Goal: Task Accomplishment & Management: Use online tool/utility

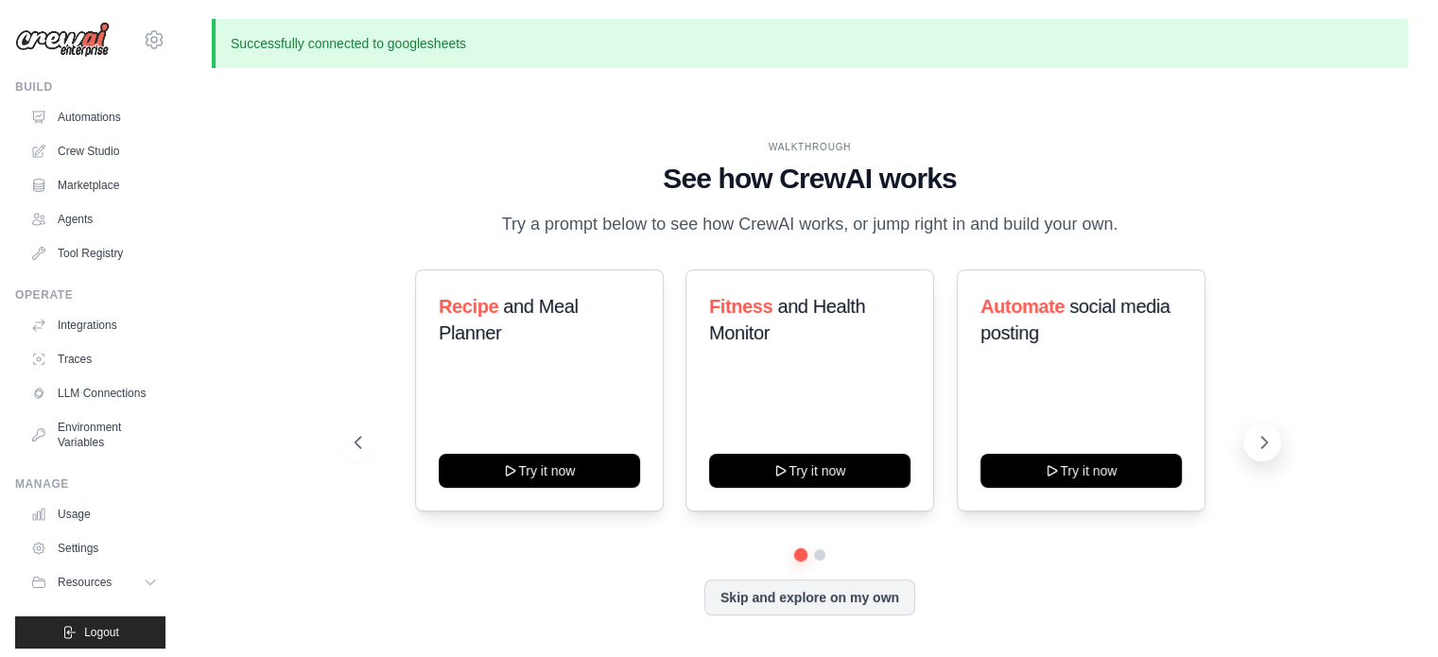
click at [1256, 439] on icon at bounding box center [1264, 442] width 19 height 19
click at [101, 153] on link "Crew Studio" at bounding box center [96, 151] width 143 height 30
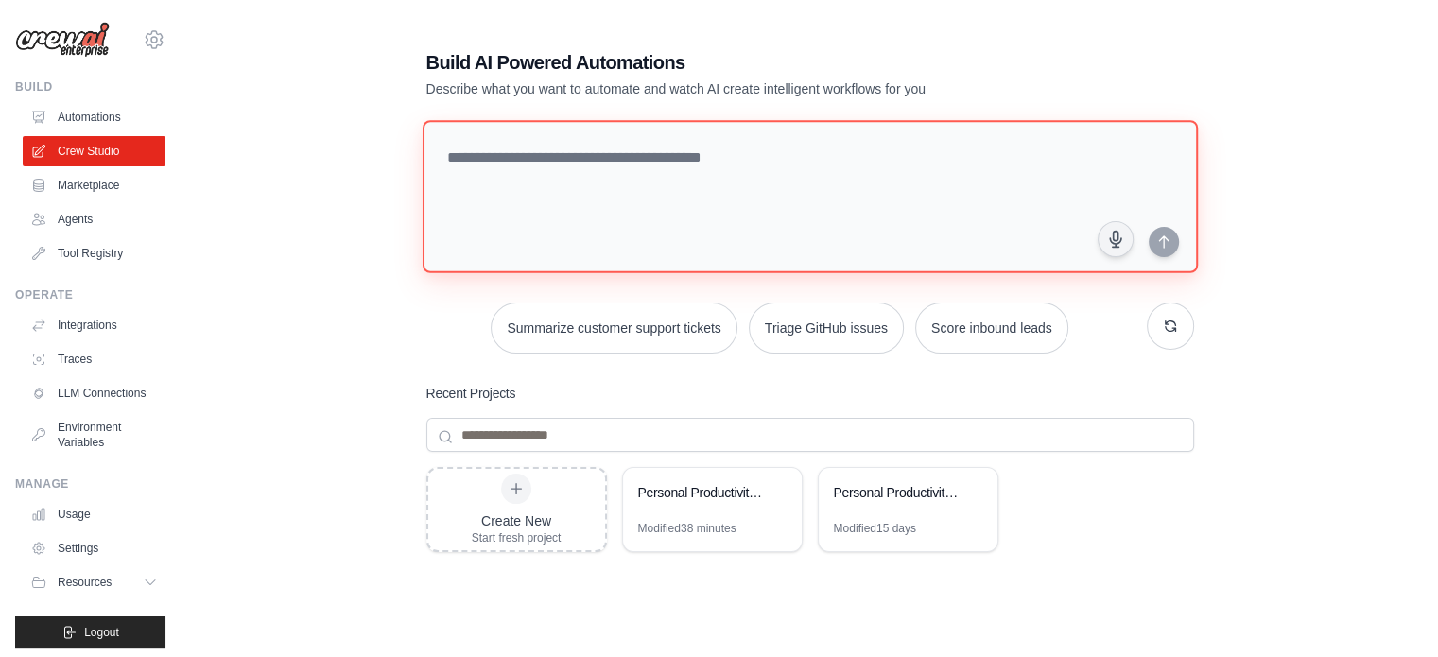
click at [578, 188] on textarea at bounding box center [809, 196] width 775 height 153
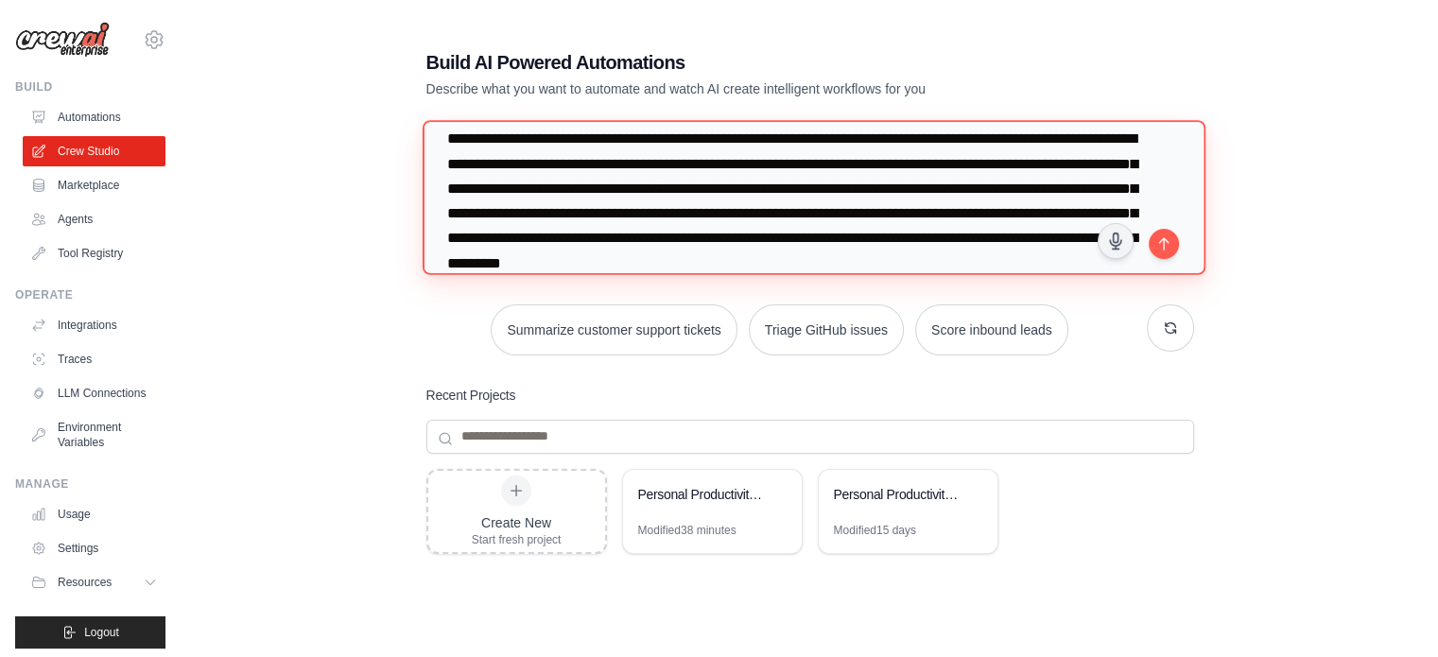
scroll to position [43, 0]
type textarea "**********"
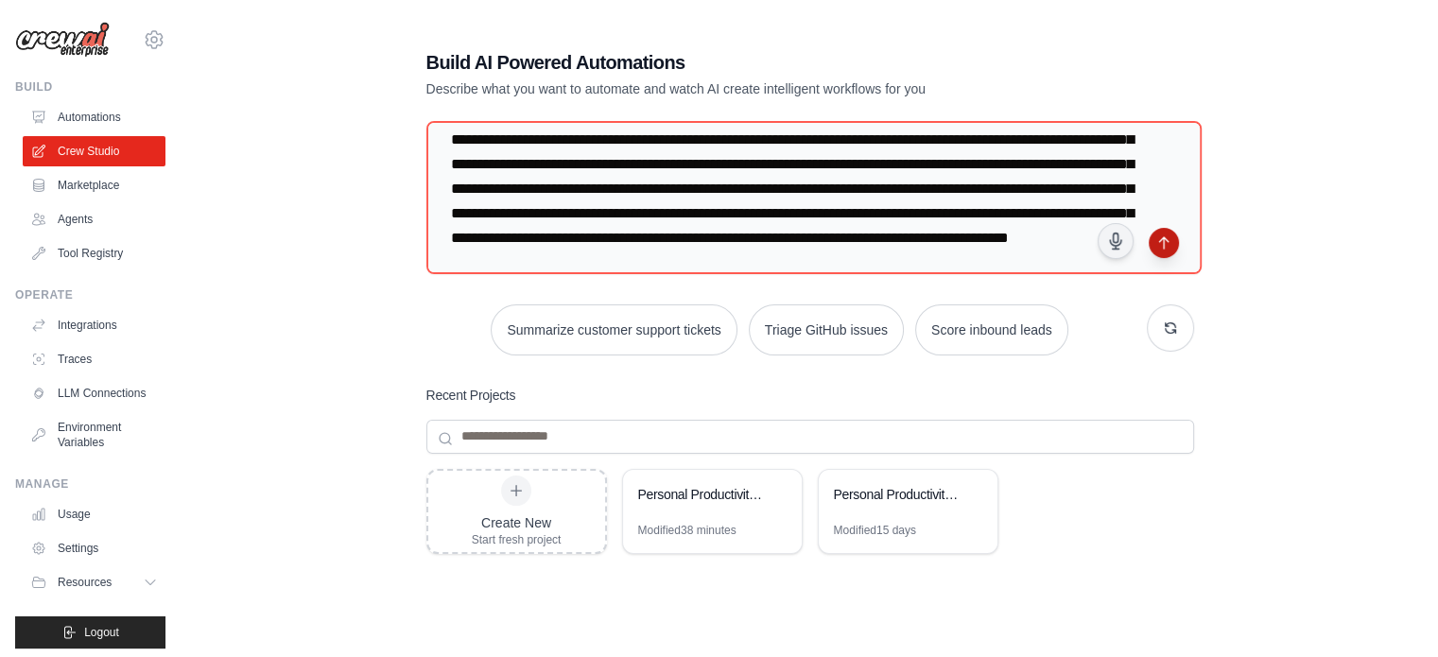
click at [1156, 243] on icon "submit" at bounding box center [1163, 242] width 15 height 15
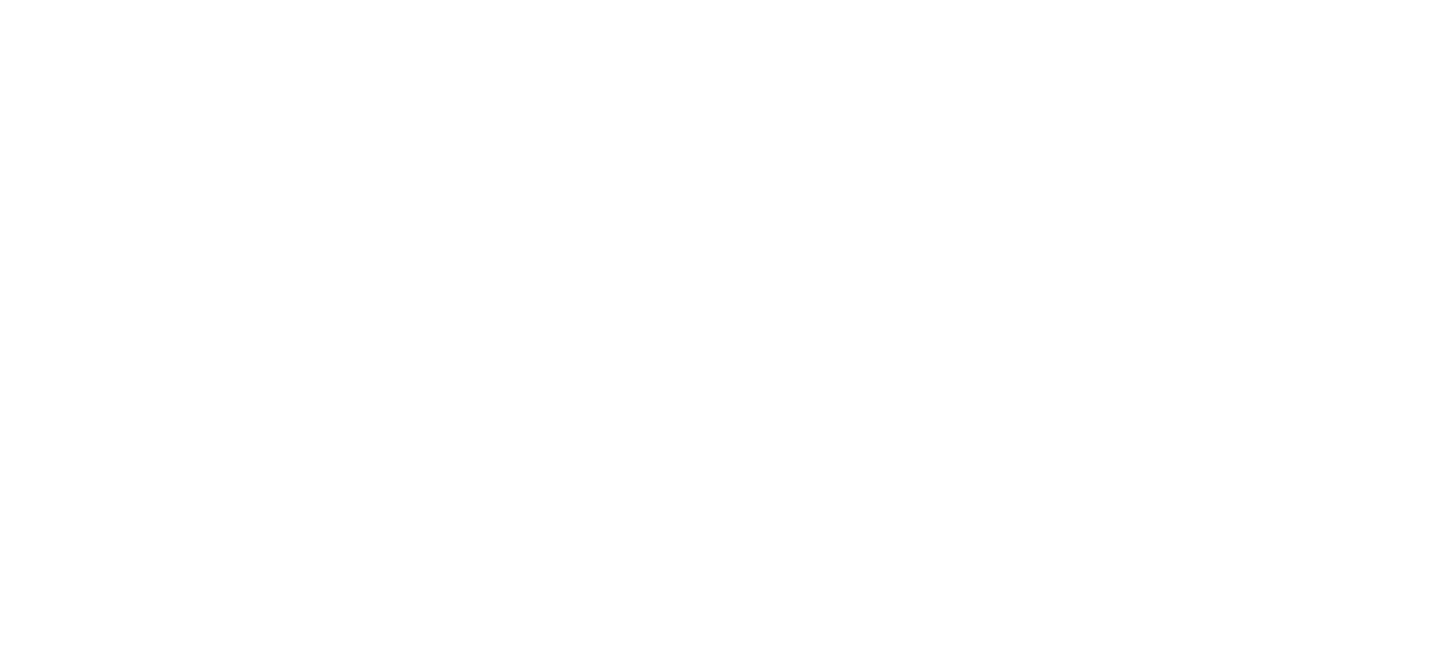
click at [1070, 0] on html at bounding box center [726, 0] width 1452 height 0
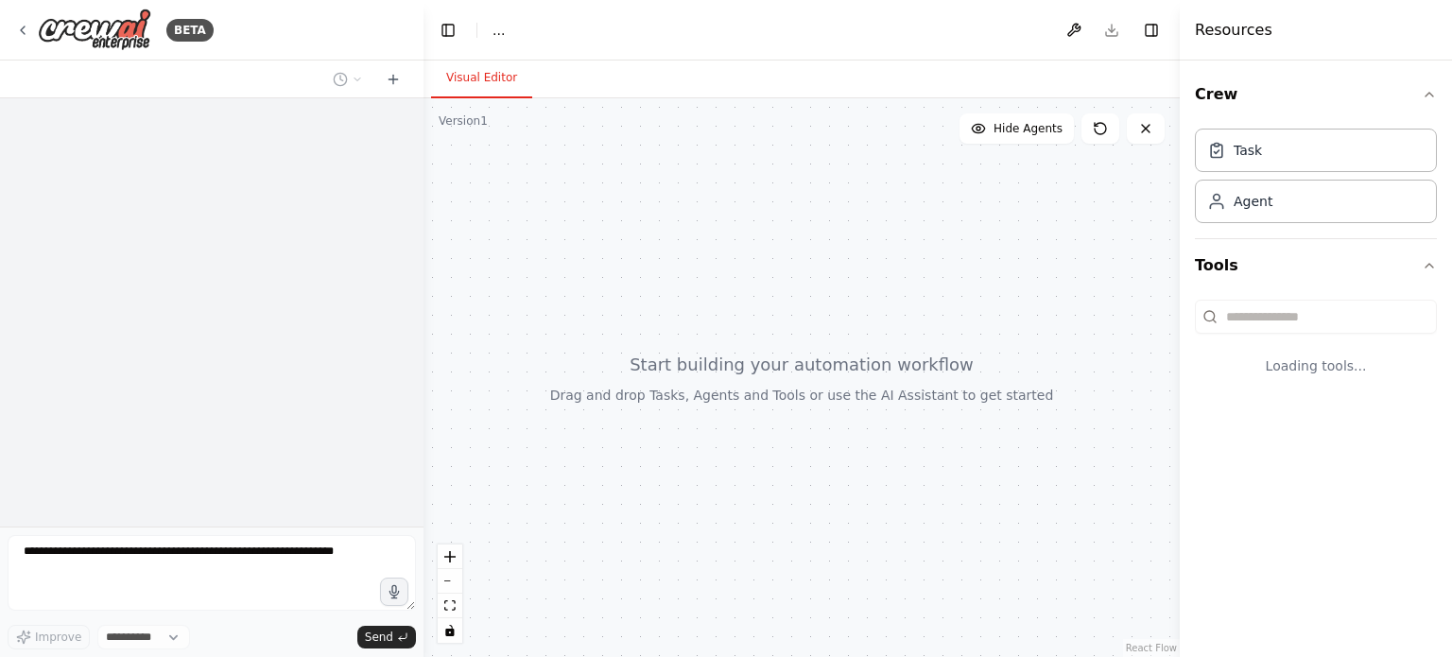
select select "****"
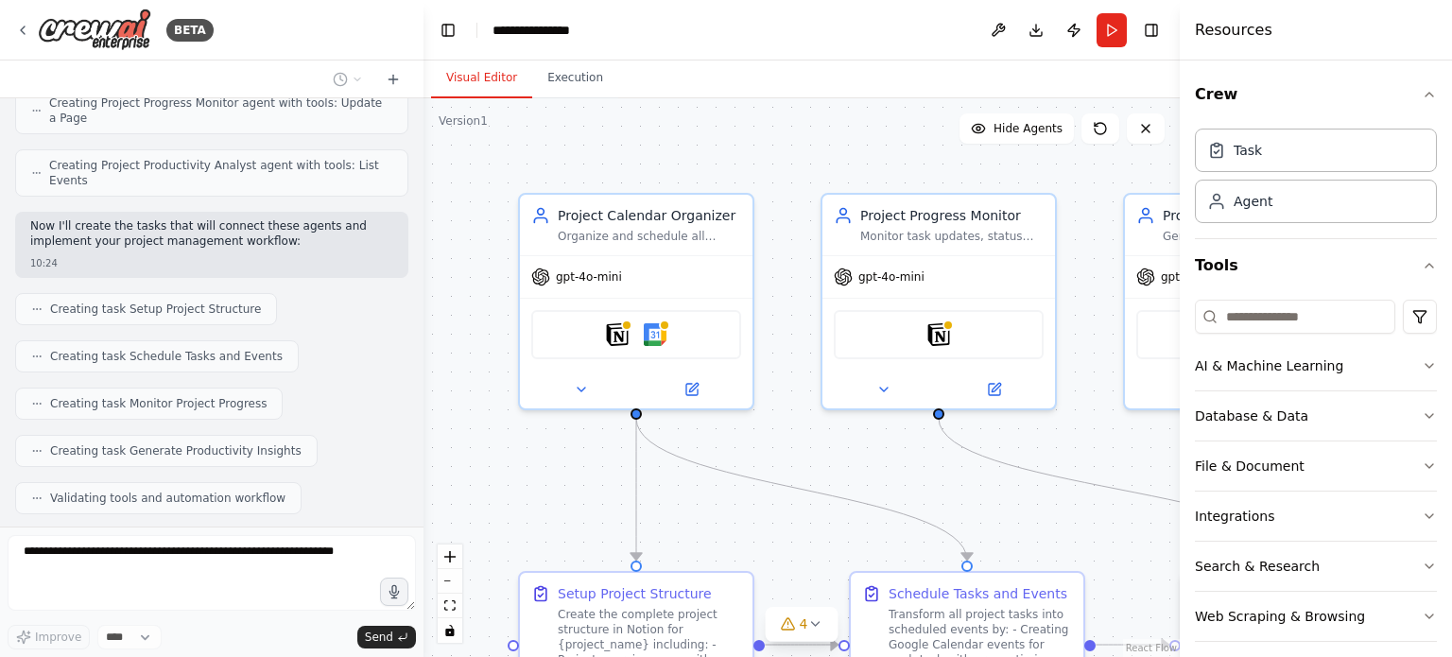
scroll to position [1016, 0]
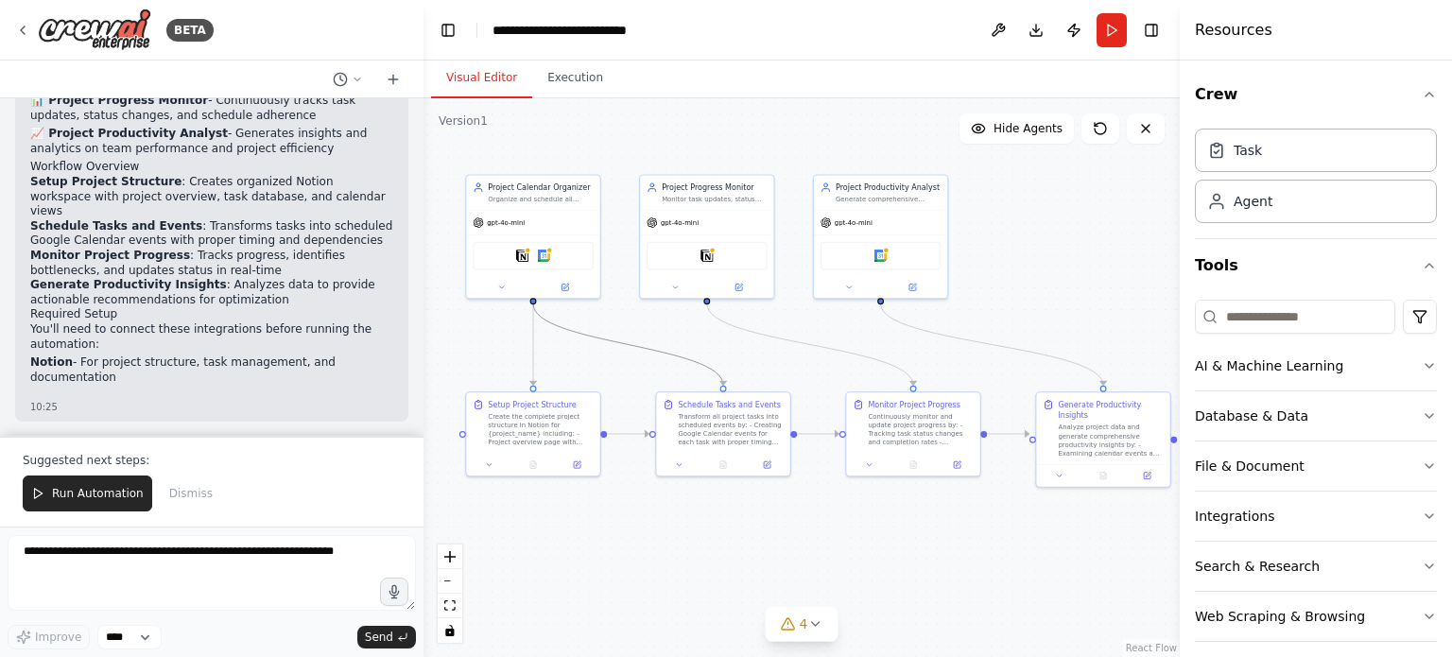
drag, startPoint x: 870, startPoint y: 504, endPoint x: 680, endPoint y: 338, distance: 252.6
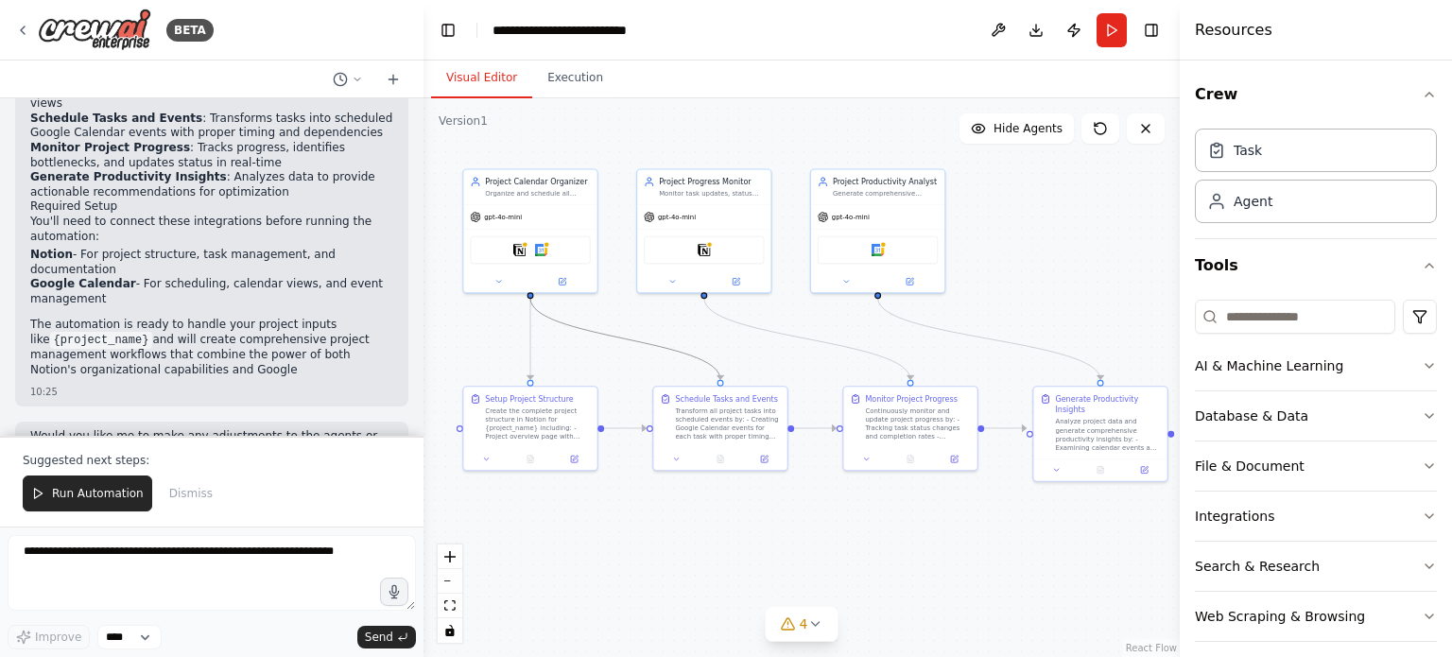
scroll to position [1677, 0]
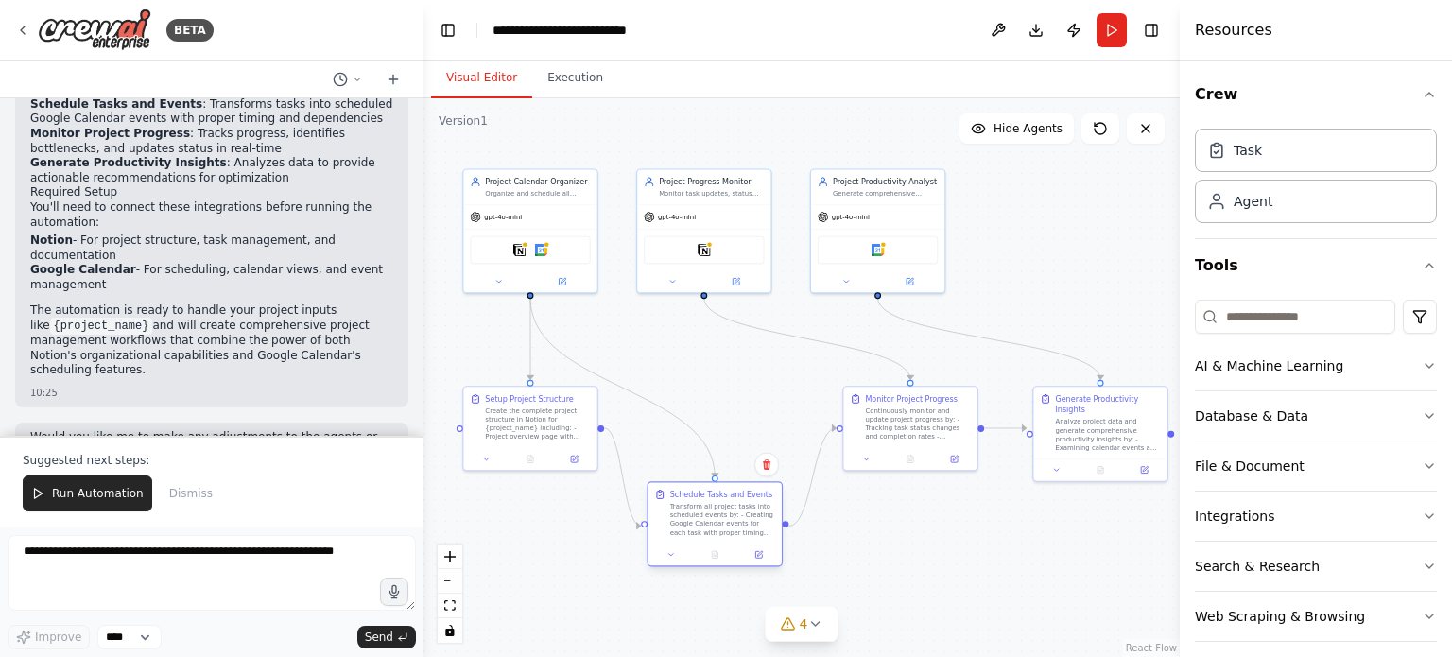
drag, startPoint x: 745, startPoint y: 398, endPoint x: 741, endPoint y: 497, distance: 99.4
click at [741, 497] on div "Schedule Tasks and Events" at bounding box center [721, 494] width 103 height 10
drag, startPoint x: 602, startPoint y: 428, endPoint x: 840, endPoint y: 427, distance: 237.3
click at [840, 427] on div "Project Calendar Organizer Organize and schedule all project tasks in both Noti…" at bounding box center [625, 274] width 434 height 321
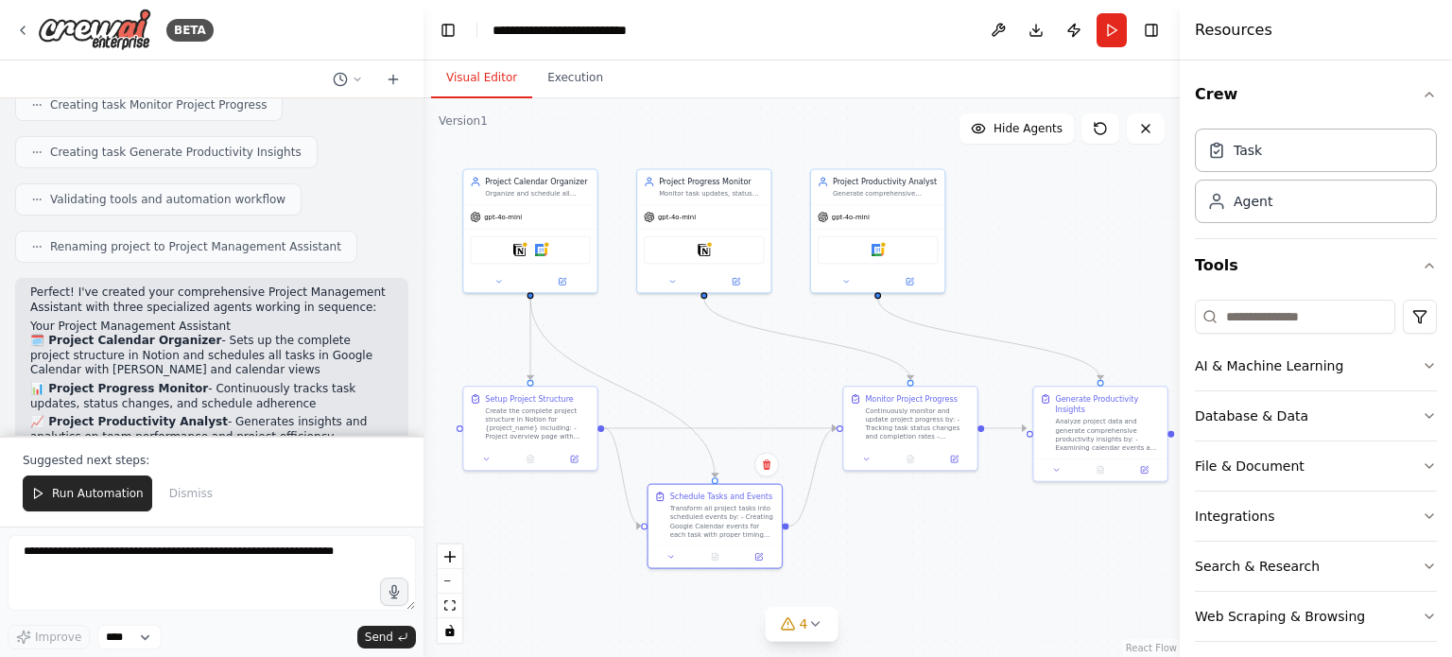
scroll to position [1299, 0]
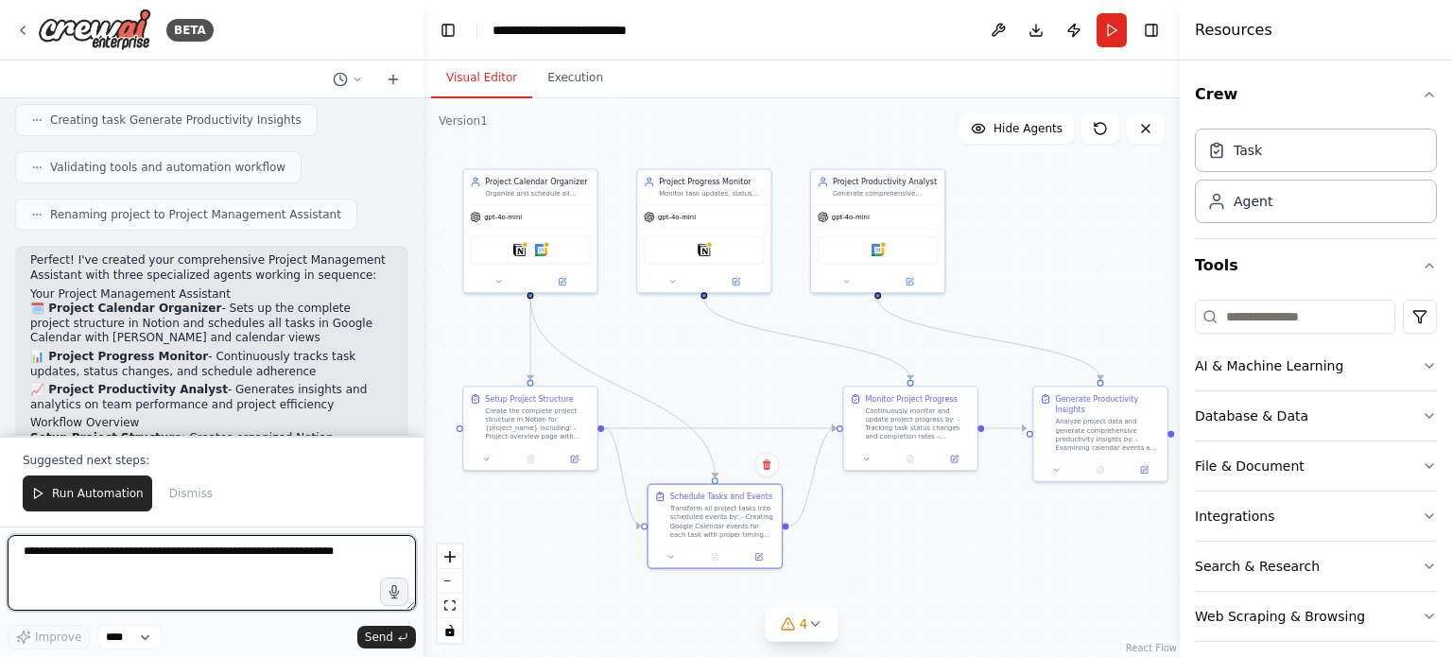
click at [216, 566] on textarea at bounding box center [212, 573] width 408 height 76
type textarea "**********"
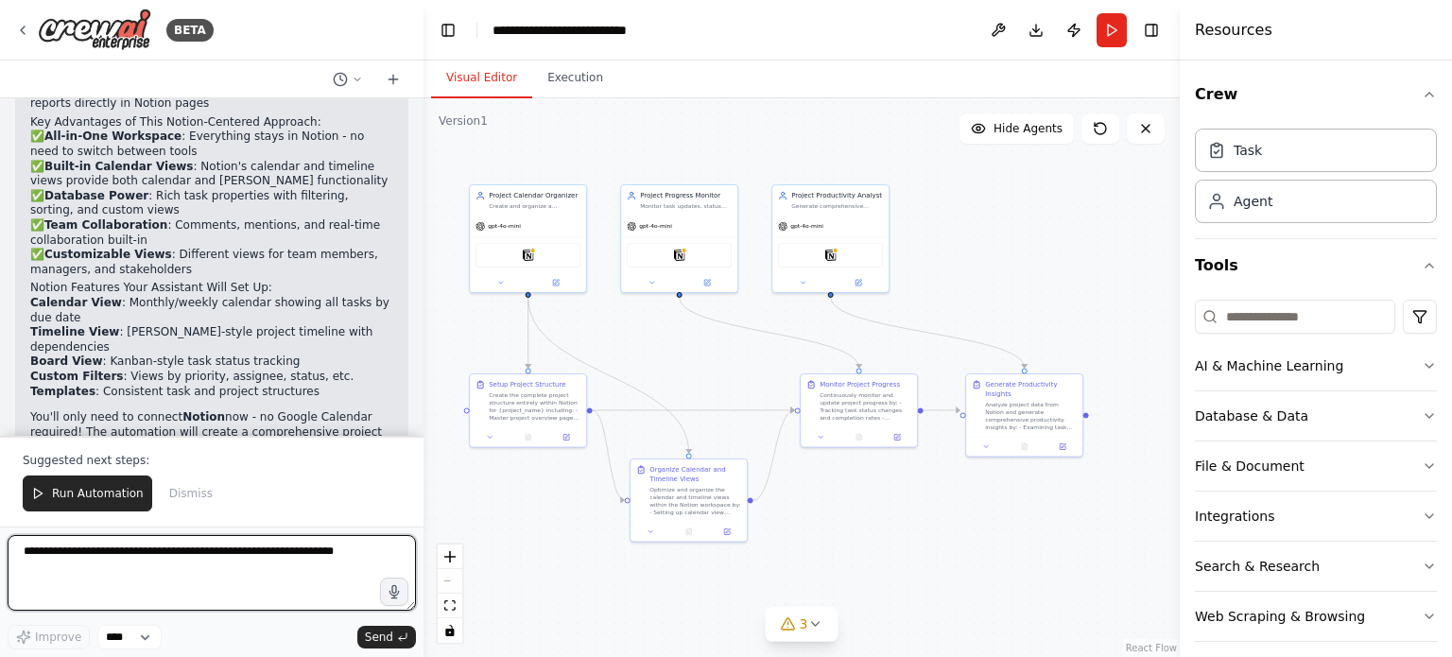
scroll to position [3181, 0]
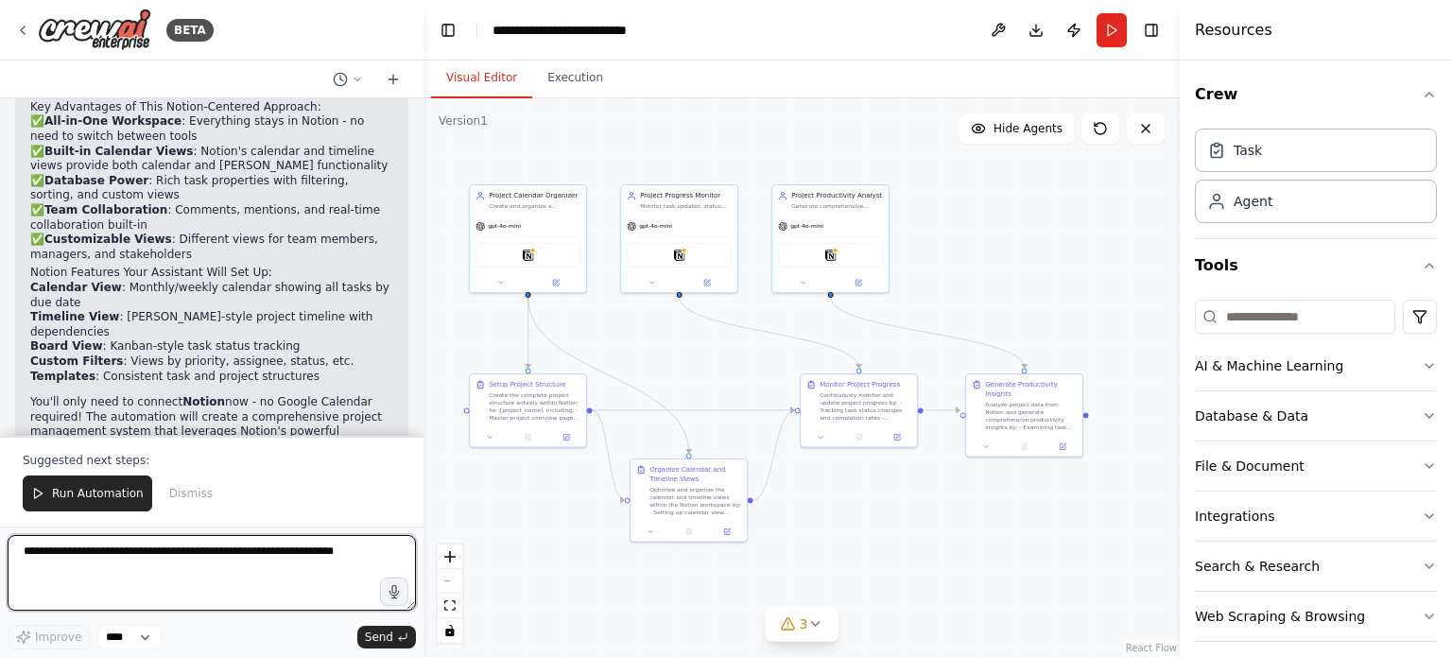
click at [292, 558] on textarea at bounding box center [212, 573] width 408 height 76
type textarea "*"
type textarea "**********"
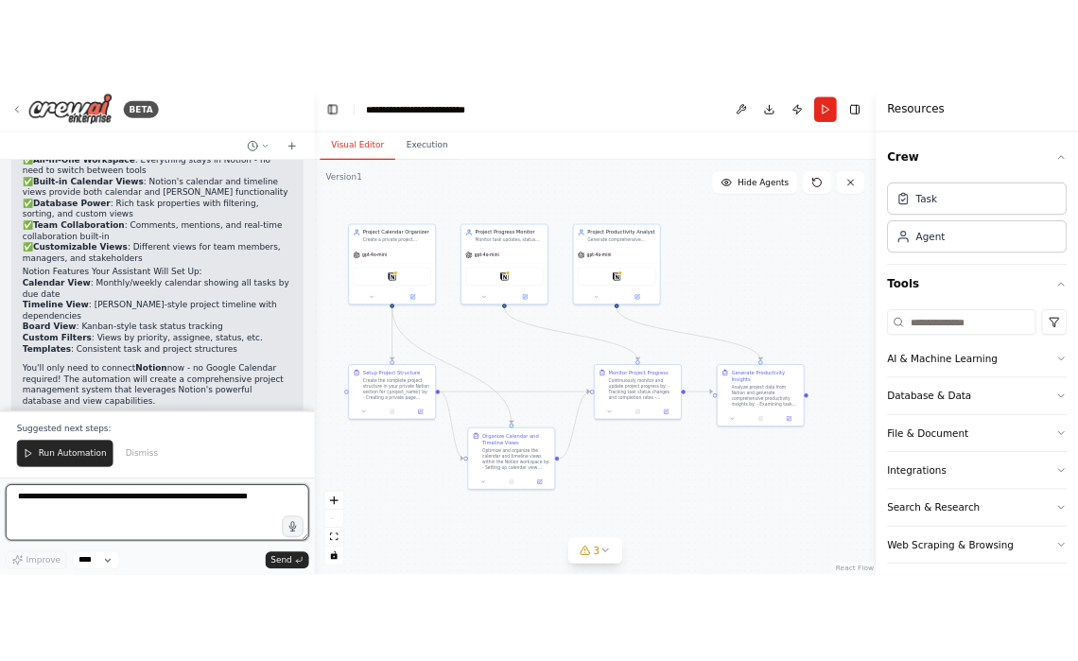
scroll to position [3971, 0]
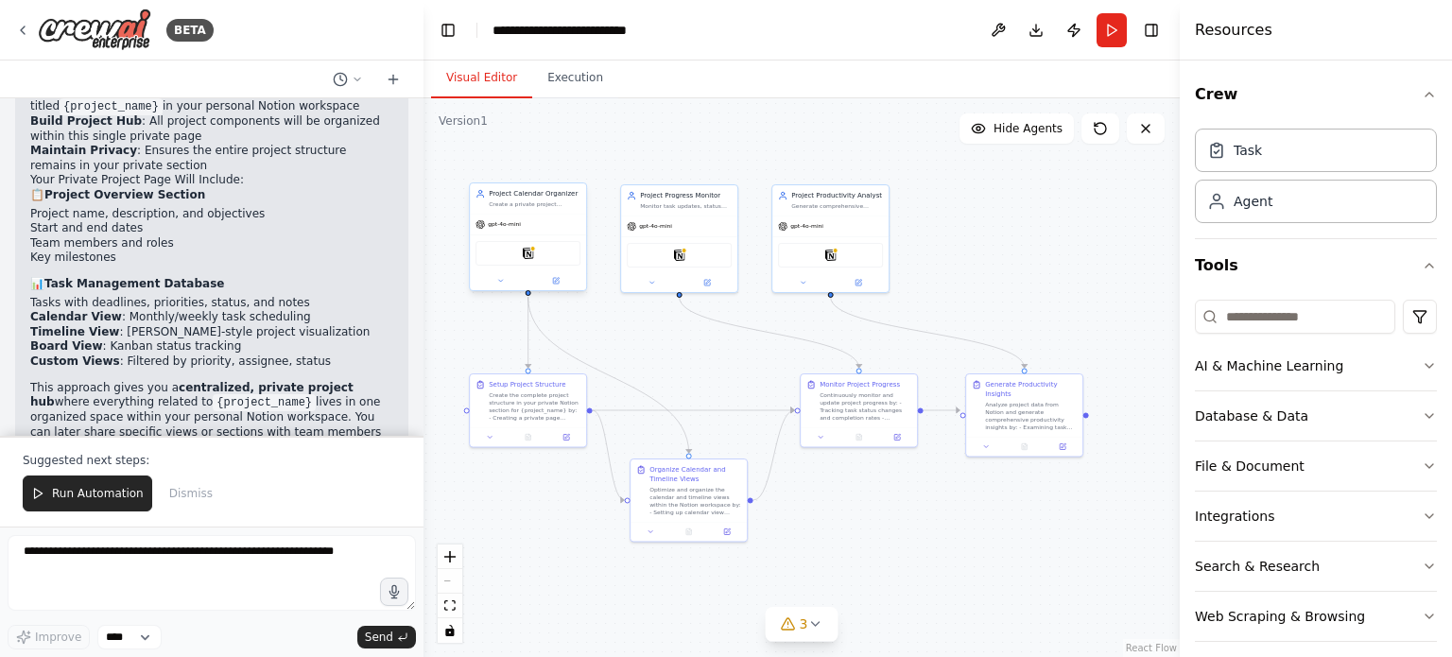
click at [530, 260] on div "Notion" at bounding box center [528, 253] width 105 height 25
click at [526, 252] on img at bounding box center [528, 253] width 11 height 11
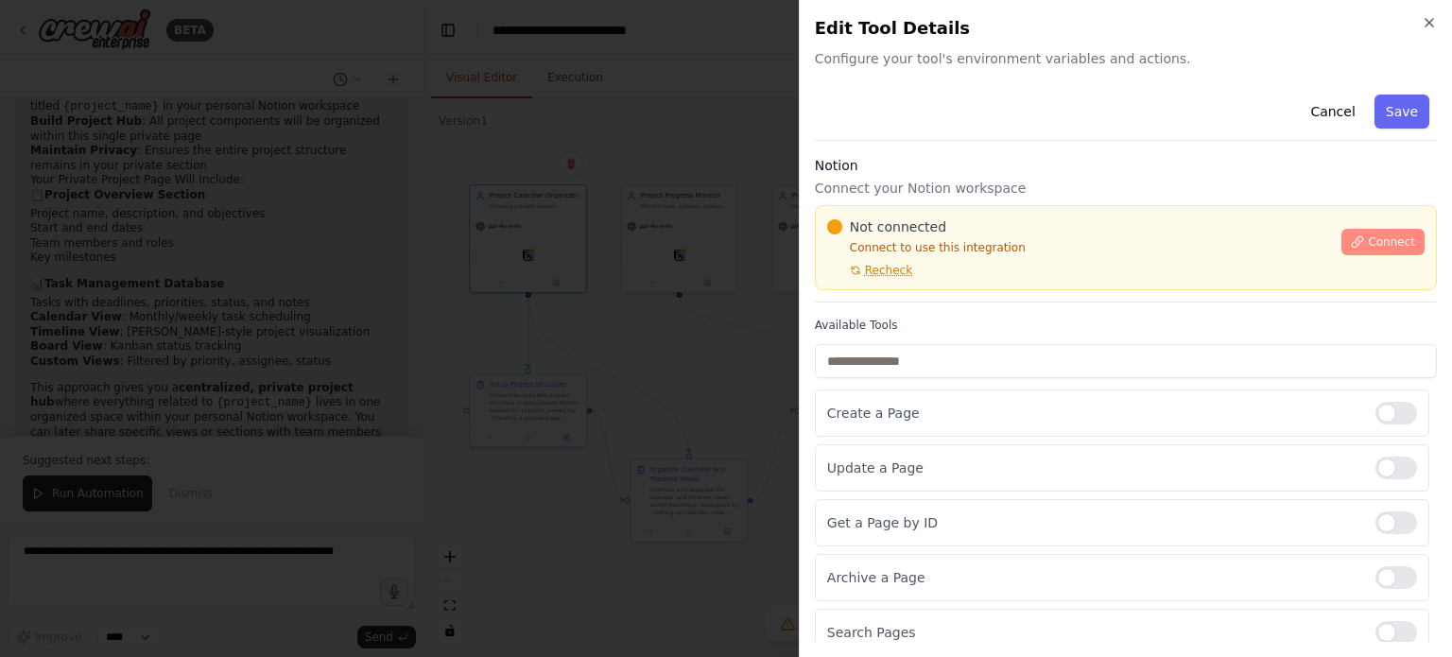
click at [1368, 236] on span "Connect" at bounding box center [1391, 242] width 47 height 15
click at [1368, 239] on span "Connect" at bounding box center [1391, 242] width 47 height 15
click at [946, 166] on h3 "Notion" at bounding box center [1126, 165] width 622 height 19
click at [932, 176] on div "Notion Connect your Notion workspace Not connected Connect to use this integrat…" at bounding box center [1126, 229] width 622 height 147
click at [935, 172] on h3 "Notion" at bounding box center [1126, 165] width 622 height 19
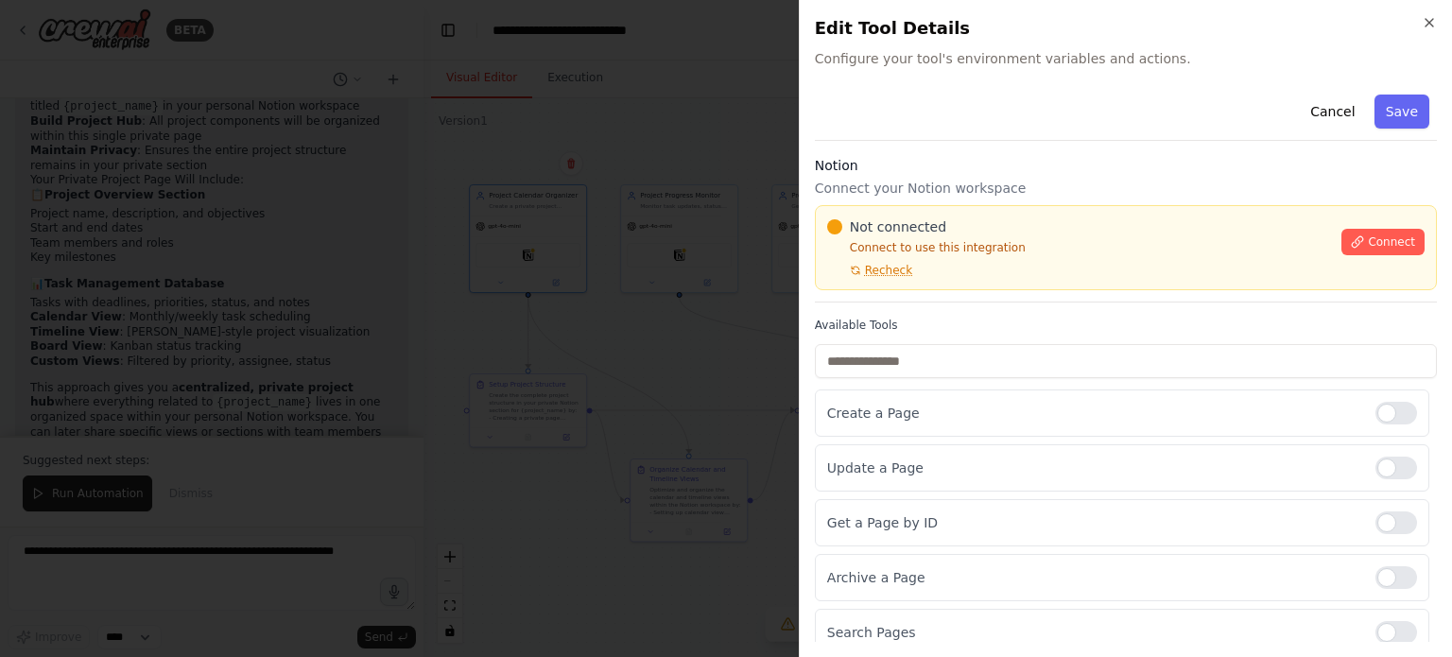
click at [943, 172] on h3 "Notion" at bounding box center [1126, 165] width 622 height 19
click at [847, 196] on p "Connect your Notion workspace" at bounding box center [1126, 188] width 622 height 19
click at [968, 154] on div "Cancel Save Notion Connect your Notion workspace Not connected Connect to use t…" at bounding box center [1126, 563] width 622 height 953
click at [1001, 167] on h3 "Notion" at bounding box center [1126, 165] width 622 height 19
click at [960, 169] on h3 "Notion" at bounding box center [1126, 165] width 622 height 19
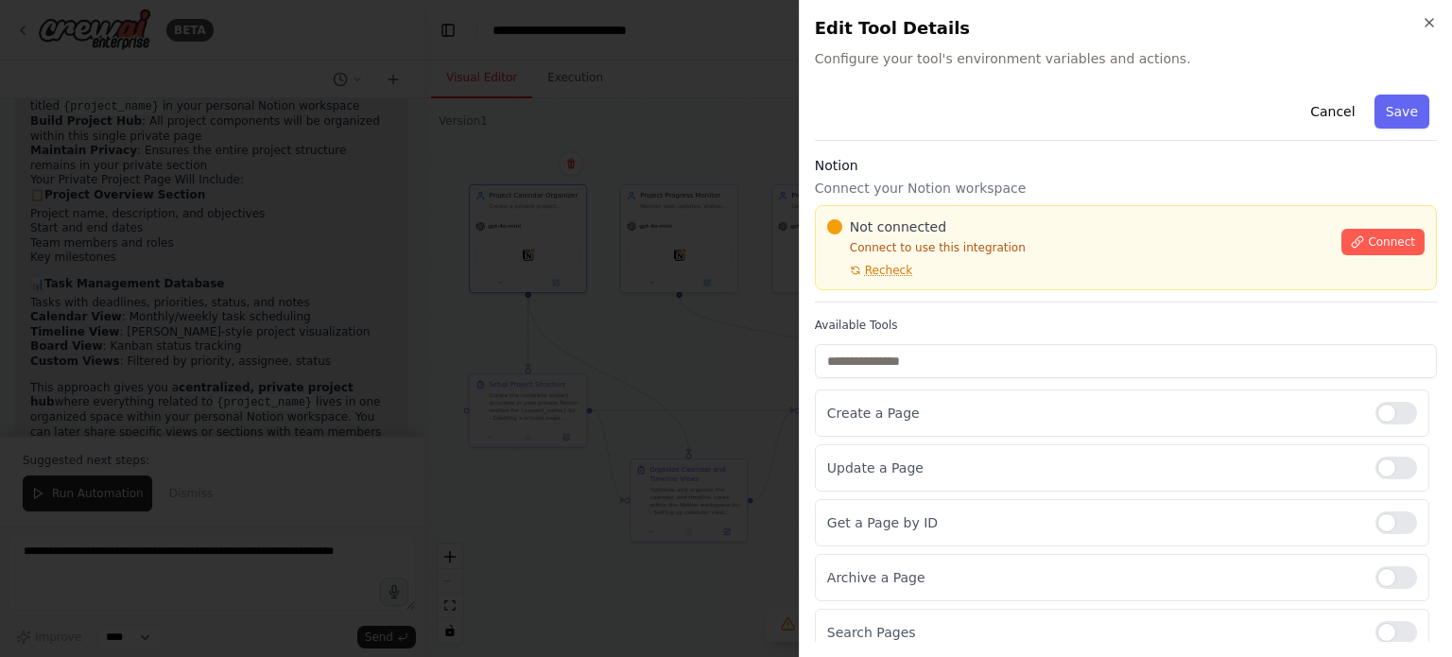
click at [955, 143] on div "Cancel Save Notion Connect your Notion workspace Not connected Connect to use t…" at bounding box center [1126, 563] width 622 height 953
click at [1068, 141] on div "Cancel Save Notion Connect your Notion workspace Not connected Connect to use t…" at bounding box center [1126, 563] width 622 height 953
click at [958, 164] on h3 "Notion" at bounding box center [1126, 165] width 622 height 19
click at [978, 164] on h3 "Notion" at bounding box center [1126, 165] width 622 height 19
click at [953, 179] on p "Connect your Notion workspace" at bounding box center [1126, 188] width 622 height 19
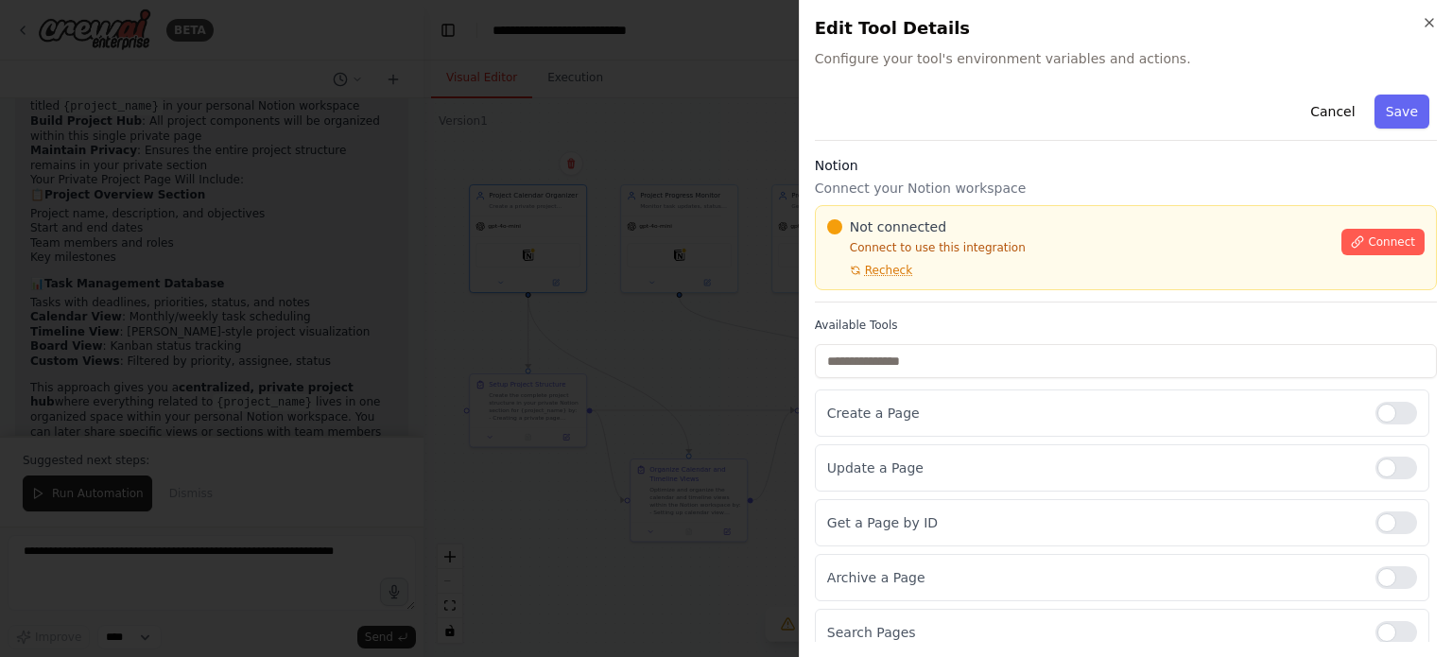
click at [957, 176] on div "Notion Connect your Notion workspace Not connected Connect to use this integrat…" at bounding box center [1126, 229] width 622 height 147
click at [1051, 139] on div "Cancel Save" at bounding box center [1126, 114] width 622 height 54
click at [1018, 179] on p "Connect your Notion workspace" at bounding box center [1126, 188] width 622 height 19
click at [961, 174] on h3 "Notion" at bounding box center [1126, 165] width 622 height 19
click at [964, 162] on h3 "Notion" at bounding box center [1126, 165] width 622 height 19
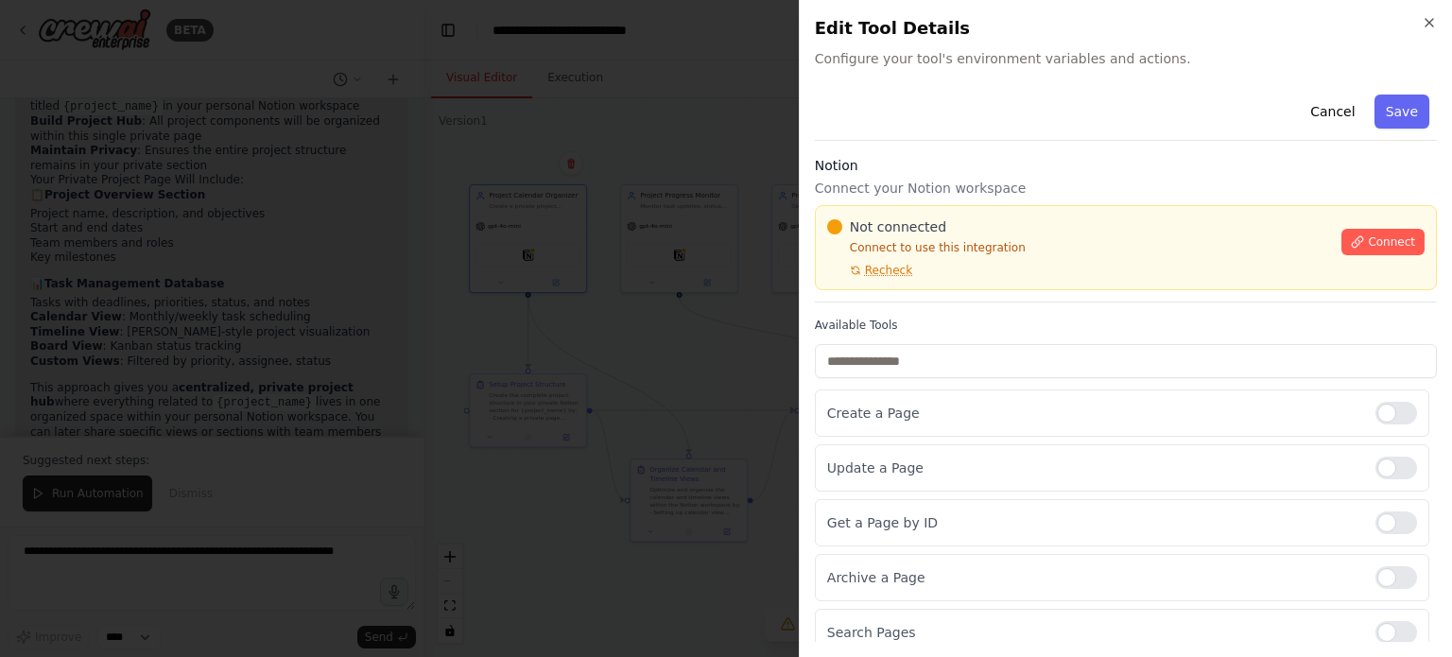
click at [967, 177] on div "Notion Connect your Notion workspace Not connected Connect to use this integrat…" at bounding box center [1126, 229] width 622 height 147
click at [968, 169] on h3 "Notion" at bounding box center [1126, 165] width 622 height 19
click at [1070, 143] on div "Cancel Save Notion Connect your Notion workspace Not connected Connect to use t…" at bounding box center [1126, 563] width 622 height 953
click at [1059, 133] on div "Cancel Save" at bounding box center [1126, 114] width 622 height 54
click at [1137, 66] on span "Configure your tool's environment variables and actions." at bounding box center [1126, 58] width 622 height 19
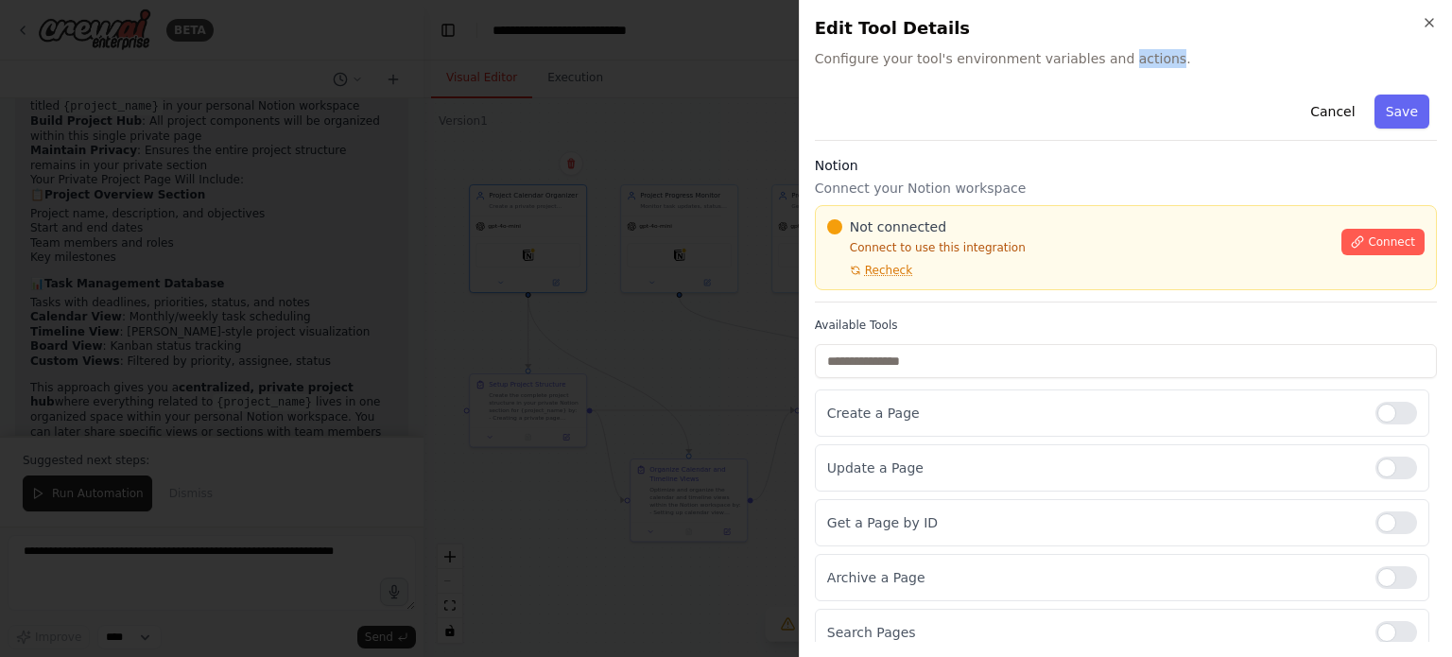
click at [1137, 66] on span "Configure your tool's environment variables and actions." at bounding box center [1126, 58] width 622 height 19
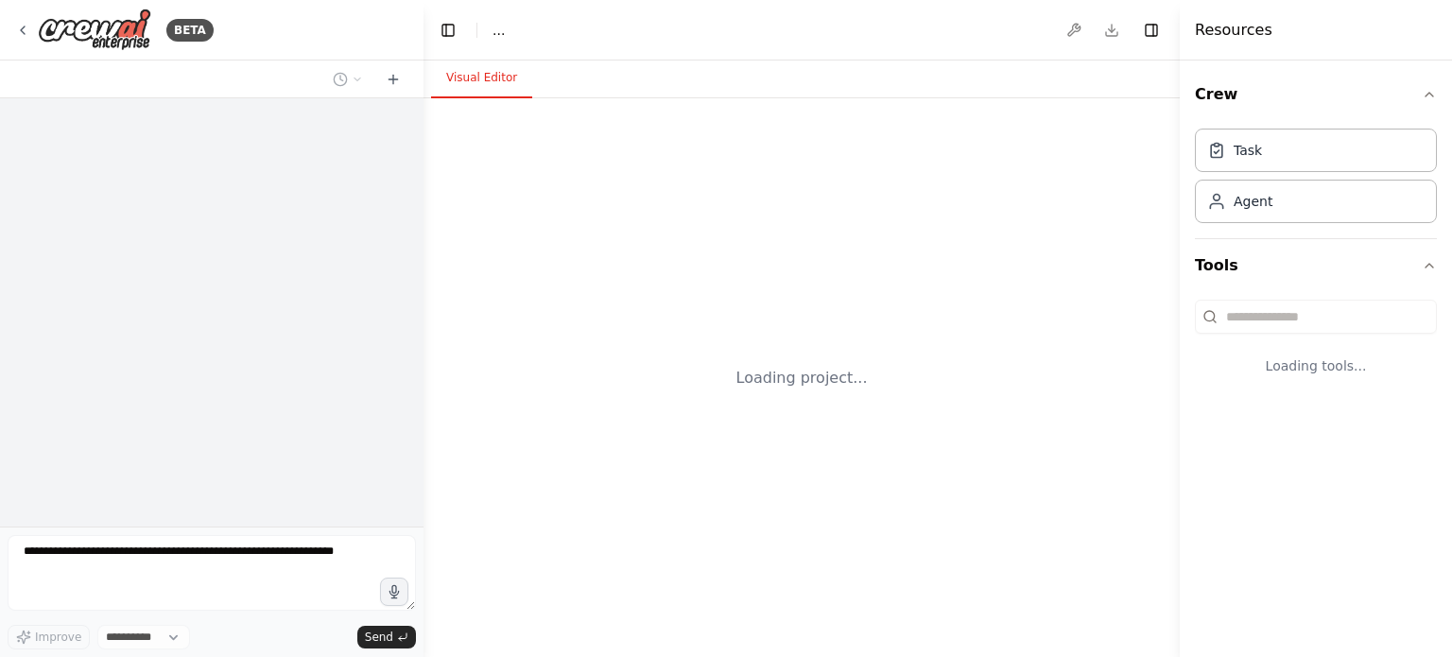
select select "****"
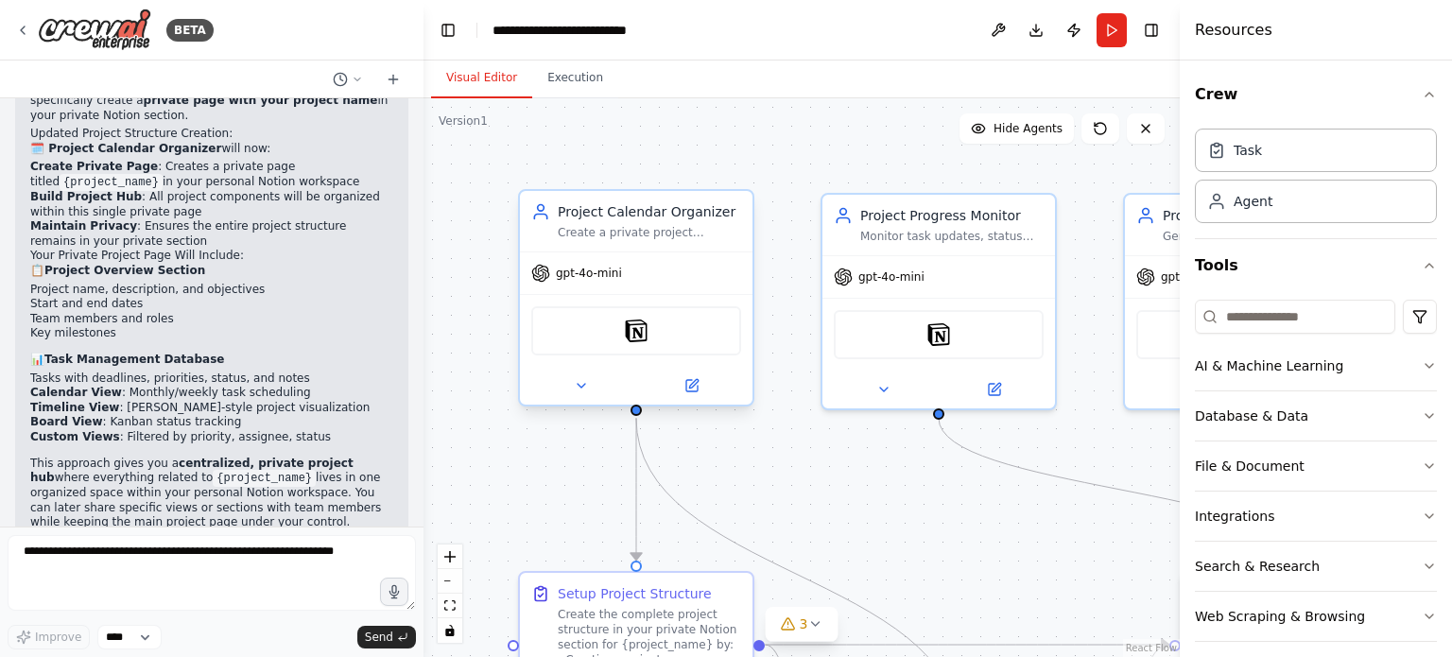
click at [649, 335] on div "Notion" at bounding box center [636, 330] width 210 height 49
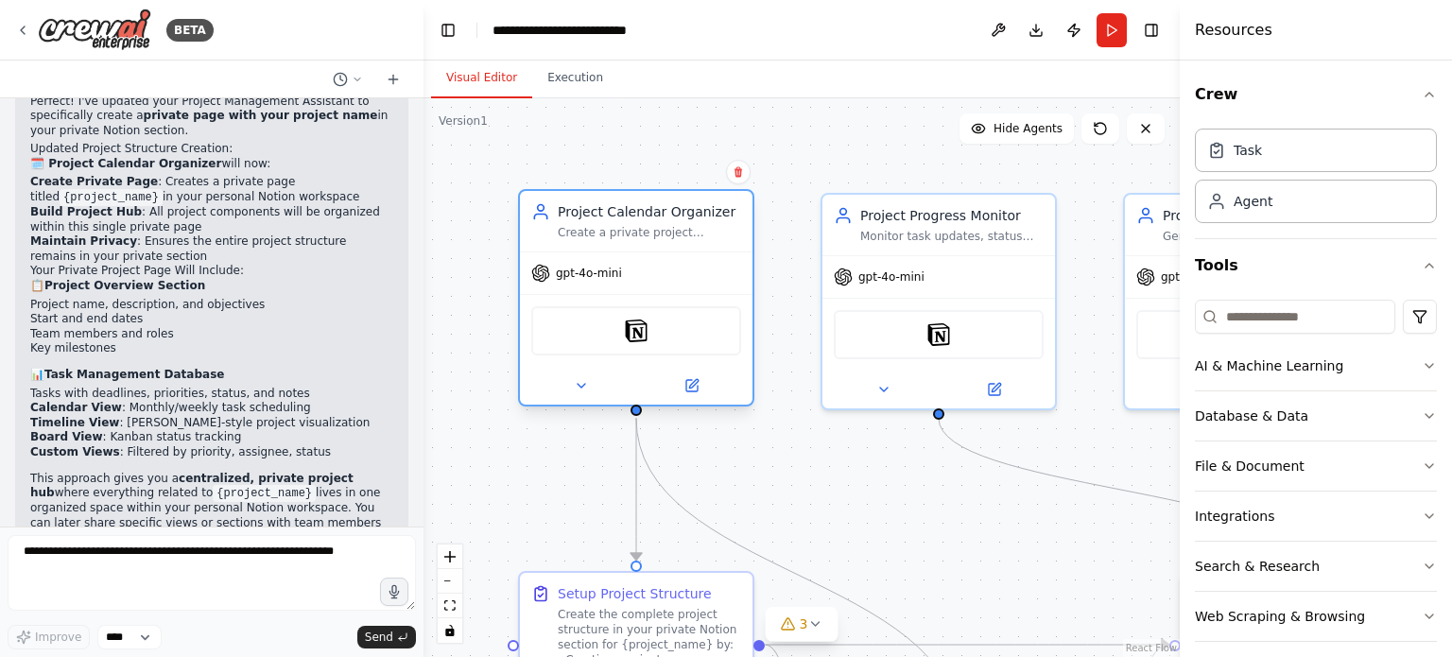
click at [642, 313] on div "Notion" at bounding box center [636, 330] width 210 height 49
click at [629, 330] on img at bounding box center [636, 331] width 23 height 23
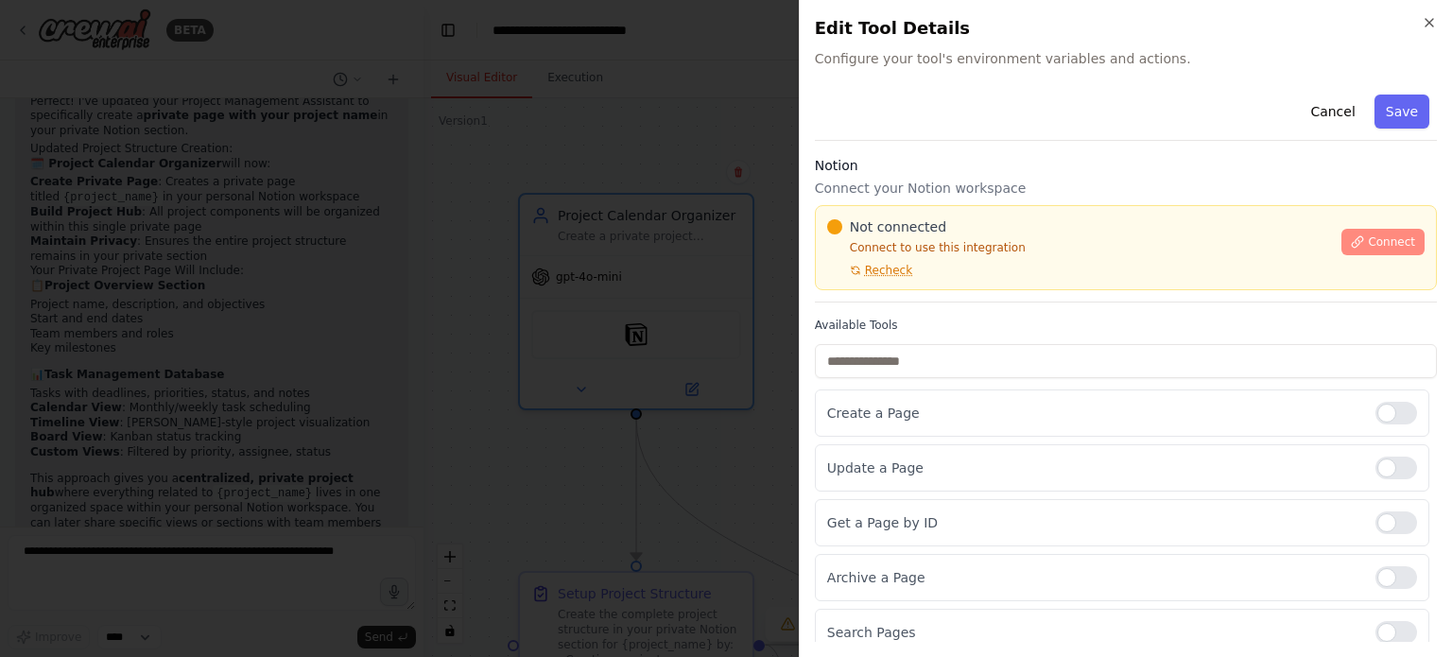
click at [1359, 232] on button "Connect" at bounding box center [1383, 242] width 83 height 26
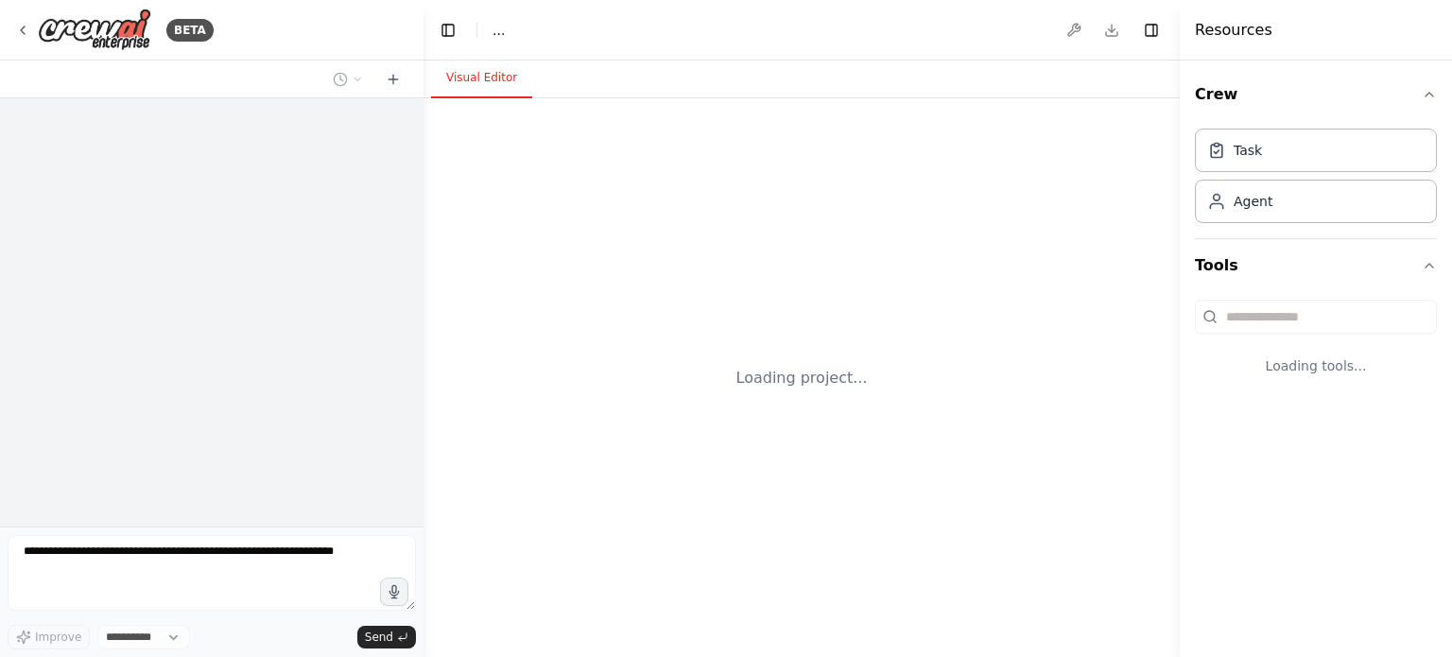
select select "****"
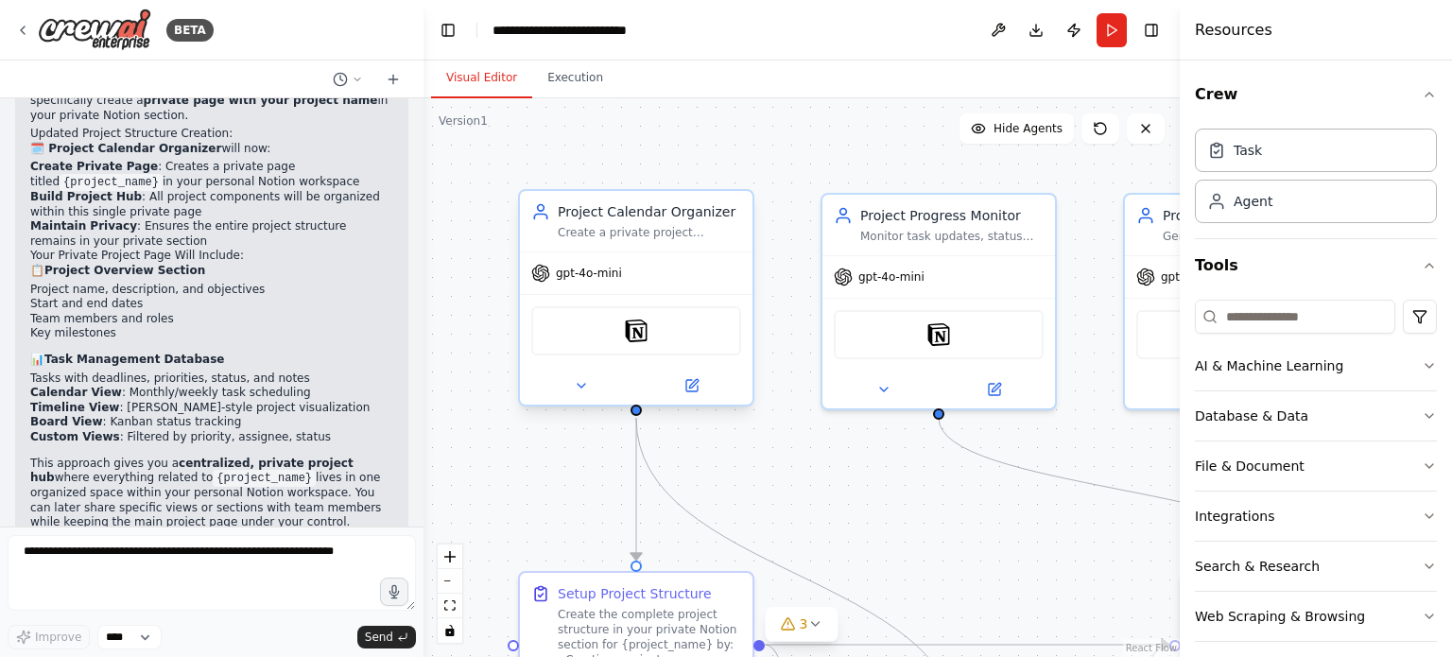
click at [666, 339] on div "Notion" at bounding box center [636, 330] width 210 height 49
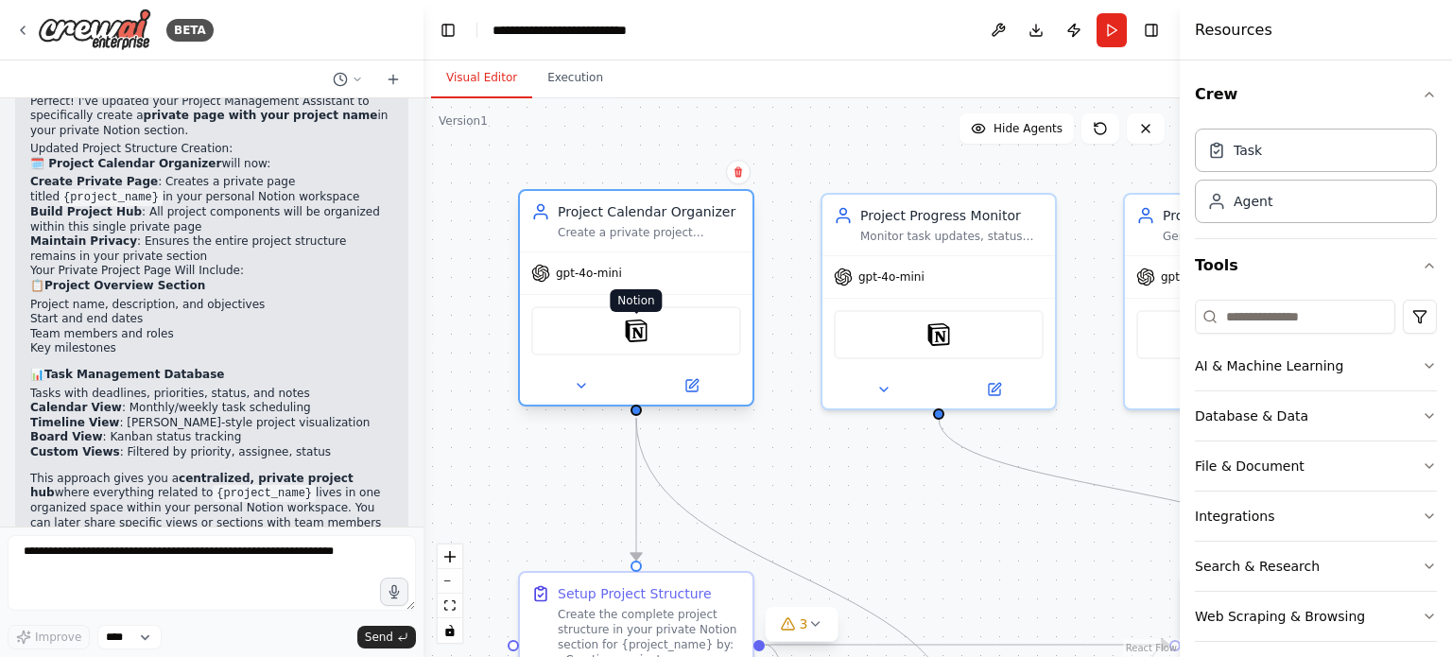
click at [636, 328] on img at bounding box center [636, 331] width 23 height 23
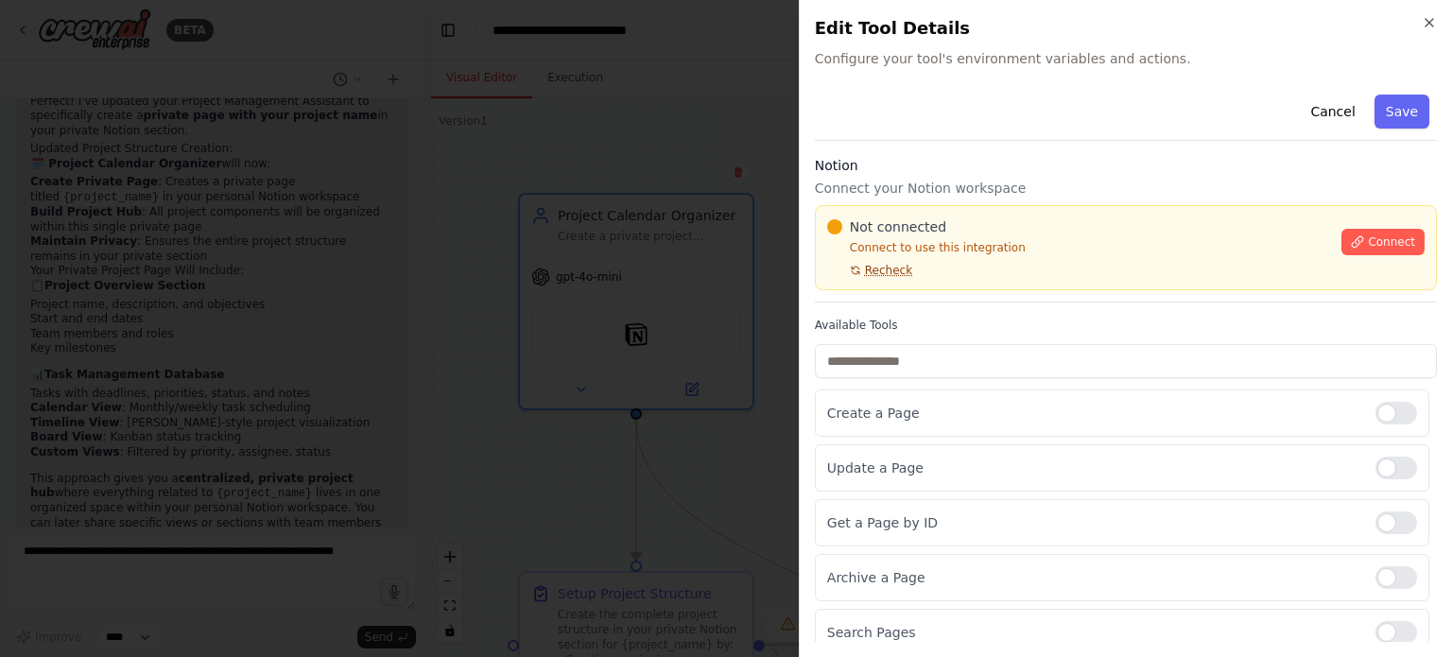
click at [885, 275] on span "Recheck" at bounding box center [888, 270] width 47 height 15
click at [1378, 242] on span "Connect" at bounding box center [1391, 242] width 47 height 15
click at [1351, 238] on icon at bounding box center [1357, 241] width 13 height 13
click at [929, 165] on h3 "Notion" at bounding box center [1126, 165] width 622 height 19
click at [1183, 235] on div "Not connected" at bounding box center [1079, 226] width 504 height 19
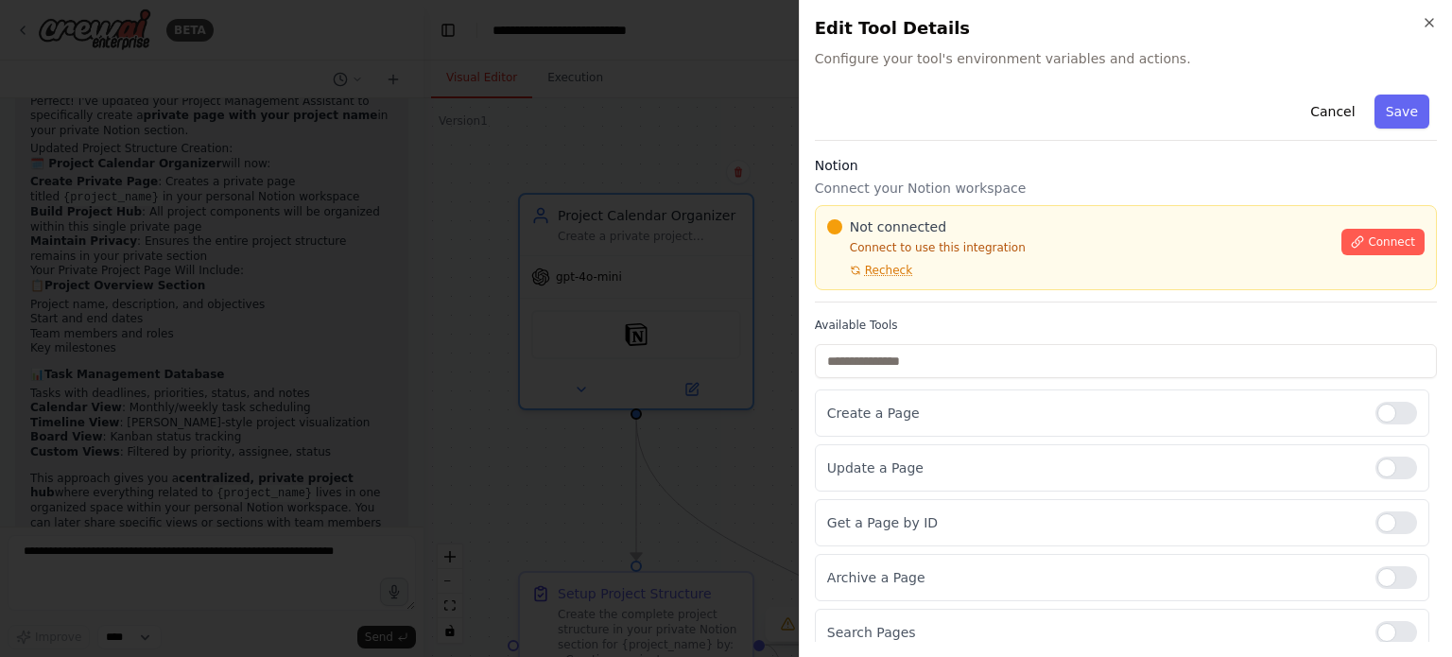
click at [964, 174] on h3 "Notion" at bounding box center [1126, 165] width 622 height 19
click at [963, 172] on h3 "Notion" at bounding box center [1126, 165] width 622 height 19
click at [1070, 139] on div "Cancel Save" at bounding box center [1126, 114] width 622 height 54
click at [1059, 130] on div "Cancel Save" at bounding box center [1126, 114] width 622 height 54
click at [1119, 105] on div "Cancel Save" at bounding box center [1126, 114] width 622 height 54
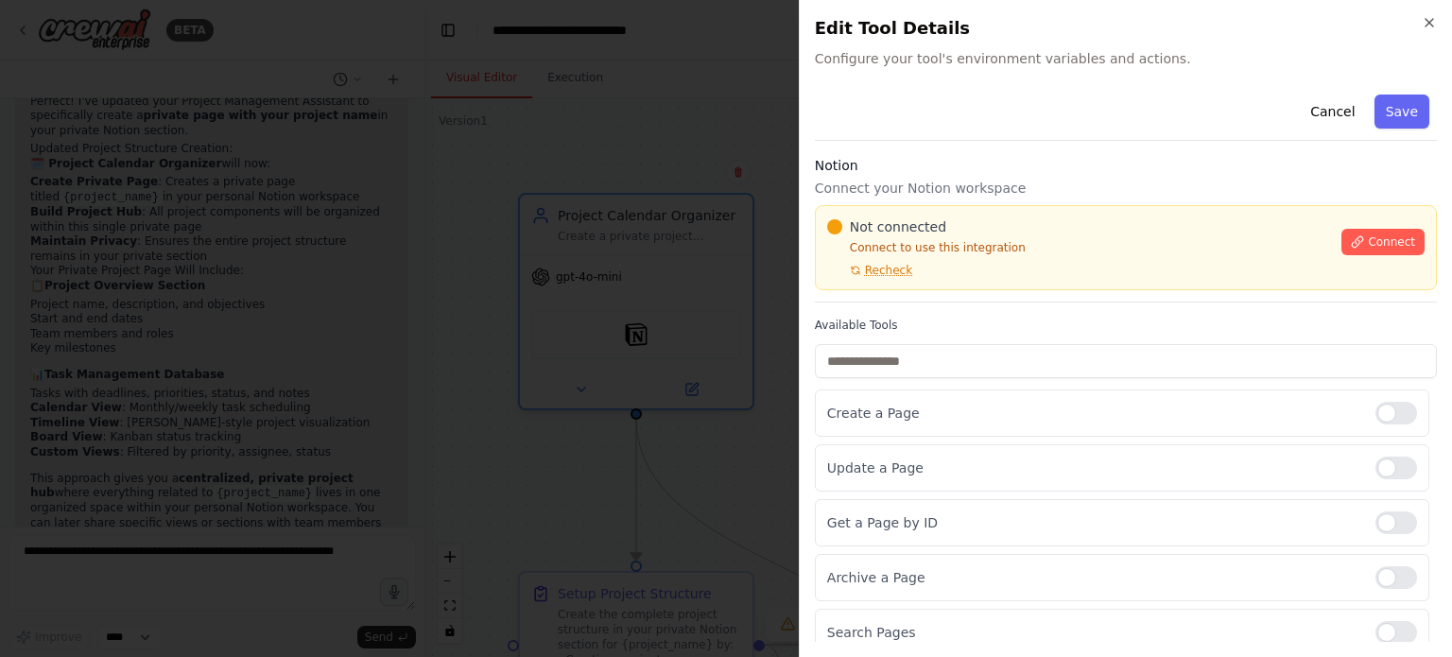
click at [1073, 135] on div "Cancel Save" at bounding box center [1126, 114] width 622 height 54
click at [918, 79] on div "Close Edit Tool Details Configure your tool's environment variables and actions…" at bounding box center [1125, 328] width 653 height 657
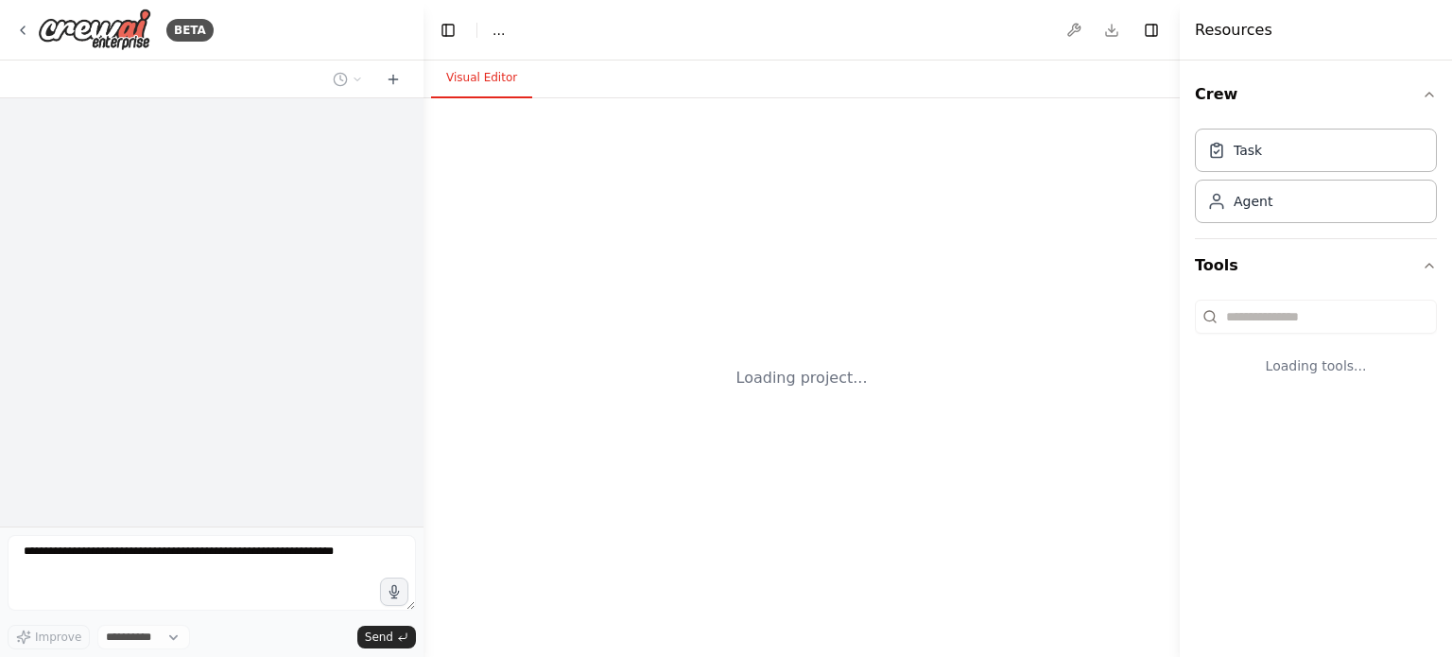
select select "****"
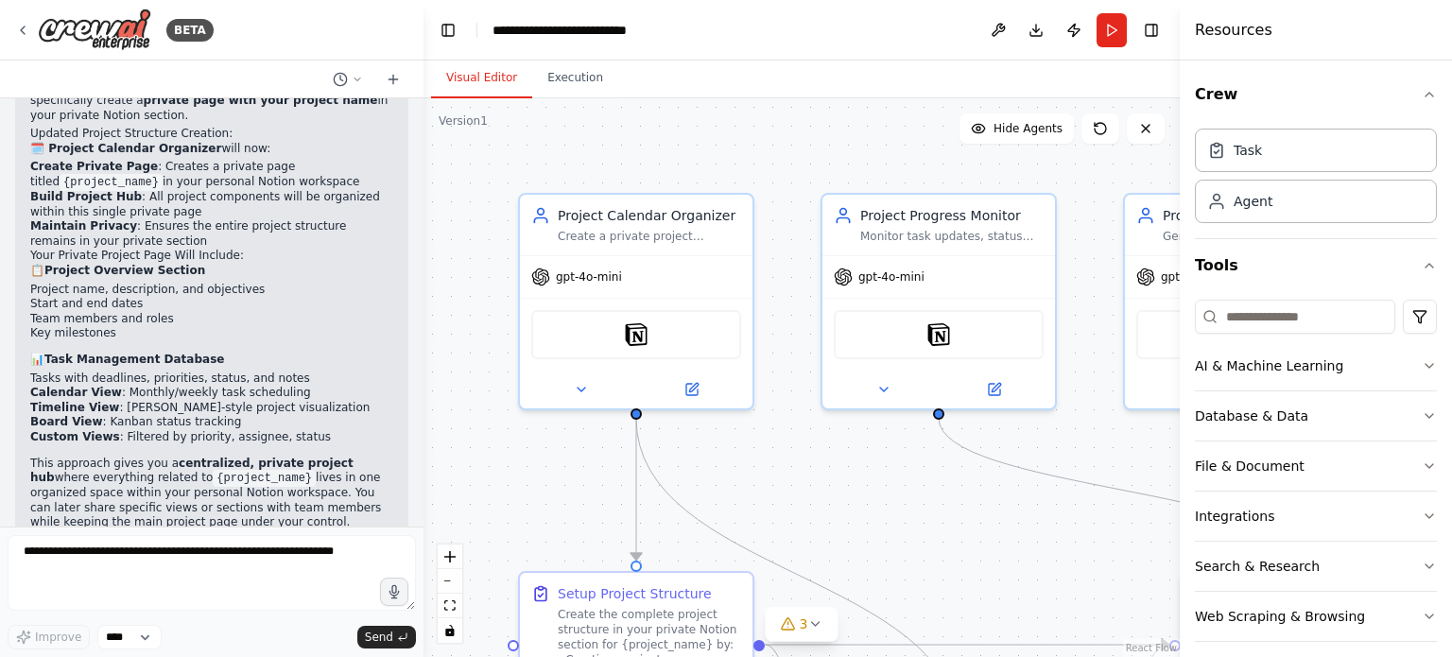
scroll to position [3881, 0]
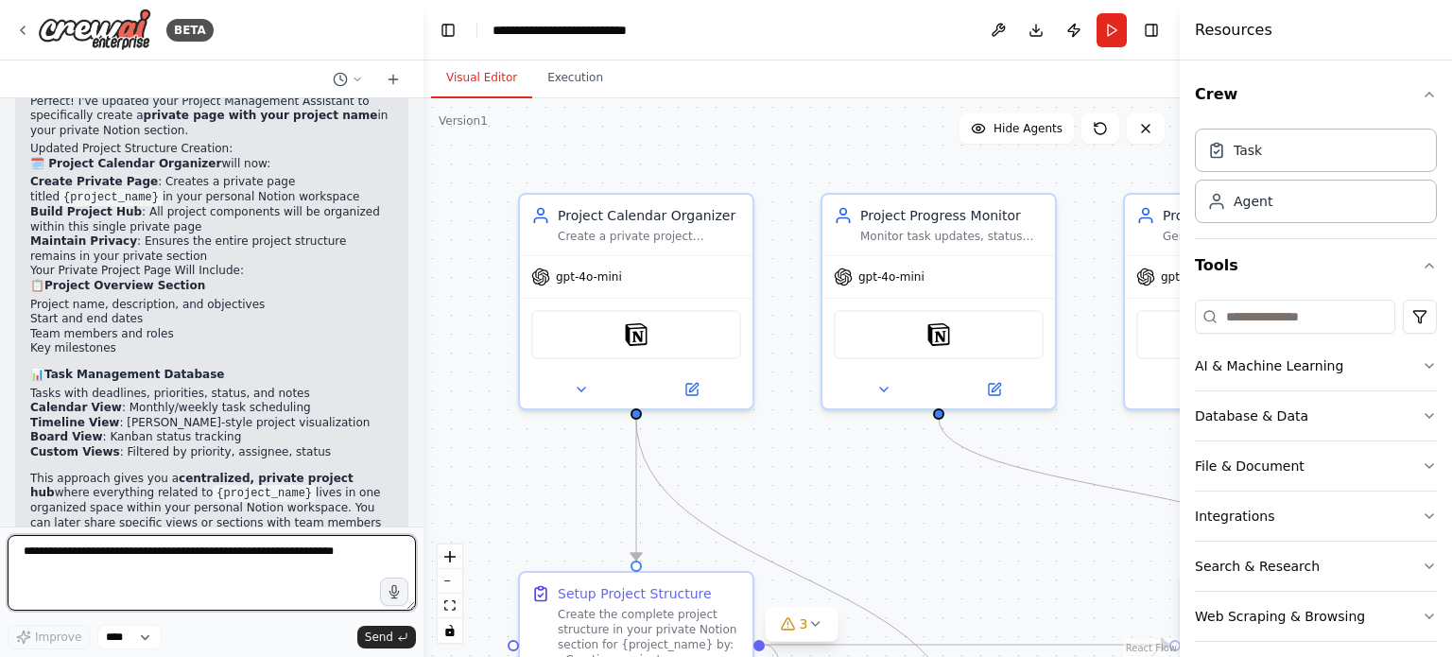
click at [178, 551] on textarea at bounding box center [212, 573] width 408 height 76
type textarea "**********"
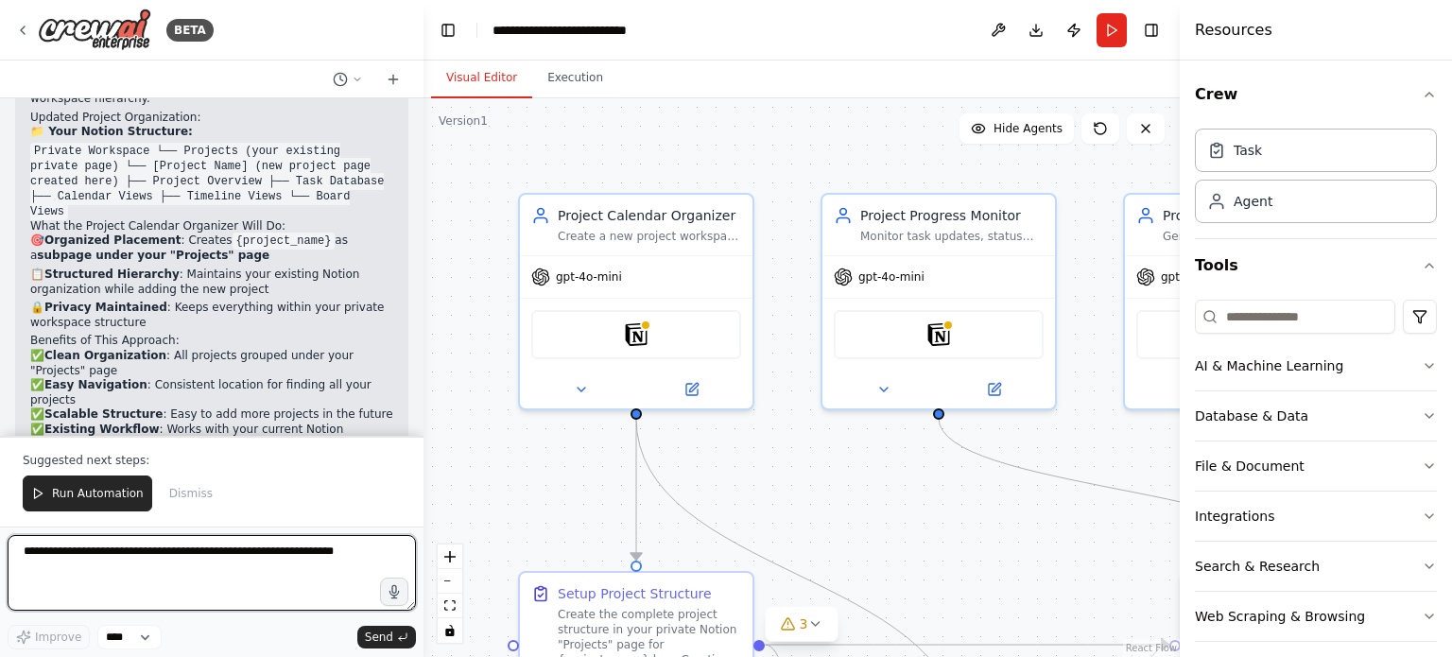
scroll to position [4718, 0]
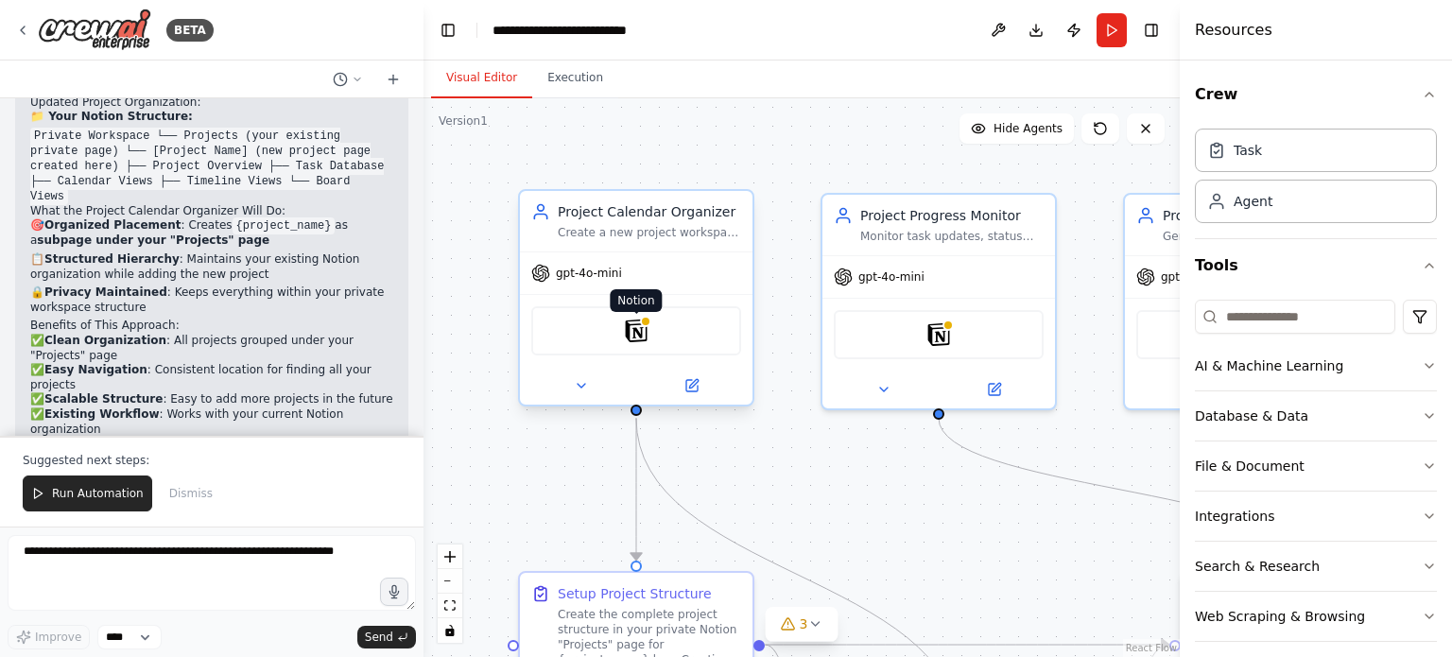
click at [649, 322] on div at bounding box center [645, 321] width 11 height 11
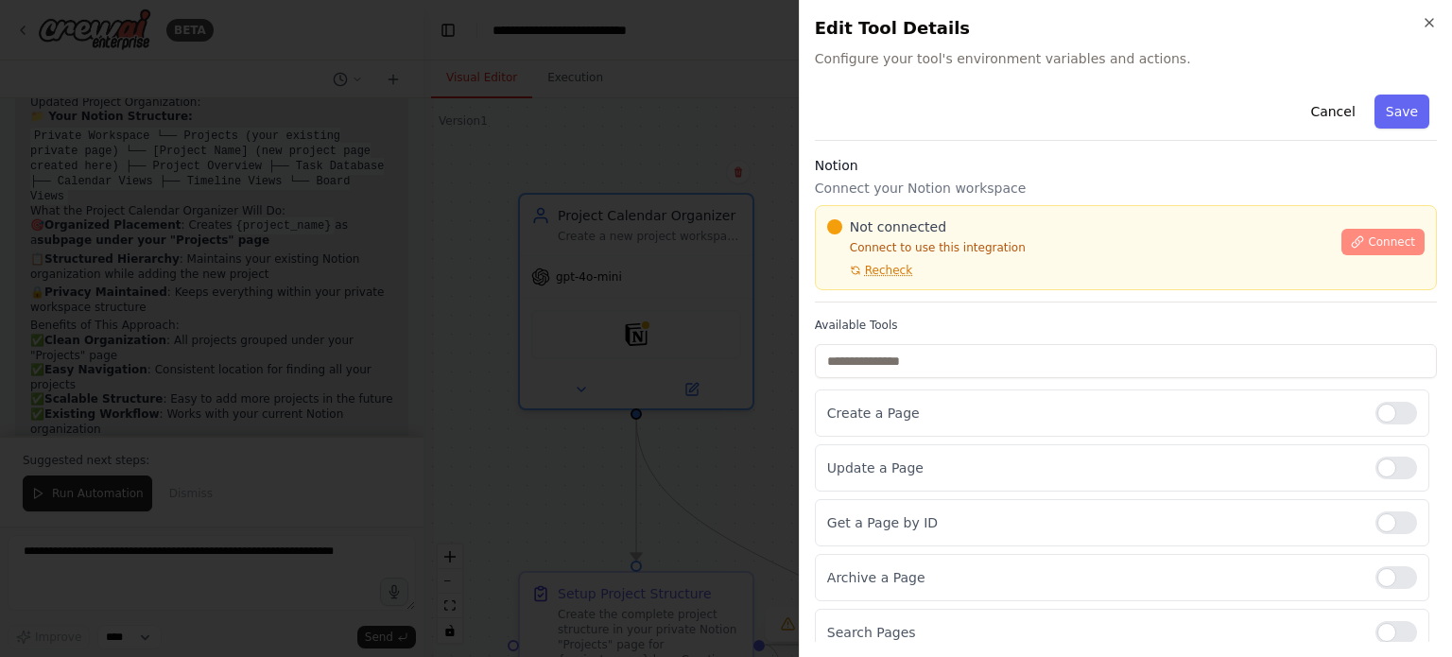
click at [1368, 240] on span "Connect" at bounding box center [1391, 242] width 47 height 15
click at [1351, 244] on icon at bounding box center [1357, 241] width 13 height 13
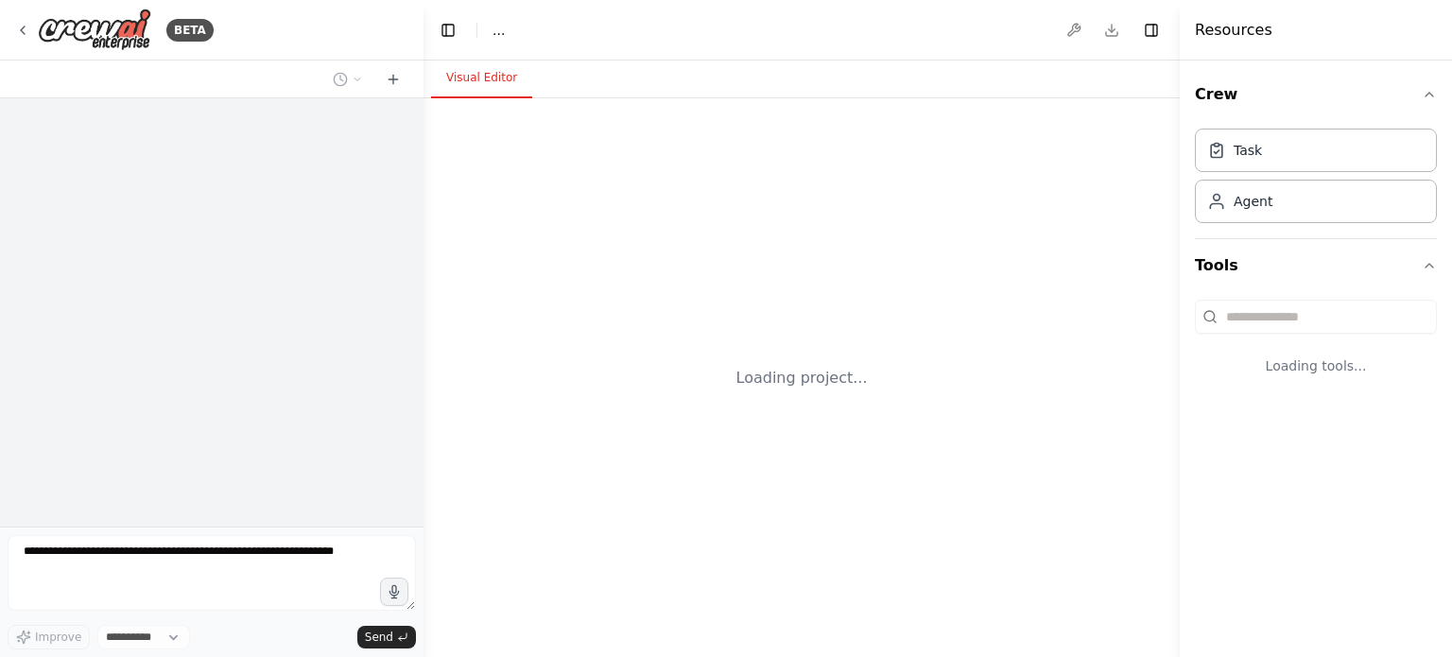
select select "****"
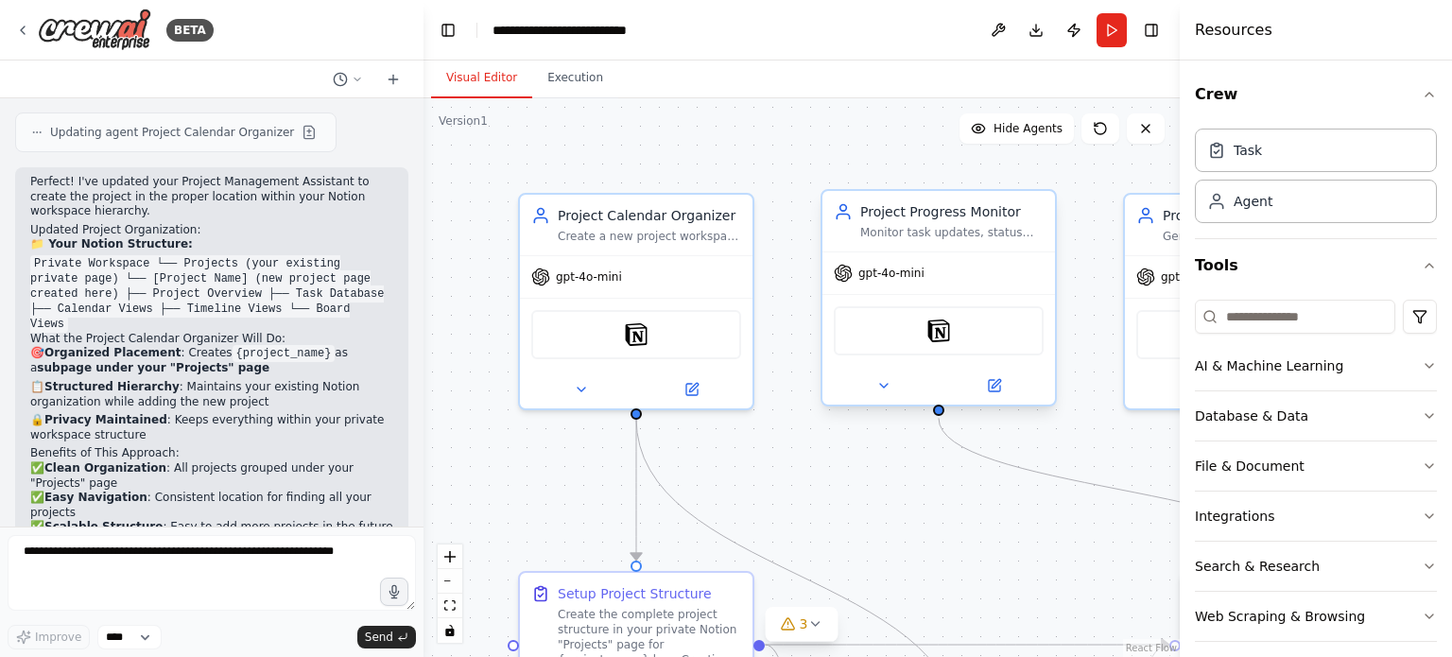
scroll to position [4629, 0]
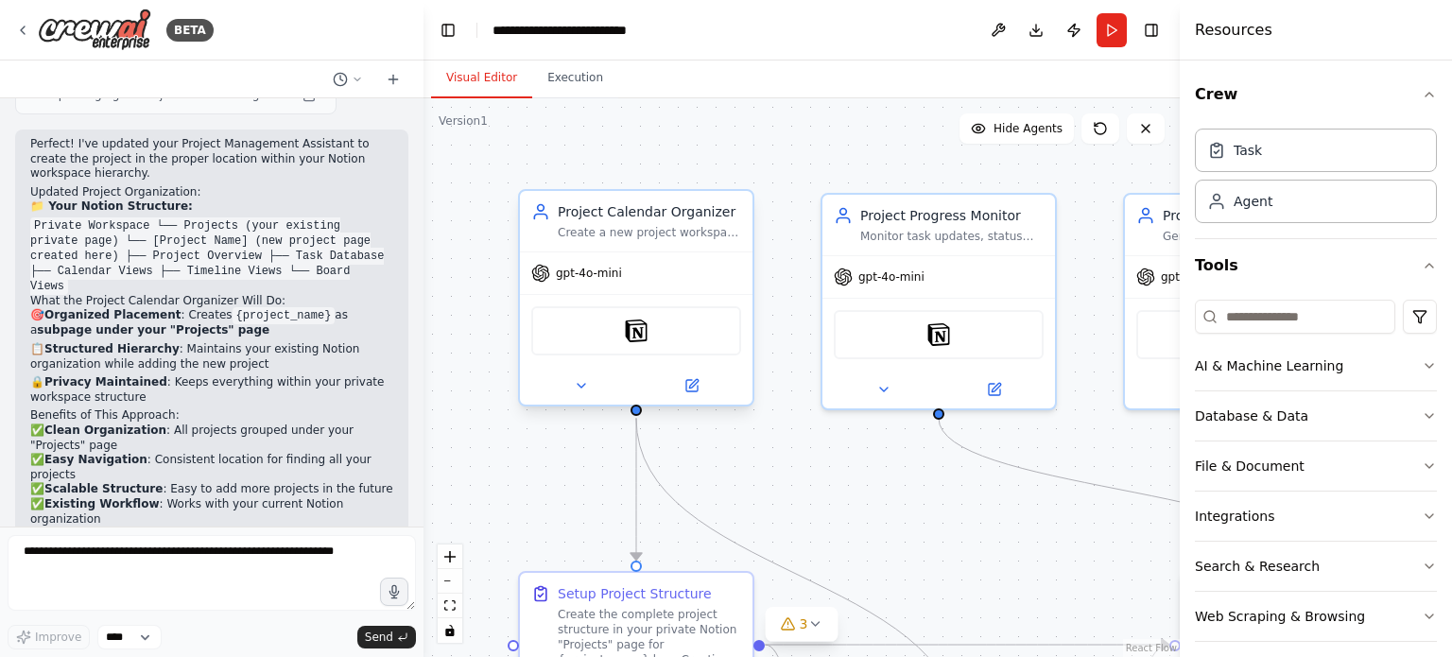
click at [666, 344] on div "Notion" at bounding box center [636, 330] width 210 height 49
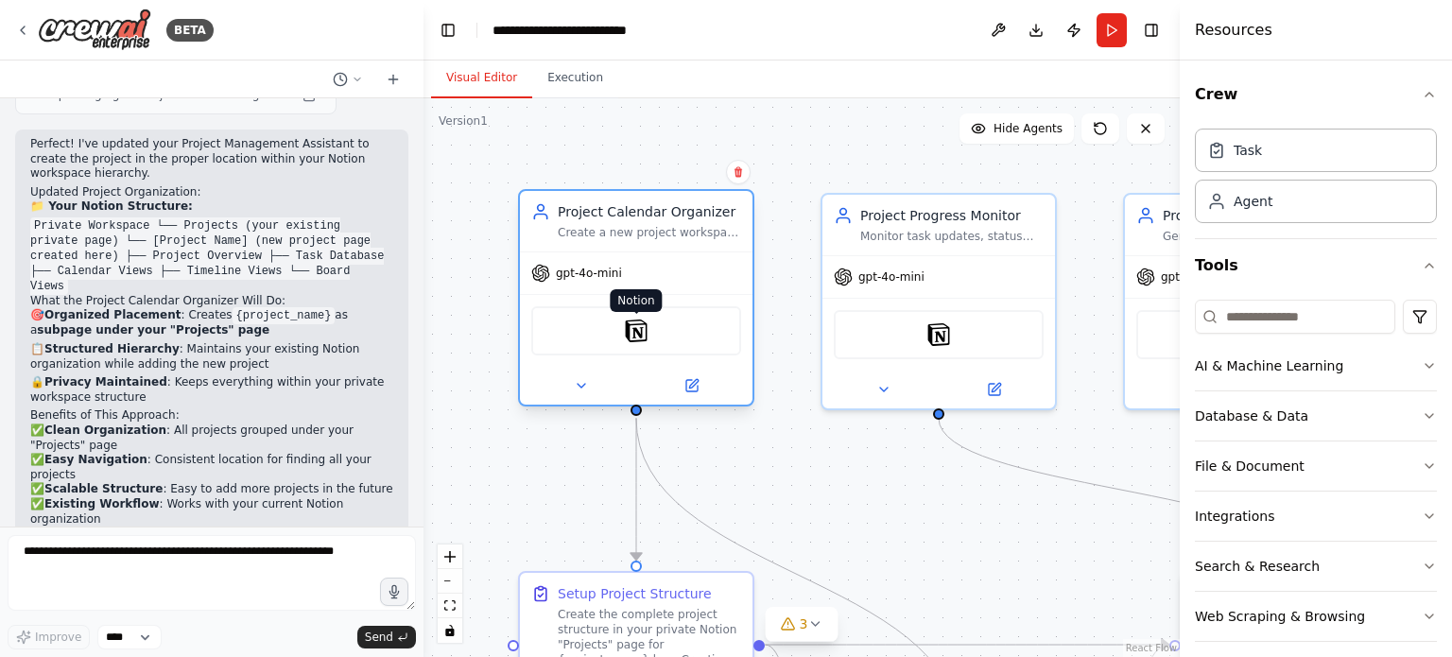
click at [643, 333] on img at bounding box center [636, 331] width 23 height 23
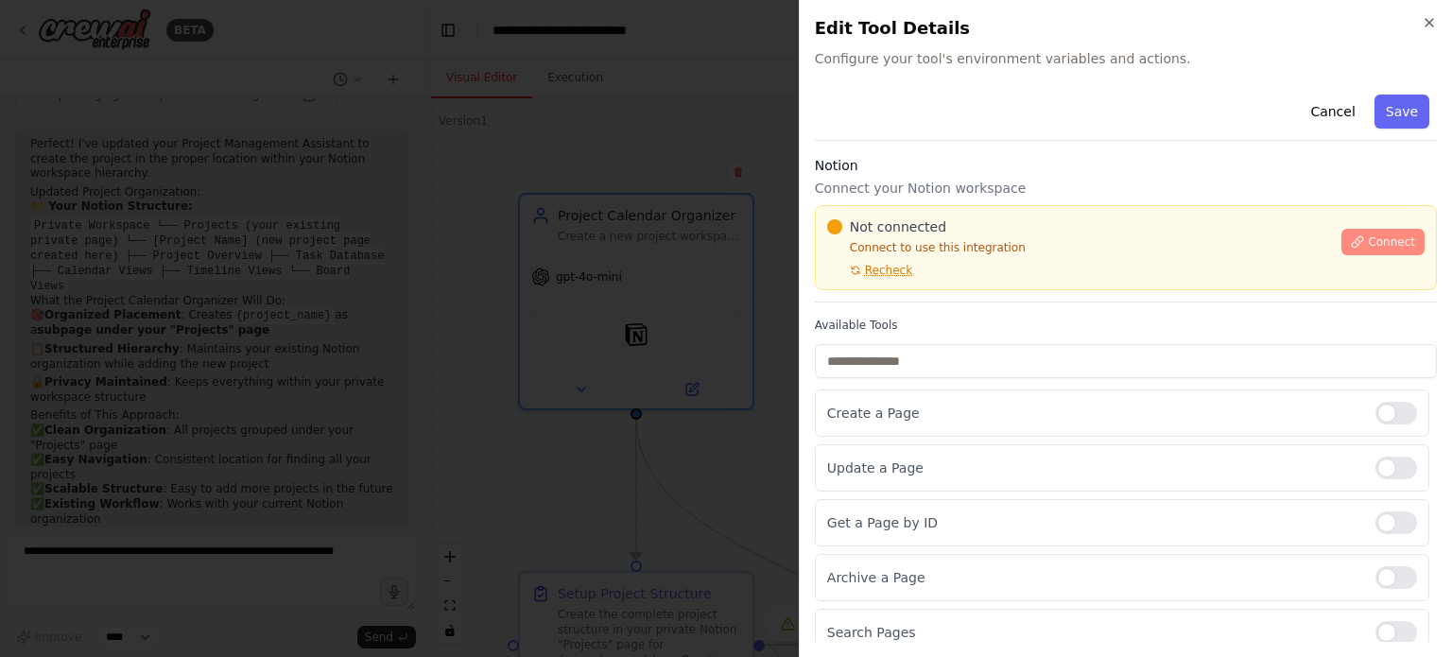
click at [1354, 237] on icon at bounding box center [1357, 241] width 13 height 13
click at [969, 157] on h3 "Notion" at bounding box center [1126, 165] width 622 height 19
click at [1062, 132] on div "Cancel Save" at bounding box center [1126, 114] width 622 height 54
click at [957, 165] on h3 "Notion" at bounding box center [1126, 165] width 622 height 19
click at [964, 166] on h3 "Notion" at bounding box center [1126, 165] width 622 height 19
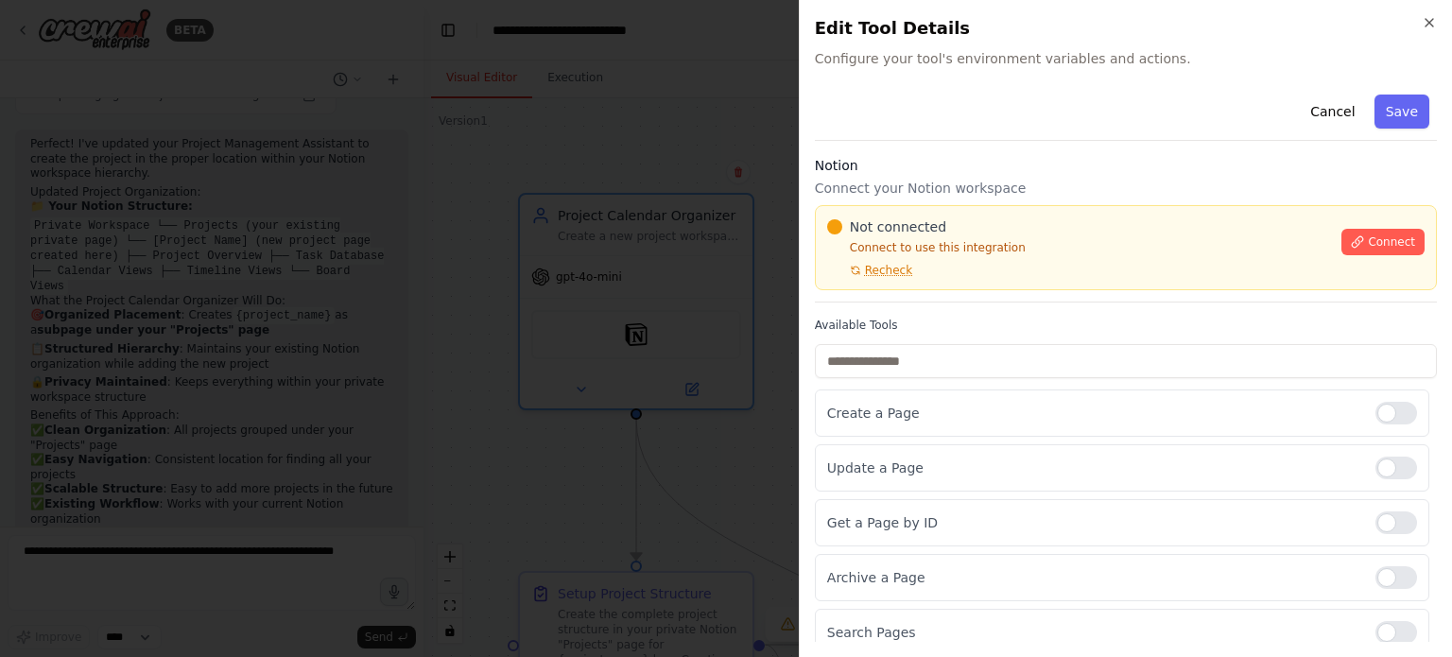
click at [976, 212] on div "Not connected Connect to use this integration Recheck Connect" at bounding box center [1126, 247] width 622 height 85
click at [955, 254] on p "Connect to use this integration" at bounding box center [1079, 247] width 504 height 15
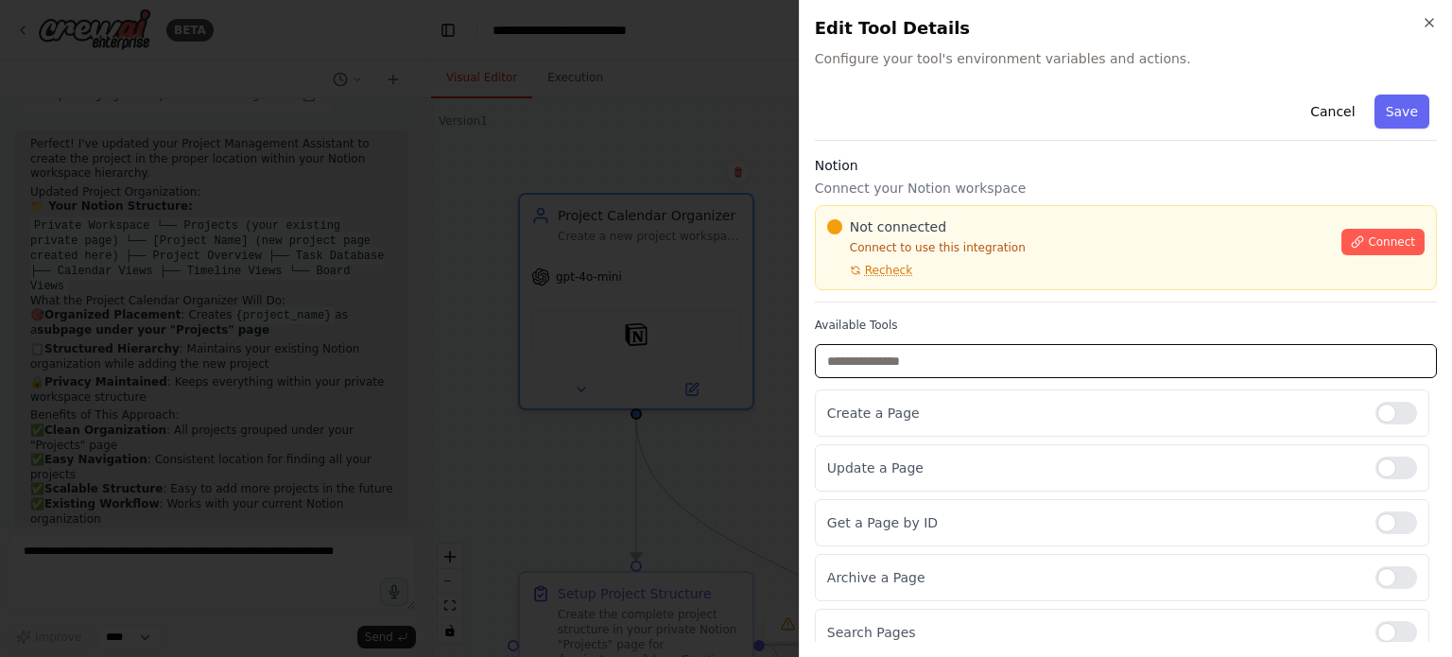
click at [1199, 373] on input "text" at bounding box center [1126, 361] width 622 height 34
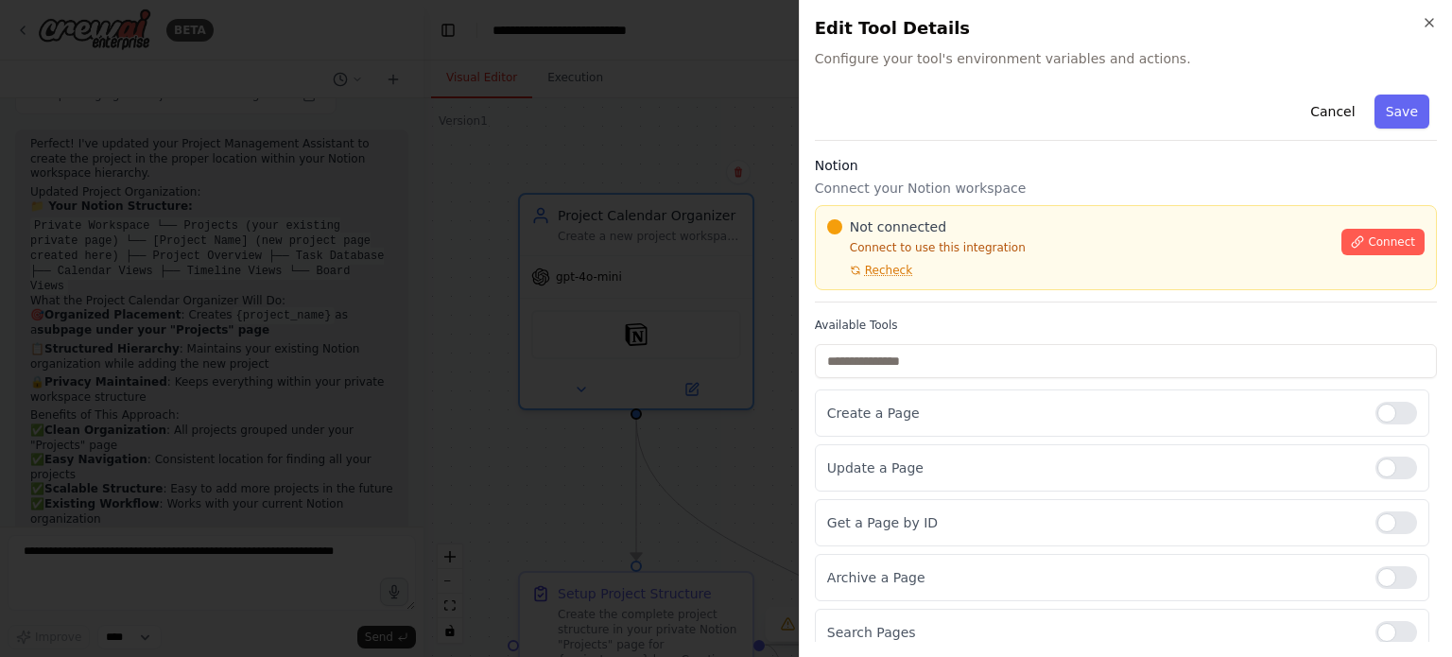
click at [1055, 135] on div "Cancel Save" at bounding box center [1126, 114] width 622 height 54
click at [928, 179] on p "Connect your Notion workspace" at bounding box center [1126, 188] width 622 height 19
click at [927, 171] on h3 "Notion" at bounding box center [1126, 165] width 622 height 19
click at [913, 180] on p "Connect your Notion workspace" at bounding box center [1126, 188] width 622 height 19
click at [1054, 144] on div "Cancel Save Notion Connect your Notion workspace Not connected Connect to use t…" at bounding box center [1126, 563] width 622 height 953
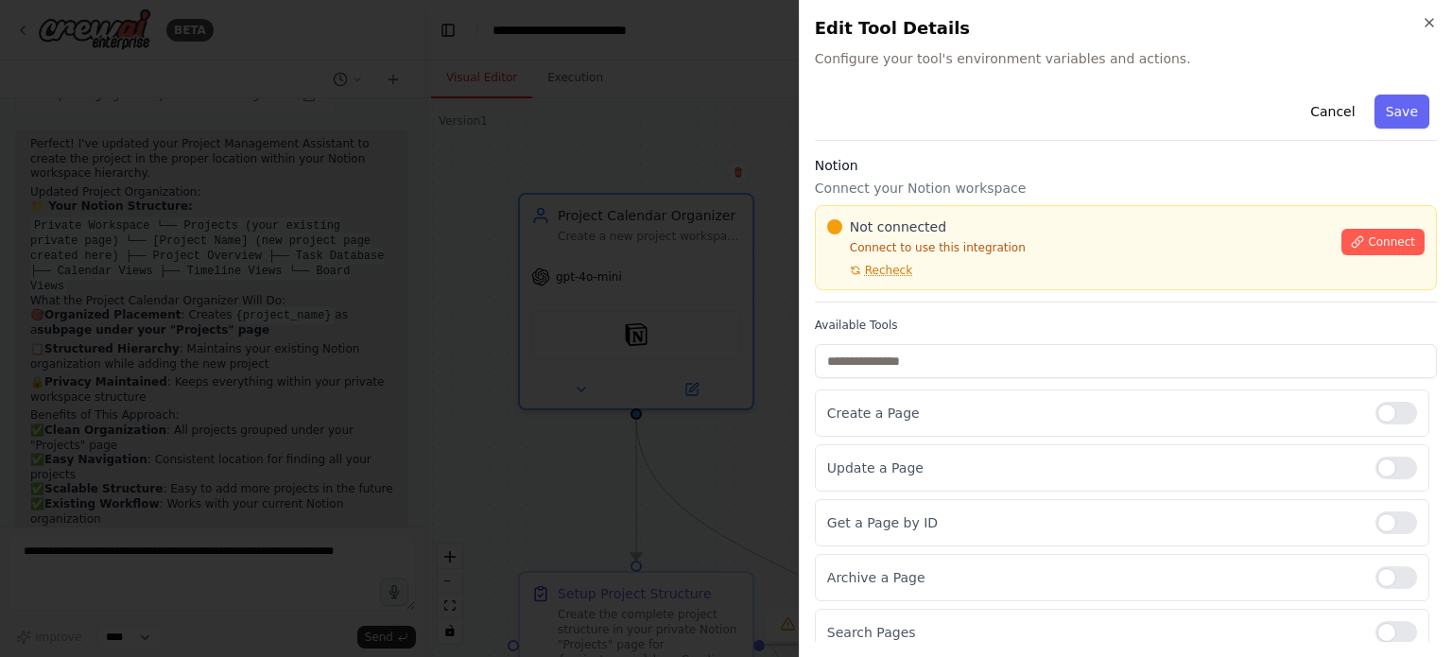
click at [1058, 135] on div "Cancel Save" at bounding box center [1126, 114] width 622 height 54
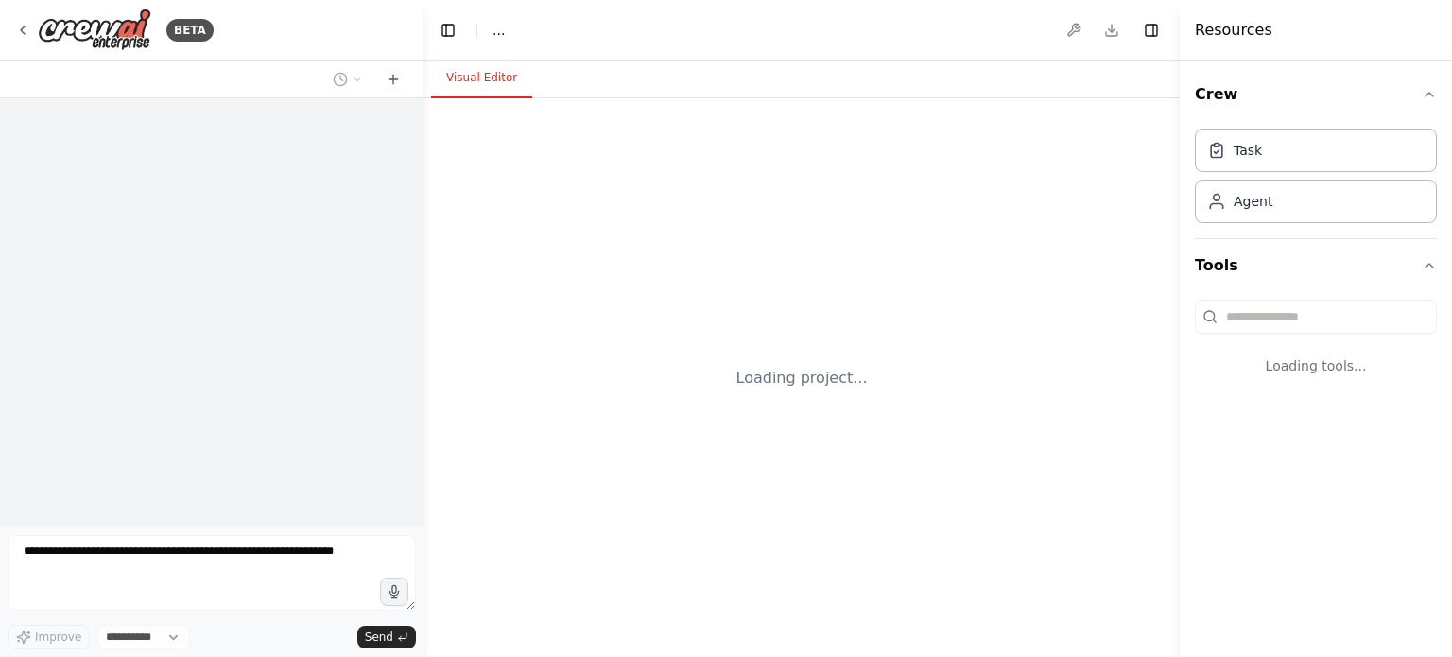
select select "****"
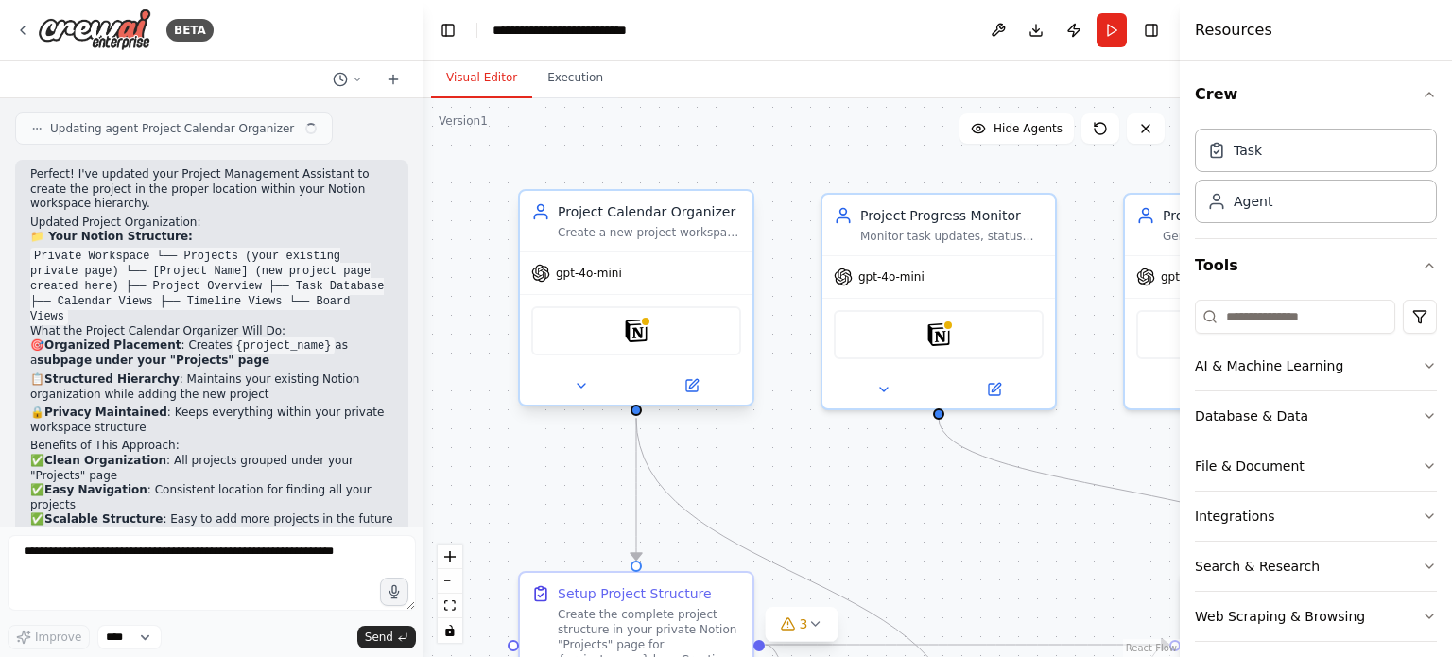
scroll to position [4629, 0]
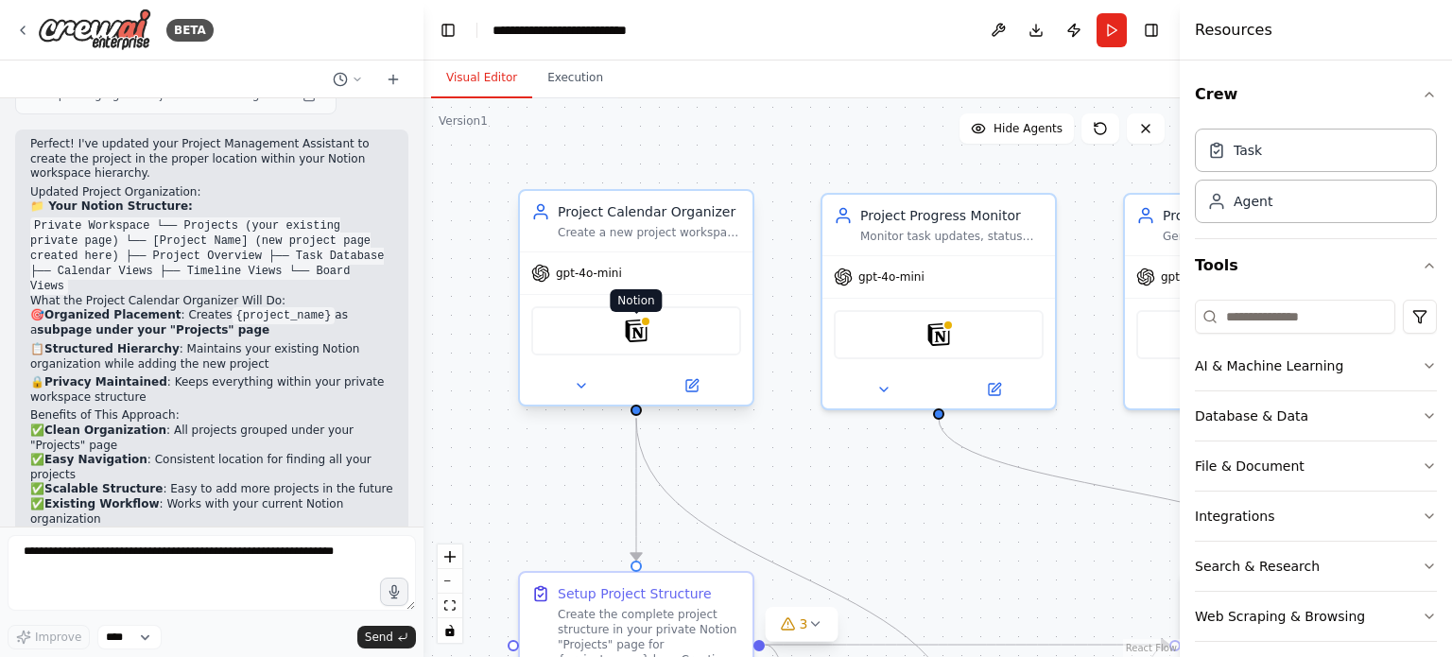
click at [647, 332] on img at bounding box center [636, 331] width 23 height 23
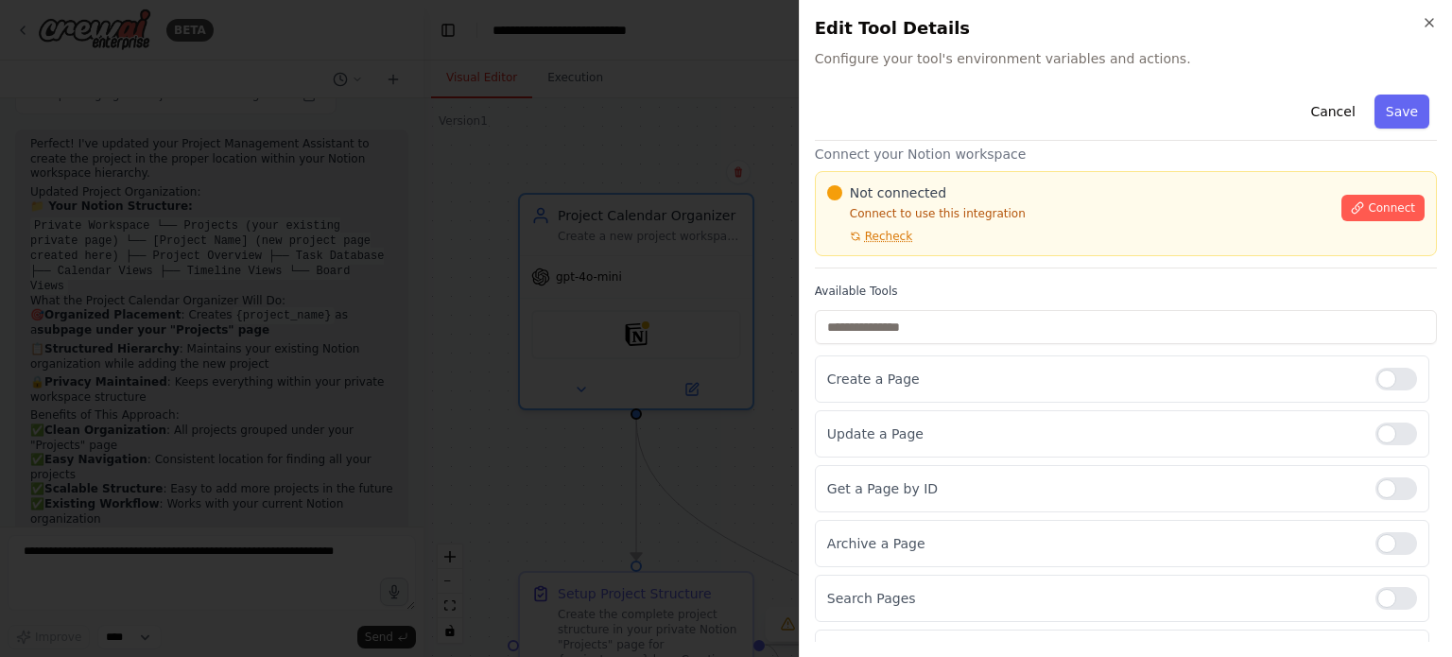
scroll to position [0, 0]
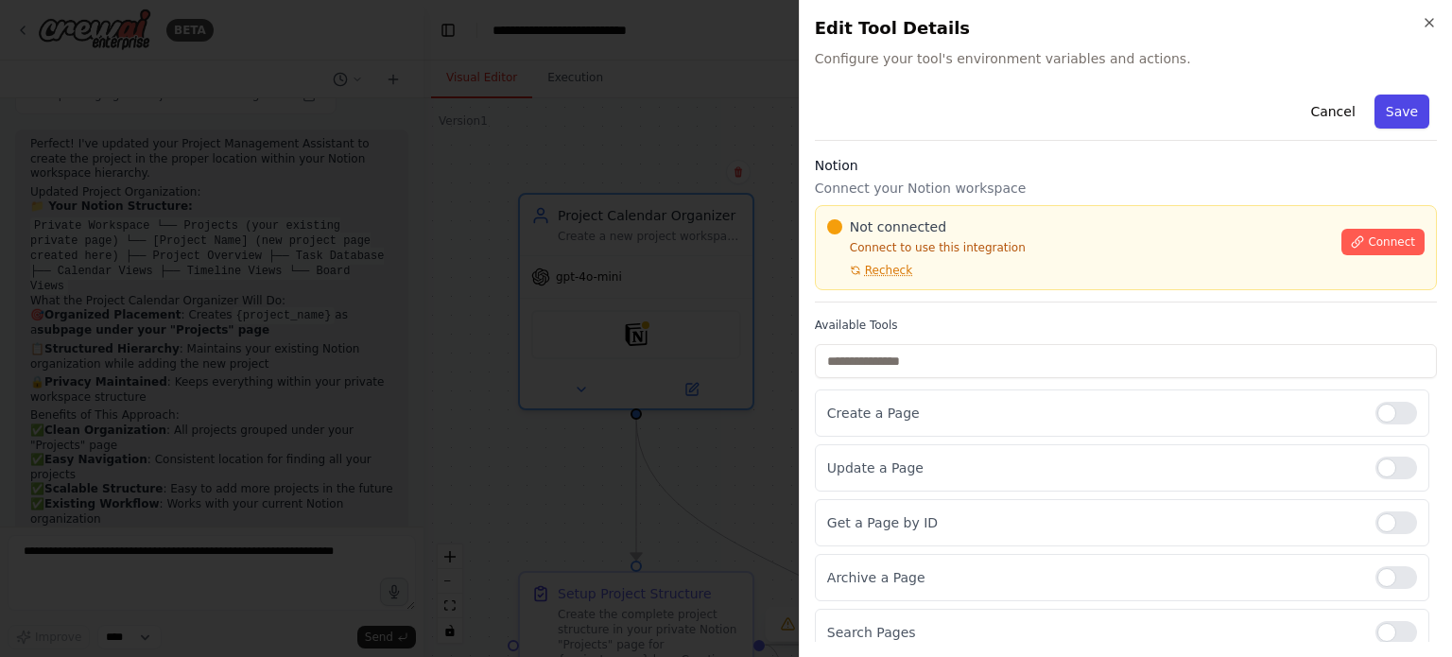
click at [1398, 111] on button "Save" at bounding box center [1402, 112] width 55 height 34
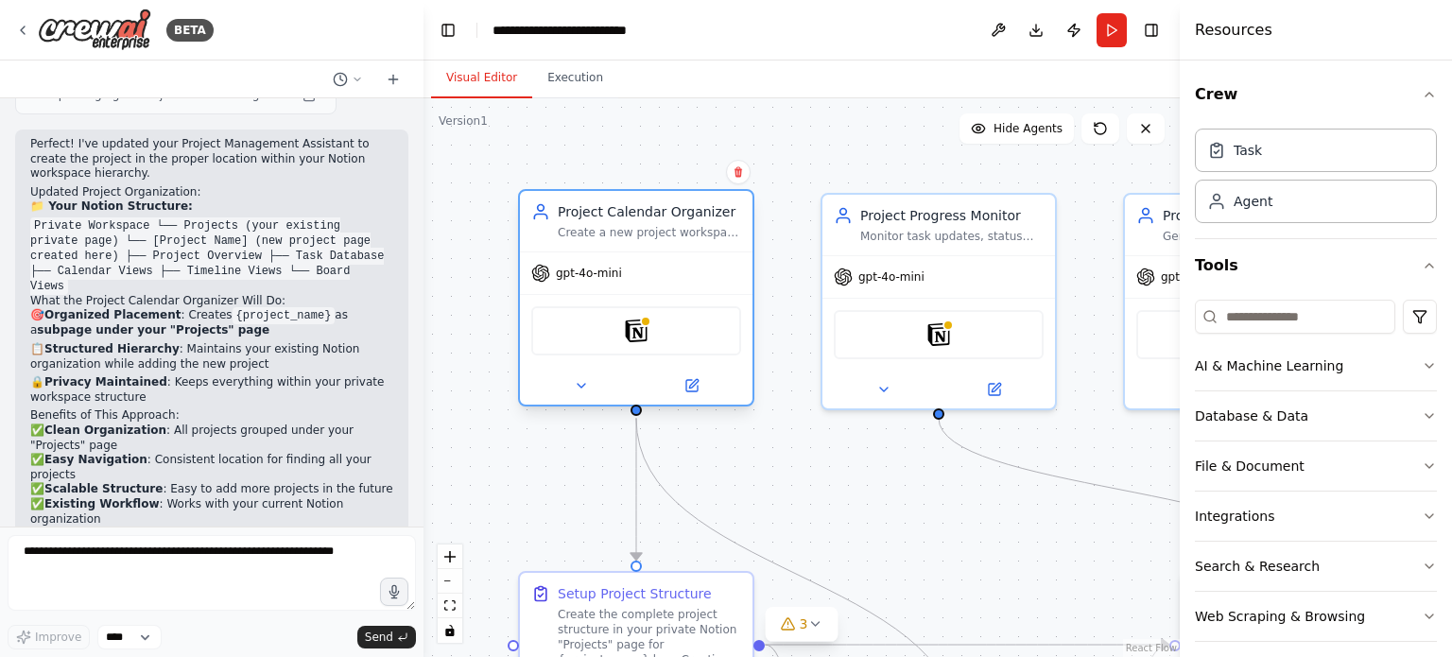
click at [660, 328] on div "Notion" at bounding box center [636, 330] width 210 height 49
click at [624, 340] on div "Notion" at bounding box center [636, 330] width 210 height 49
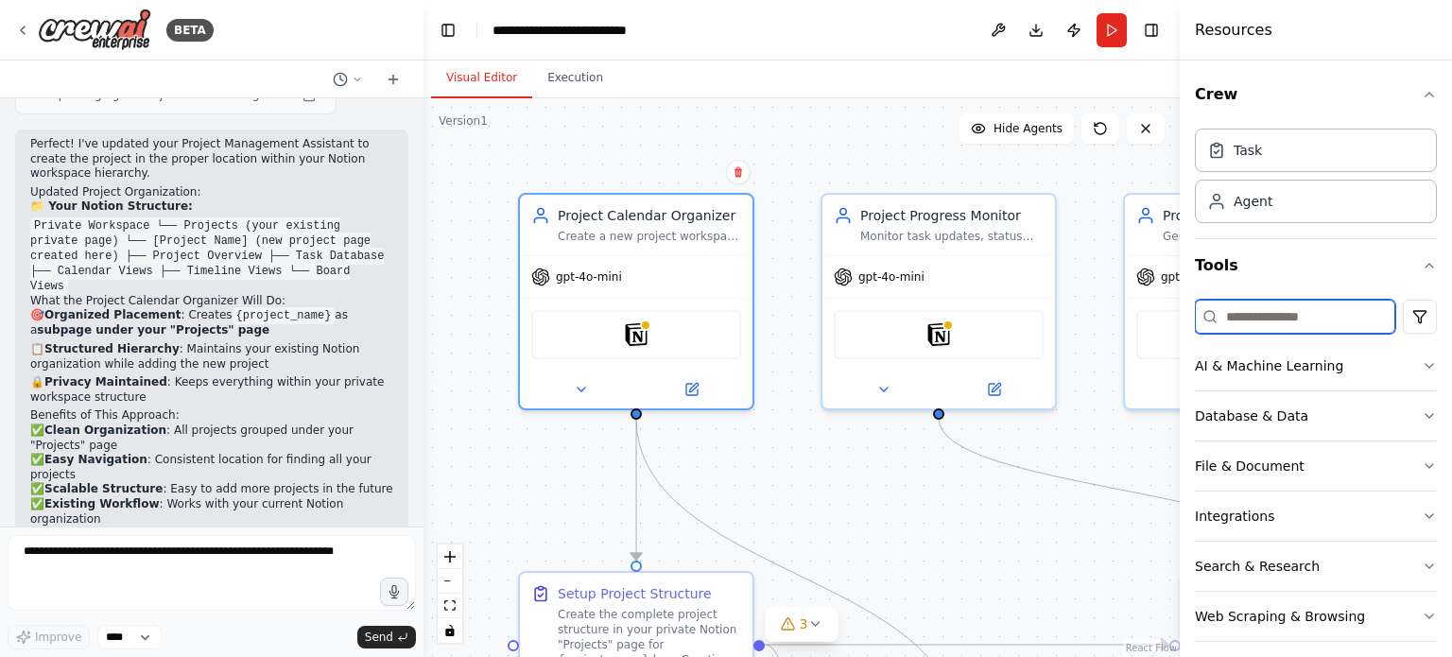
click at [1296, 311] on input at bounding box center [1295, 317] width 200 height 34
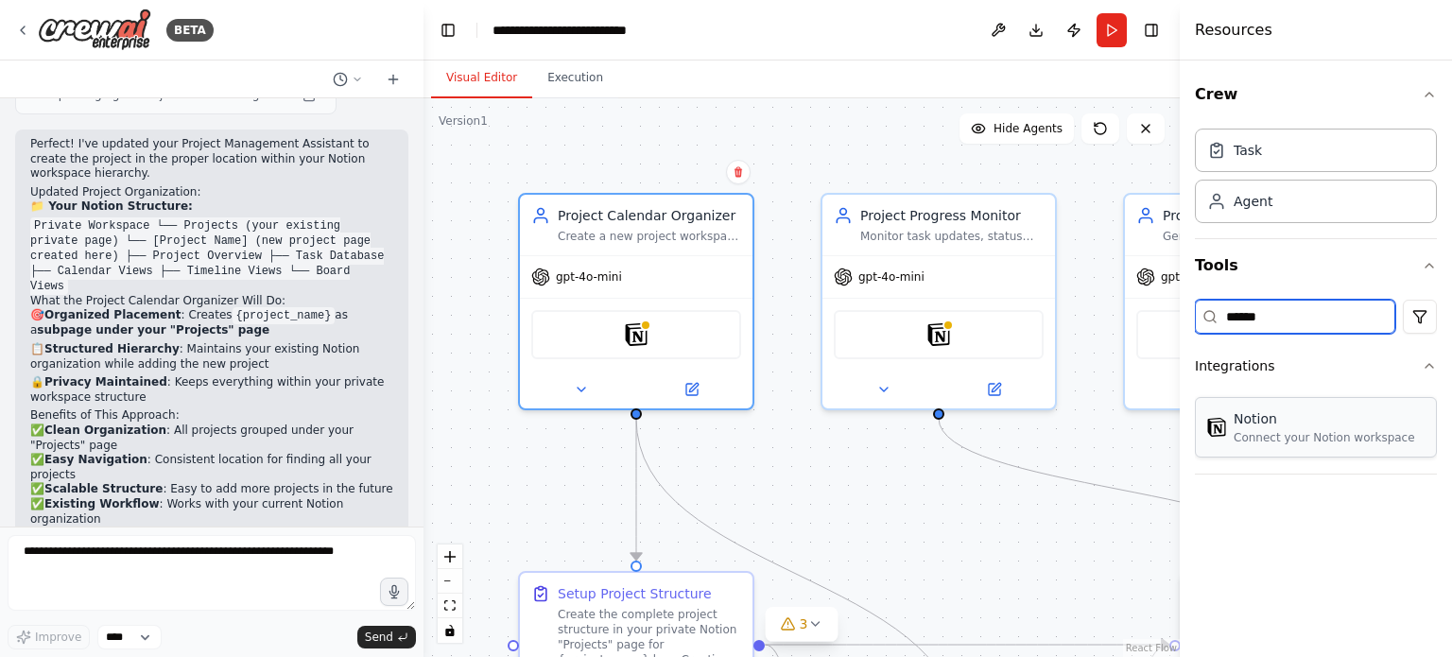
type input "******"
click at [1364, 434] on div "Connect your Notion workspace" at bounding box center [1325, 437] width 182 height 15
click at [1242, 431] on div "Connect your Notion workspace" at bounding box center [1325, 437] width 182 height 15
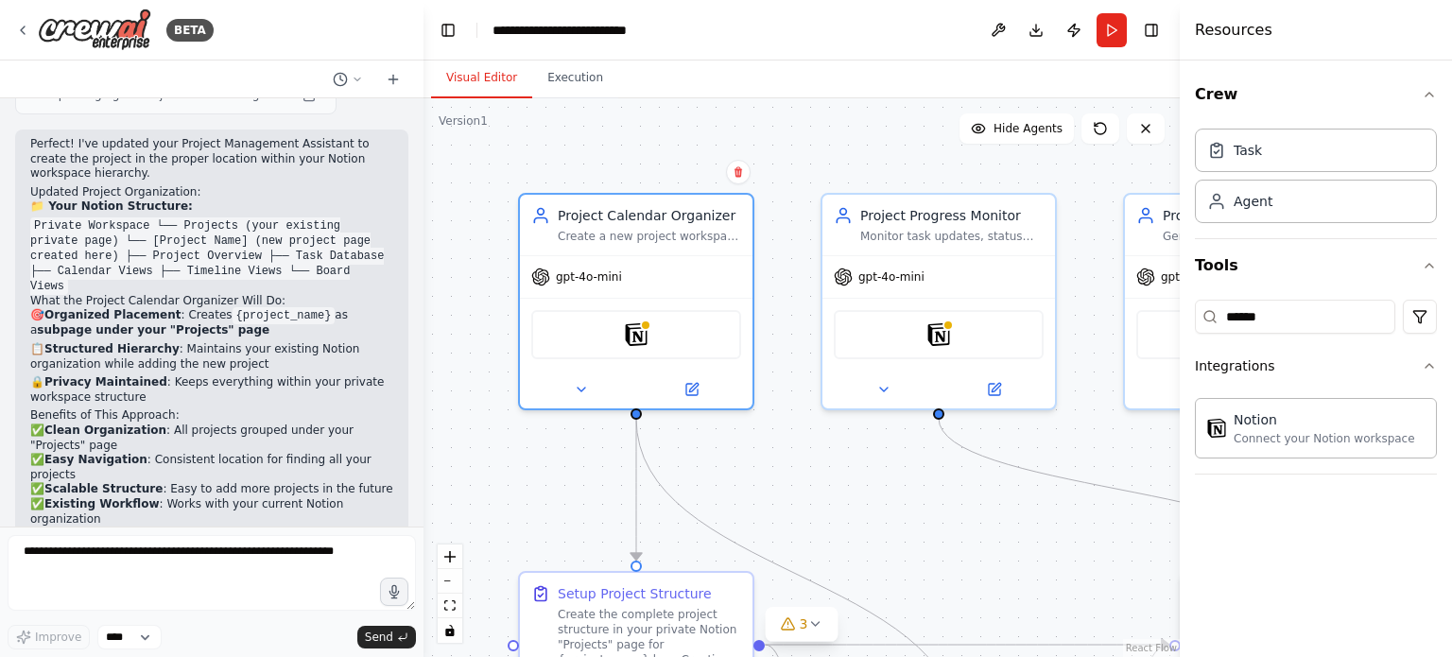
drag, startPoint x: 1244, startPoint y: 433, endPoint x: 1286, endPoint y: 500, distance: 79.0
click at [1286, 500] on div "Crew Task Agent Tools ****** Integrations Notion Connect your Notion workspace" at bounding box center [1316, 359] width 272 height 597
click at [1228, 305] on input "******" at bounding box center [1295, 317] width 200 height 34
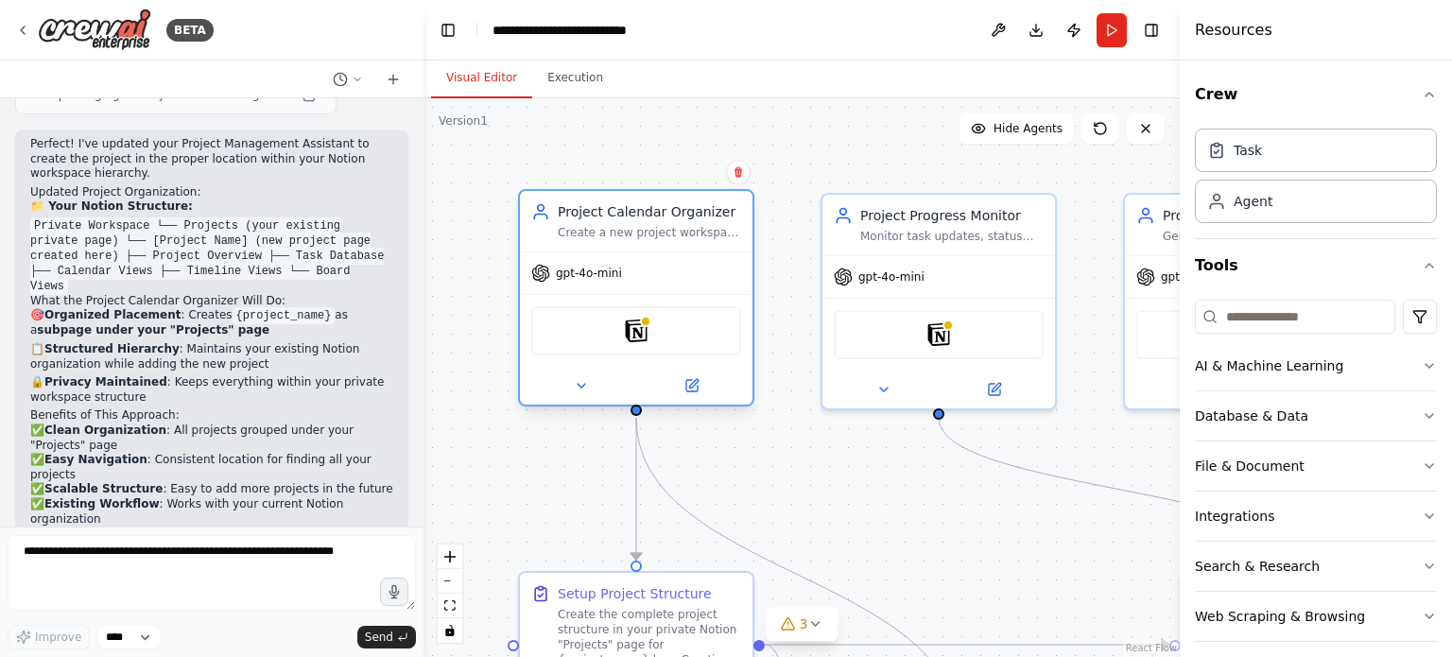
click at [651, 334] on div "Notion" at bounding box center [636, 330] width 210 height 49
click at [649, 326] on div "Notion" at bounding box center [636, 330] width 210 height 49
click at [636, 328] on img at bounding box center [636, 331] width 23 height 23
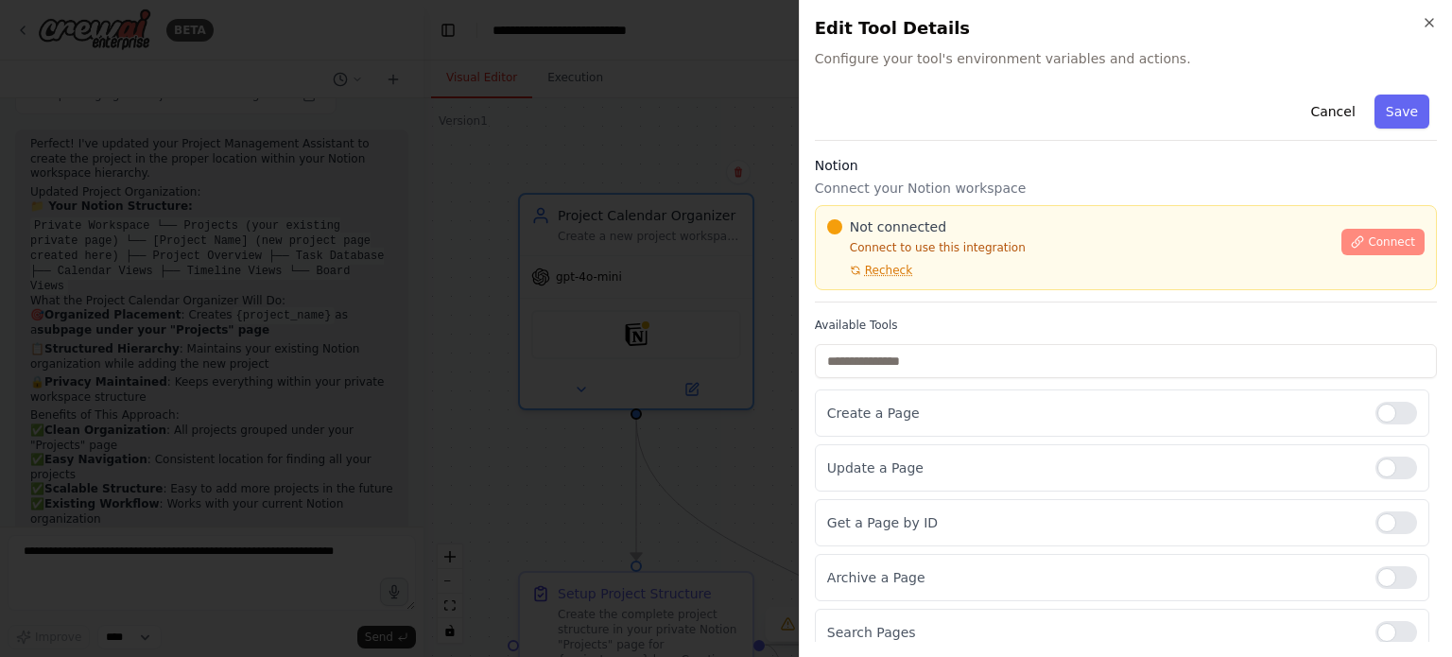
click at [1377, 239] on span "Connect" at bounding box center [1391, 242] width 47 height 15
click at [953, 176] on div "Notion Connect your Notion workspace Not connected Connect to use this integrat…" at bounding box center [1126, 229] width 622 height 147
click at [956, 199] on div "Notion Connect your Notion workspace Not connected Connect to use this integrat…" at bounding box center [1126, 229] width 622 height 147
click at [954, 211] on div "Not connected Connect to use this integration Recheck Connect" at bounding box center [1126, 247] width 622 height 85
click at [582, 251] on div at bounding box center [726, 328] width 1452 height 657
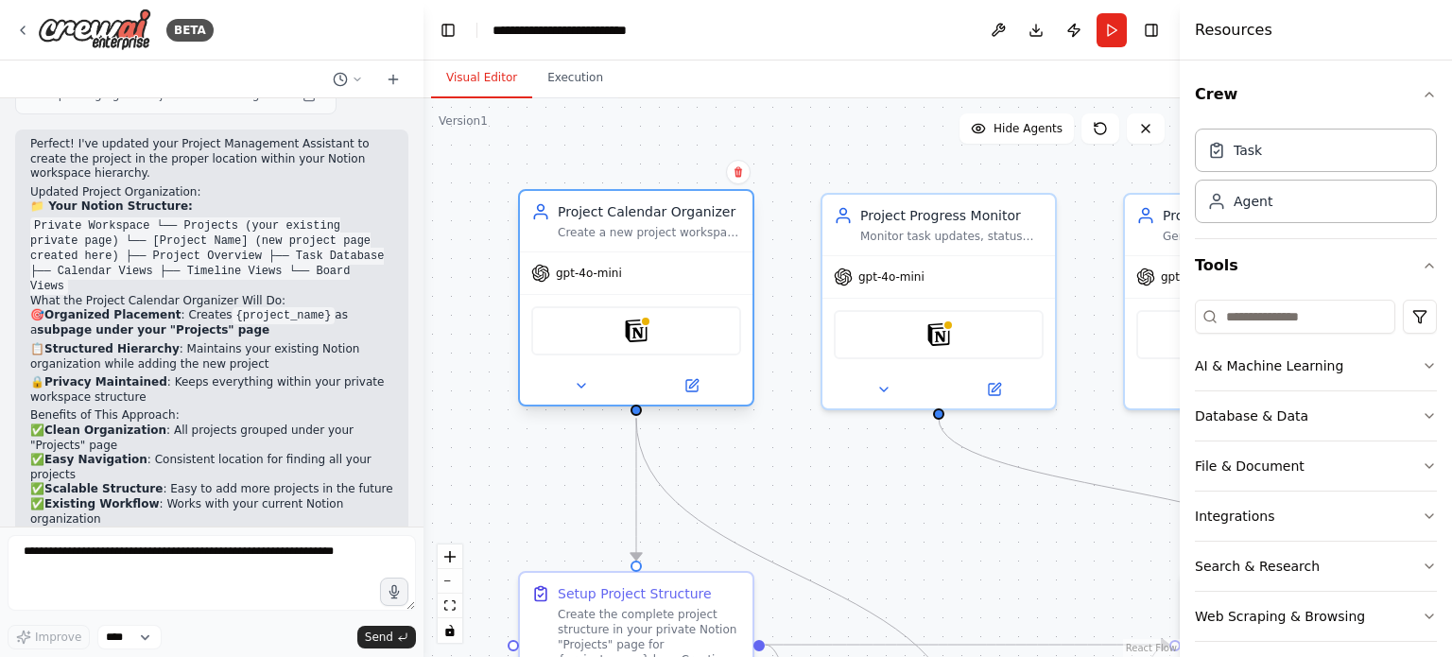
click at [650, 336] on div "Notion" at bounding box center [636, 330] width 210 height 49
click at [647, 325] on img at bounding box center [636, 331] width 23 height 23
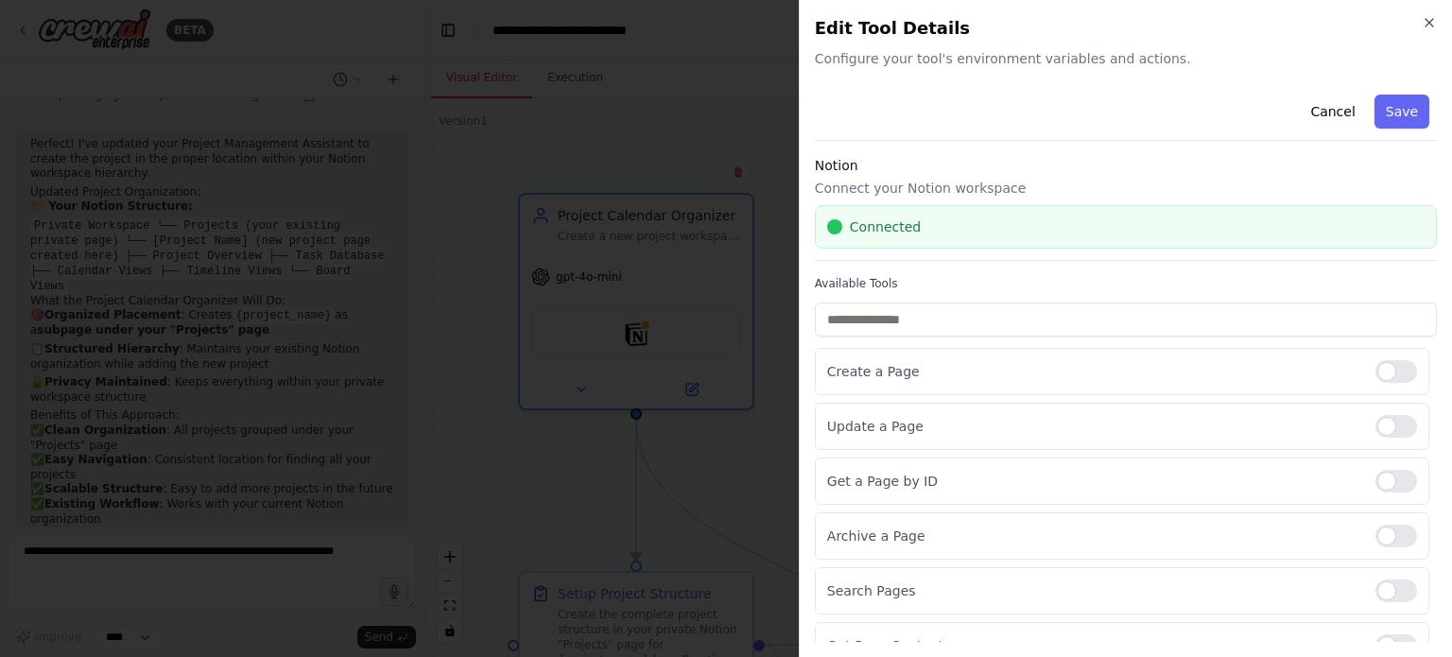
click at [696, 455] on div at bounding box center [726, 328] width 1452 height 657
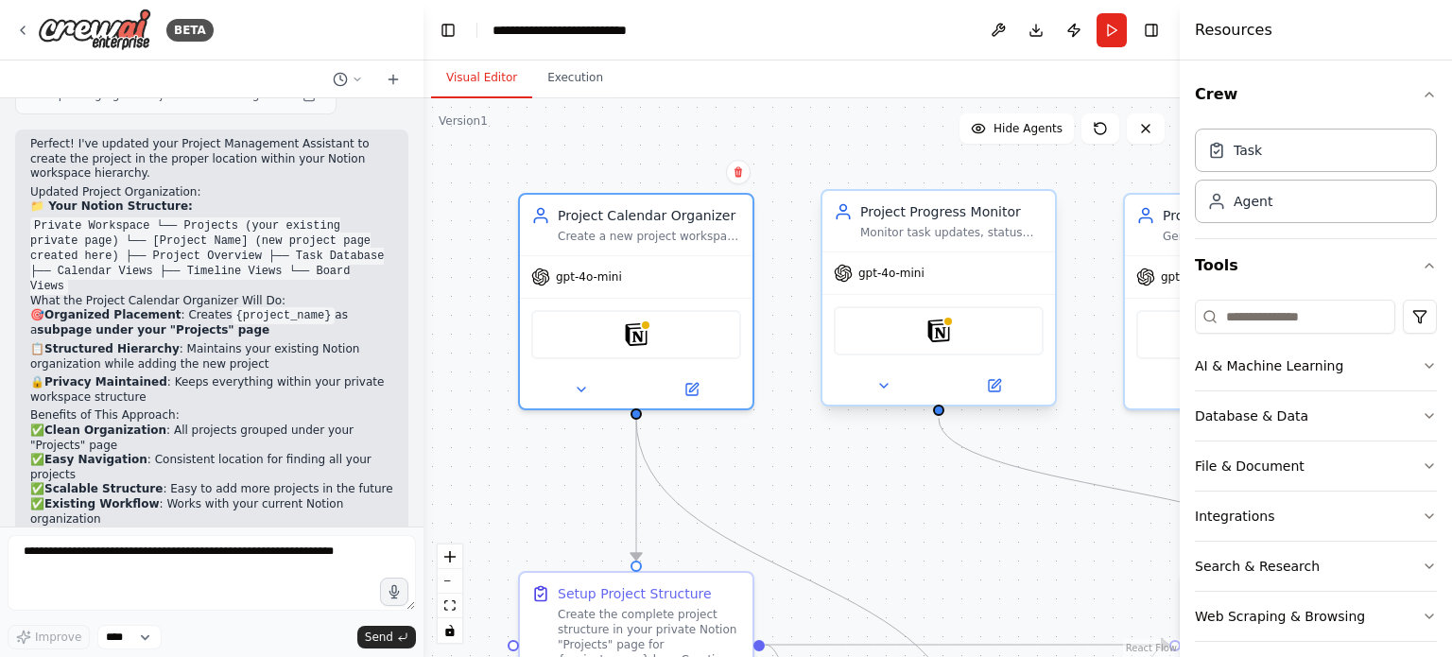
click at [964, 332] on div "Notion" at bounding box center [939, 330] width 210 height 49
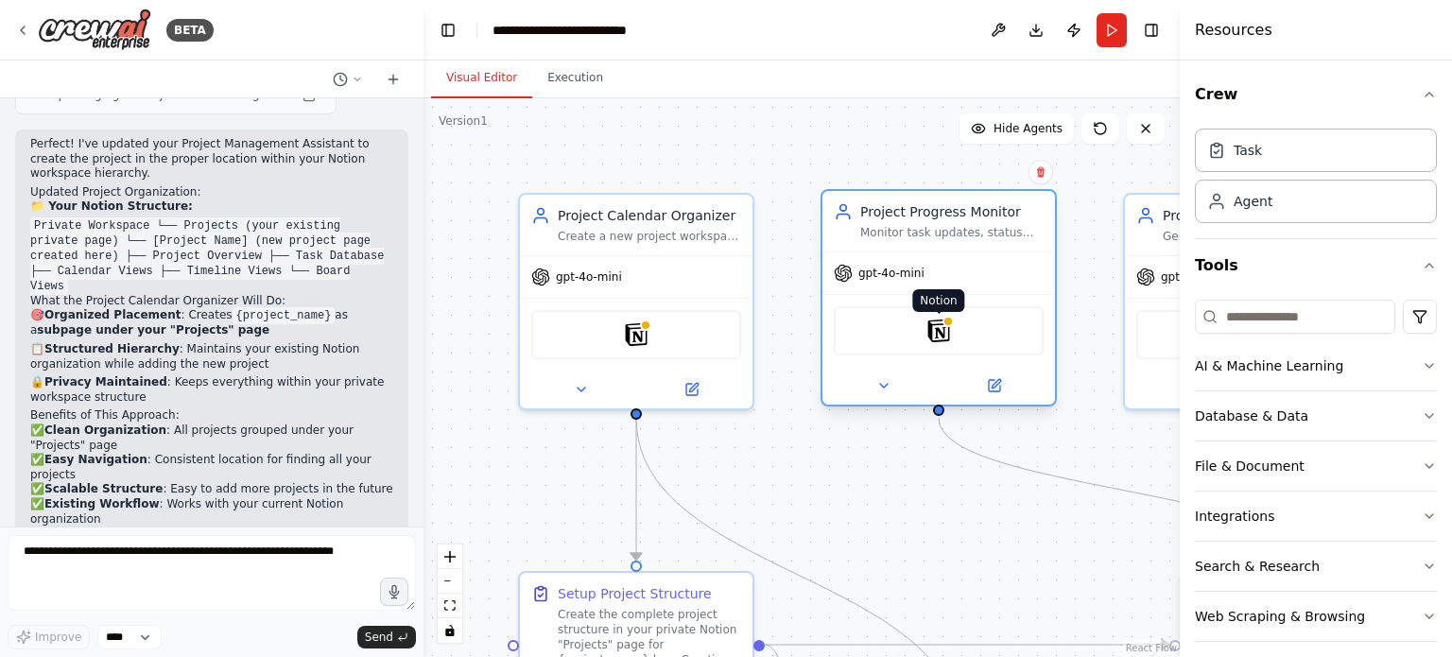
click at [938, 330] on img at bounding box center [939, 331] width 23 height 23
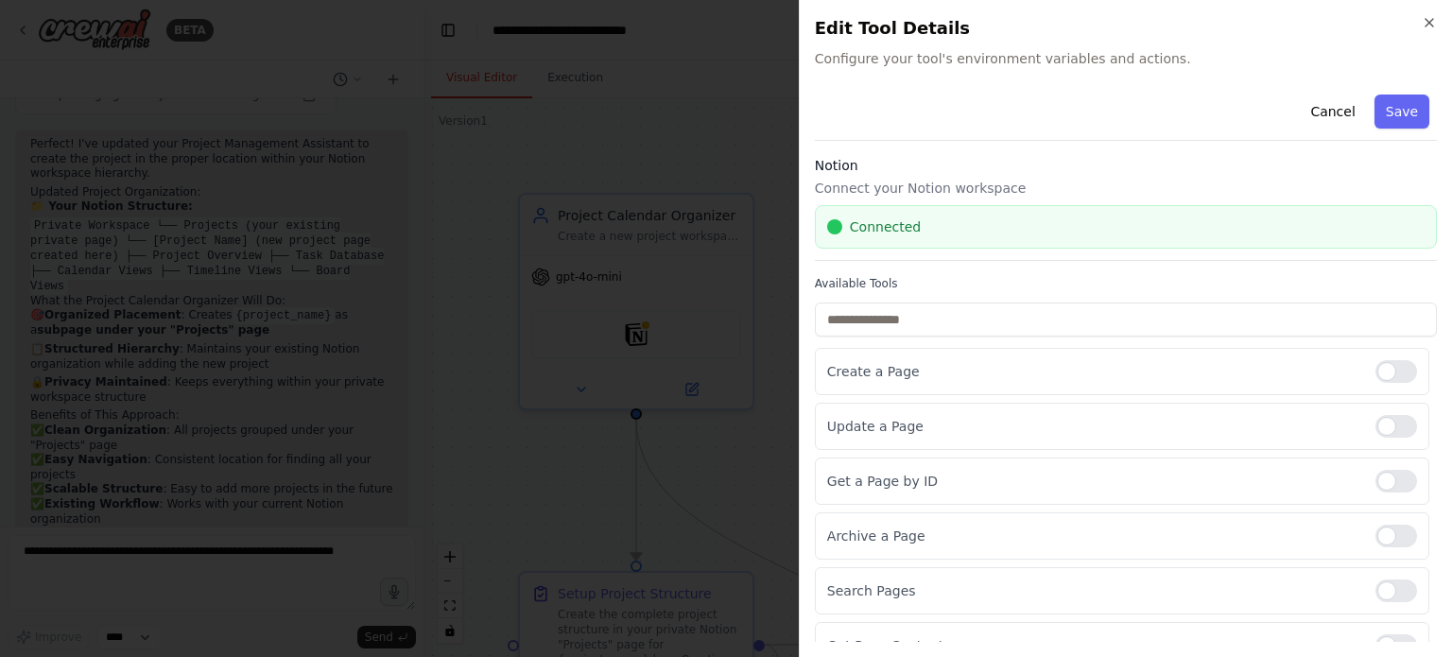
click at [739, 441] on div at bounding box center [726, 328] width 1452 height 657
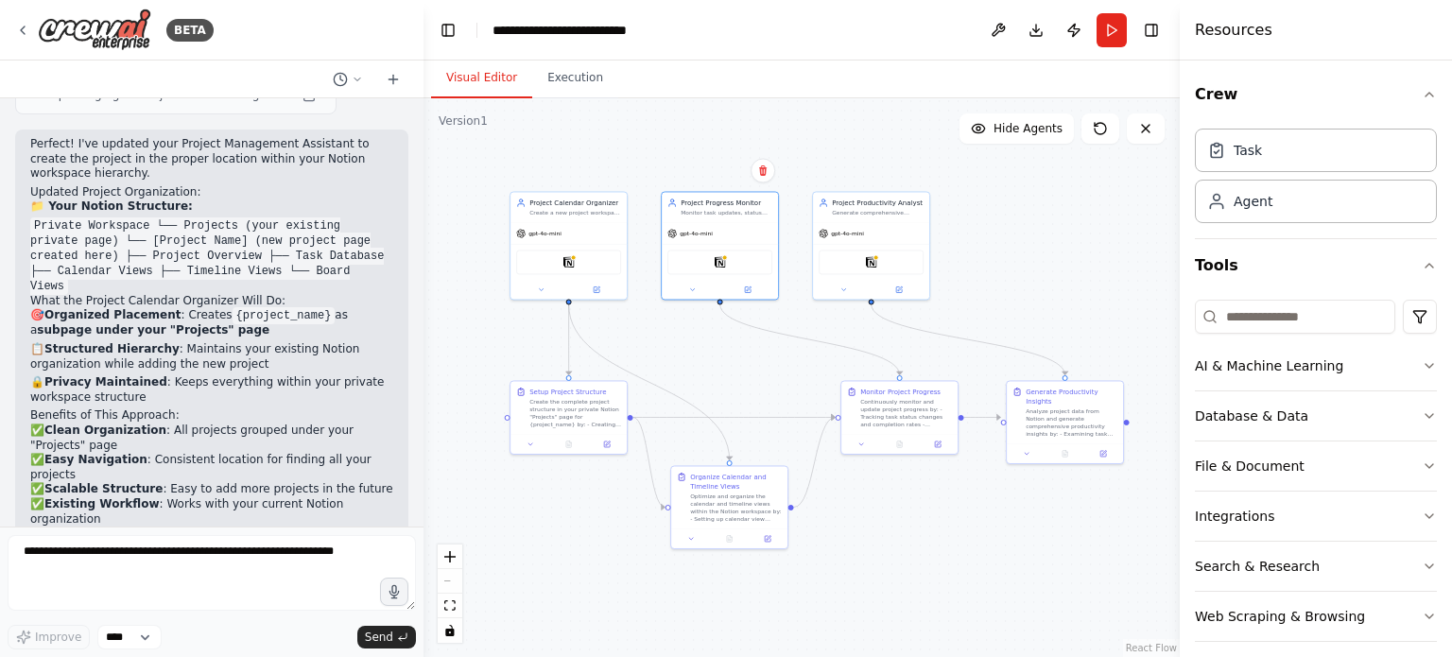
drag, startPoint x: 891, startPoint y: 449, endPoint x: 700, endPoint y: 321, distance: 230.3
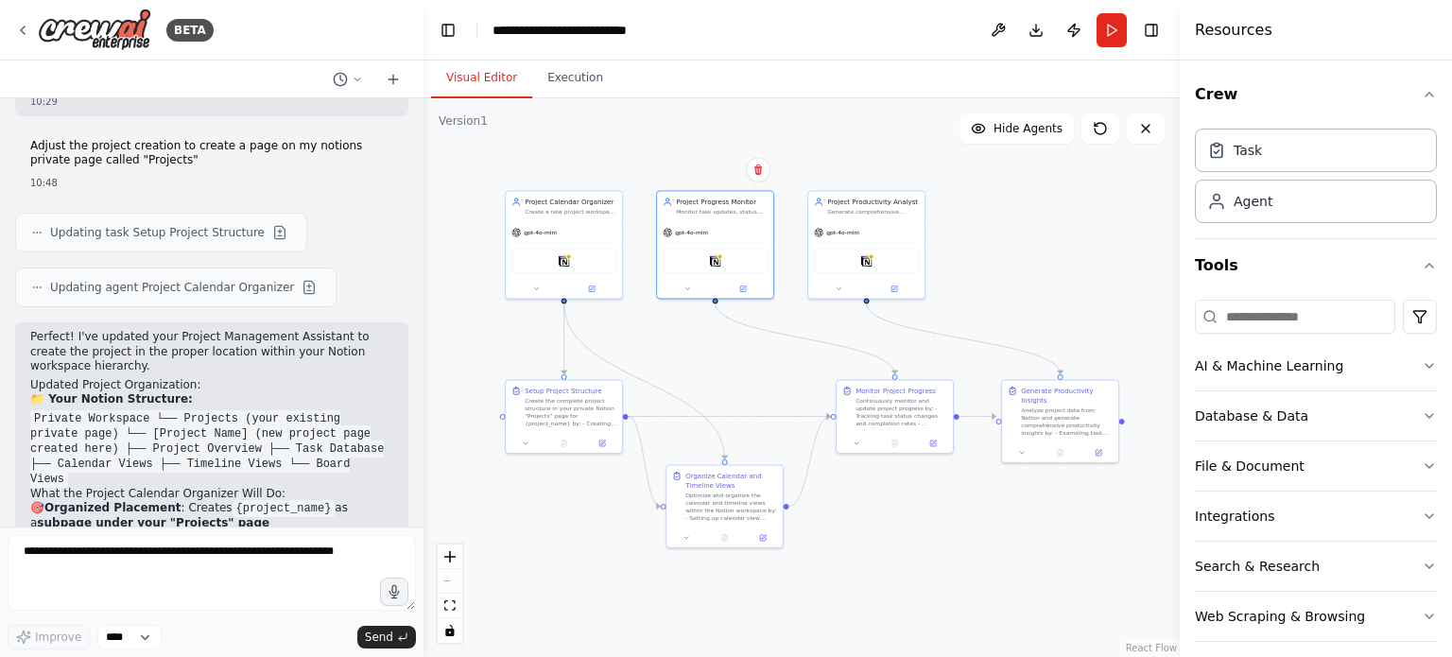
scroll to position [4629, 0]
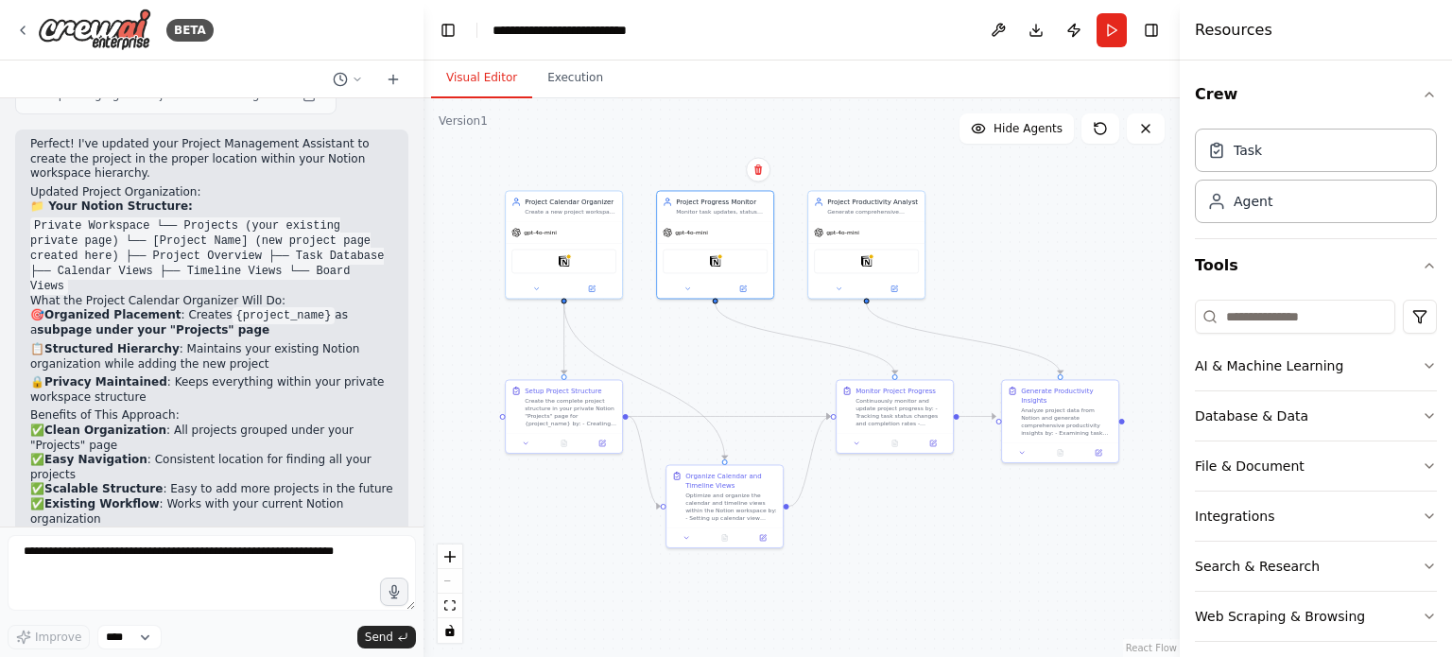
click at [544, 563] on div ".deletable-edge-delete-btn { width: 20px; height: 20px; border: 0px solid #ffff…" at bounding box center [802, 377] width 756 height 559
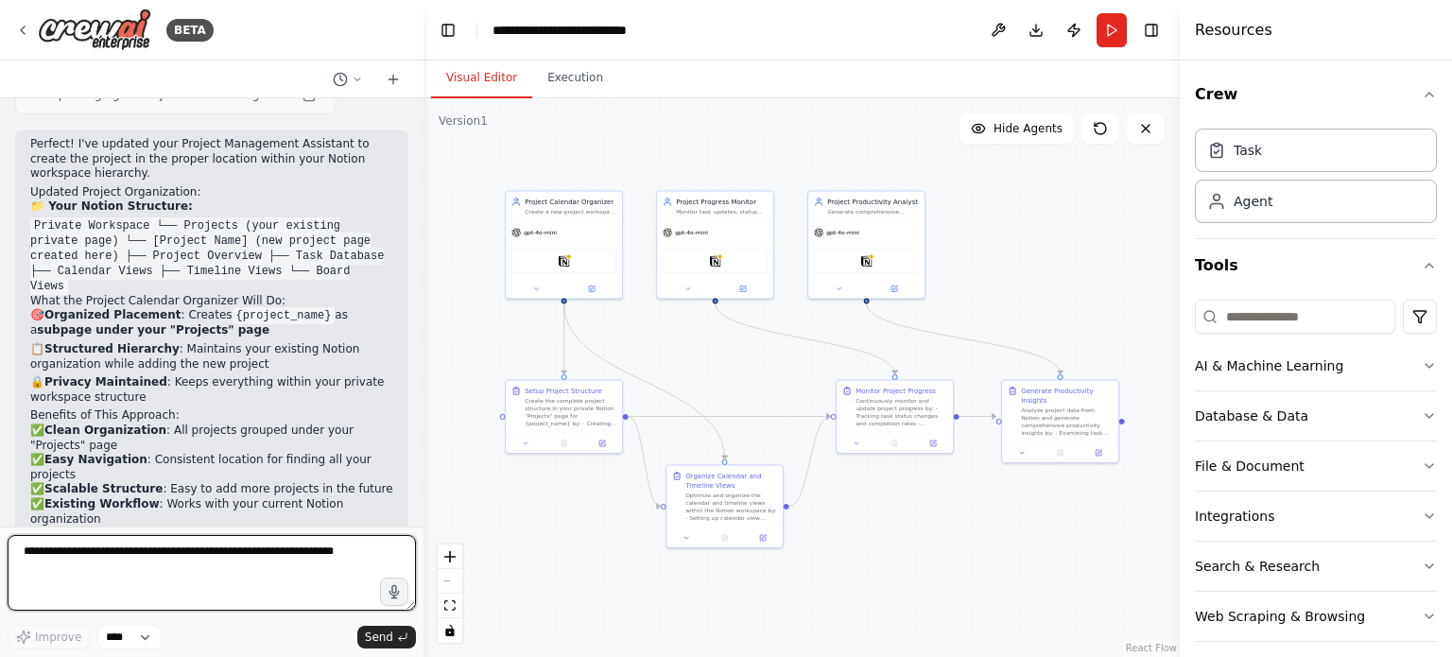
click at [216, 555] on textarea at bounding box center [212, 573] width 408 height 76
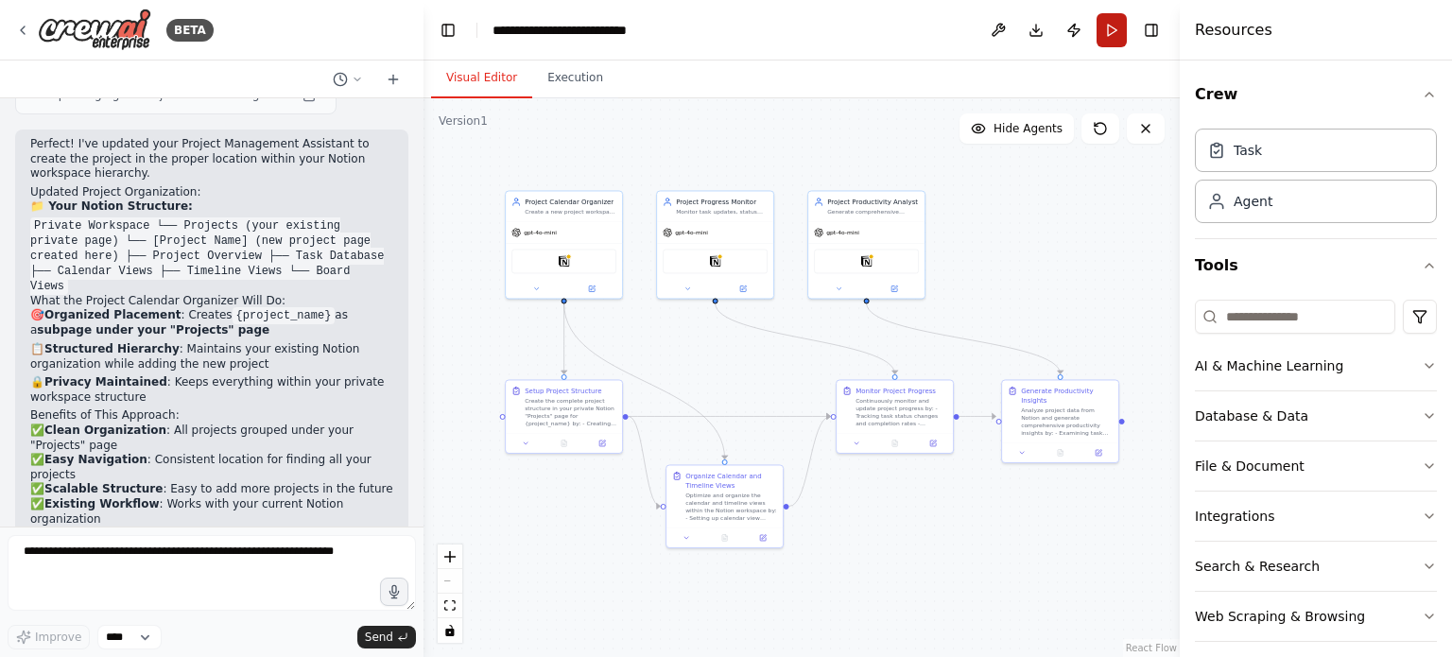
click at [1116, 42] on button "Run" at bounding box center [1112, 30] width 30 height 34
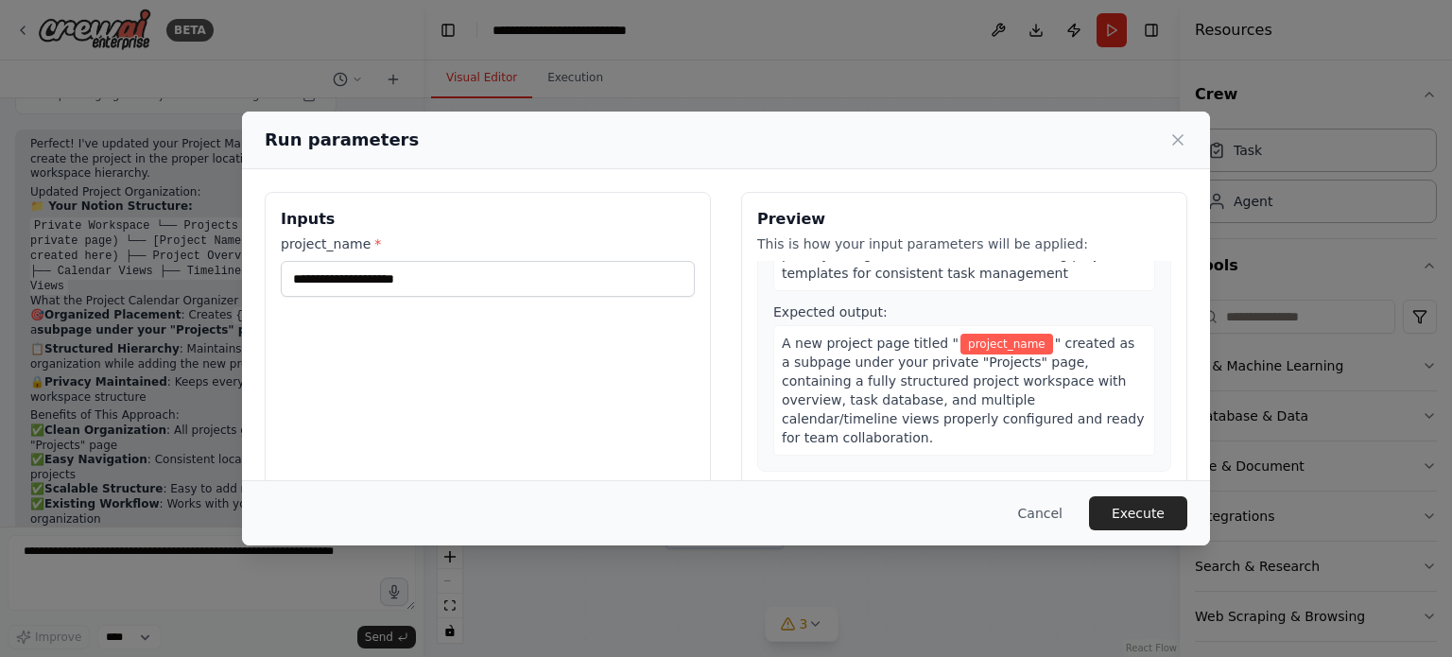
scroll to position [0, 0]
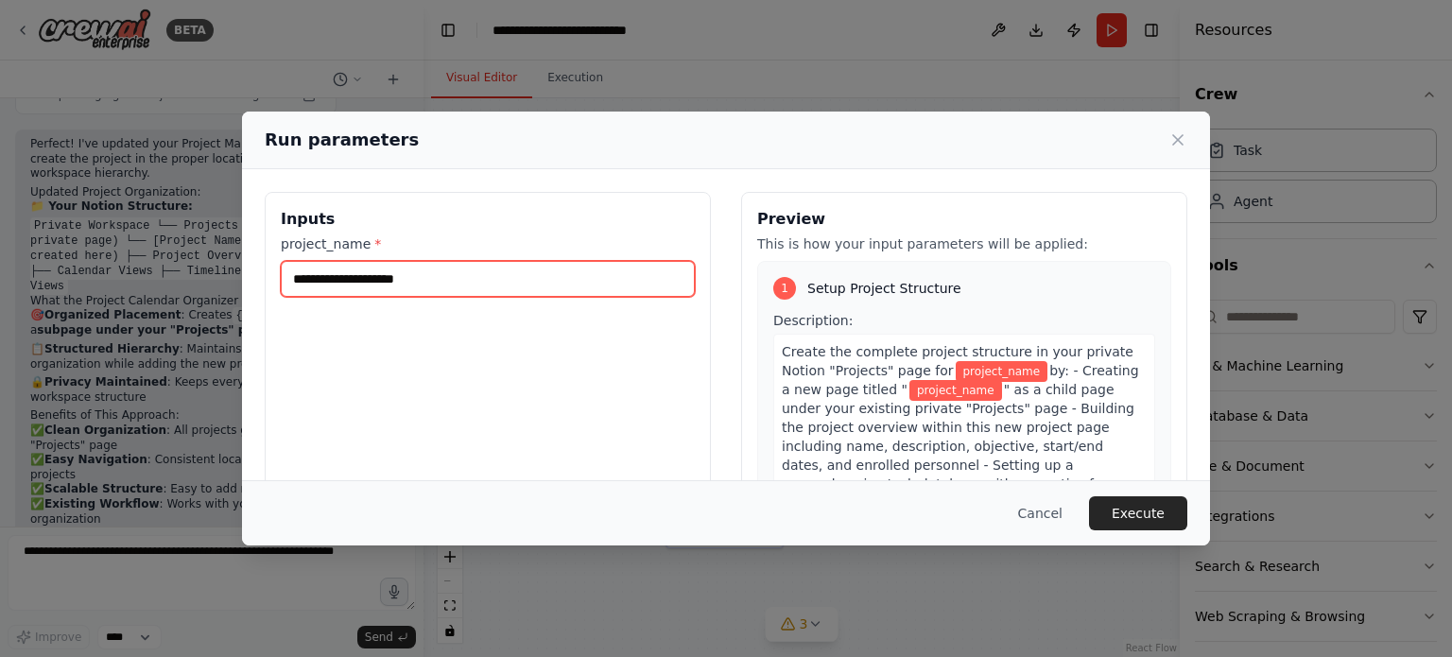
click at [396, 281] on input "project_name *" at bounding box center [488, 279] width 414 height 36
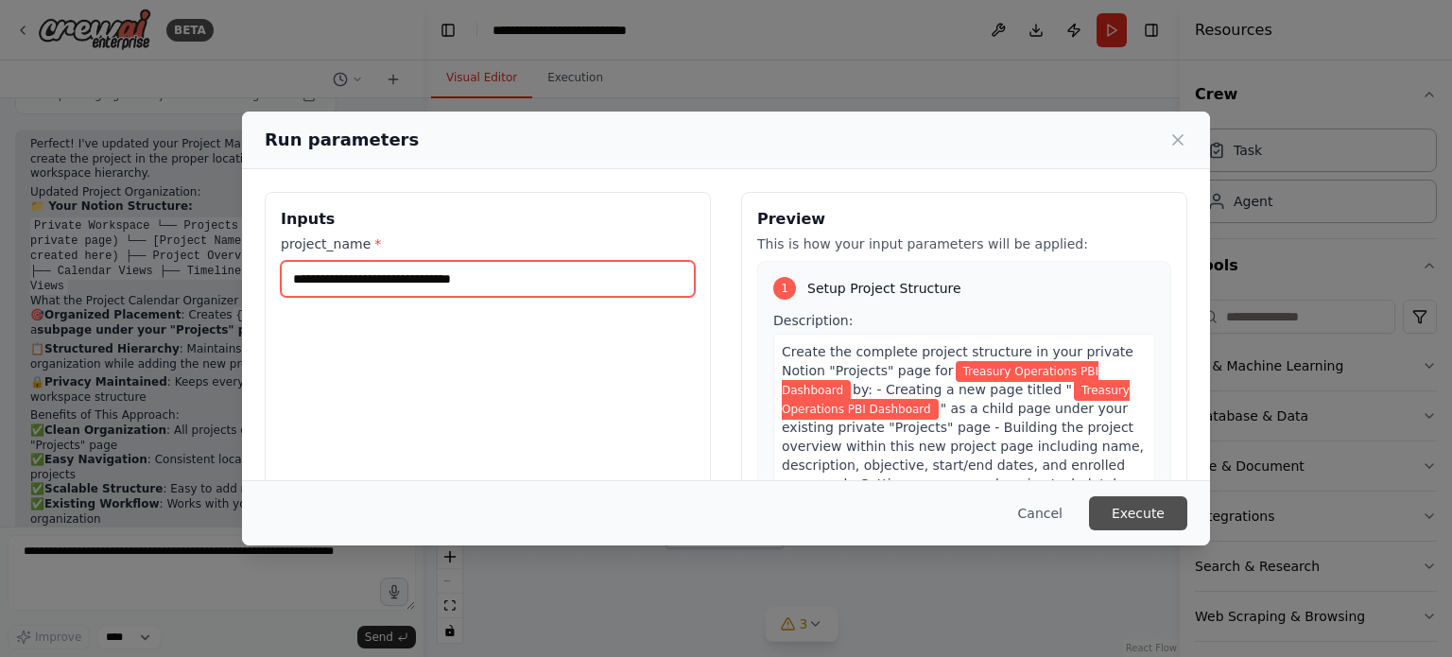
type input "**********"
click at [1155, 506] on button "Execute" at bounding box center [1138, 513] width 98 height 34
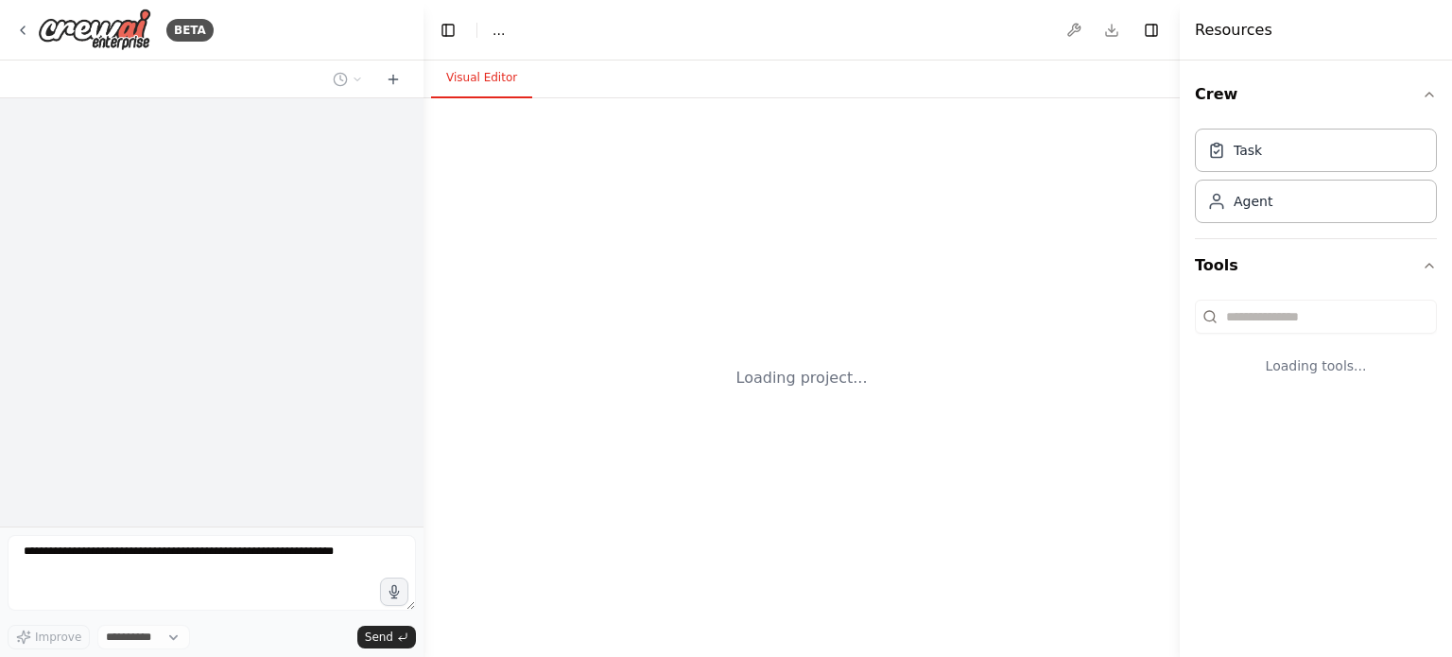
select select "****"
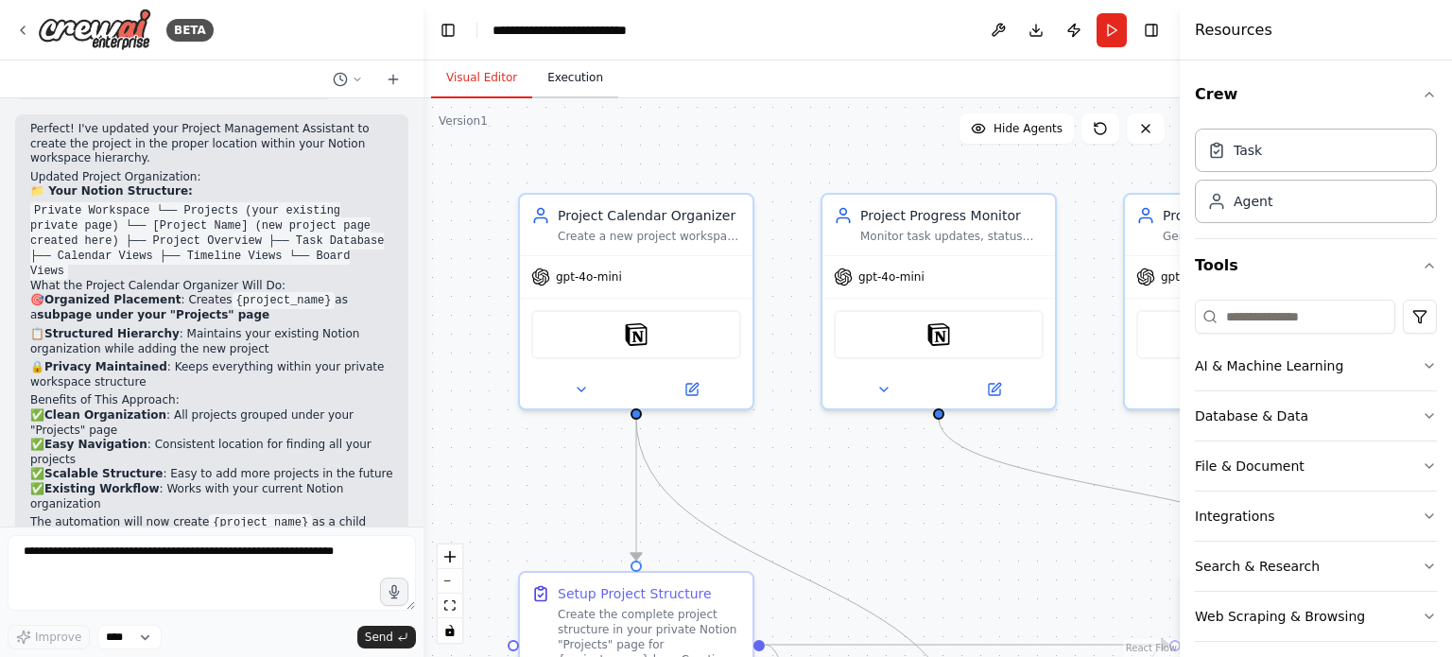
scroll to position [4629, 0]
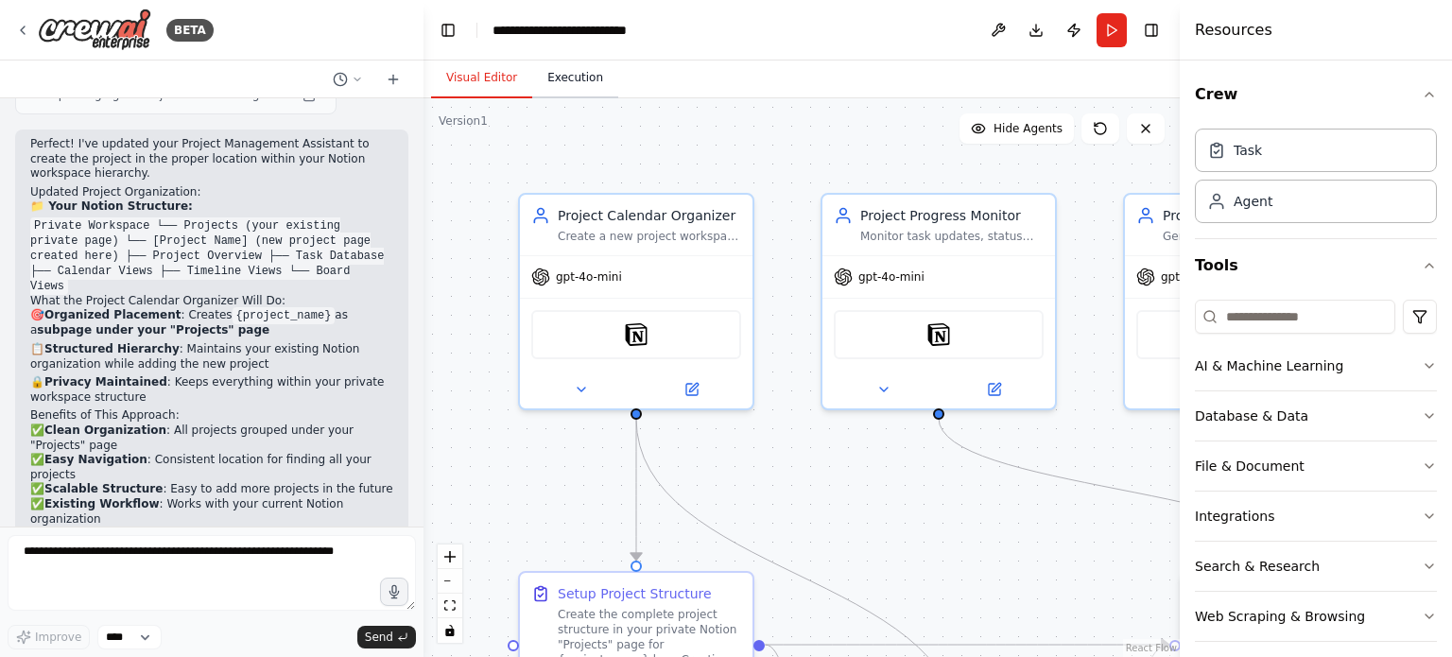
click at [578, 90] on button "Execution" at bounding box center [575, 79] width 86 height 40
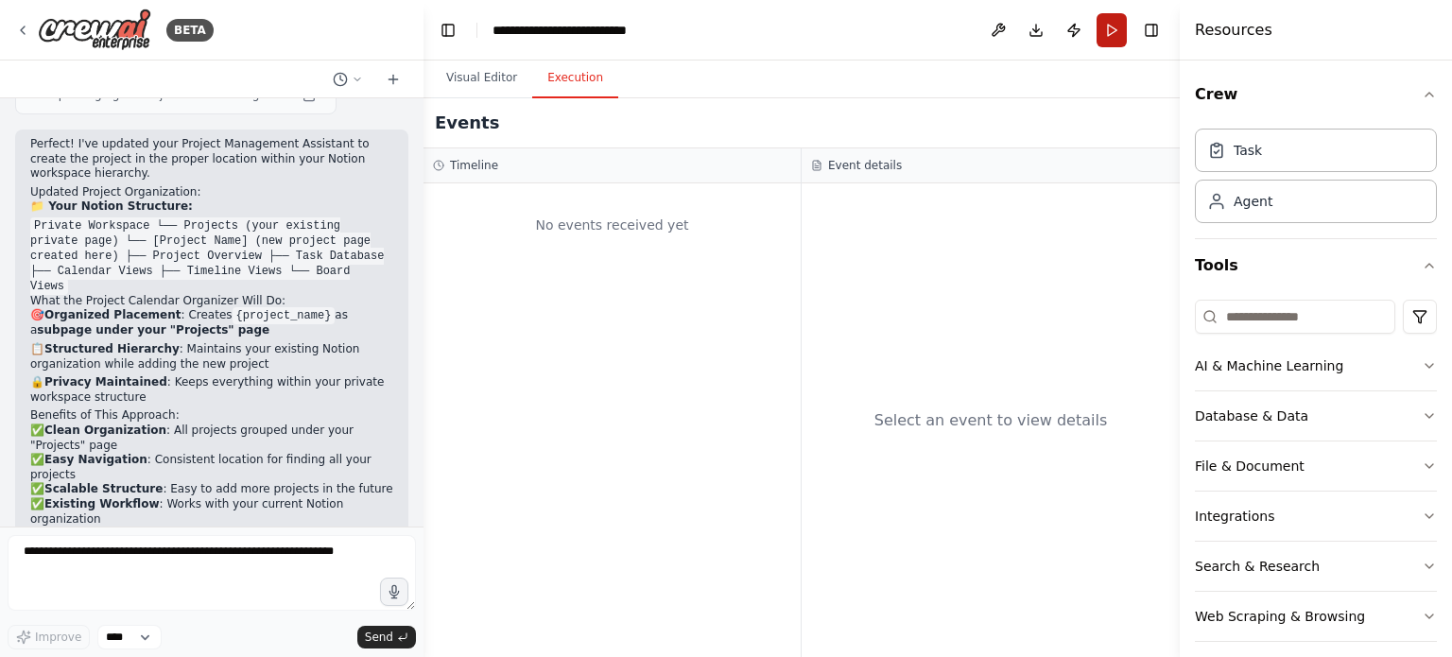
click at [1104, 33] on button "Run" at bounding box center [1112, 30] width 30 height 34
click at [1115, 30] on button "Run" at bounding box center [1112, 30] width 30 height 34
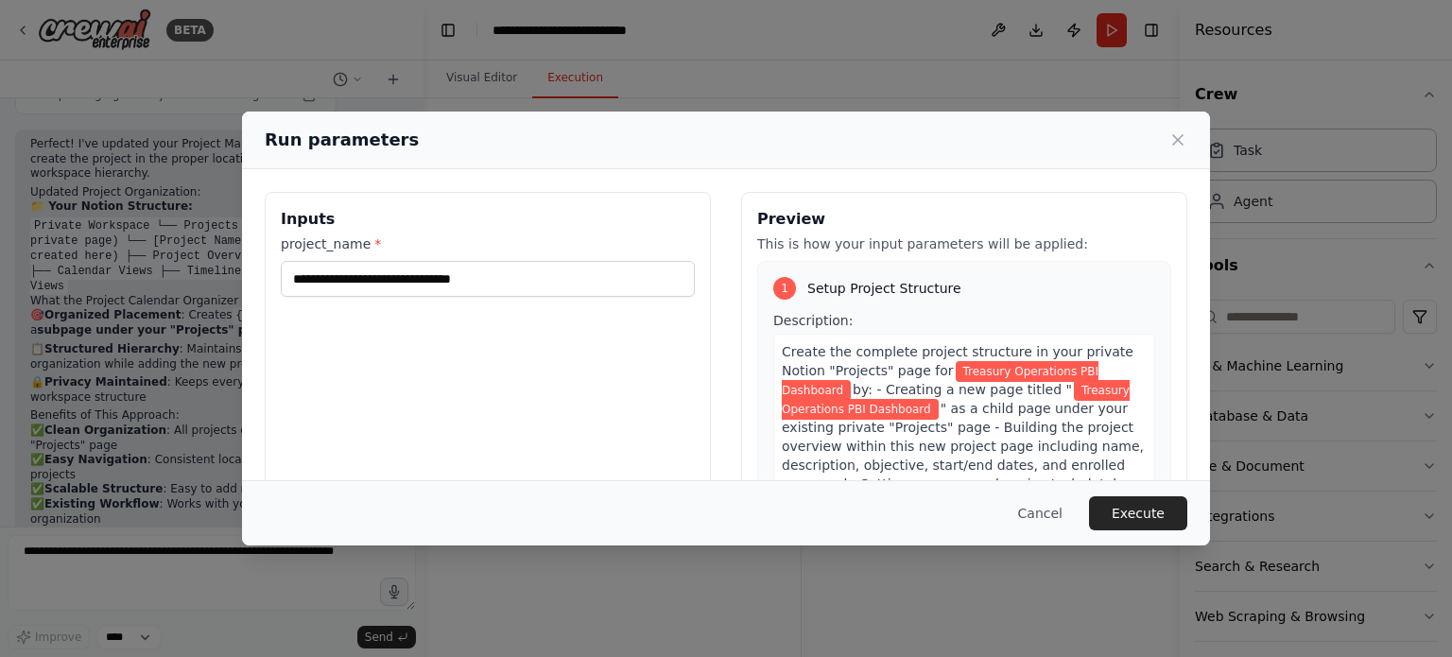
click at [1138, 524] on button "Execute" at bounding box center [1138, 513] width 98 height 34
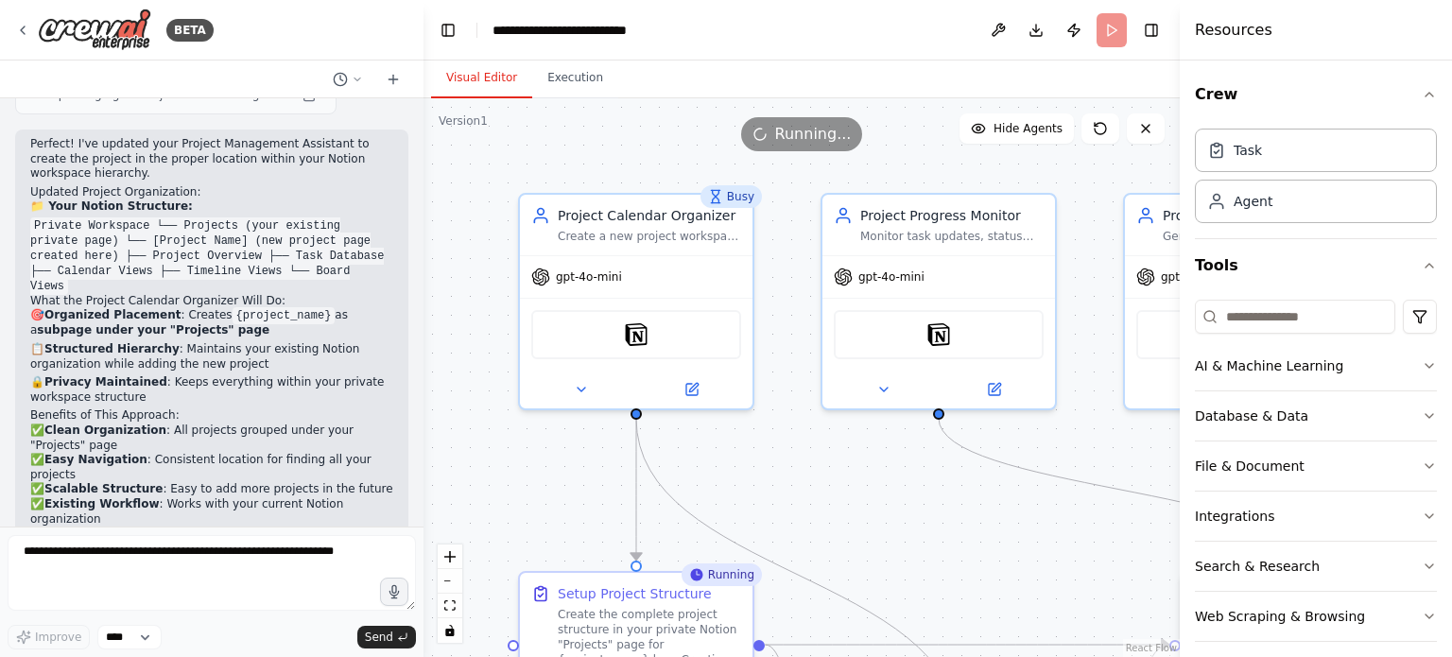
click at [461, 78] on button "Visual Editor" at bounding box center [481, 79] width 101 height 40
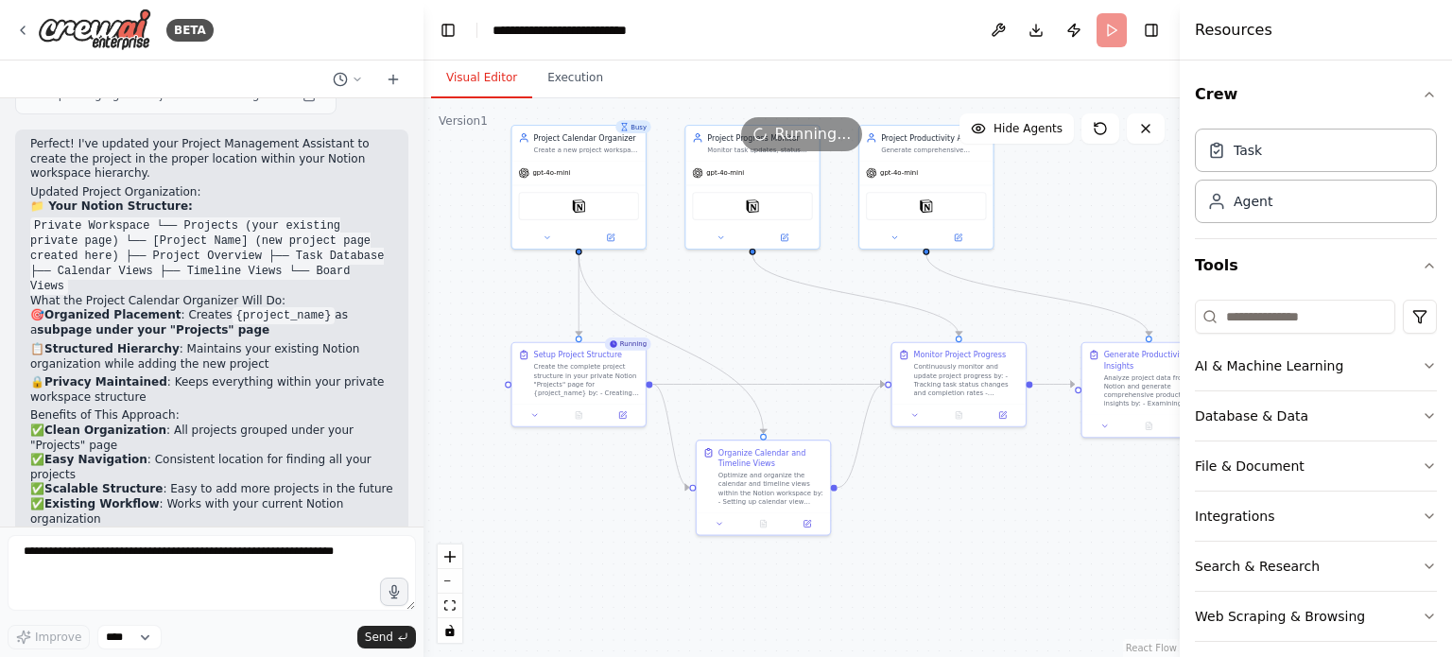
drag, startPoint x: 801, startPoint y: 472, endPoint x: 689, endPoint y: 290, distance: 213.1
drag, startPoint x: 575, startPoint y: 86, endPoint x: 586, endPoint y: 84, distance: 11.5
click at [575, 86] on button "Execution" at bounding box center [575, 79] width 86 height 40
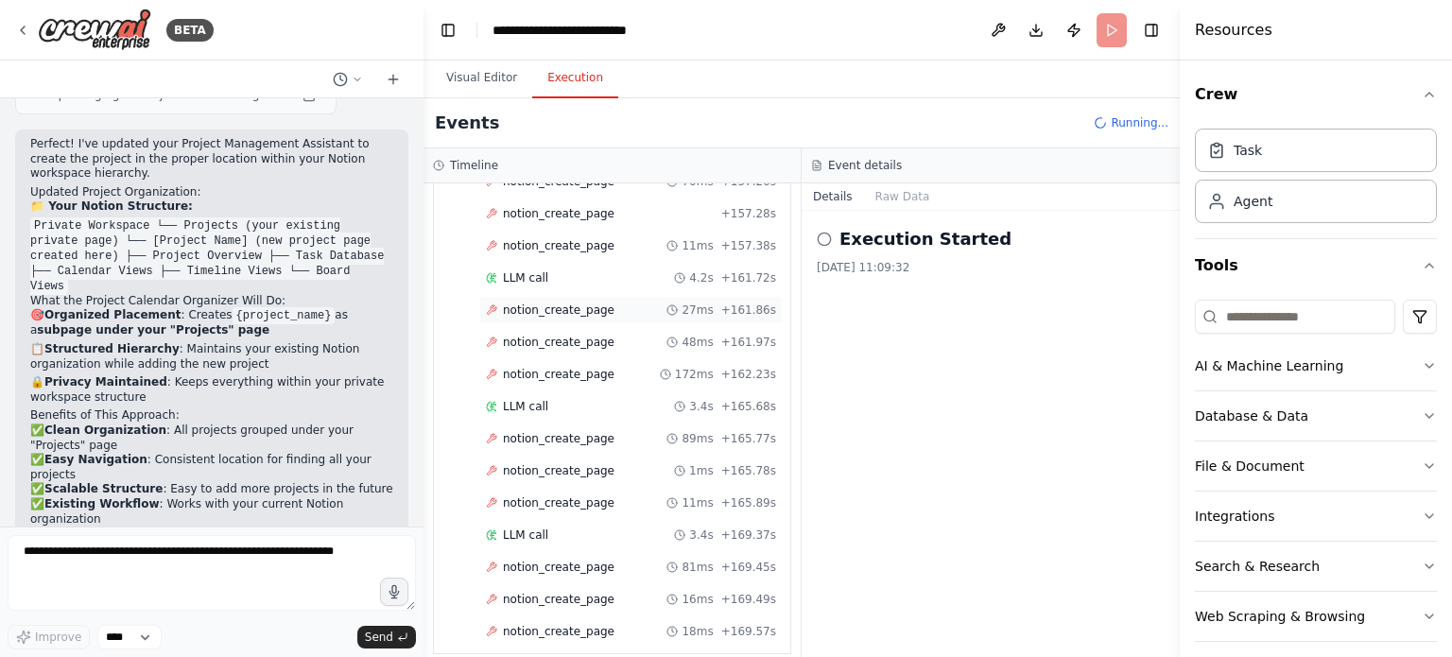
scroll to position [1050, 0]
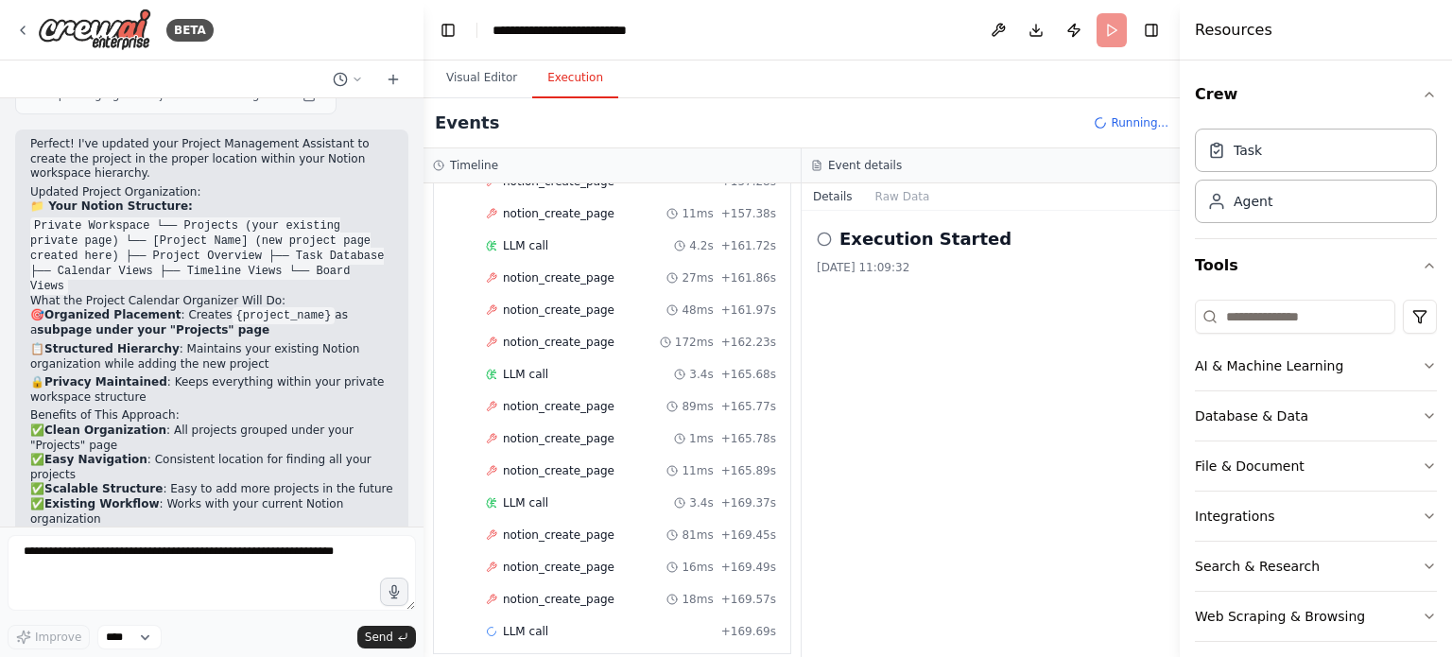
click at [1106, 31] on header "**********" at bounding box center [802, 30] width 756 height 61
click at [1127, 123] on span "Running..." at bounding box center [1140, 122] width 58 height 15
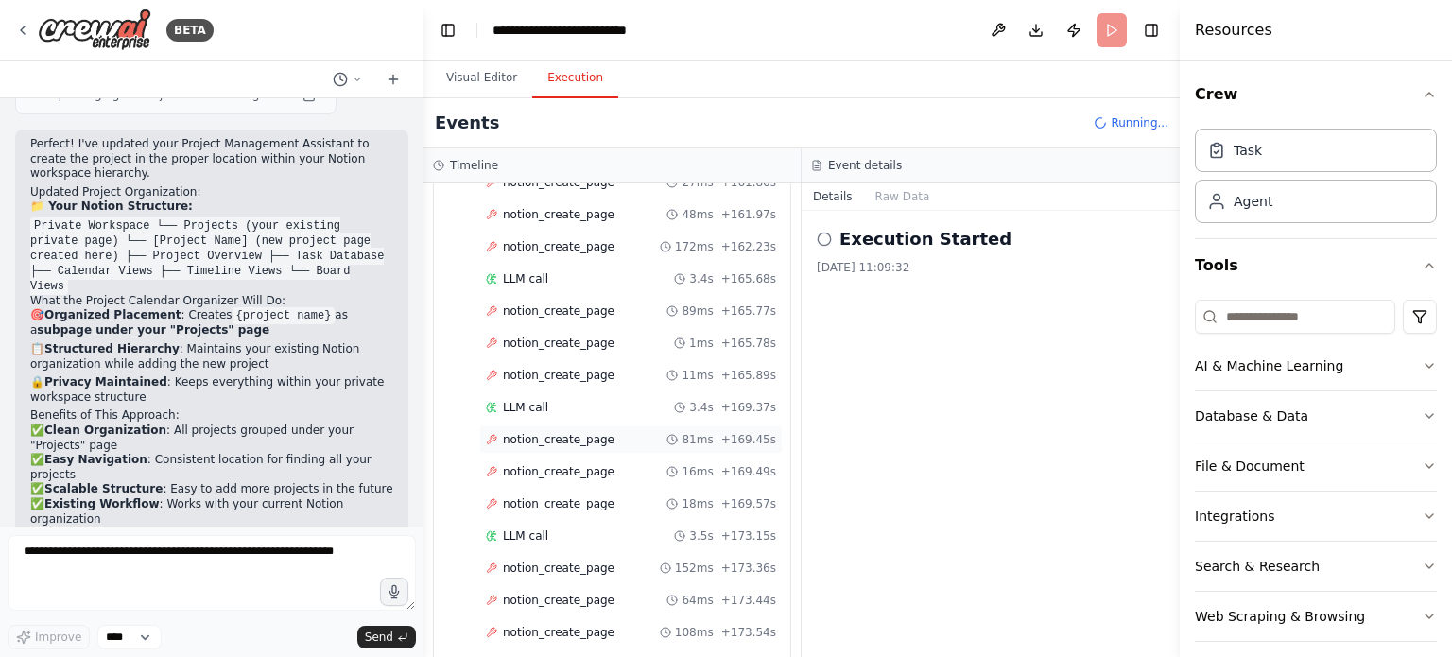
scroll to position [1176, 0]
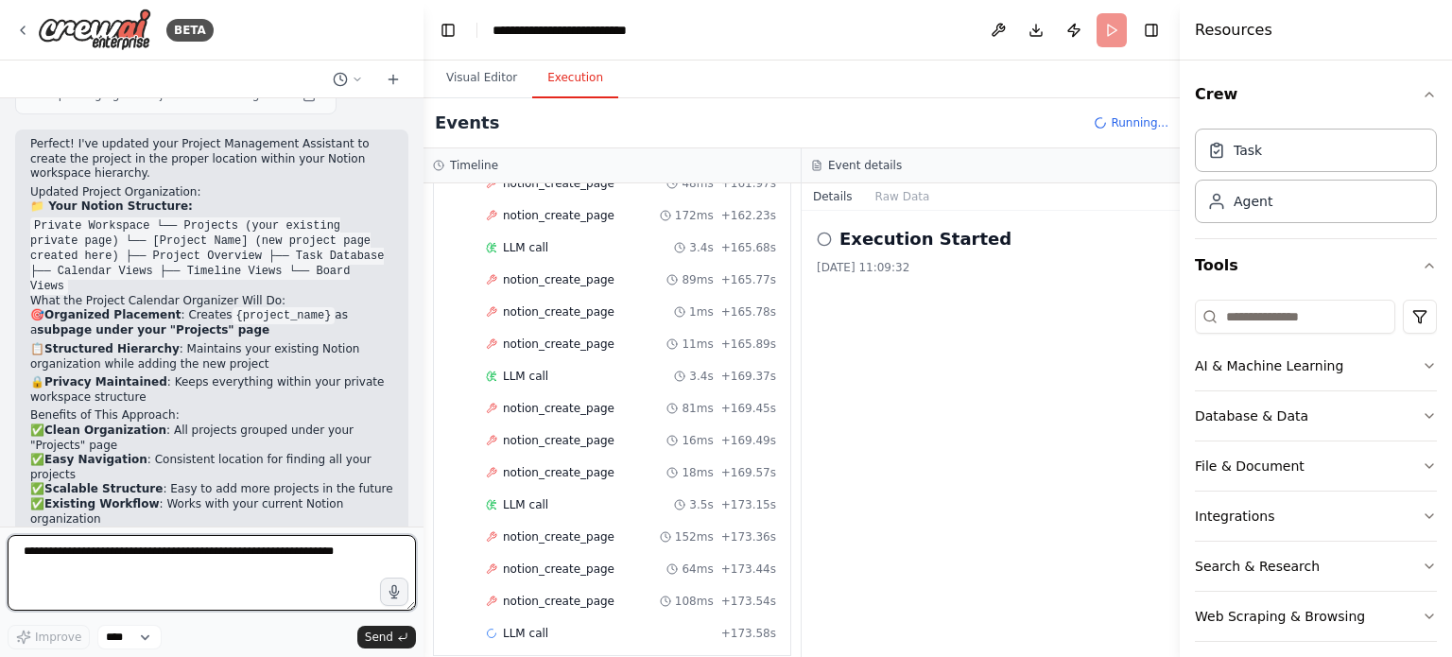
click at [227, 578] on textarea at bounding box center [212, 573] width 408 height 76
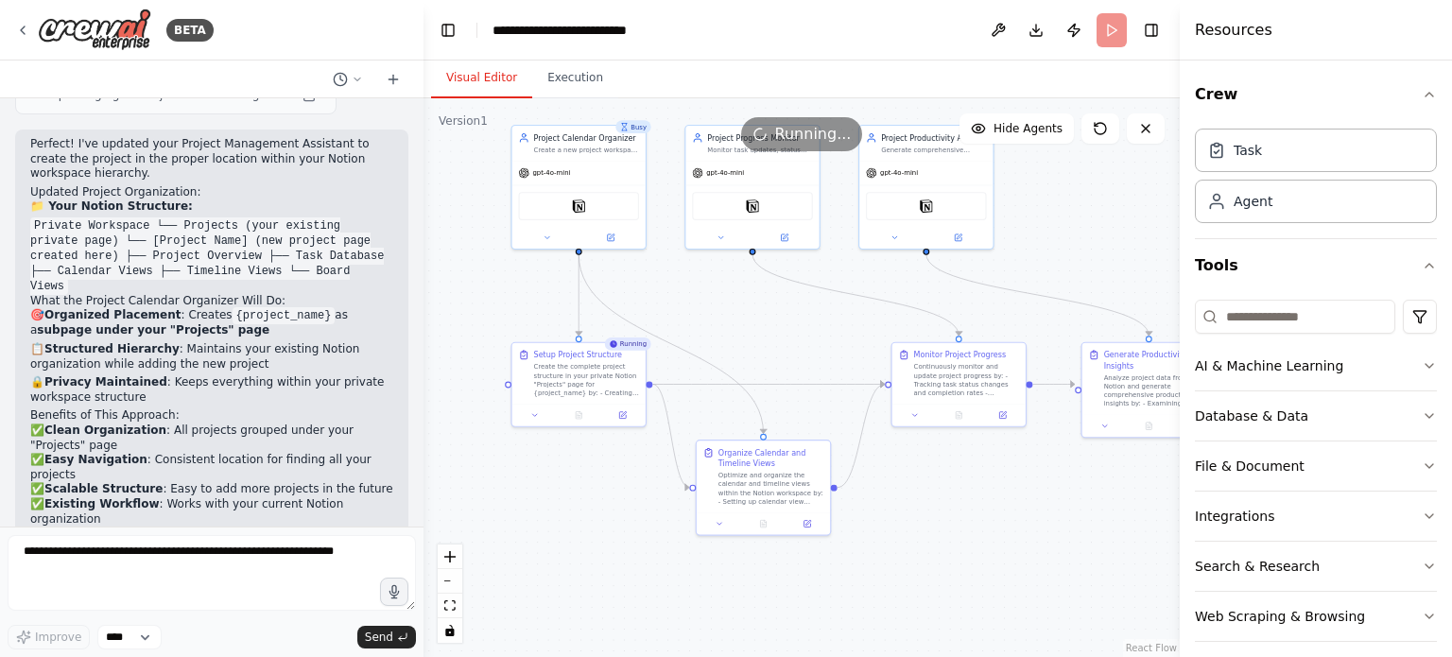
click at [479, 90] on button "Visual Editor" at bounding box center [481, 79] width 101 height 40
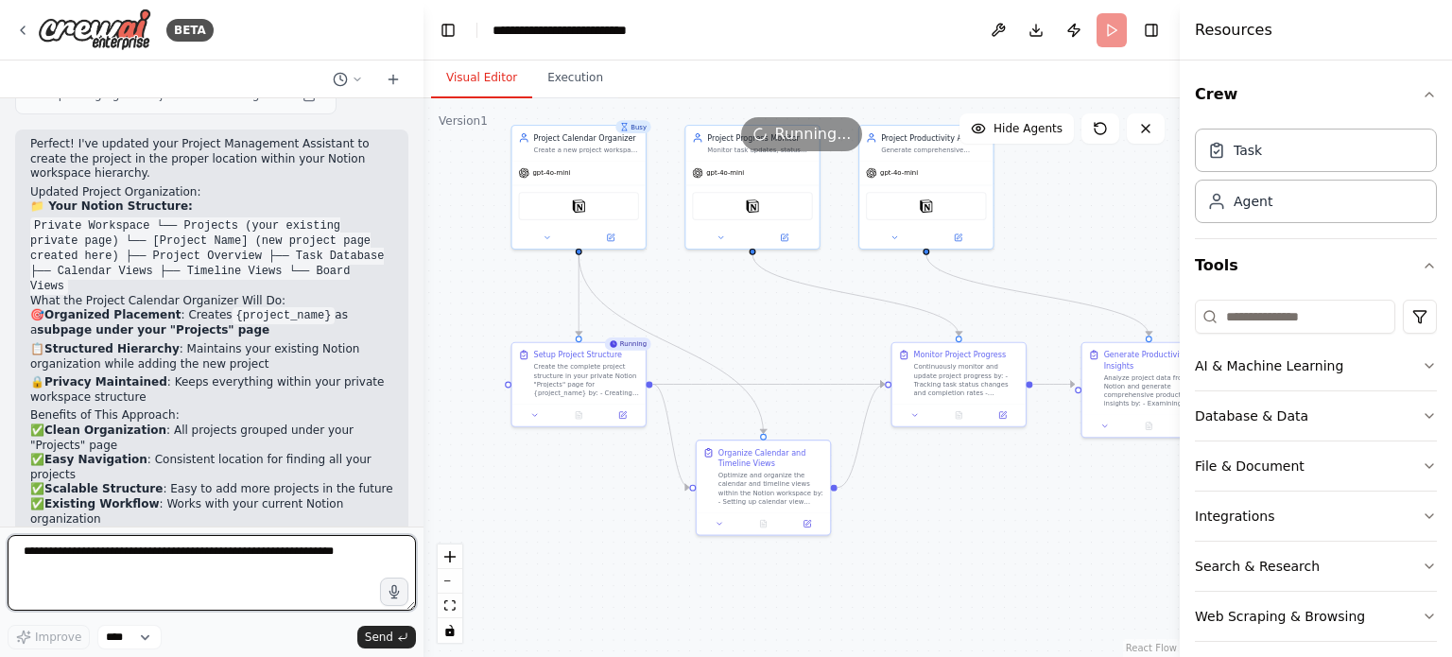
click at [113, 574] on textarea at bounding box center [212, 573] width 408 height 76
type textarea "**********"
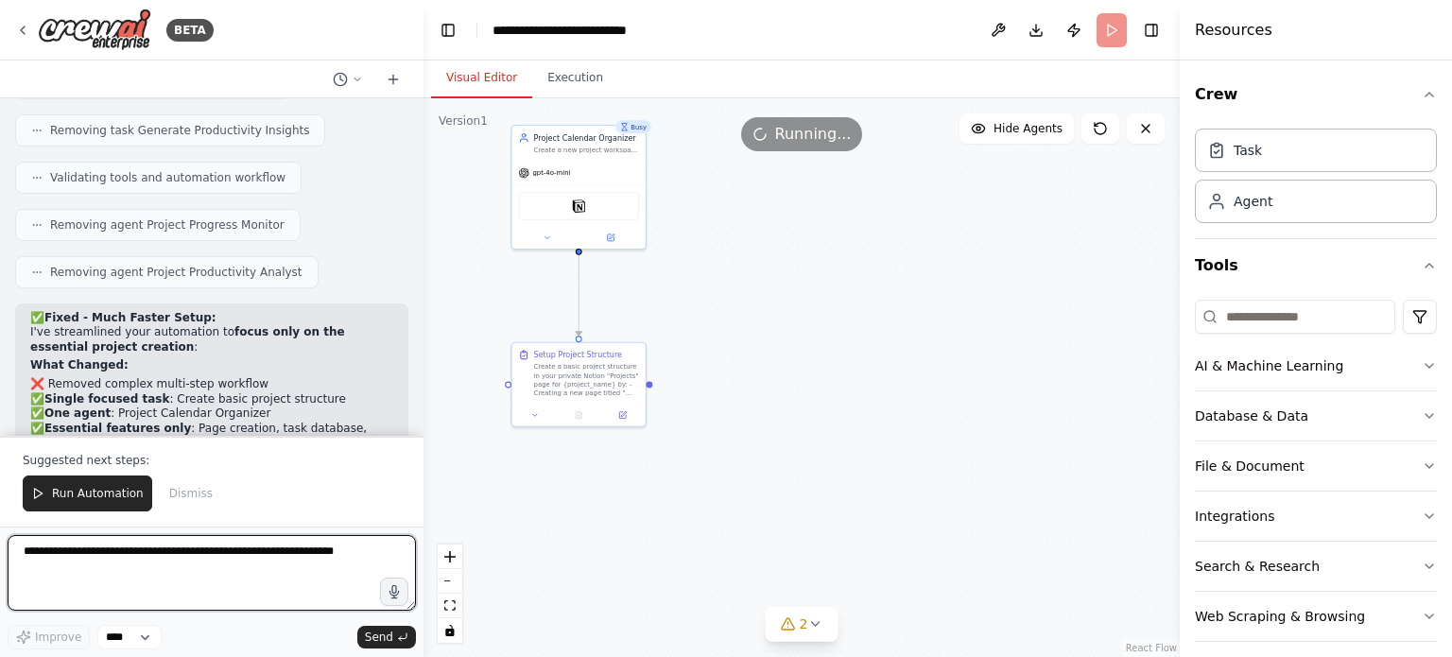
scroll to position [5793, 0]
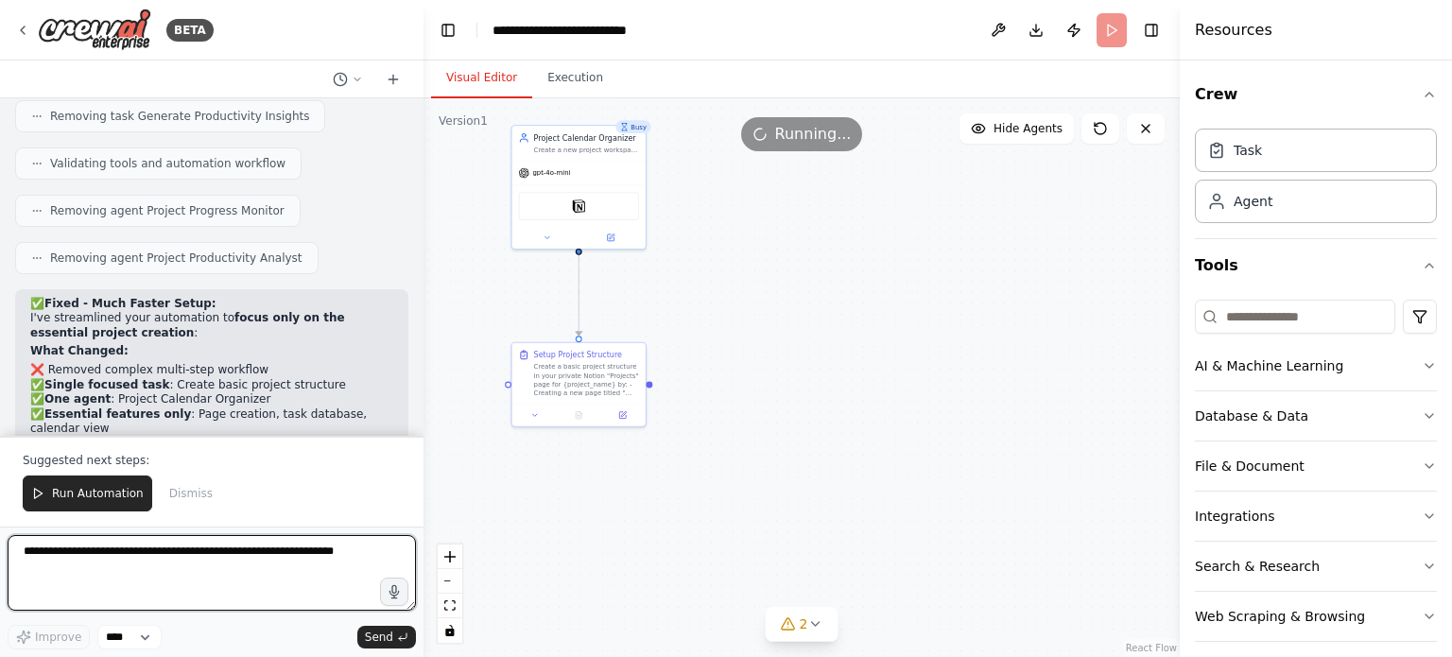
click at [265, 550] on textarea at bounding box center [212, 573] width 408 height 76
type textarea "**********"
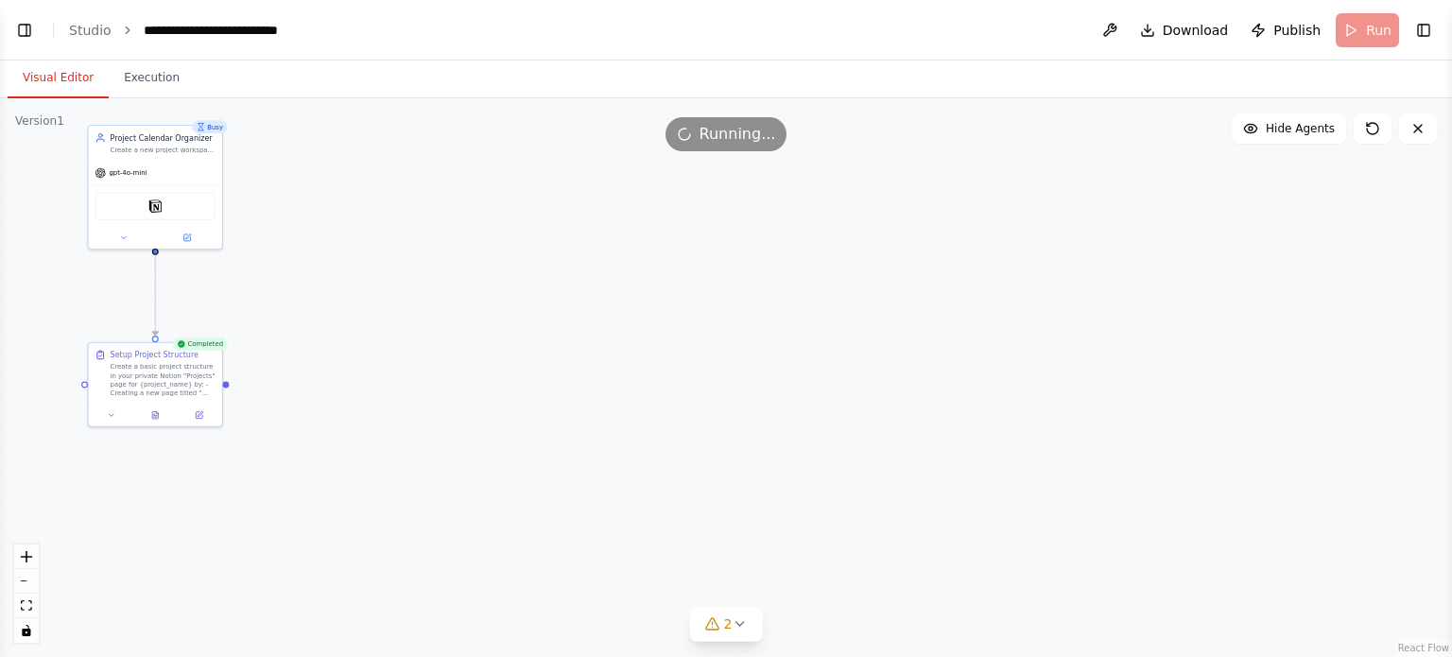
scroll to position [6570, 0]
click at [30, 22] on button "Toggle Left Sidebar" at bounding box center [24, 30] width 26 height 26
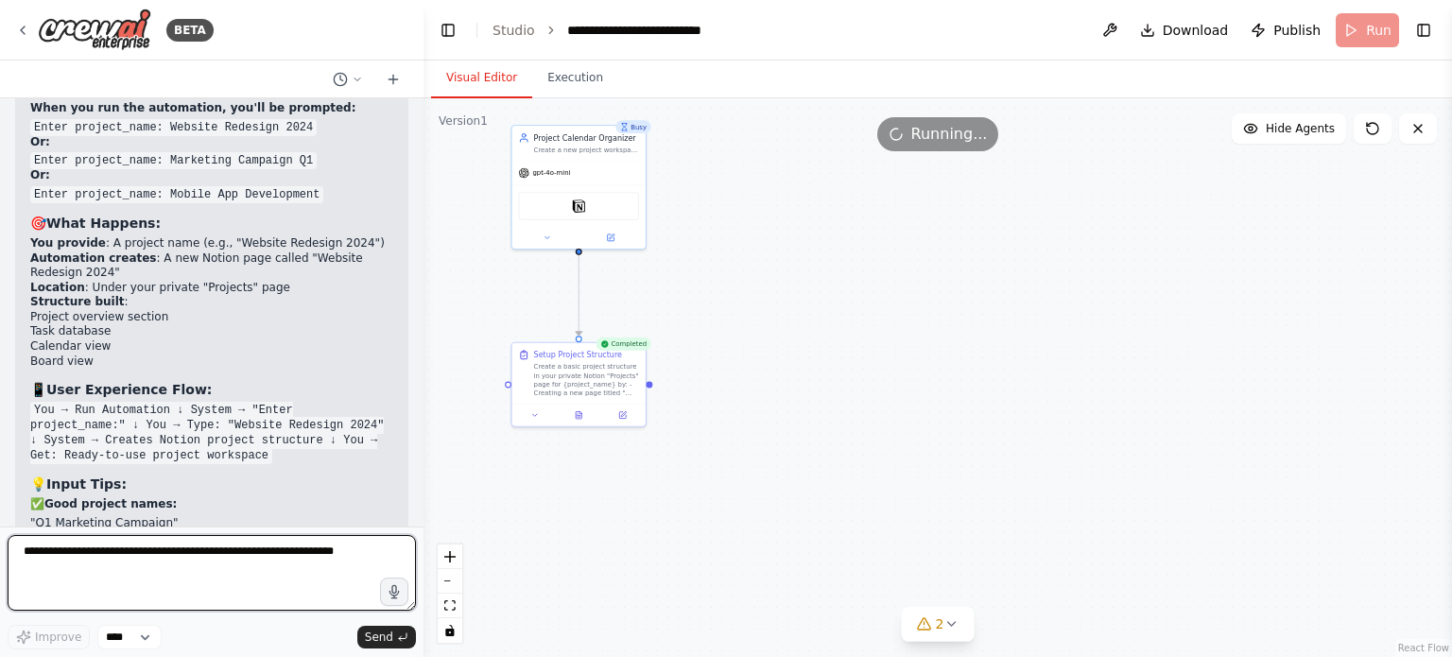
click at [205, 542] on textarea at bounding box center [212, 573] width 408 height 76
type textarea "**********"
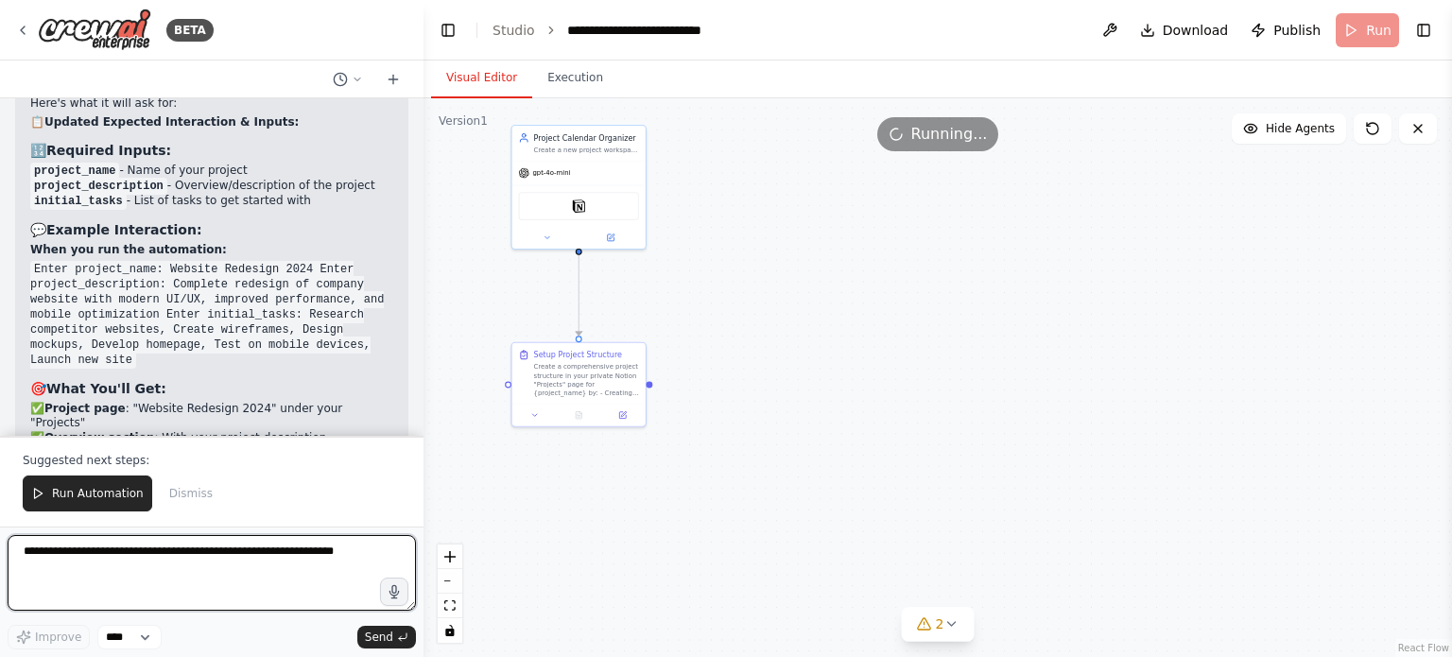
scroll to position [7867, 0]
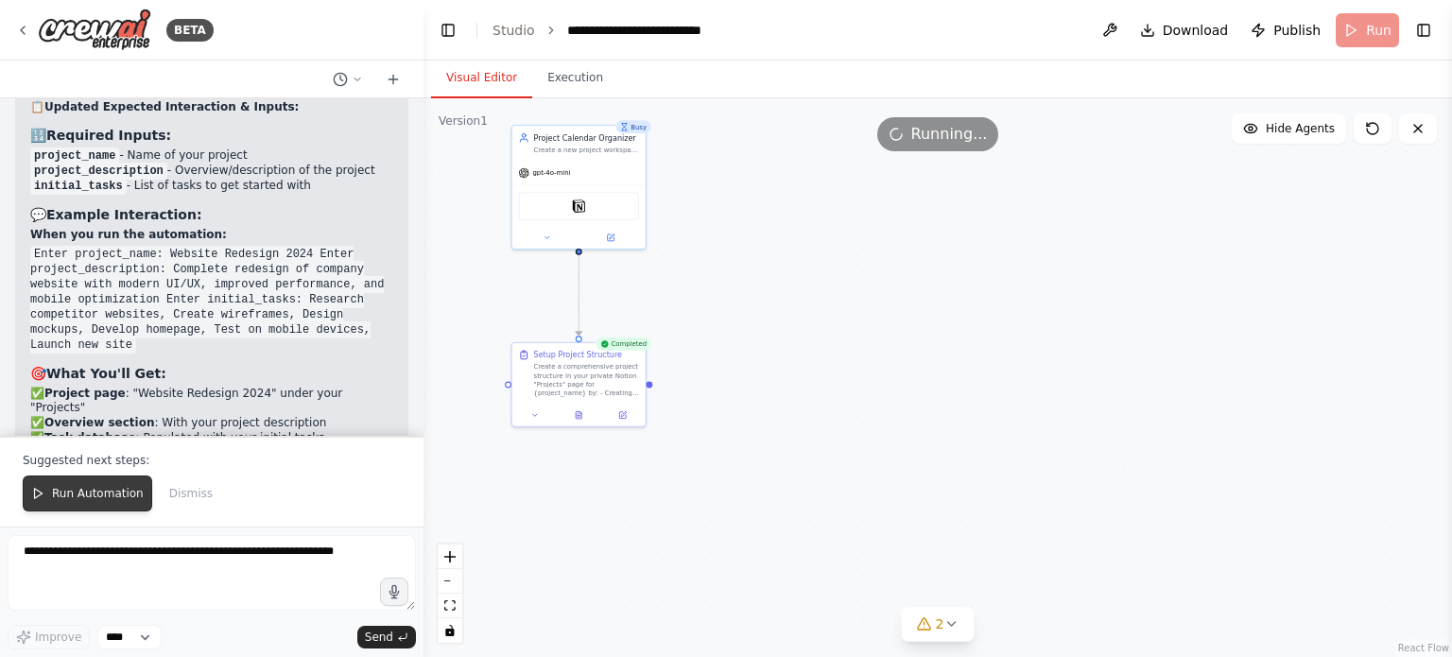
click at [119, 484] on button "Run Automation" at bounding box center [88, 494] width 130 height 36
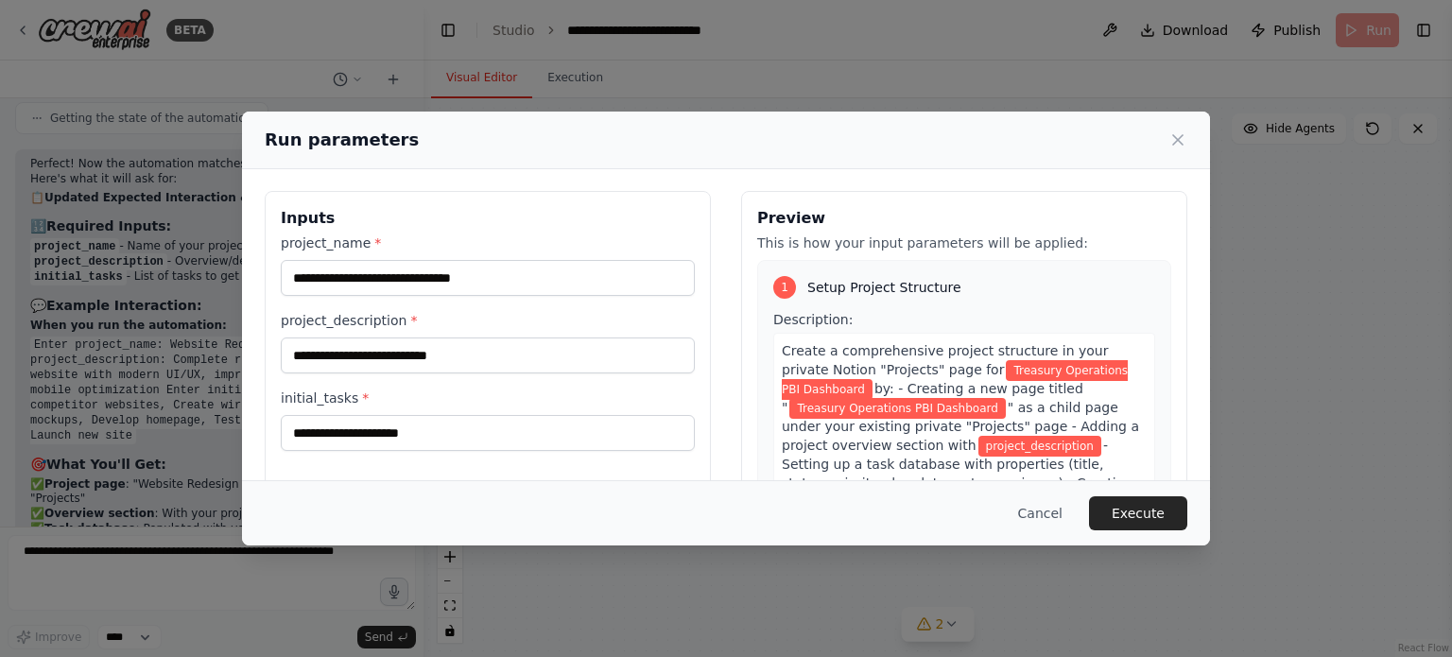
scroll to position [0, 0]
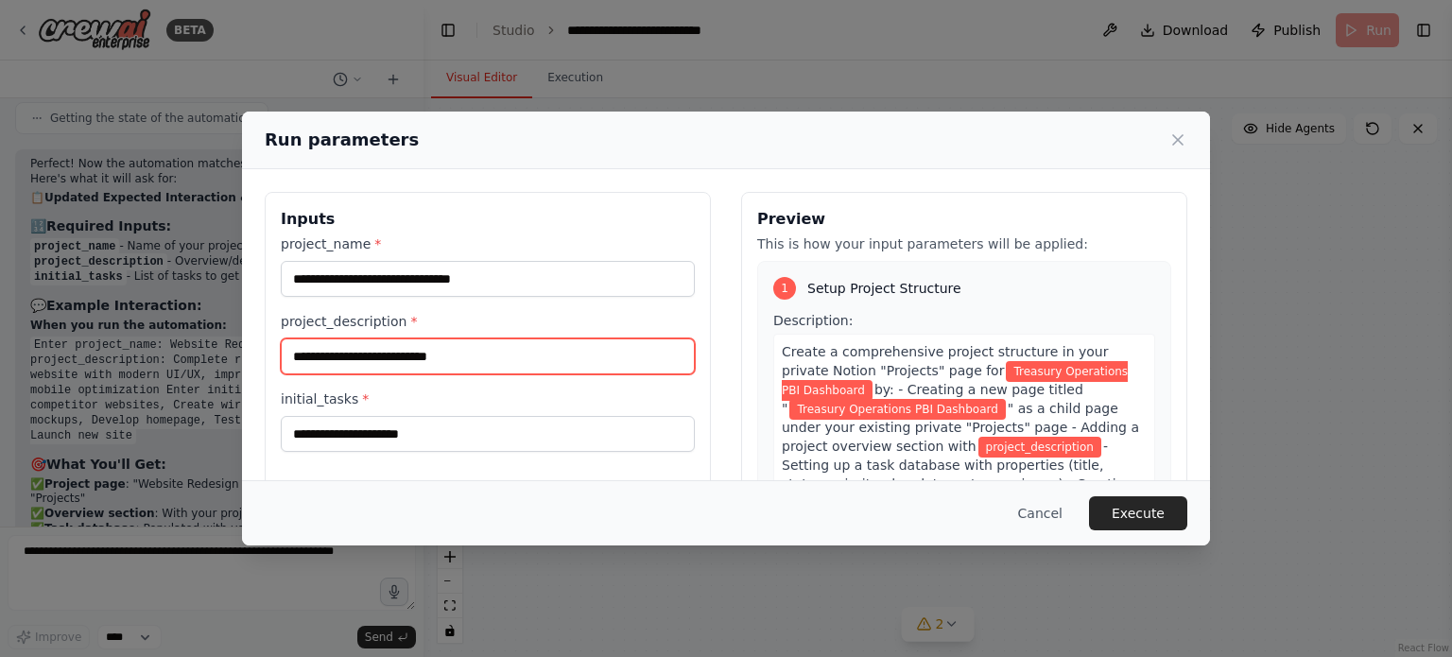
click at [452, 362] on input "project_description *" at bounding box center [488, 357] width 414 height 36
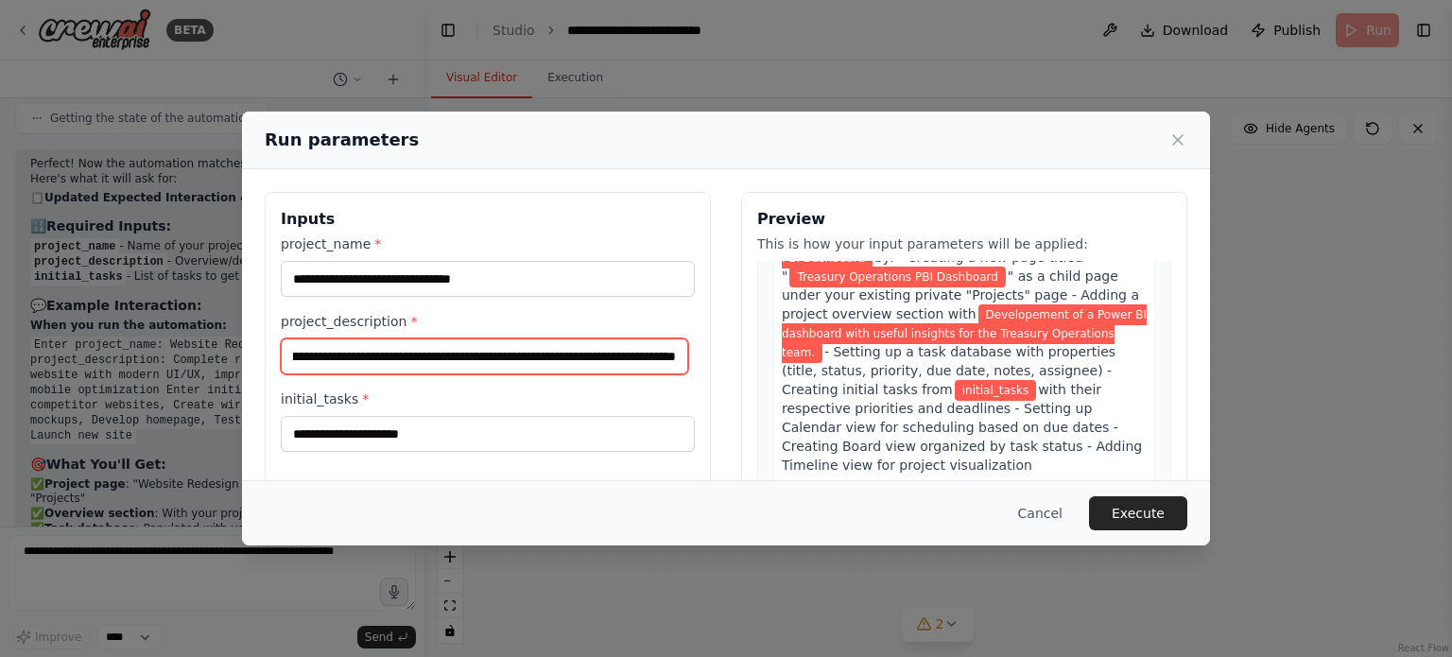
scroll to position [0, 162]
type input "**********"
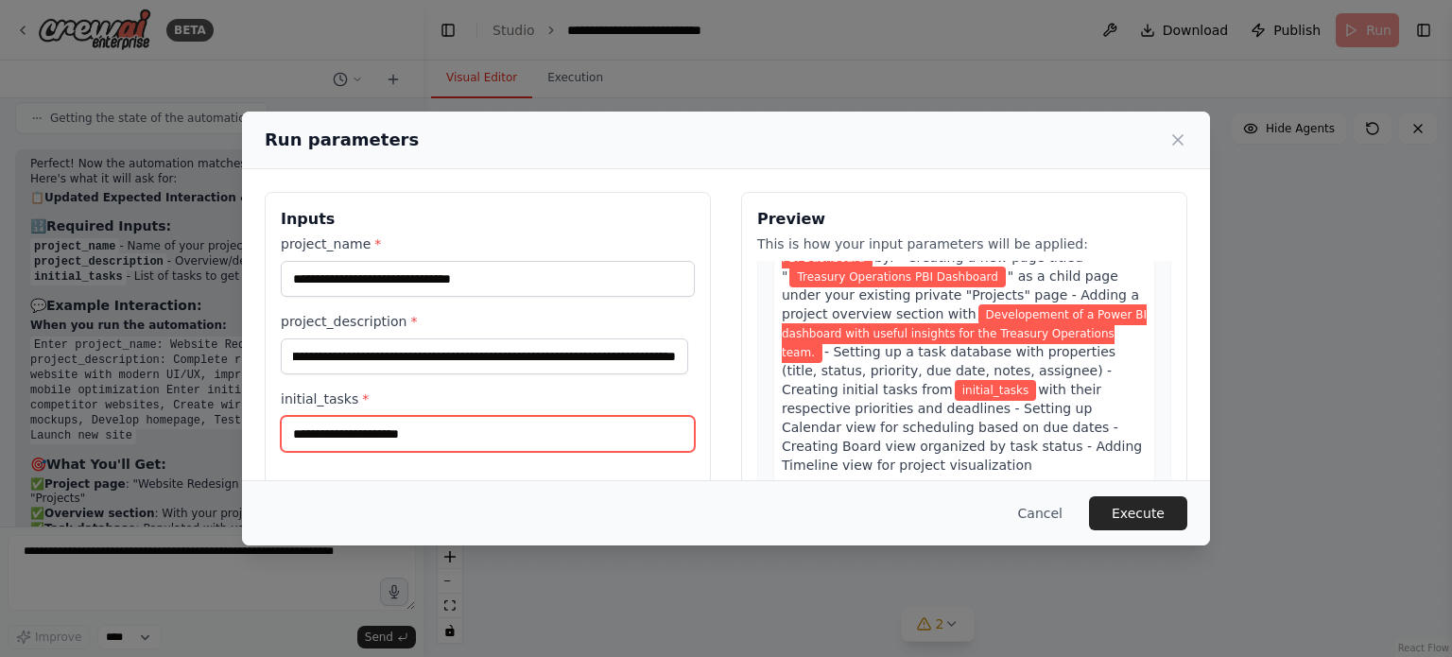
click at [594, 438] on input "initial_tasks *" at bounding box center [488, 434] width 414 height 36
type input "*"
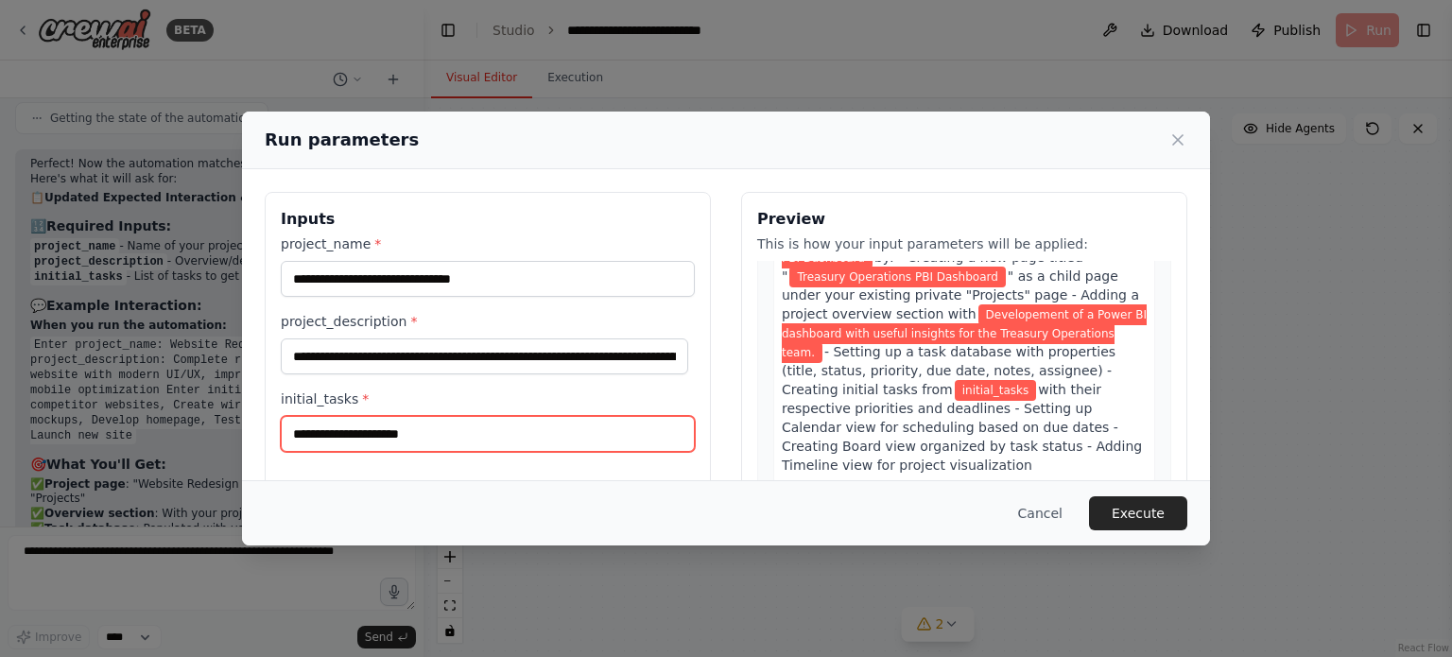
type input "*"
type input "**********"
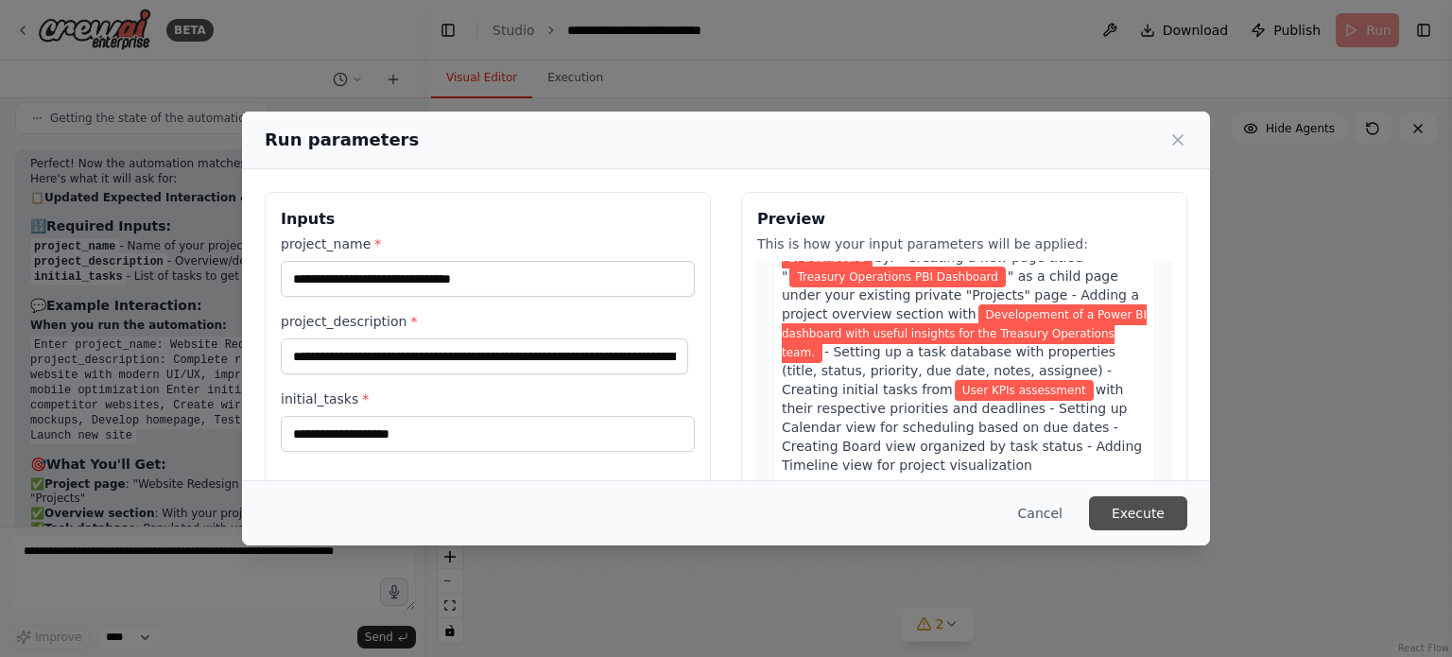
click at [1157, 525] on button "Execute" at bounding box center [1138, 513] width 98 height 34
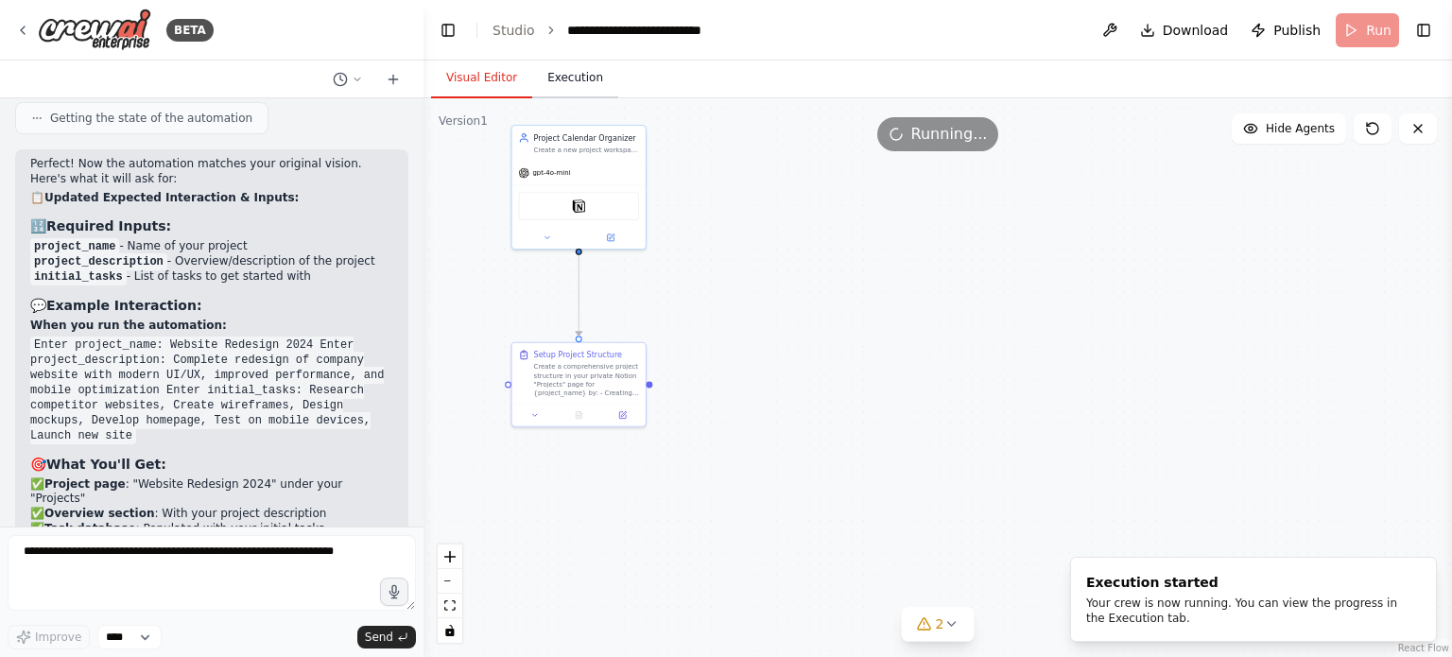
click at [567, 78] on button "Execution" at bounding box center [575, 79] width 86 height 40
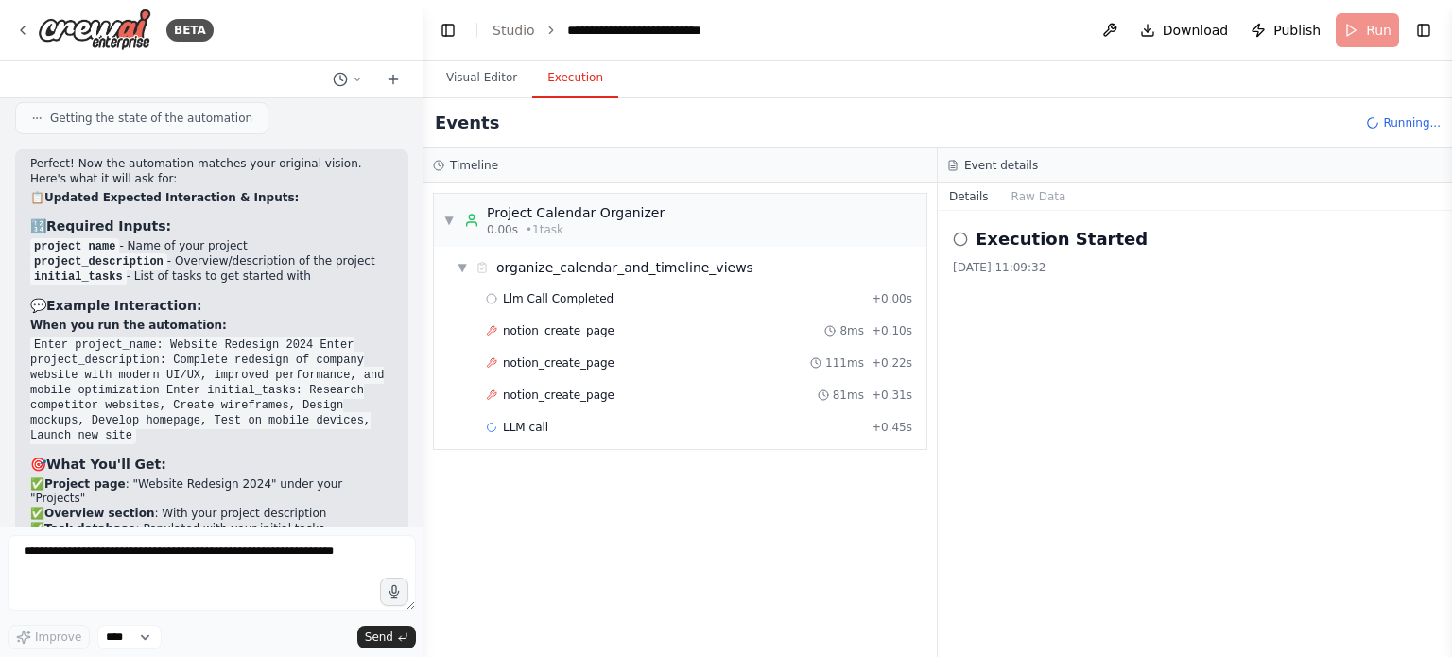
click at [1055, 345] on div "Execution Started 17/09/2025, 11:09:32" at bounding box center [1195, 434] width 514 height 446
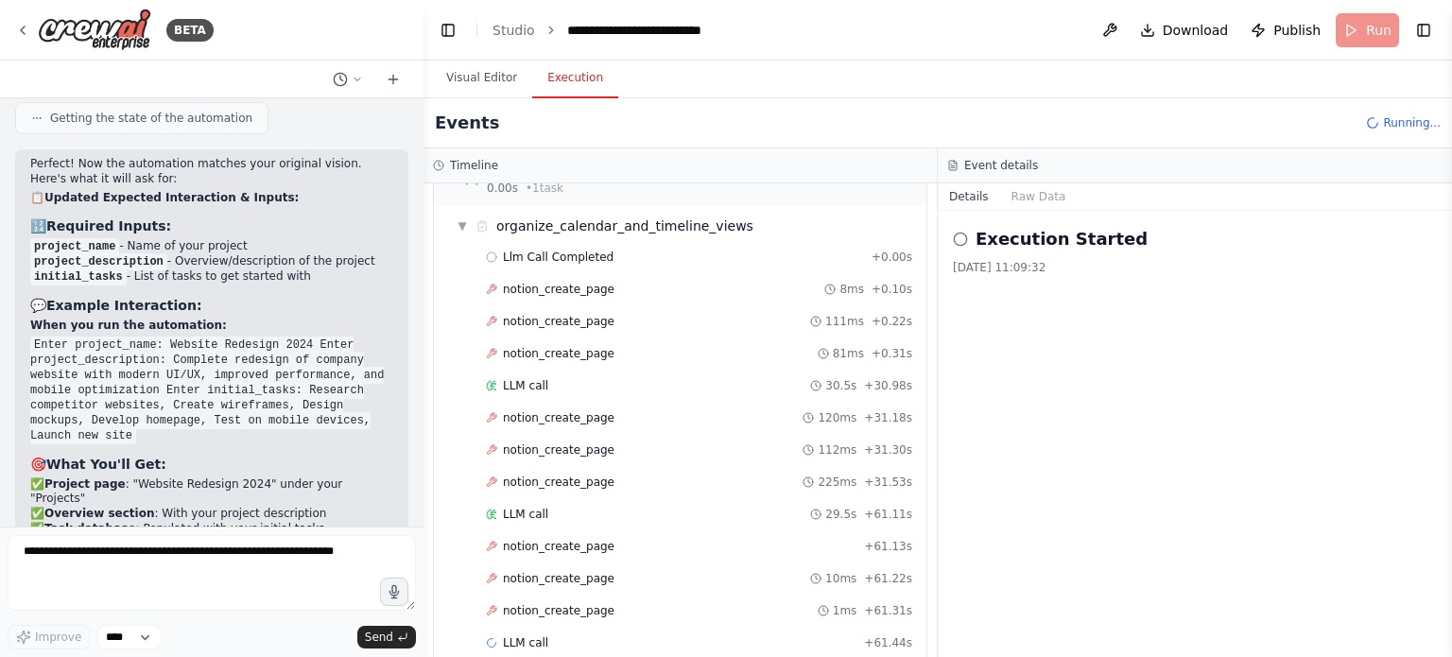
scroll to position [64, 0]
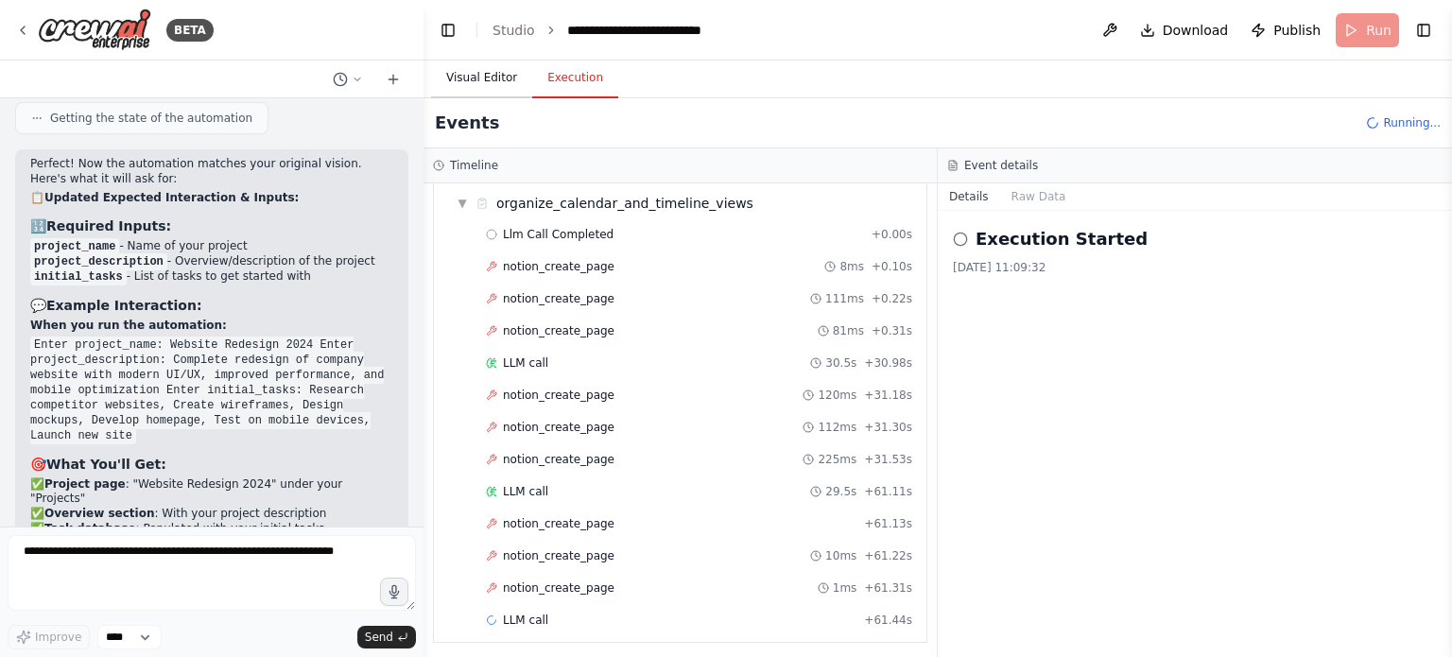
click at [481, 78] on button "Visual Editor" at bounding box center [481, 79] width 101 height 40
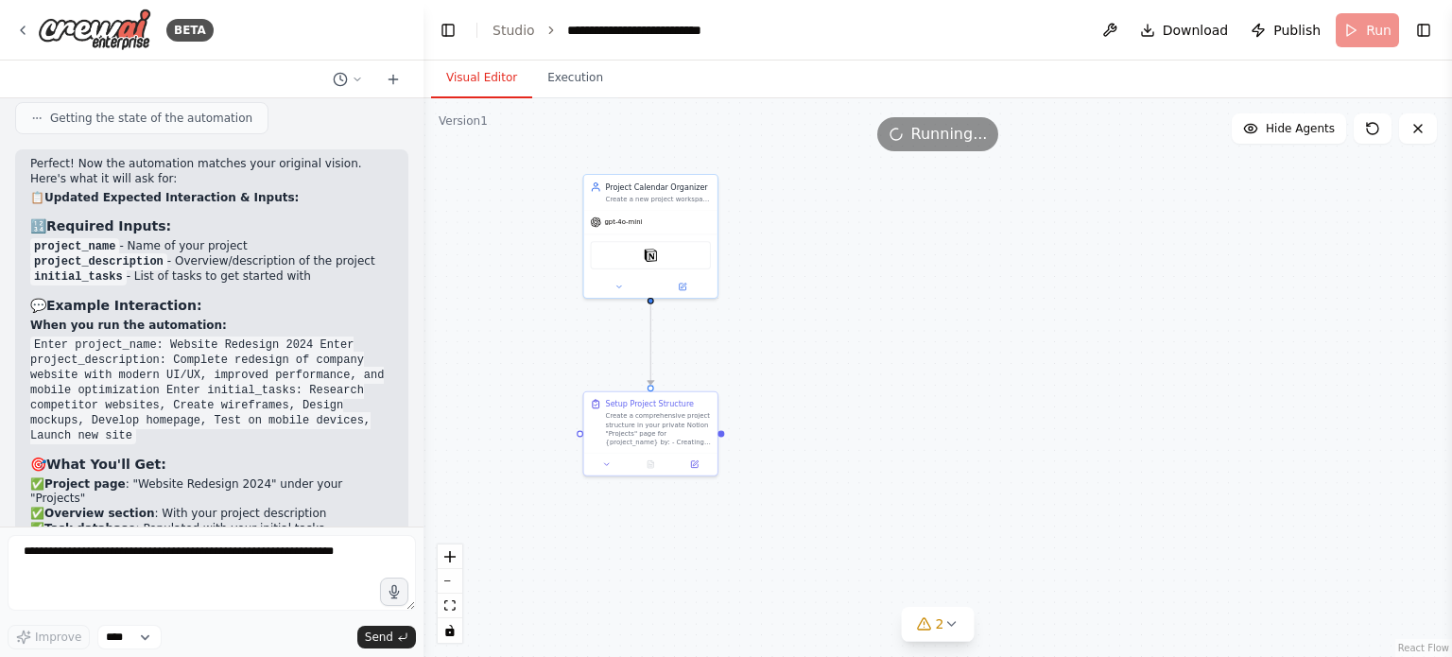
drag, startPoint x: 748, startPoint y: 339, endPoint x: 820, endPoint y: 389, distance: 87.1
click at [582, 68] on button "Execution" at bounding box center [575, 79] width 86 height 40
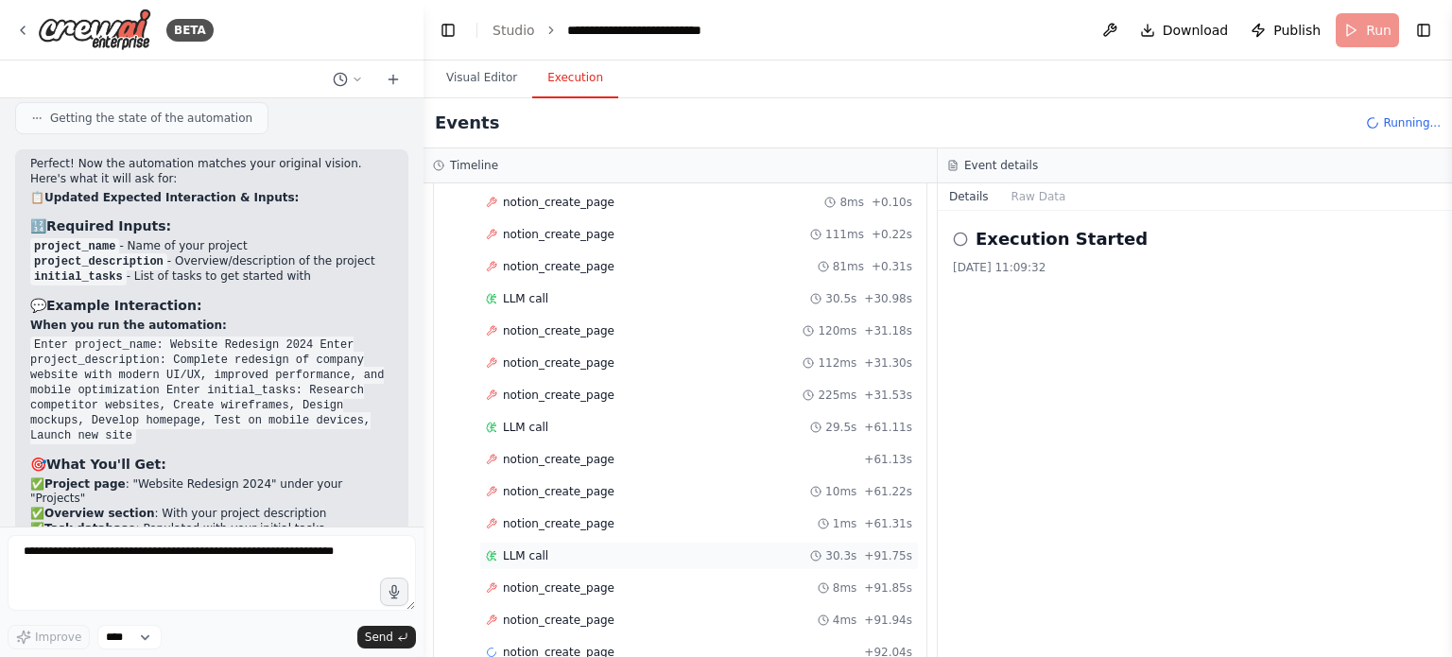
scroll to position [192, 0]
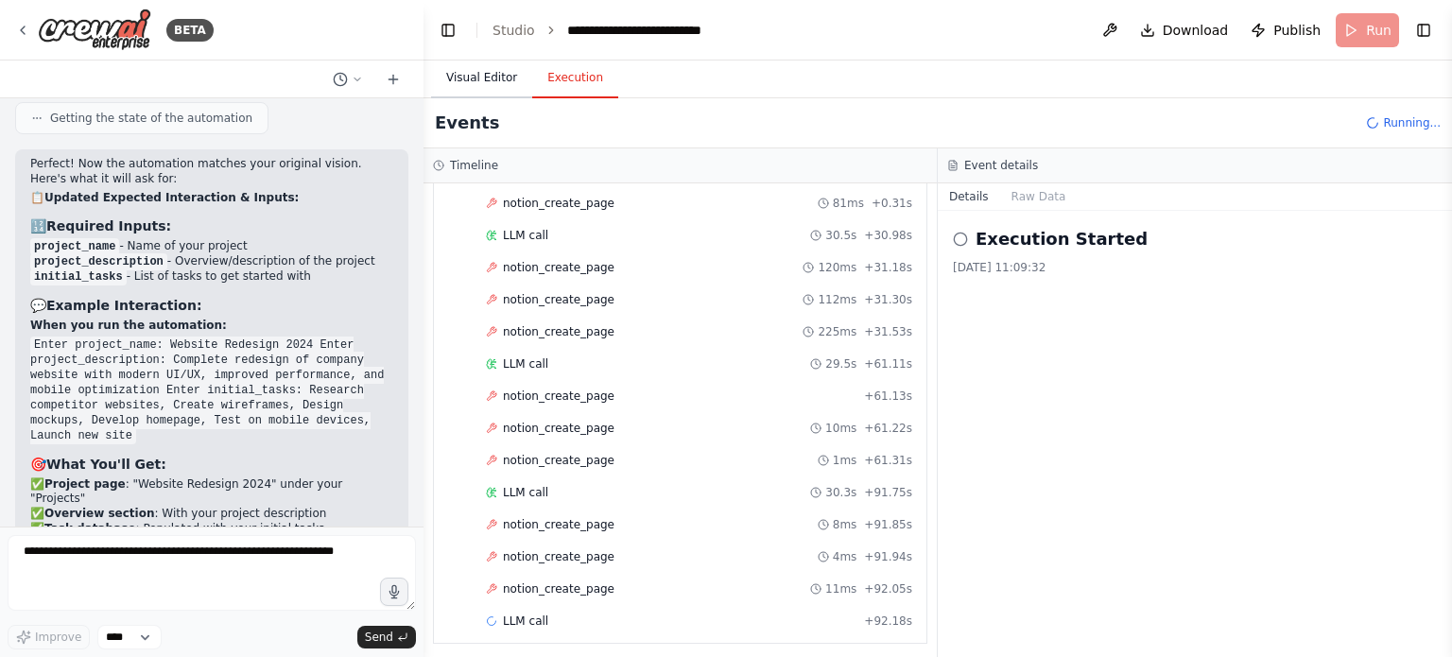
click at [483, 76] on button "Visual Editor" at bounding box center [481, 79] width 101 height 40
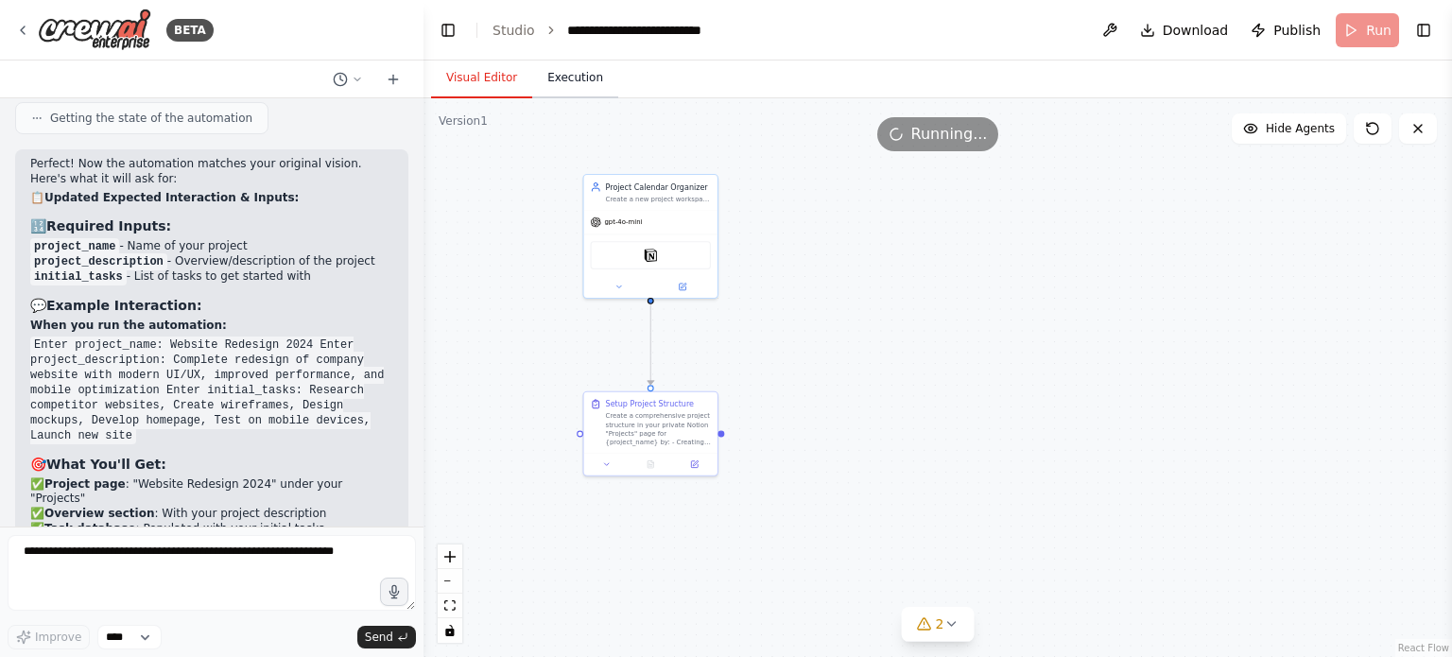
click at [576, 71] on button "Execution" at bounding box center [575, 79] width 86 height 40
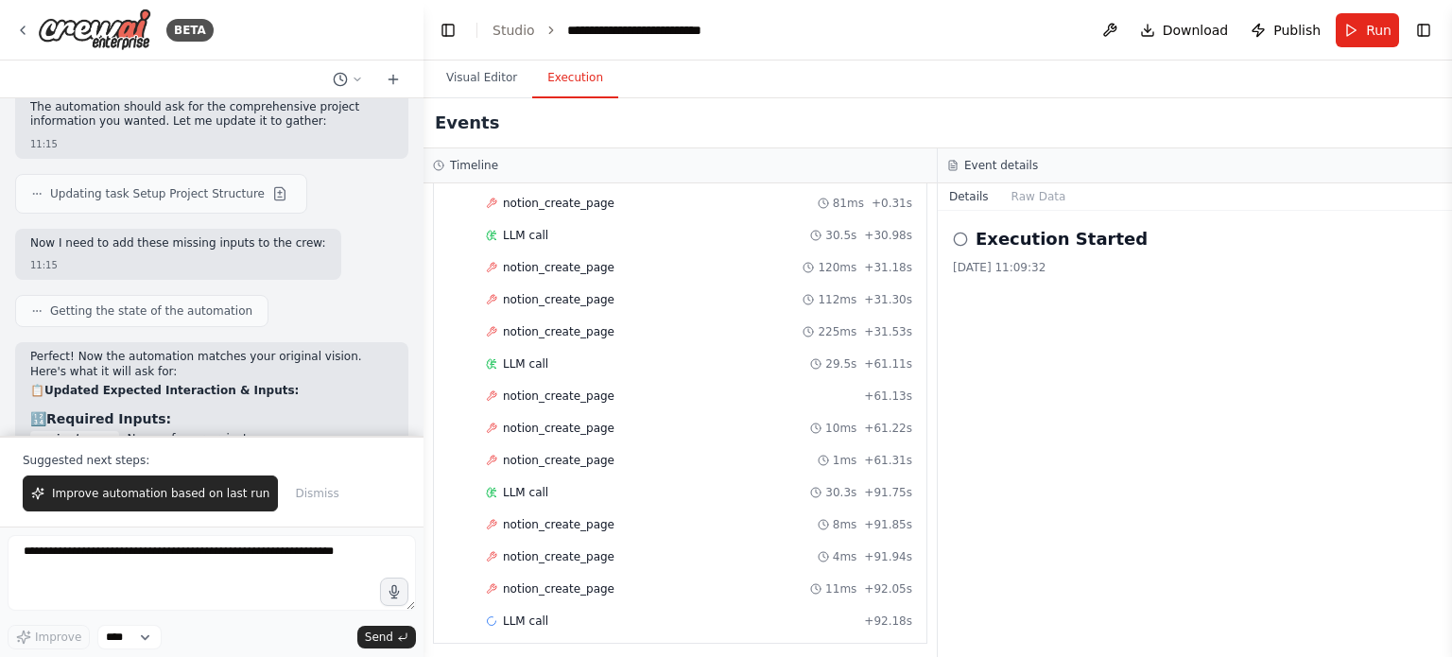
scroll to position [7867, 0]
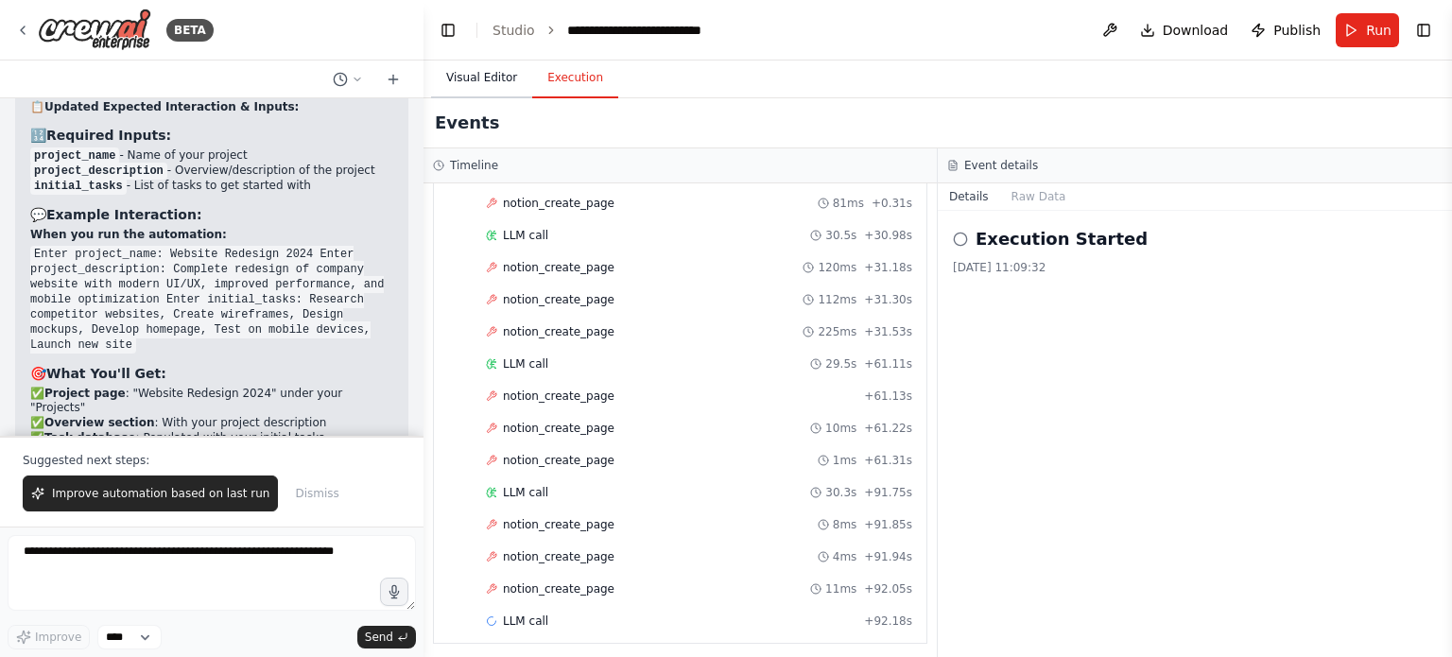
click at [468, 81] on button "Visual Editor" at bounding box center [481, 79] width 101 height 40
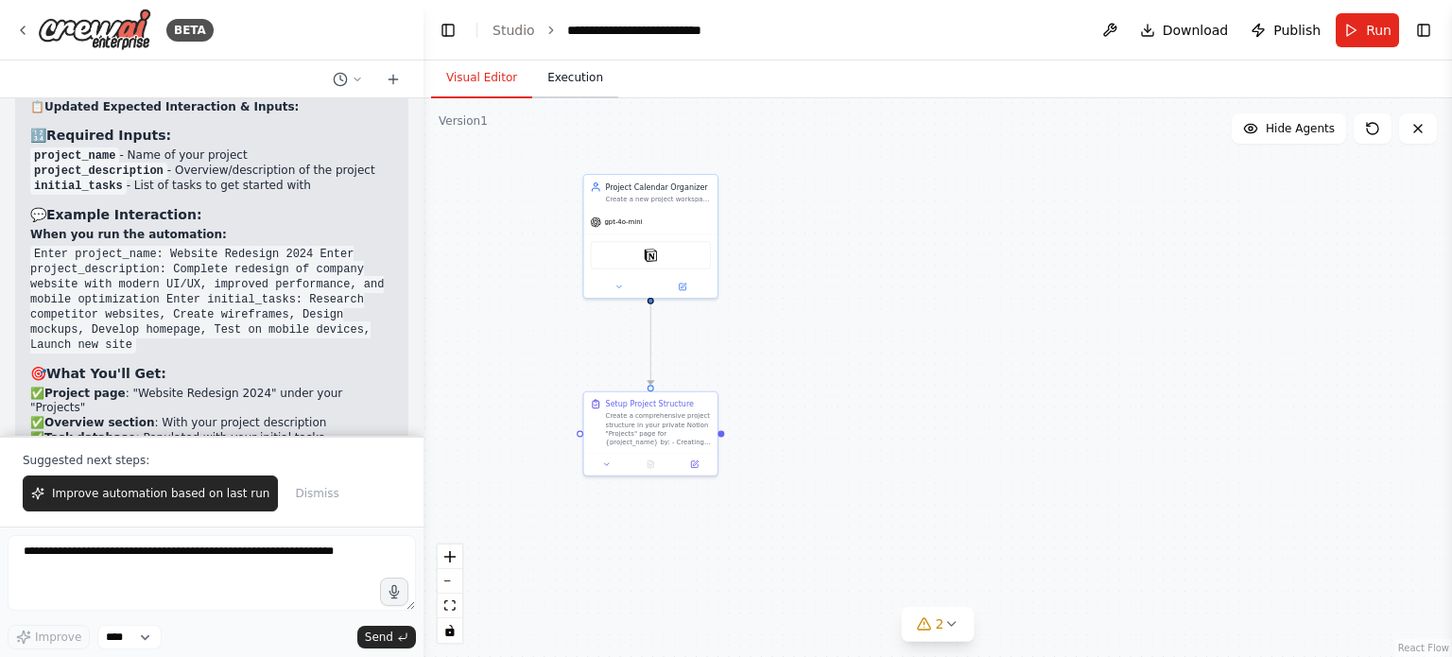
click at [556, 86] on button "Execution" at bounding box center [575, 79] width 86 height 40
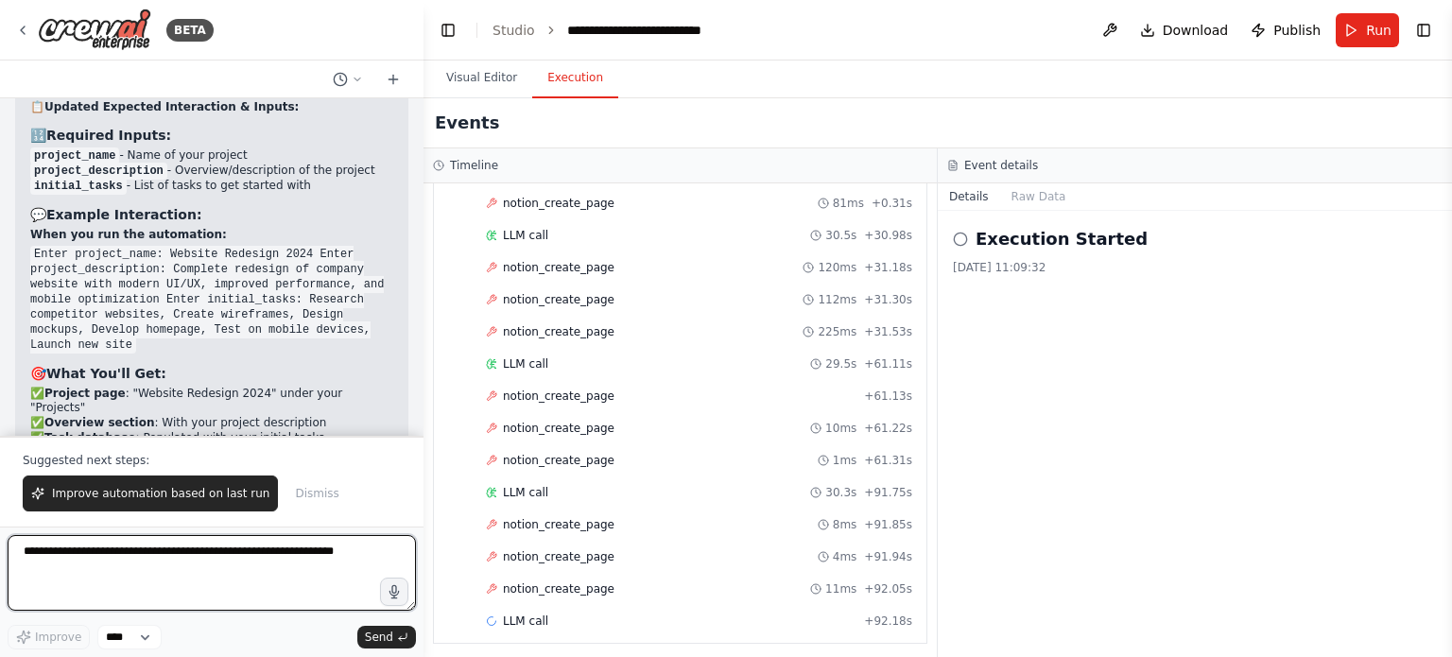
click at [204, 565] on textarea at bounding box center [212, 573] width 408 height 76
type textarea "**********"
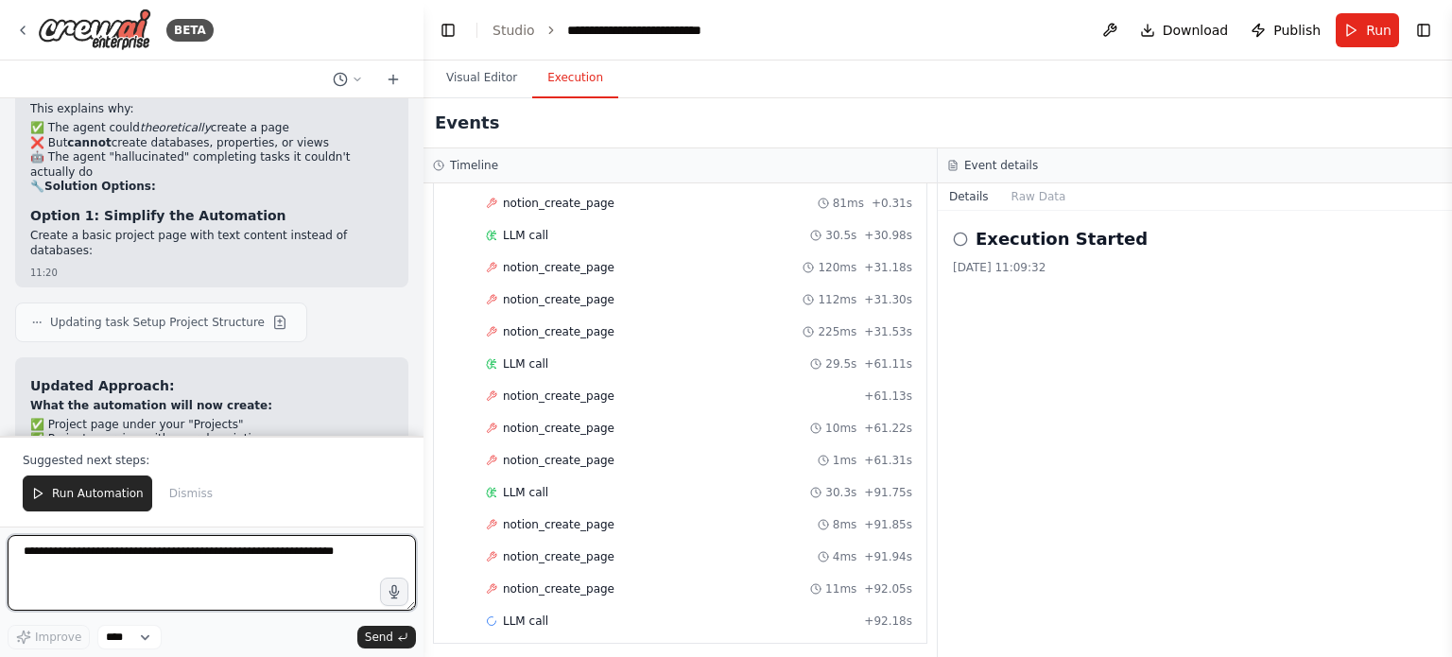
scroll to position [9447, 0]
click at [224, 563] on textarea at bounding box center [212, 573] width 408 height 76
type textarea "**********"
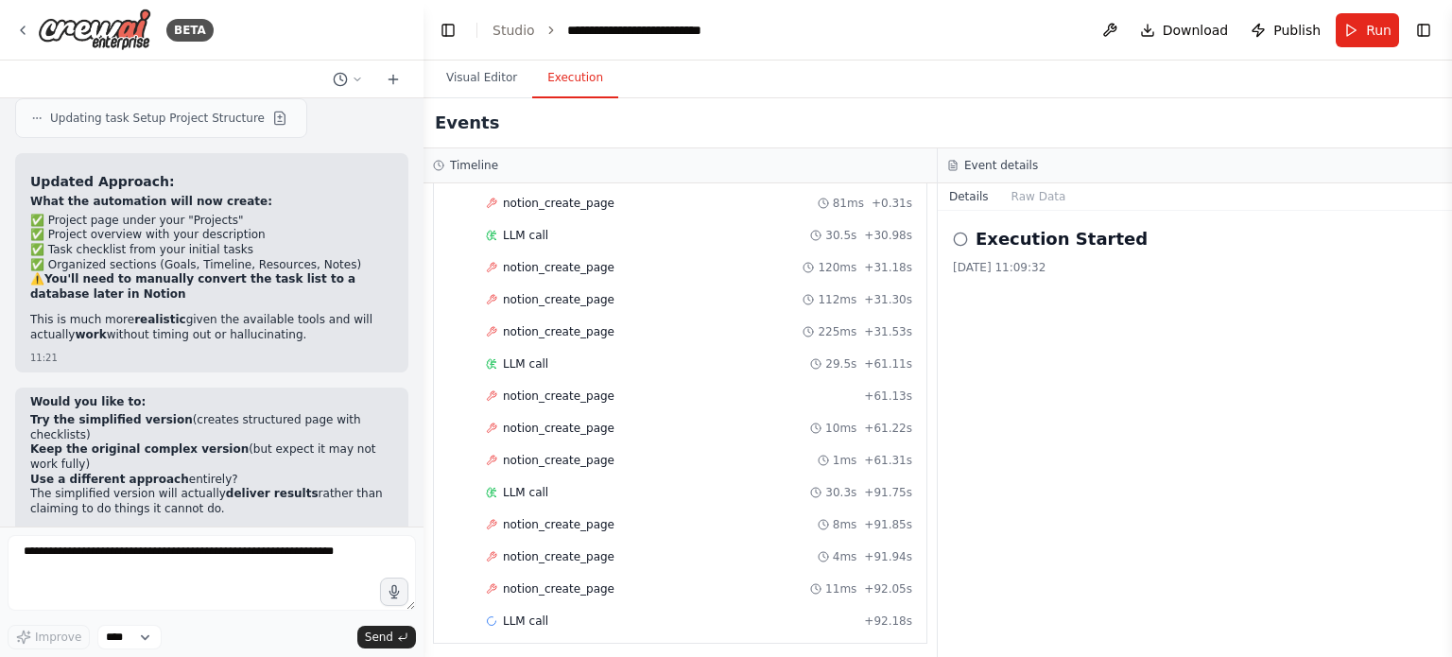
scroll to position [9764, 0]
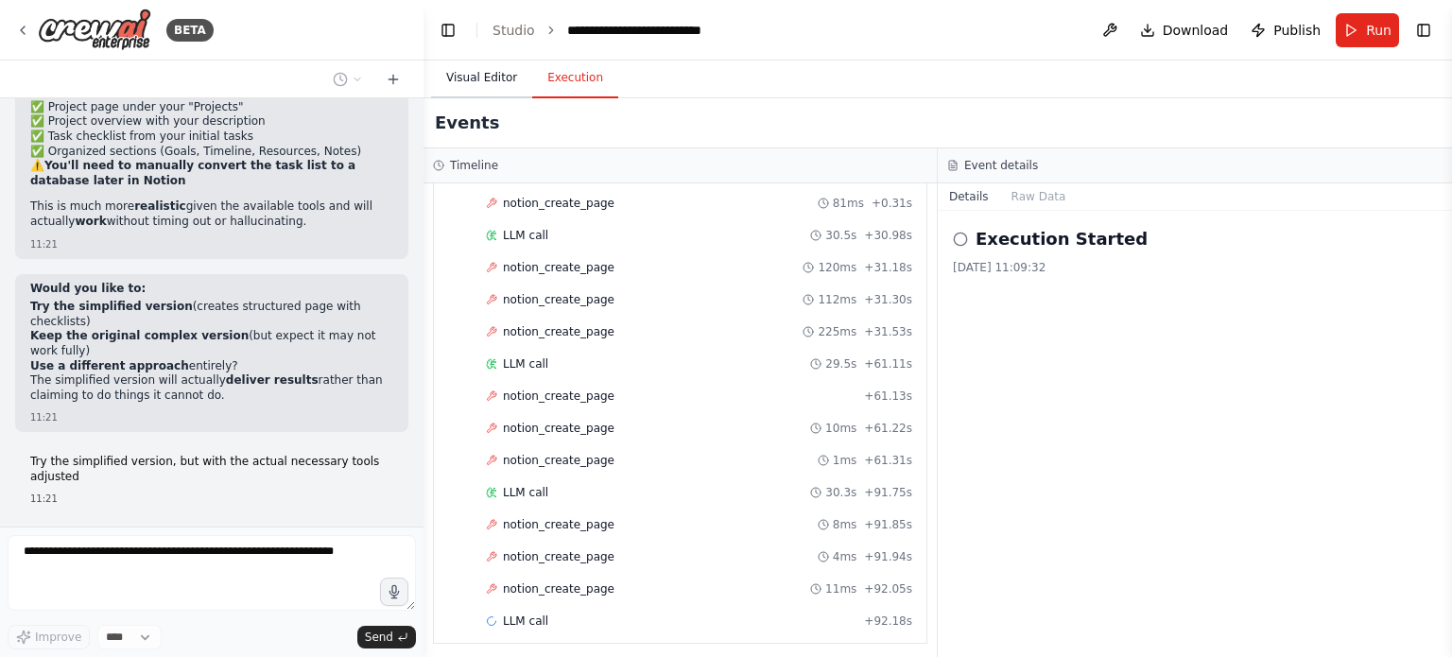
click at [485, 83] on button "Visual Editor" at bounding box center [481, 79] width 101 height 40
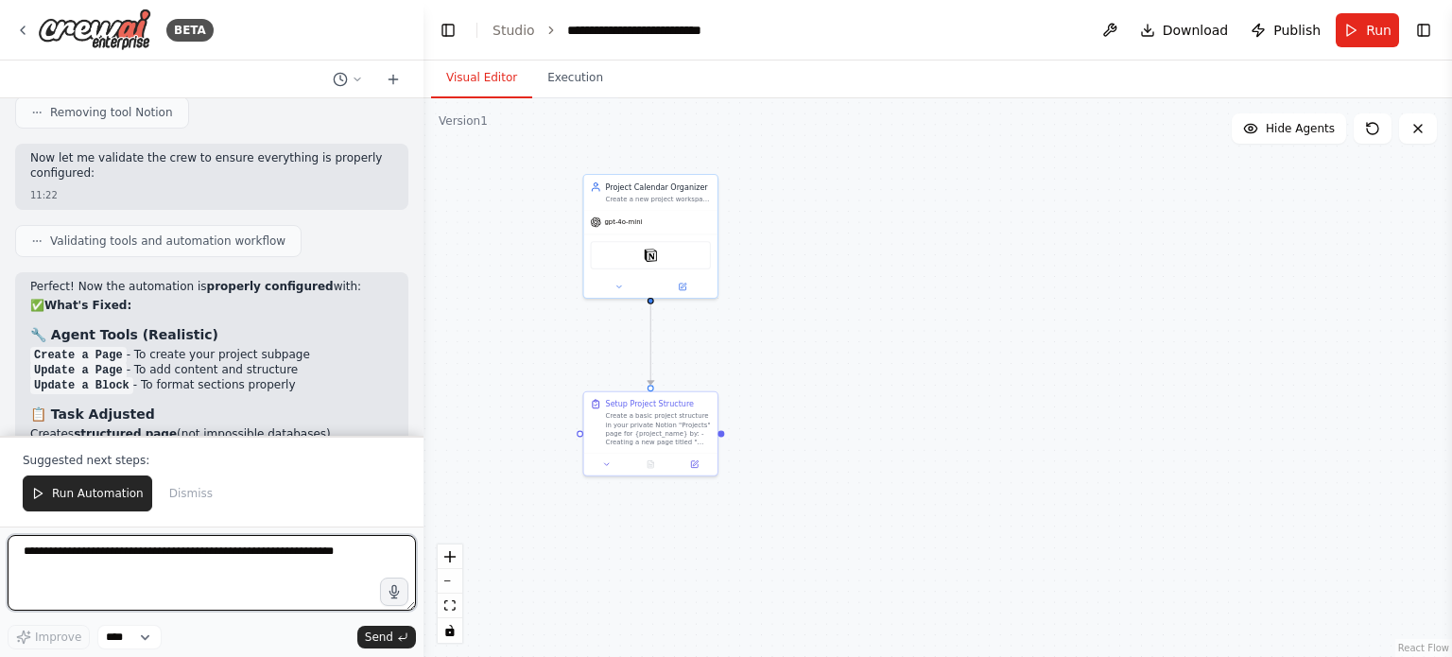
scroll to position [10503, 0]
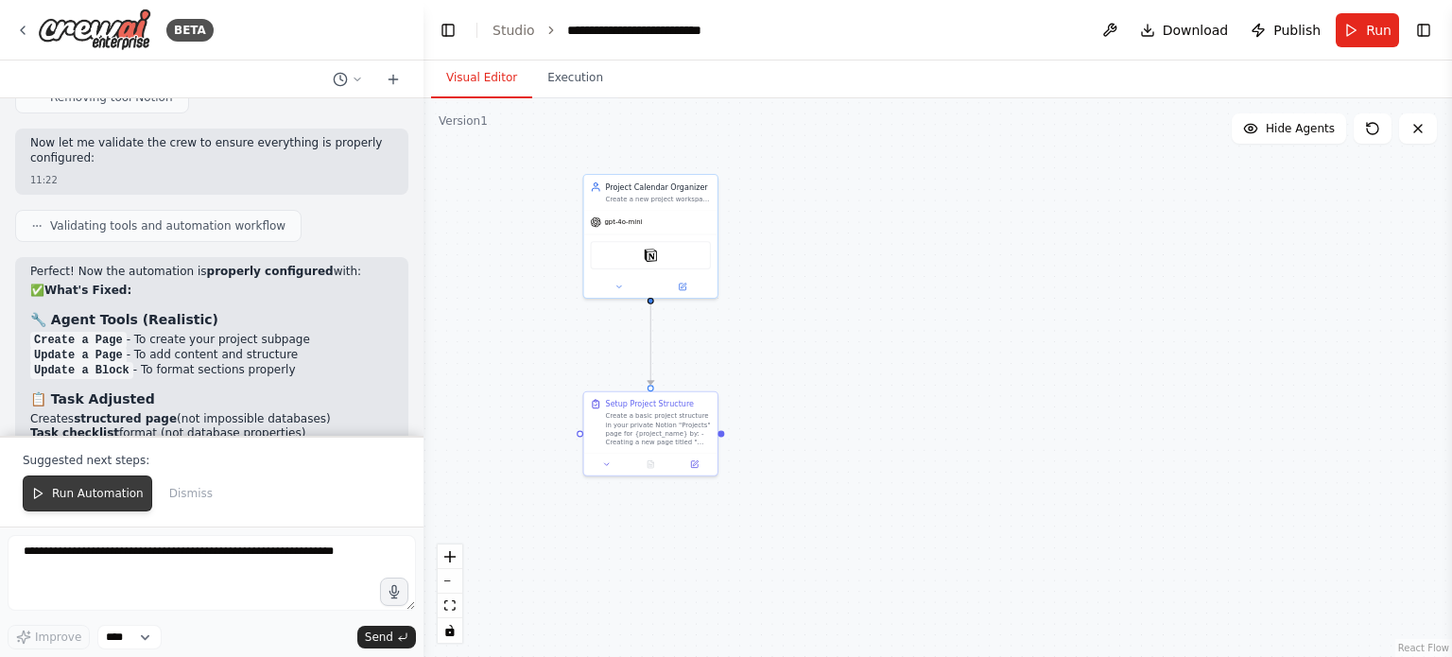
click at [111, 500] on span "Run Automation" at bounding box center [98, 493] width 92 height 15
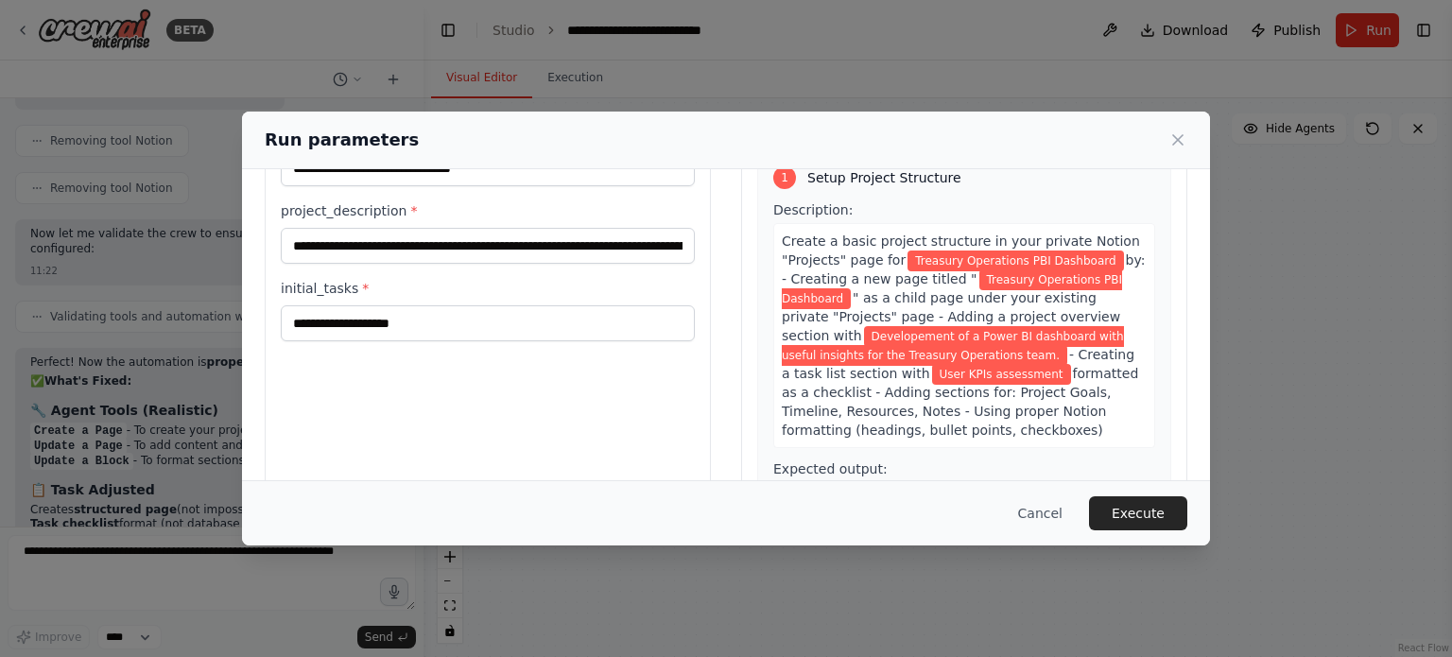
scroll to position [182, 0]
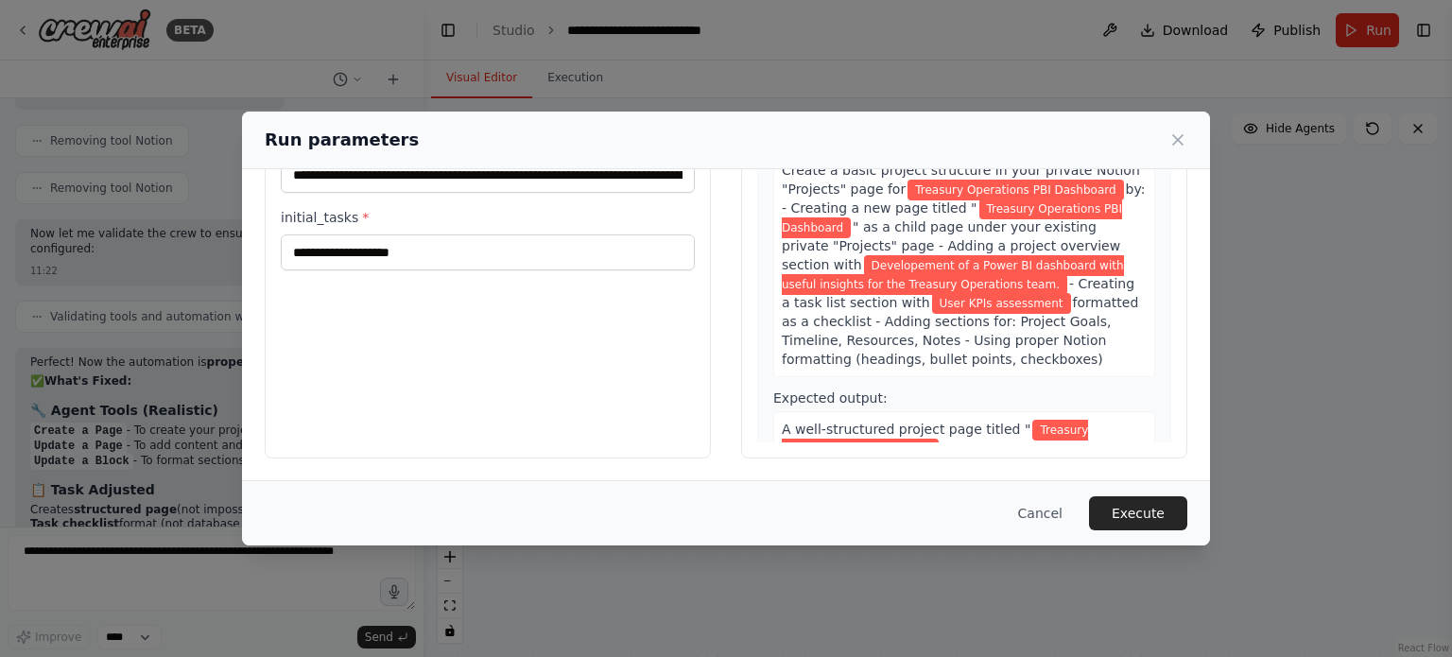
click at [1147, 513] on button "Execute" at bounding box center [1138, 513] width 98 height 34
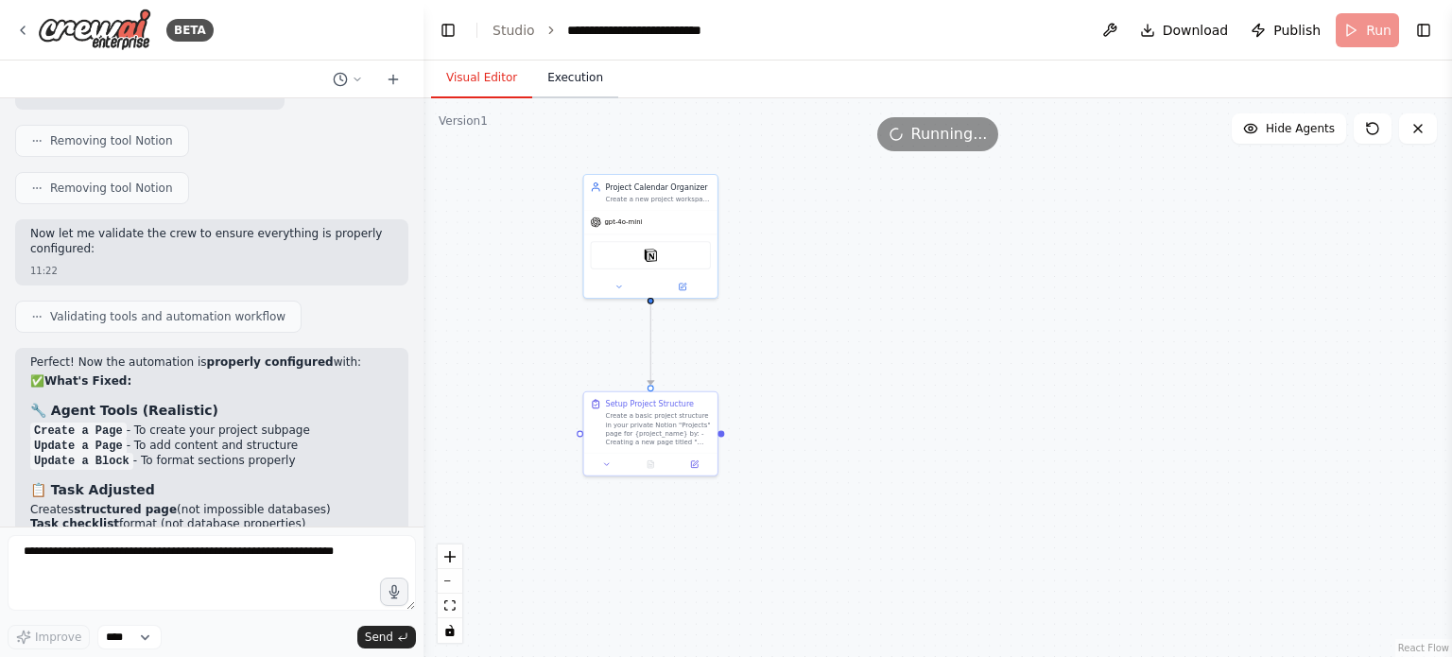
click at [543, 82] on button "Execution" at bounding box center [575, 79] width 86 height 40
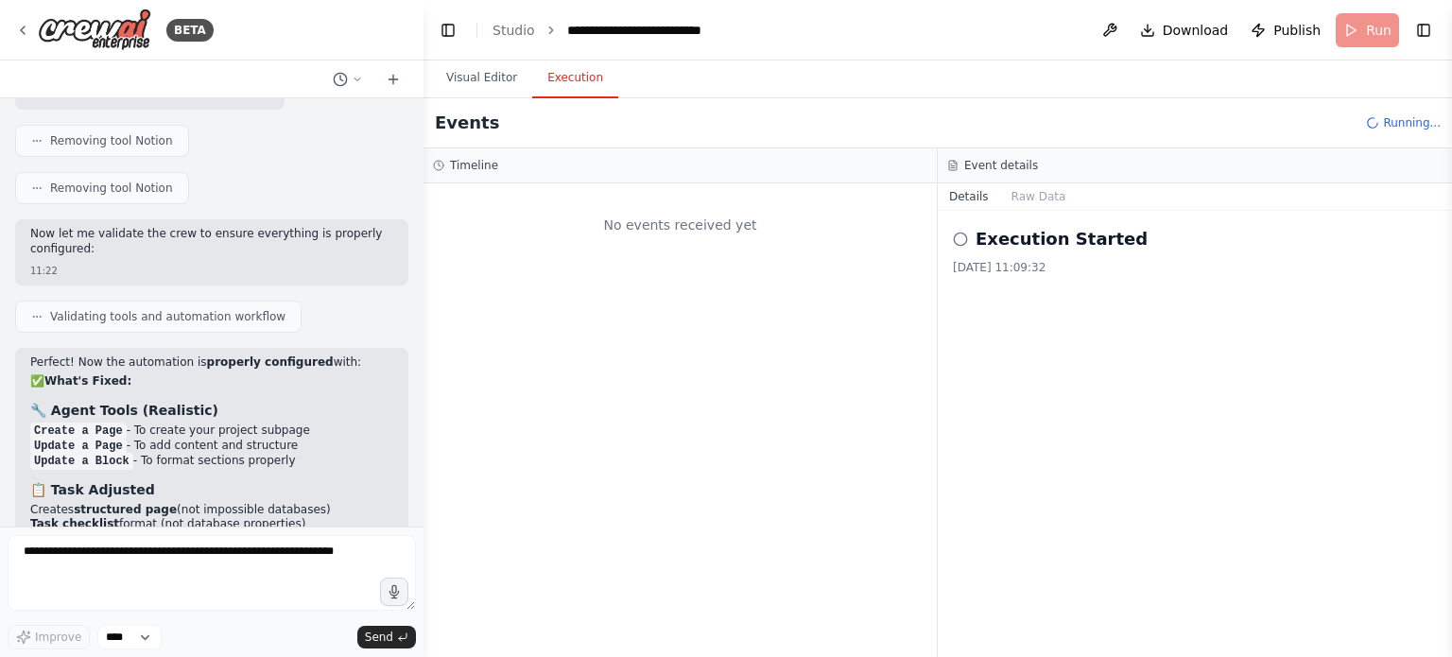
scroll to position [0, 0]
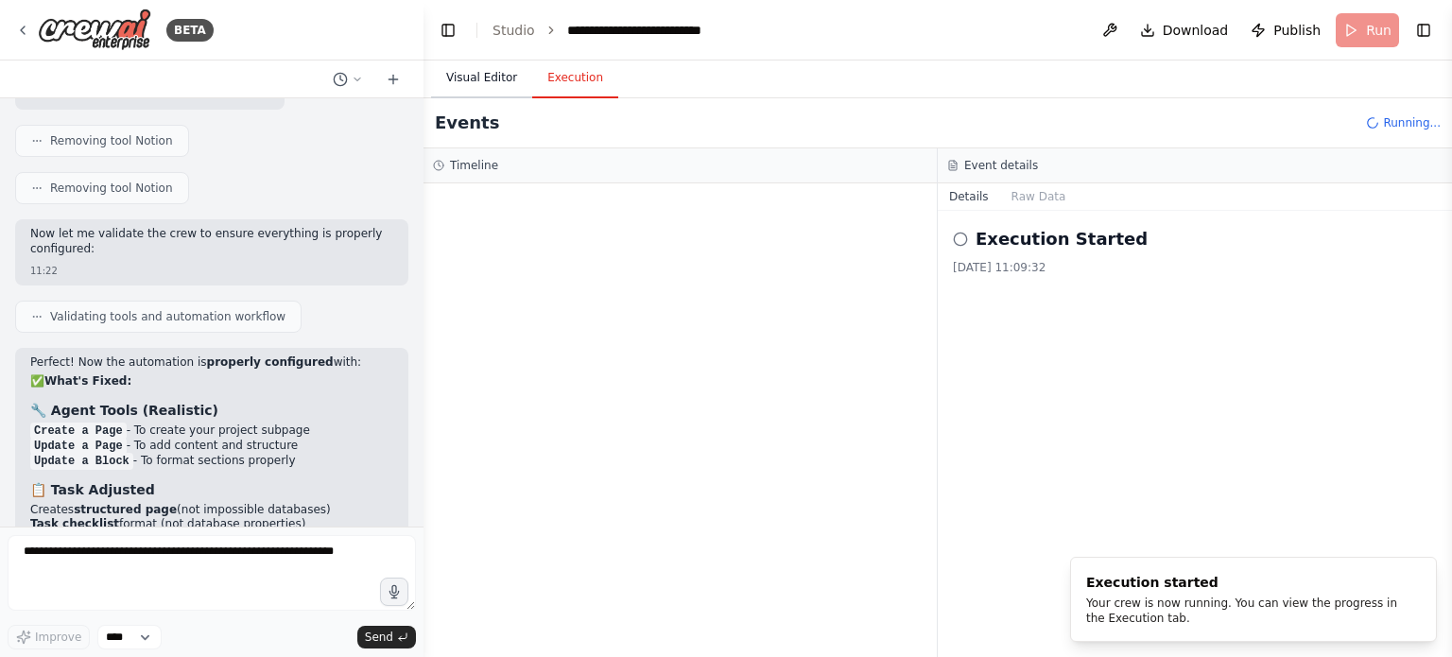
click at [465, 76] on button "Visual Editor" at bounding box center [481, 79] width 101 height 40
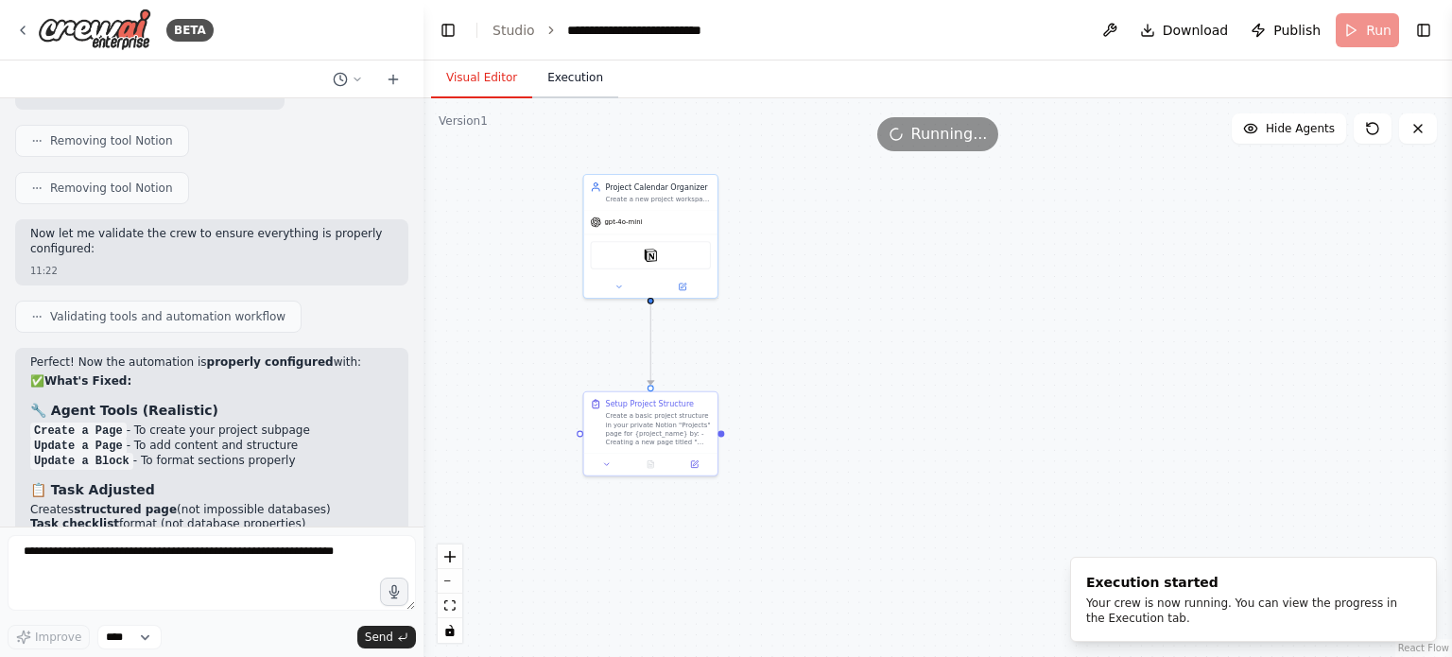
click at [560, 75] on button "Execution" at bounding box center [575, 79] width 86 height 40
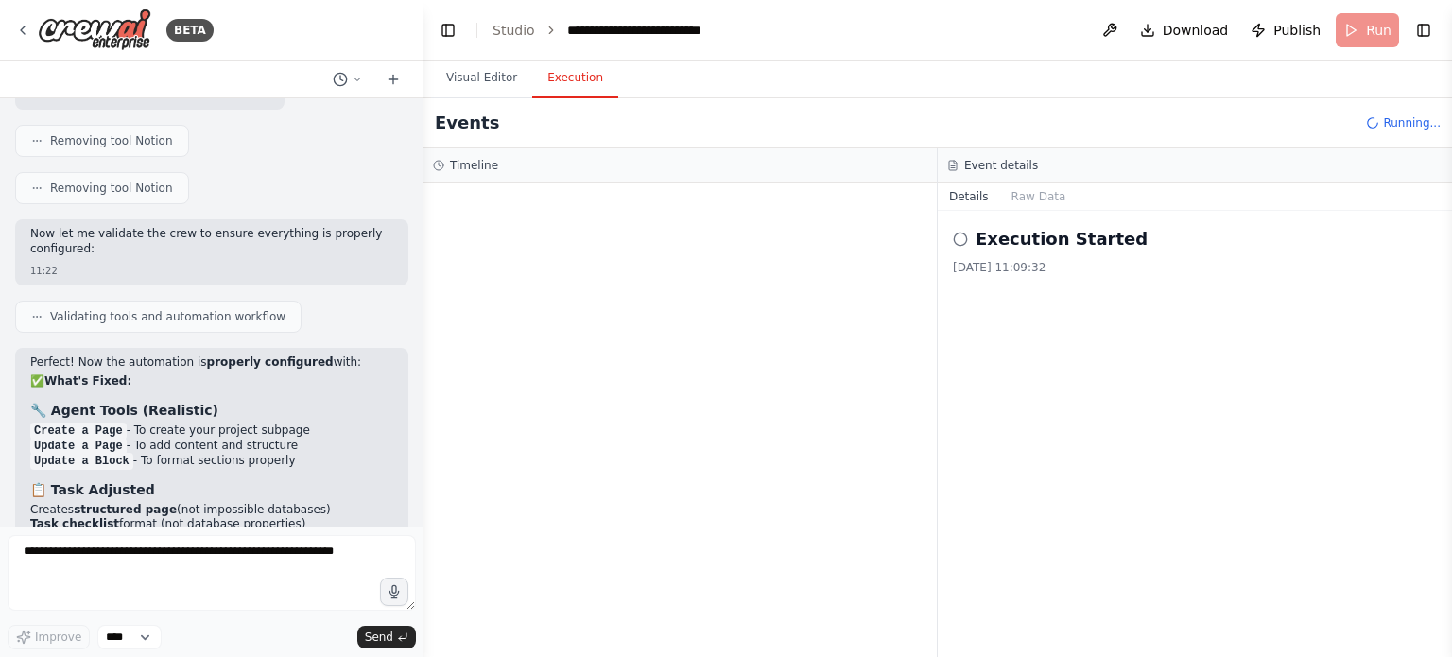
click at [625, 215] on div at bounding box center [680, 420] width 513 height 474
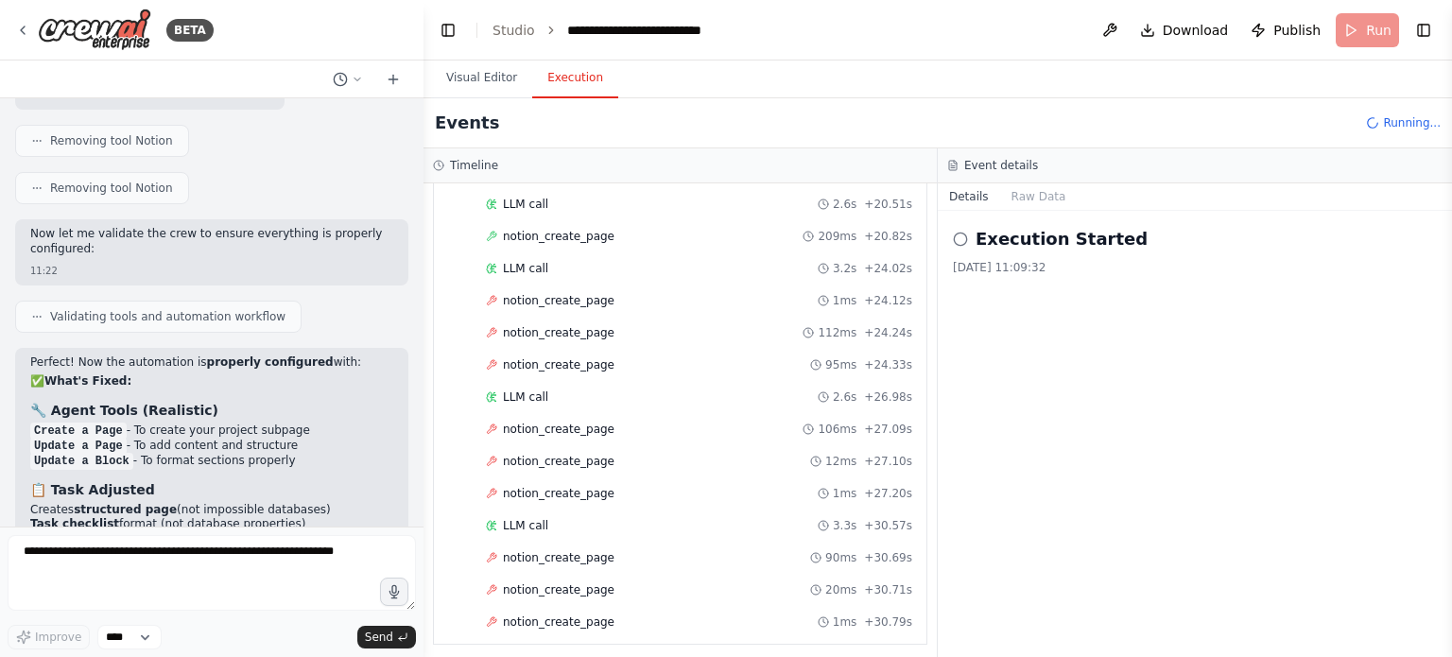
scroll to position [287, 0]
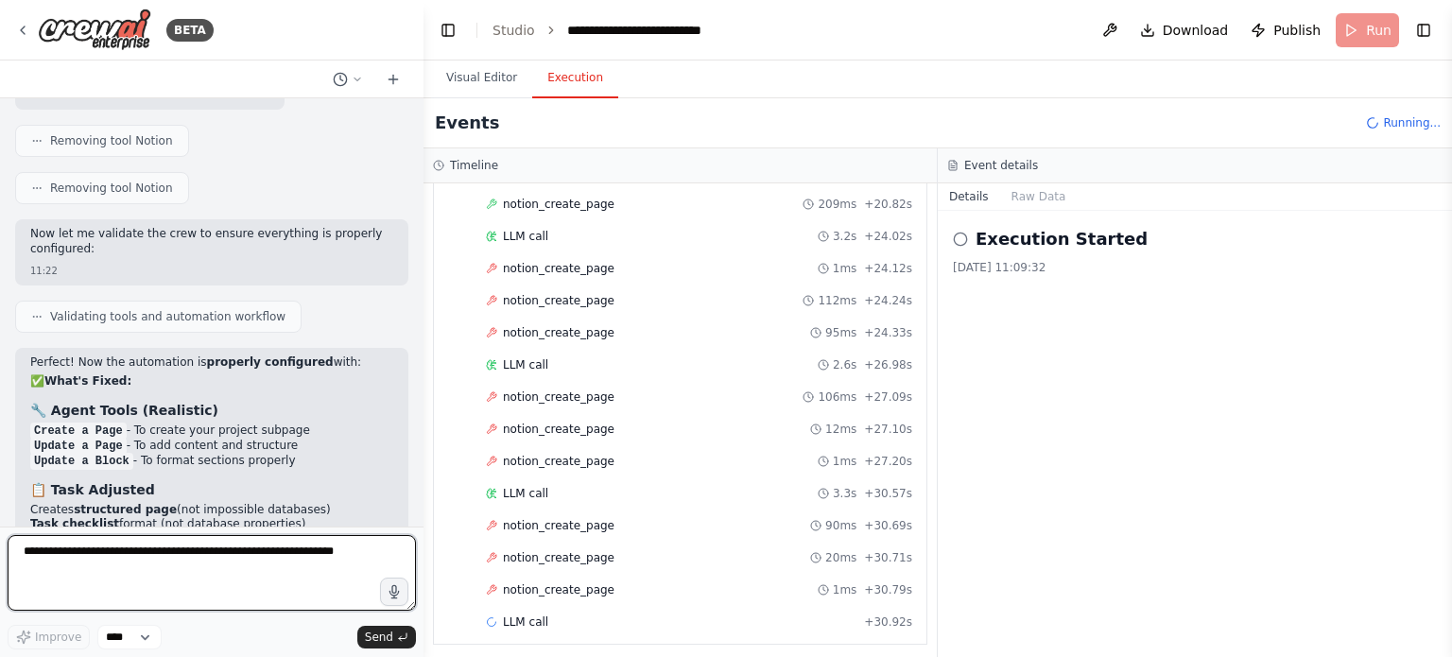
click at [229, 558] on textarea at bounding box center [212, 573] width 408 height 76
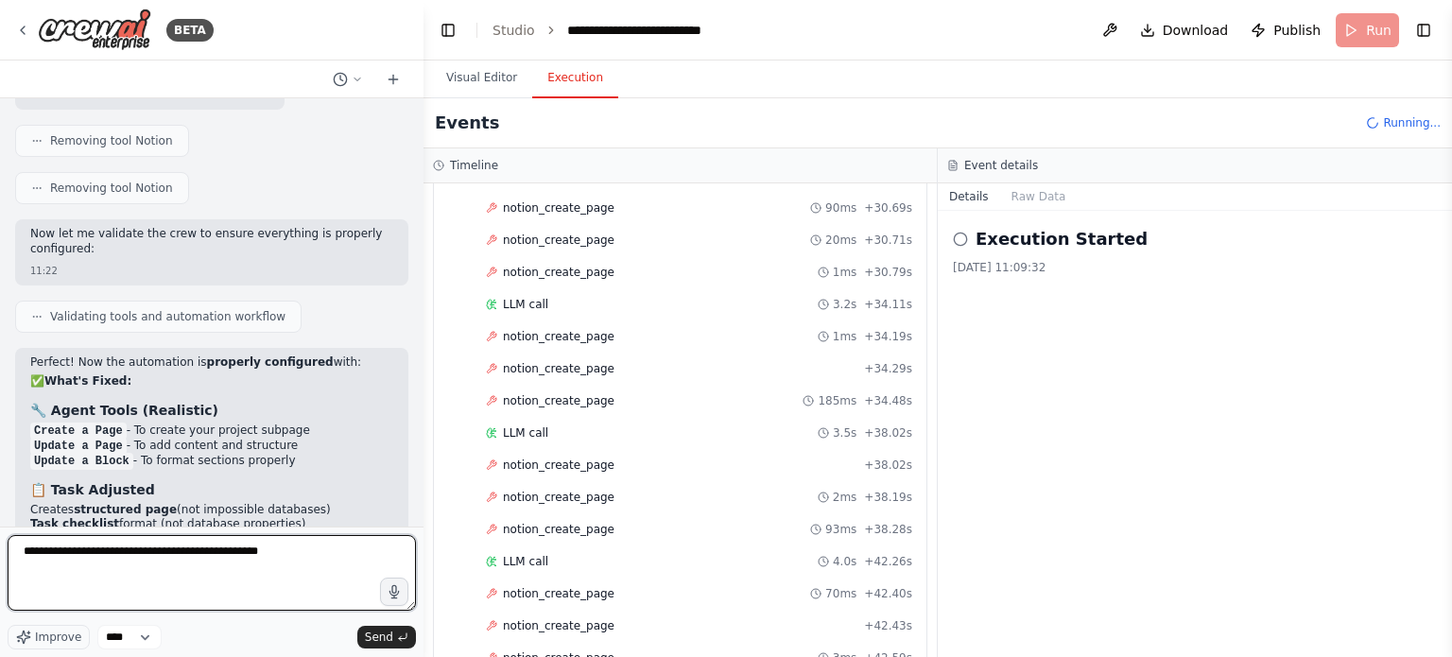
scroll to position [669, 0]
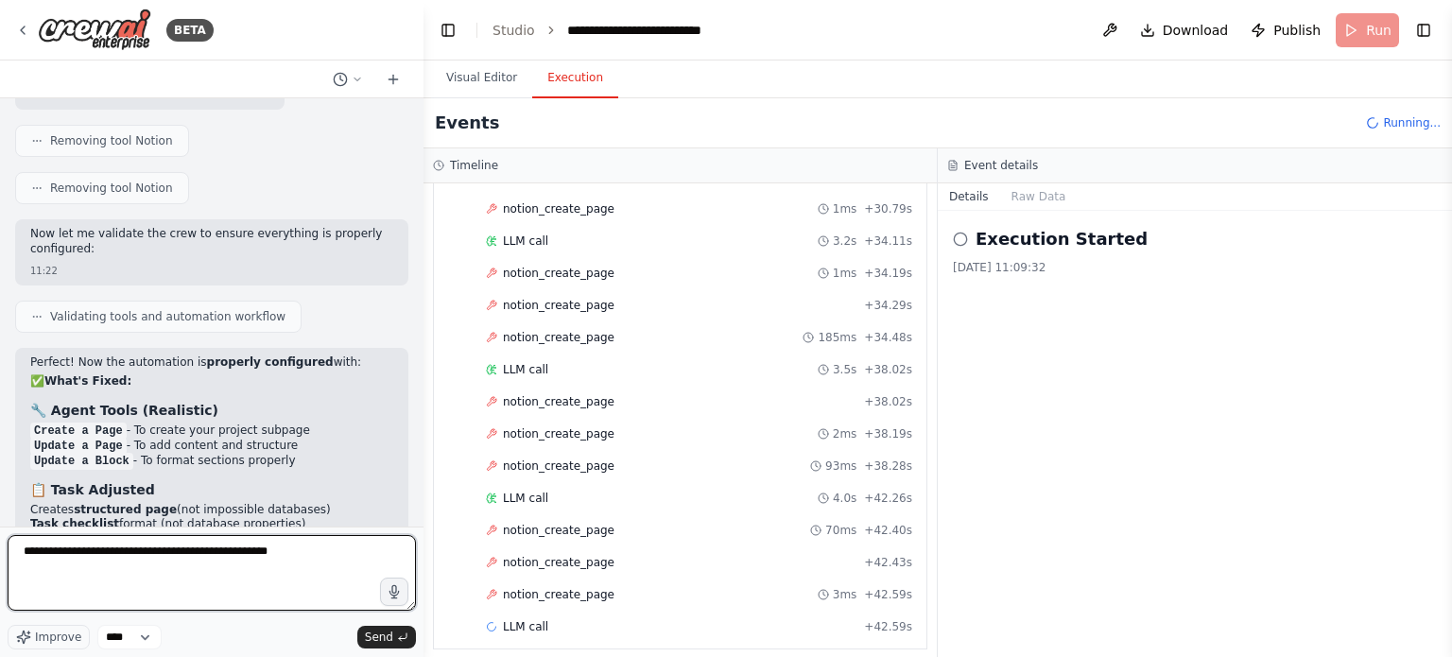
type textarea "**********"
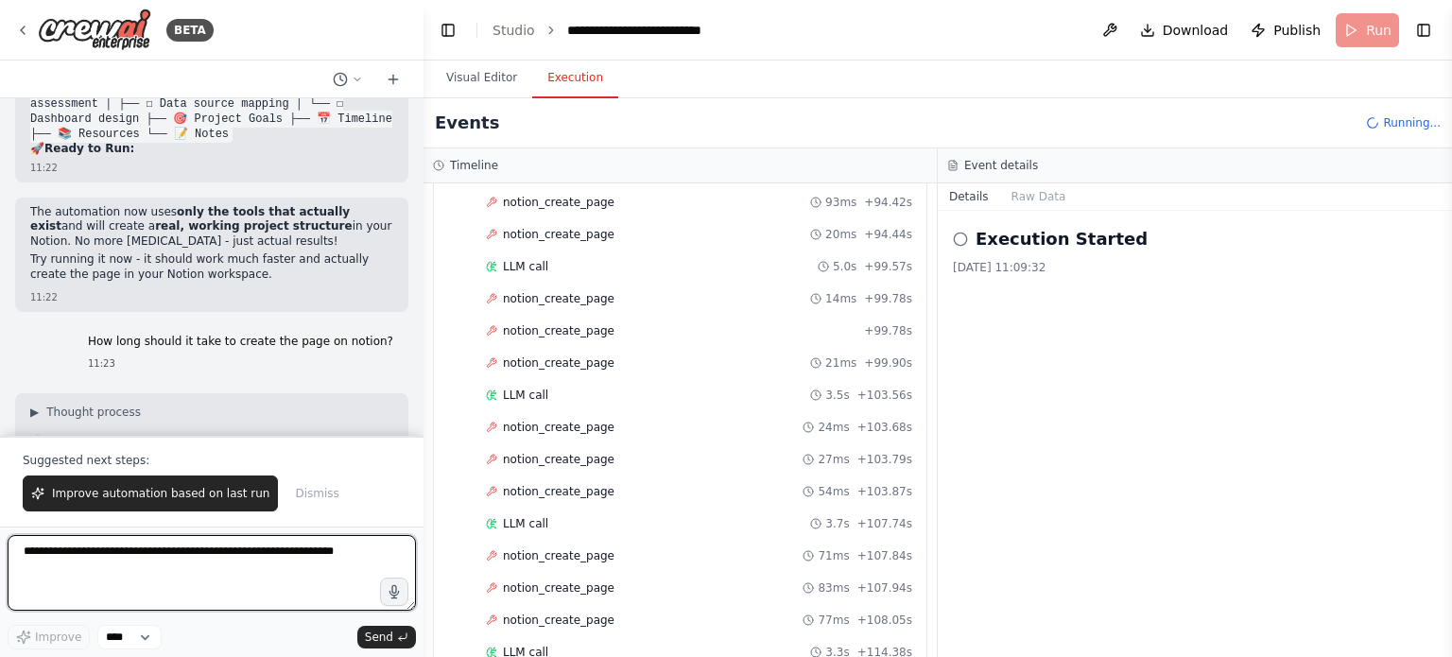
scroll to position [2860, 0]
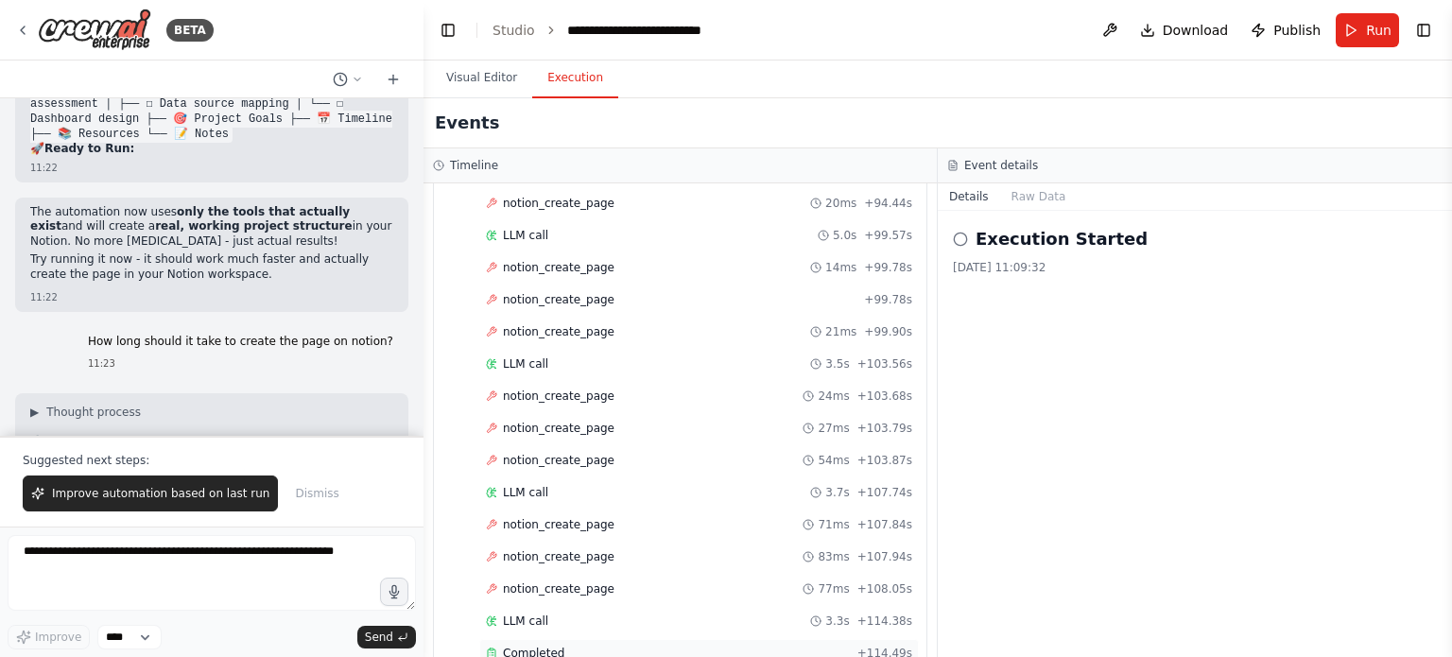
click at [535, 646] on span "Completed" at bounding box center [533, 653] width 61 height 15
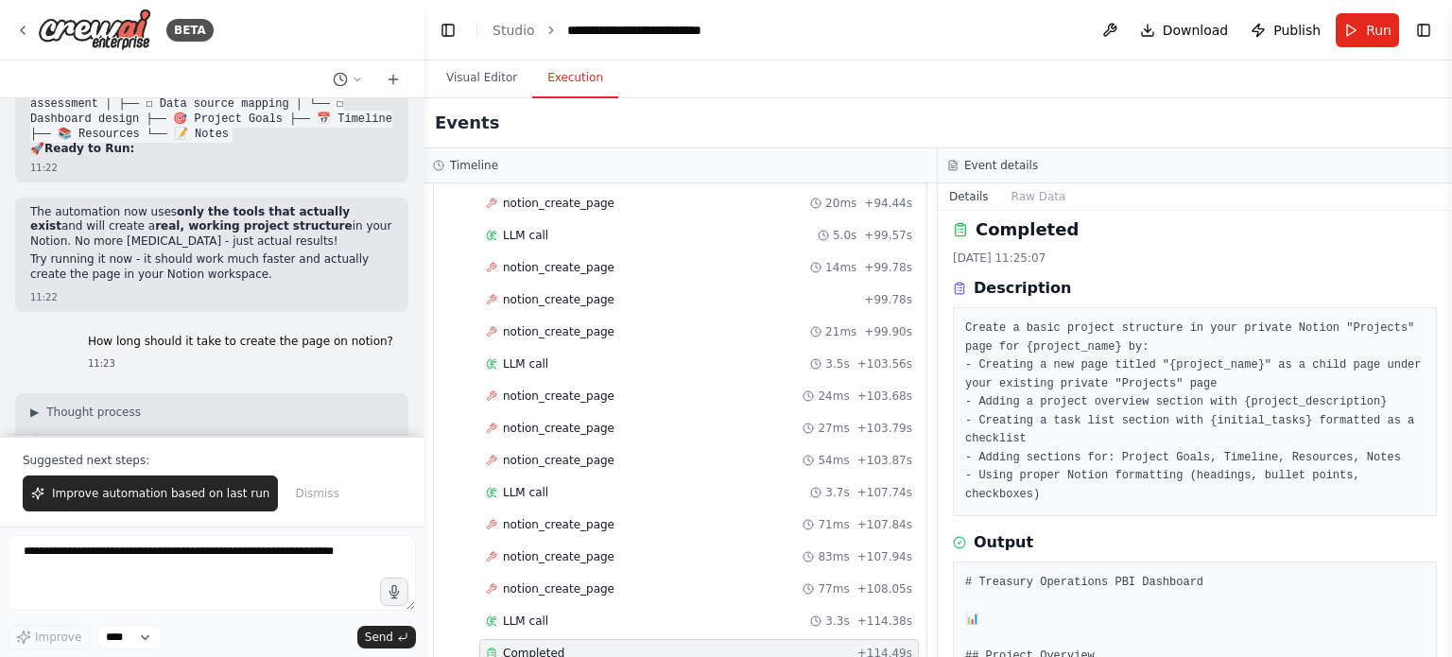
scroll to position [0, 0]
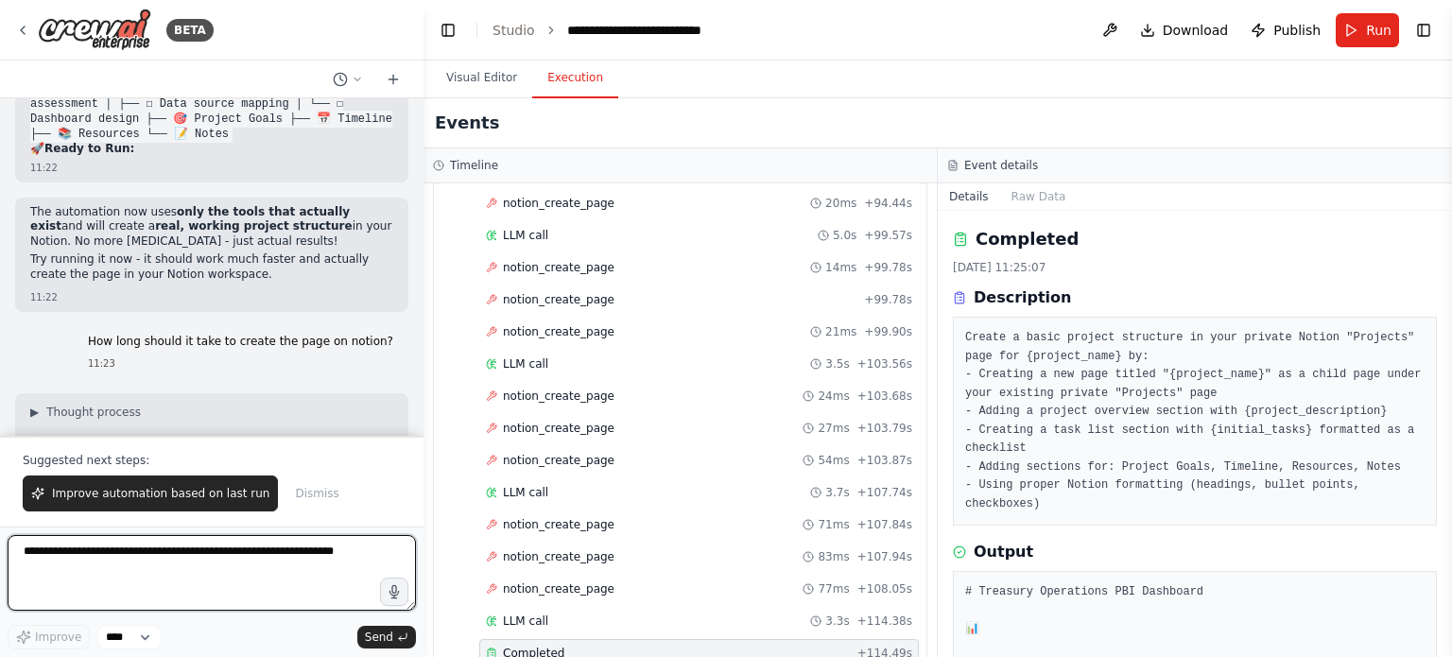
click at [253, 552] on textarea at bounding box center [212, 573] width 408 height 76
type textarea "**********"
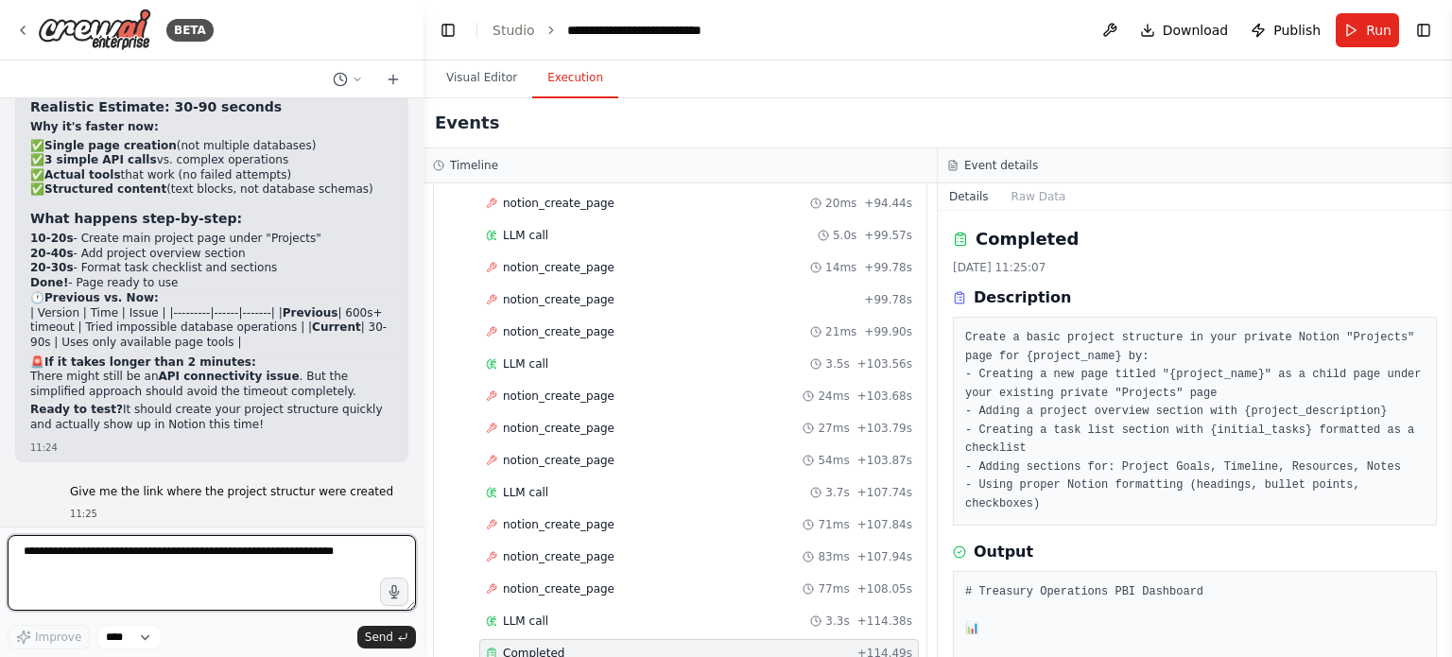
scroll to position [11439, 0]
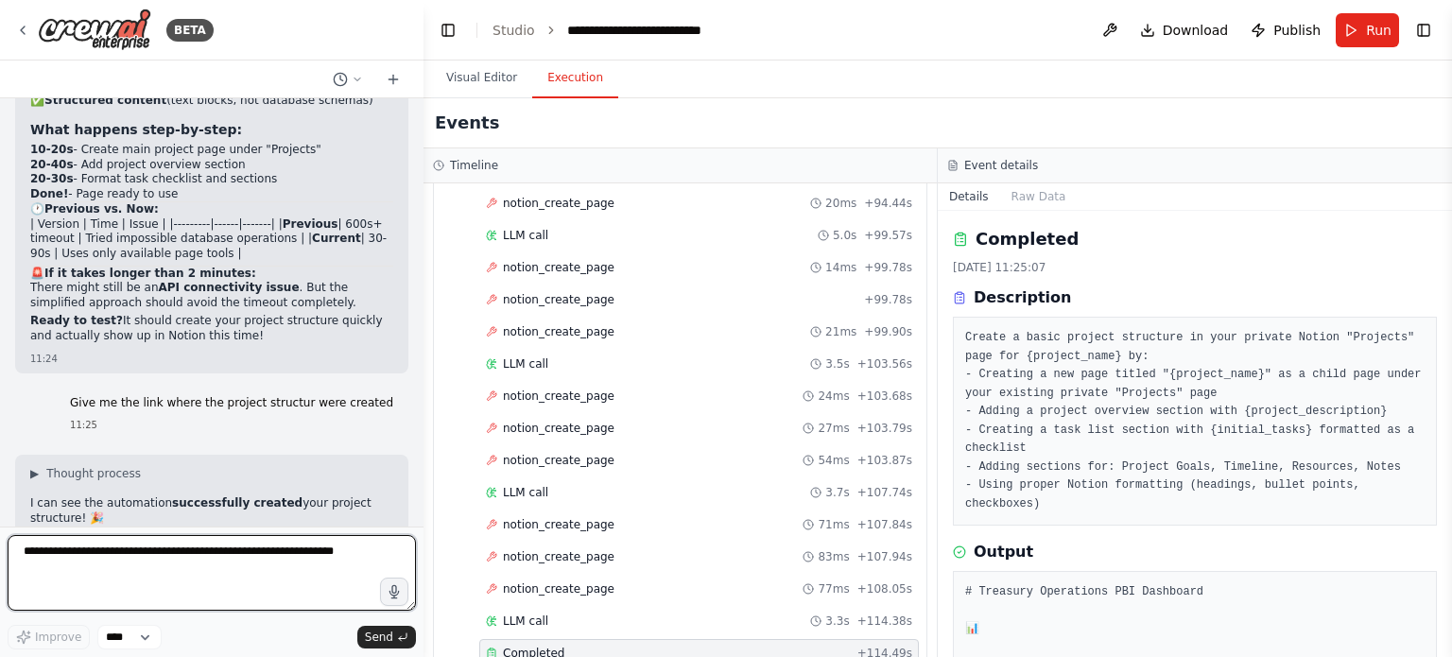
click at [284, 540] on textarea at bounding box center [212, 573] width 408 height 76
type textarea "**********"
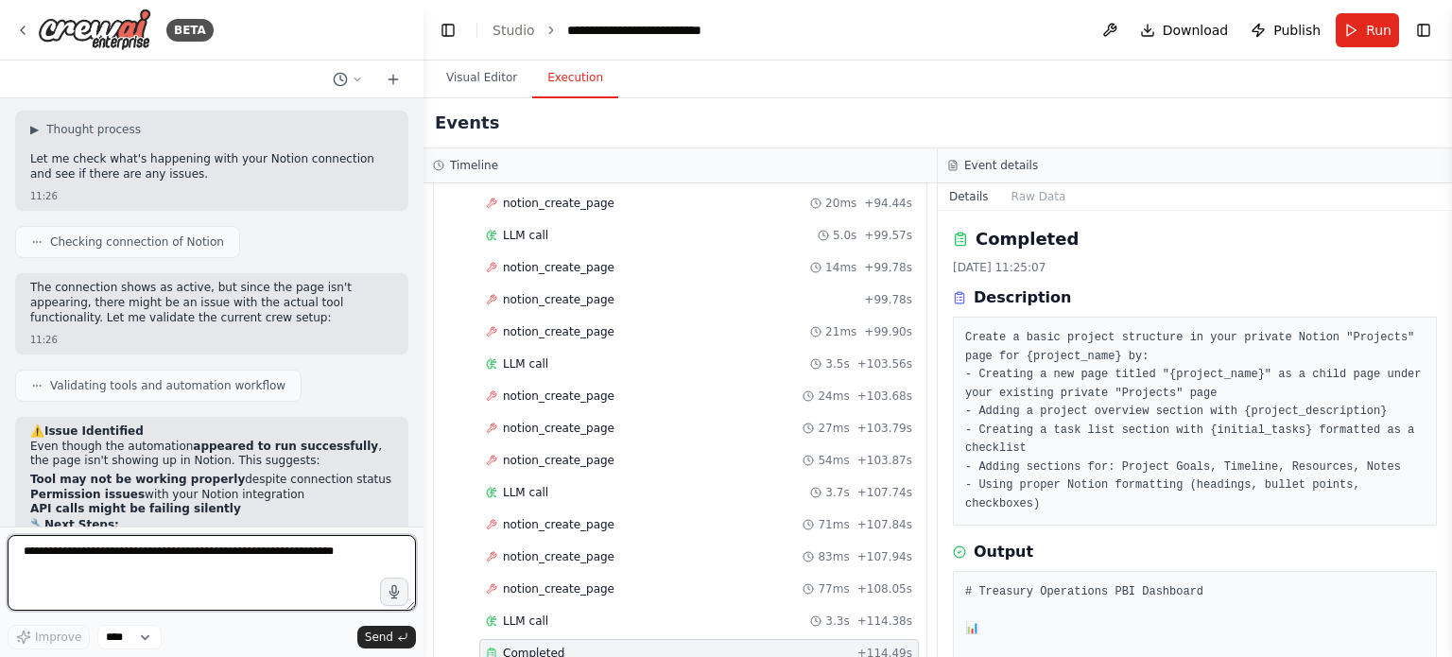
scroll to position [12281, 0]
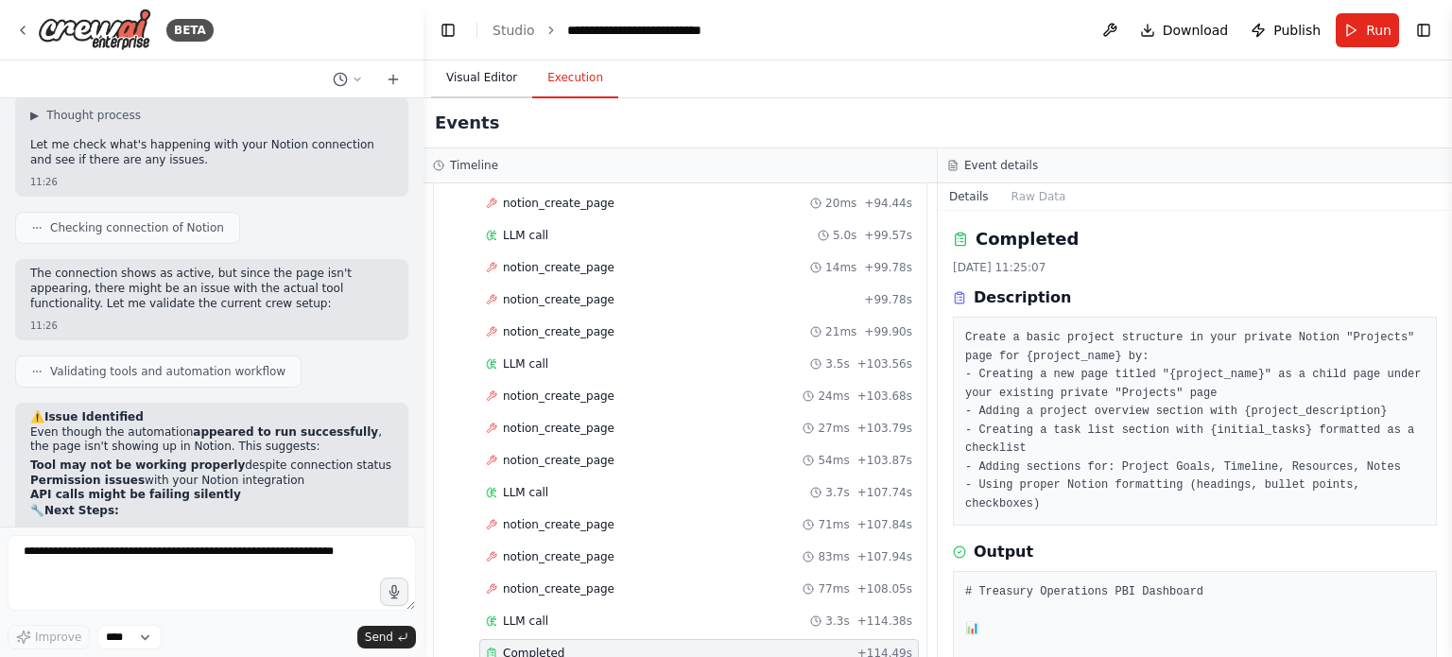
click at [492, 79] on button "Visual Editor" at bounding box center [481, 79] width 101 height 40
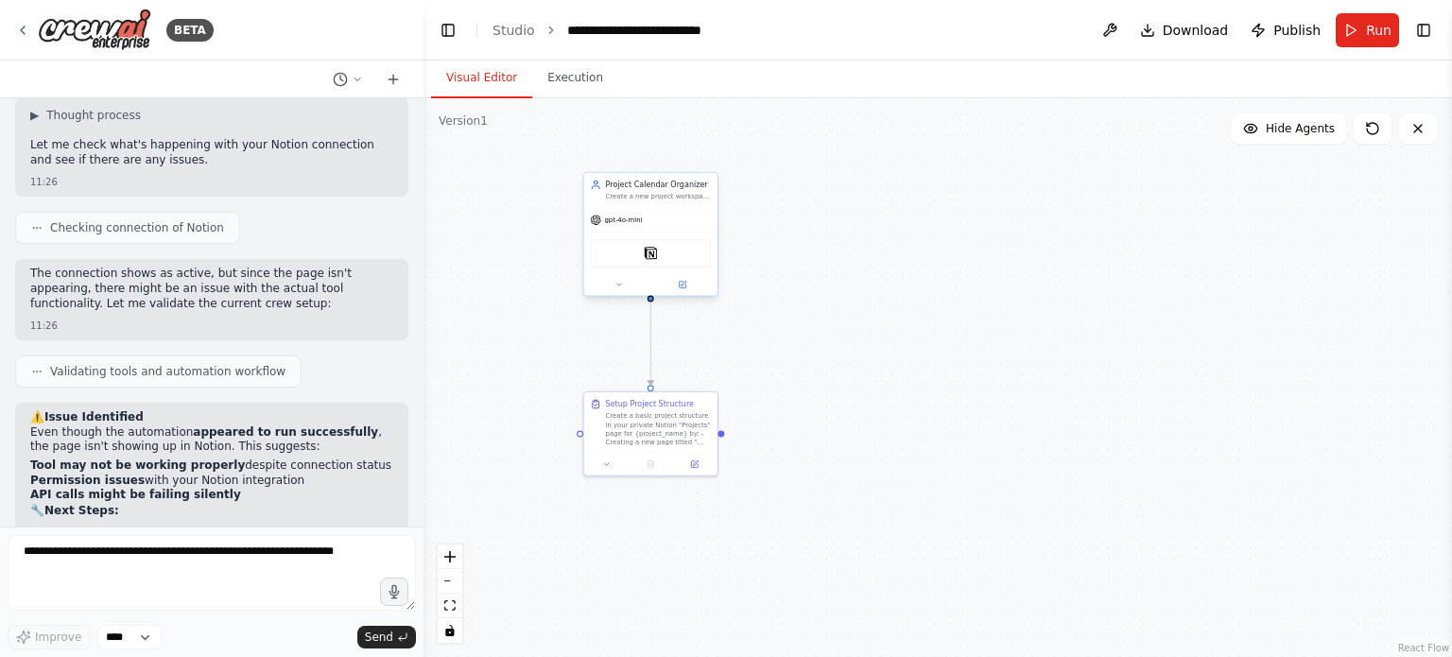
click at [655, 264] on div "Notion" at bounding box center [650, 253] width 121 height 28
click at [654, 252] on img at bounding box center [650, 253] width 13 height 13
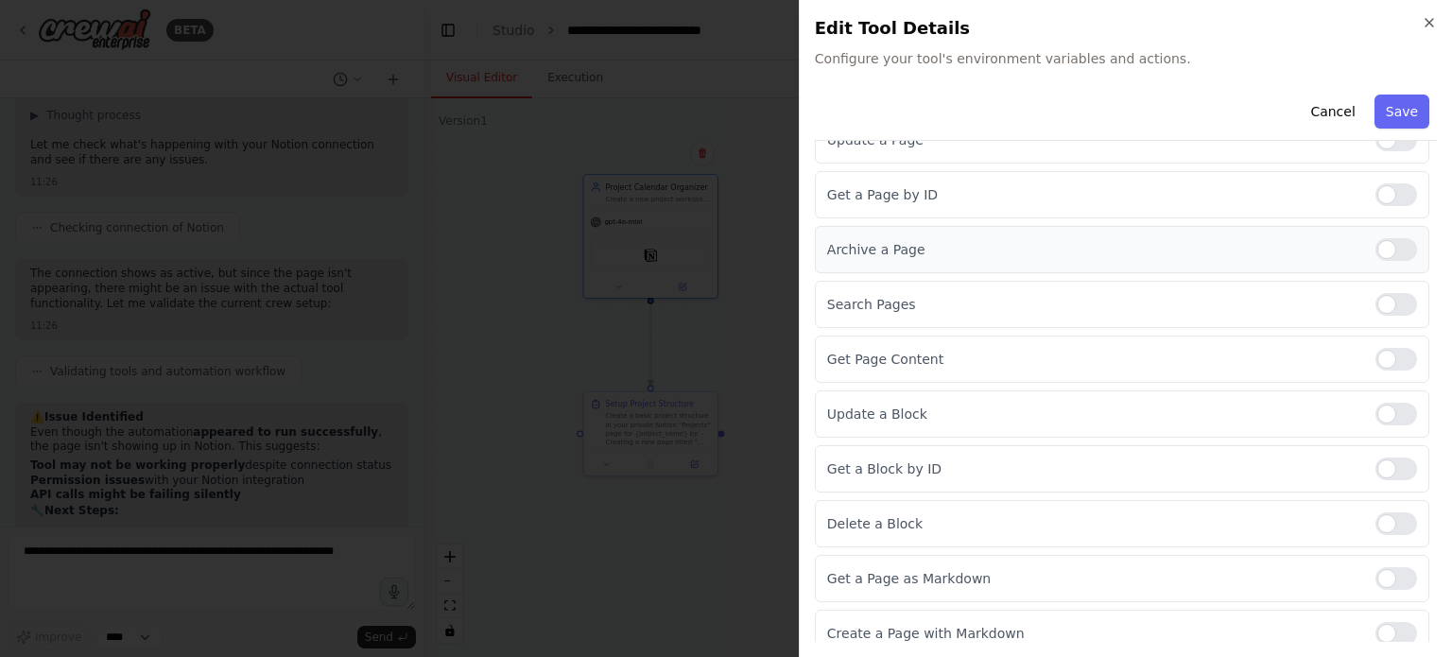
scroll to position [256, 0]
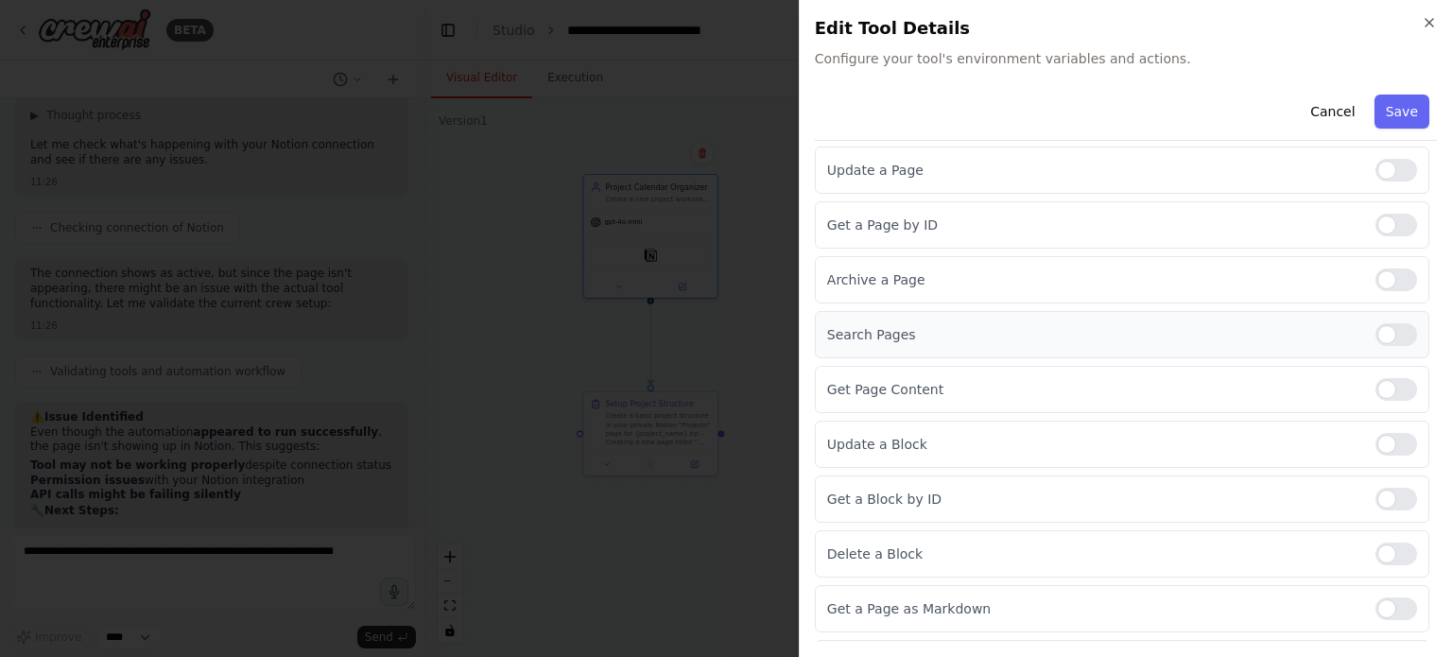
click at [1387, 335] on div at bounding box center [1397, 334] width 42 height 23
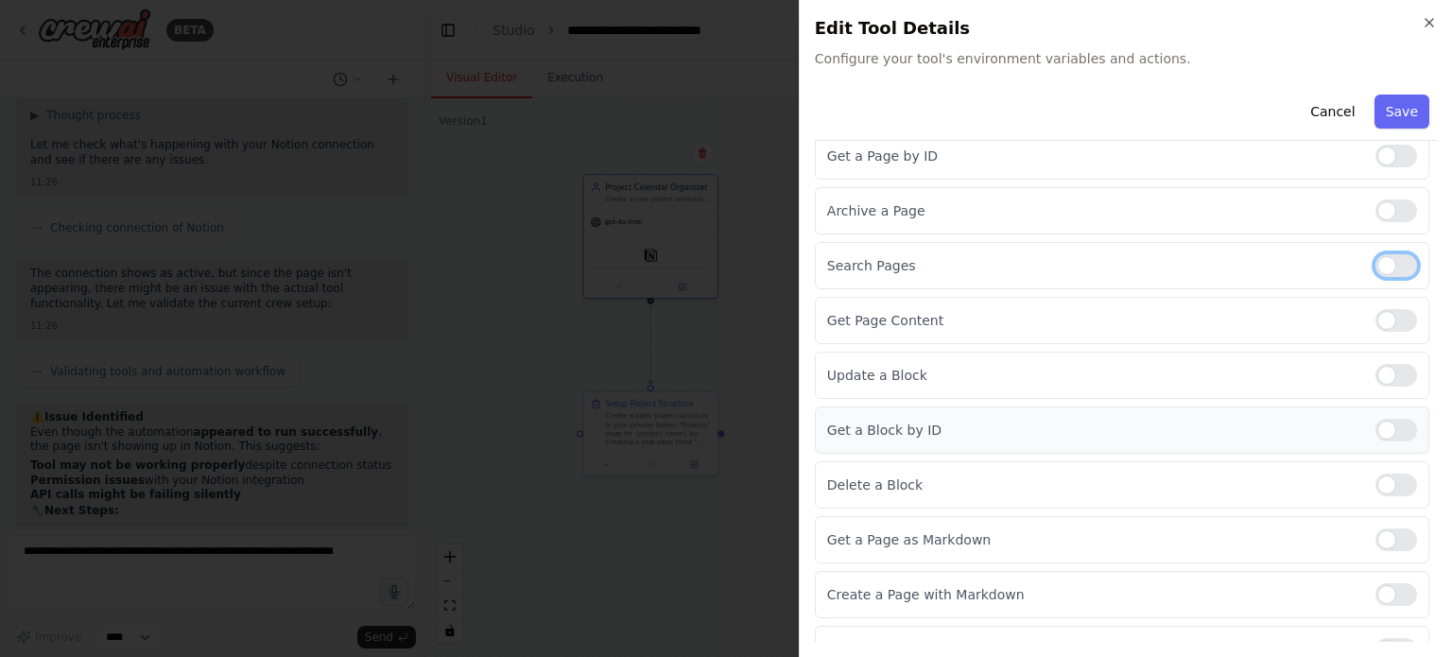
scroll to position [351, 0]
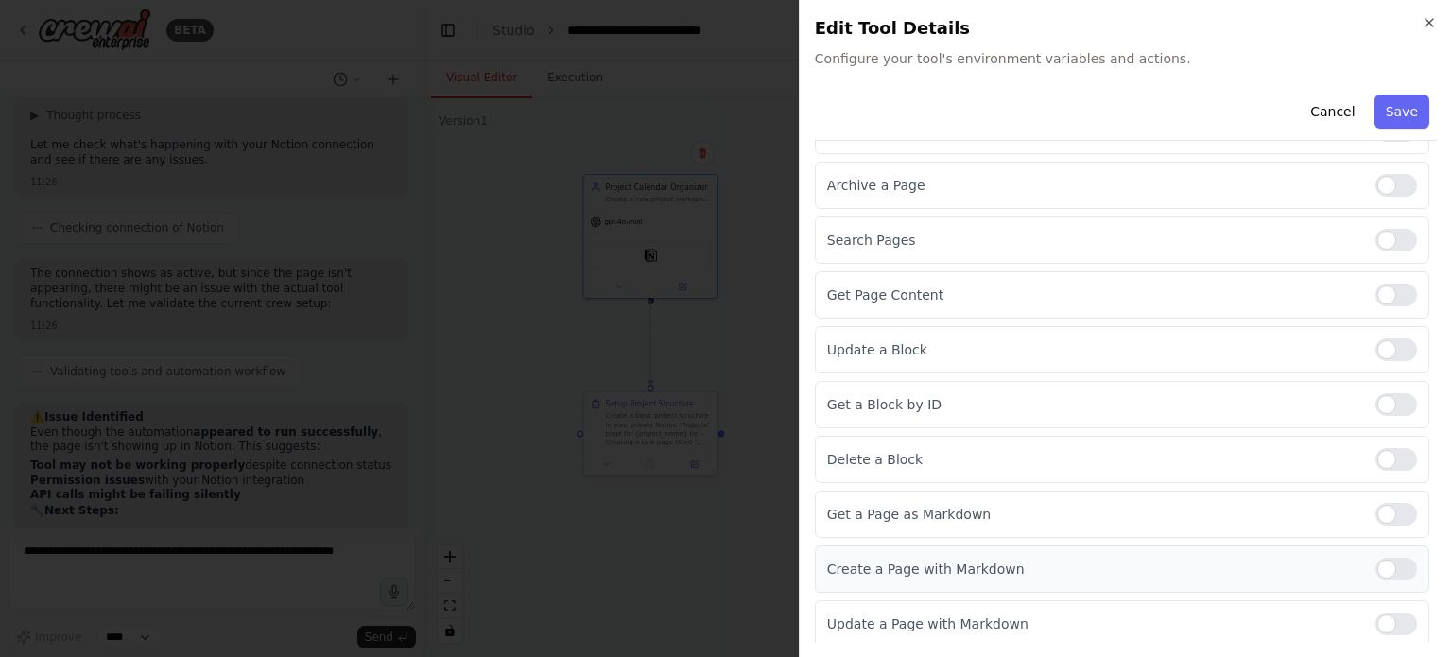
click at [1377, 559] on div at bounding box center [1397, 569] width 42 height 23
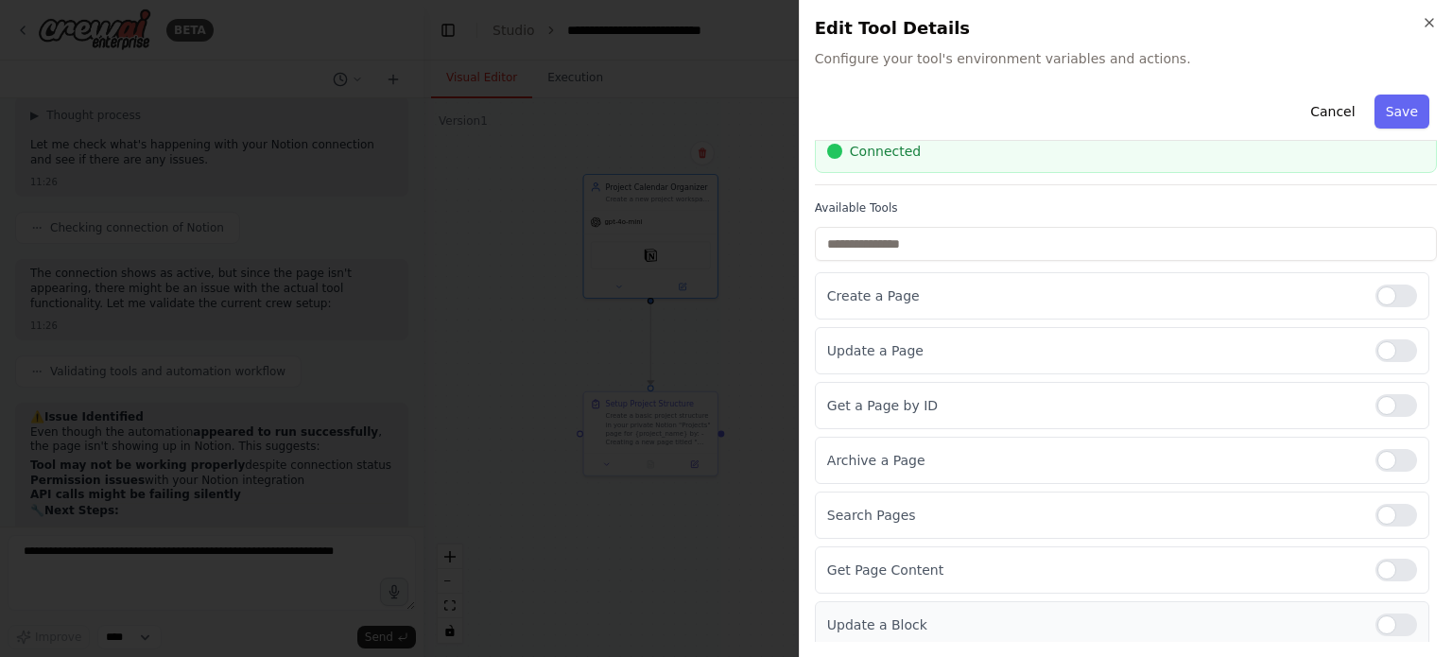
scroll to position [189, 0]
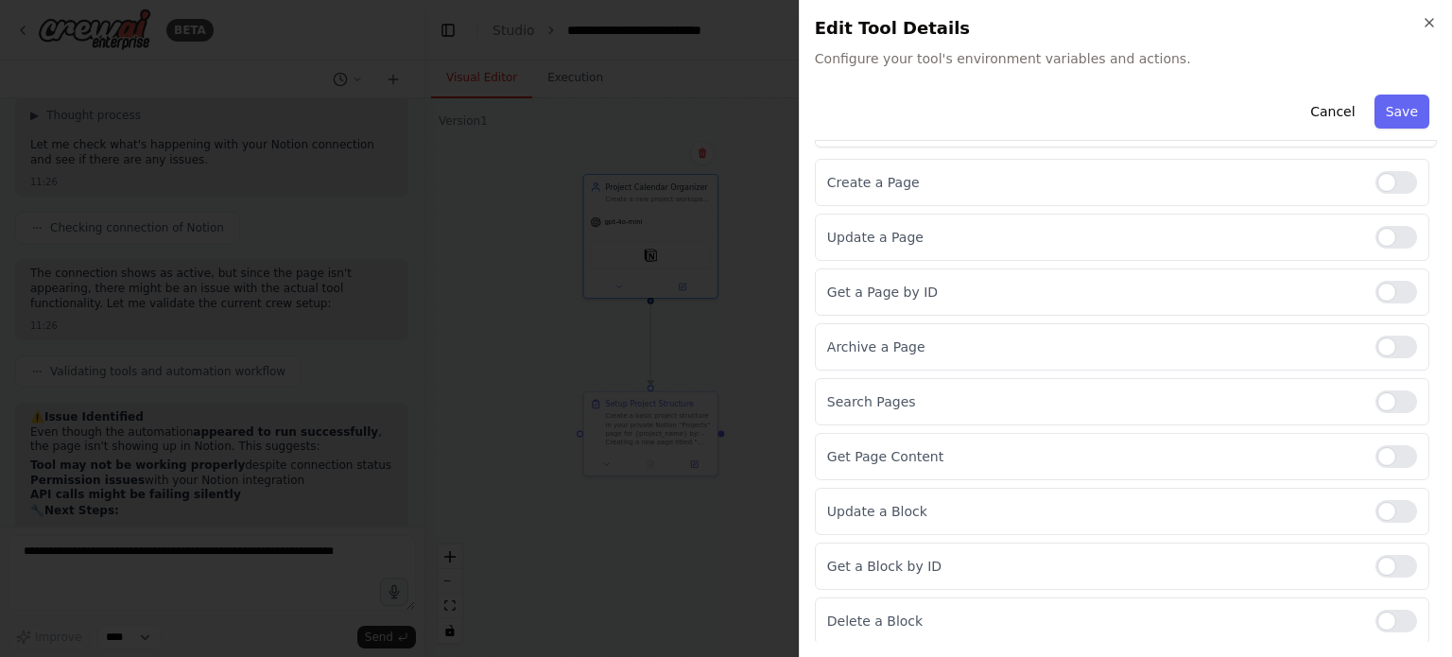
click at [1426, 30] on h2 "Edit Tool Details" at bounding box center [1126, 28] width 622 height 26
click at [1432, 22] on icon "button" at bounding box center [1429, 22] width 15 height 15
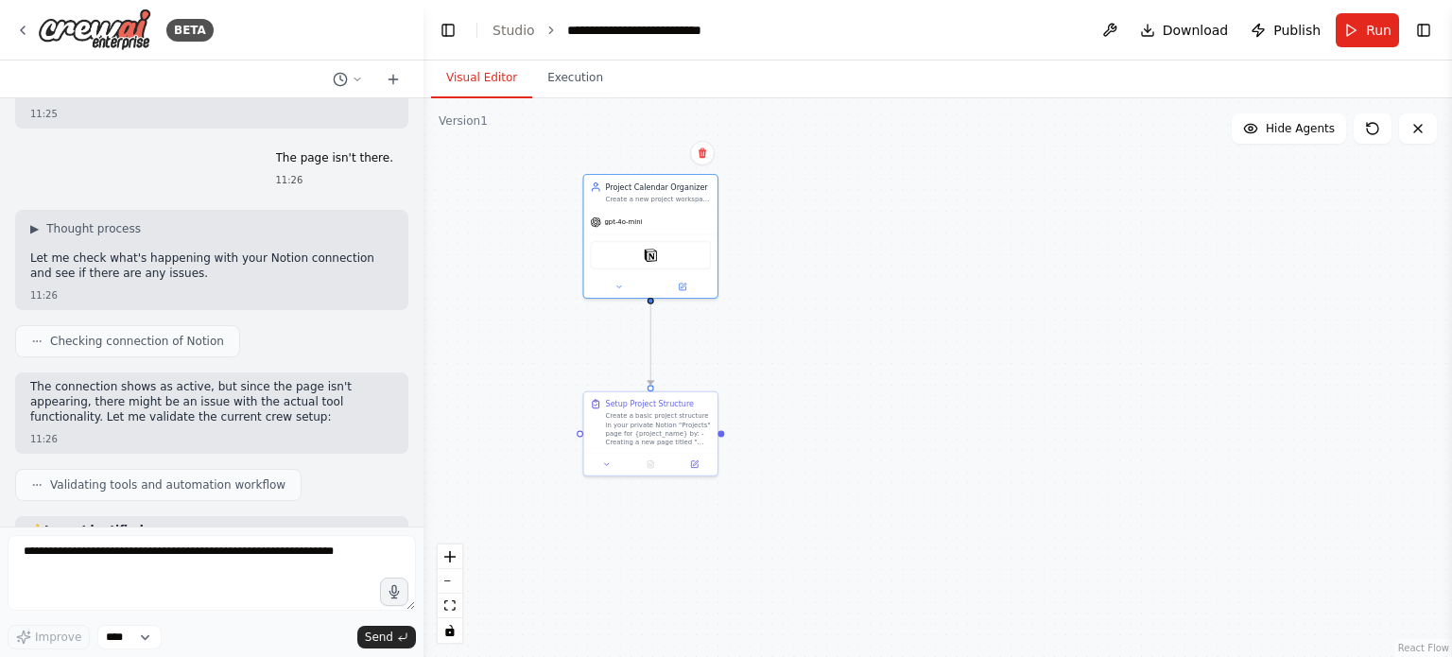
scroll to position [12281, 0]
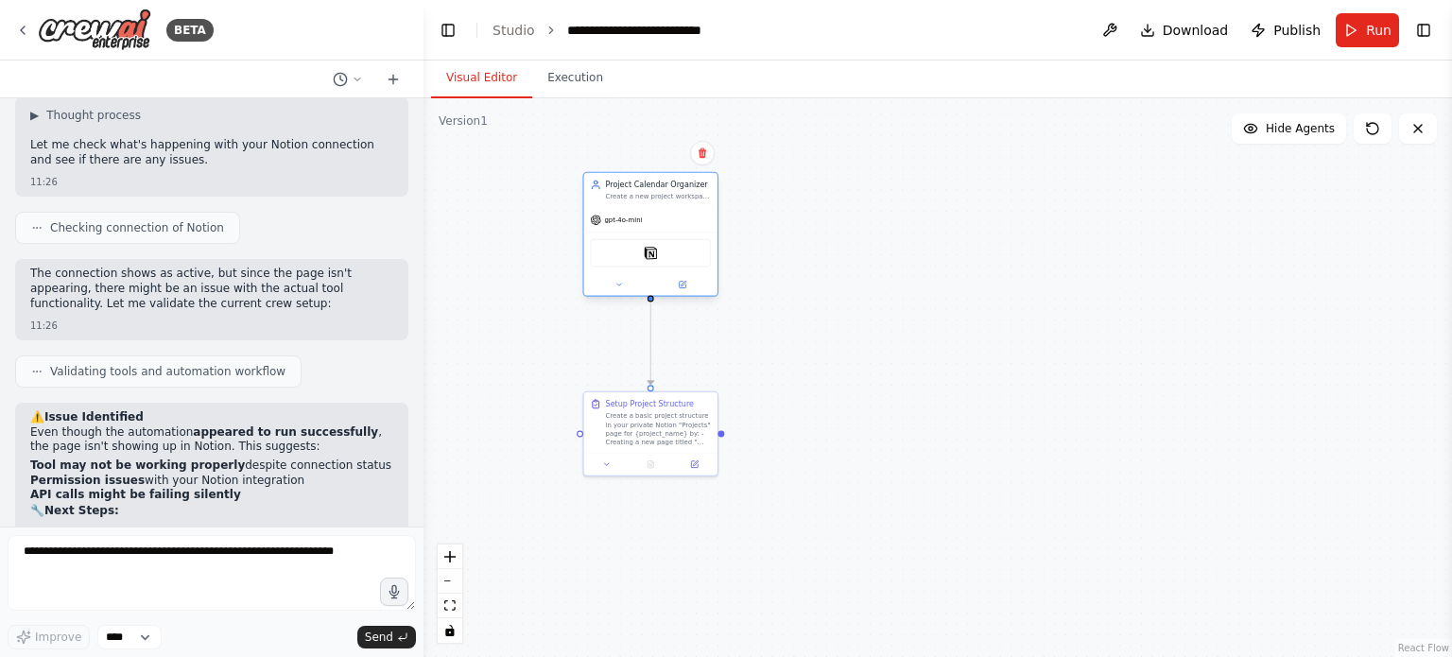
click at [666, 252] on div "Notion" at bounding box center [650, 253] width 121 height 28
click at [641, 252] on div "Notion" at bounding box center [650, 253] width 121 height 28
click at [648, 252] on img at bounding box center [650, 253] width 13 height 13
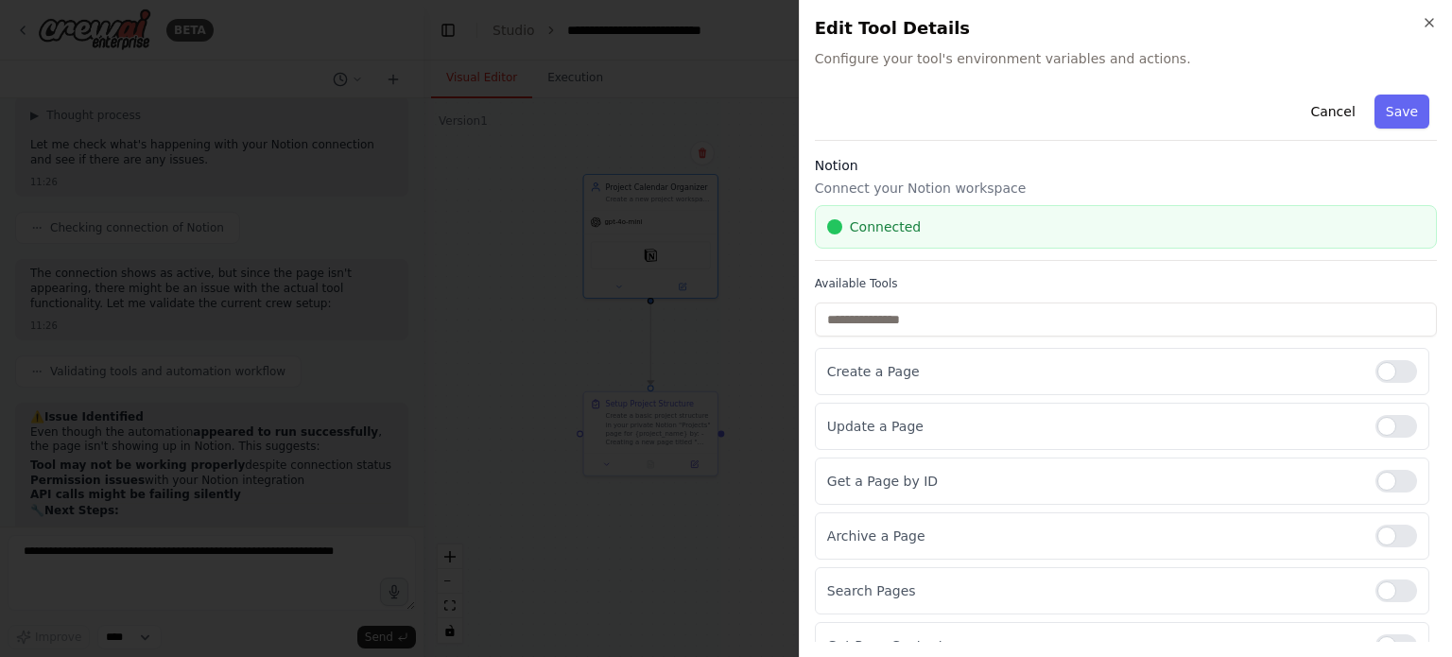
click at [988, 228] on div "Connected" at bounding box center [1126, 226] width 598 height 19
click at [900, 223] on span "Connected" at bounding box center [885, 226] width 71 height 19
click at [896, 231] on span "Connected" at bounding box center [885, 226] width 71 height 19
click at [999, 228] on div "Connected" at bounding box center [1126, 226] width 598 height 19
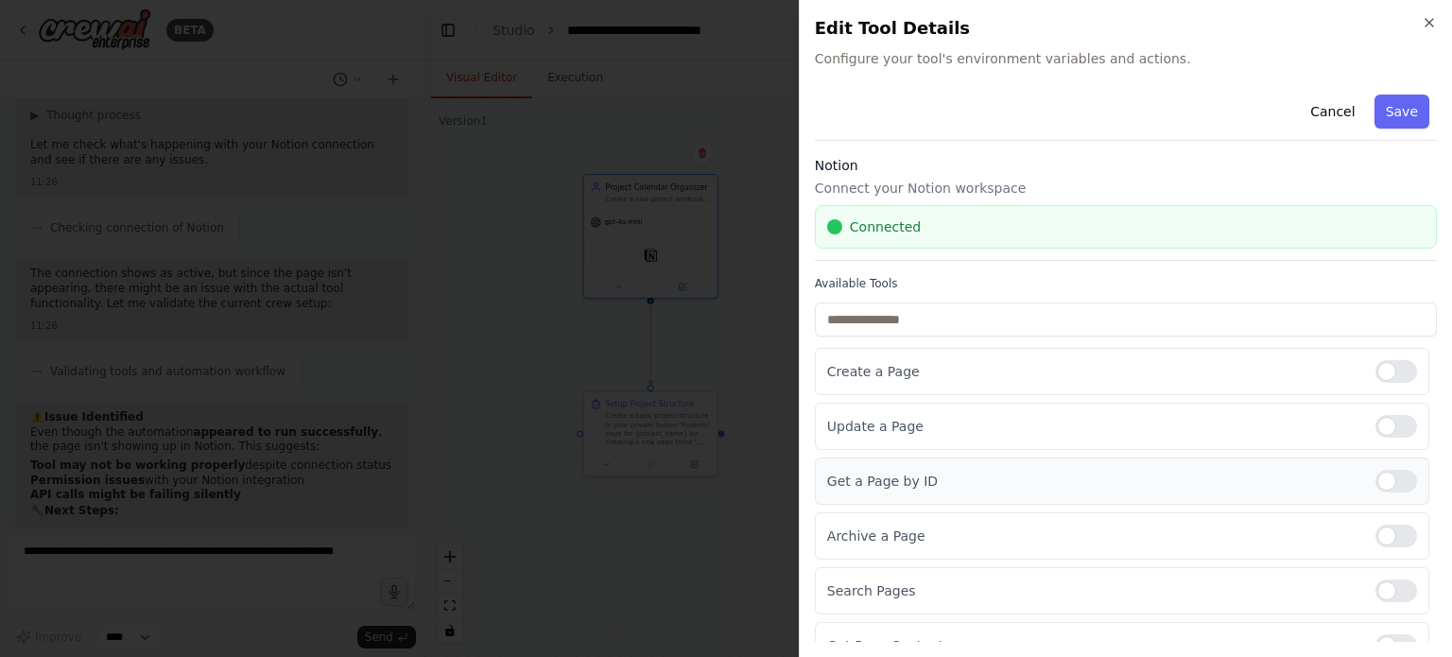
scroll to position [95, 0]
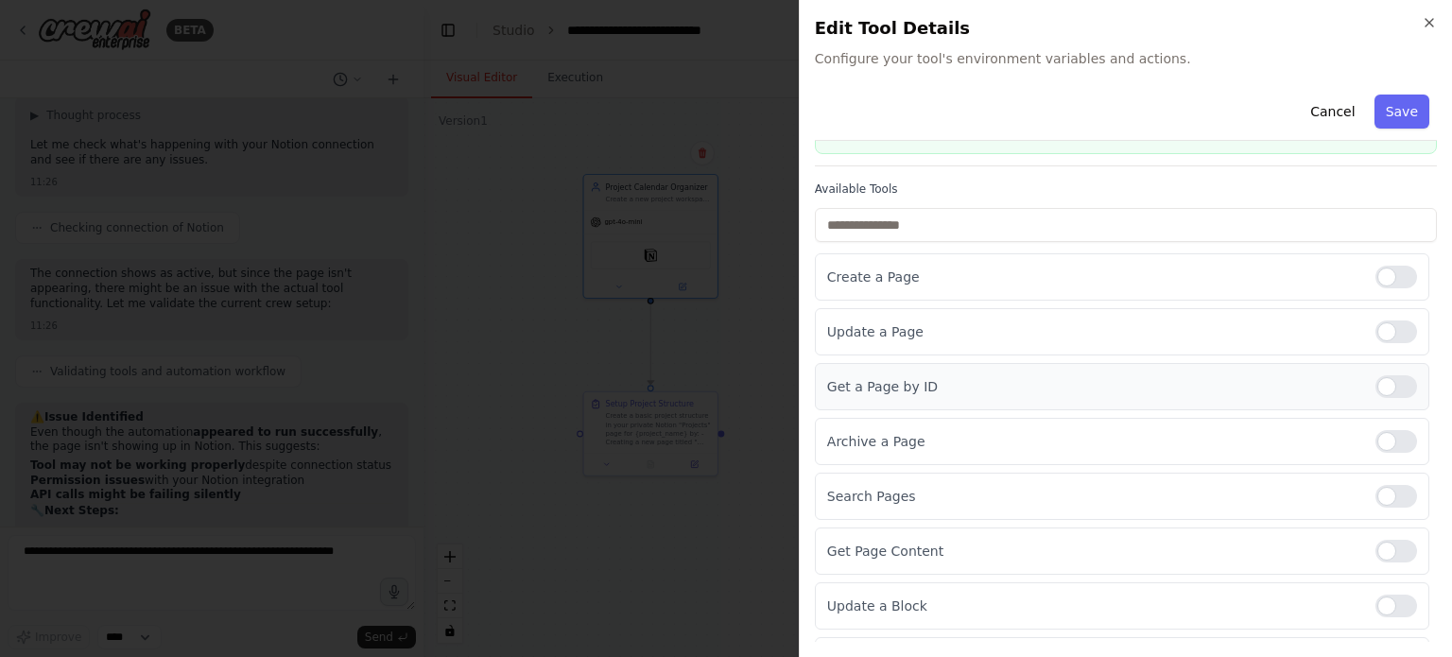
click at [1375, 397] on div "Get a Page by ID" at bounding box center [1122, 386] width 615 height 47
click at [1385, 385] on div at bounding box center [1397, 386] width 42 height 23
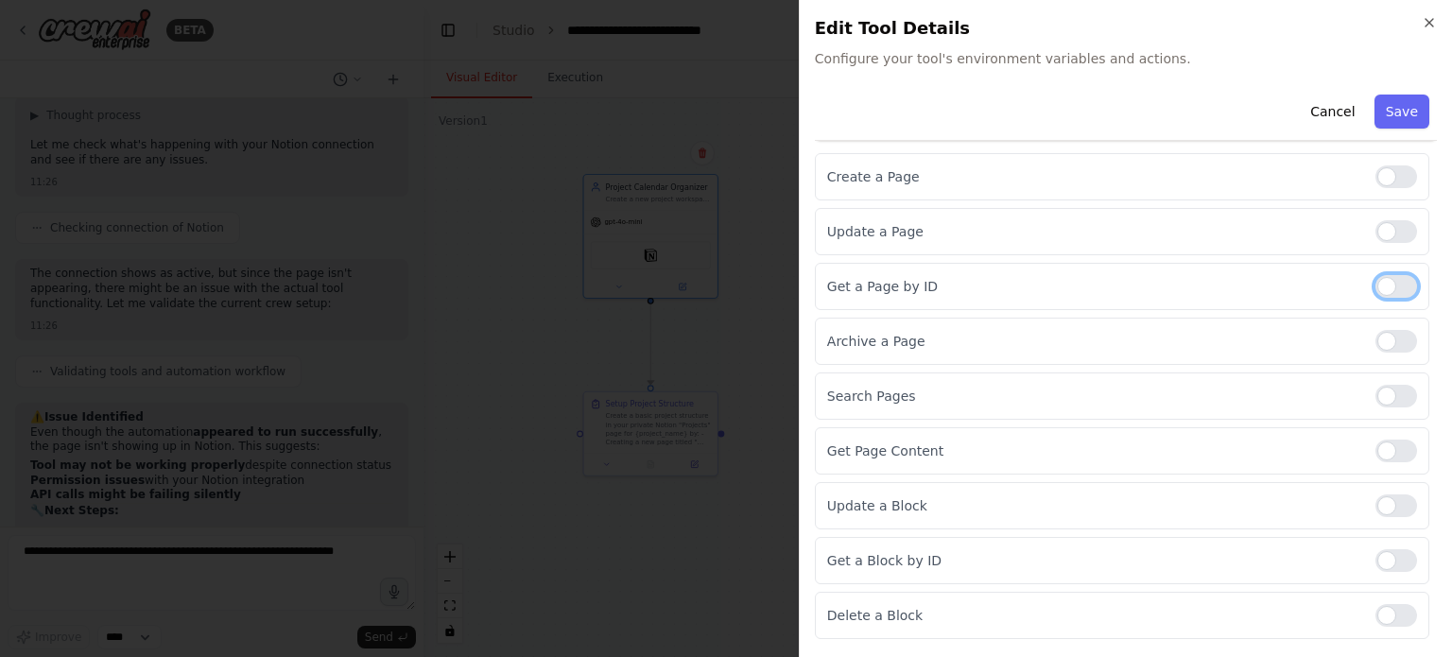
scroll to position [284, 0]
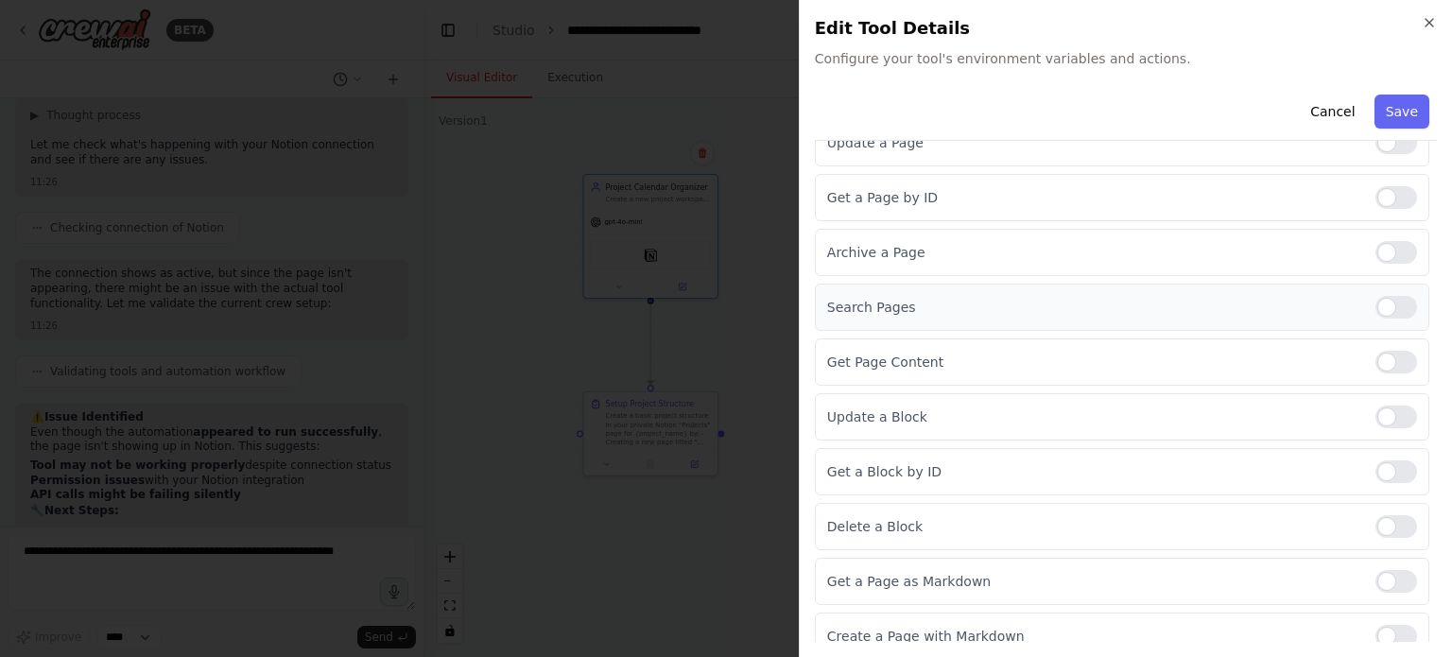
click at [1381, 313] on div at bounding box center [1397, 307] width 42 height 23
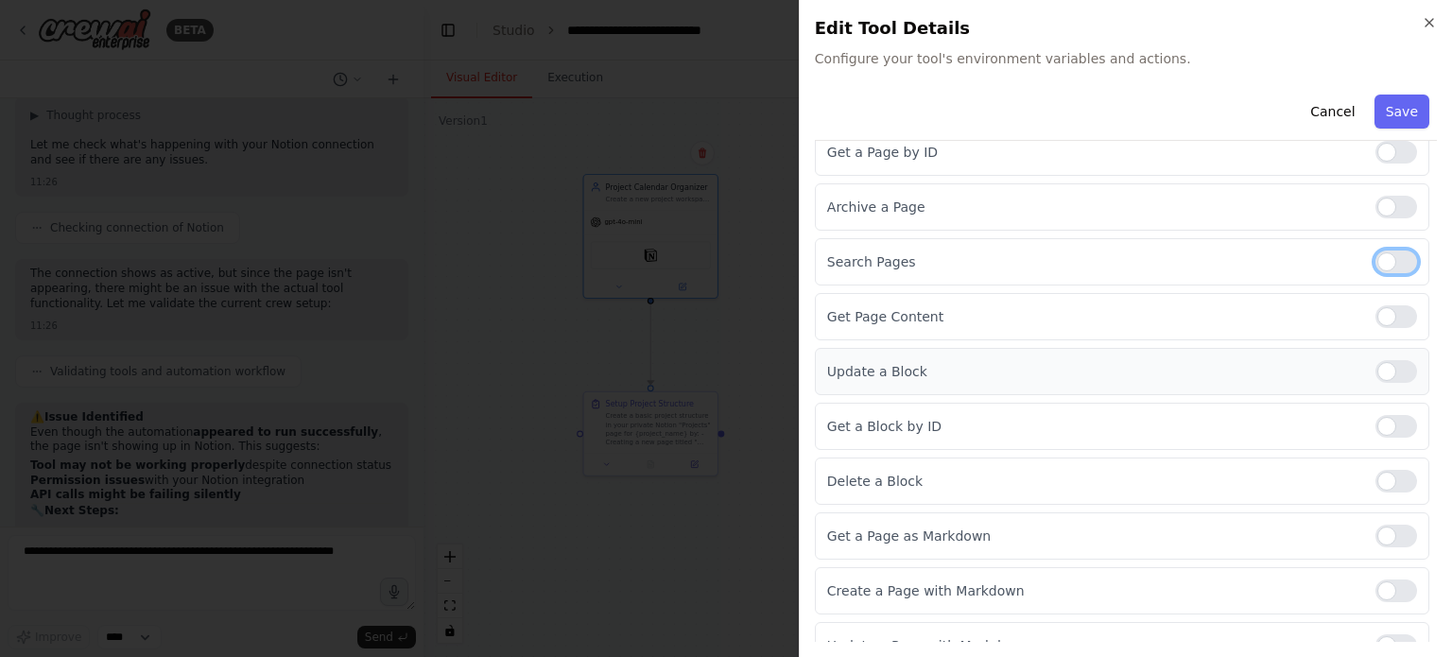
scroll to position [351, 0]
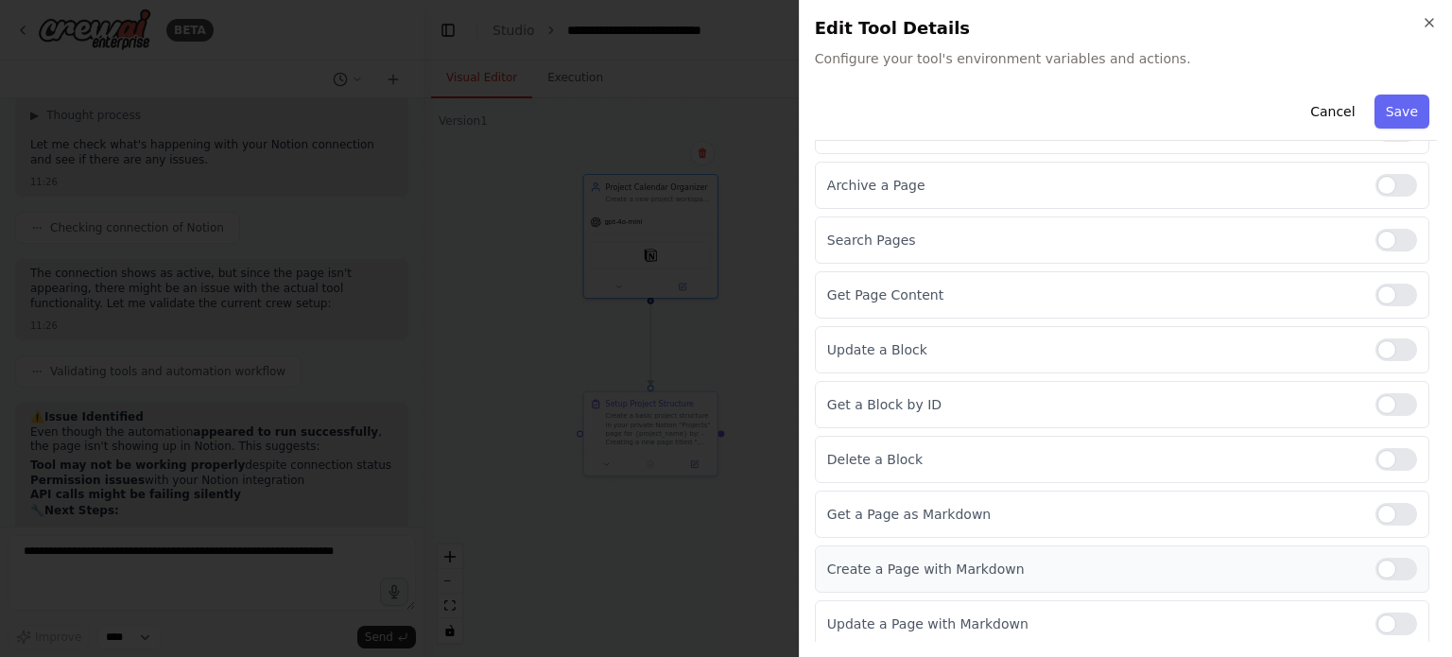
click at [1385, 563] on div at bounding box center [1397, 569] width 42 height 23
click at [1388, 594] on div "Create a Page Update a Page Get a Page by ID Archive a Page Search Pages Get Pa…" at bounding box center [1126, 322] width 622 height 651
click at [1384, 613] on div at bounding box center [1397, 624] width 42 height 23
click at [1375, 95] on button "Save" at bounding box center [1402, 112] width 55 height 34
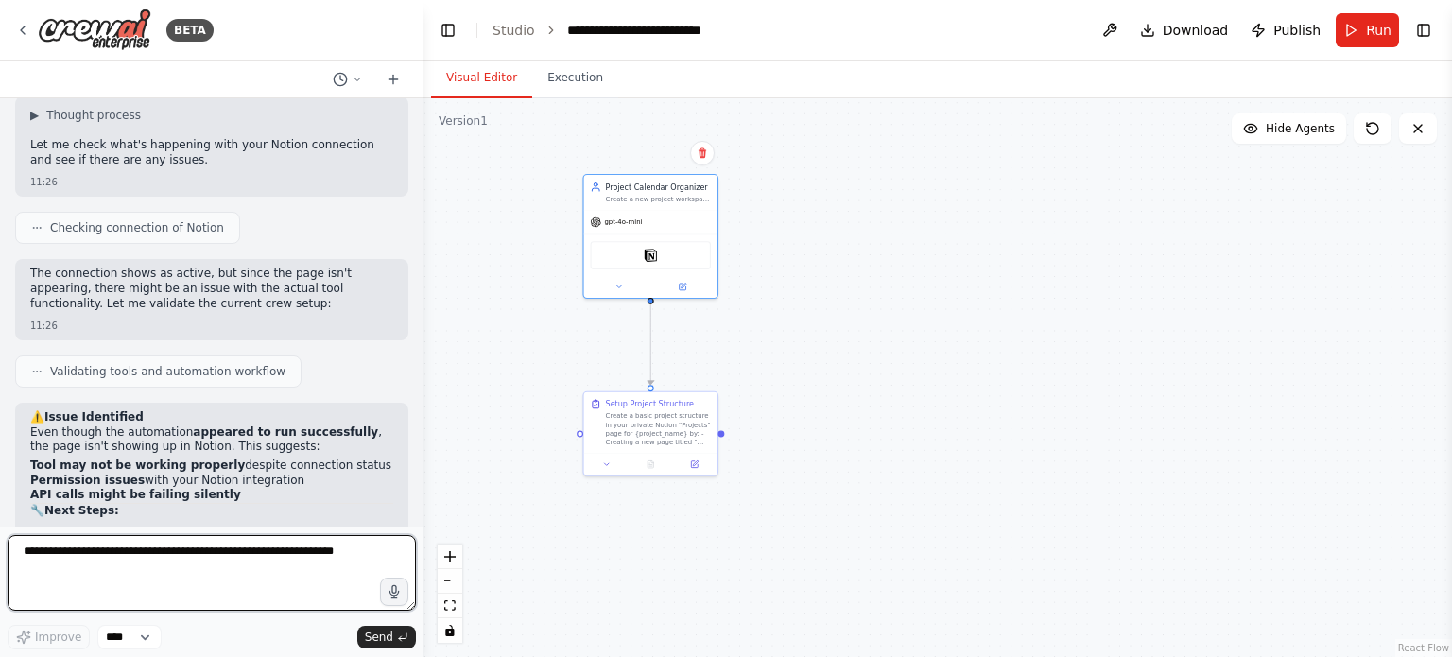
click at [210, 561] on textarea at bounding box center [212, 573] width 408 height 76
type textarea "**********"
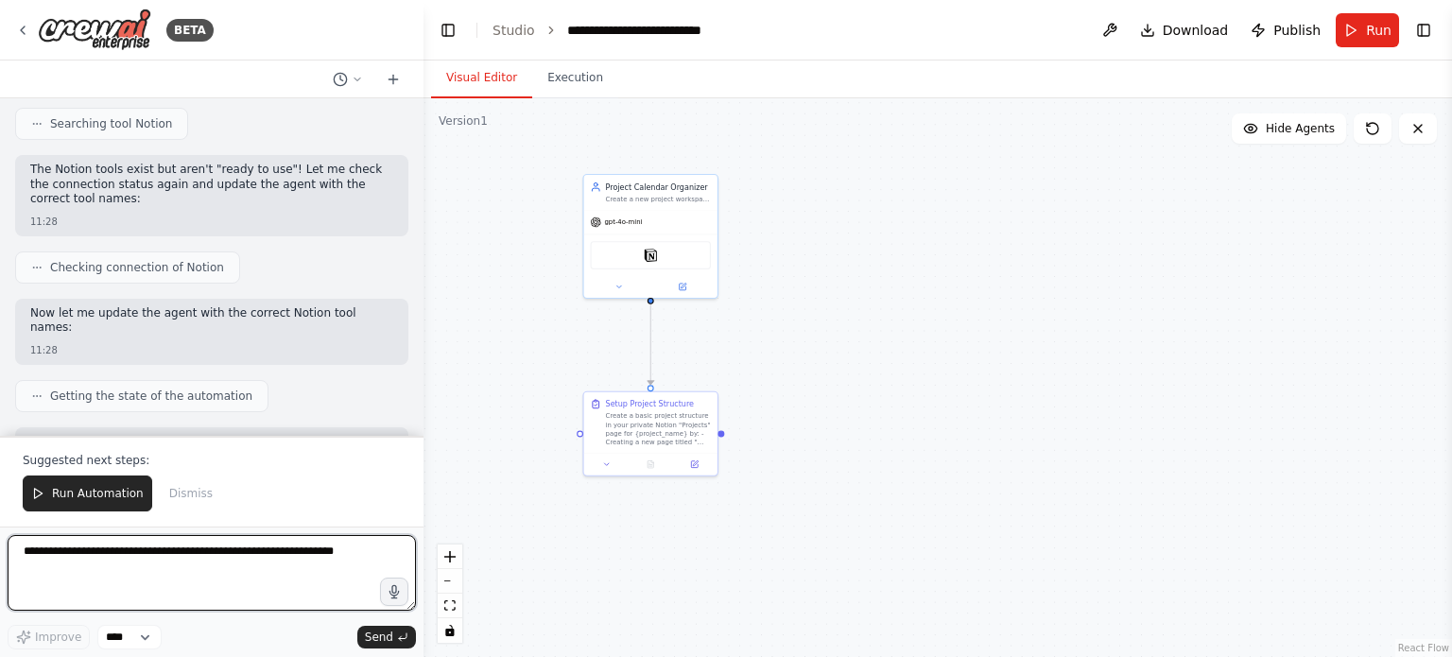
scroll to position [13713, 0]
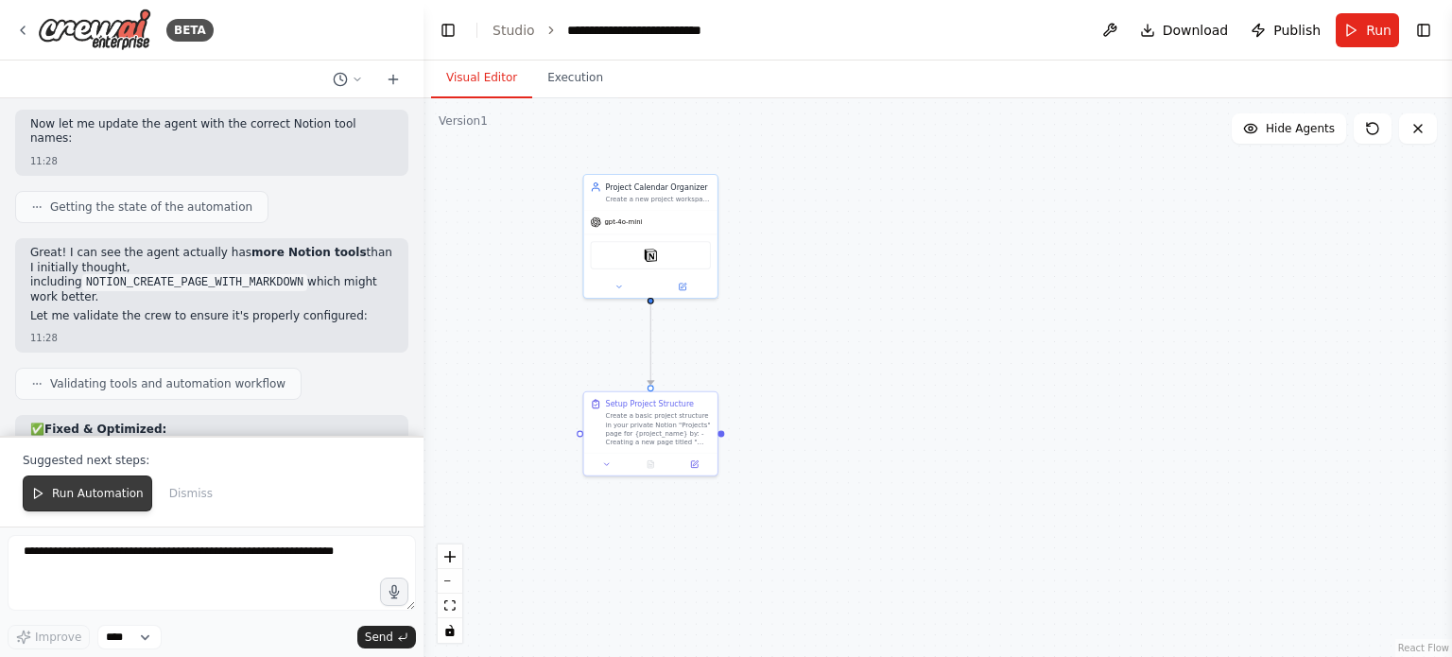
click at [111, 505] on button "Run Automation" at bounding box center [88, 494] width 130 height 36
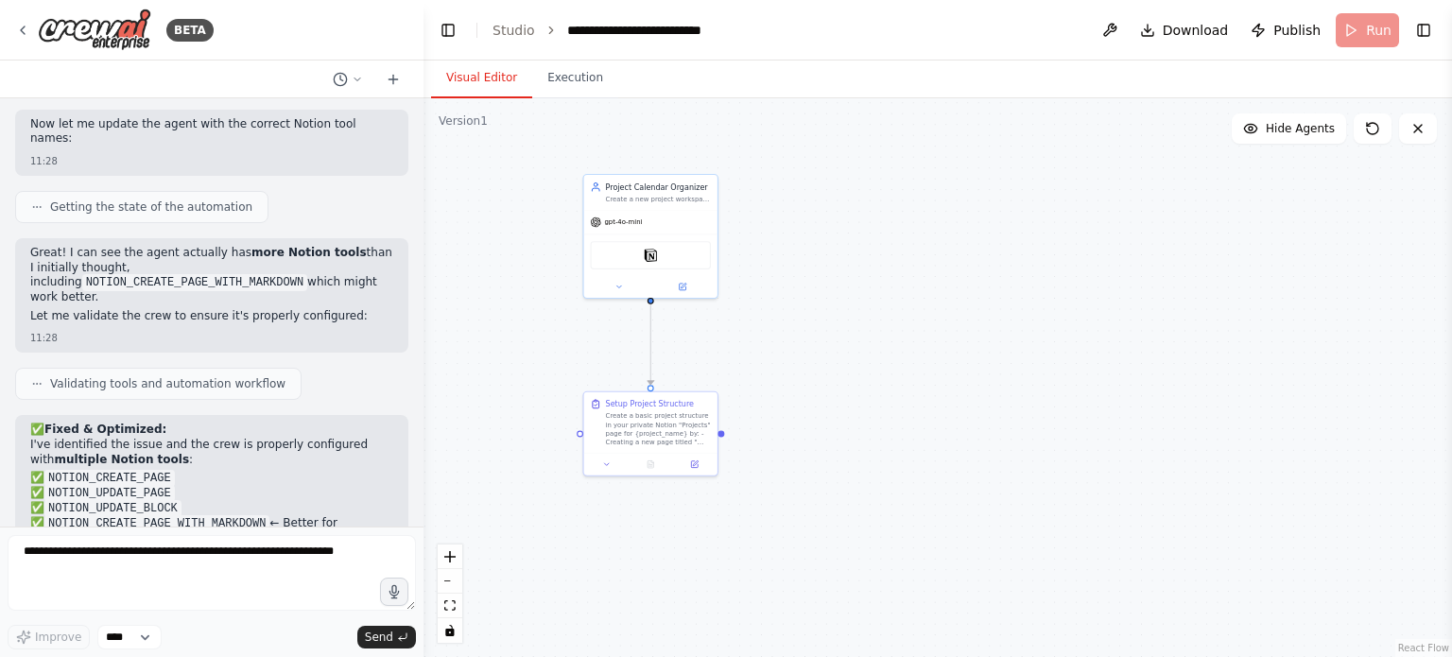
scroll to position [13623, 0]
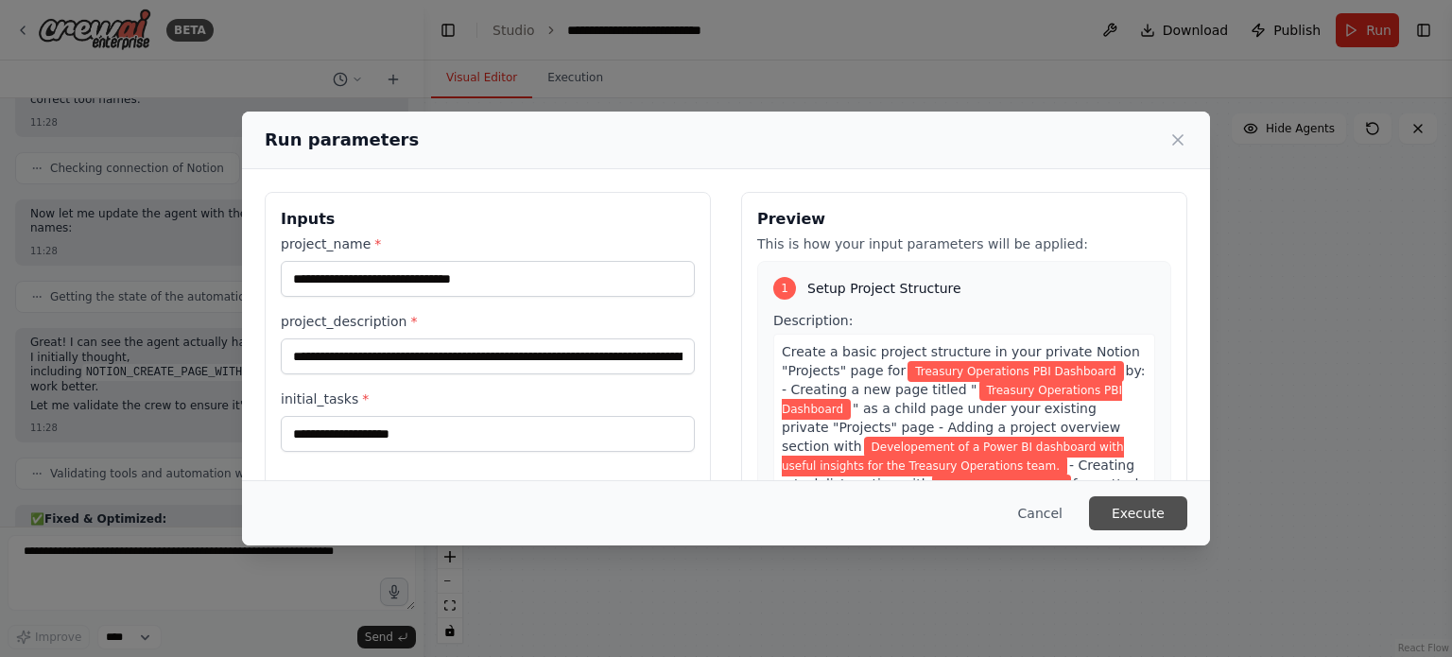
click at [1145, 515] on button "Execute" at bounding box center [1138, 513] width 98 height 34
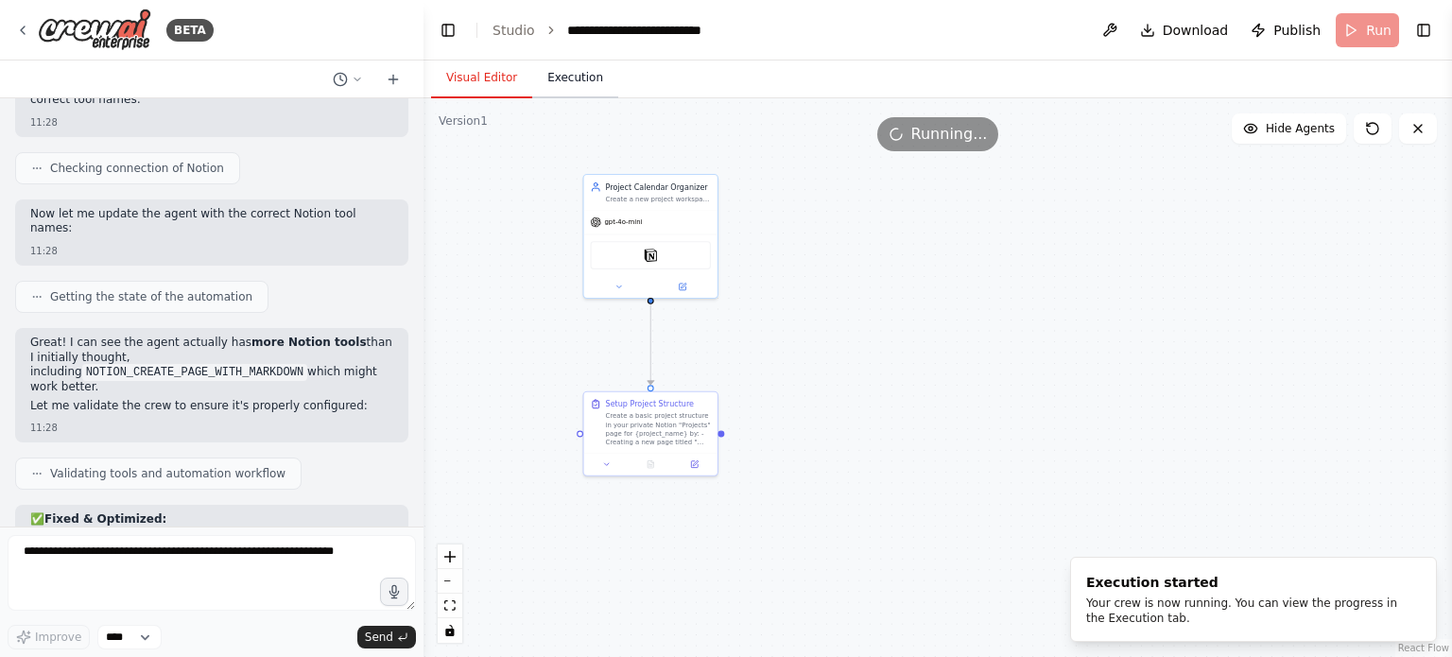
click at [582, 78] on button "Execution" at bounding box center [575, 79] width 86 height 40
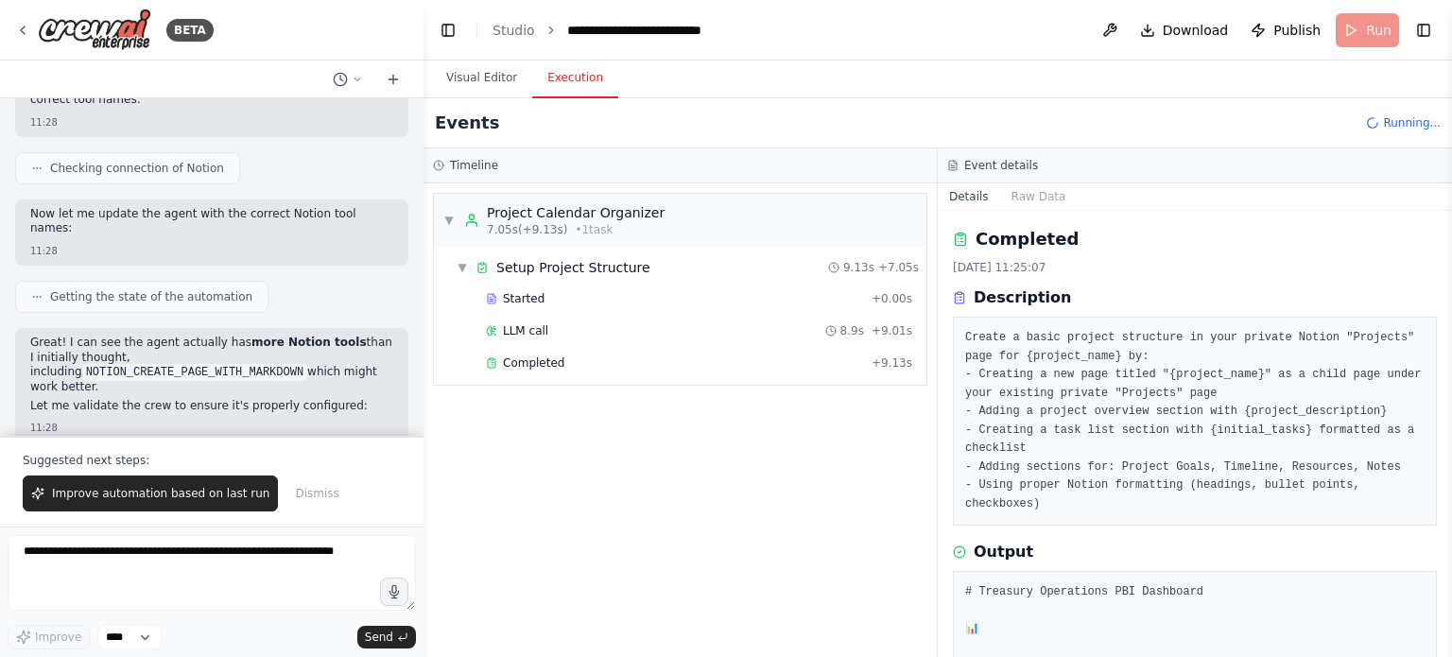
scroll to position [13713, 0]
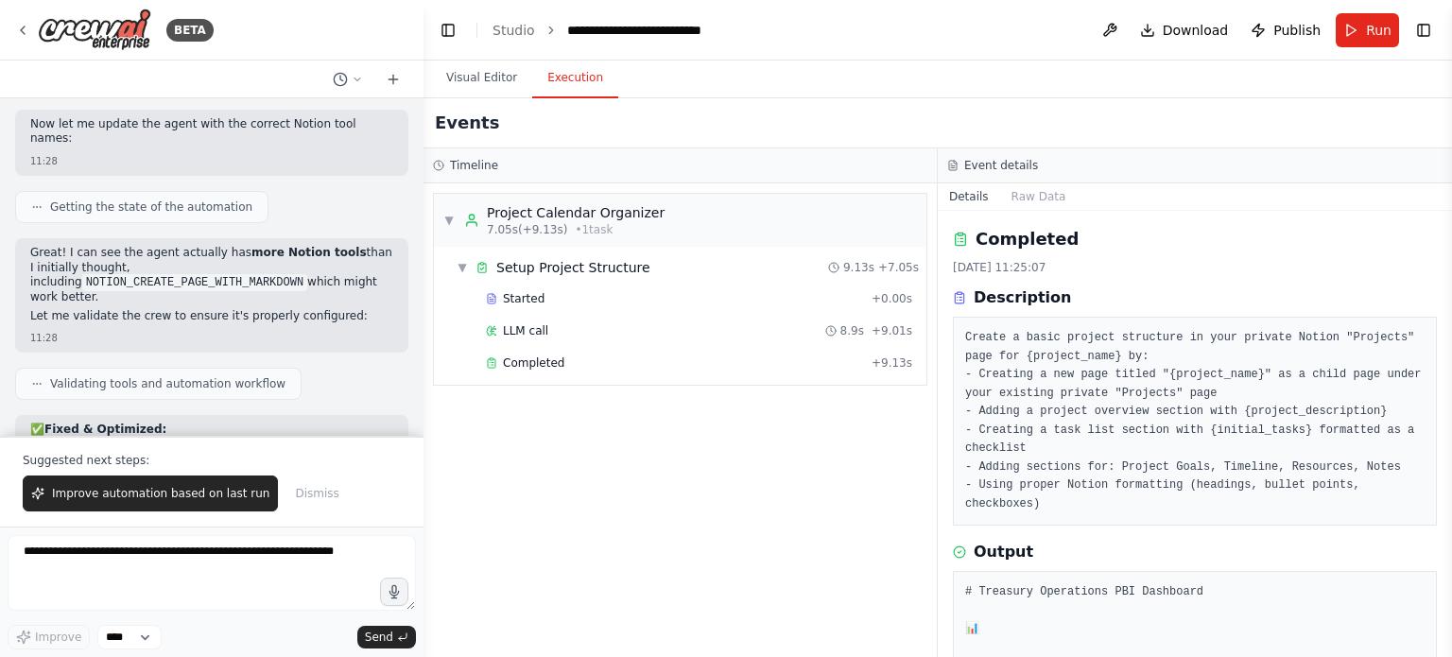
click at [159, 529] on div "BETA I want to create a project management assistant. I'd like to manage a proj…" at bounding box center [212, 328] width 424 height 657
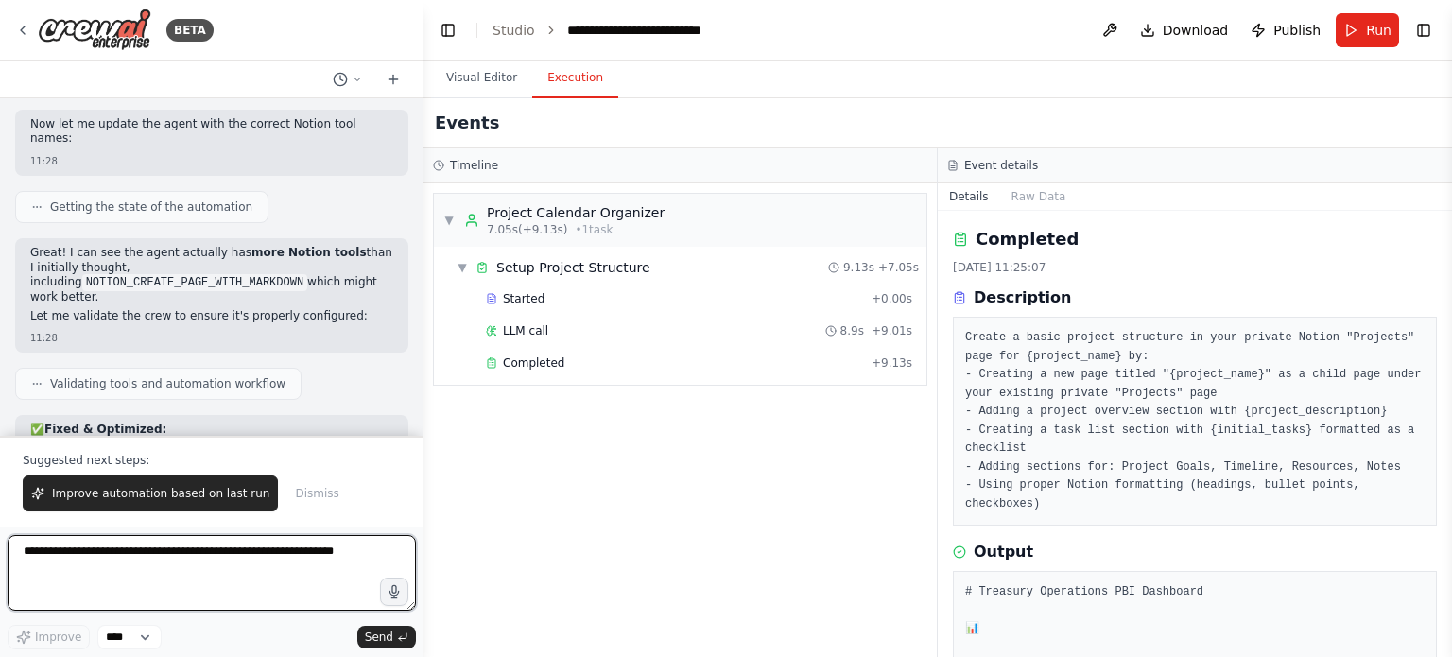
click at [163, 547] on textarea at bounding box center [212, 573] width 408 height 76
type textarea "**********"
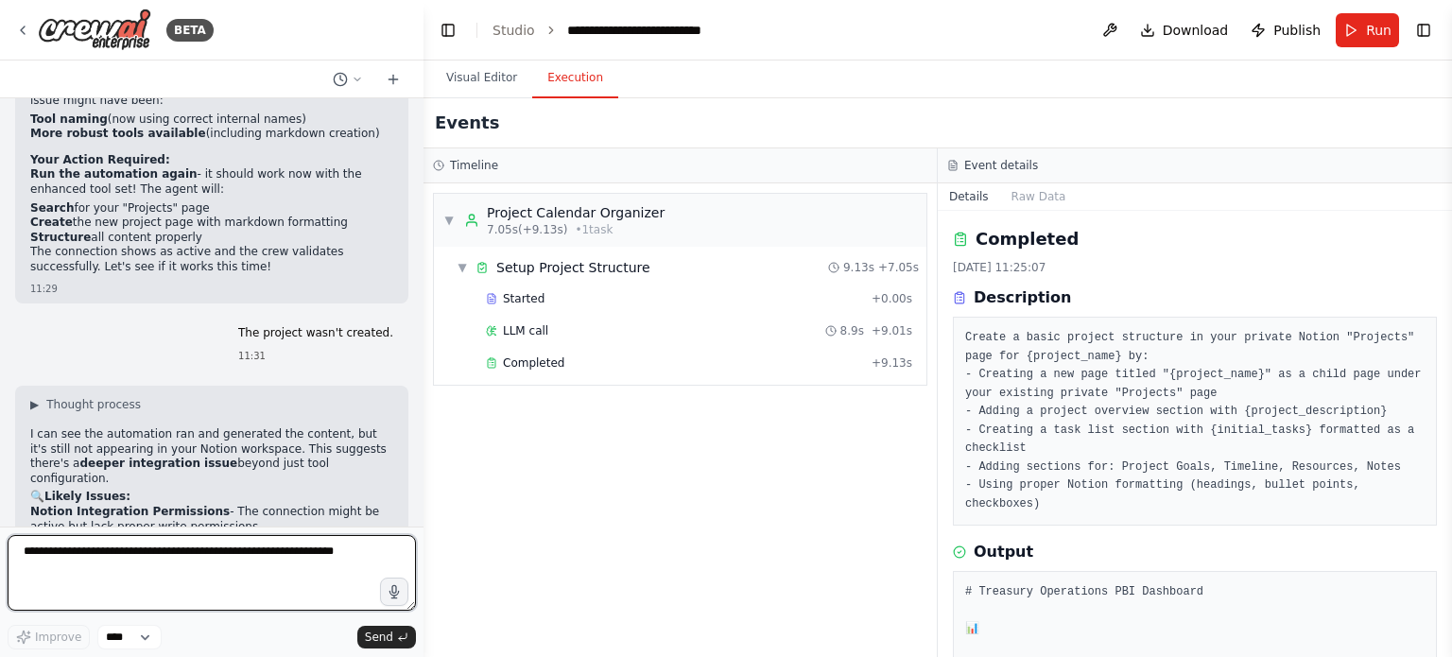
scroll to position [14040, 0]
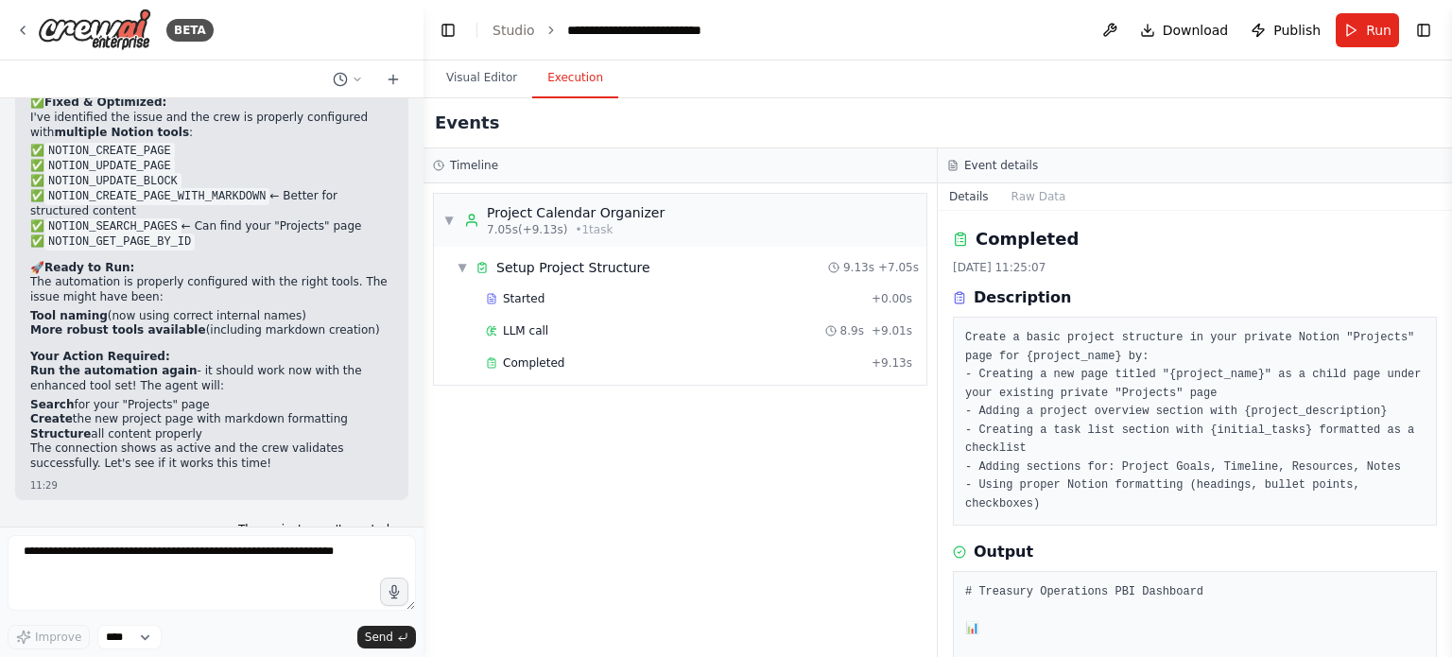
drag, startPoint x: 144, startPoint y: 252, endPoint x: 217, endPoint y: 259, distance: 74.1
click at [216, 624] on p "I can see the automation ran and generated the content, but it's still not appe…" at bounding box center [211, 653] width 363 height 59
click at [217, 624] on p "I can see the automation ran and generated the content, but it's still not appe…" at bounding box center [211, 653] width 363 height 59
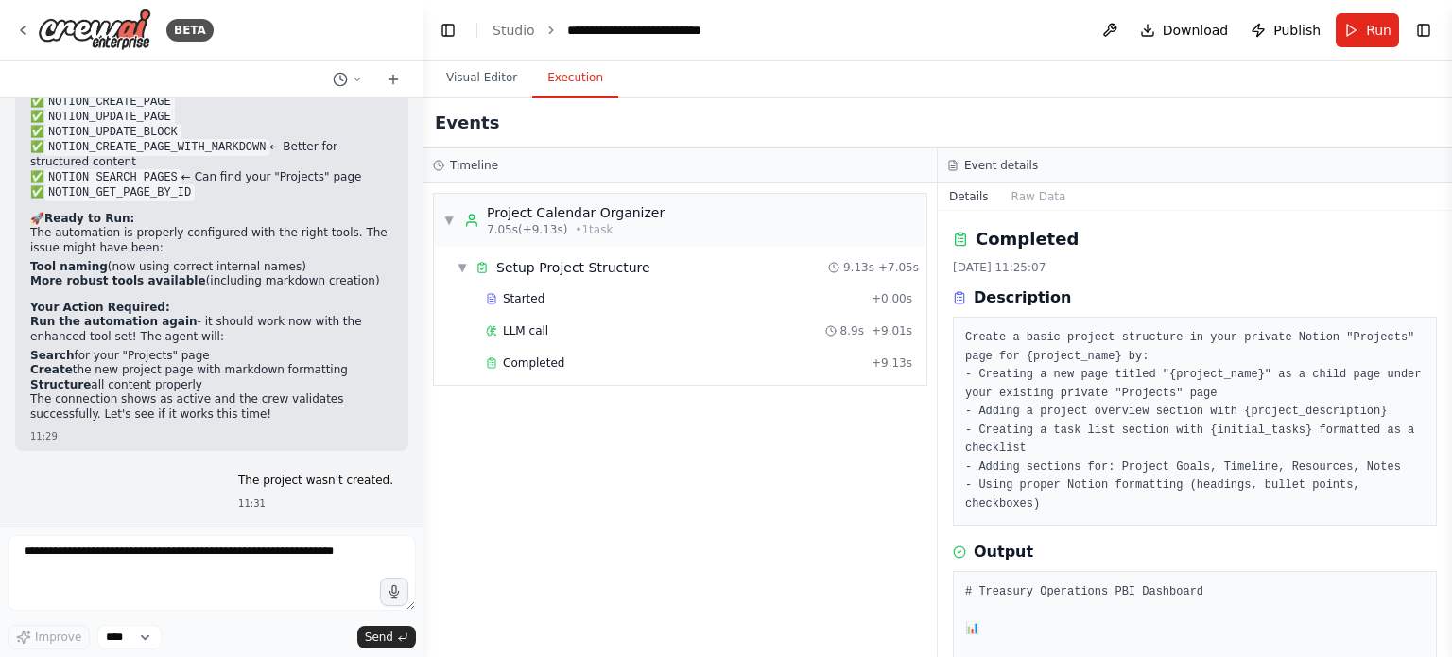
scroll to position [14134, 0]
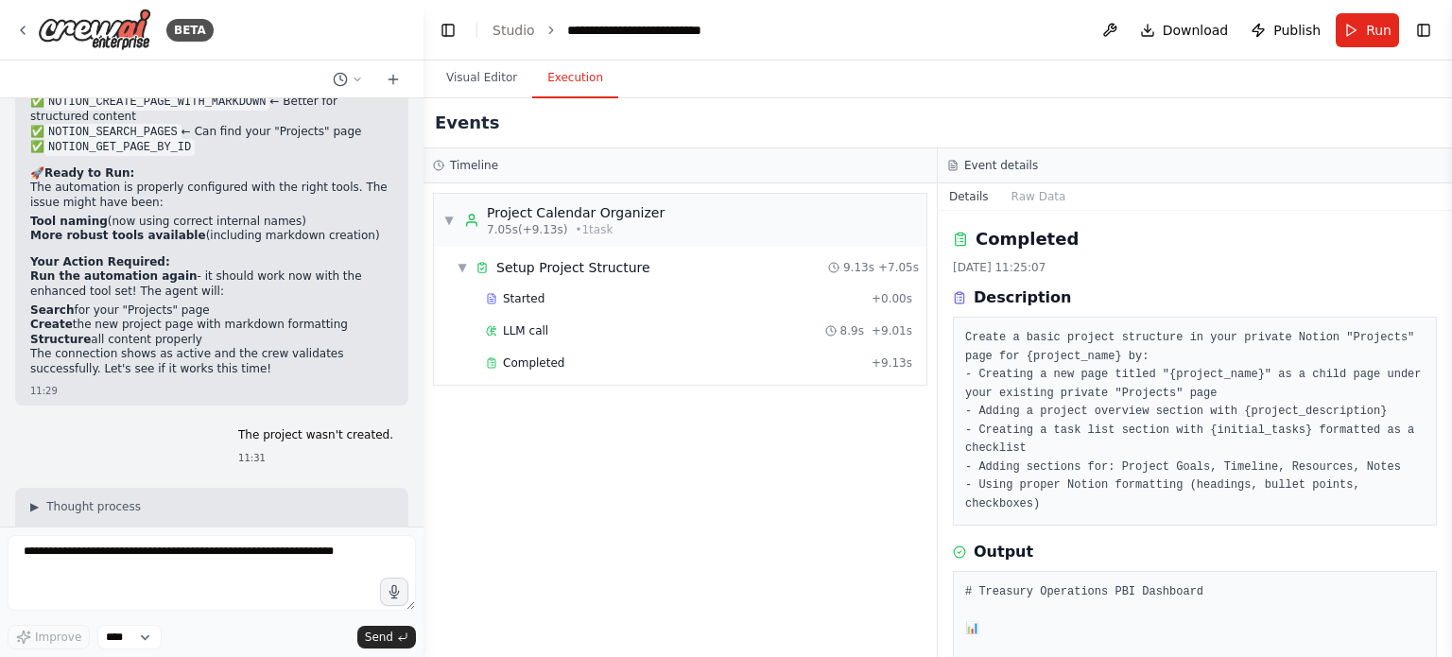
drag, startPoint x: 132, startPoint y: 226, endPoint x: 216, endPoint y: 239, distance: 84.3
click at [216, 636] on li "Workspace Access - The integration may not have access to your specific Notion …" at bounding box center [211, 650] width 363 height 29
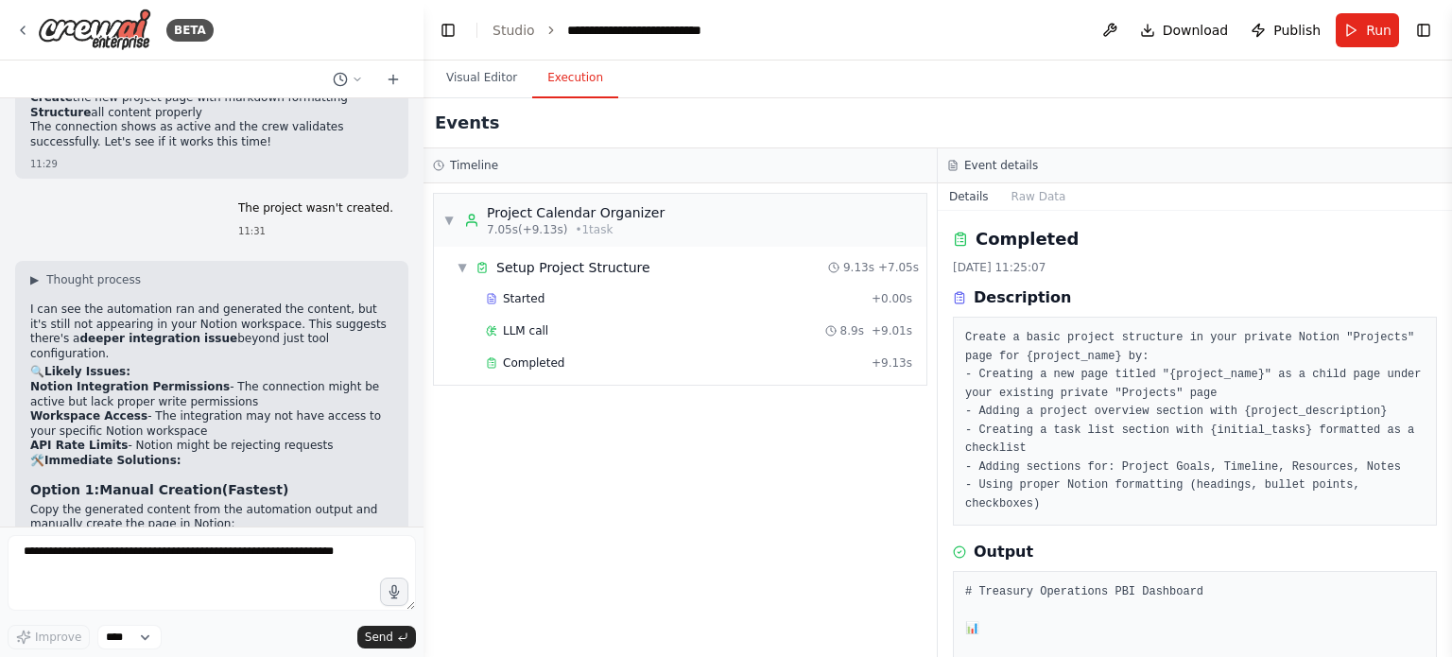
scroll to position [14418, 0]
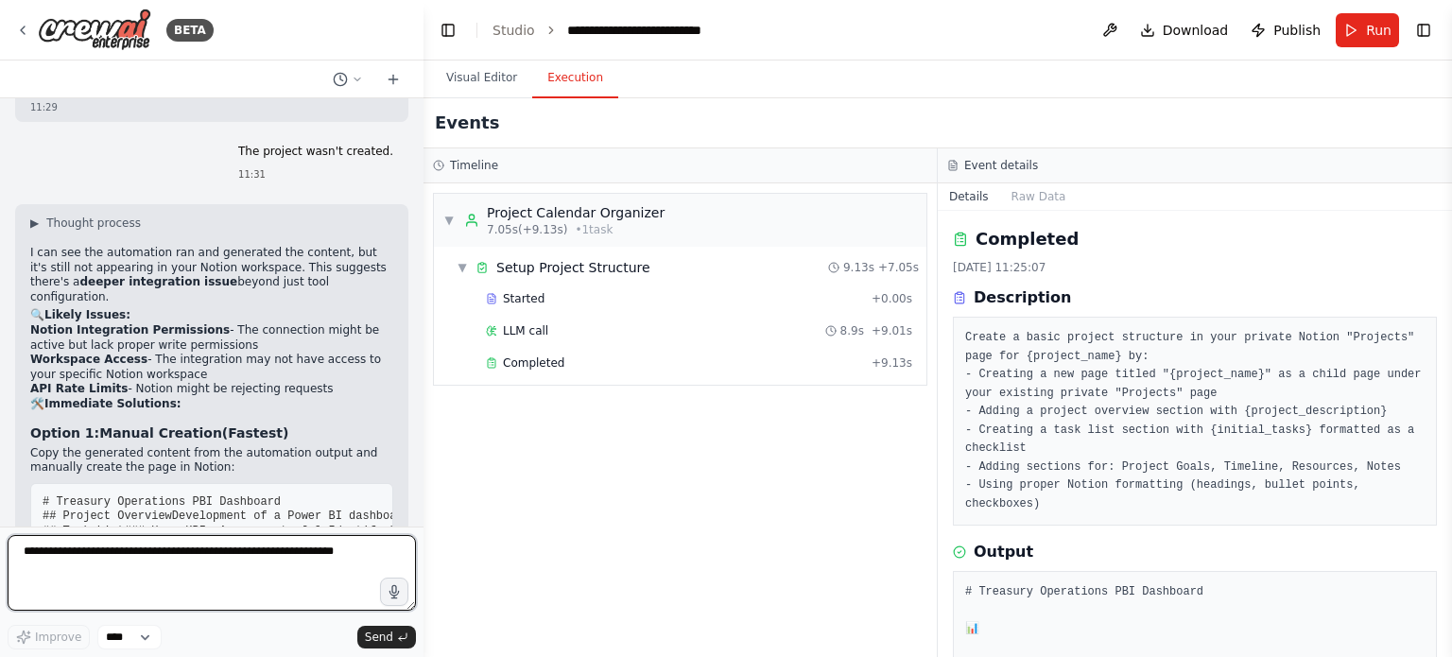
click at [226, 546] on textarea at bounding box center [212, 573] width 408 height 76
type textarea "**********"
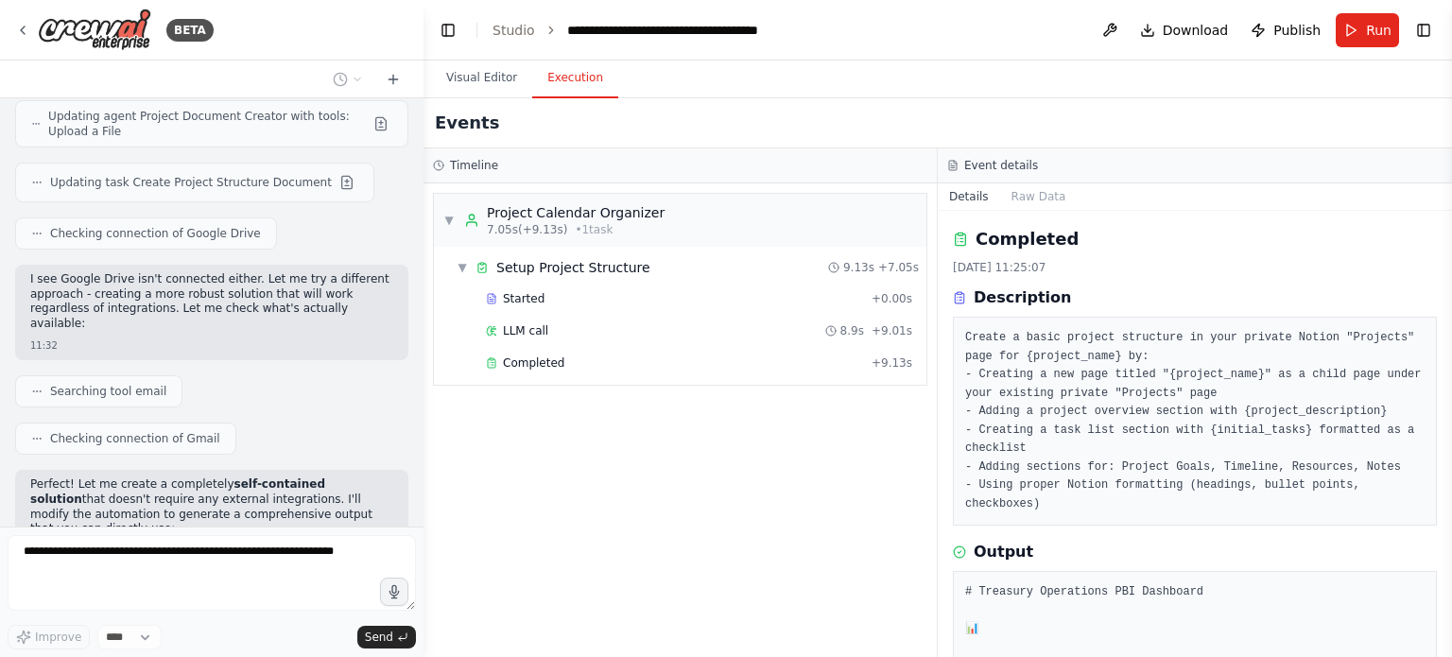
scroll to position [15586, 0]
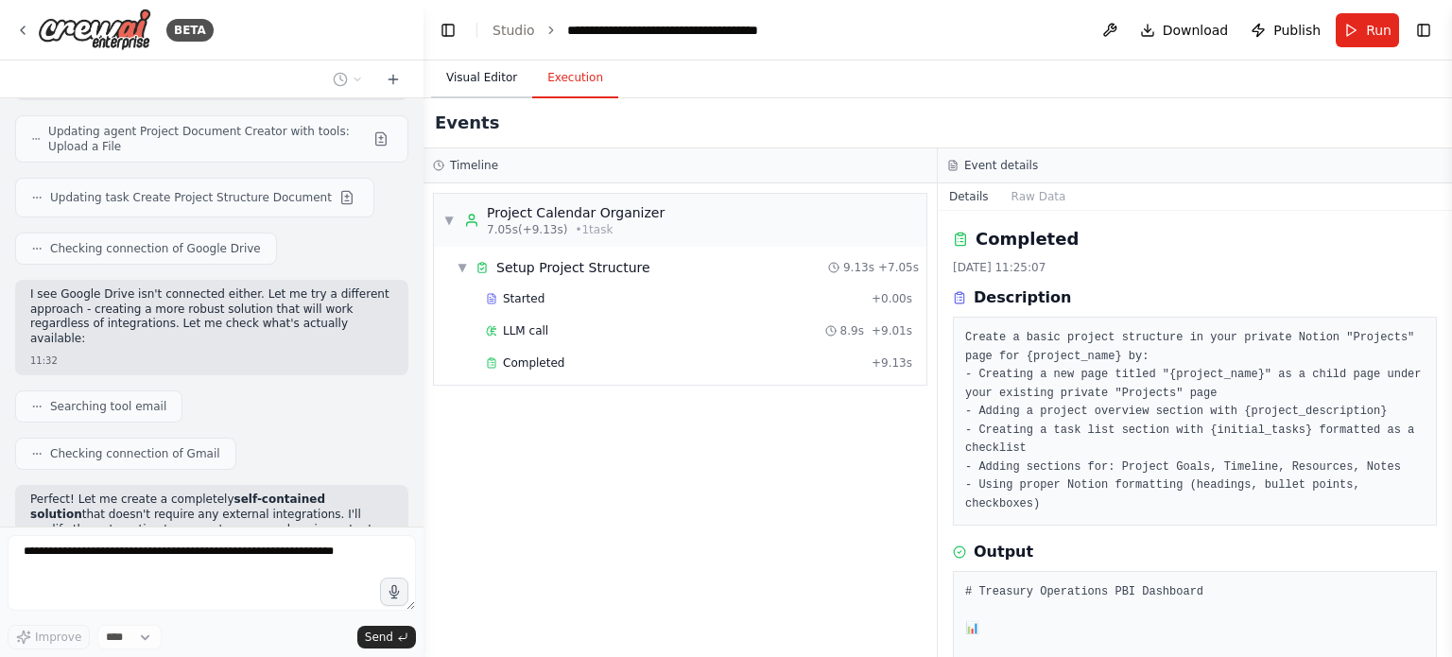
click at [495, 95] on button "Visual Editor" at bounding box center [481, 79] width 101 height 40
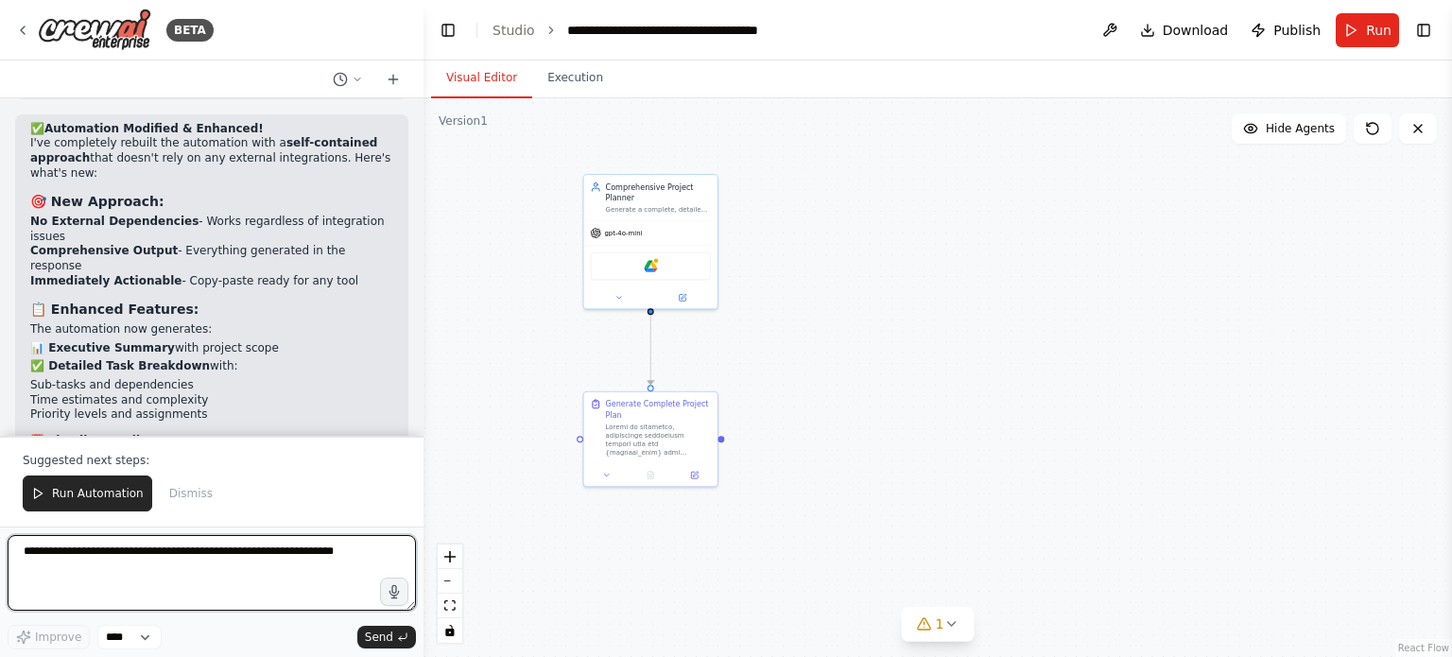
scroll to position [16303, 0]
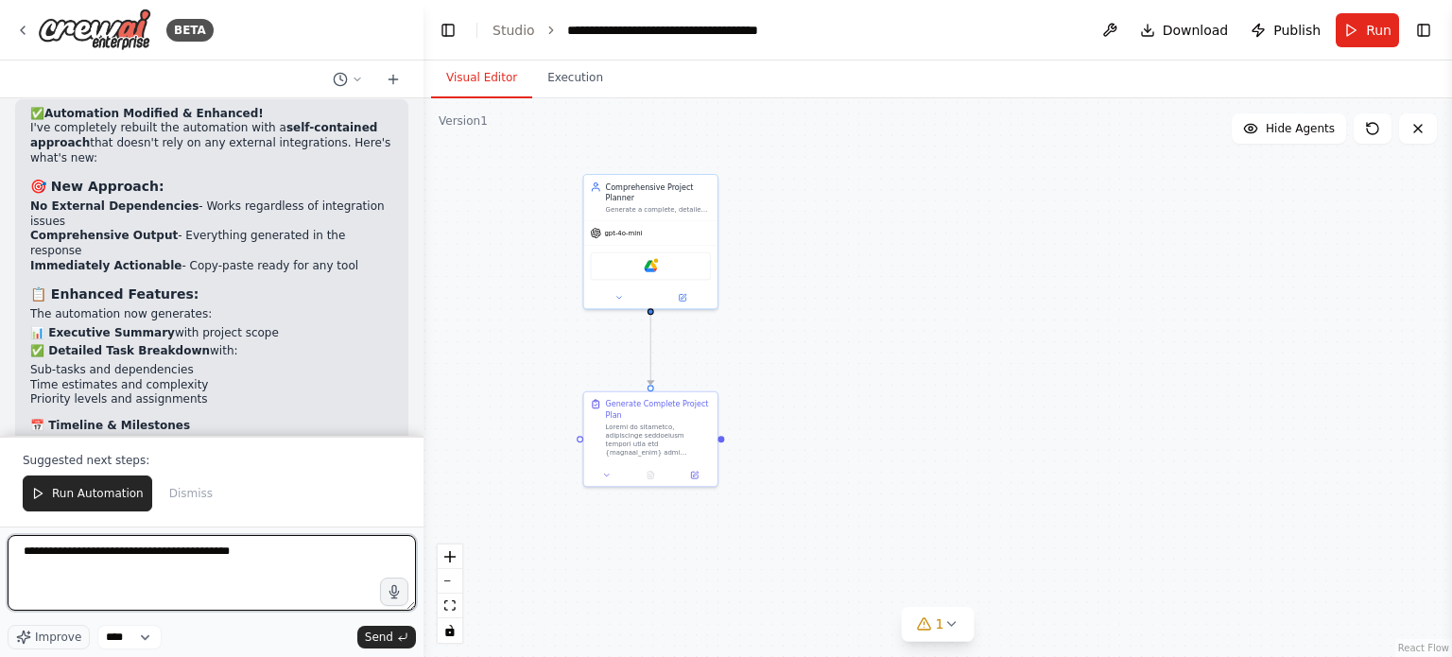
type textarea "**********"
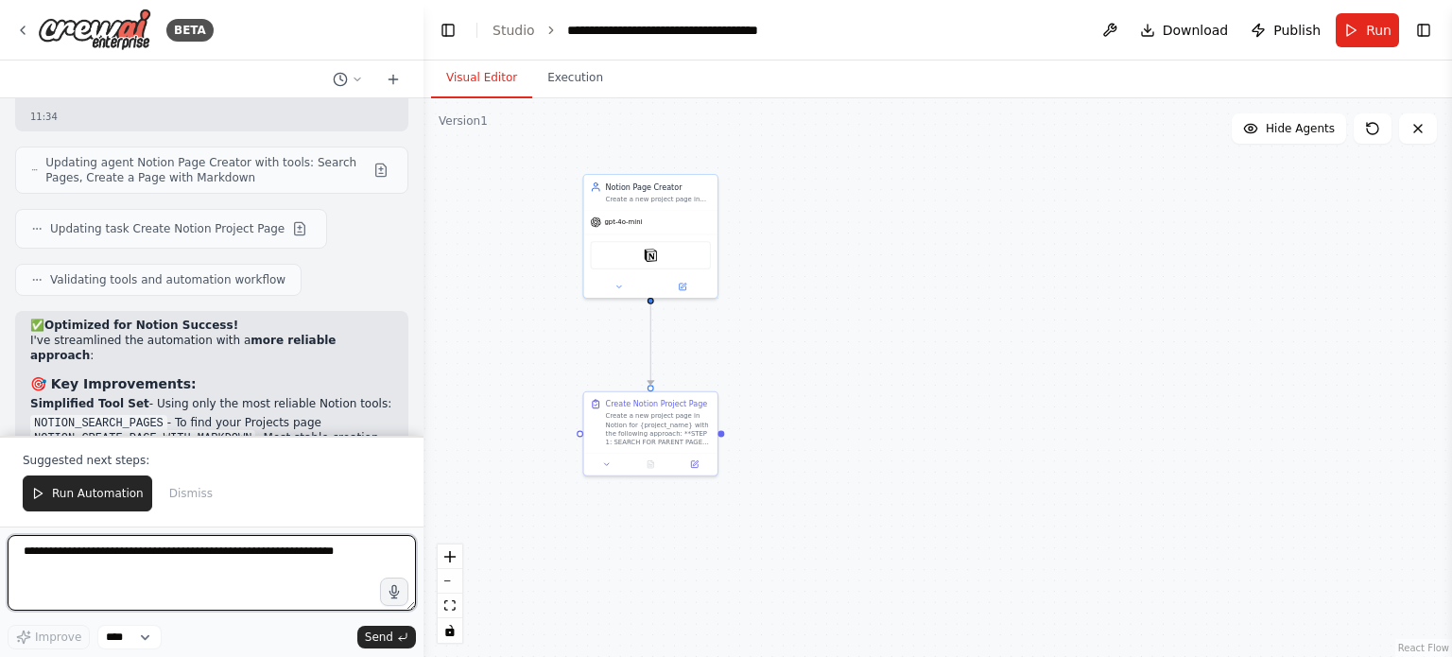
scroll to position [17330, 0]
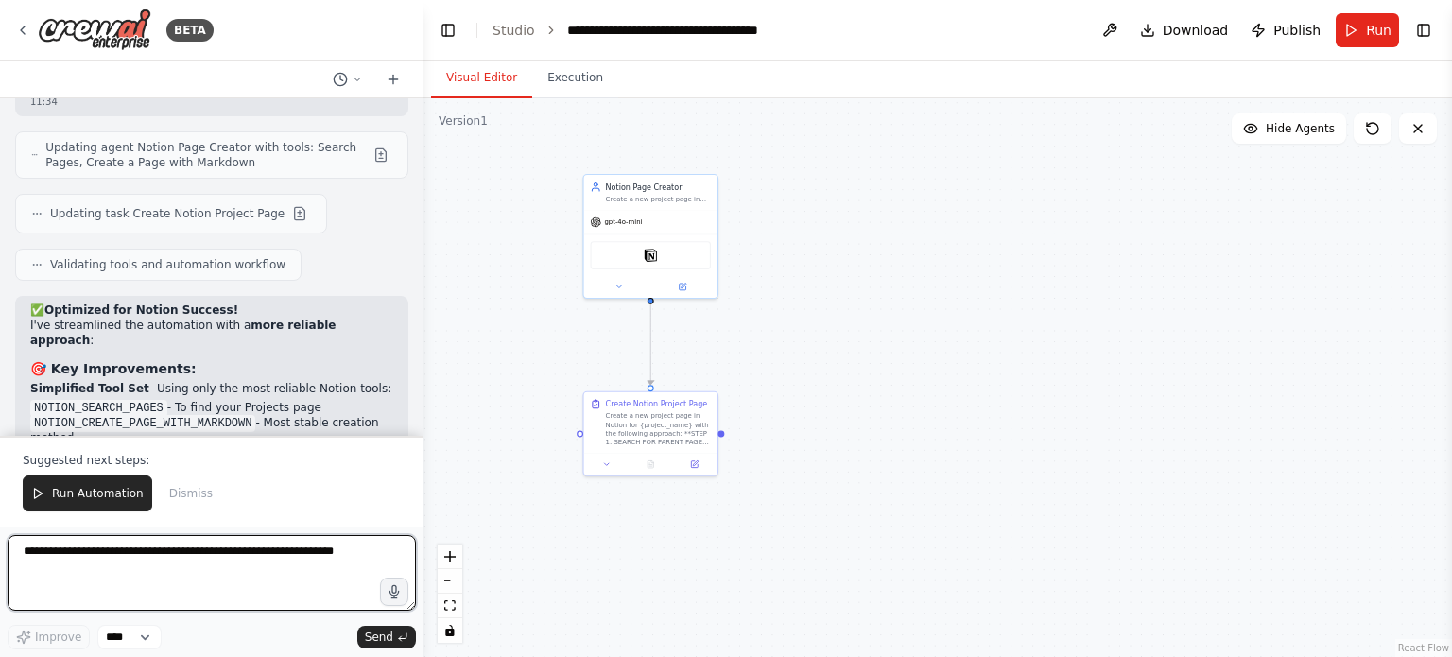
click at [238, 563] on textarea at bounding box center [212, 573] width 408 height 76
click at [241, 563] on textarea at bounding box center [212, 573] width 408 height 76
type textarea "**********"
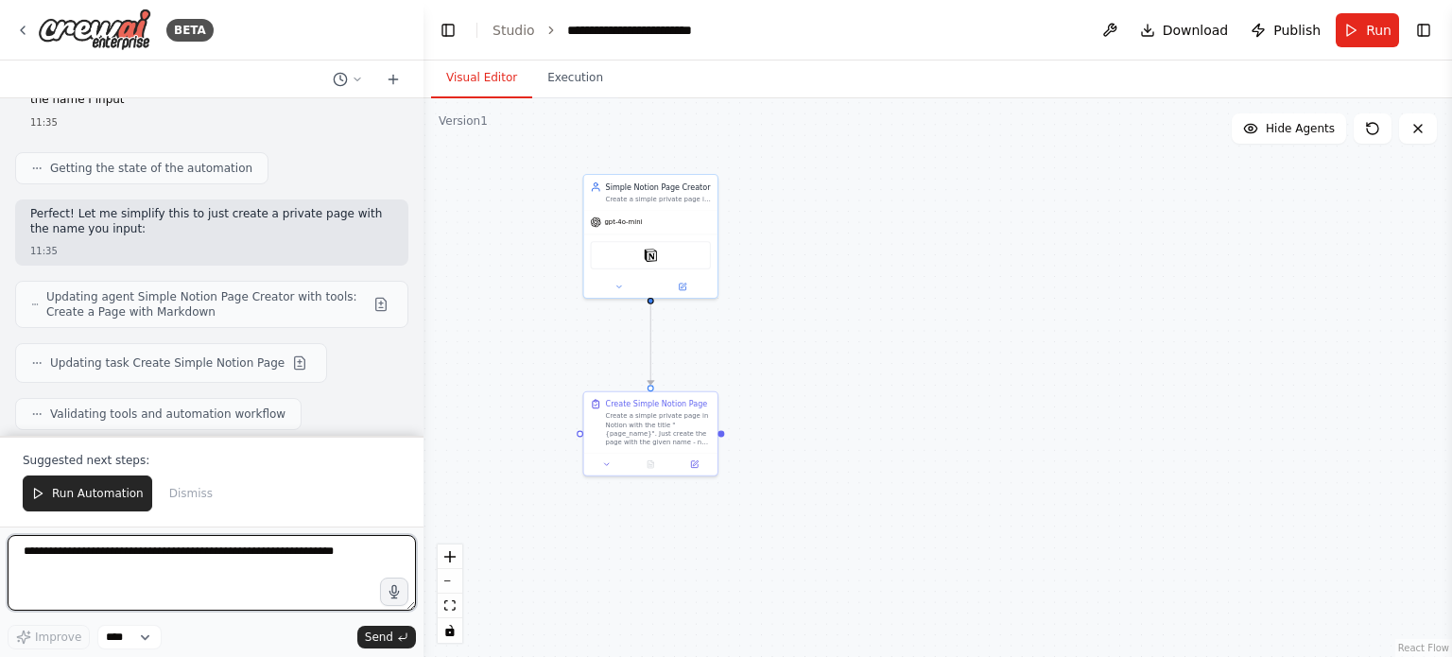
scroll to position [18124, 0]
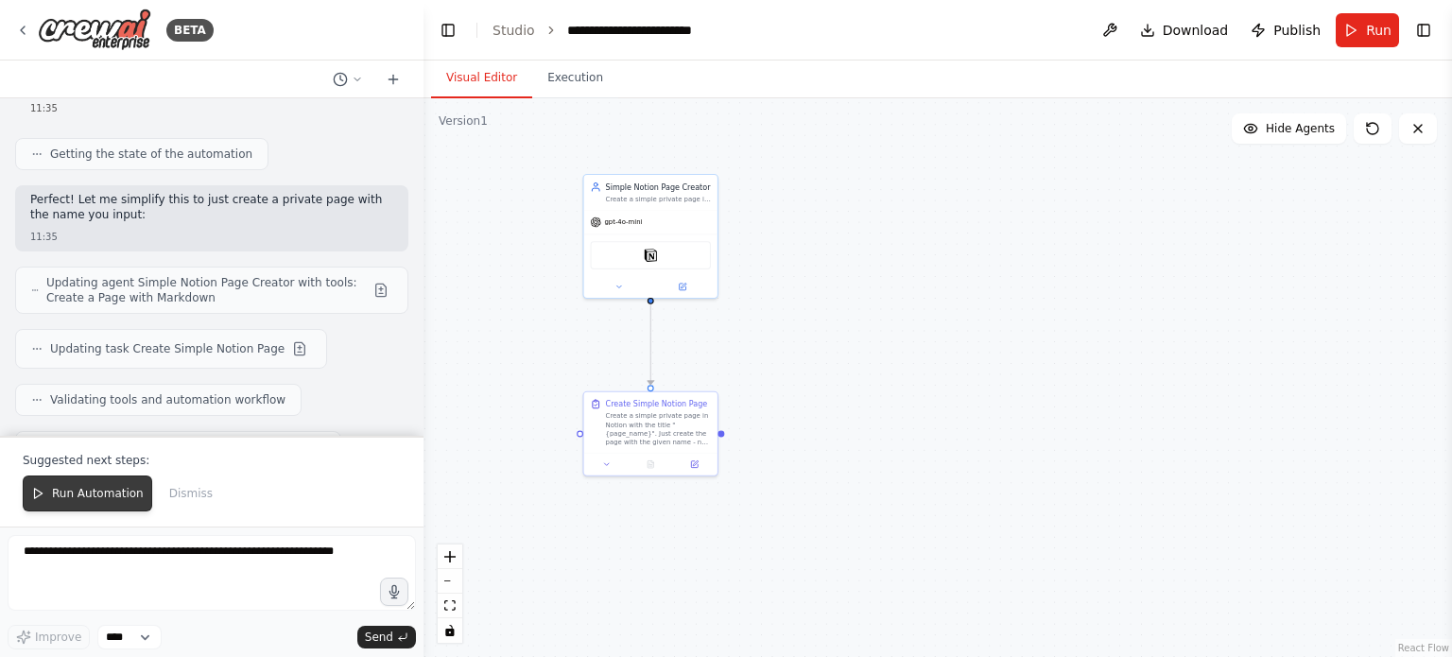
click at [110, 497] on span "Run Automation" at bounding box center [98, 493] width 92 height 15
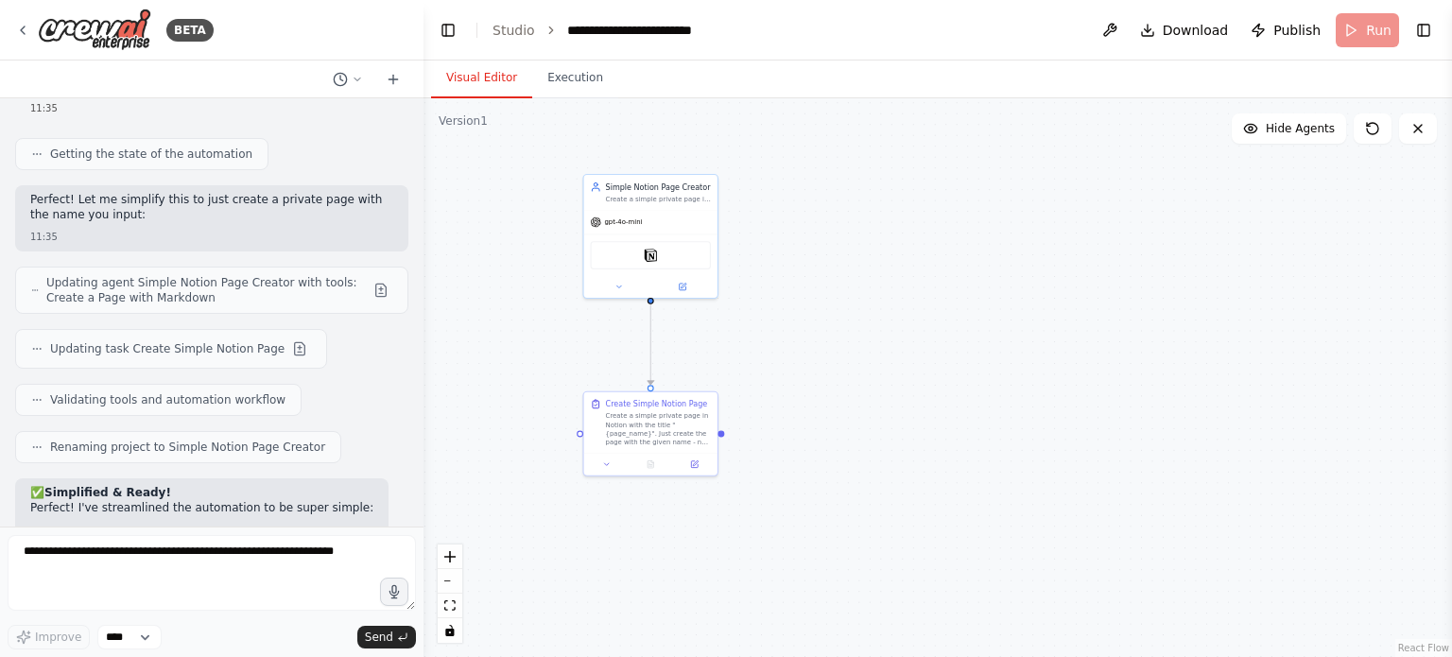
scroll to position [18034, 0]
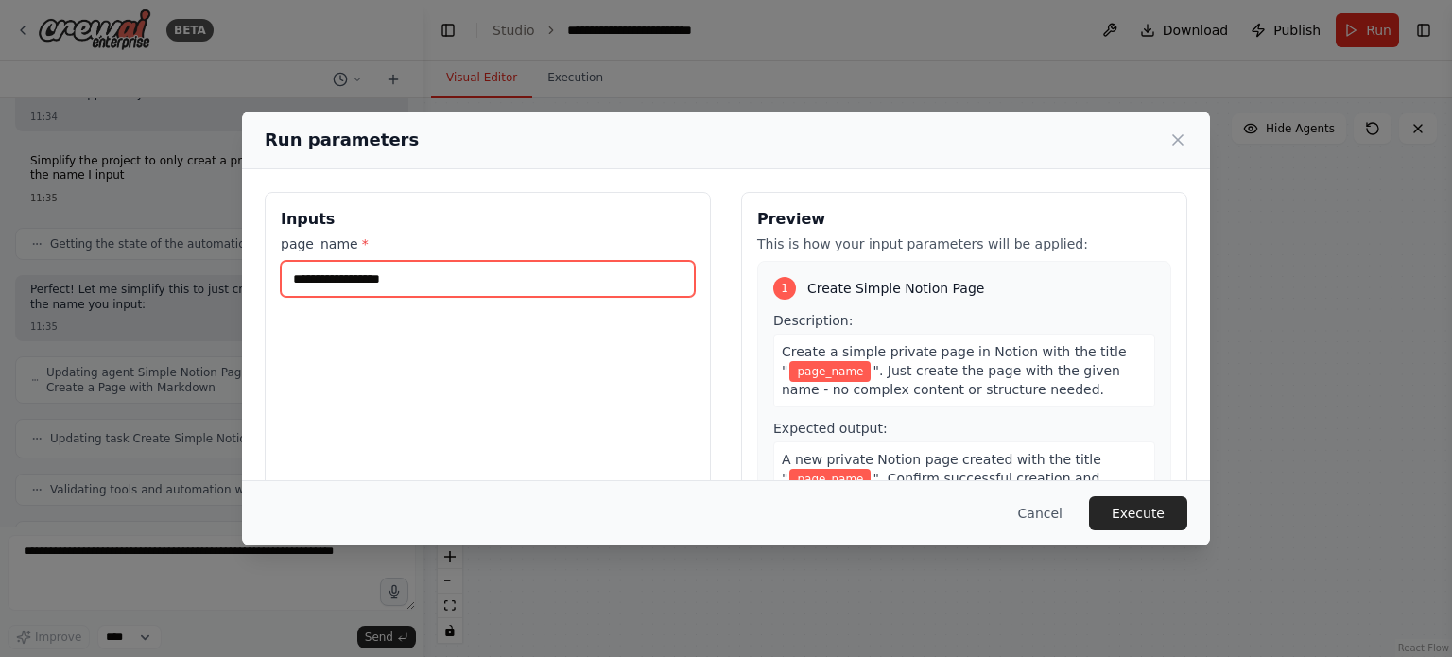
click at [556, 283] on input "page_name *" at bounding box center [488, 279] width 414 height 36
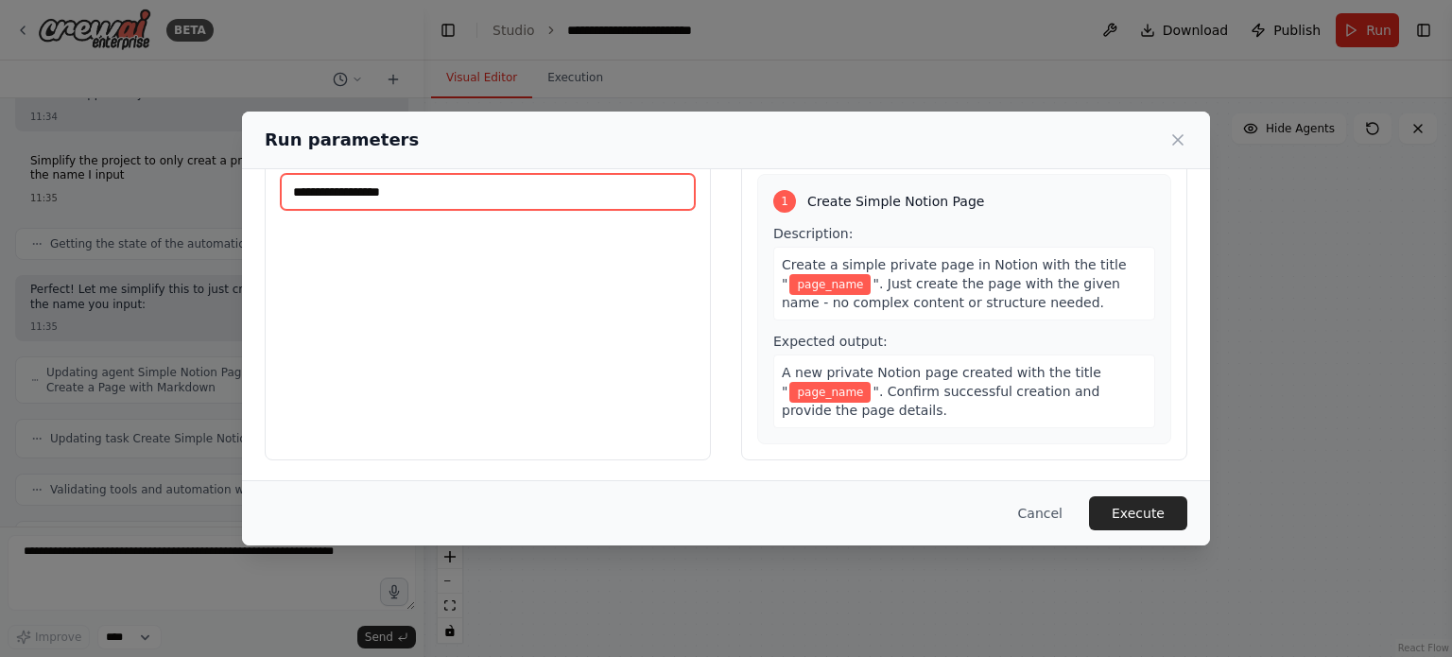
scroll to position [0, 0]
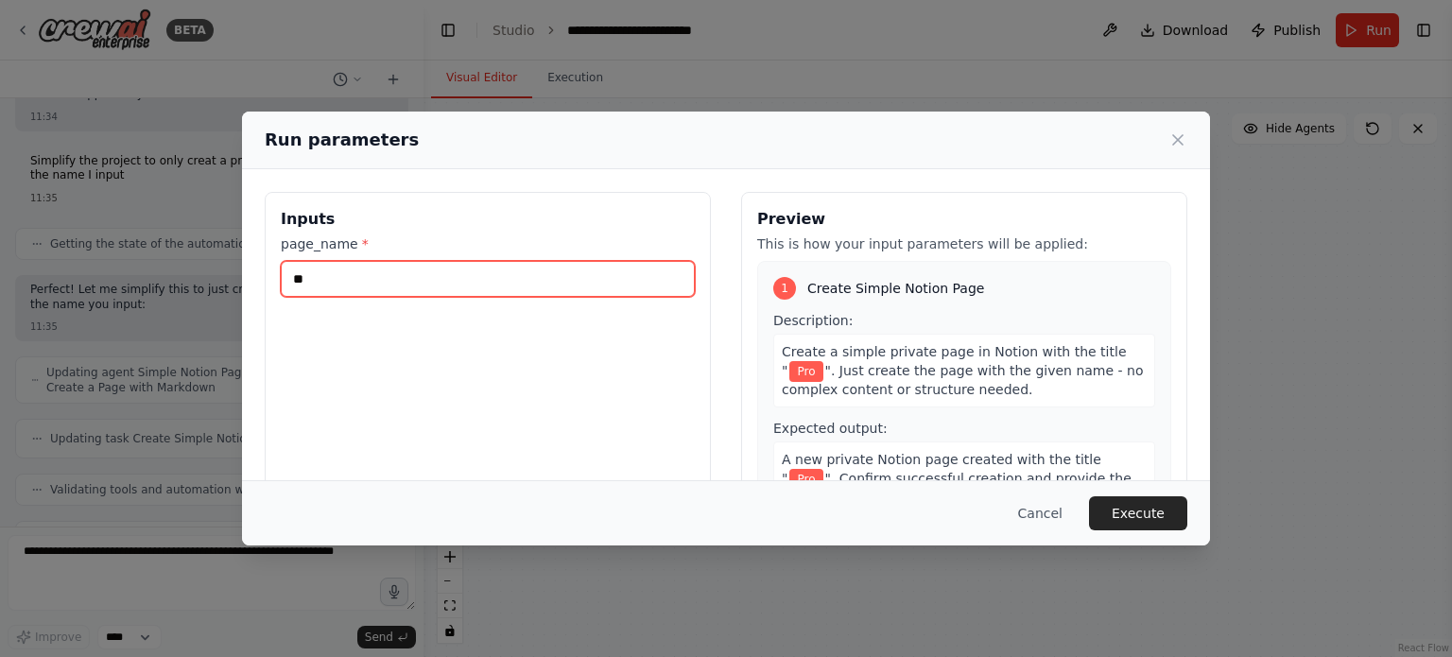
type input "*"
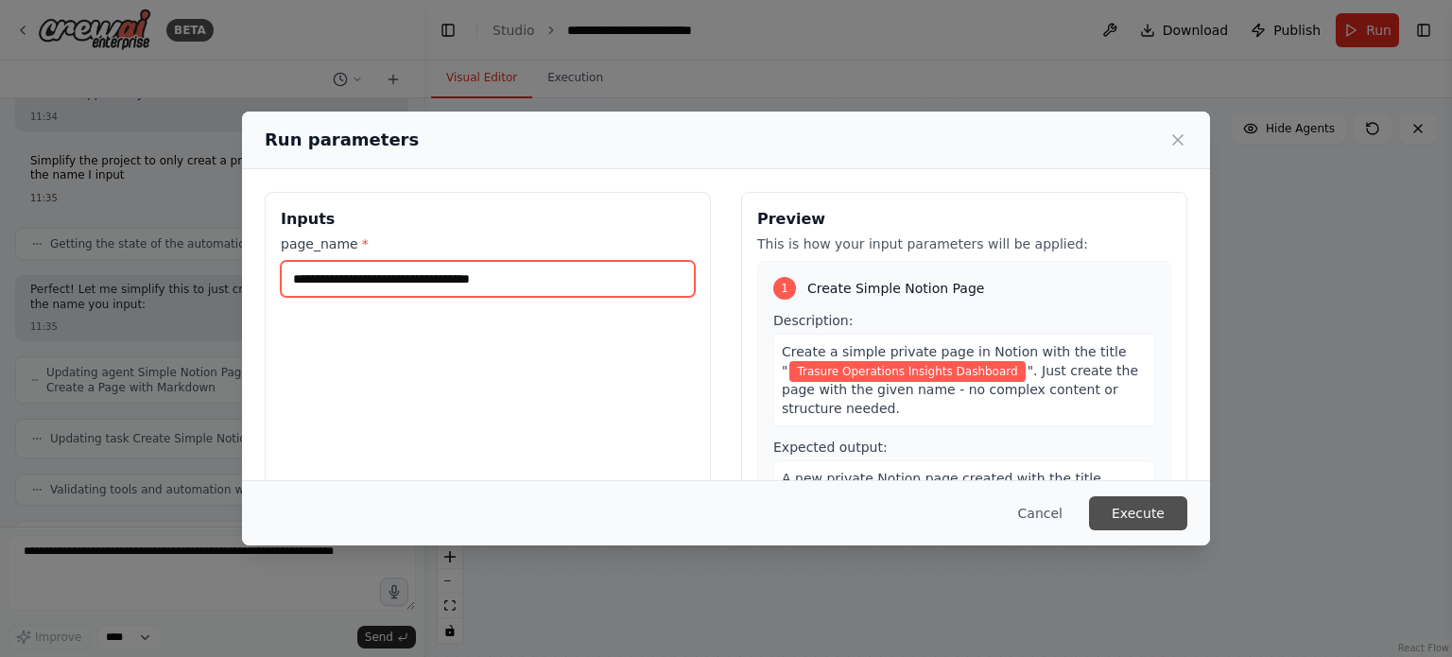
type input "**********"
click at [1146, 501] on button "Execute" at bounding box center [1138, 513] width 98 height 34
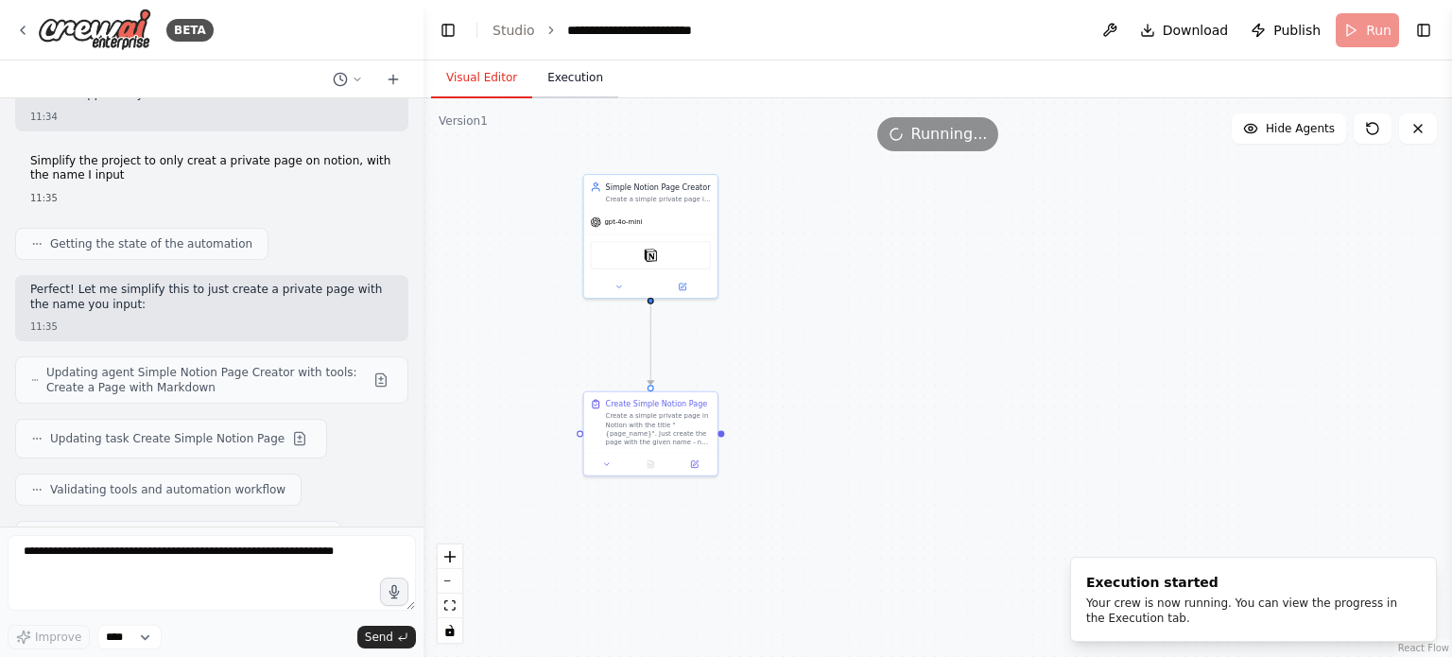
click at [598, 82] on button "Execution" at bounding box center [575, 79] width 86 height 40
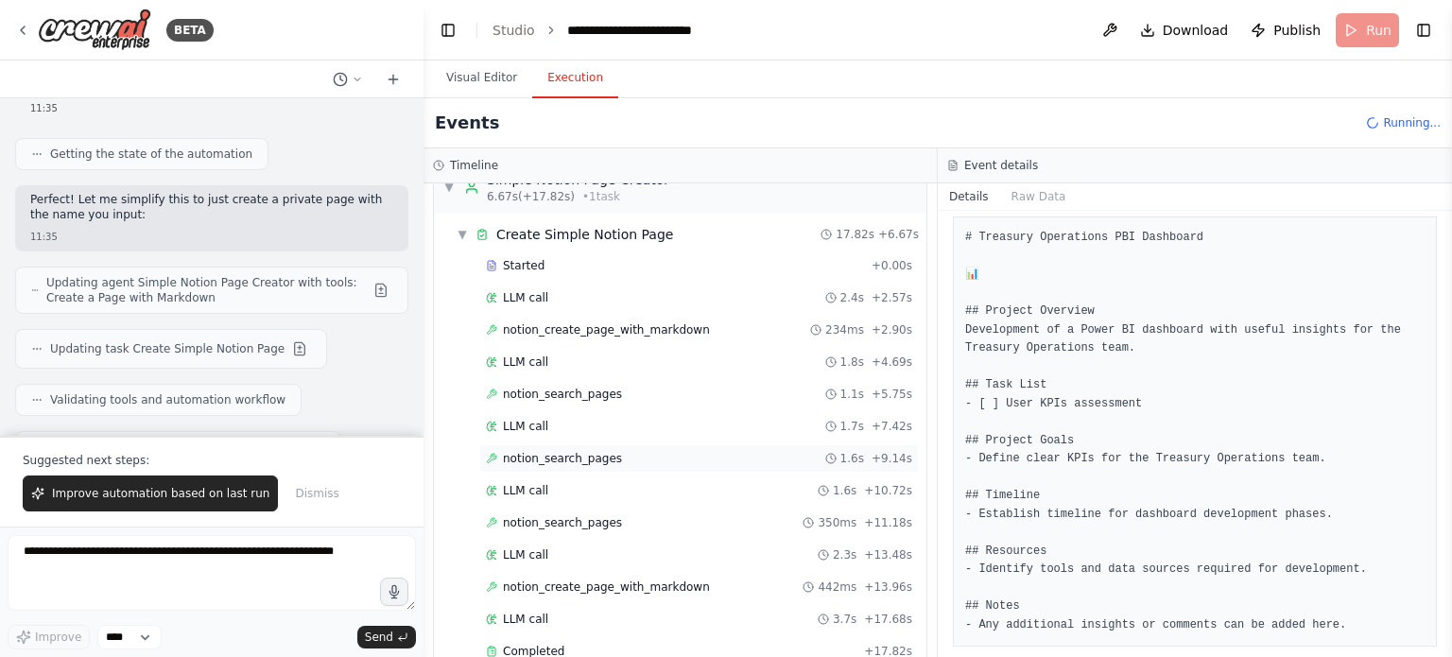
scroll to position [64, 0]
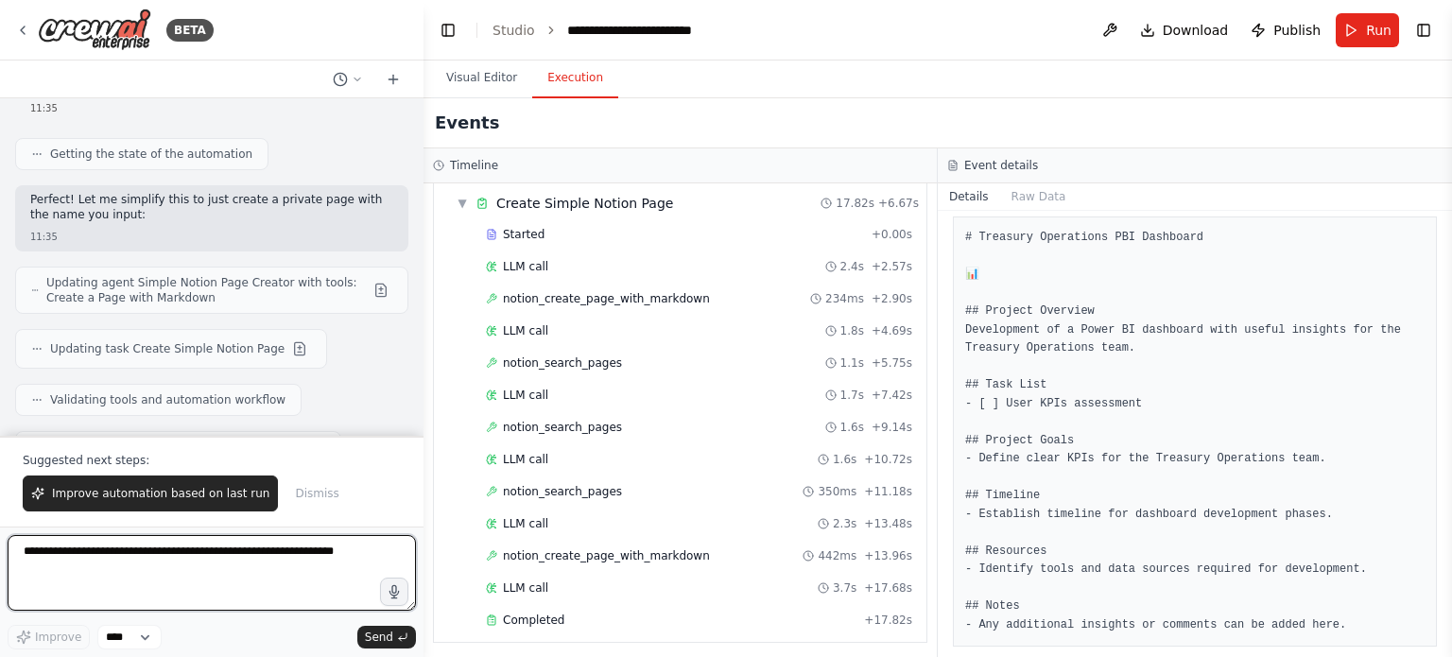
click at [255, 570] on textarea at bounding box center [212, 573] width 408 height 76
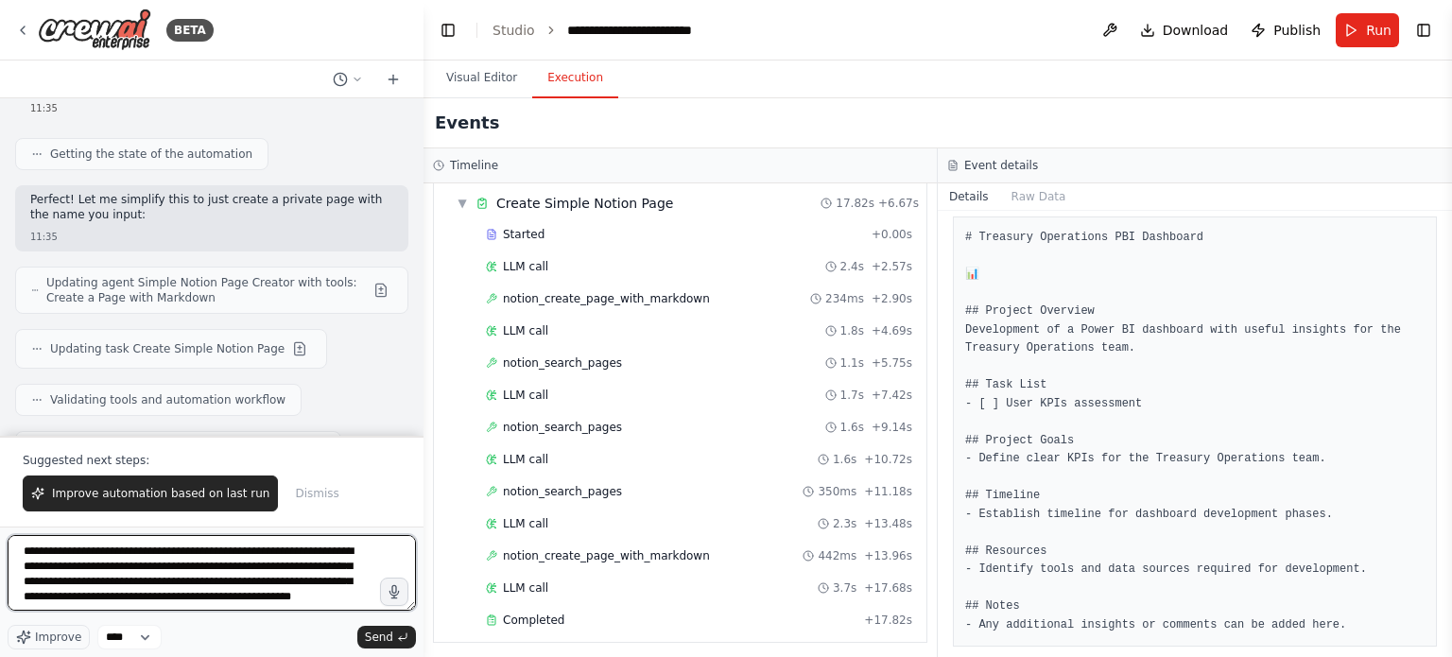
type textarea "**********"
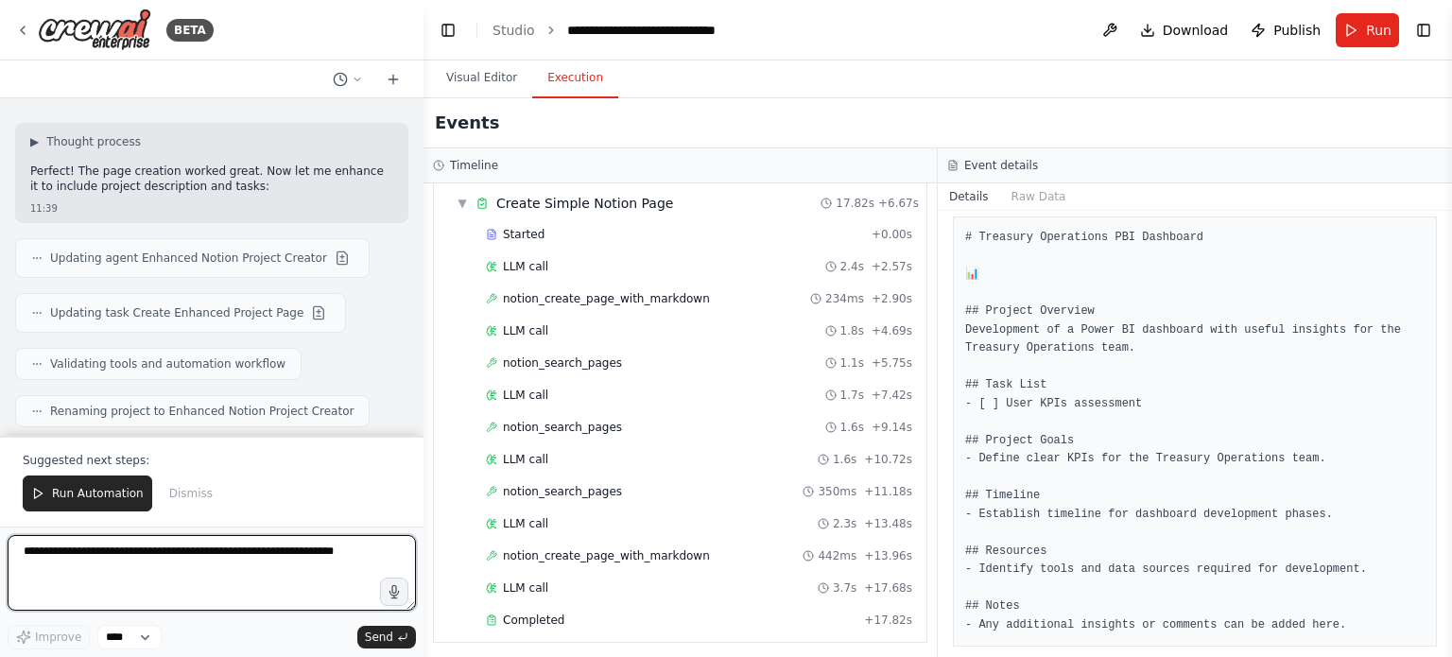
scroll to position [19009, 0]
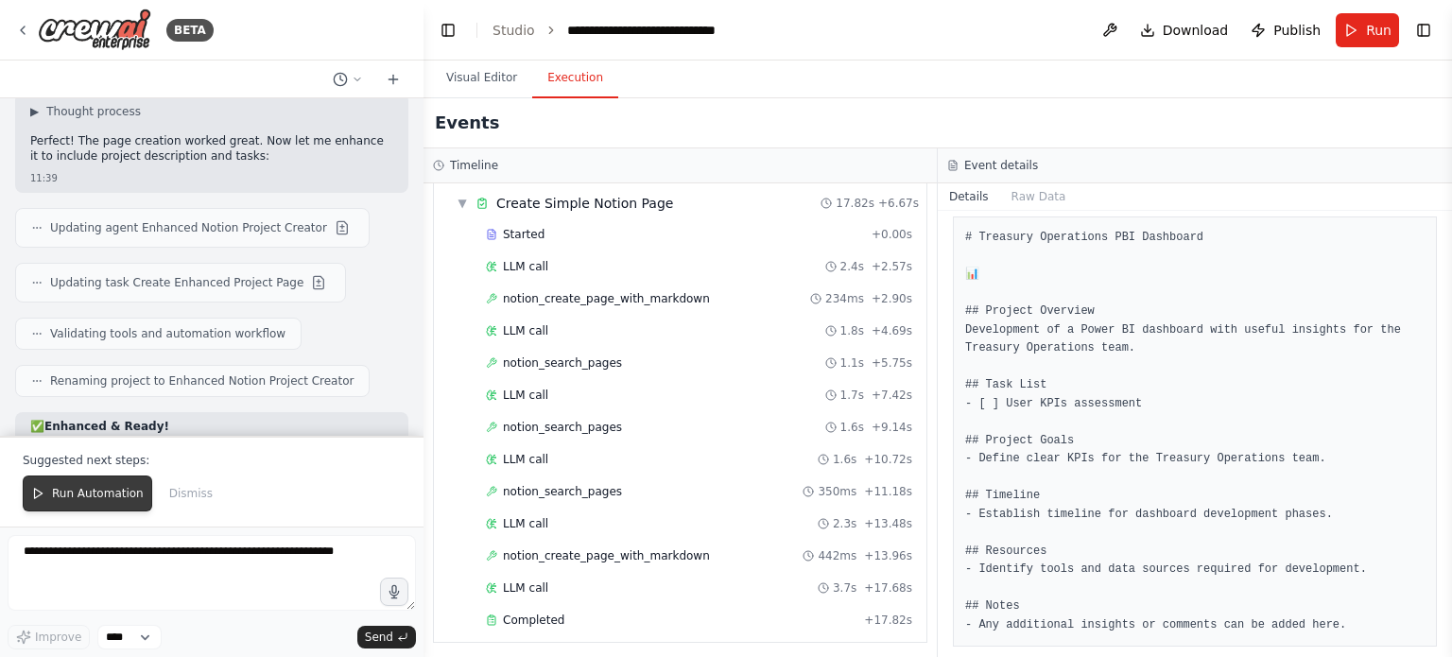
click at [132, 487] on span "Run Automation" at bounding box center [98, 493] width 92 height 15
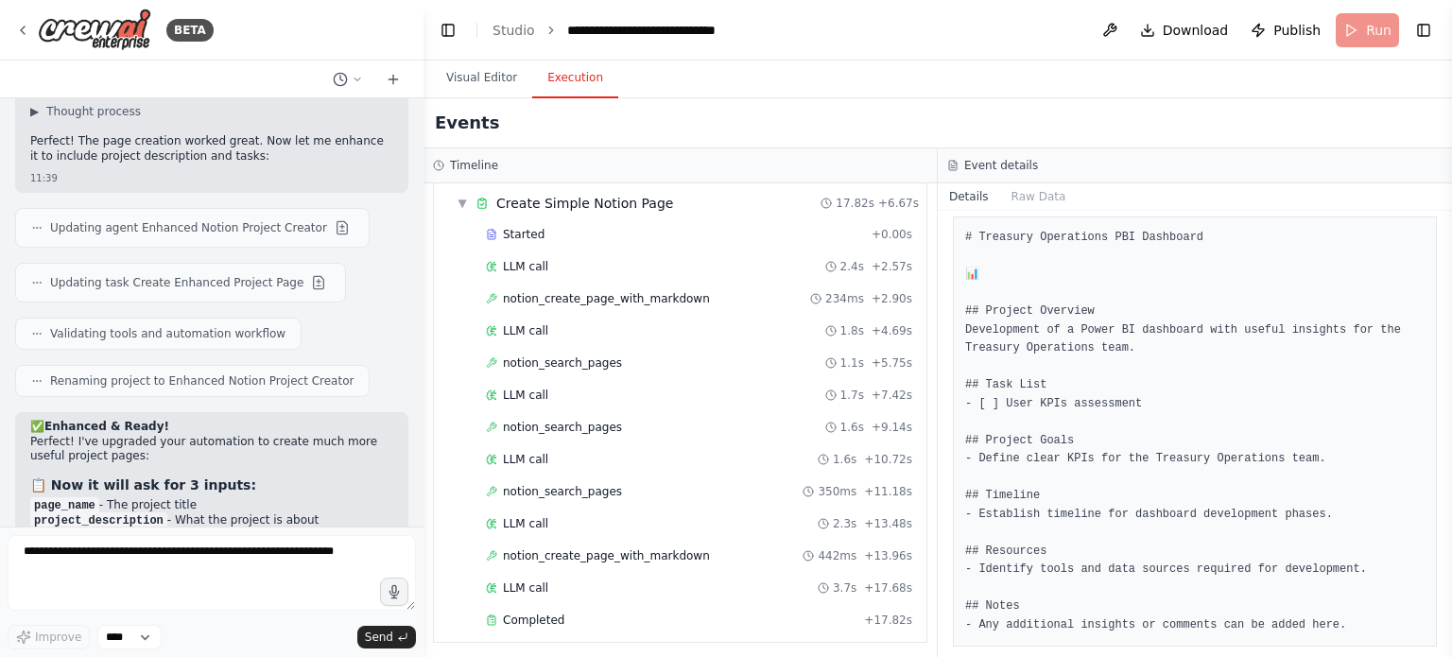
scroll to position [18919, 0]
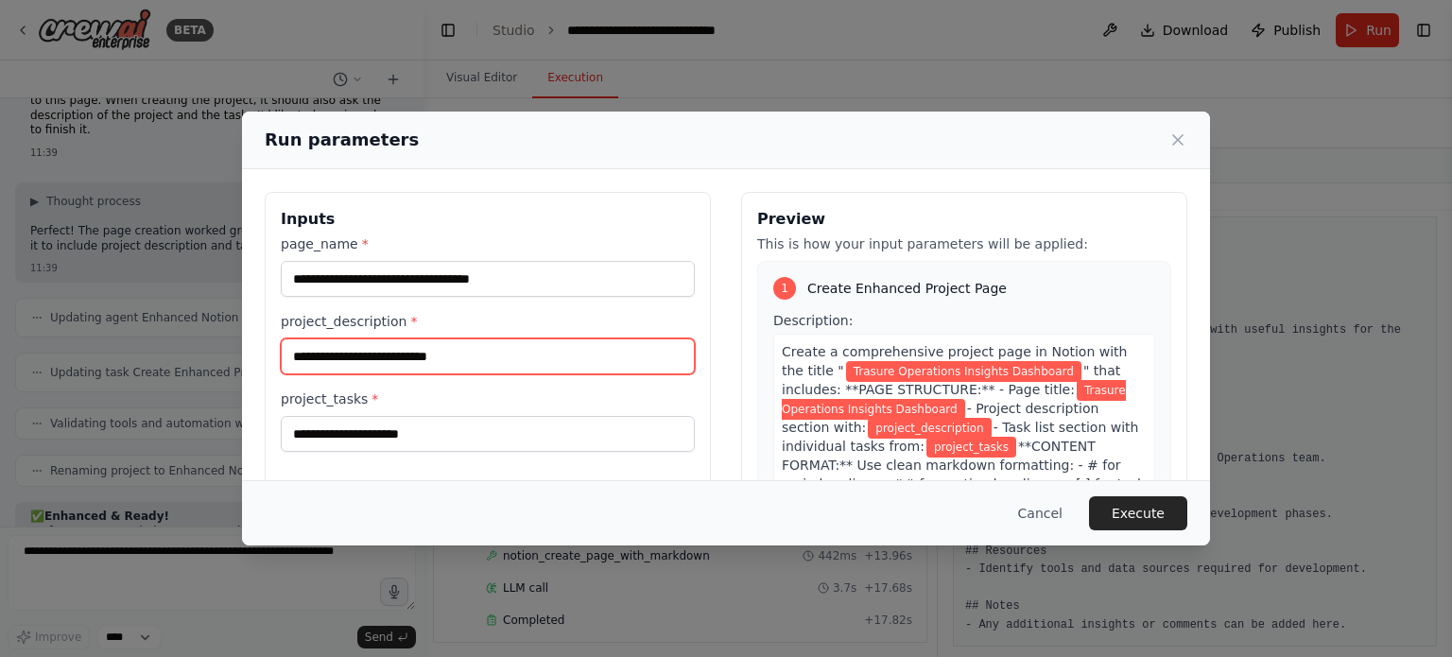
click at [504, 369] on input "project_description *" at bounding box center [488, 357] width 414 height 36
click at [495, 353] on input "project_description *" at bounding box center [488, 357] width 414 height 36
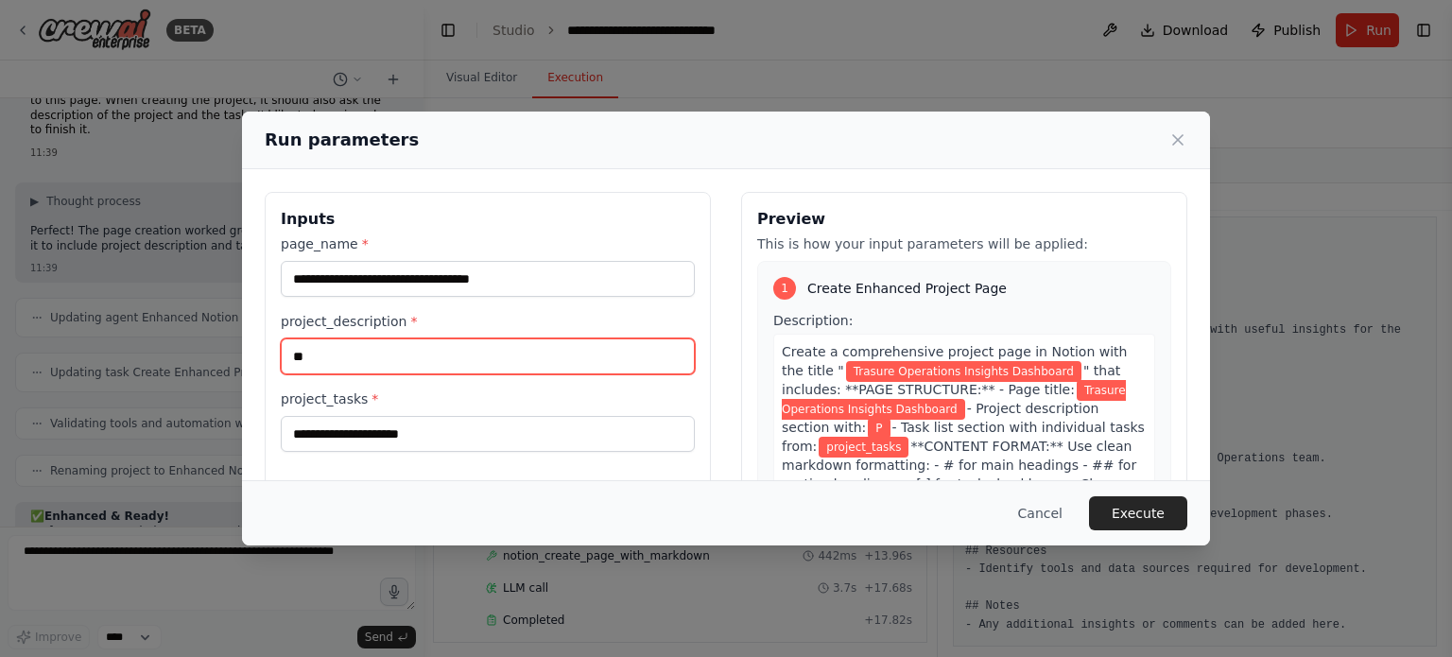
type input "*"
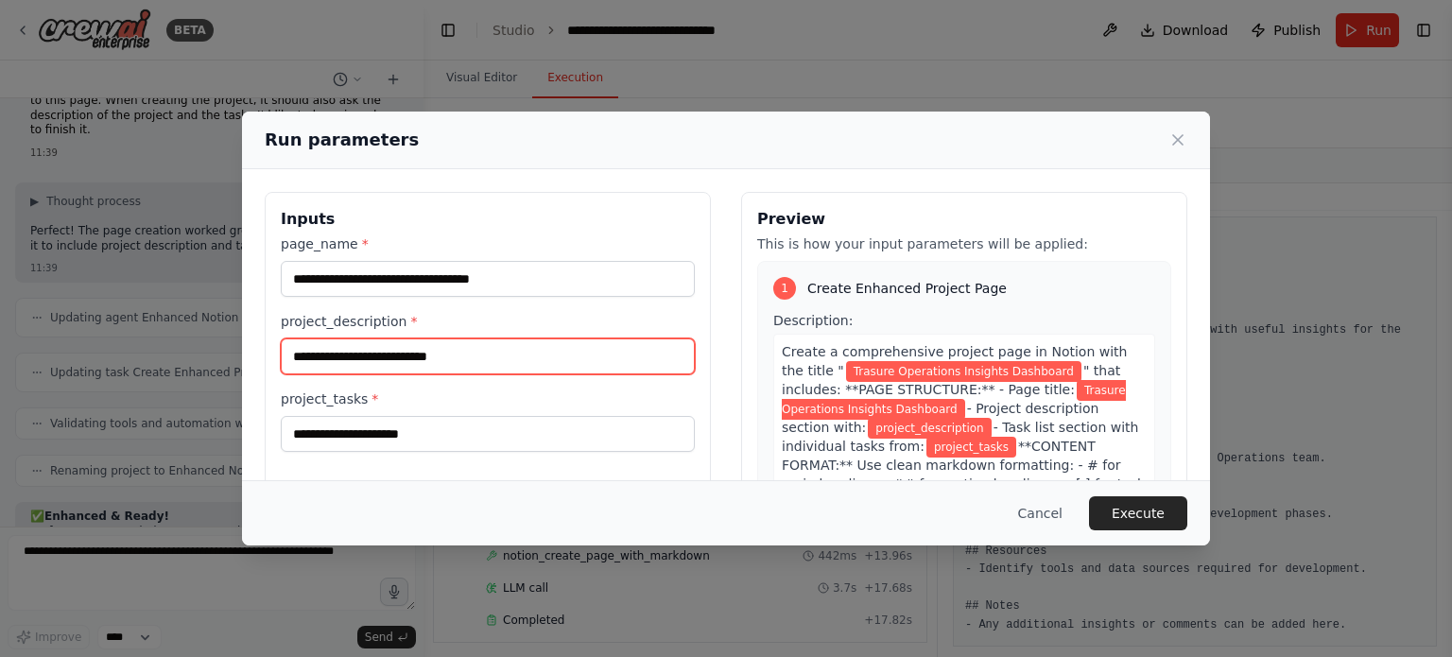
type input "*"
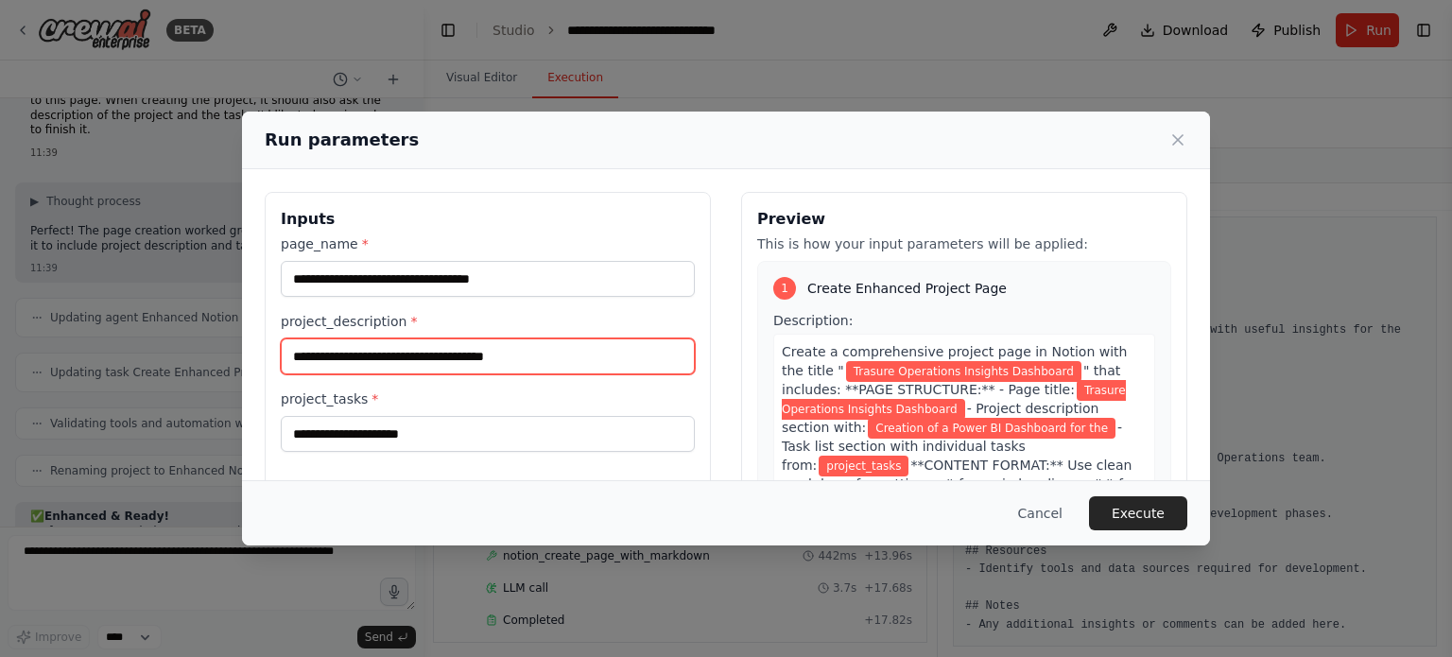
type input "**********"
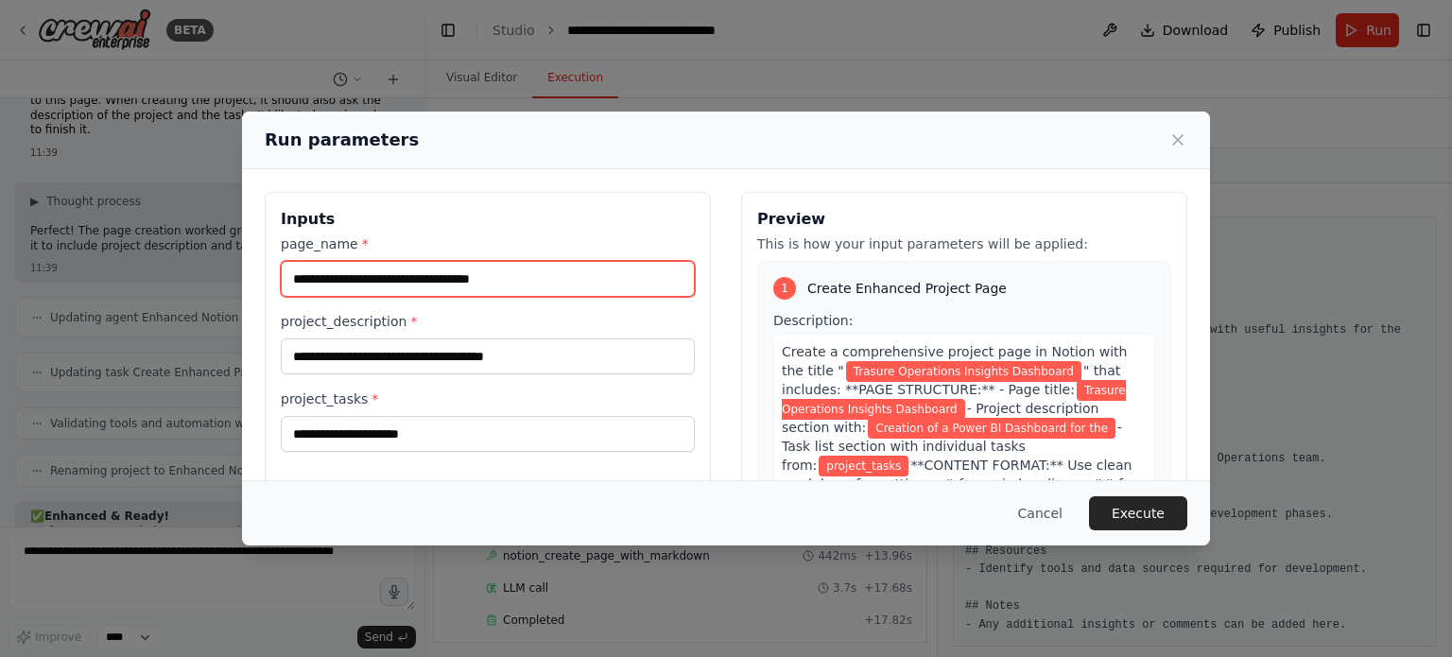
click at [310, 279] on input "**********" at bounding box center [488, 279] width 414 height 36
type input "**********"
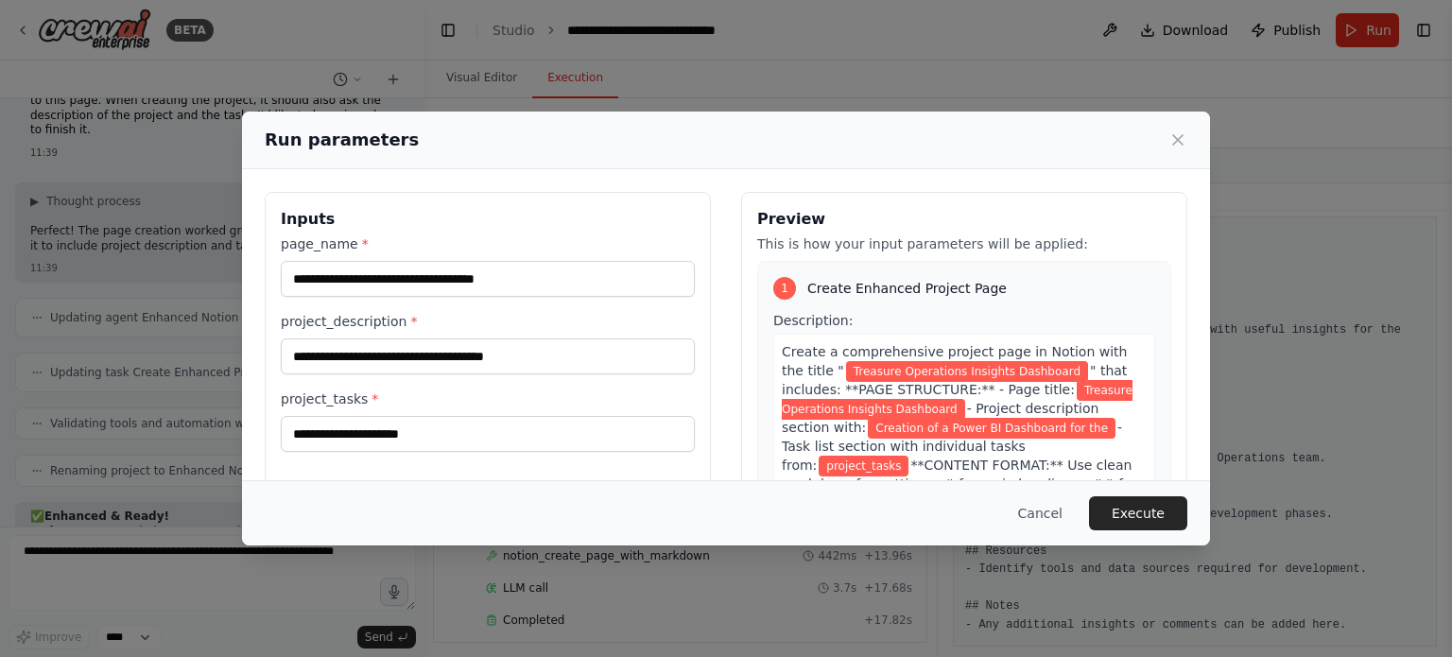
click at [600, 336] on div "**********" at bounding box center [488, 343] width 414 height 62
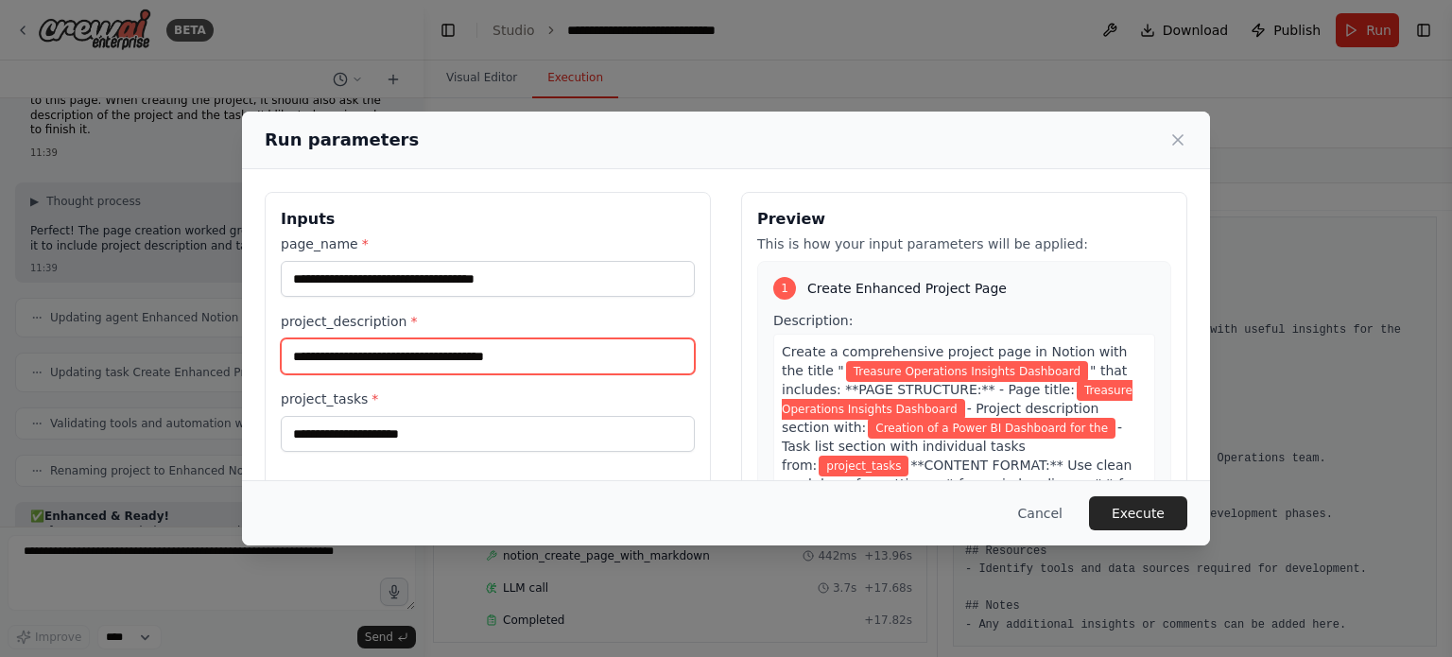
click at [605, 343] on input "**********" at bounding box center [488, 357] width 414 height 36
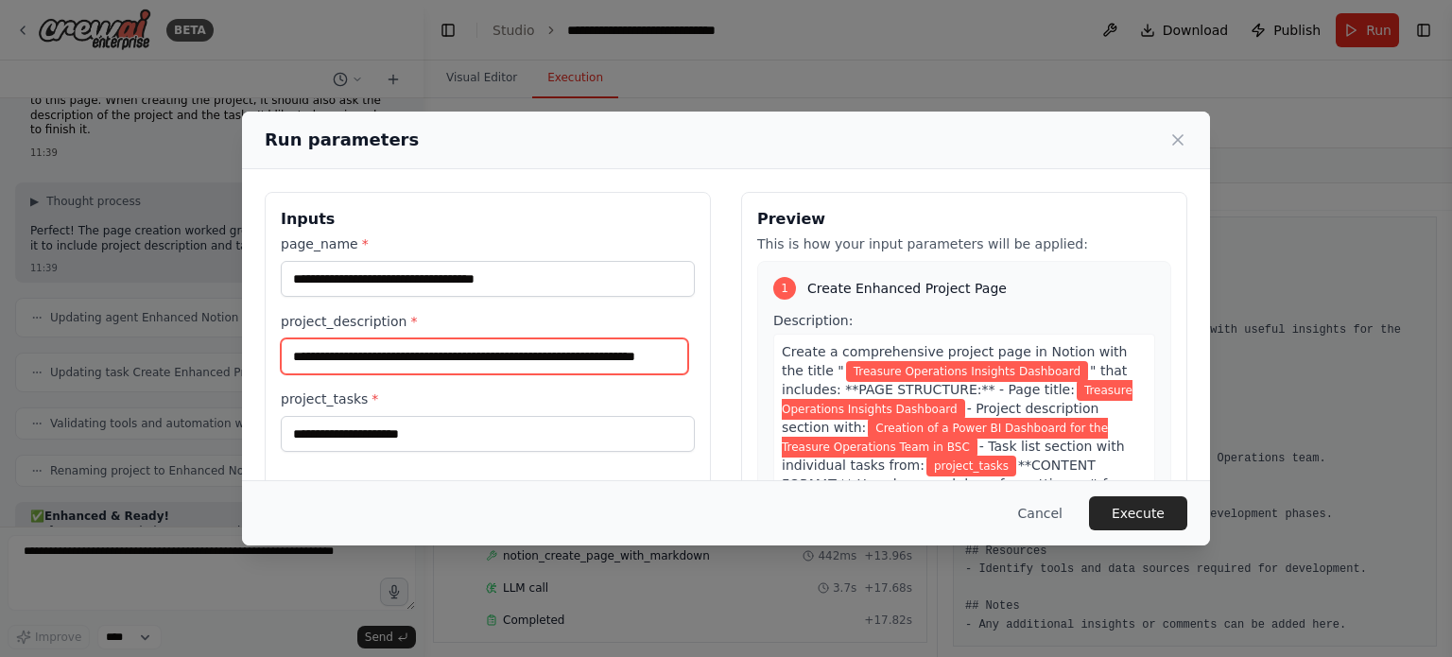
scroll to position [0, 51]
type input "**********"
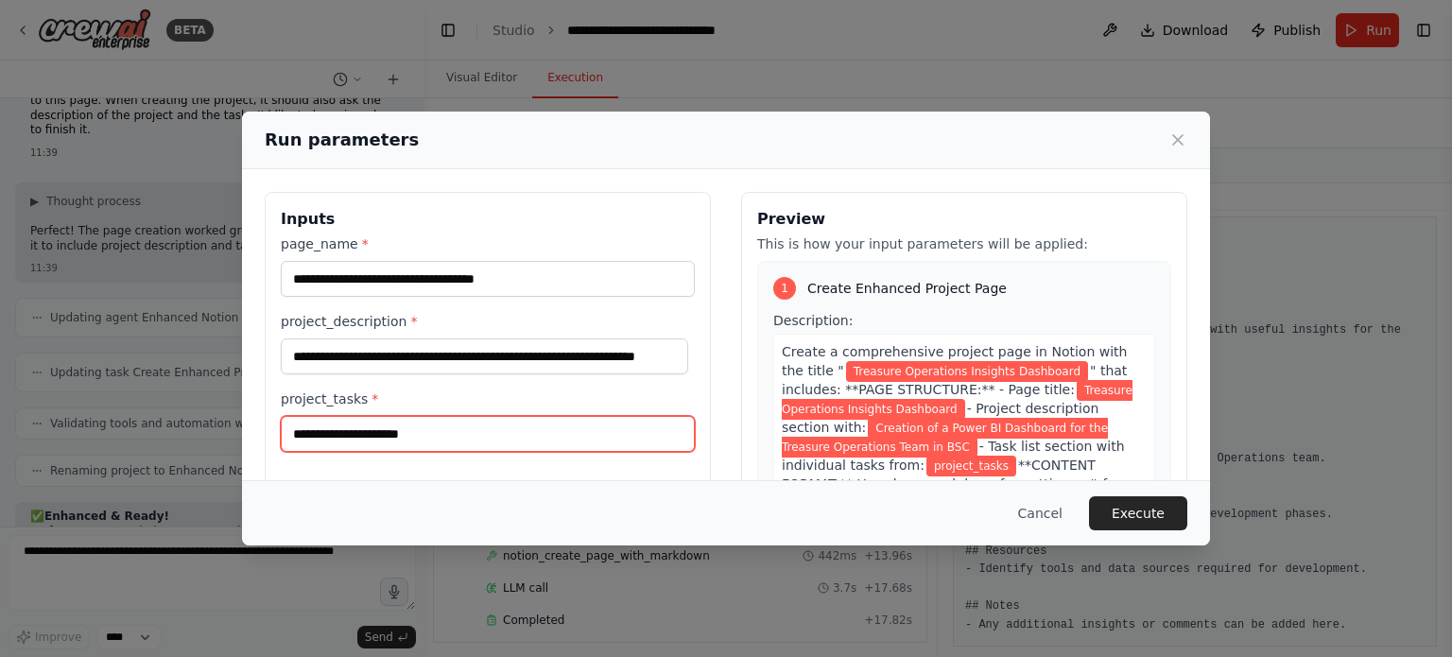
click at [577, 436] on input "project_tasks *" at bounding box center [488, 434] width 414 height 36
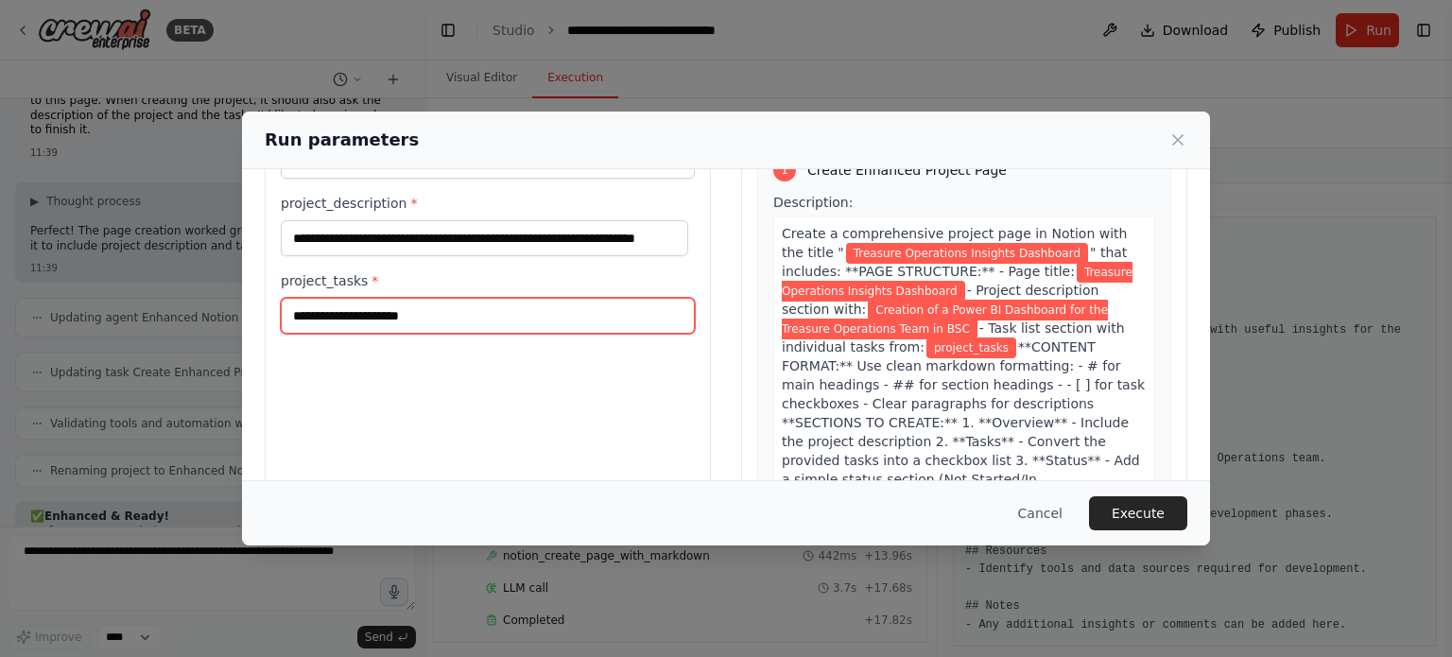
scroll to position [87, 0]
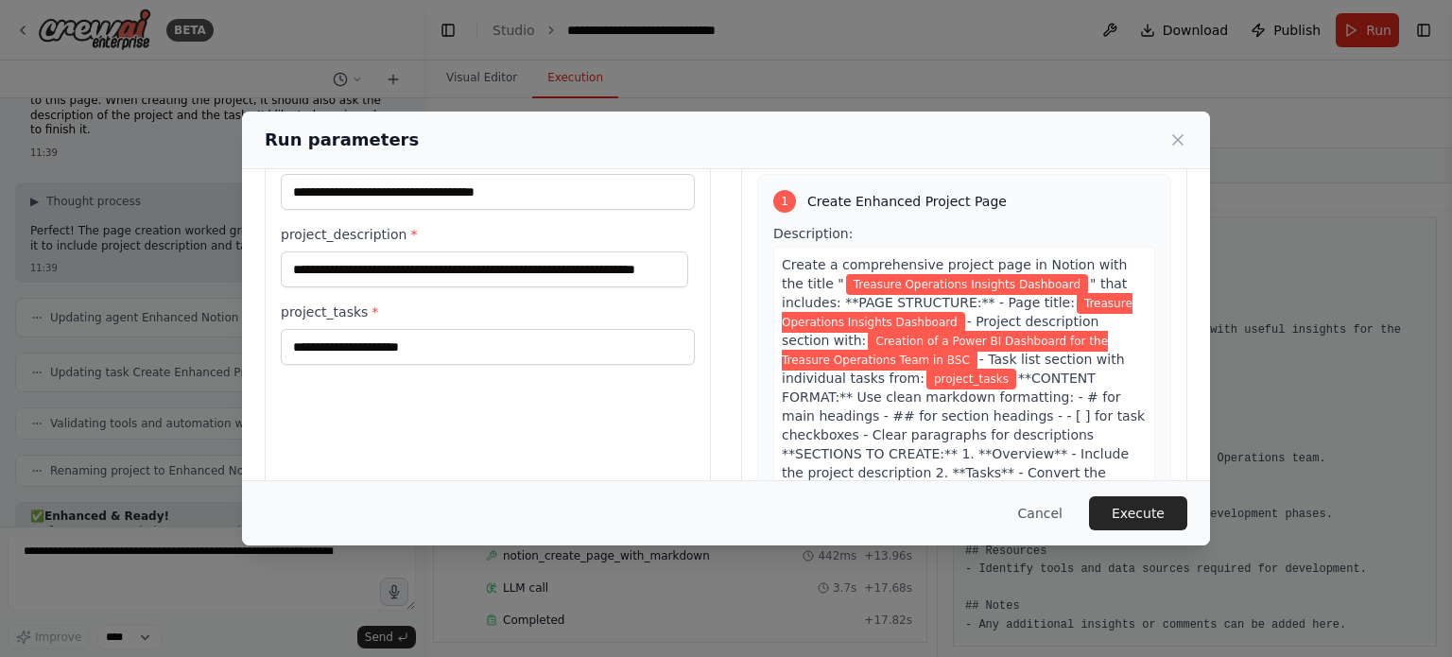
click at [1055, 513] on button "Cancel" at bounding box center [1040, 513] width 75 height 34
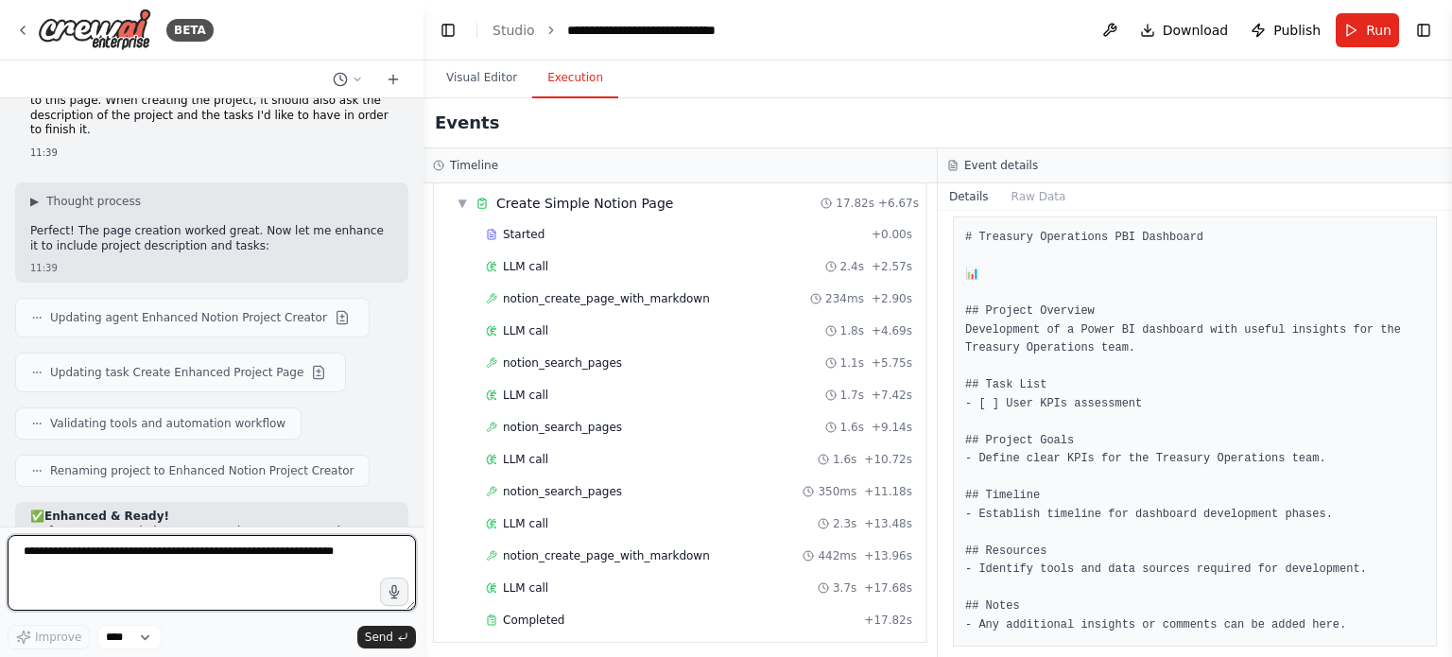
click at [231, 567] on textarea at bounding box center [212, 573] width 408 height 76
type textarea "**********"
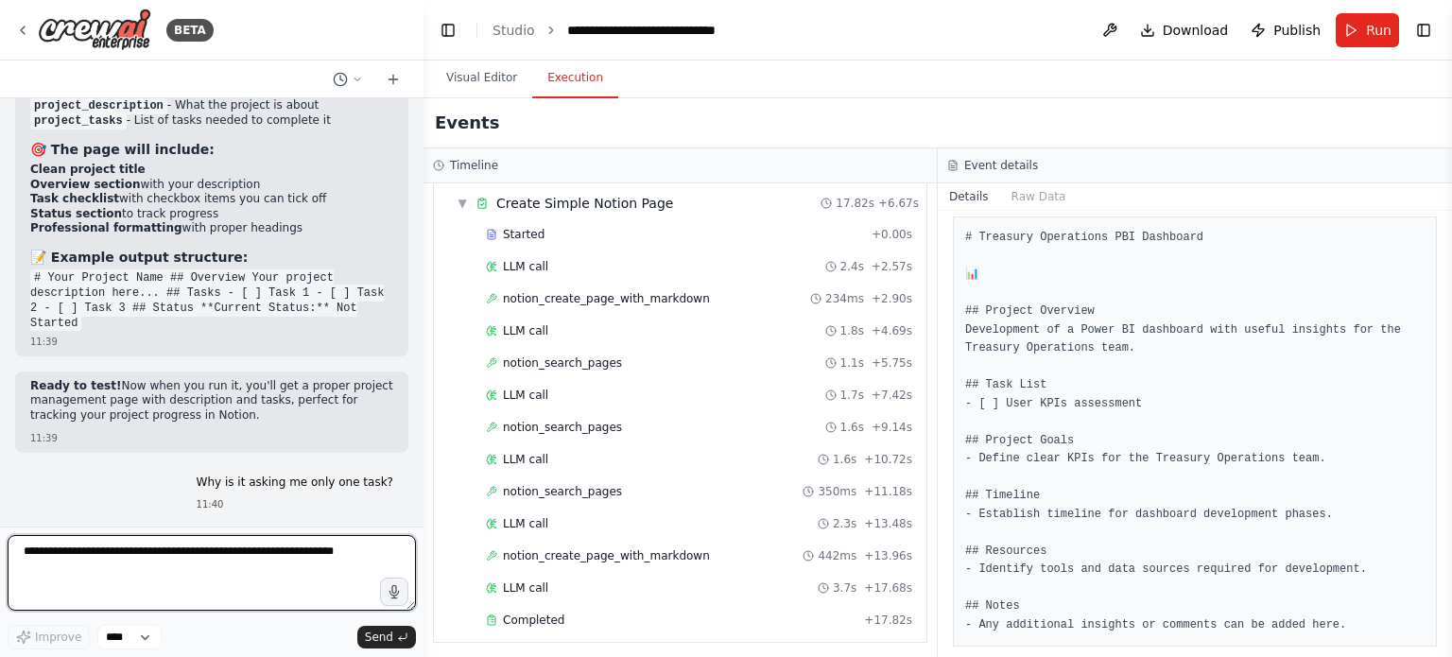
scroll to position [19439, 0]
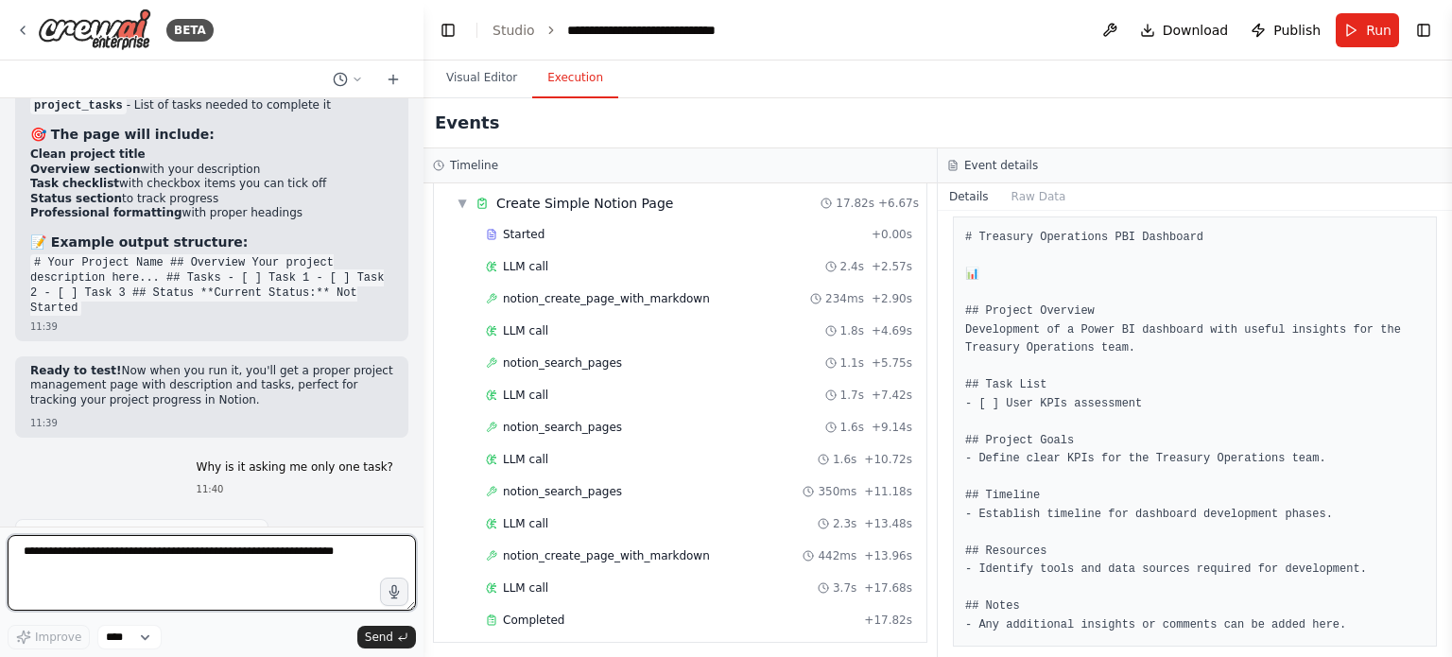
click at [208, 555] on textarea at bounding box center [212, 573] width 408 height 76
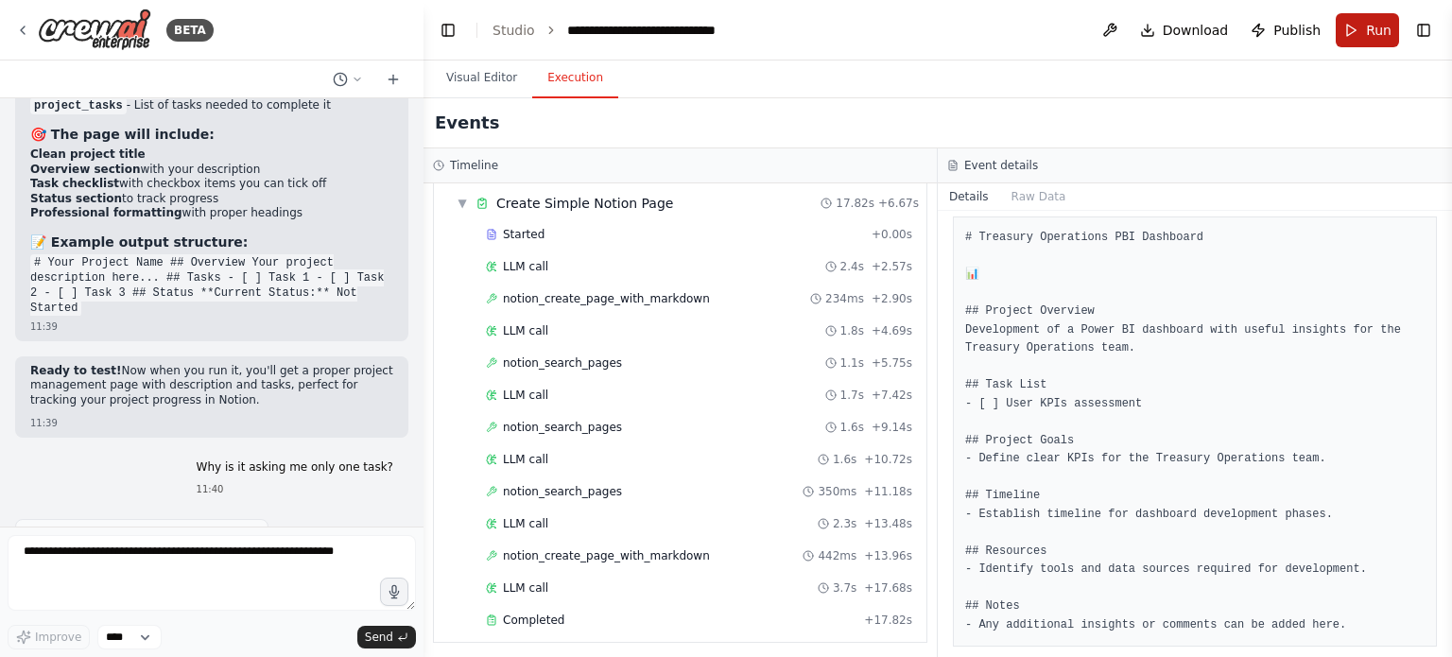
click at [1373, 29] on span "Run" at bounding box center [1379, 30] width 26 height 19
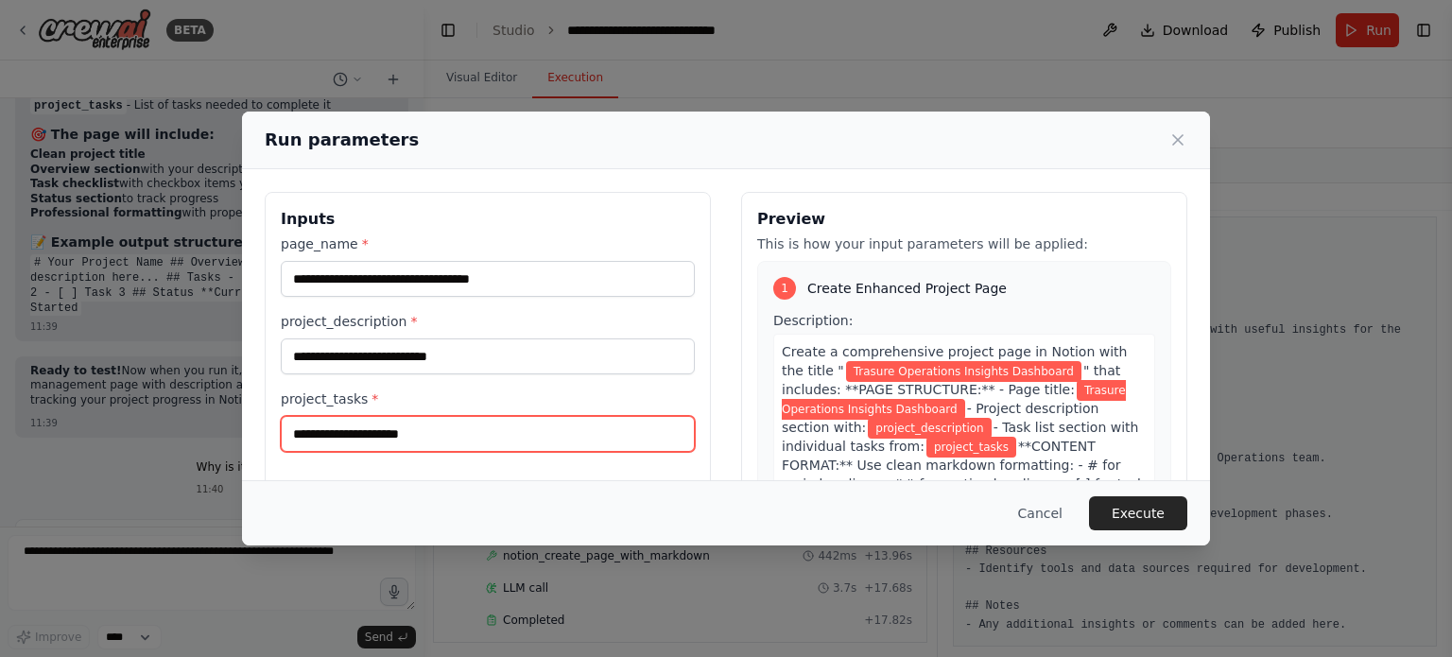
click at [488, 448] on input "project_tasks *" at bounding box center [488, 434] width 414 height 36
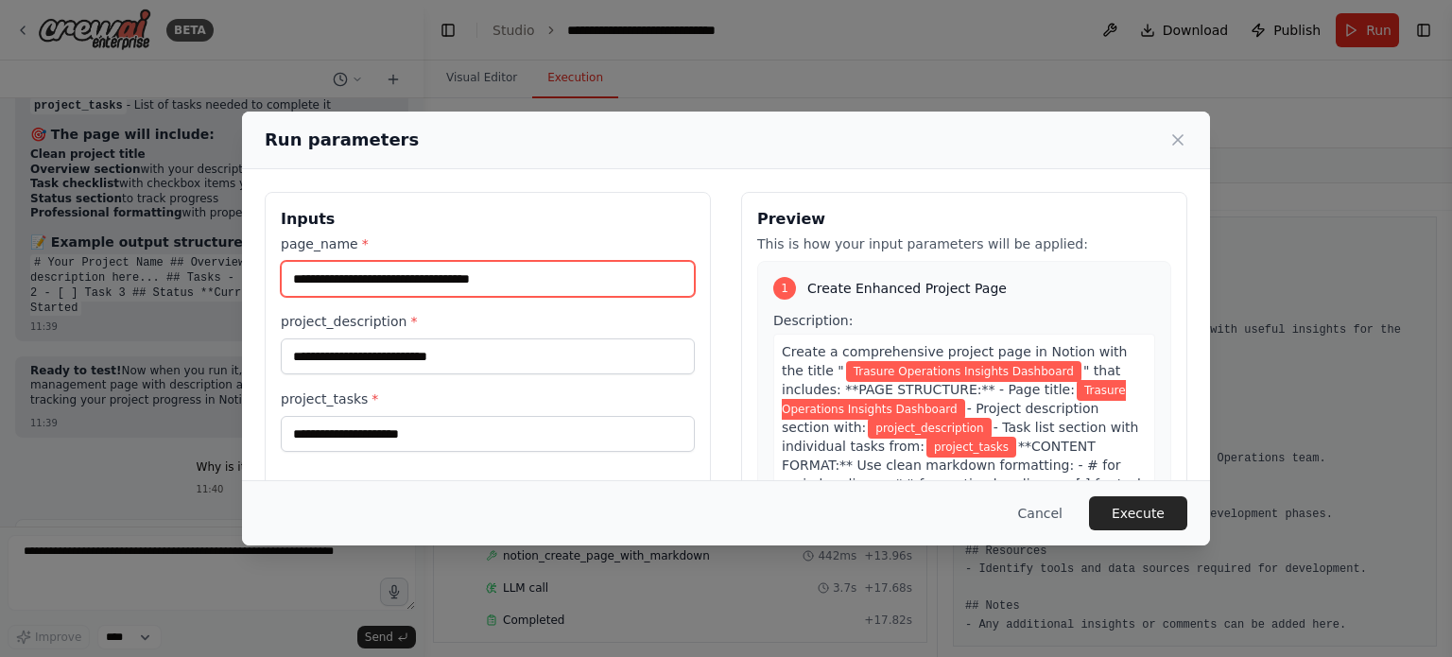
drag, startPoint x: 300, startPoint y: 281, endPoint x: 318, endPoint y: 279, distance: 18.1
click at [301, 279] on input "**********" at bounding box center [488, 279] width 414 height 36
type input "**********"
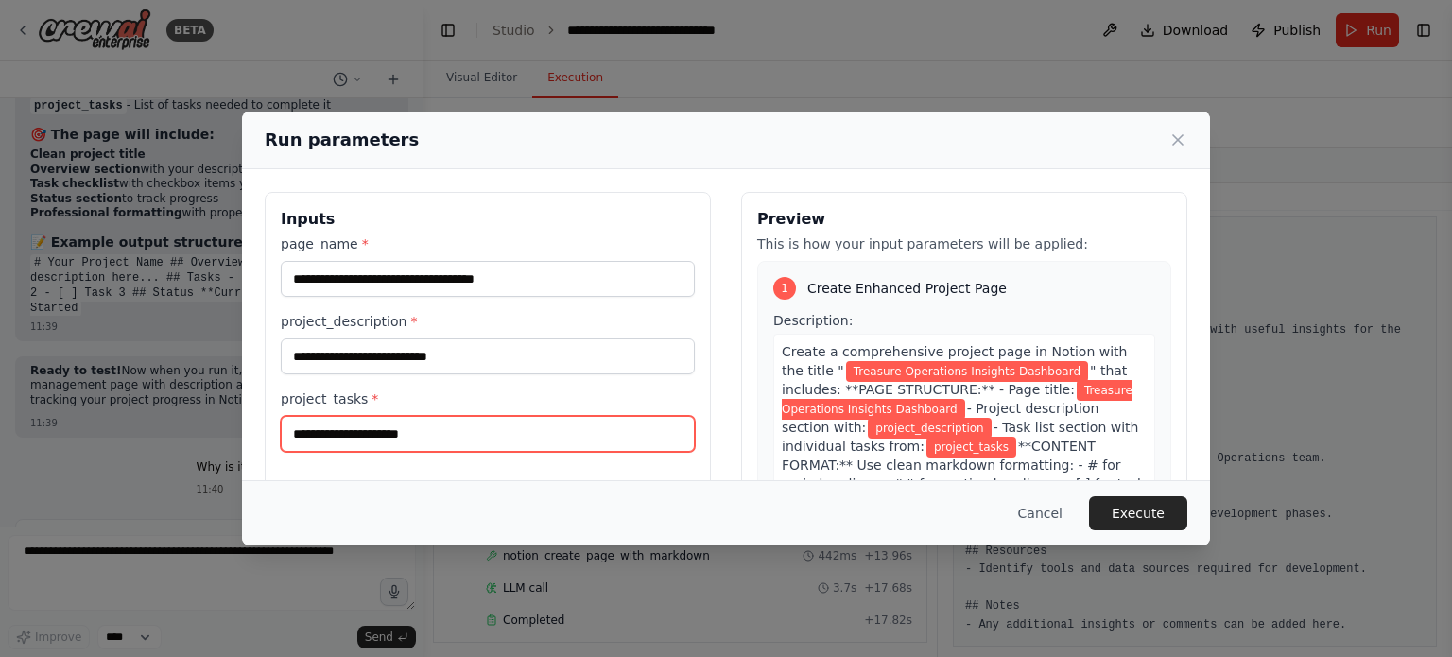
click at [449, 431] on input "project_tasks *" at bounding box center [488, 434] width 414 height 36
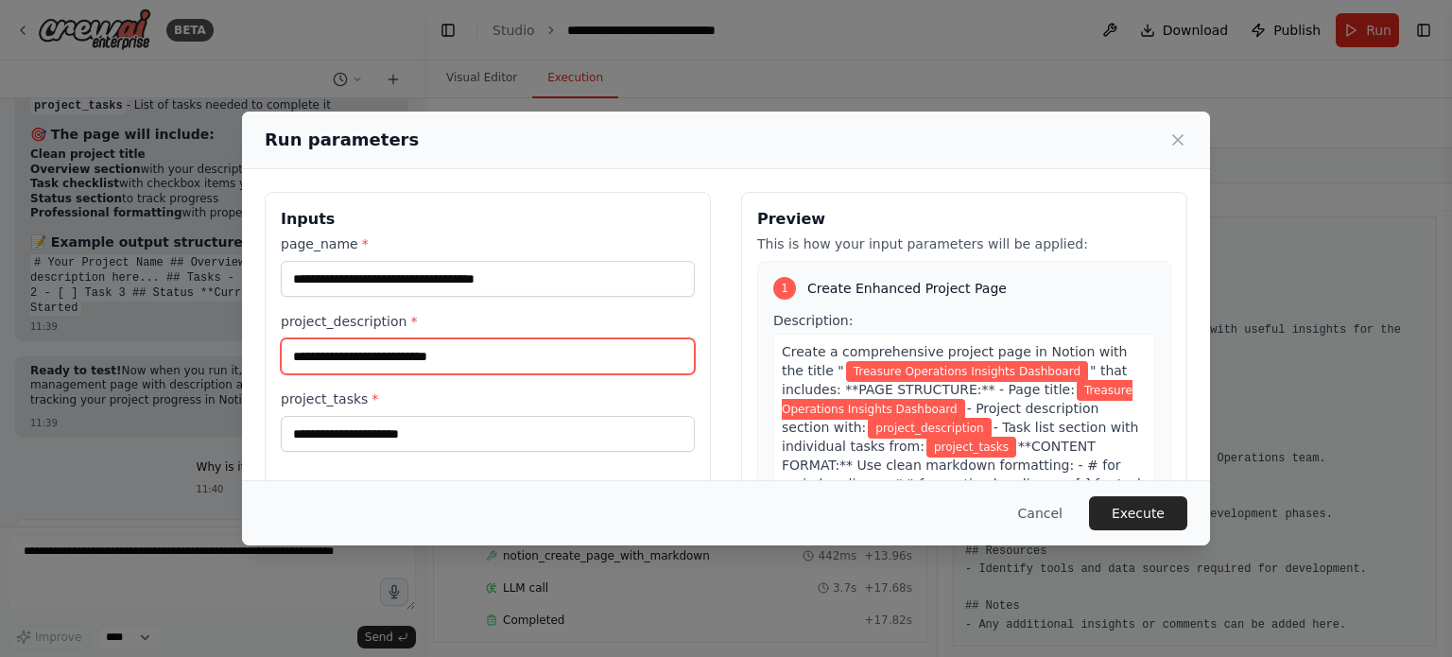
click at [457, 339] on input "project_description *" at bounding box center [488, 357] width 414 height 36
type input "*"
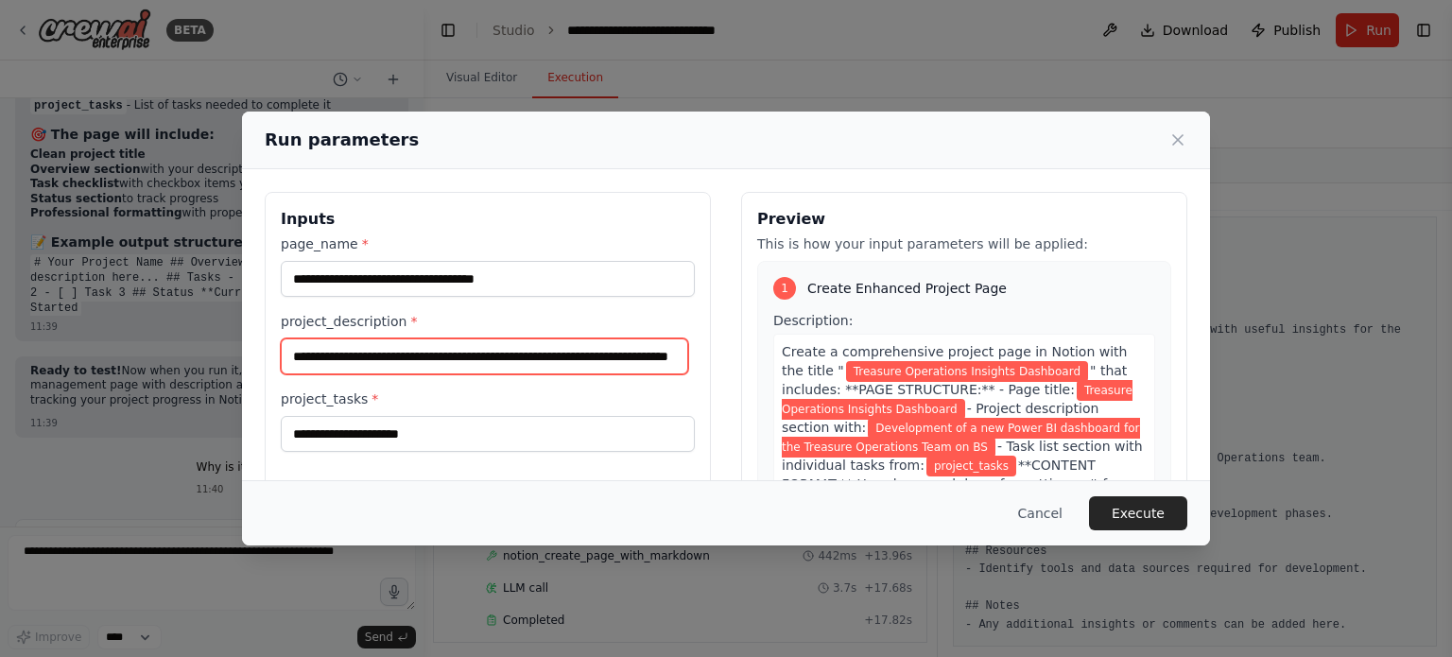
scroll to position [0, 111]
type input "**********"
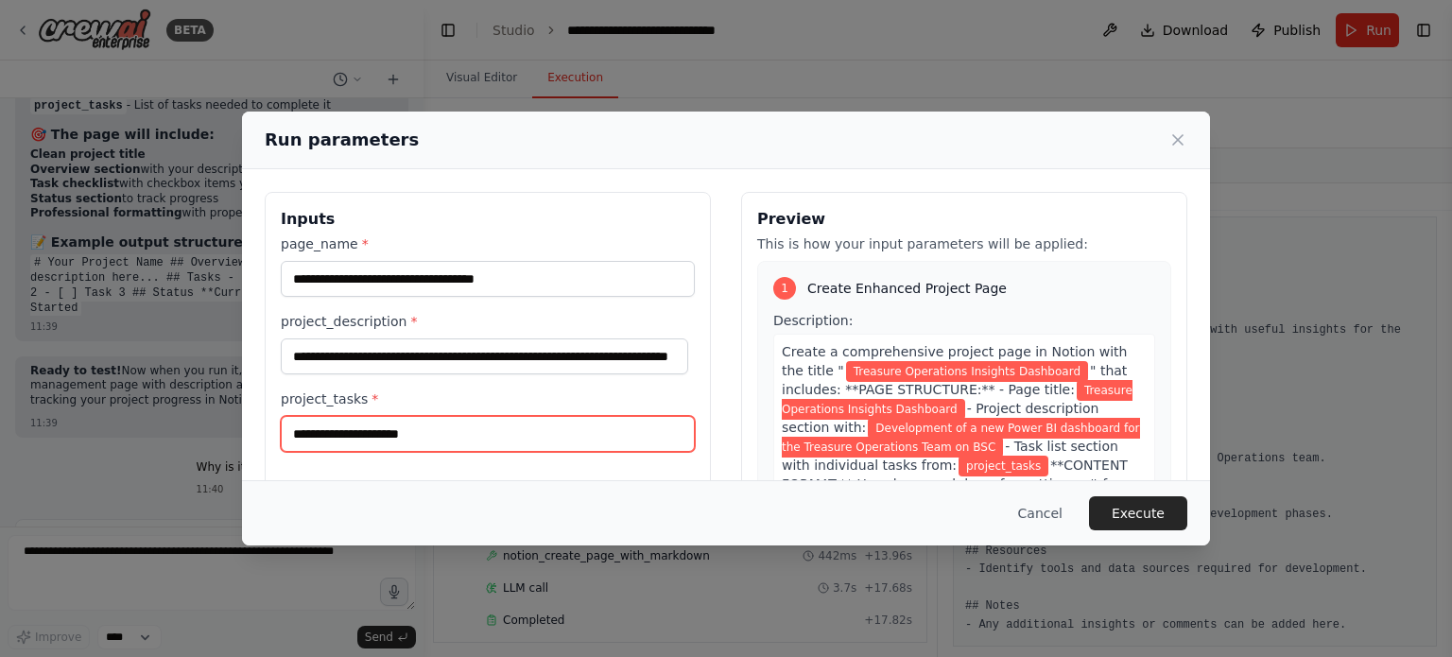
click at [440, 426] on input "project_tasks *" at bounding box center [488, 434] width 414 height 36
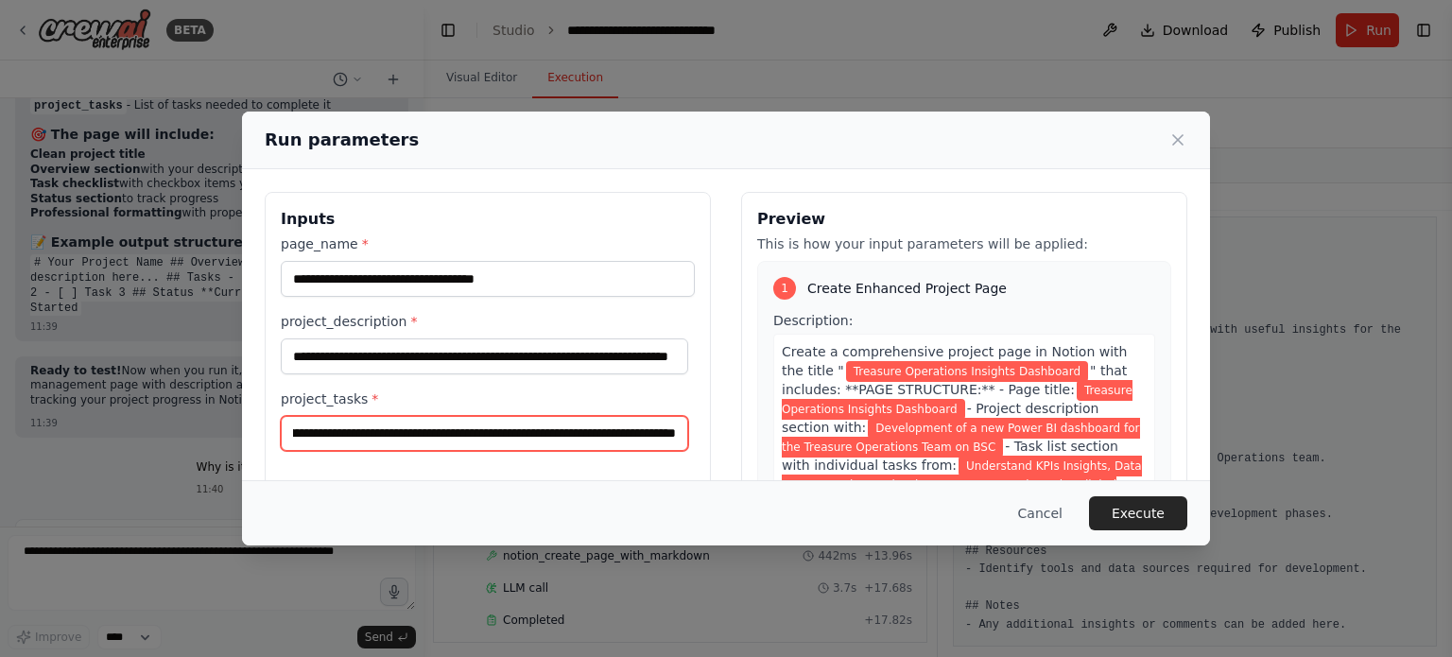
scroll to position [0, 688]
type input "**********"
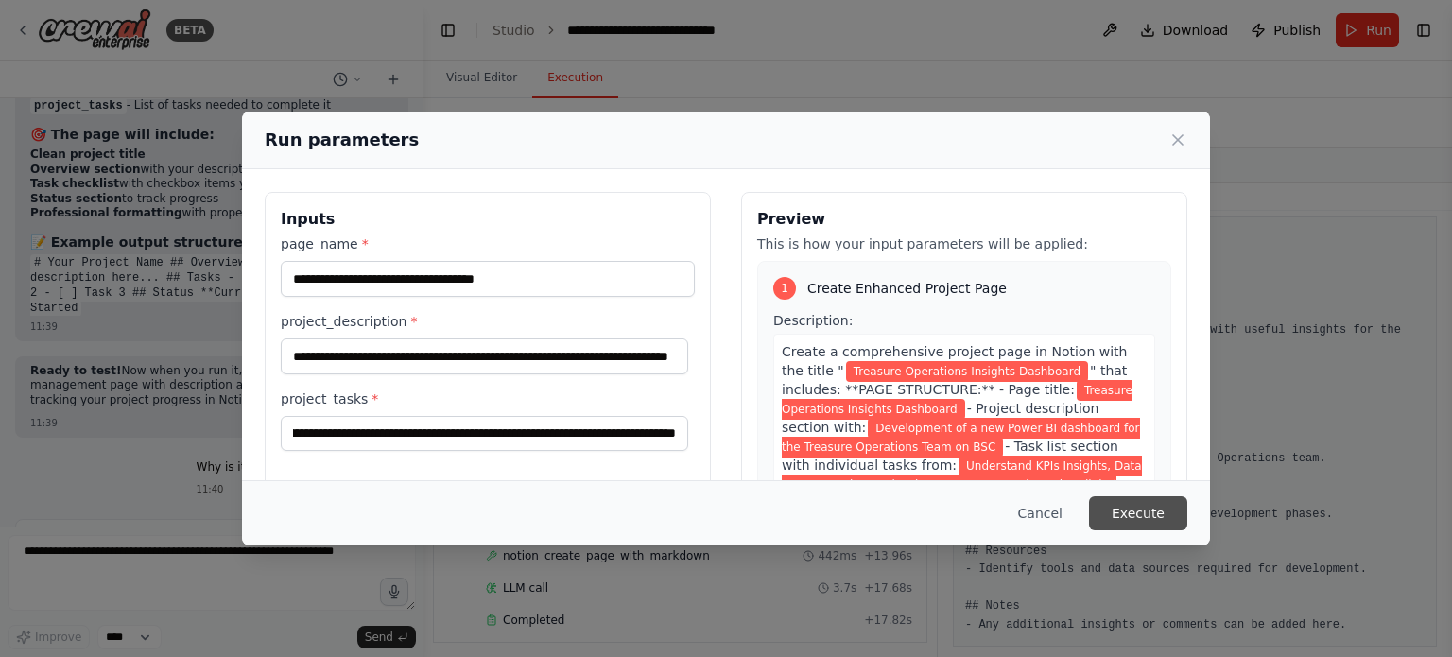
click at [1159, 511] on button "Execute" at bounding box center [1138, 513] width 98 height 34
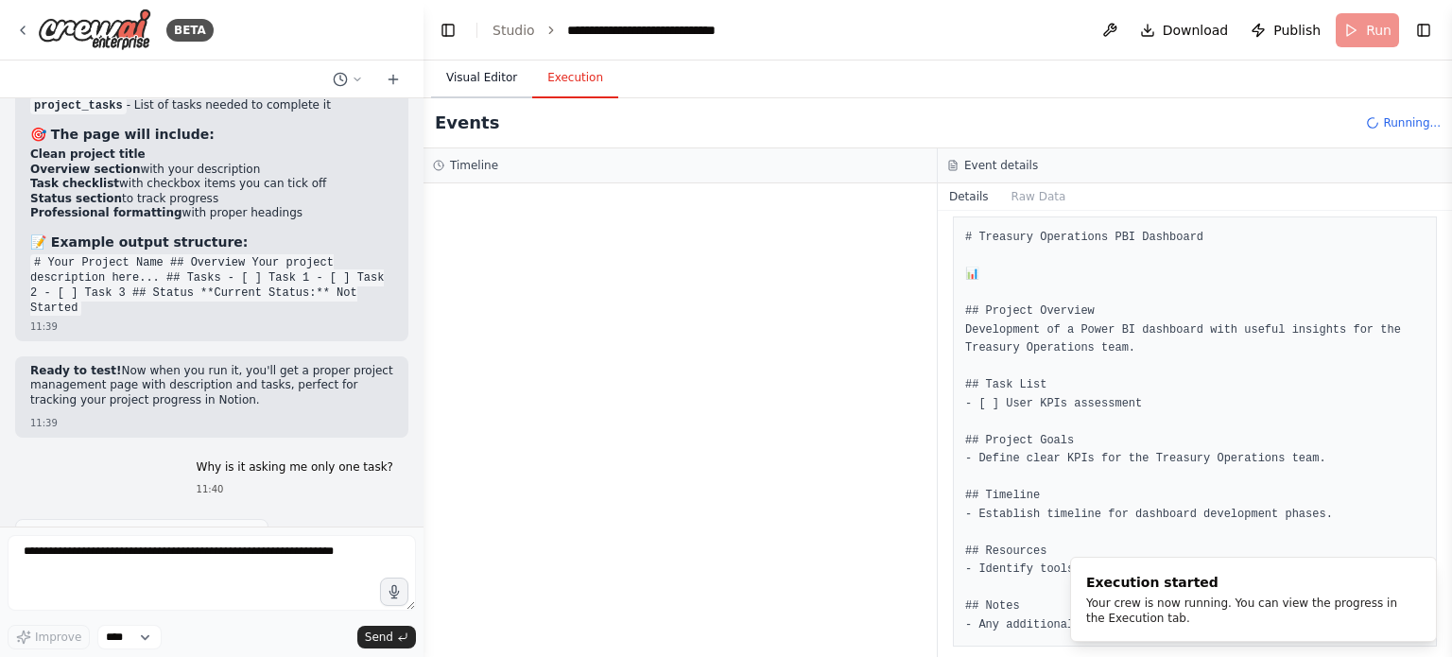
click at [478, 78] on button "Visual Editor" at bounding box center [481, 79] width 101 height 40
click at [578, 78] on button "Execution" at bounding box center [575, 79] width 86 height 40
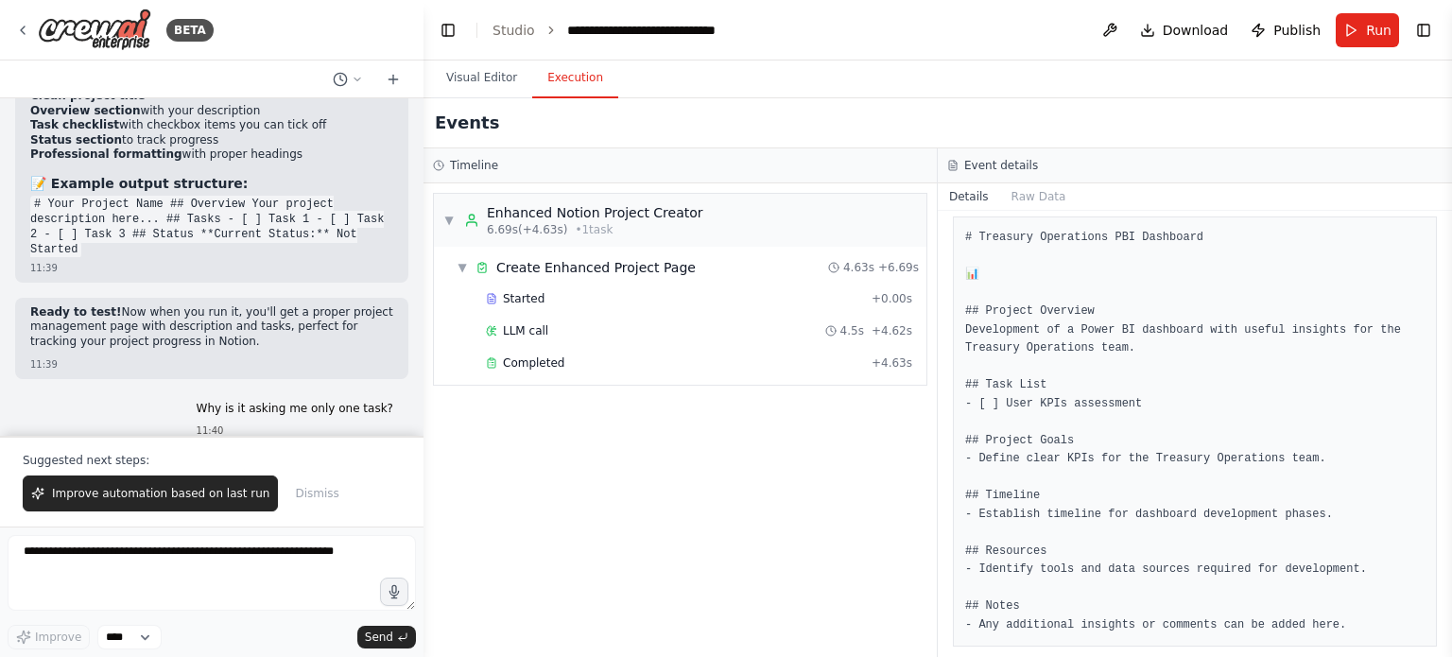
scroll to position [19529, 0]
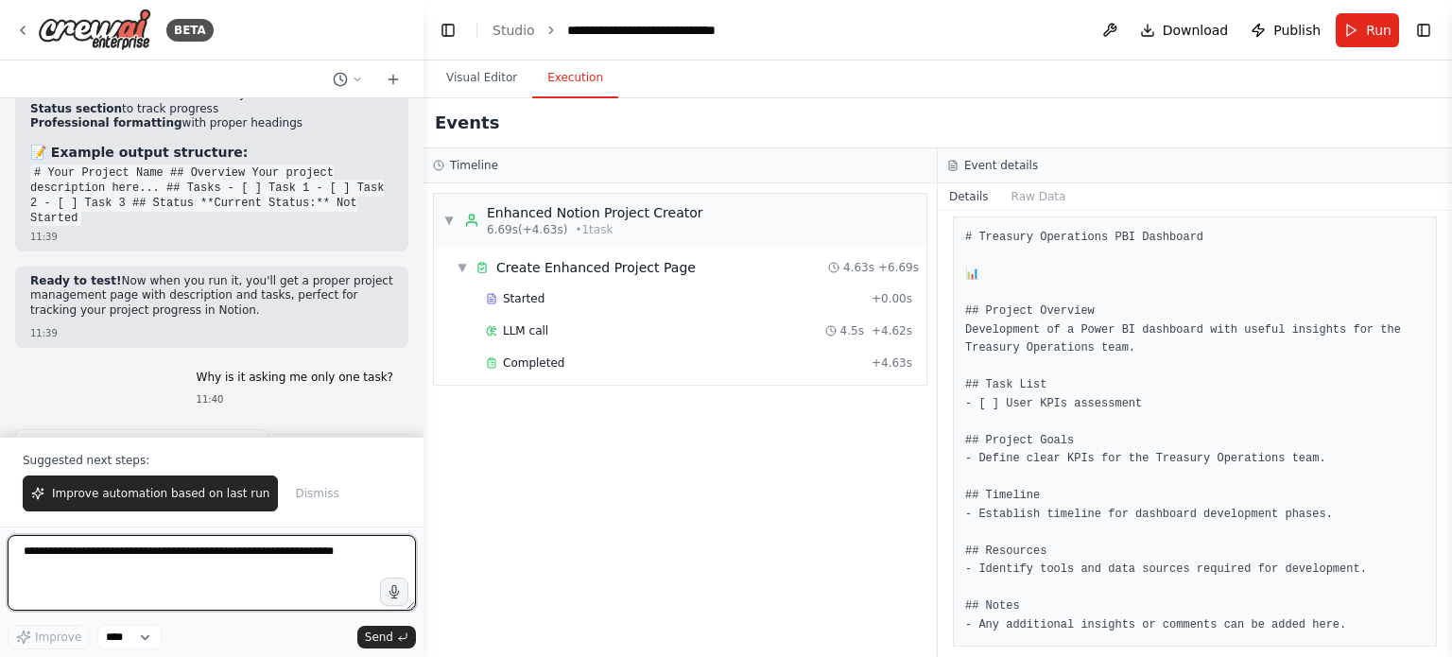
click at [289, 547] on textarea at bounding box center [212, 573] width 408 height 76
type textarea "**********"
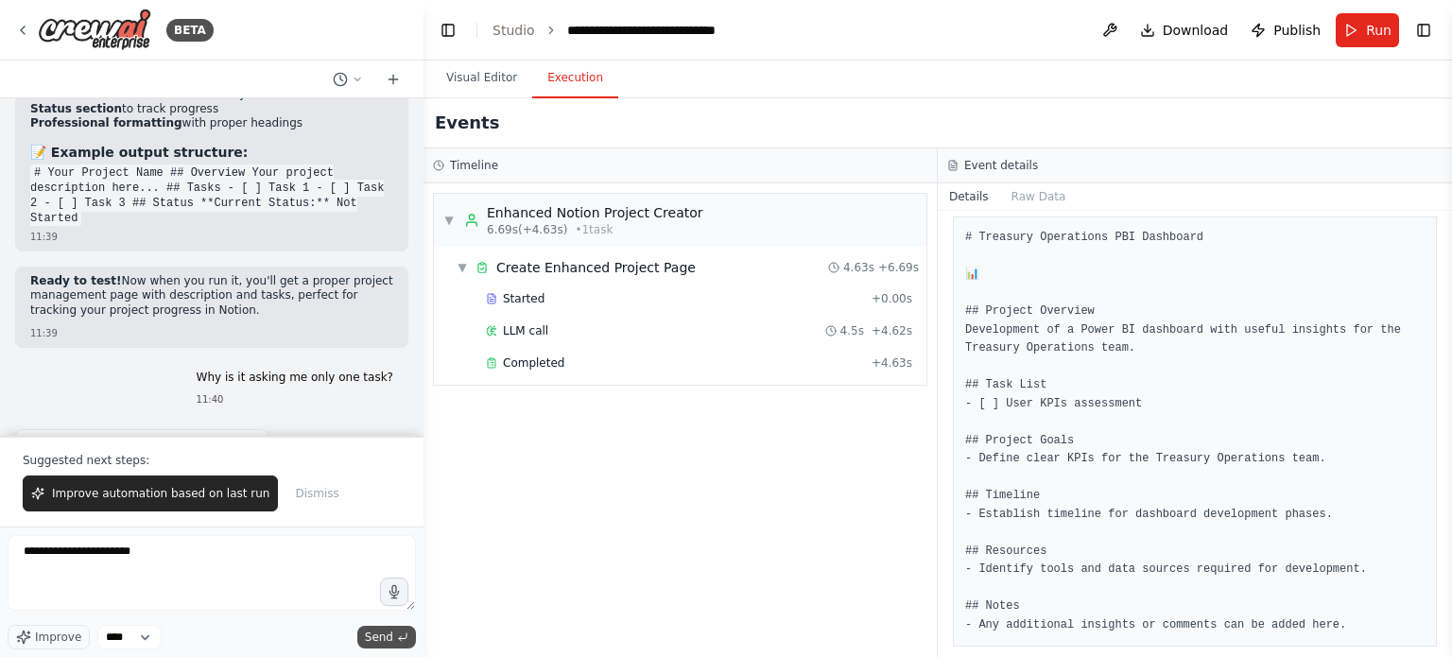
click at [411, 633] on button "Send" at bounding box center [386, 637] width 59 height 23
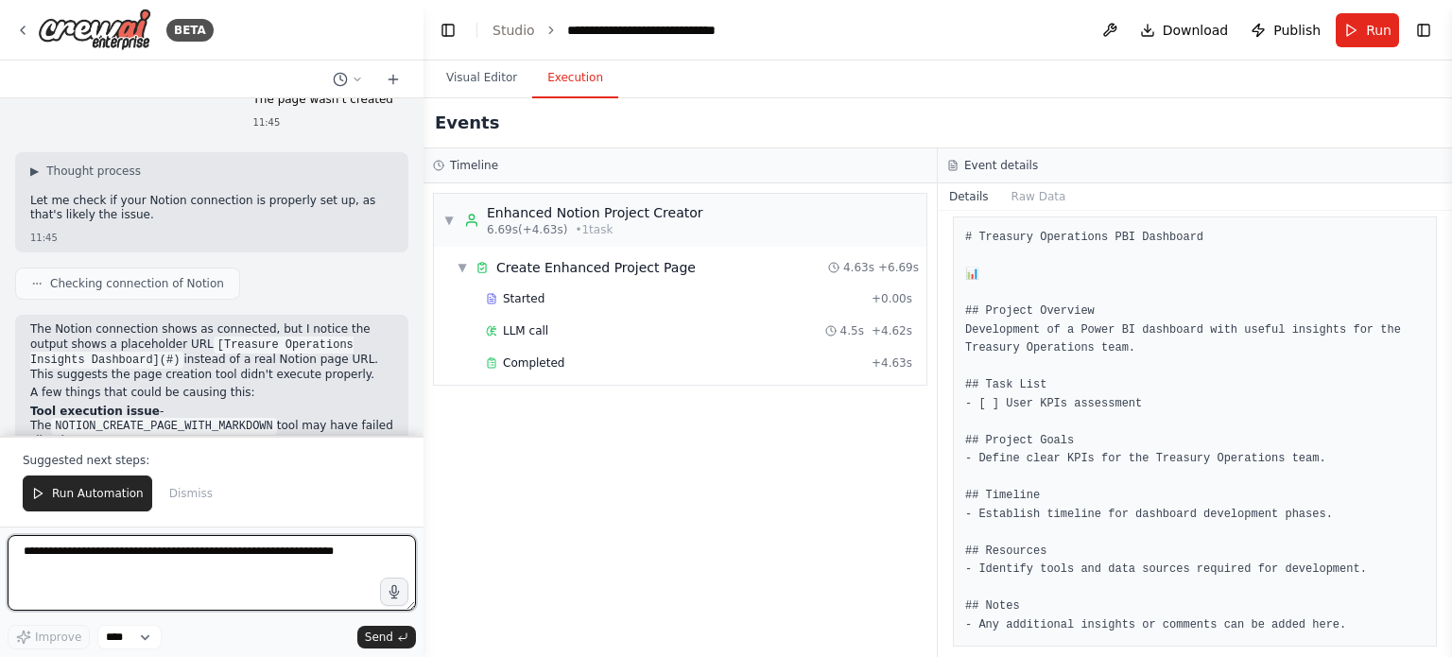
scroll to position [20386, 0]
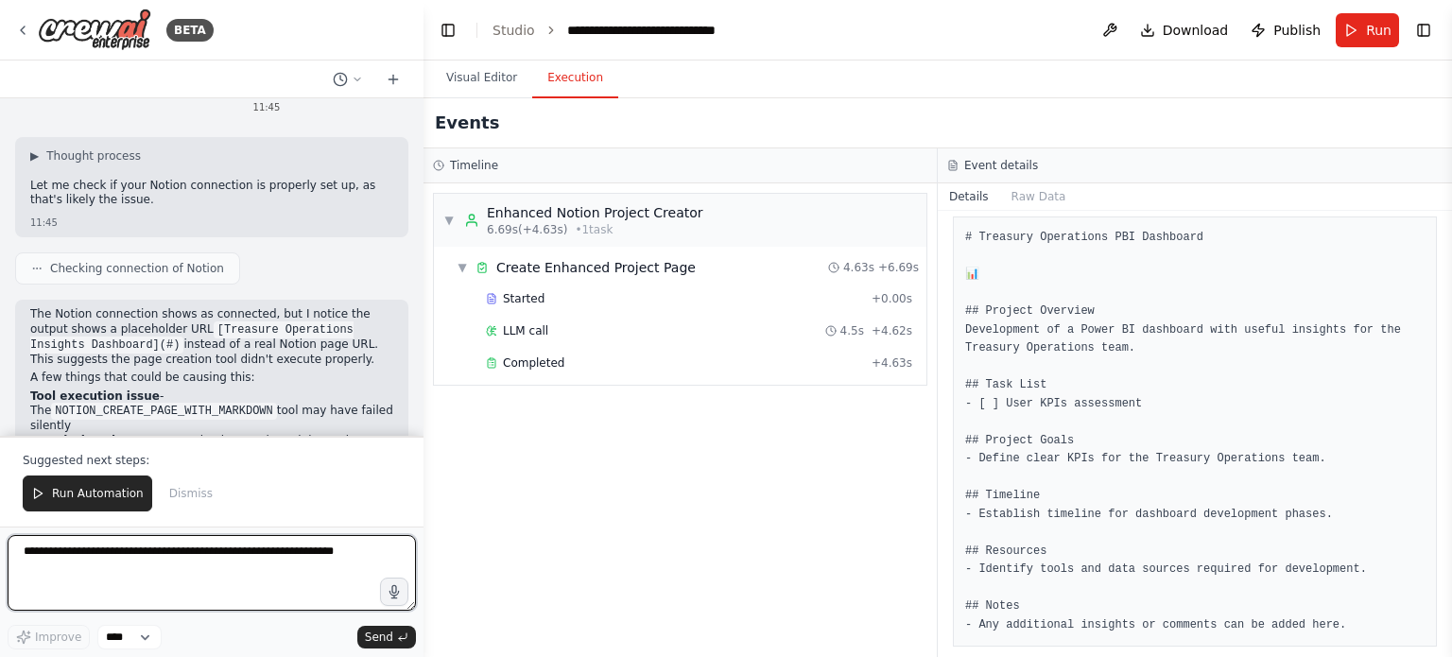
click at [298, 550] on textarea at bounding box center [212, 573] width 408 height 76
type textarea "**********"
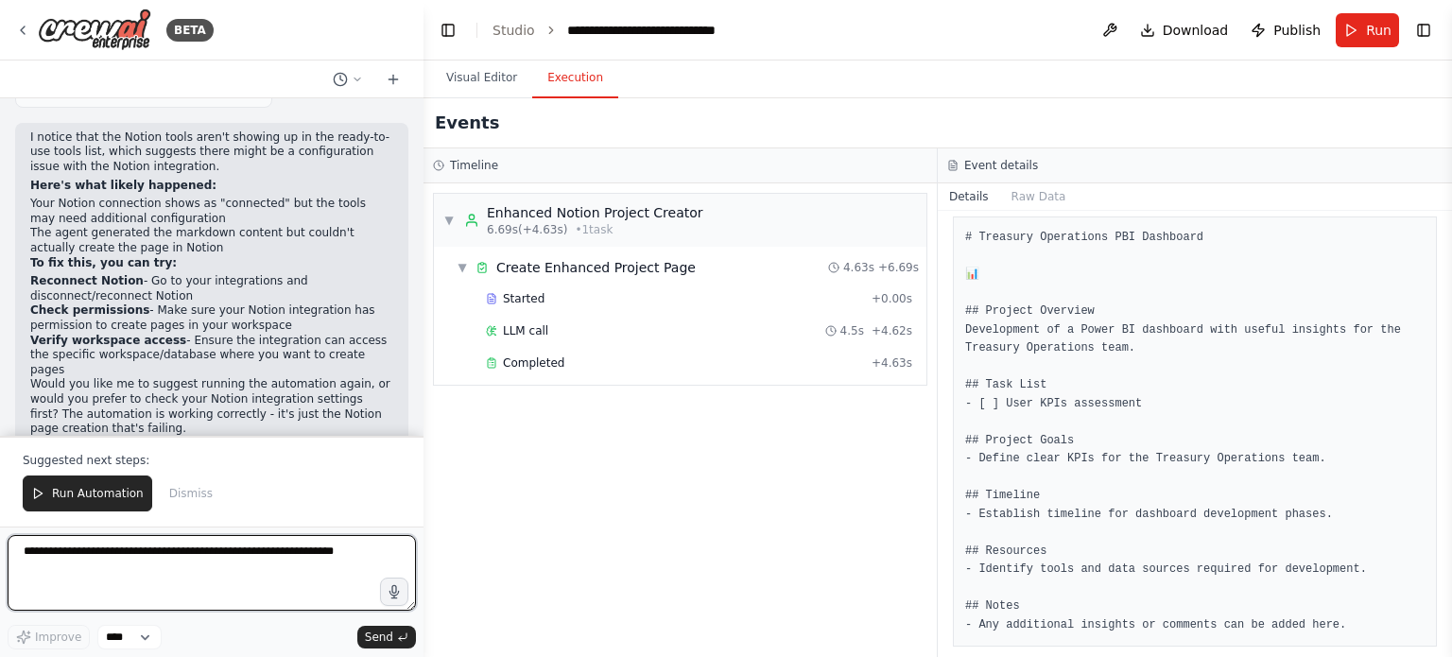
scroll to position [20945, 0]
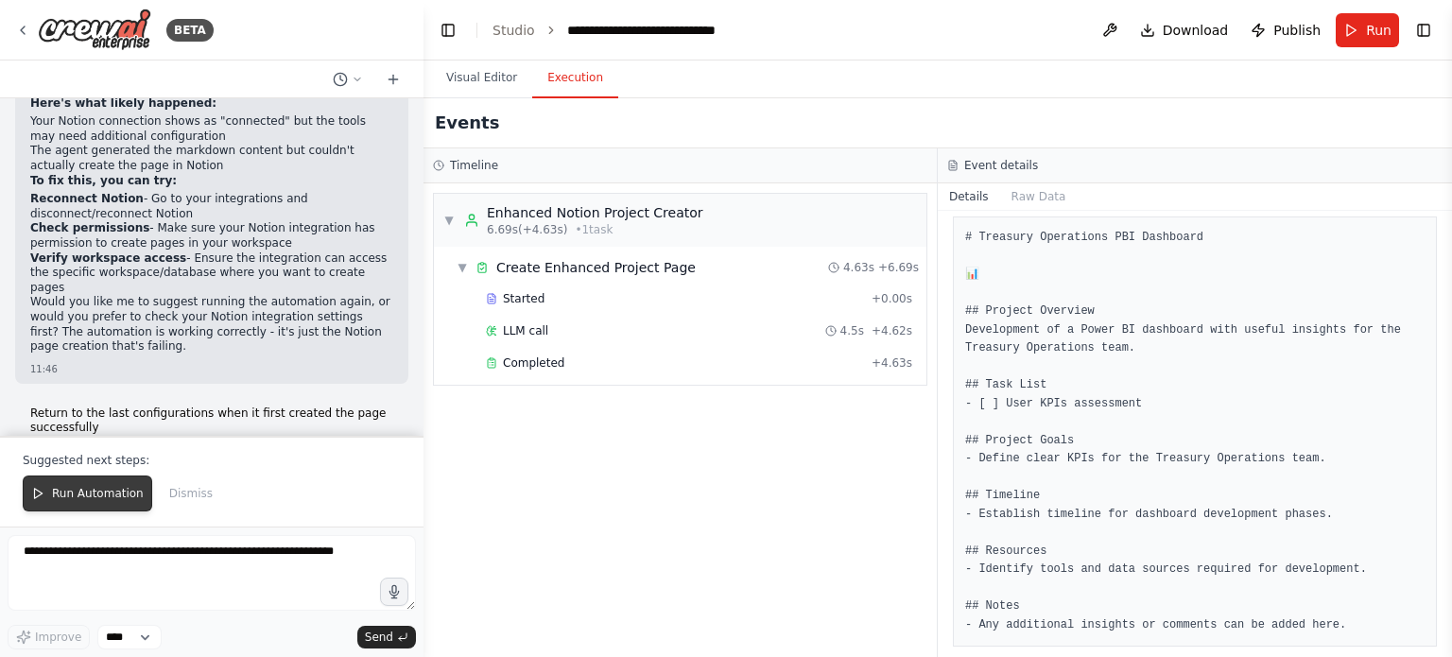
click at [48, 488] on button "Run Automation" at bounding box center [88, 494] width 130 height 36
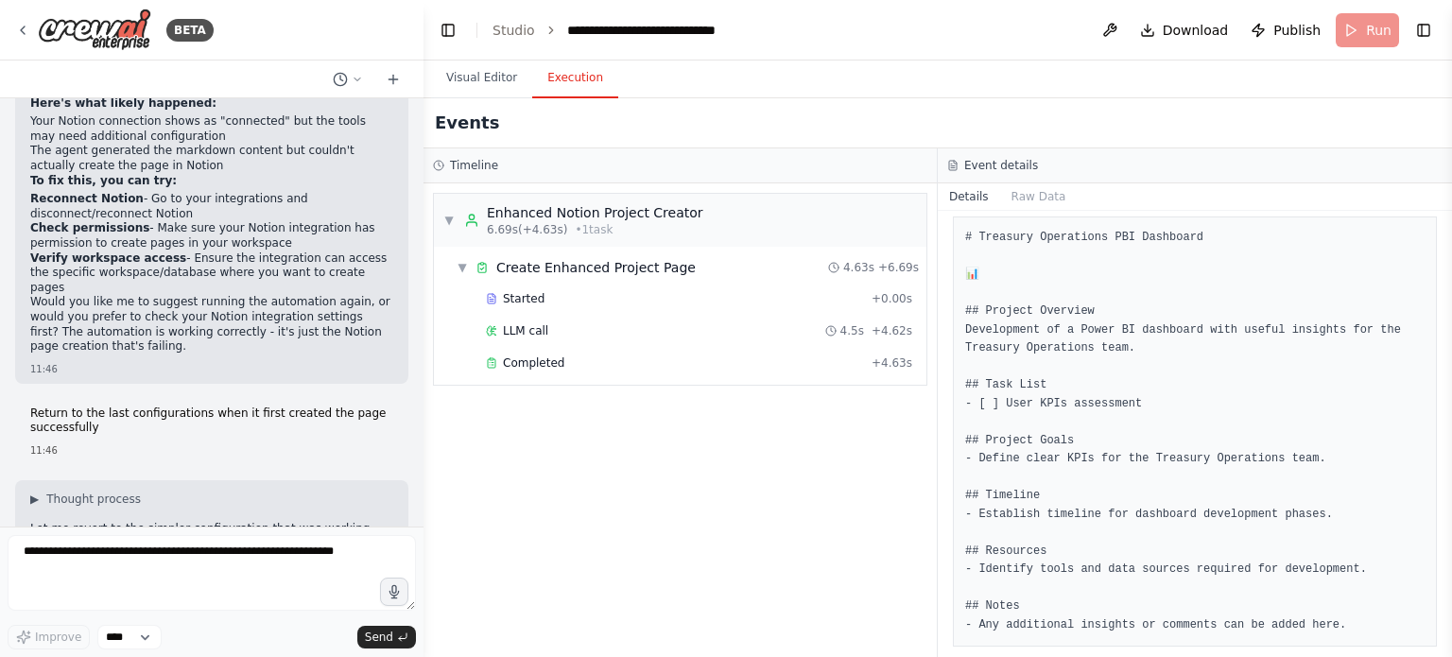
scroll to position [20855, 0]
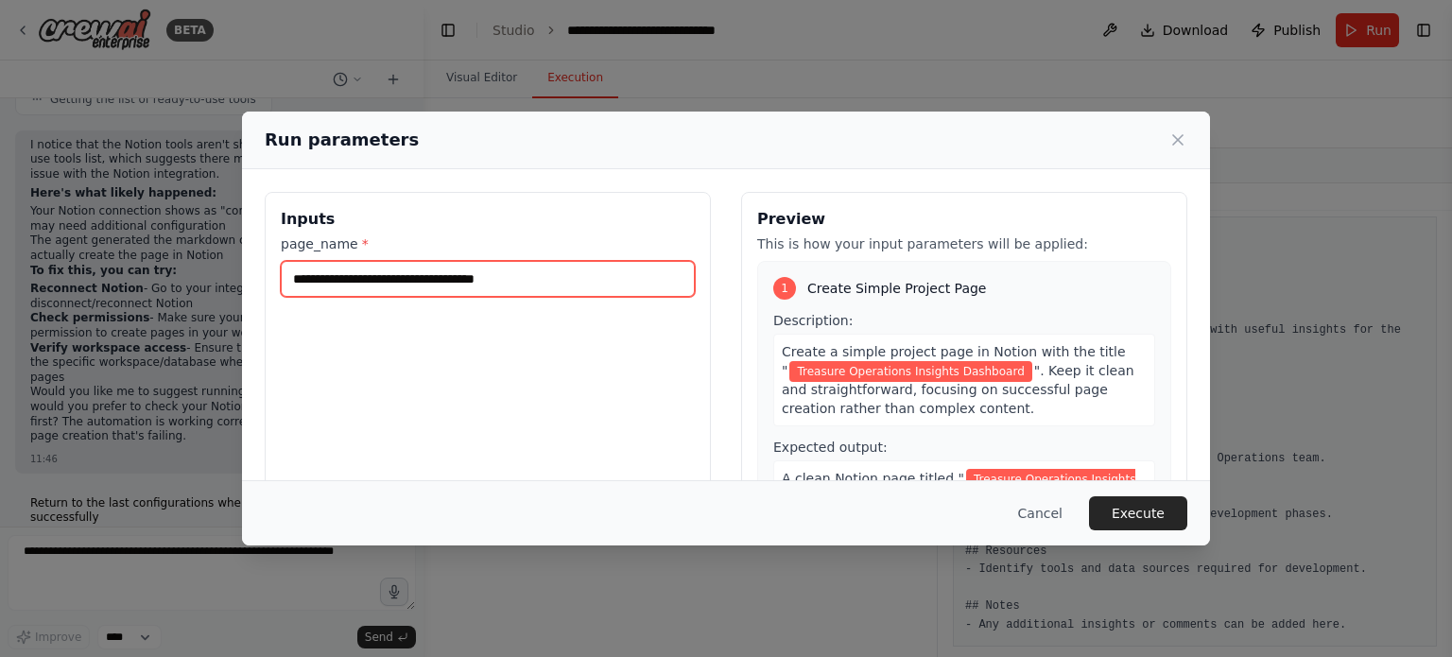
click at [344, 275] on input "**********" at bounding box center [488, 279] width 414 height 36
type input "**********"
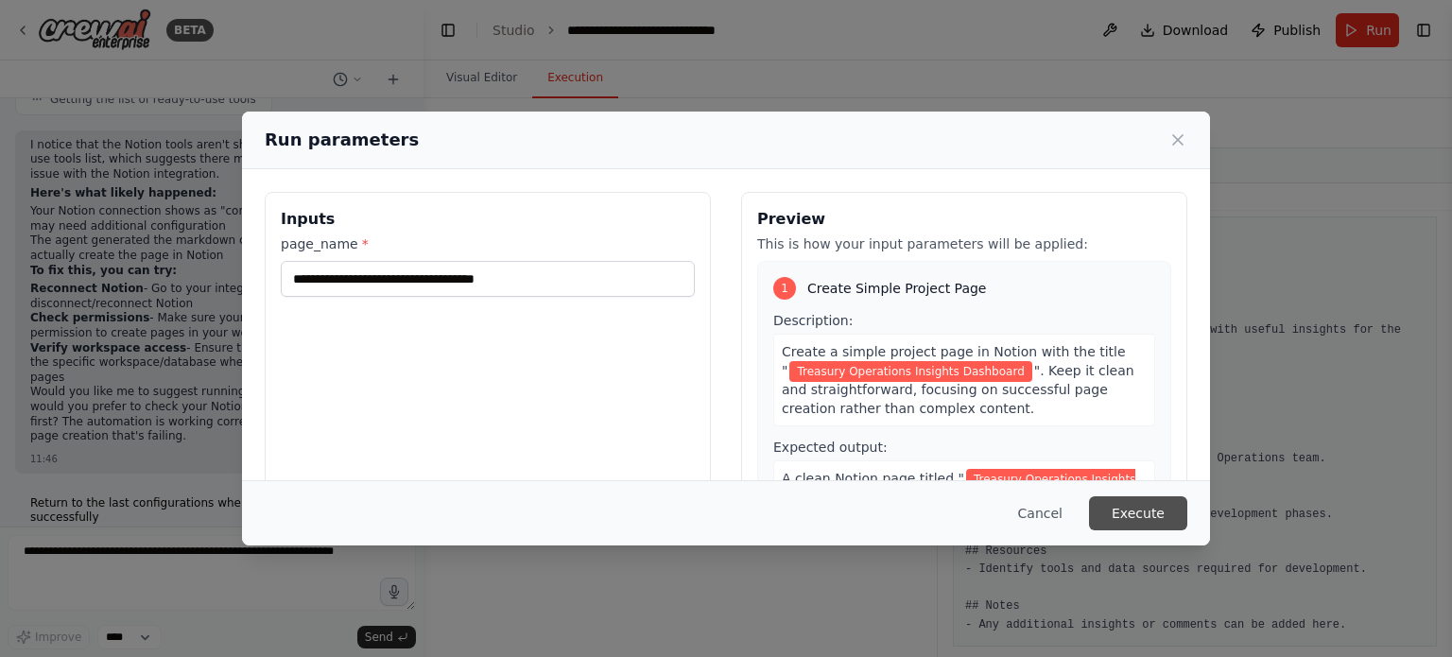
click at [1146, 506] on button "Execute" at bounding box center [1138, 513] width 98 height 34
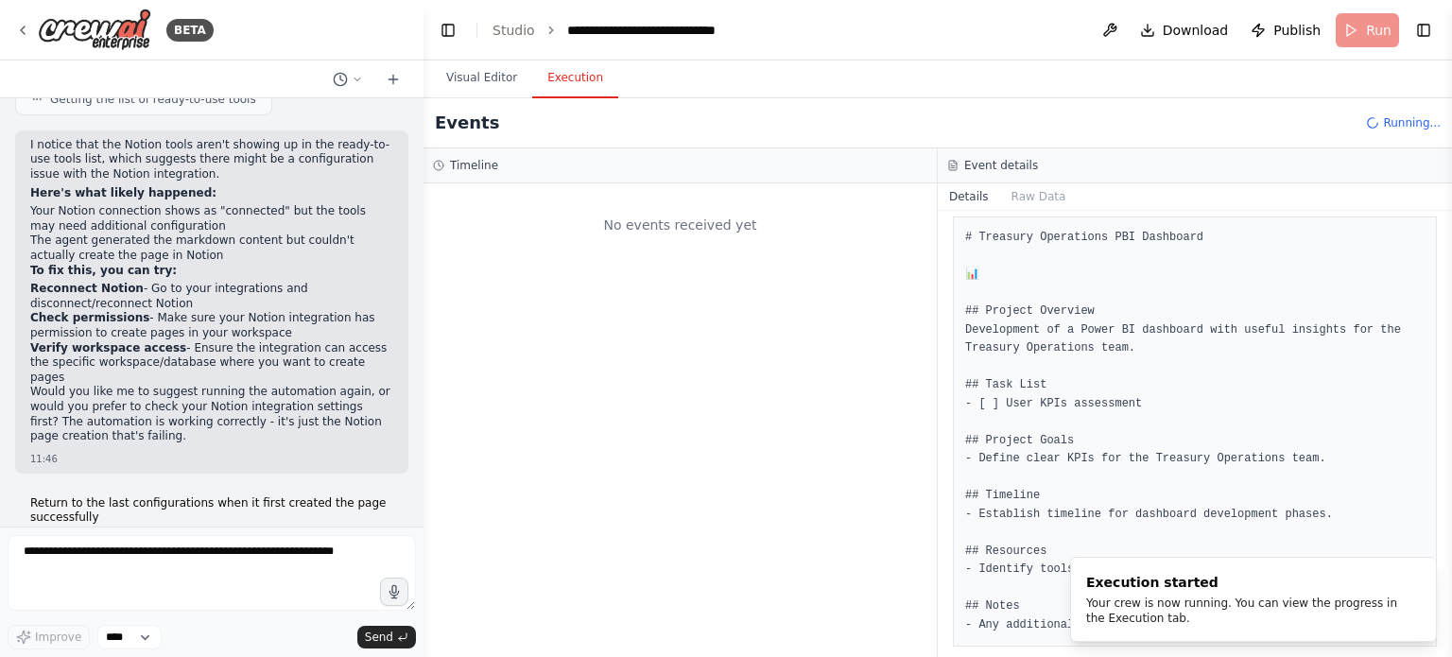
click at [477, 53] on header "**********" at bounding box center [938, 30] width 1029 height 61
click at [484, 92] on button "Visual Editor" at bounding box center [481, 79] width 101 height 40
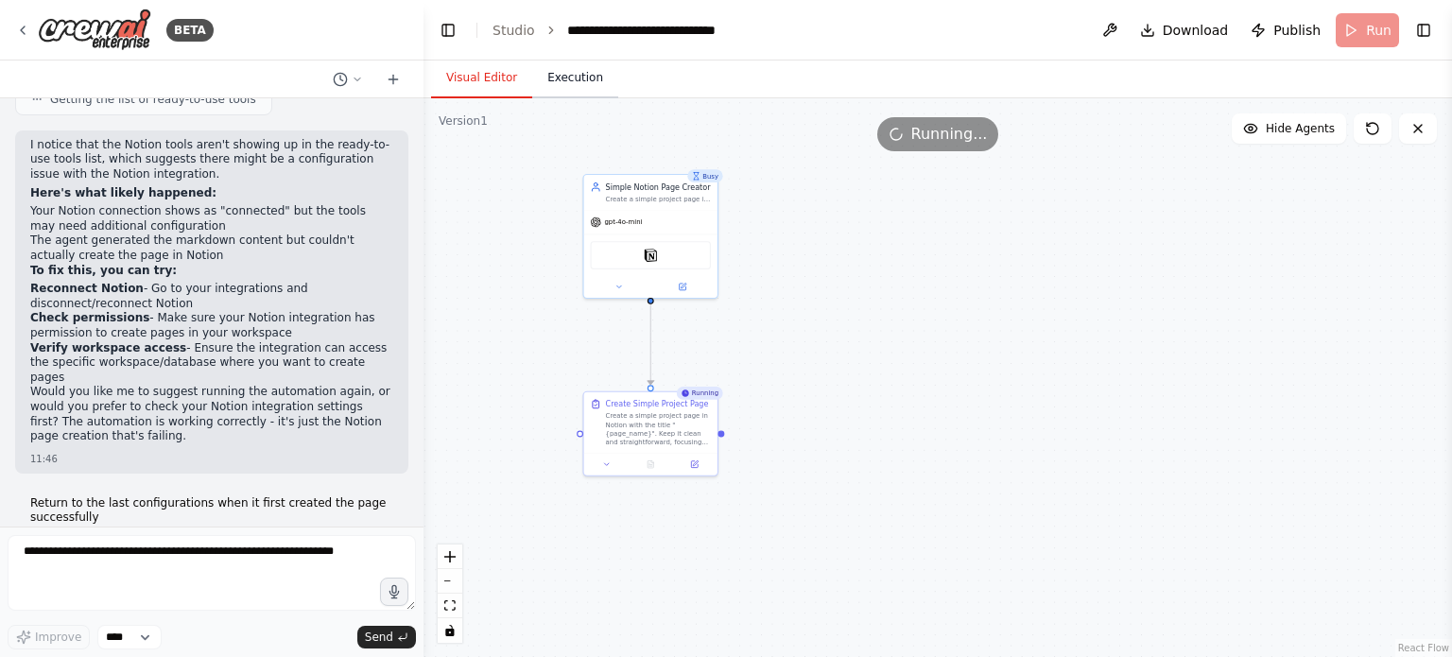
click at [541, 74] on button "Execution" at bounding box center [575, 79] width 86 height 40
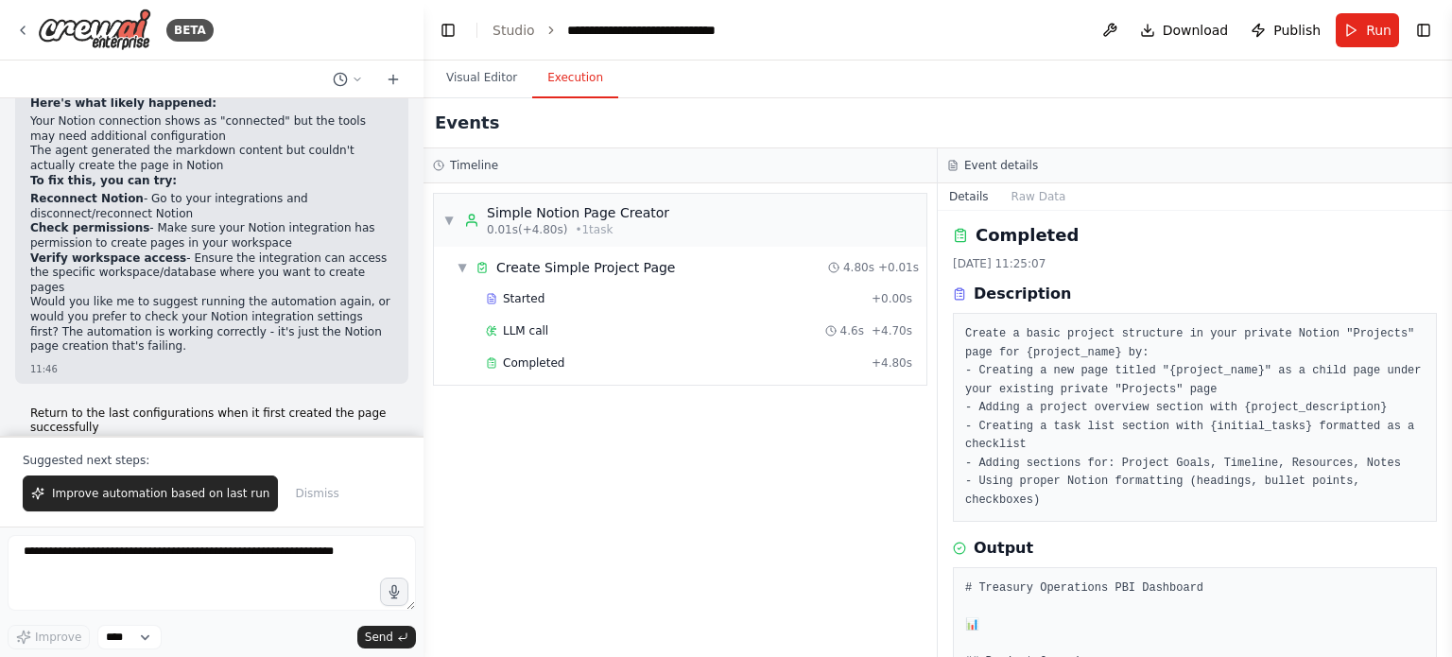
scroll to position [0, 0]
drag, startPoint x: 1179, startPoint y: 411, endPoint x: 1267, endPoint y: 411, distance: 87.9
click at [1267, 411] on pre "Create a basic project structure in your private Notion "Projects" page for {pr…" at bounding box center [1195, 421] width 460 height 184
click at [1268, 411] on pre "Create a basic project structure in your private Notion "Projects" page for {pr…" at bounding box center [1195, 421] width 460 height 184
drag, startPoint x: 1029, startPoint y: 426, endPoint x: 1188, endPoint y: 428, distance: 158.9
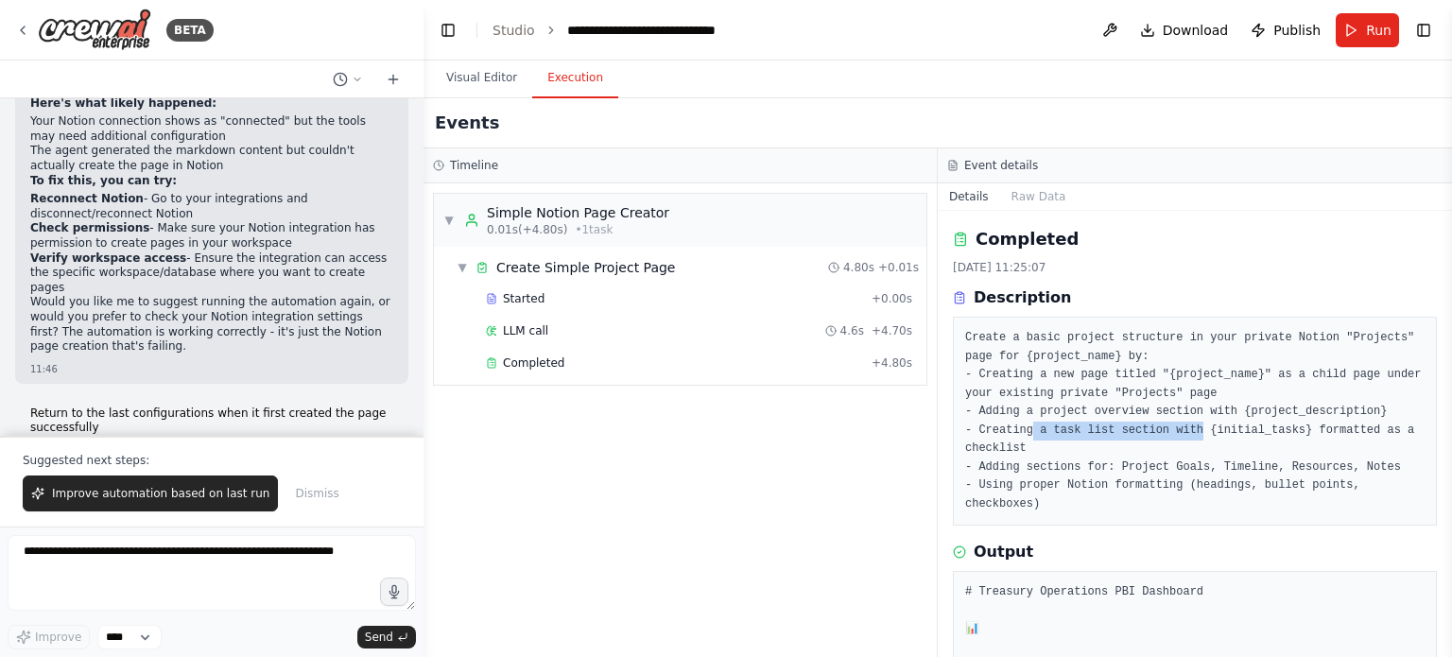
click at [1186, 428] on pre "Create a basic project structure in your private Notion "Projects" page for {pr…" at bounding box center [1195, 421] width 460 height 184
click at [1188, 428] on pre "Create a basic project structure in your private Notion "Projects" page for {pr…" at bounding box center [1195, 421] width 460 height 184
drag, startPoint x: 1195, startPoint y: 428, endPoint x: 1314, endPoint y: 430, distance: 119.2
click at [1314, 430] on pre "Create a basic project structure in your private Notion "Projects" page for {pr…" at bounding box center [1195, 421] width 460 height 184
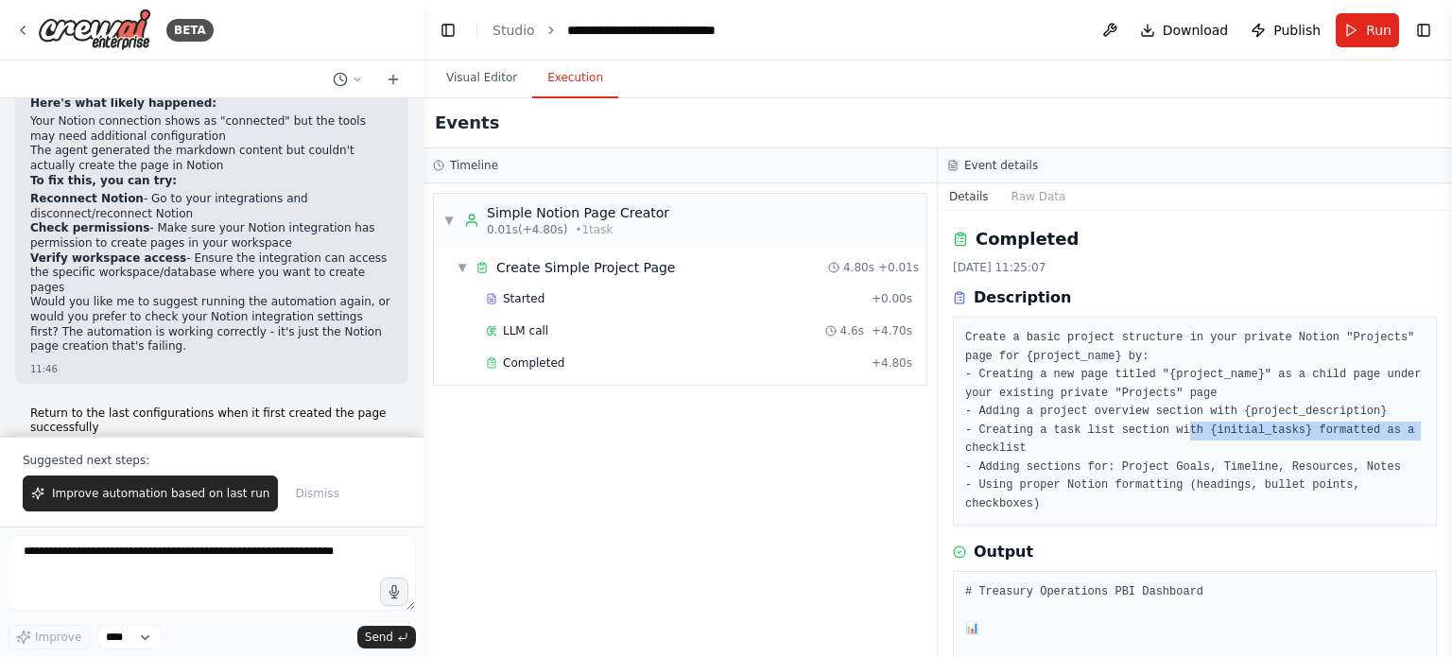
drag, startPoint x: 1388, startPoint y: 424, endPoint x: 1156, endPoint y: 424, distance: 231.7
click at [1168, 424] on pre "Create a basic project structure in your private Notion "Projects" page for {pr…" at bounding box center [1195, 421] width 460 height 184
click at [1117, 424] on pre "Create a basic project structure in your private Notion "Projects" page for {pr…" at bounding box center [1195, 421] width 460 height 184
click at [1019, 453] on pre "Create a basic project structure in your private Notion "Projects" page for {pr…" at bounding box center [1195, 421] width 460 height 184
click at [1029, 445] on pre "Create a basic project structure in your private Notion "Projects" page for {pr…" at bounding box center [1195, 421] width 460 height 184
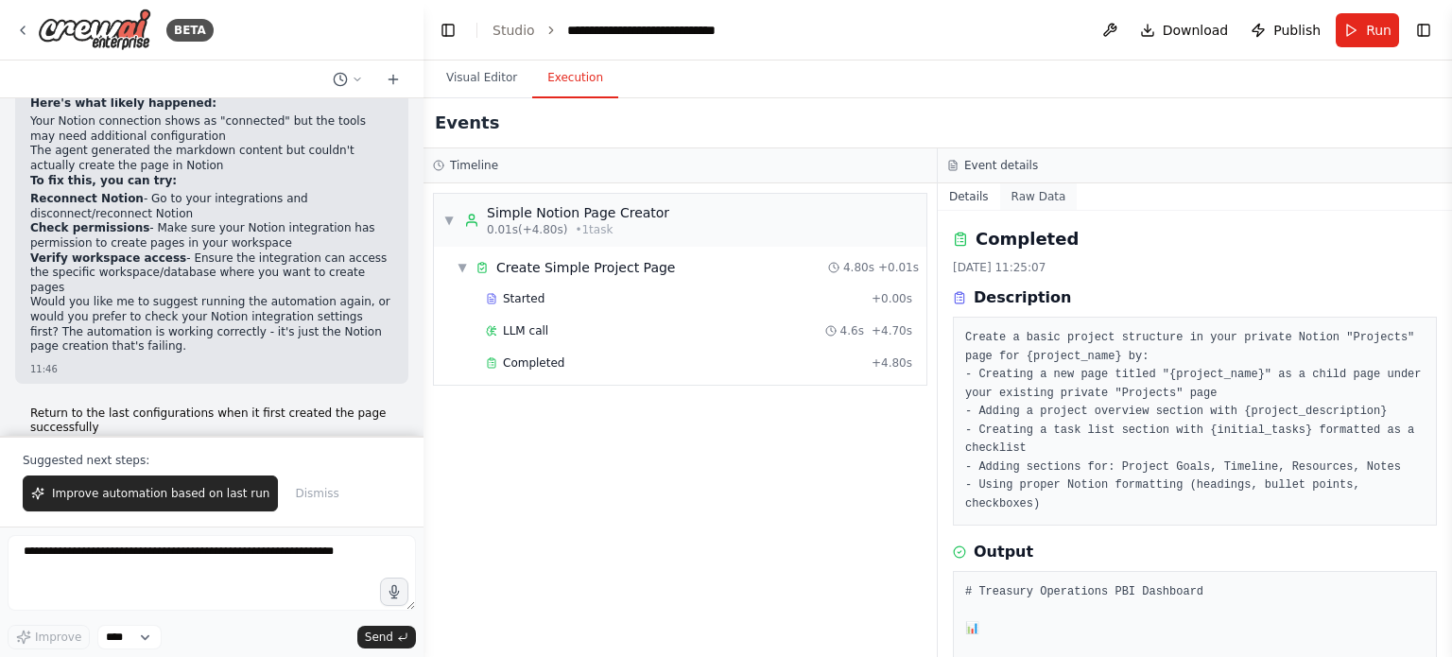
click at [1034, 197] on button "Raw Data" at bounding box center [1039, 196] width 78 height 26
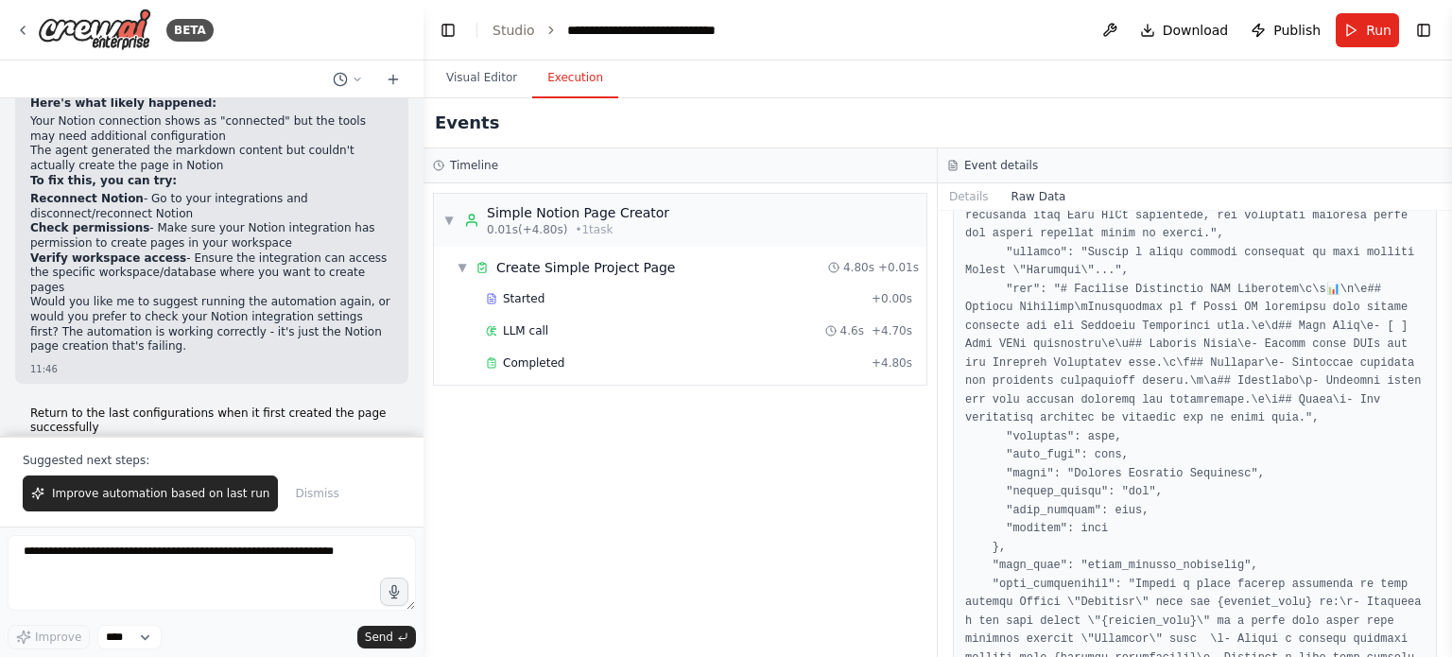
scroll to position [1618, 0]
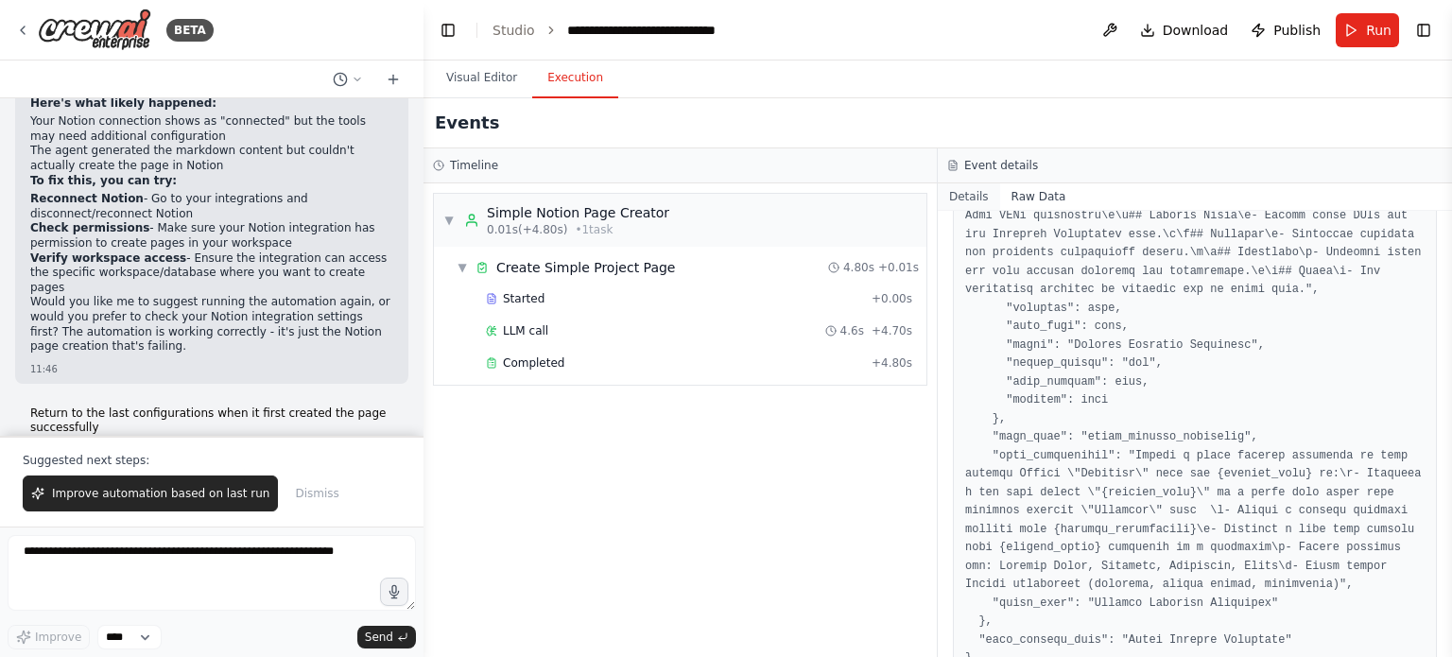
click at [975, 187] on button "Details" at bounding box center [969, 196] width 62 height 26
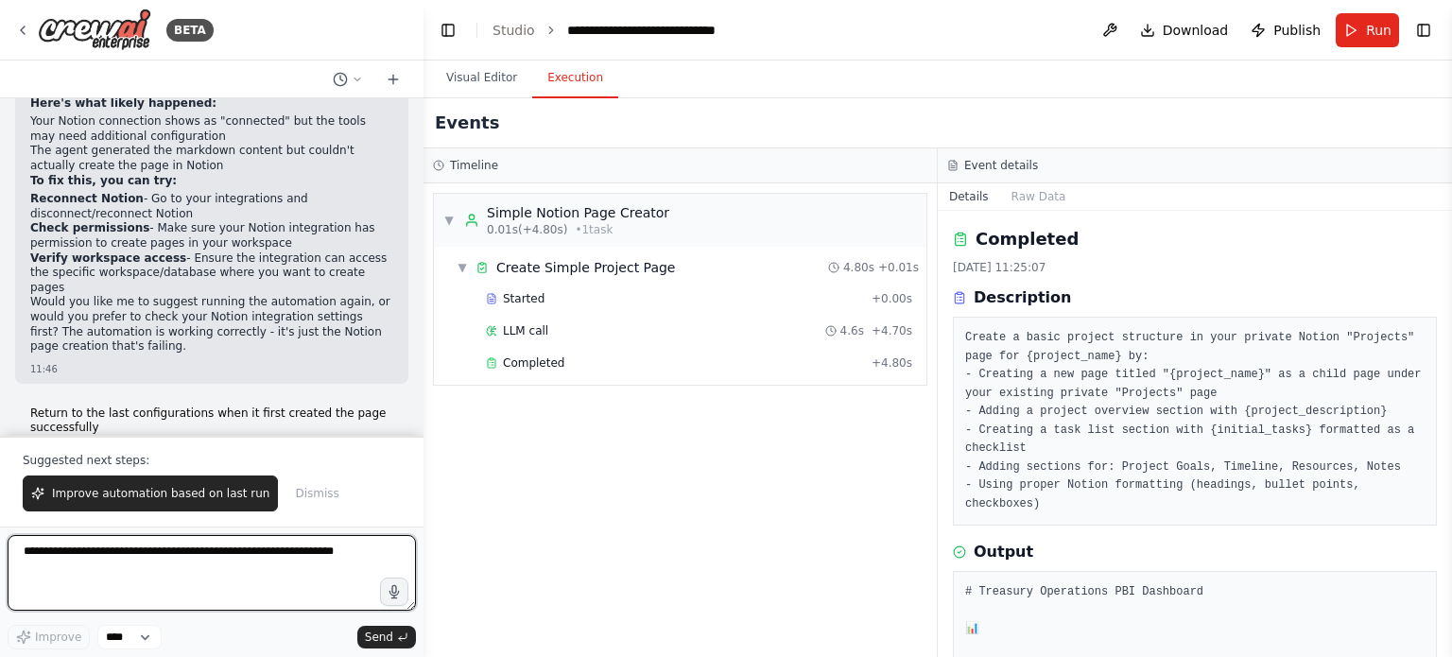
click at [229, 546] on textarea at bounding box center [212, 573] width 408 height 76
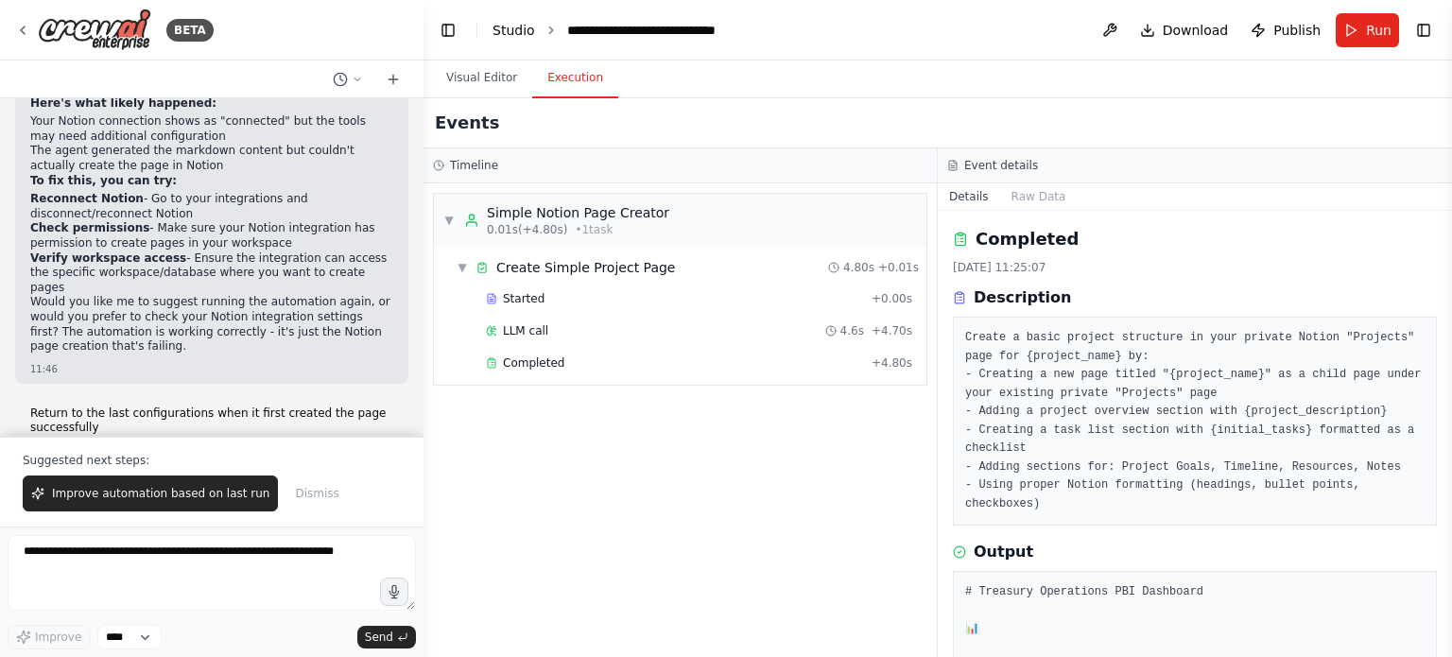
click at [518, 26] on link "Studio" at bounding box center [514, 30] width 43 height 15
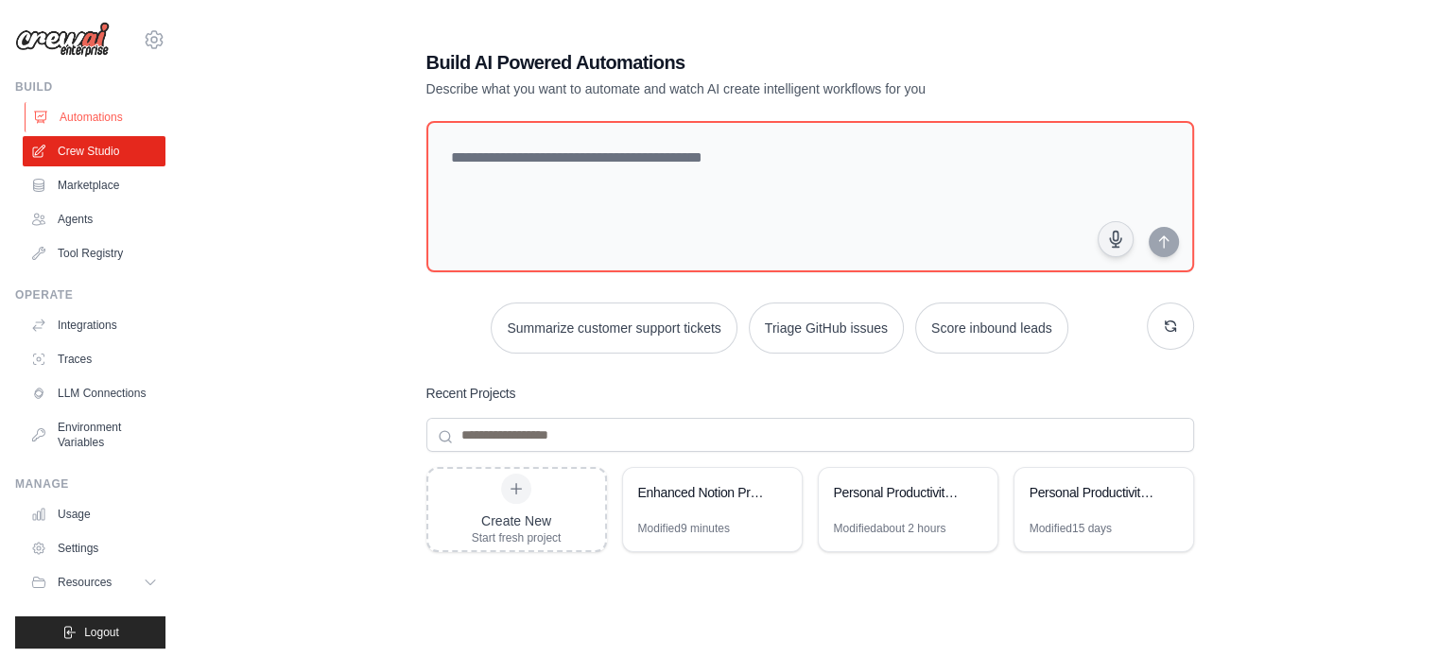
click at [98, 113] on link "Automations" at bounding box center [96, 117] width 143 height 30
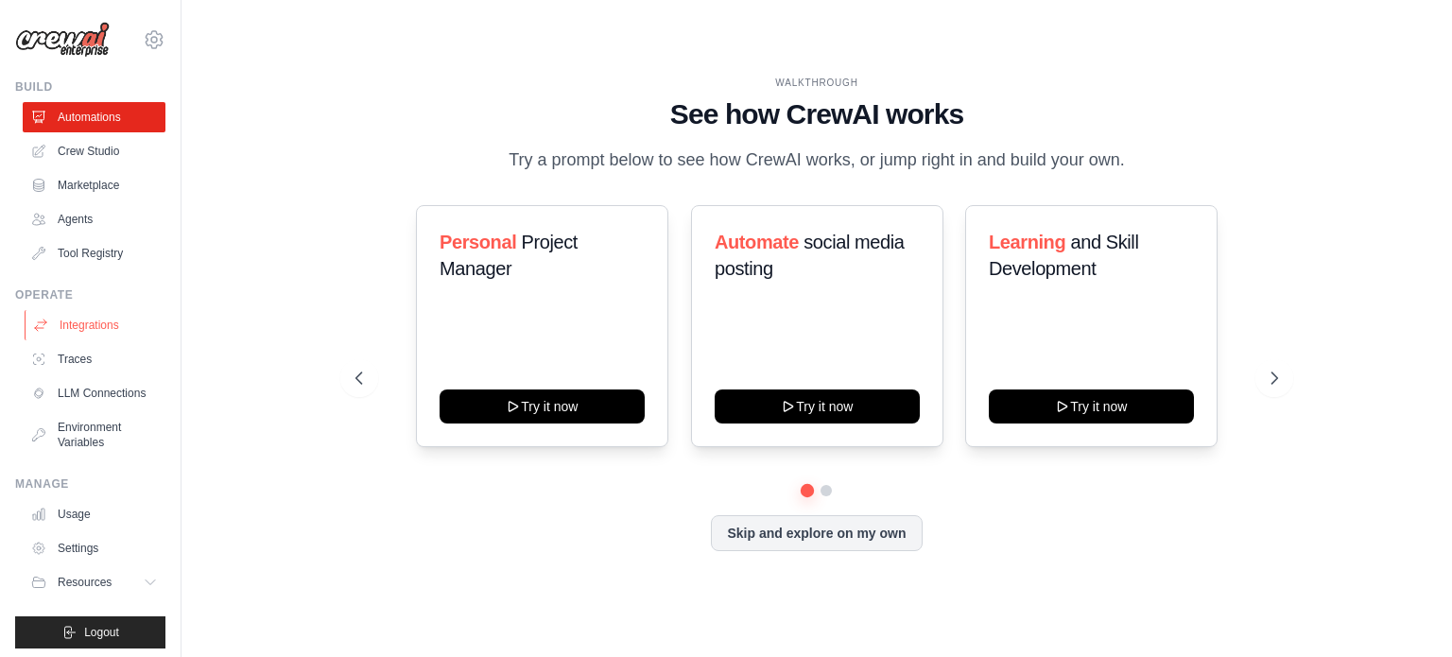
scroll to position [21, 0]
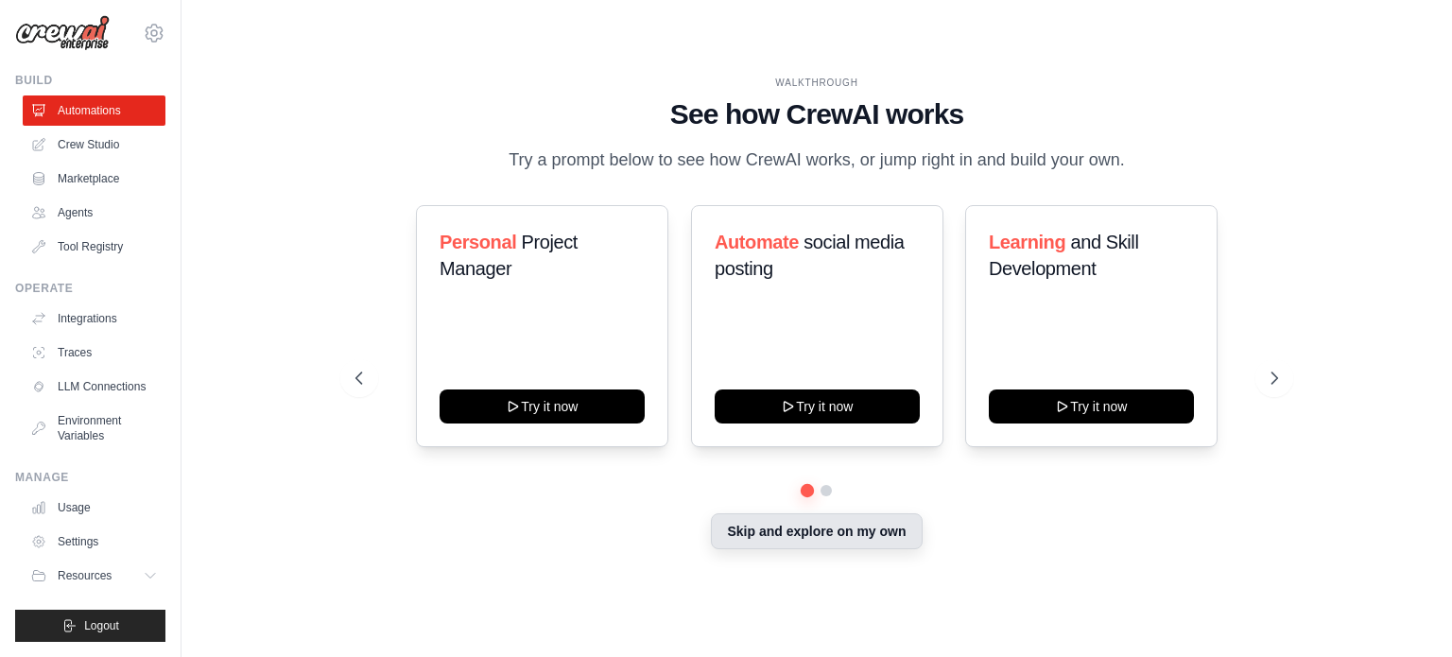
click at [753, 527] on button "Skip and explore on my own" at bounding box center [816, 531] width 211 height 36
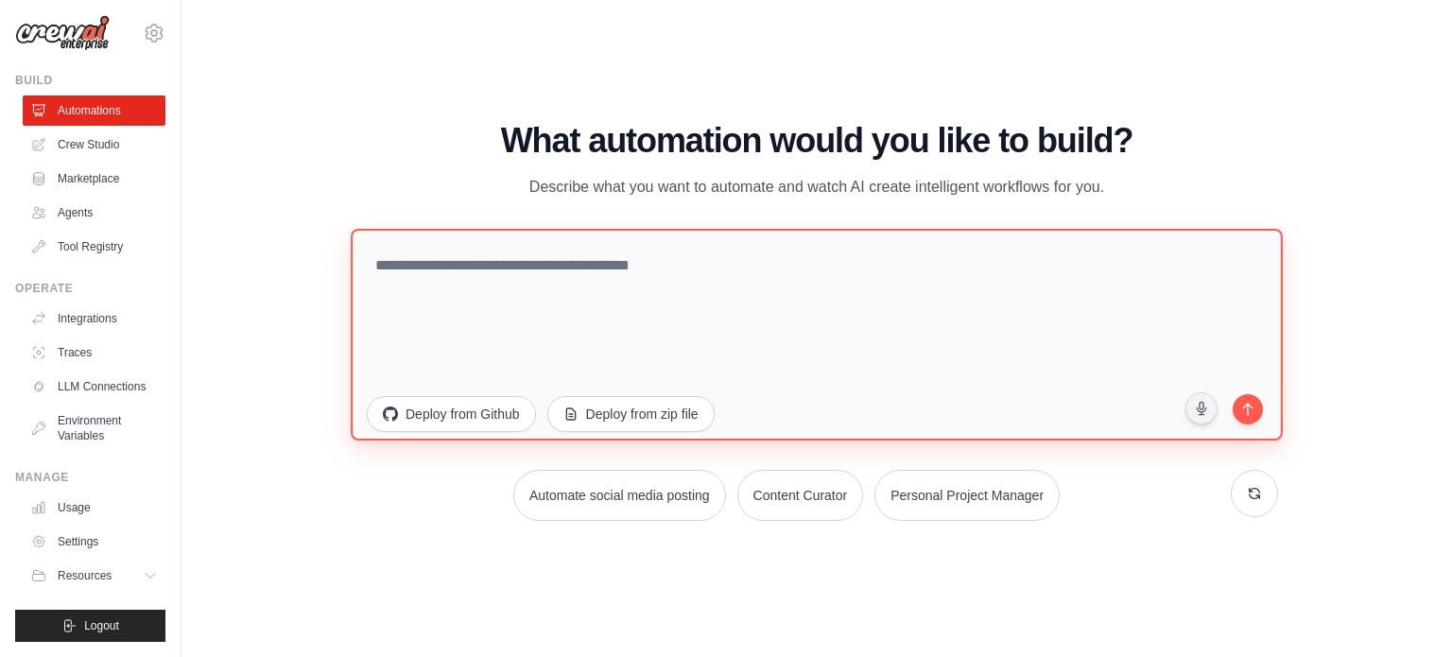
click at [516, 288] on textarea at bounding box center [817, 334] width 932 height 212
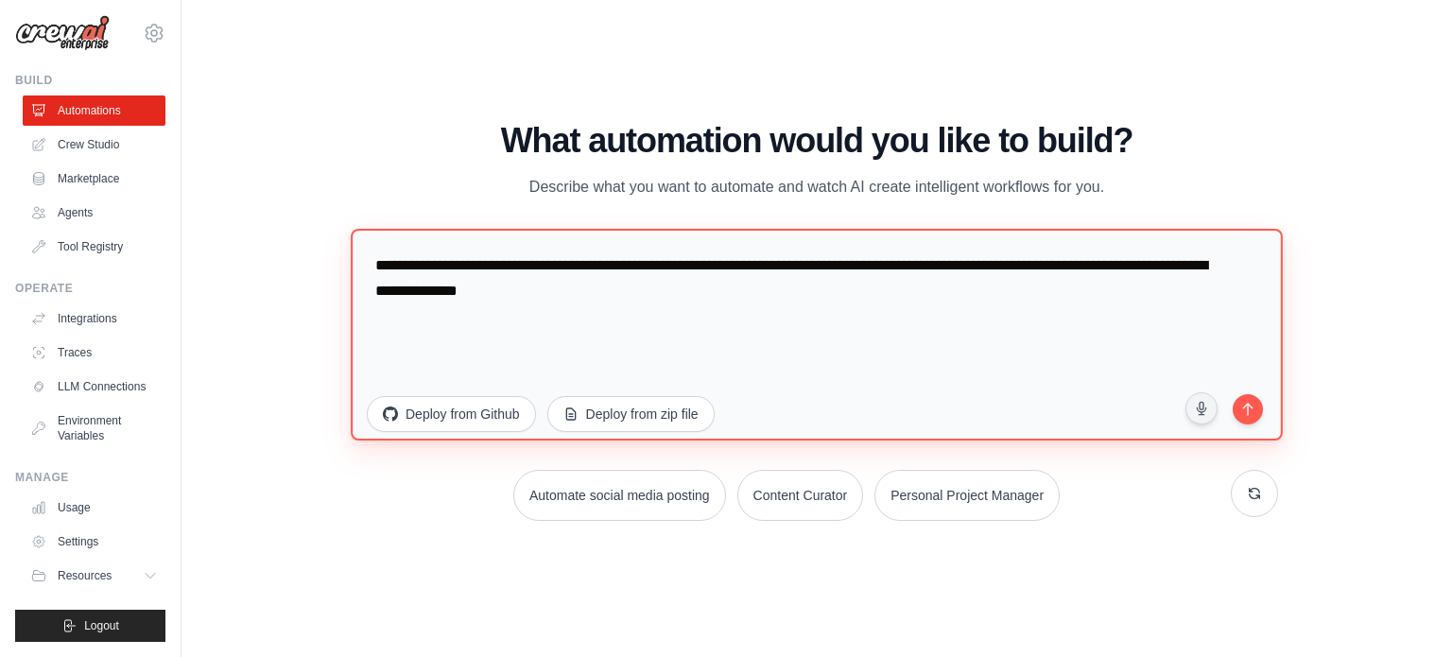
click at [874, 408] on textarea "**********" at bounding box center [817, 334] width 932 height 212
click at [1188, 364] on textarea "**********" at bounding box center [817, 334] width 932 height 212
type textarea "**********"
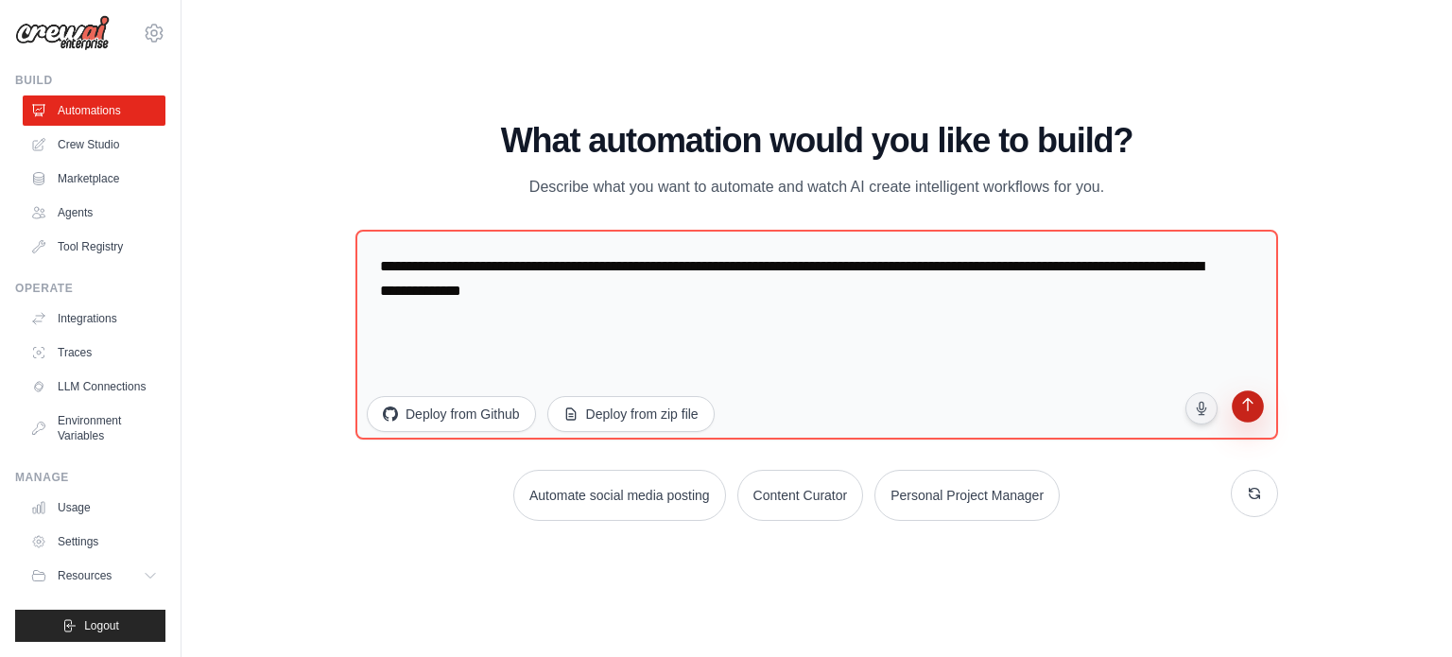
click at [1255, 402] on icon "submit" at bounding box center [1248, 407] width 18 height 18
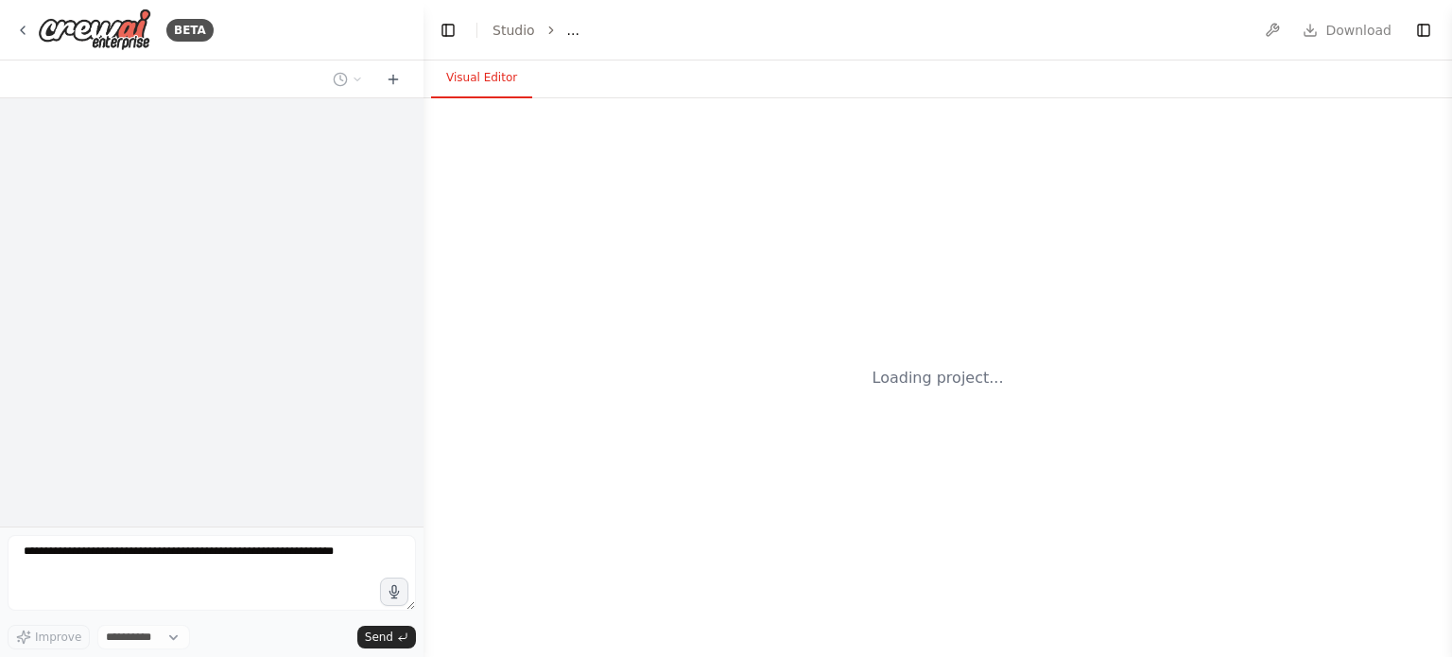
select select "****"
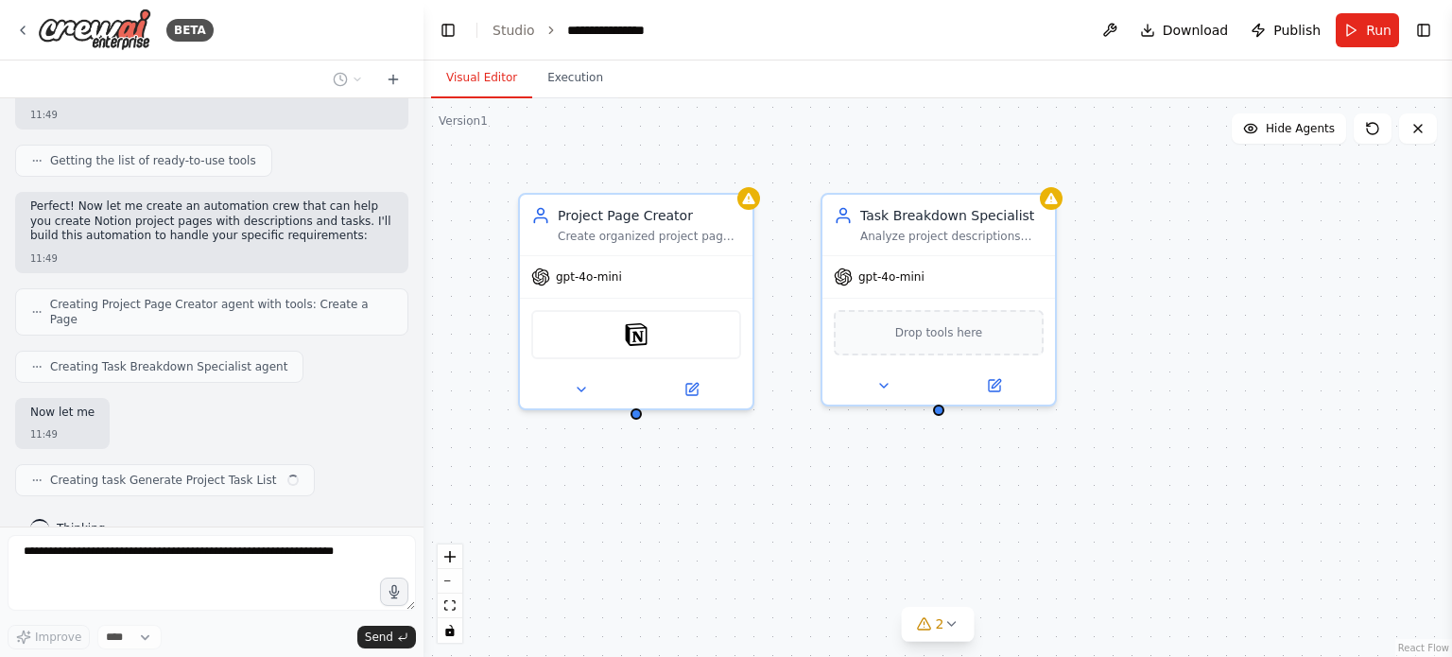
scroll to position [431, 0]
click at [1083, 397] on div "Project Page Creator Create organized project pages in Notion with clear projec…" at bounding box center [938, 377] width 1029 height 559
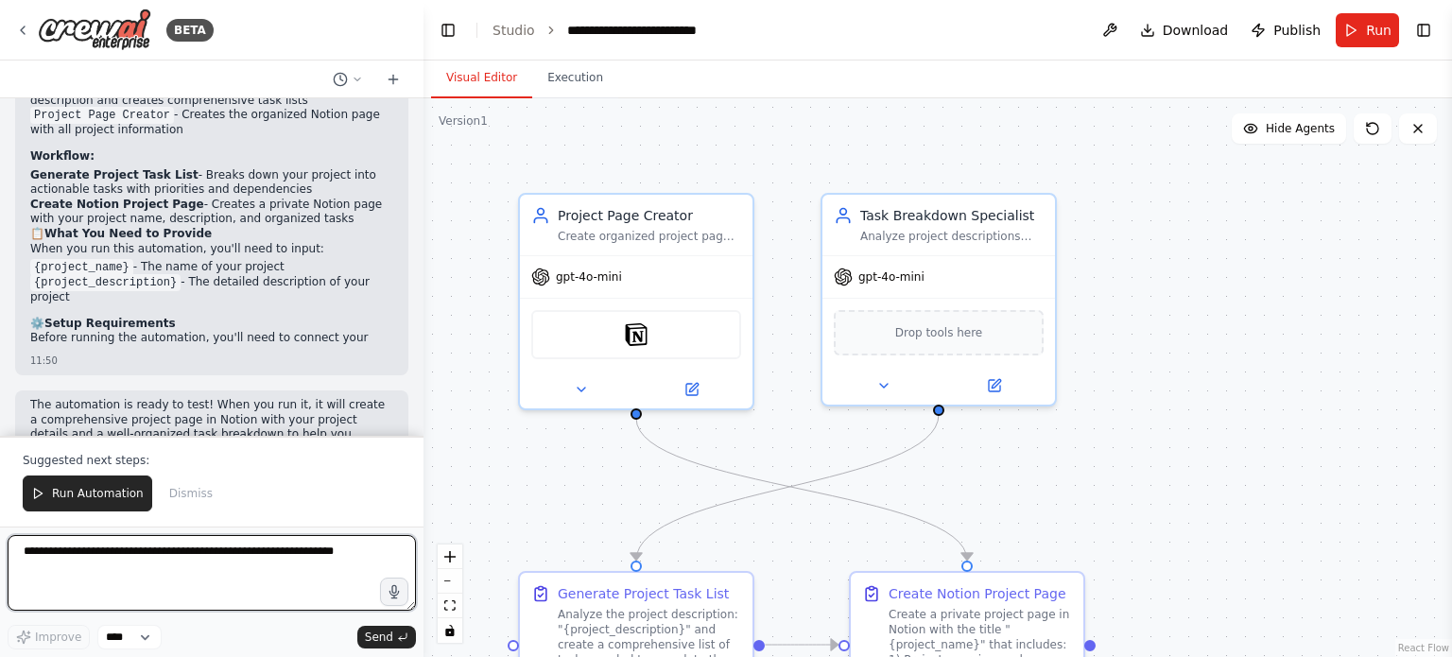
scroll to position [1177, 0]
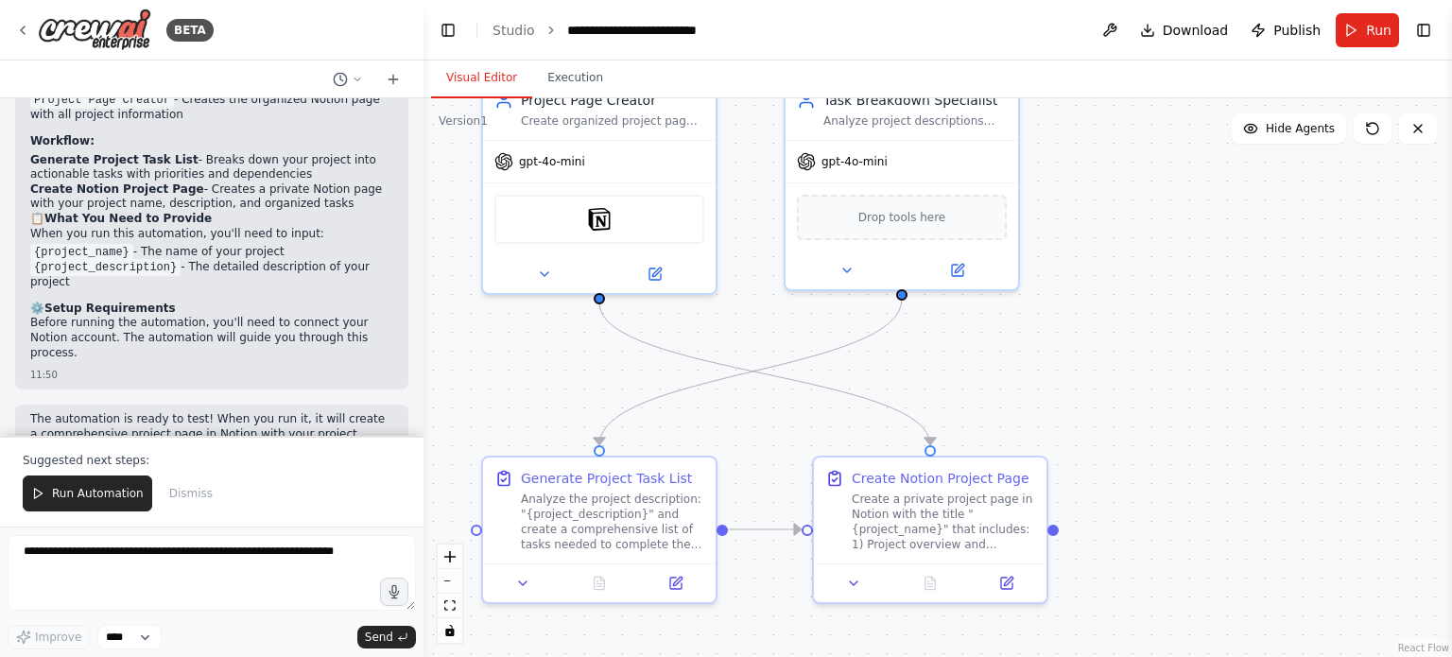
drag, startPoint x: 1337, startPoint y: 399, endPoint x: 1332, endPoint y: 248, distance: 151.4
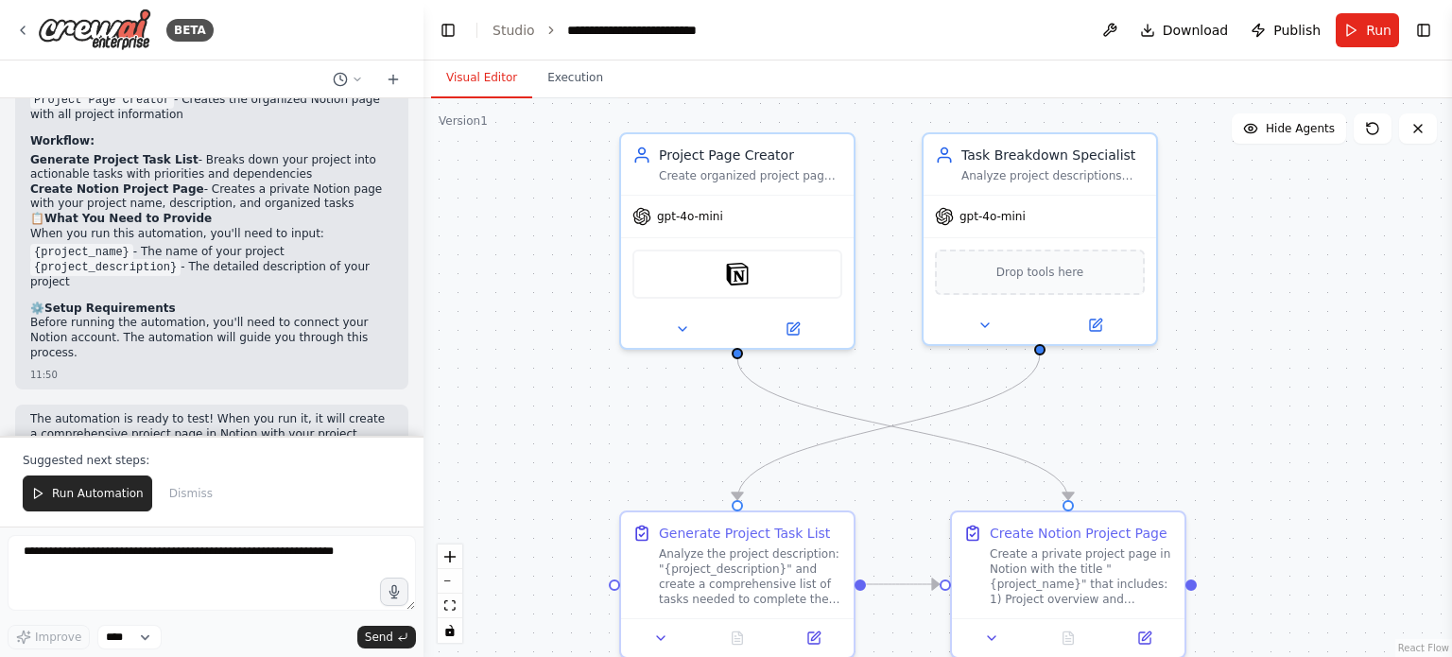
drag, startPoint x: 1241, startPoint y: 316, endPoint x: 1346, endPoint y: 408, distance: 139.4
click at [96, 495] on span "Run Automation" at bounding box center [98, 493] width 92 height 15
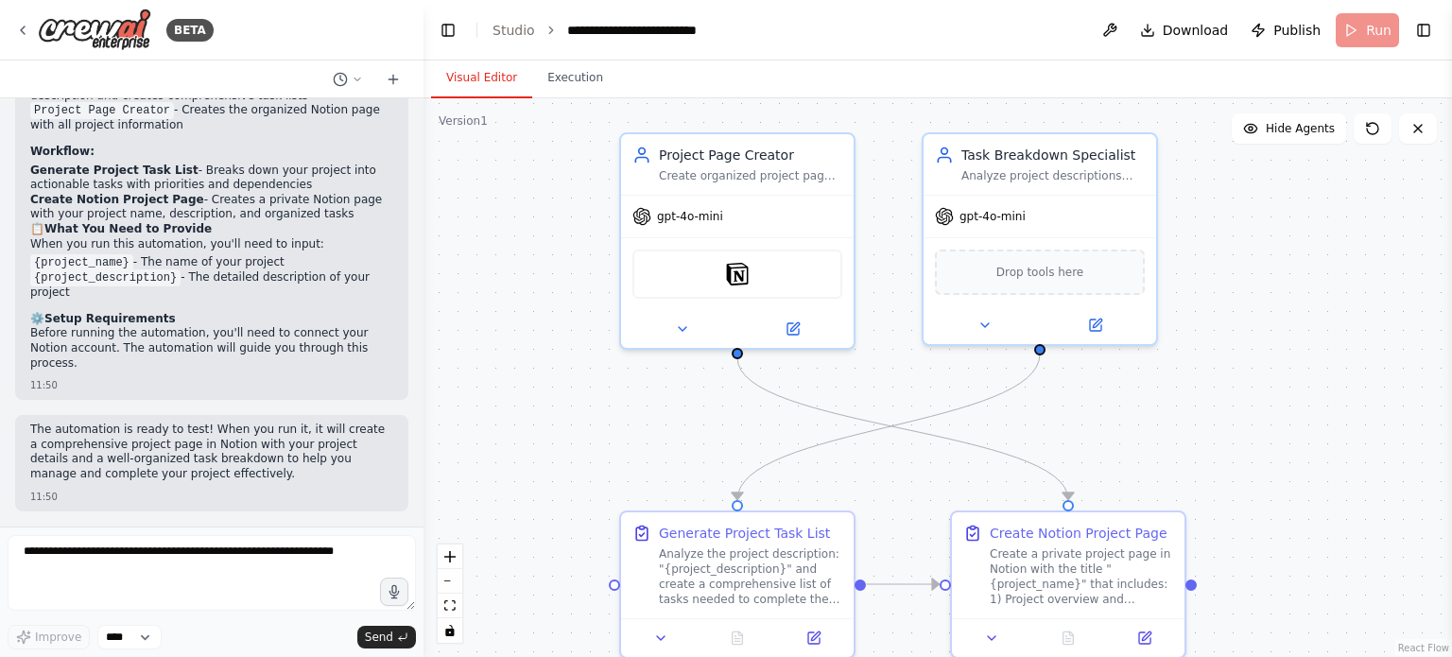
scroll to position [1087, 0]
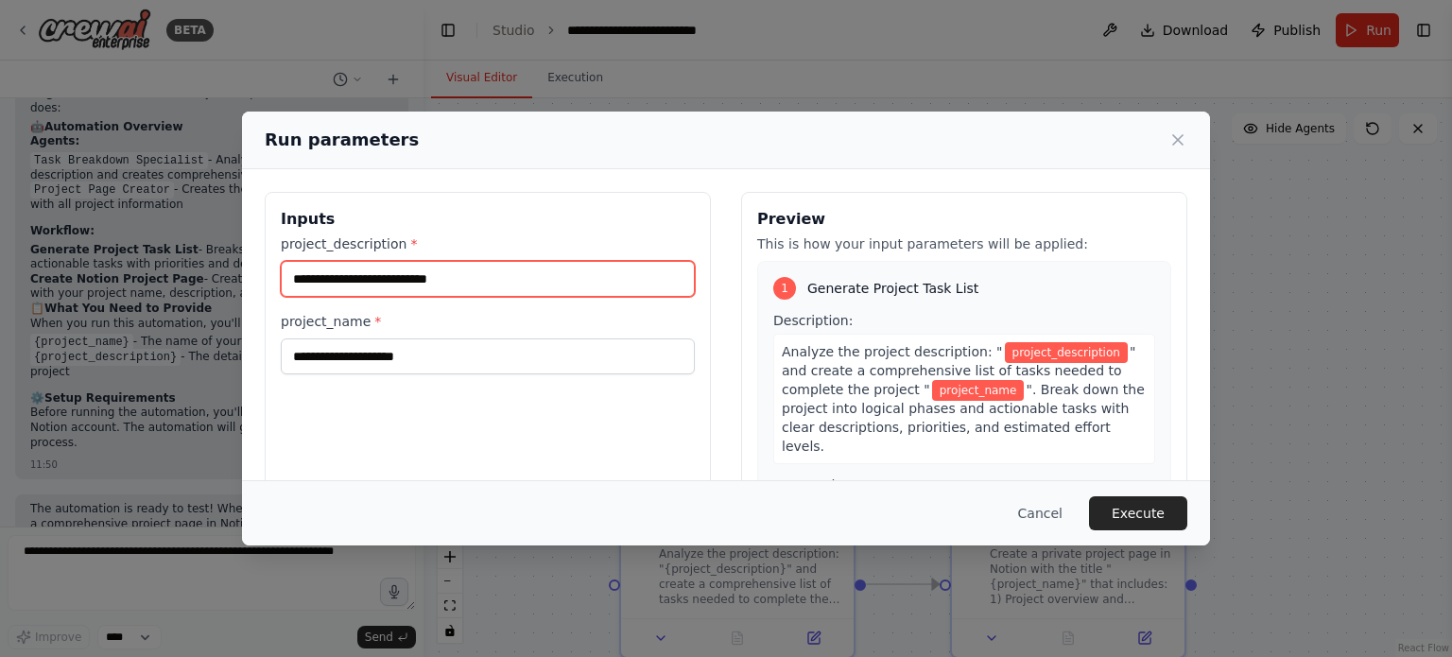
click at [427, 285] on input "project_description *" at bounding box center [488, 279] width 414 height 36
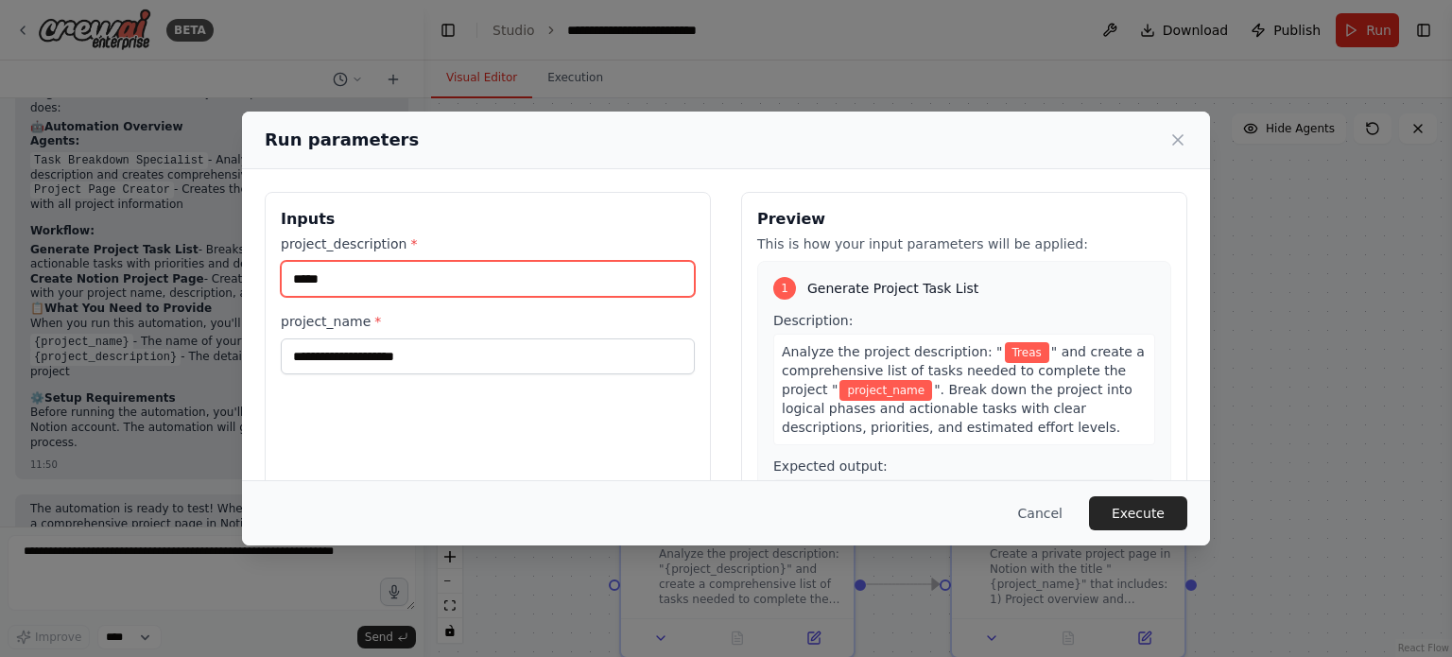
type input "******"
type input "*"
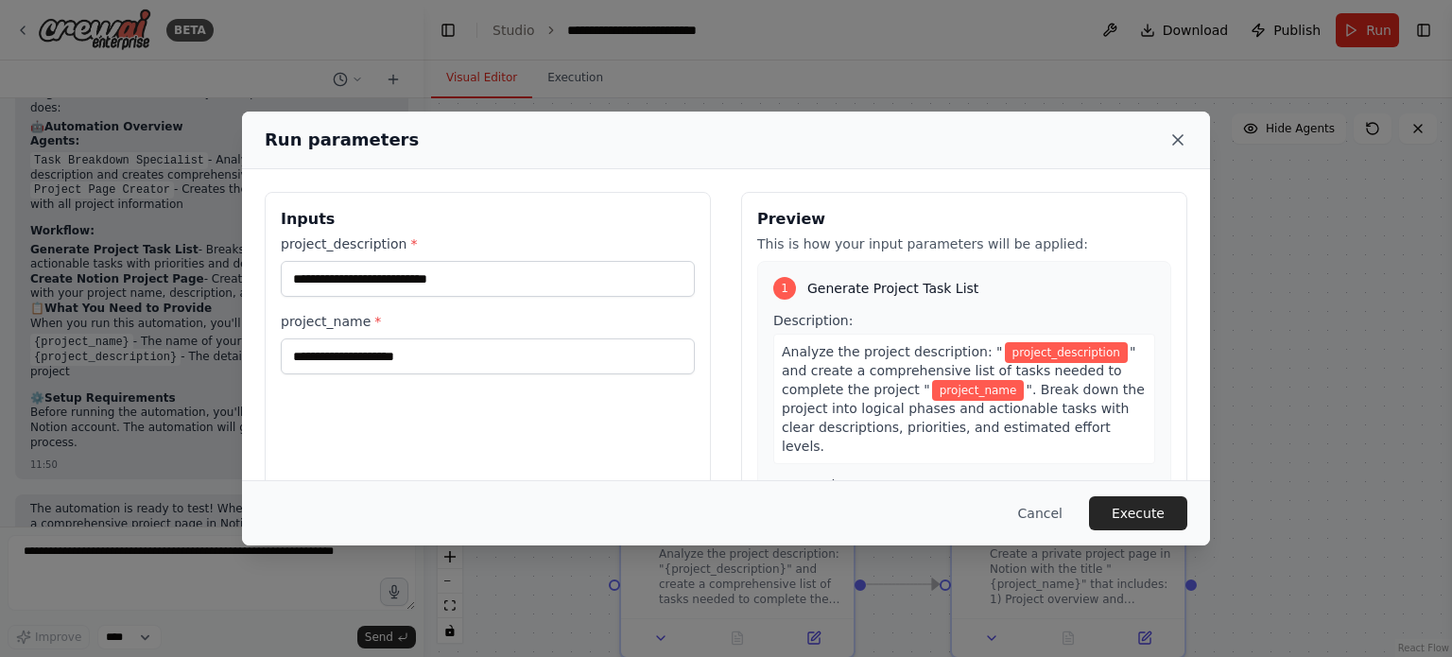
click at [1181, 141] on icon at bounding box center [1178, 139] width 19 height 19
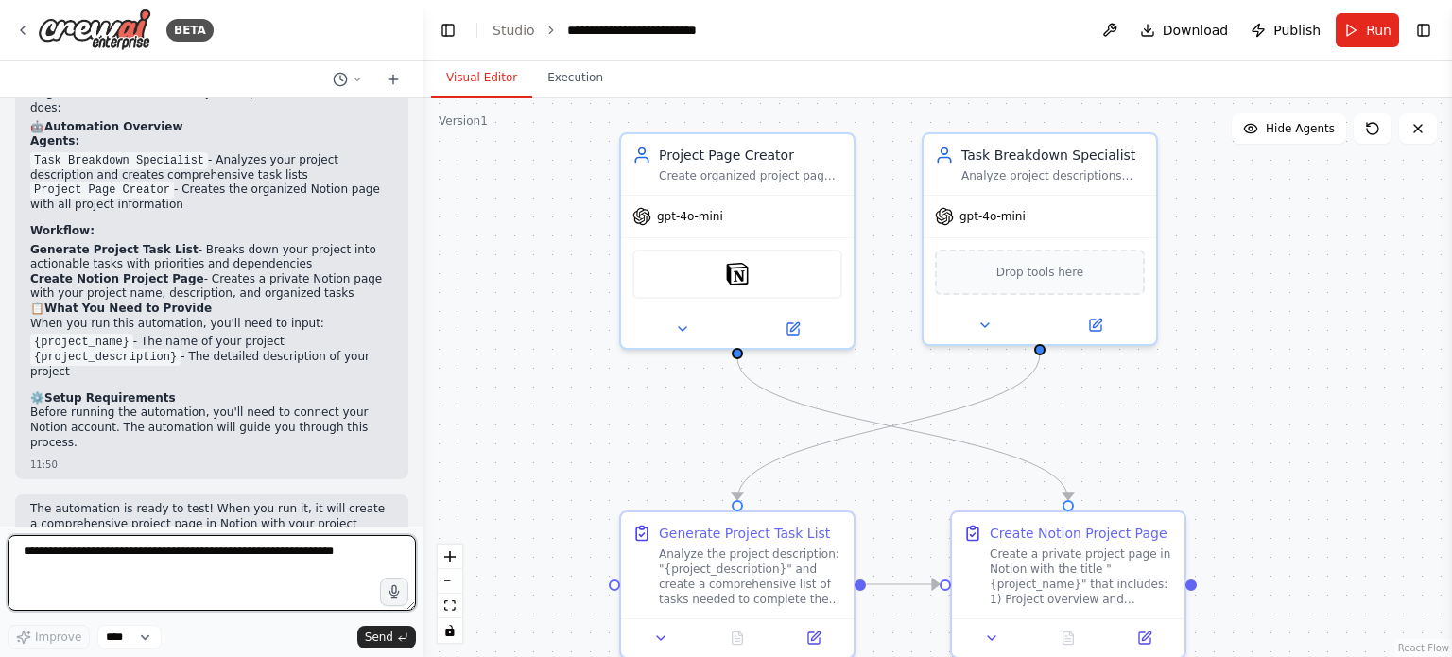
click at [289, 568] on textarea at bounding box center [212, 573] width 408 height 76
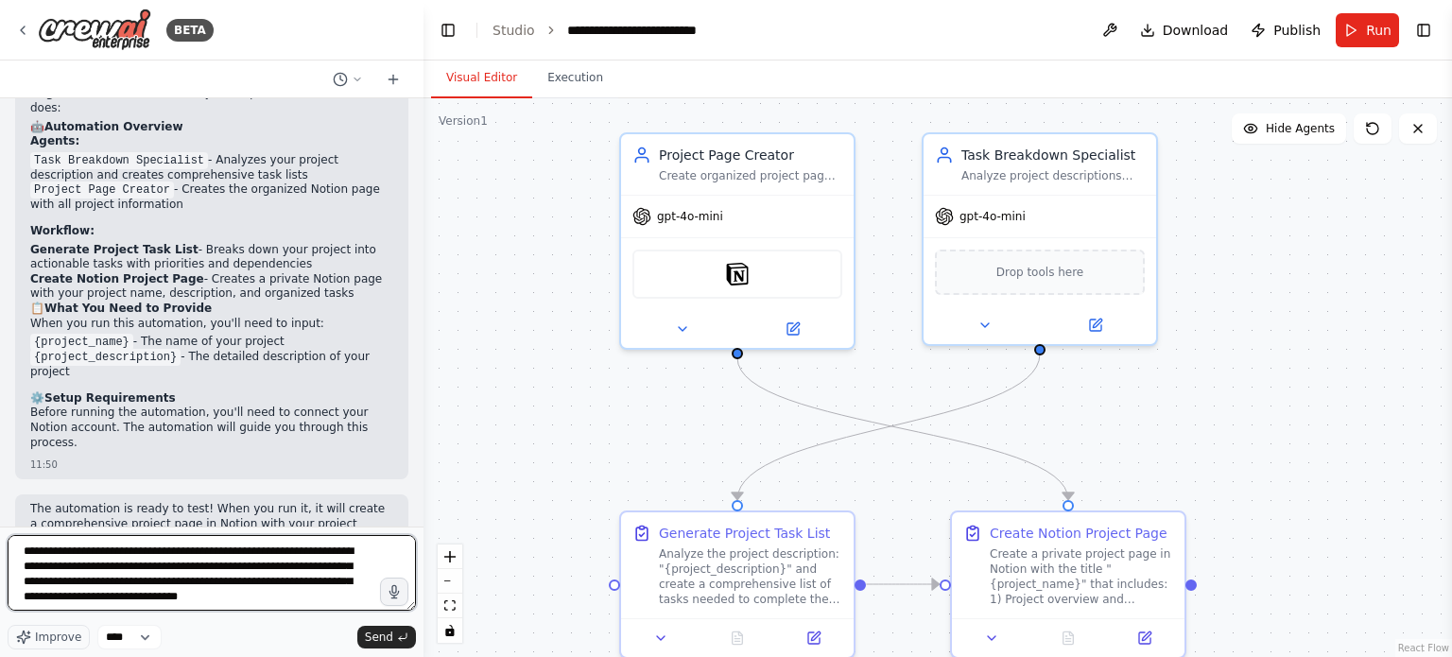
type textarea "**********"
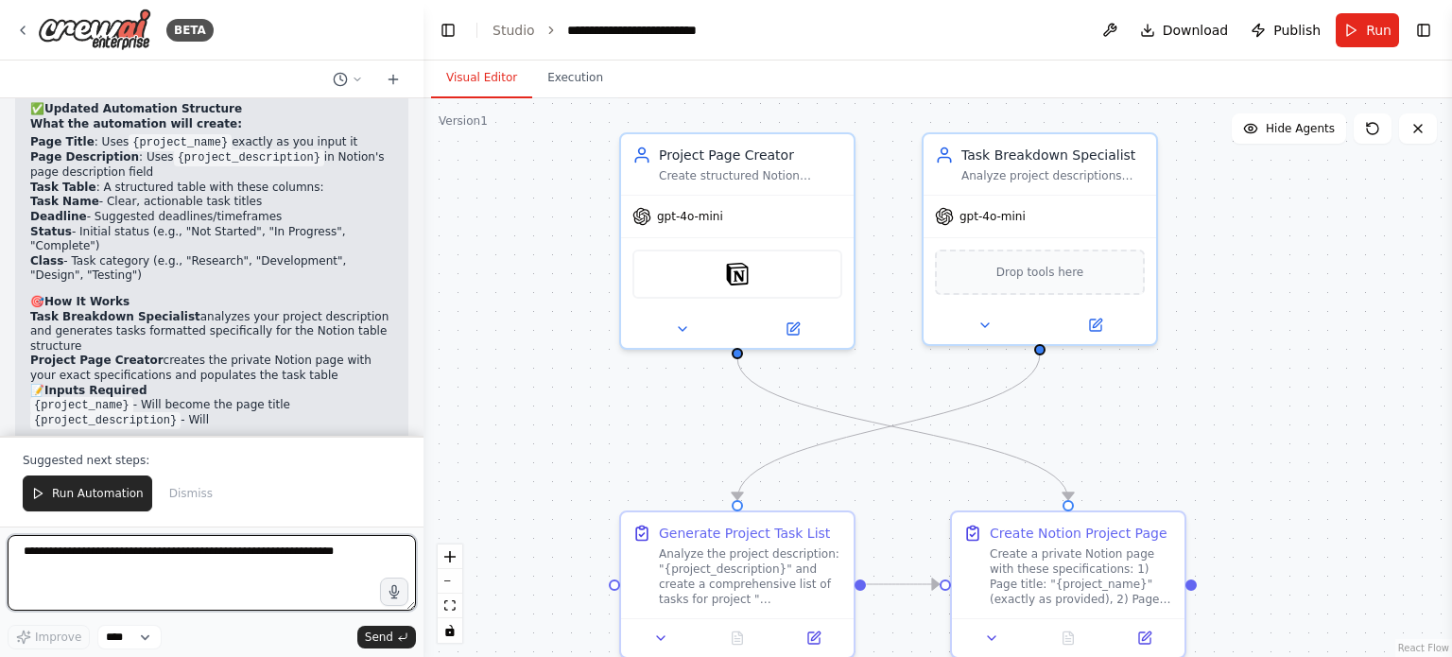
scroll to position [2372, 0]
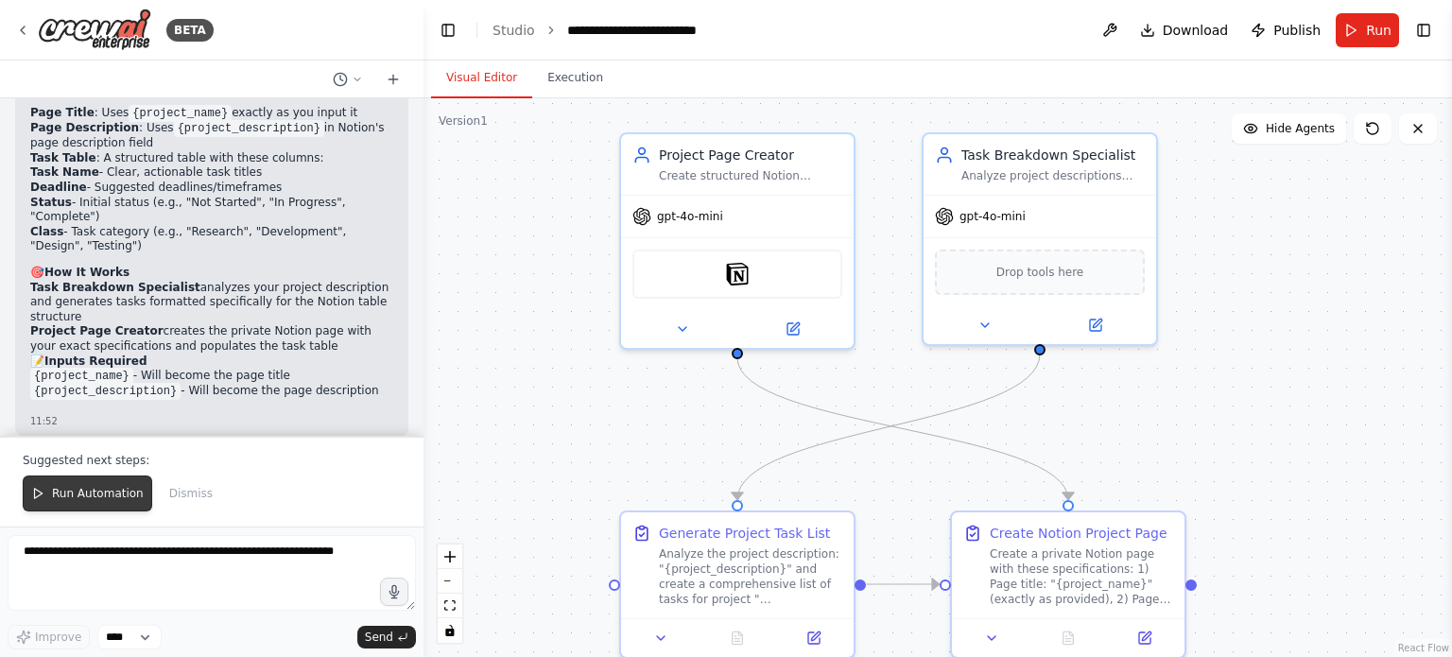
click at [120, 483] on button "Run Automation" at bounding box center [88, 494] width 130 height 36
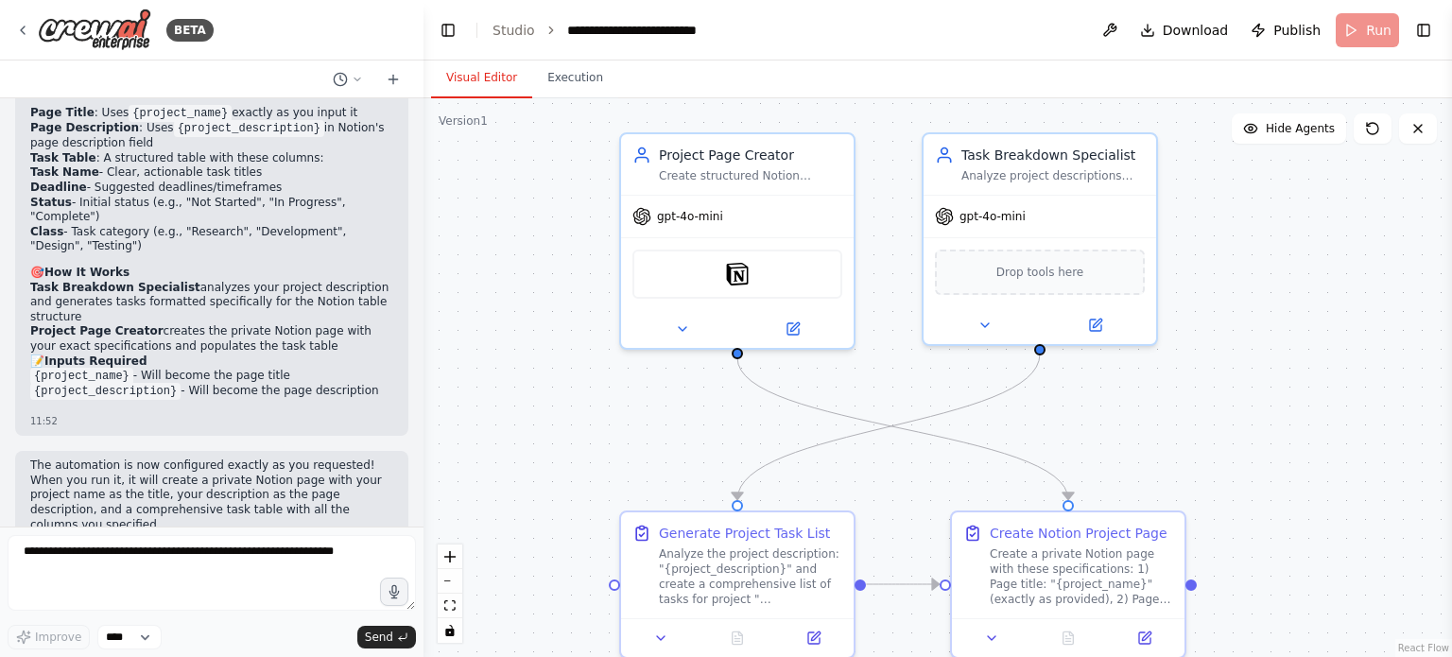
scroll to position [2283, 0]
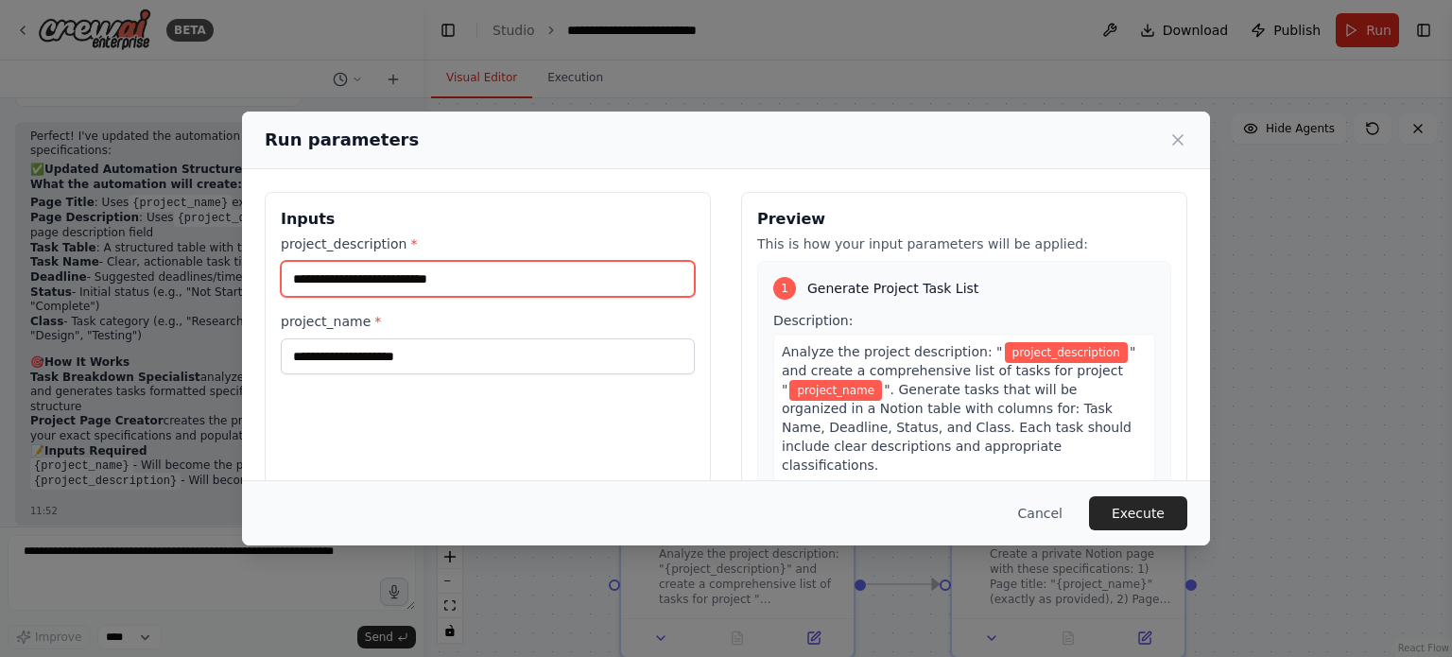
click at [519, 279] on input "project_description *" at bounding box center [488, 279] width 414 height 36
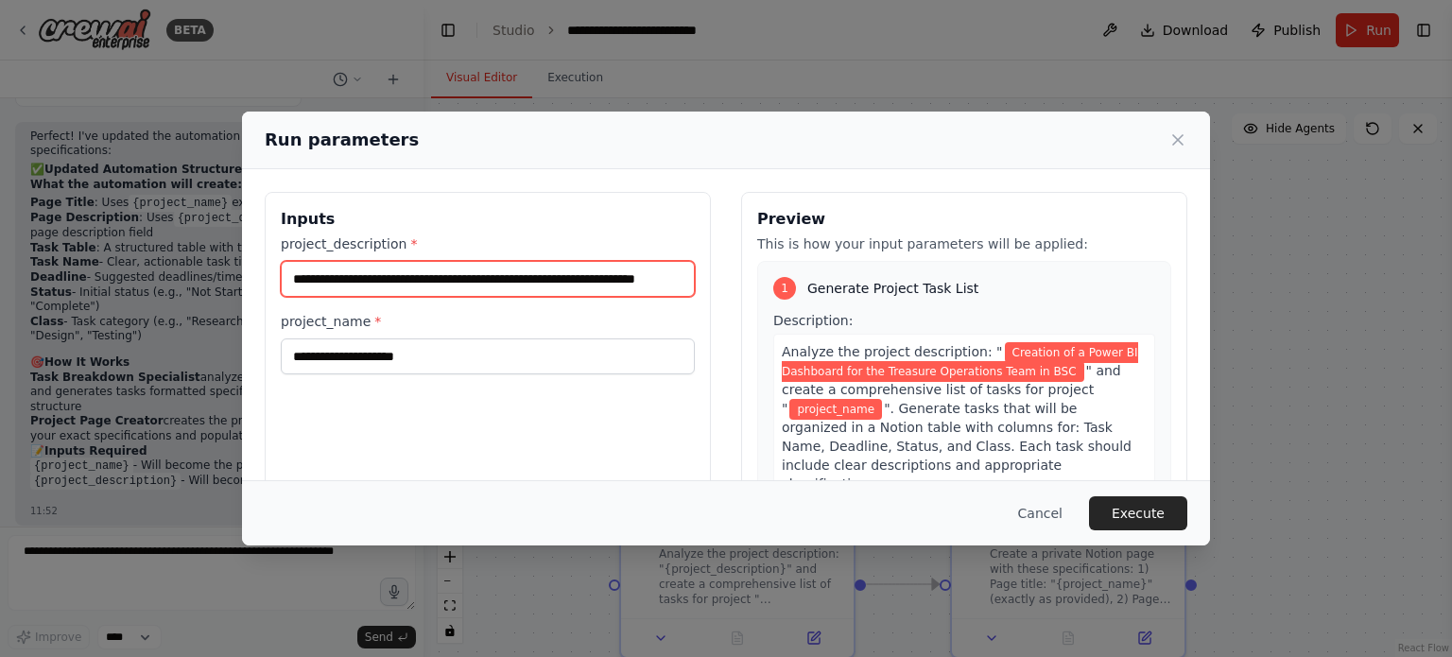
click at [579, 280] on input "**********" at bounding box center [488, 279] width 414 height 36
type input "**********"
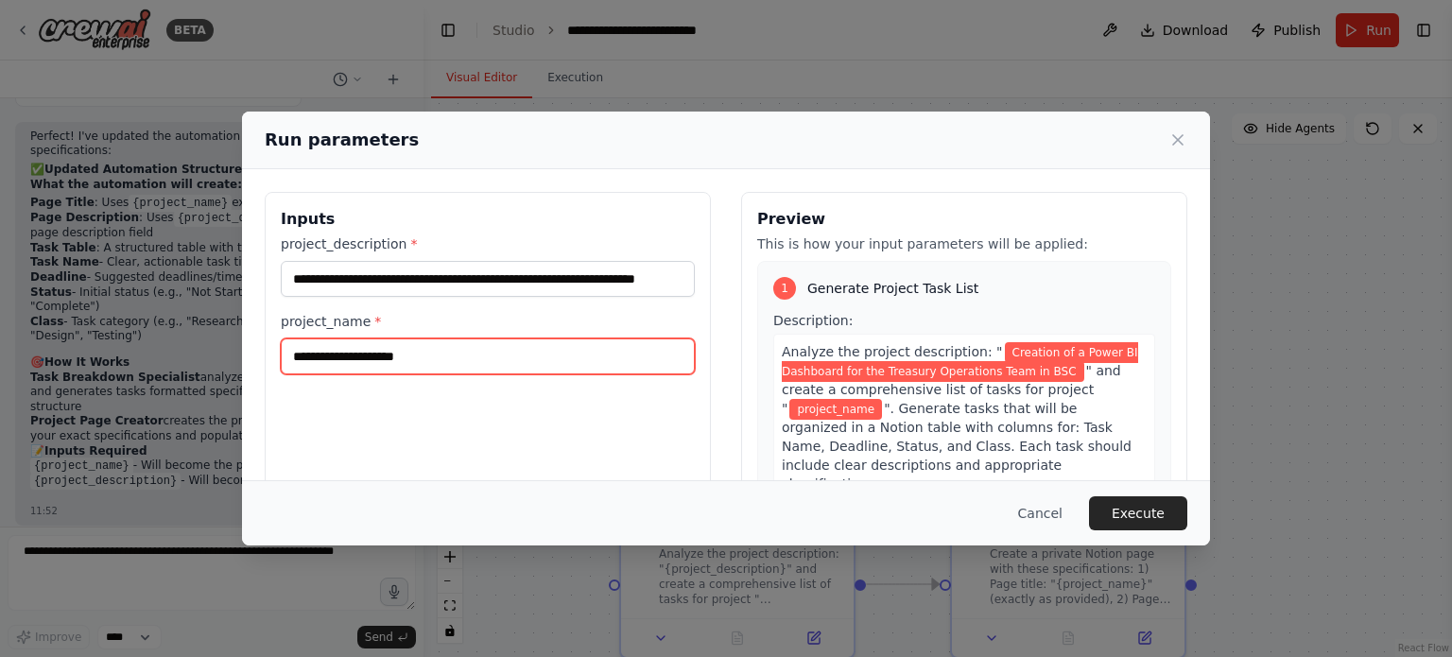
click at [461, 345] on input "project_name *" at bounding box center [488, 357] width 414 height 36
type input "**********"
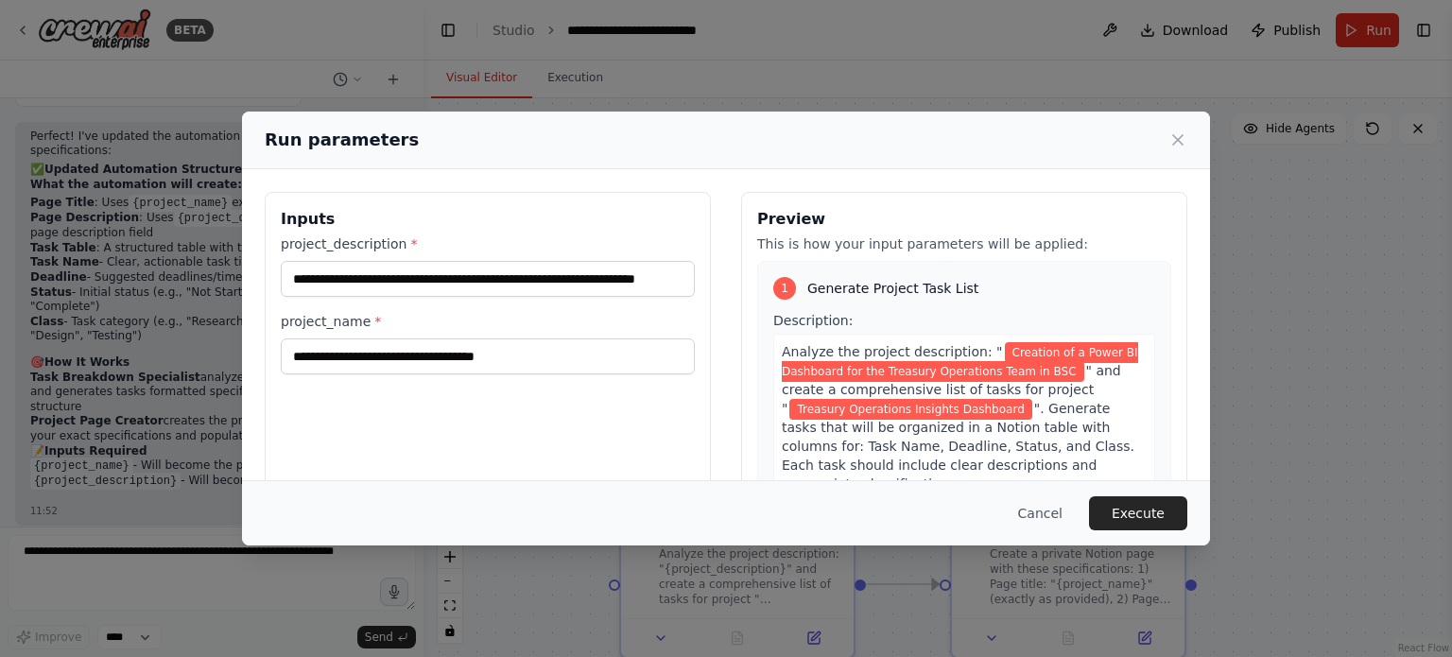
click at [1208, 526] on div "Cancel Execute" at bounding box center [726, 512] width 968 height 65
click at [1150, 520] on button "Execute" at bounding box center [1138, 513] width 98 height 34
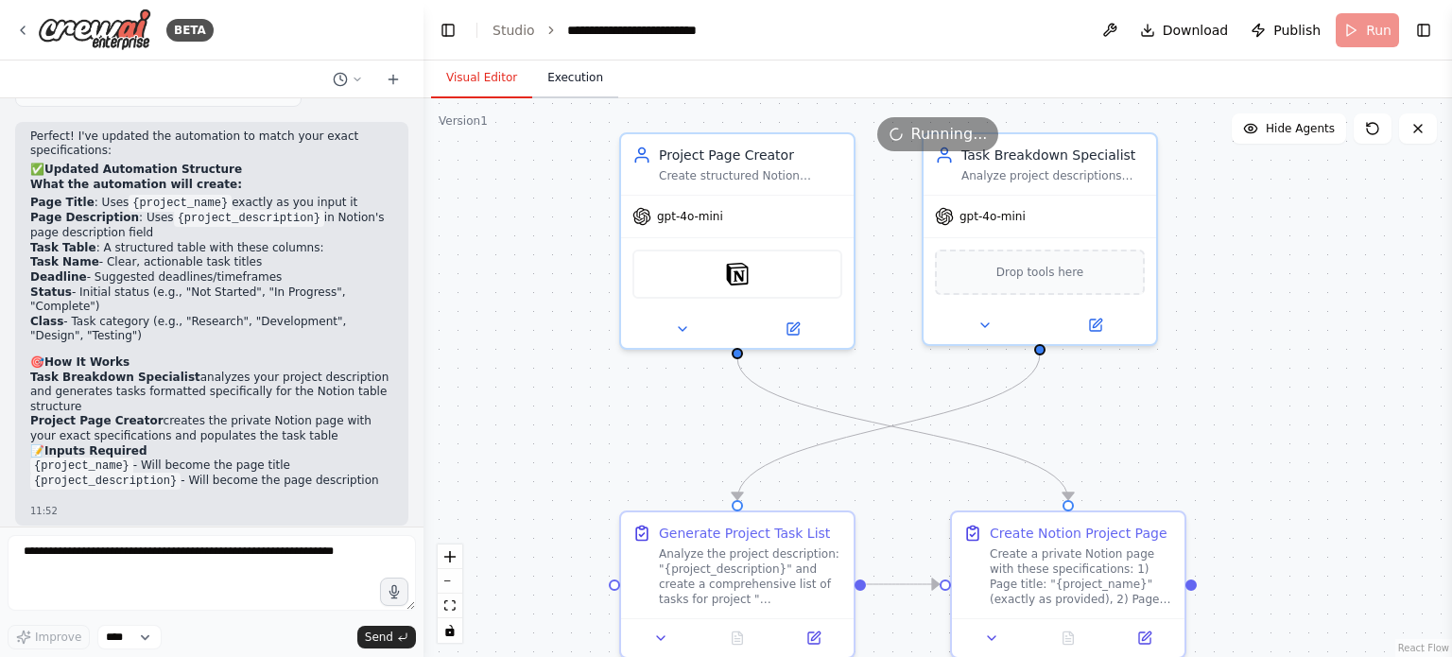
click at [585, 68] on button "Execution" at bounding box center [575, 79] width 86 height 40
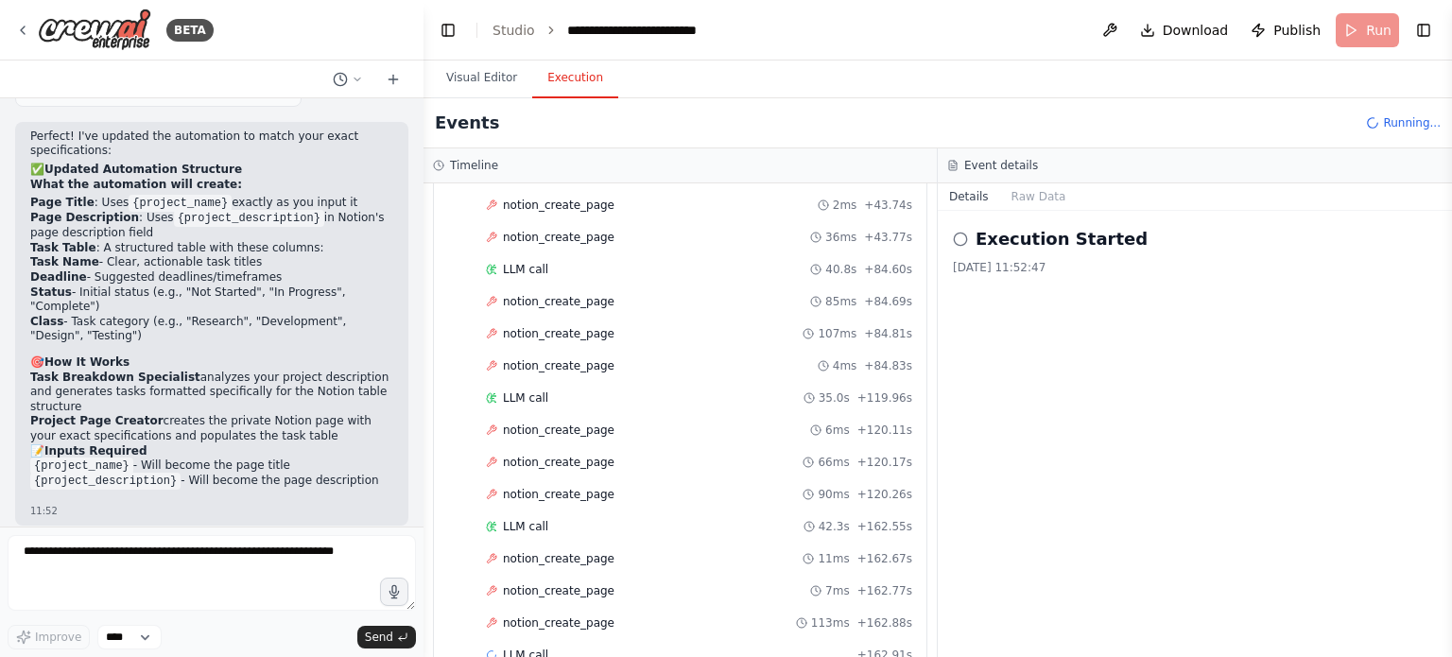
scroll to position [426, 0]
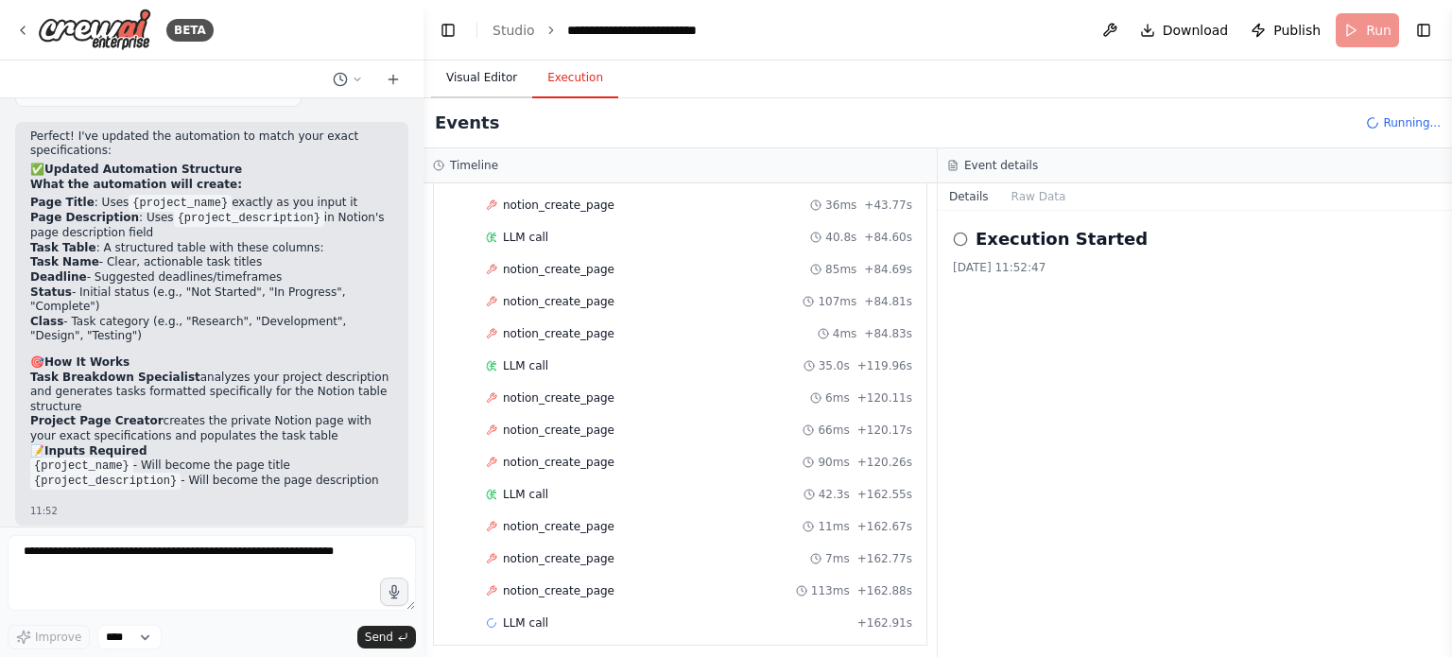
click at [499, 76] on button "Visual Editor" at bounding box center [481, 79] width 101 height 40
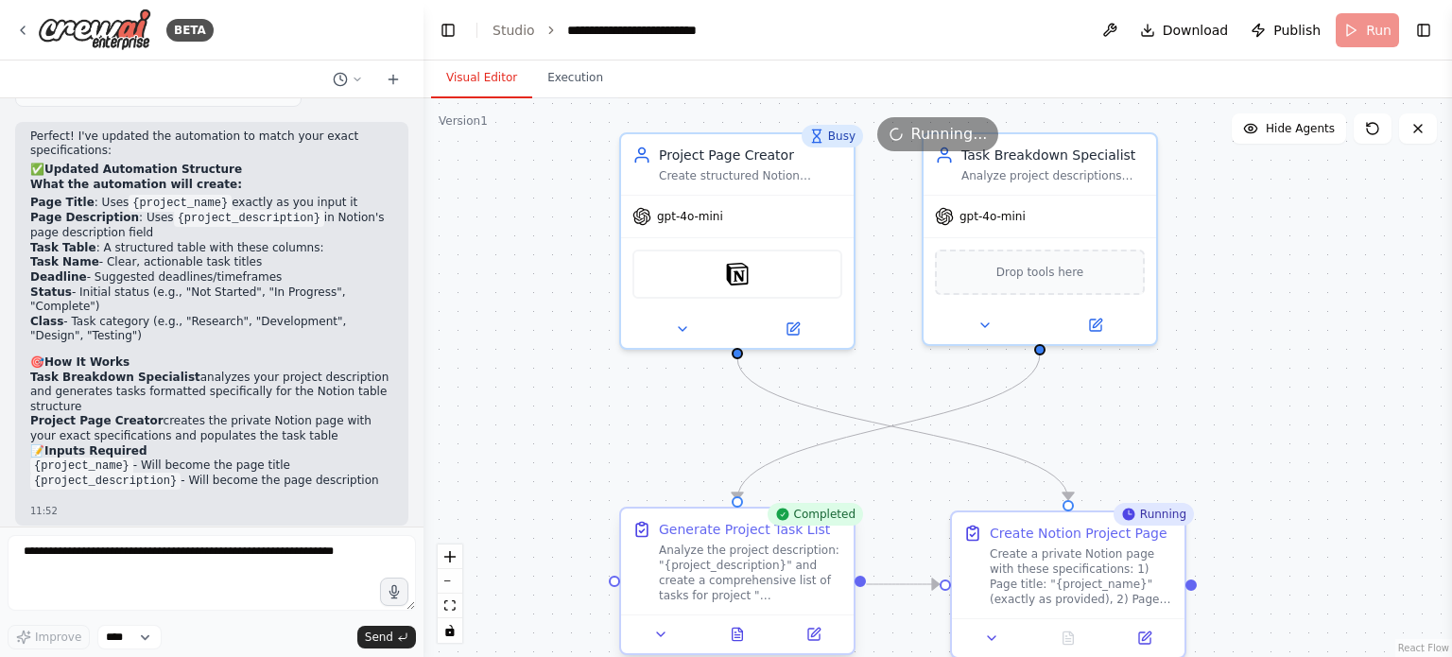
click at [776, 554] on div "Analyze the project description: "{project_description}" and create a comprehen…" at bounding box center [750, 573] width 183 height 61
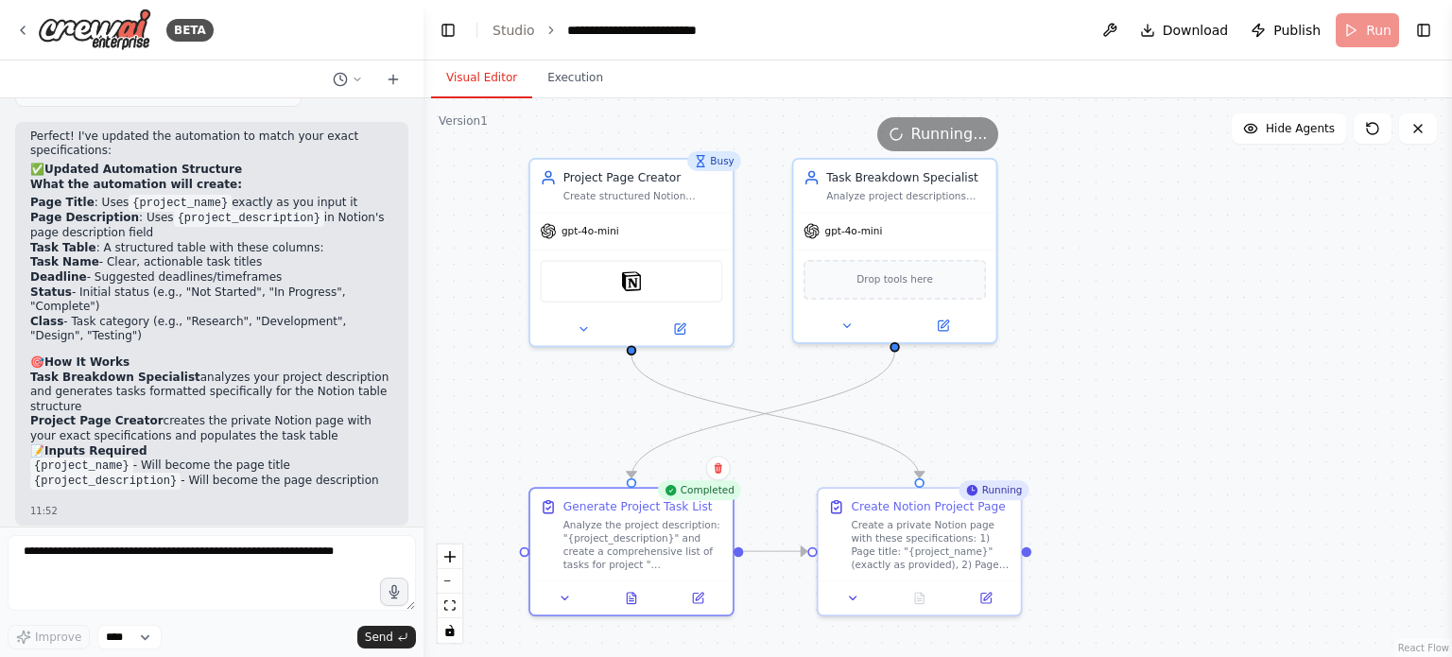
drag, startPoint x: 1272, startPoint y: 416, endPoint x: 1069, endPoint y: 445, distance: 204.5
click at [1225, 366] on div ".deletable-edge-delete-btn { width: 20px; height: 20px; border: 0px solid #ffff…" at bounding box center [938, 377] width 1029 height 559
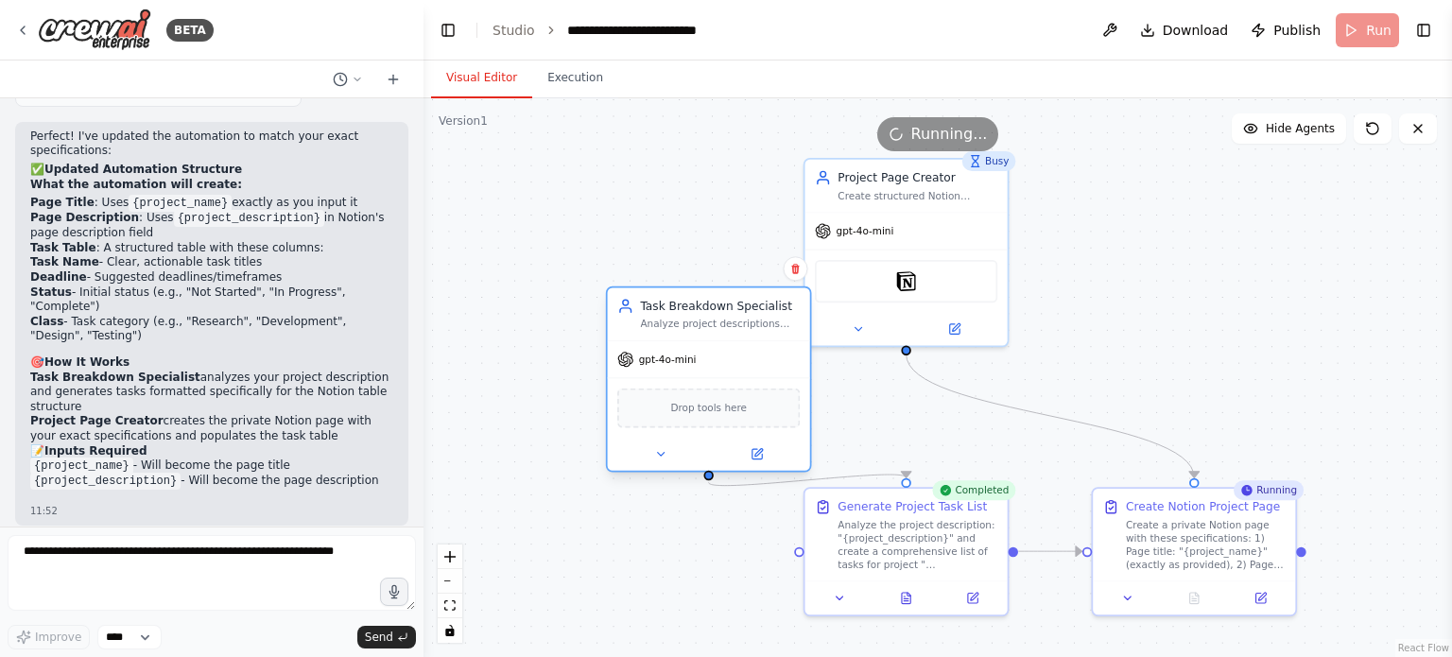
drag, startPoint x: 912, startPoint y: 231, endPoint x: 719, endPoint y: 363, distance: 234.0
click at [719, 363] on div "gpt-4o-mini" at bounding box center [709, 359] width 202 height 36
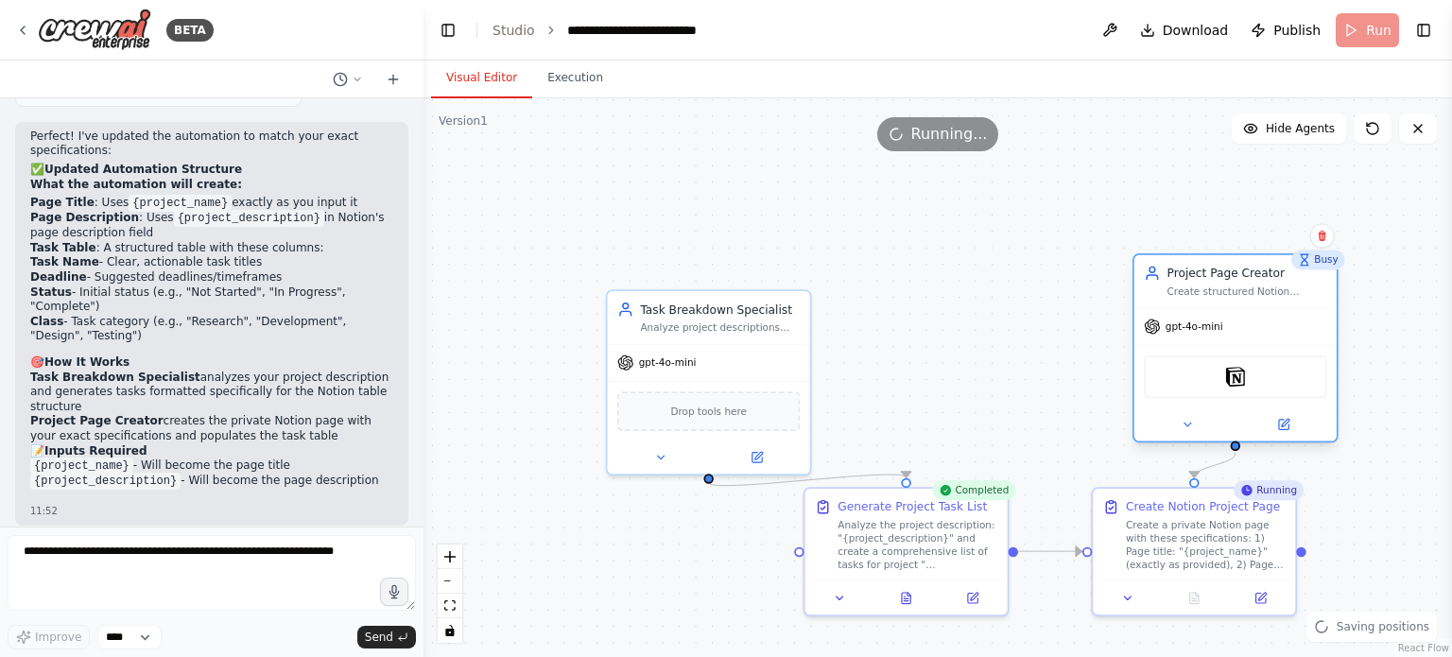
drag, startPoint x: 909, startPoint y: 200, endPoint x: 1244, endPoint y: 296, distance: 349.3
click at [1244, 296] on div "Project Page Creator Create structured Notion project pages with the project na…" at bounding box center [1236, 281] width 202 height 53
drag, startPoint x: 987, startPoint y: 281, endPoint x: 850, endPoint y: 283, distance: 137.1
click at [983, 281] on div ".deletable-edge-delete-btn { width: 20px; height: 20px; border: 0px solid #ffff…" at bounding box center [938, 377] width 1029 height 559
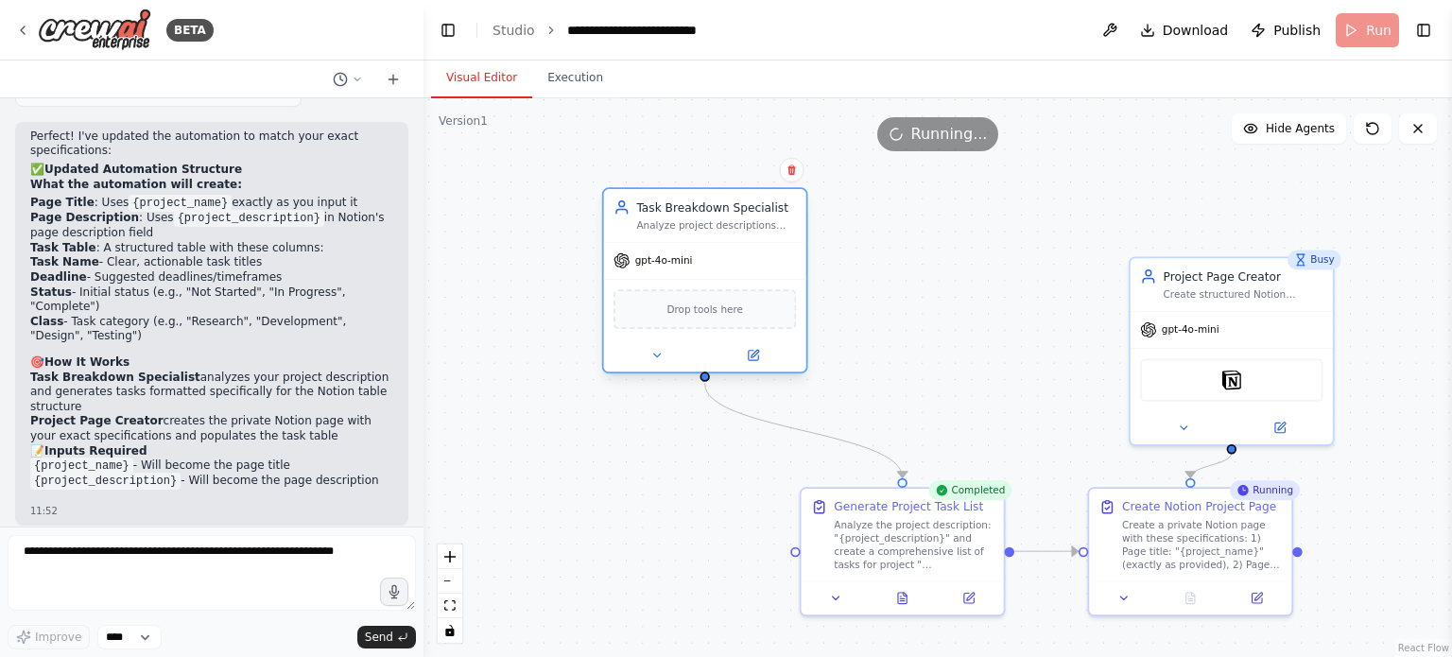
drag, startPoint x: 718, startPoint y: 324, endPoint x: 723, endPoint y: 233, distance: 91.9
click at [723, 233] on div "Task Breakdown Specialist Analyze project descriptions and generate comprehensi…" at bounding box center [705, 215] width 202 height 53
click at [957, 318] on div ".deletable-edge-delete-btn { width: 20px; height: 20px; border: 0px solid #ffff…" at bounding box center [938, 377] width 1029 height 559
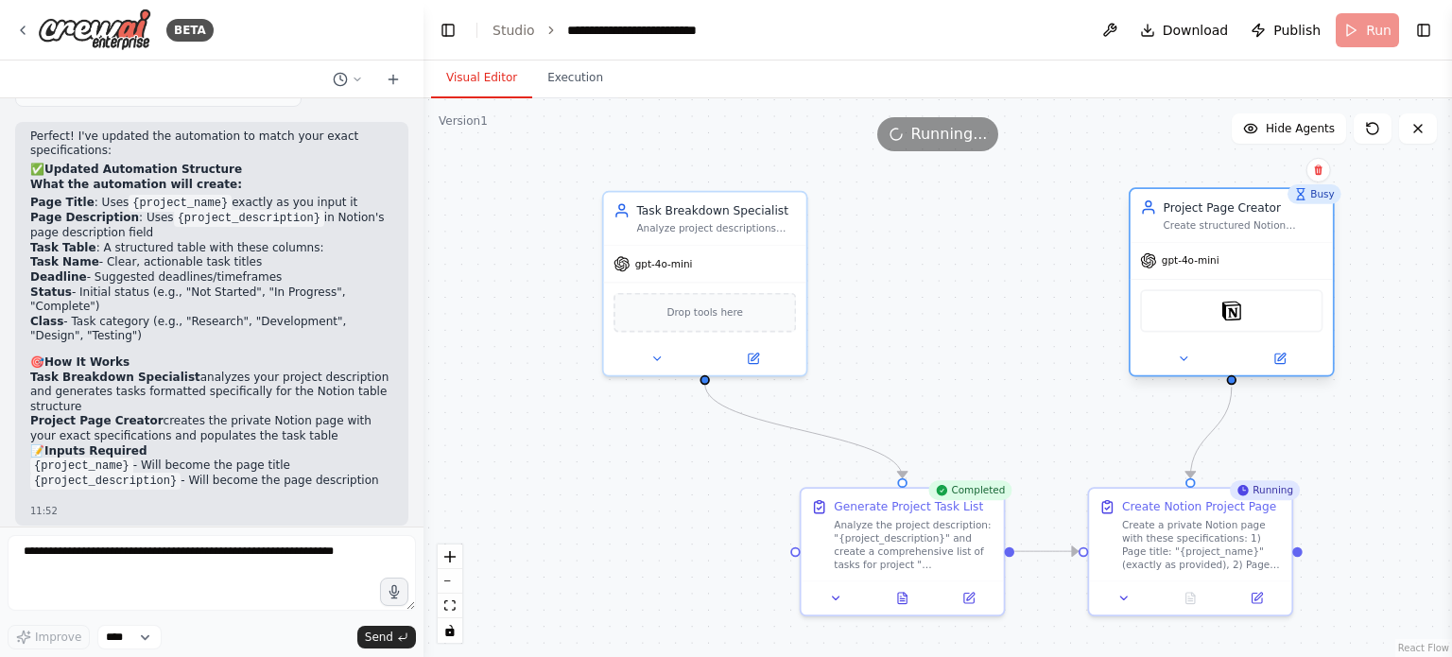
drag, startPoint x: 1195, startPoint y: 282, endPoint x: 1199, endPoint y: 220, distance: 61.6
click at [1199, 220] on div "Project Page Creator Create structured Notion project pages with the project na…" at bounding box center [1244, 216] width 160 height 33
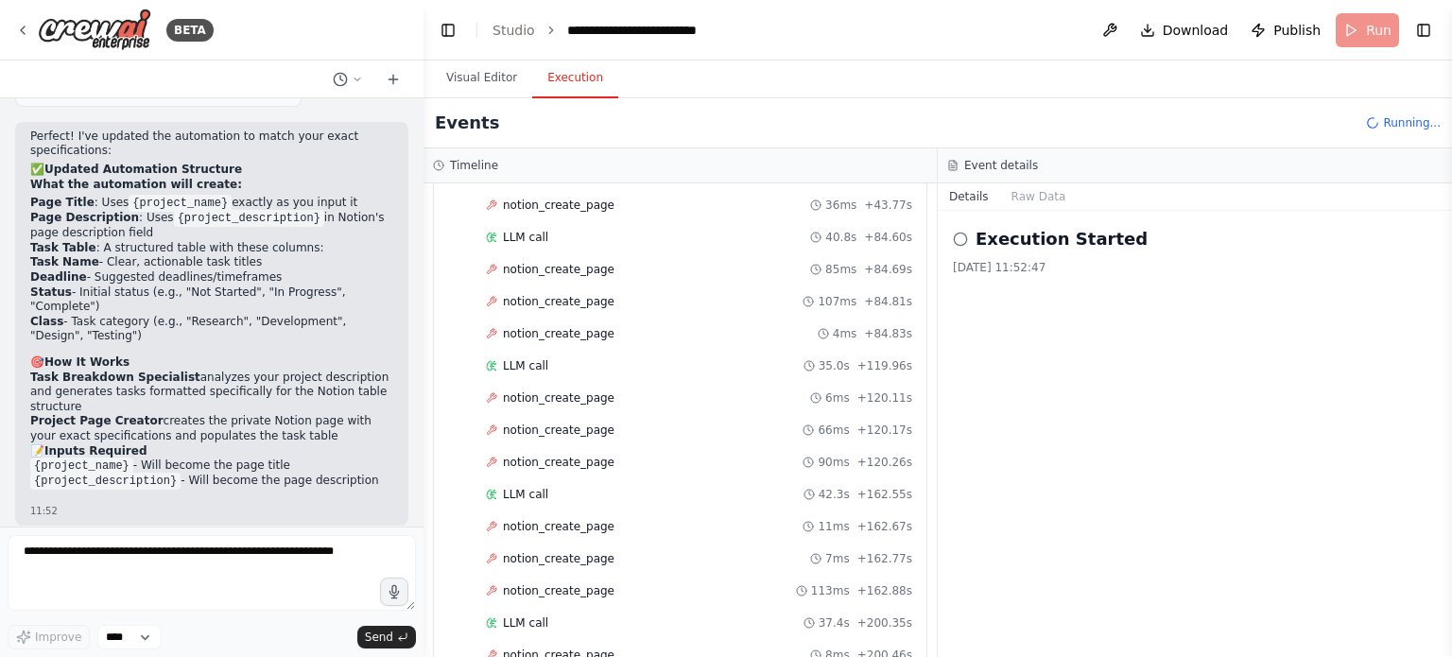
click at [559, 72] on button "Execution" at bounding box center [575, 79] width 86 height 40
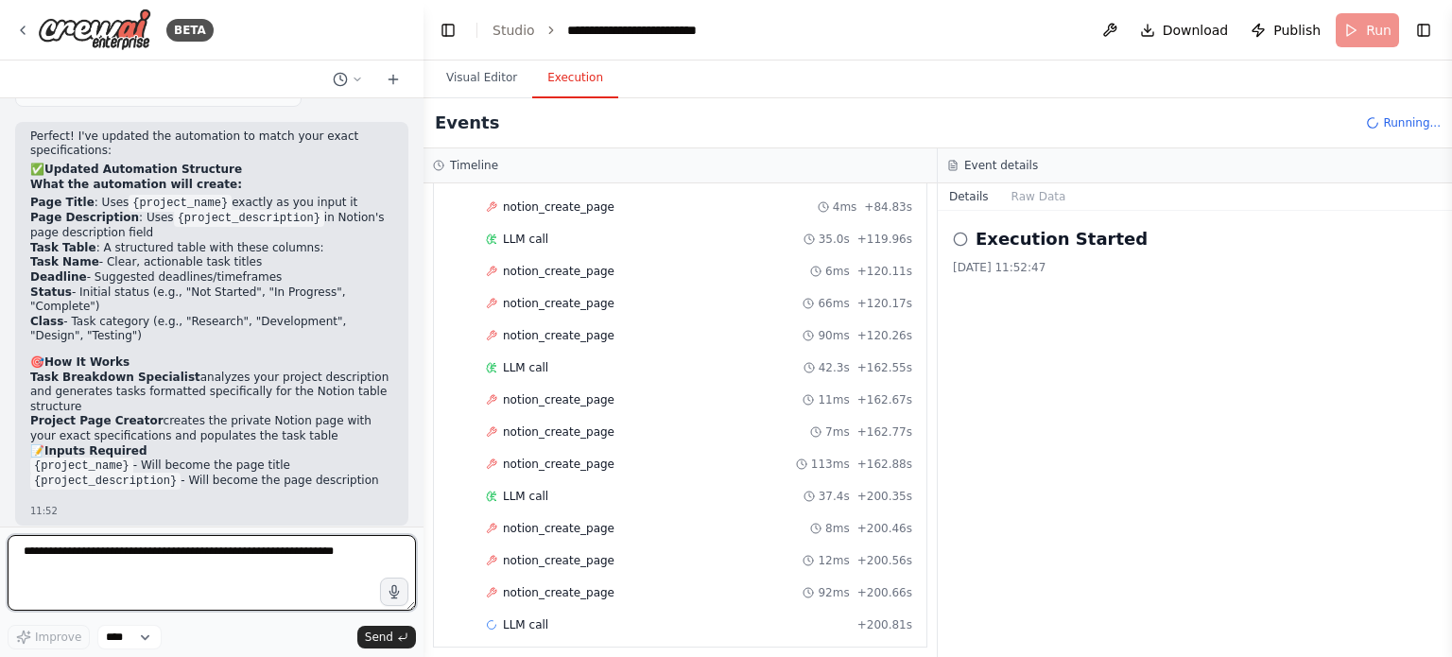
click at [158, 600] on textarea at bounding box center [212, 573] width 408 height 76
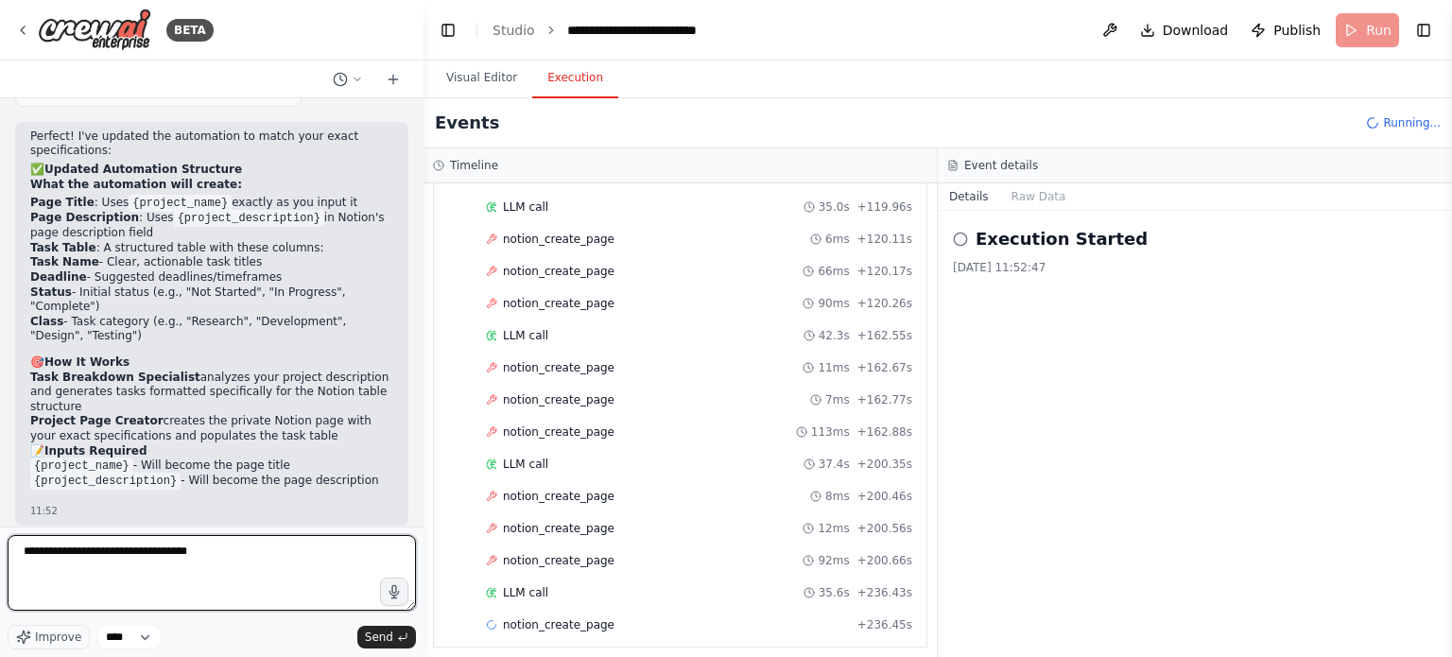
scroll to position [681, 0]
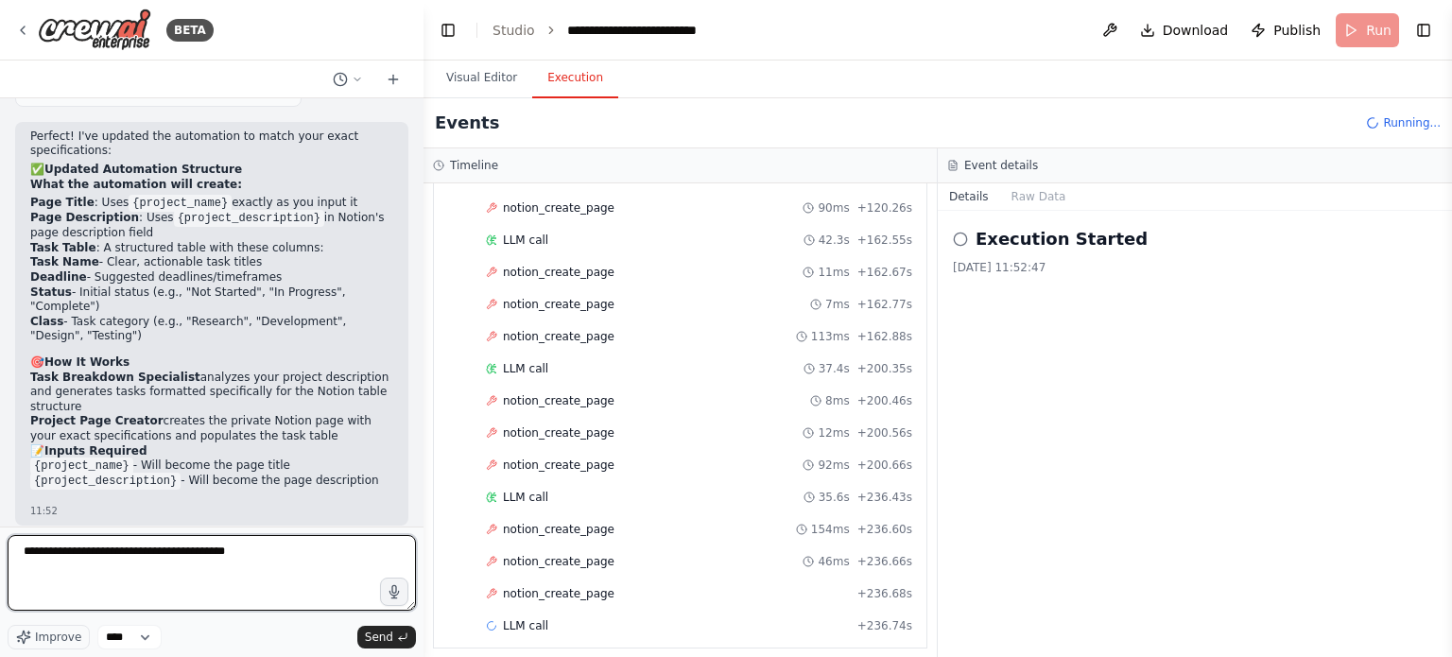
type textarea "**********"
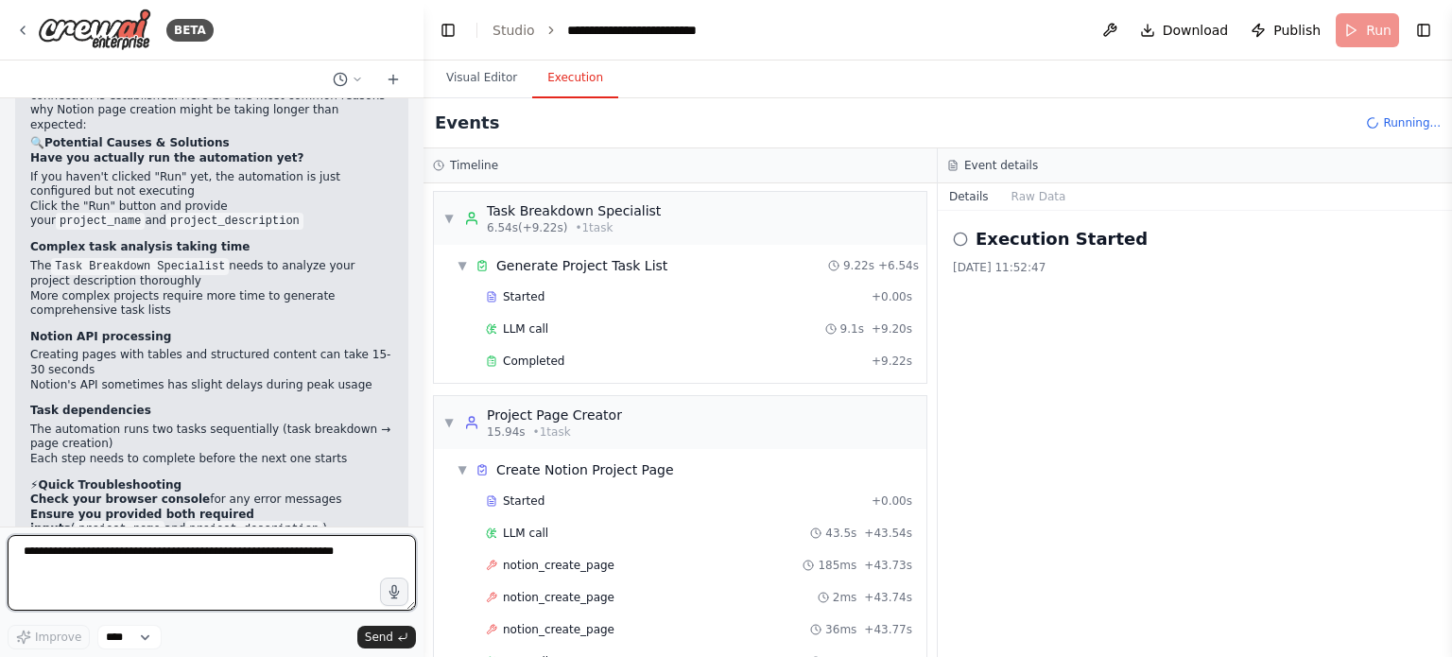
scroll to position [0, 0]
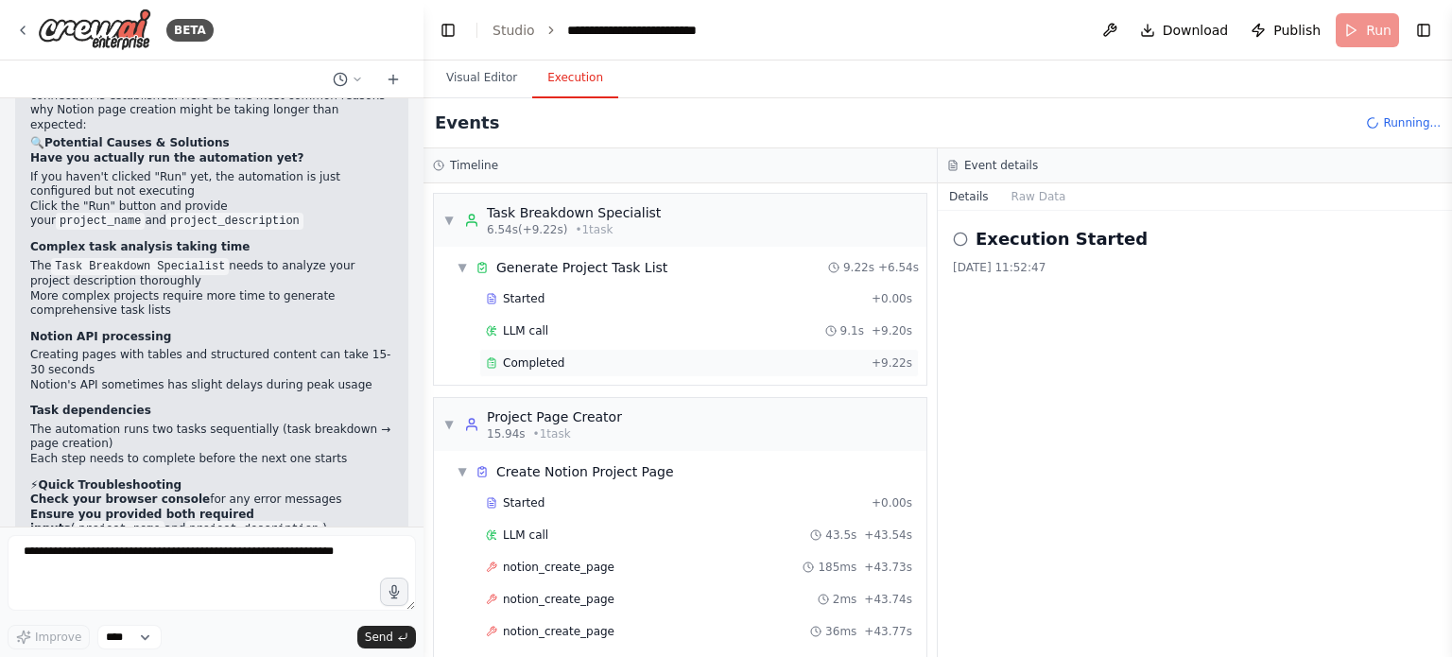
click at [597, 359] on div "Completed" at bounding box center [675, 363] width 378 height 15
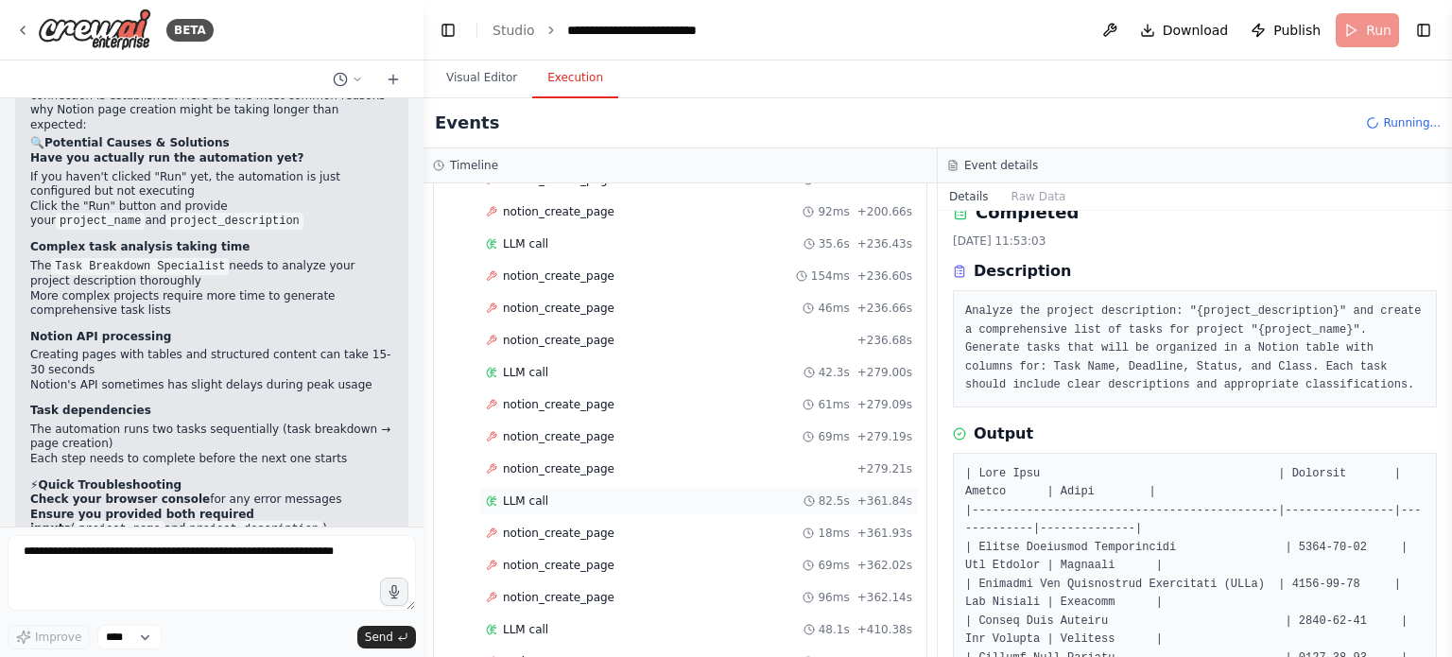
scroll to position [1062, 0]
drag, startPoint x: 167, startPoint y: 525, endPoint x: 149, endPoint y: 540, distance: 23.5
click at [165, 525] on div "Create a project private page on Notion with the name of the project, with the …" at bounding box center [212, 312] width 424 height 428
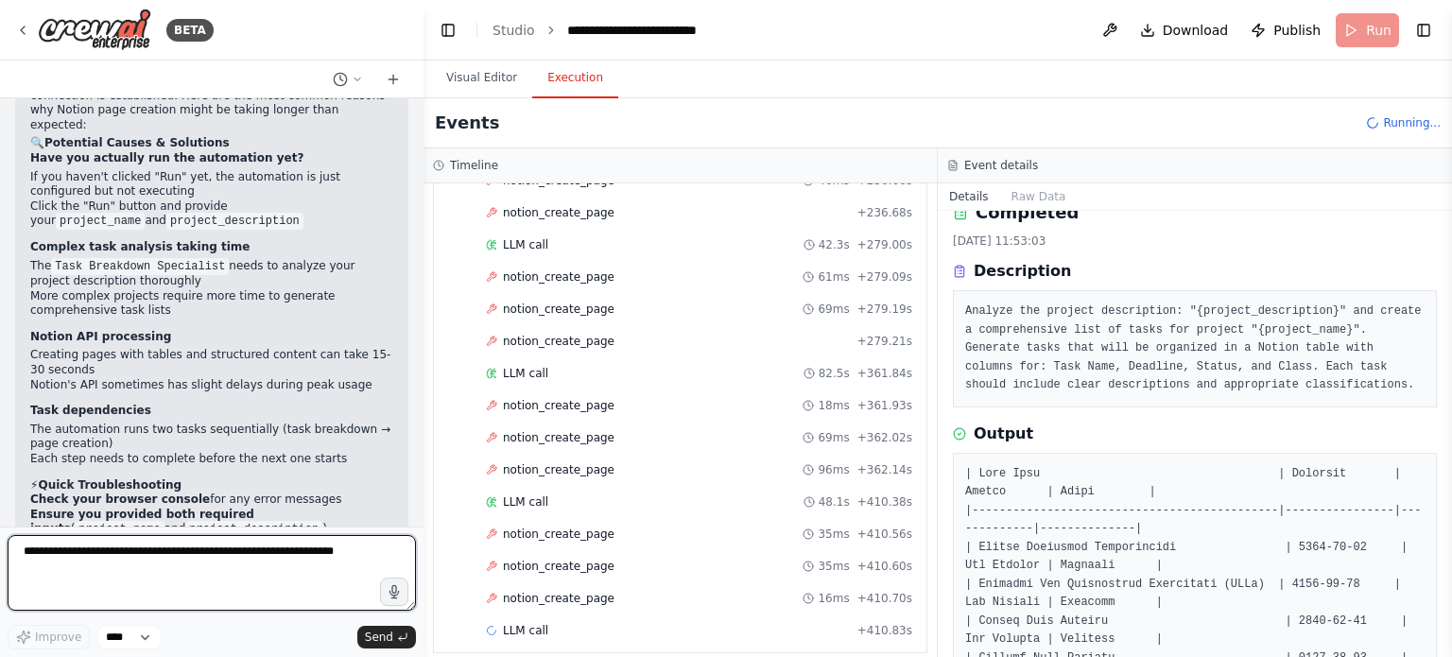
click at [155, 572] on textarea at bounding box center [212, 573] width 408 height 76
type textarea "**********"
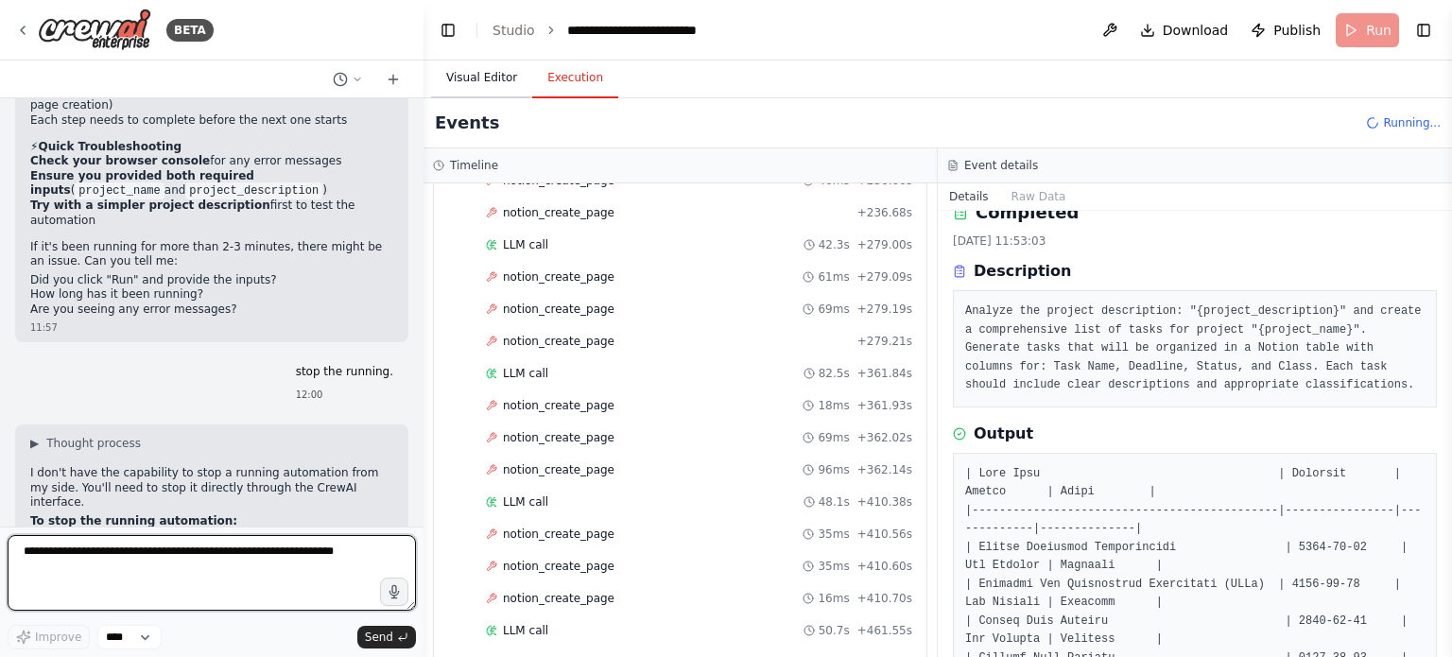
scroll to position [3594, 0]
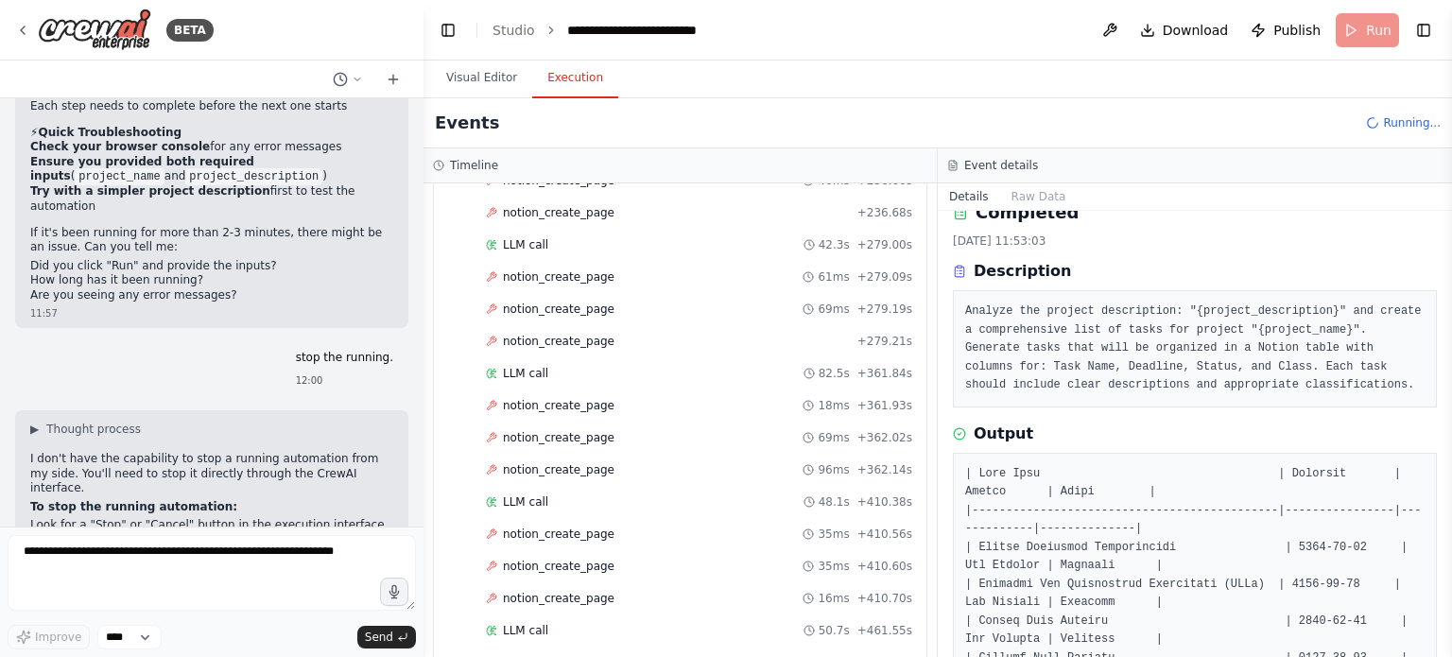
click at [1375, 25] on header "**********" at bounding box center [938, 30] width 1029 height 61
click at [1401, 120] on span "Running..." at bounding box center [1412, 122] width 58 height 15
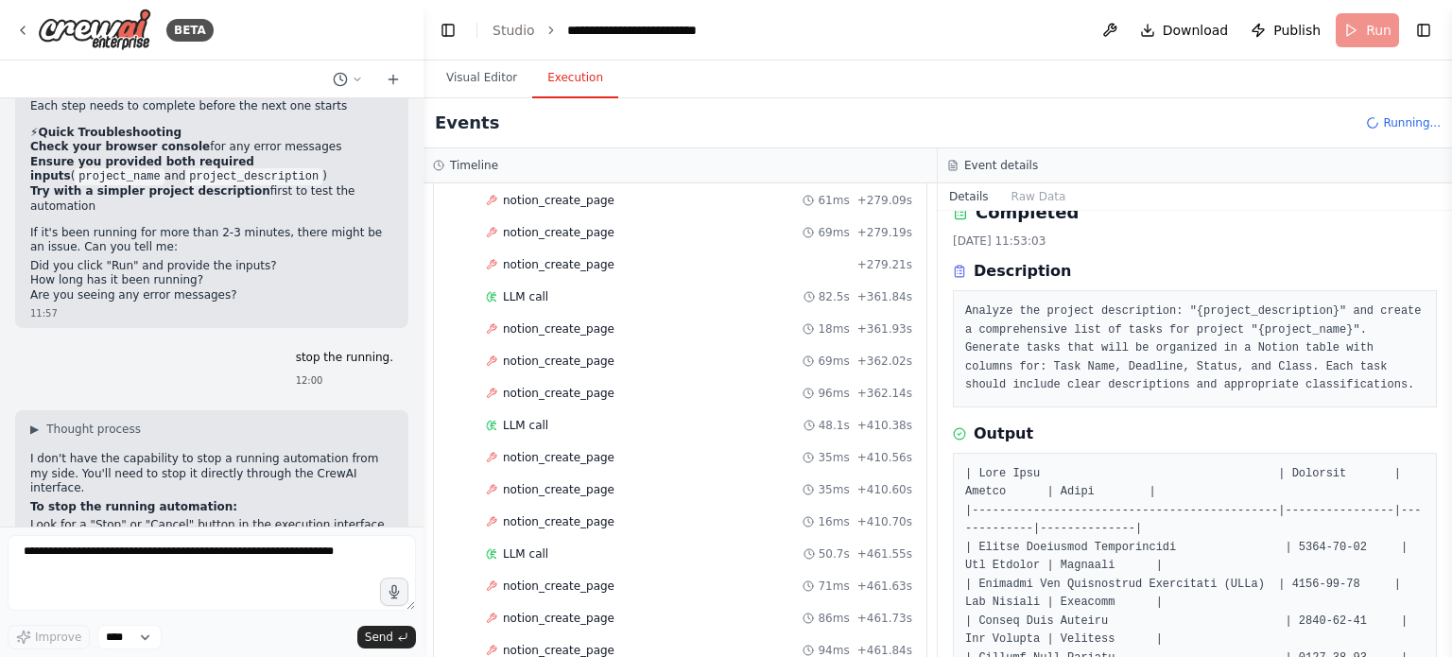
scroll to position [1189, 0]
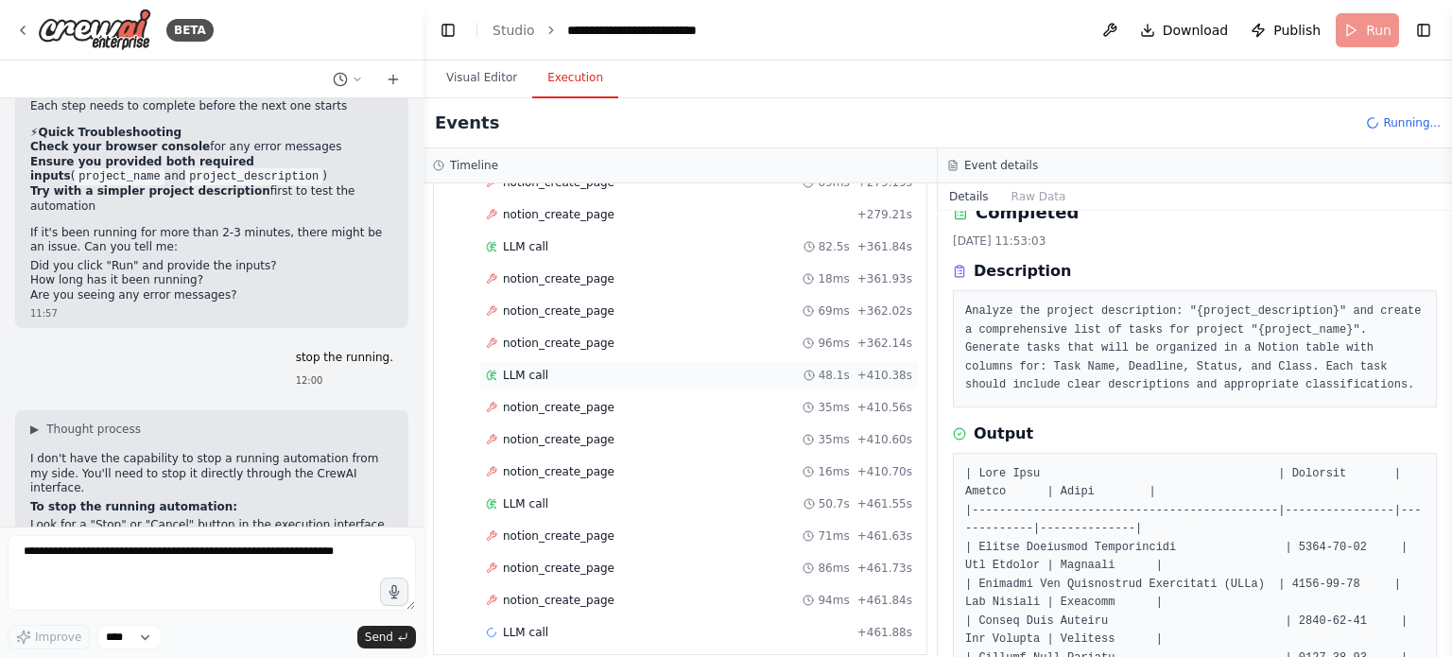
click at [572, 368] on div "LLM call 48.1s + 410.38s" at bounding box center [699, 375] width 440 height 28
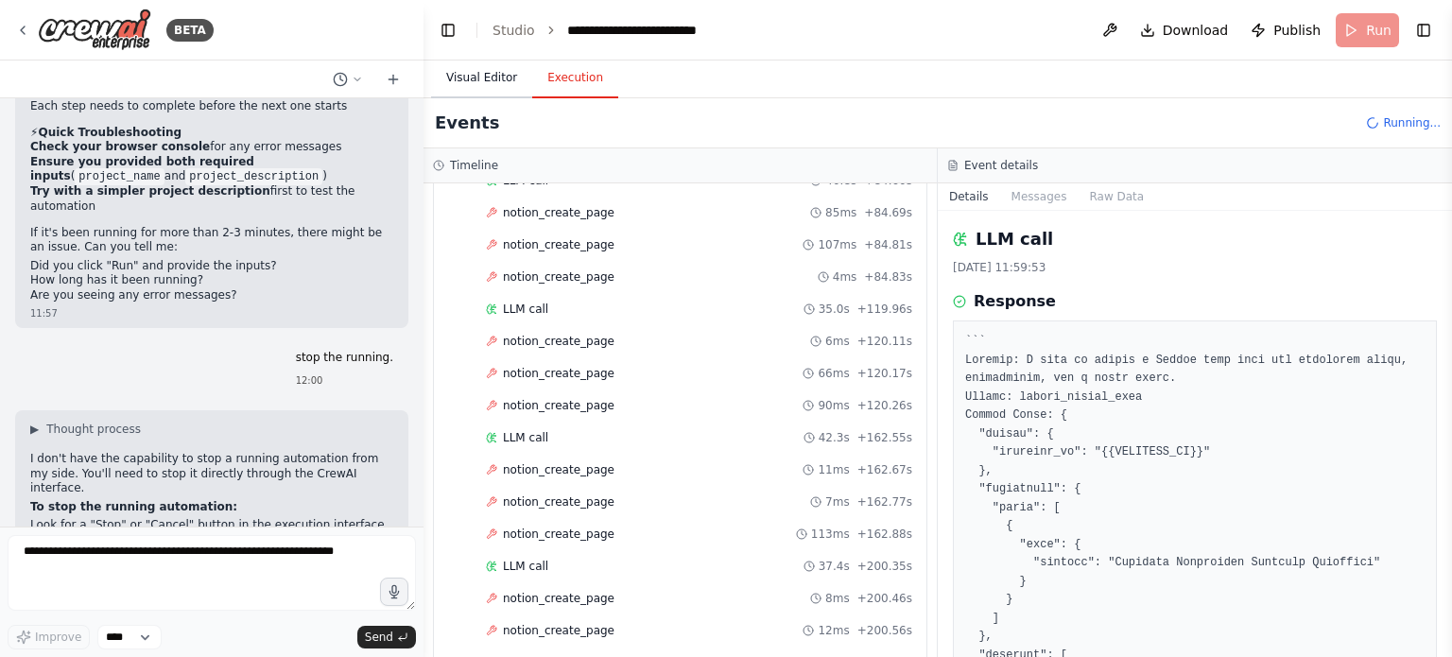
scroll to position [243, 0]
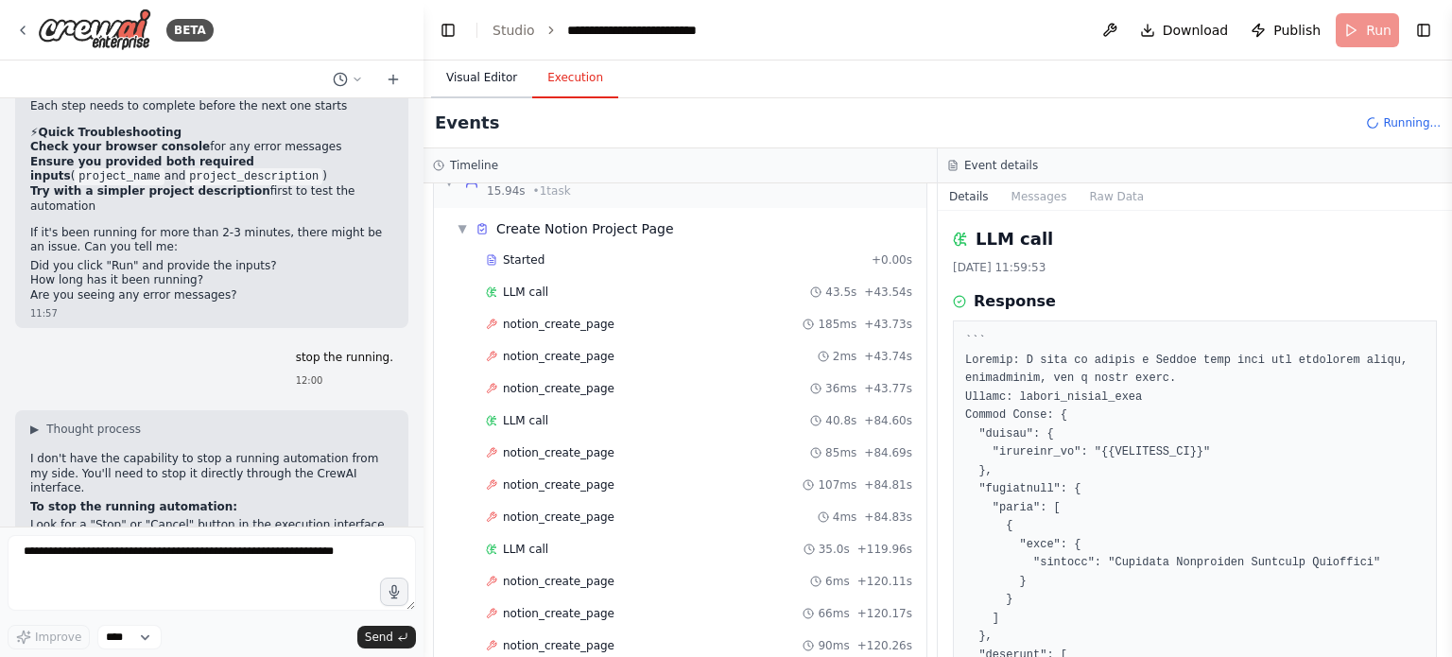
click at [474, 67] on button "Visual Editor" at bounding box center [481, 79] width 101 height 40
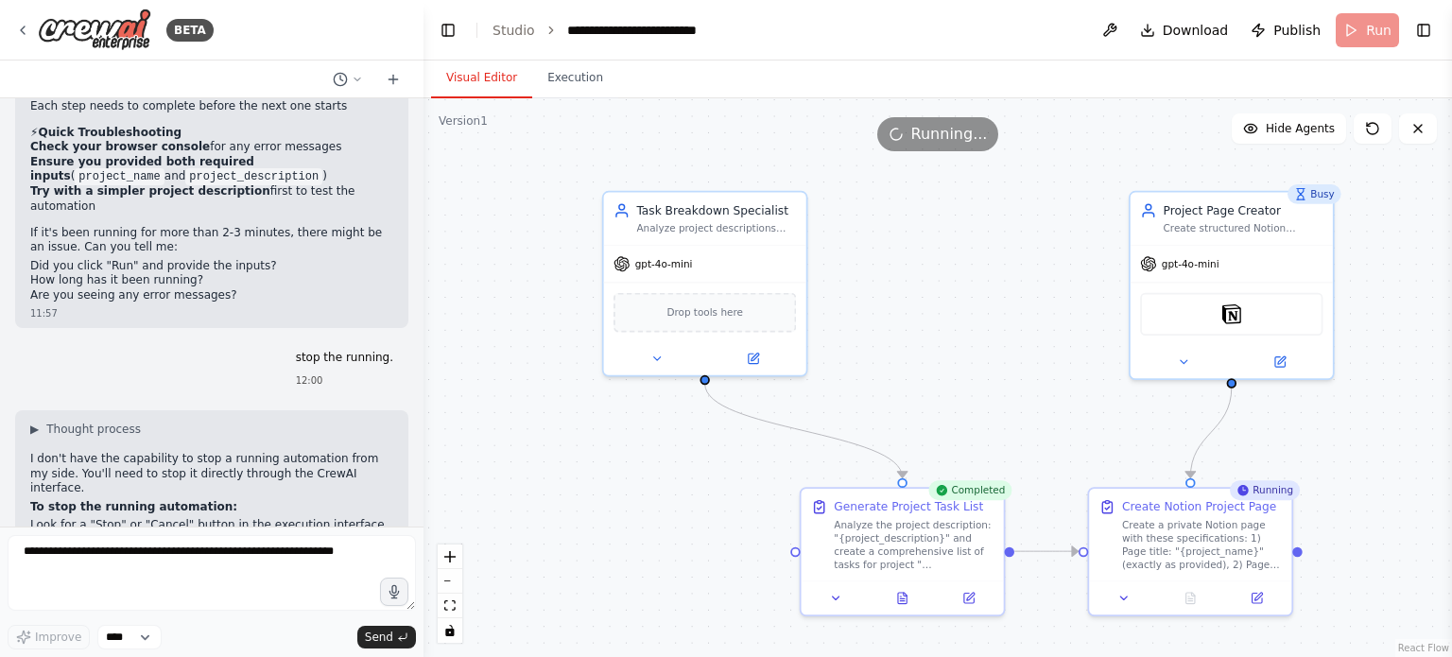
click at [958, 216] on div ".deletable-edge-delete-btn { width: 20px; height: 20px; border: 0px solid #ffff…" at bounding box center [938, 377] width 1029 height 559
click at [925, 108] on div ".deletable-edge-delete-btn { width: 20px; height: 20px; border: 0px solid #ffff…" at bounding box center [938, 377] width 1029 height 559
click at [1289, 130] on span "Hide Agents" at bounding box center [1300, 128] width 69 height 15
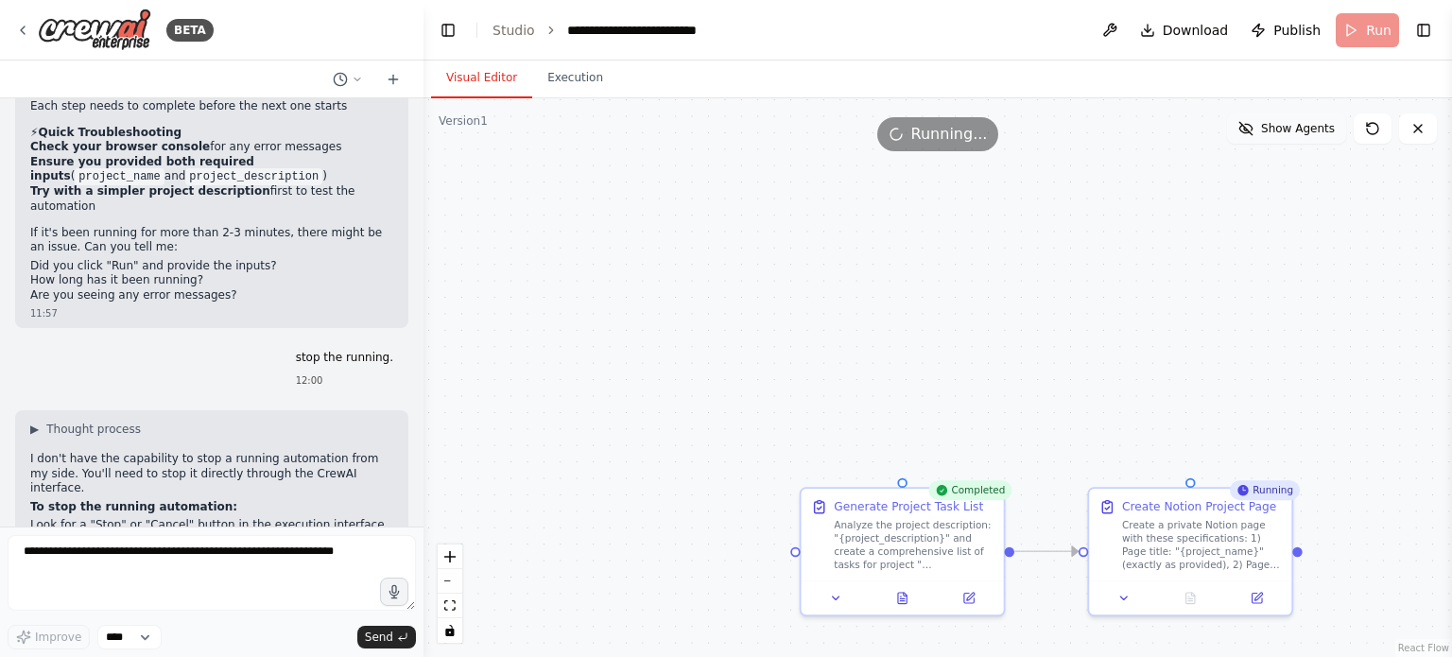
click at [1289, 130] on span "Show Agents" at bounding box center [1298, 128] width 74 height 15
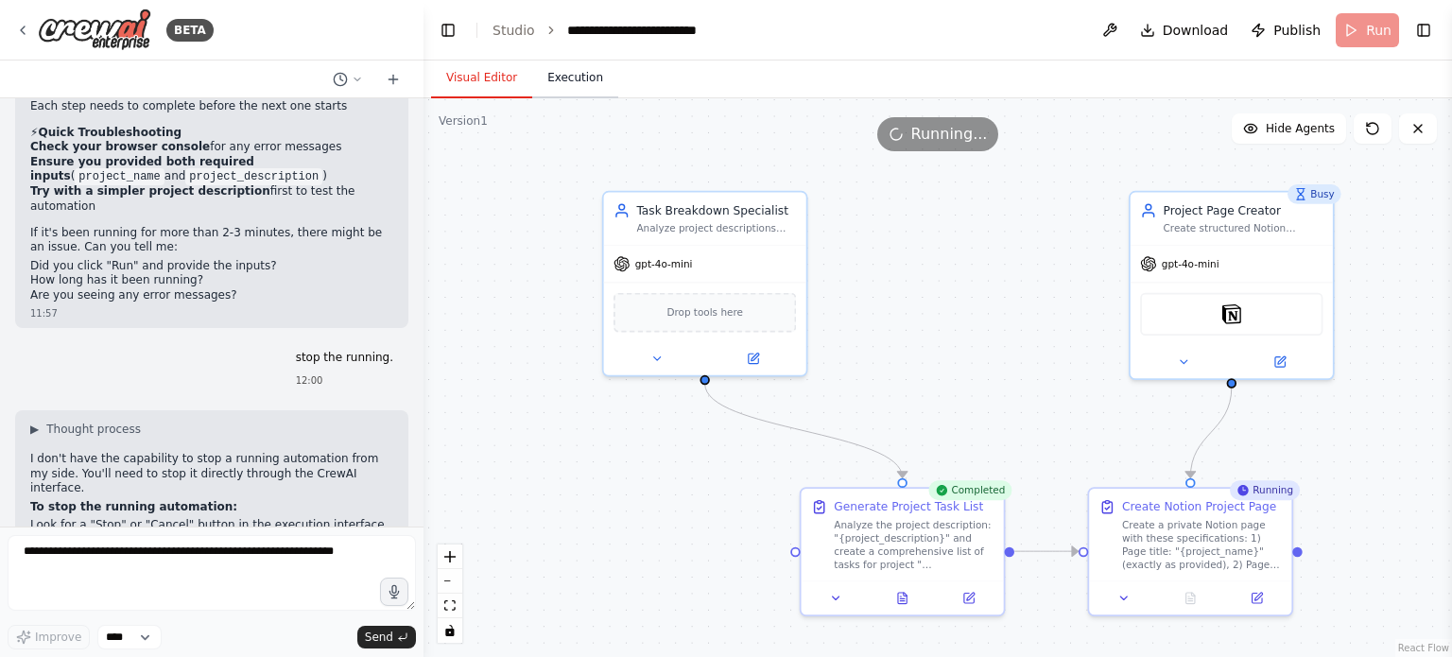
click at [552, 73] on button "Execution" at bounding box center [575, 79] width 86 height 40
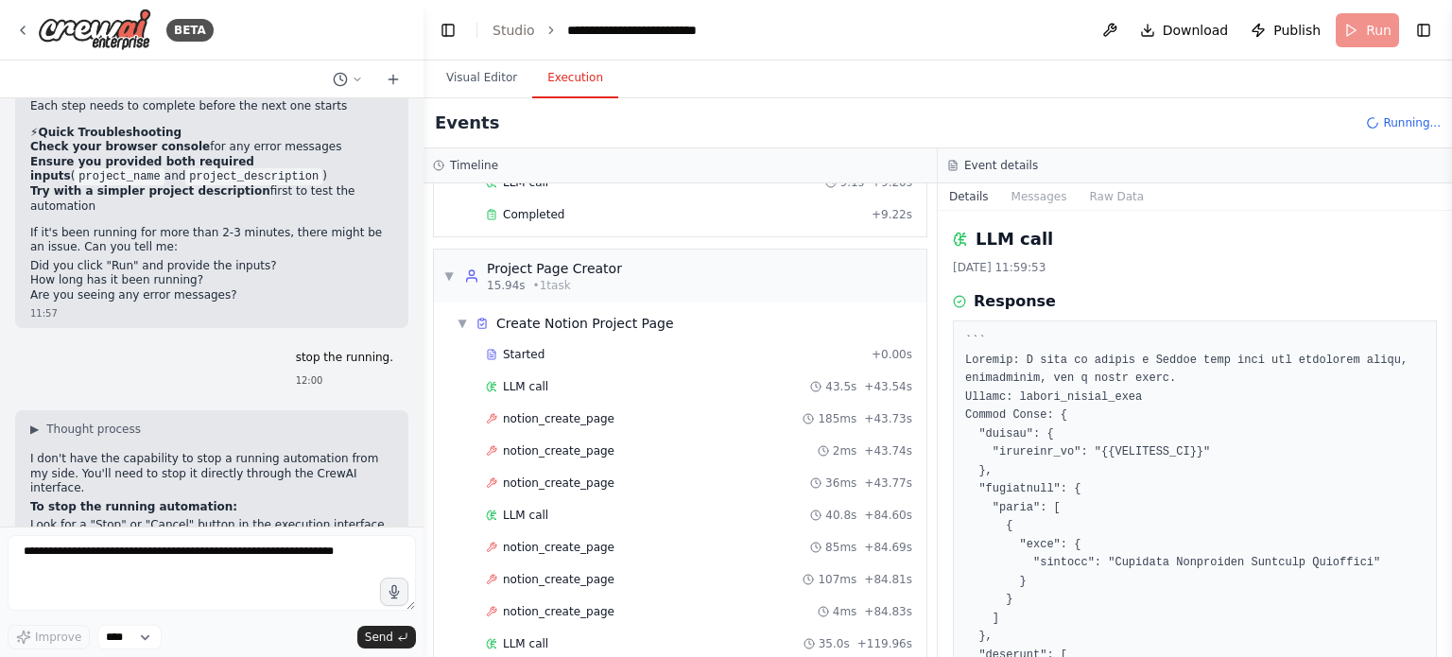
scroll to position [0, 0]
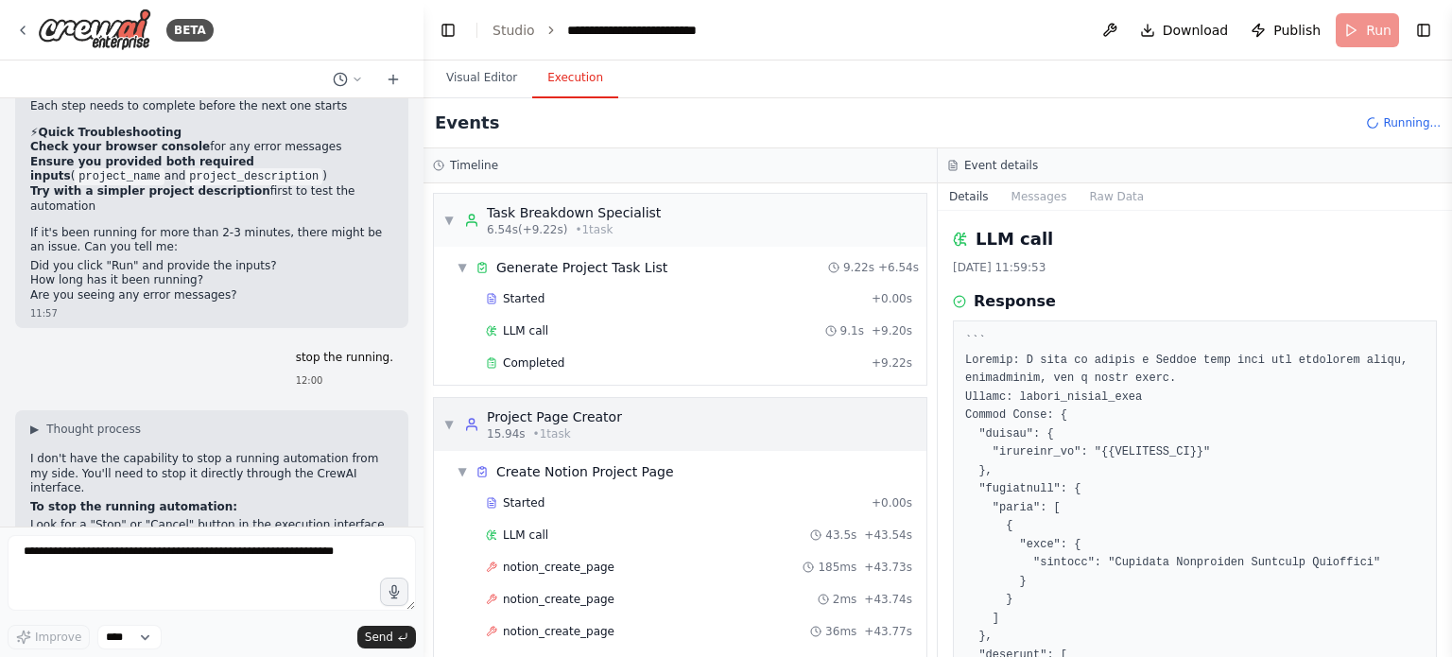
click at [446, 417] on span "▼" at bounding box center [448, 424] width 11 height 15
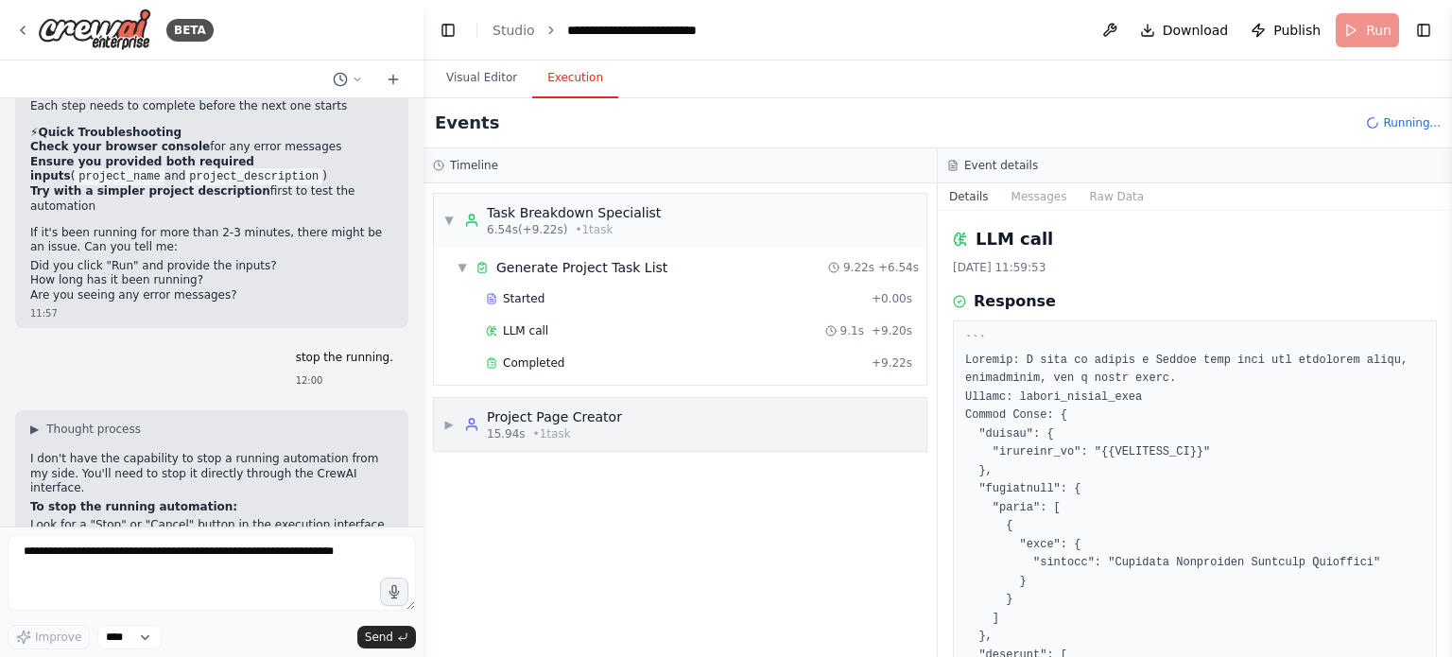
click at [451, 417] on span "▶" at bounding box center [448, 424] width 11 height 15
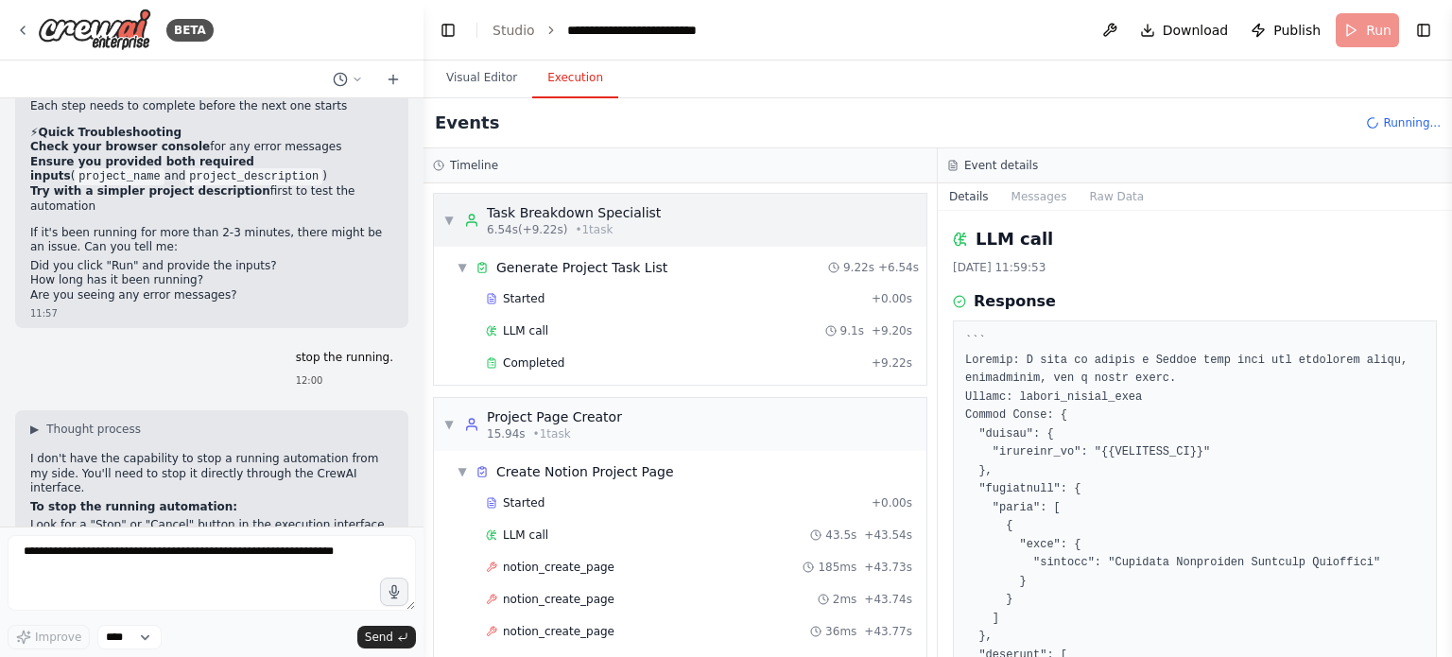
click at [464, 218] on icon at bounding box center [471, 220] width 15 height 15
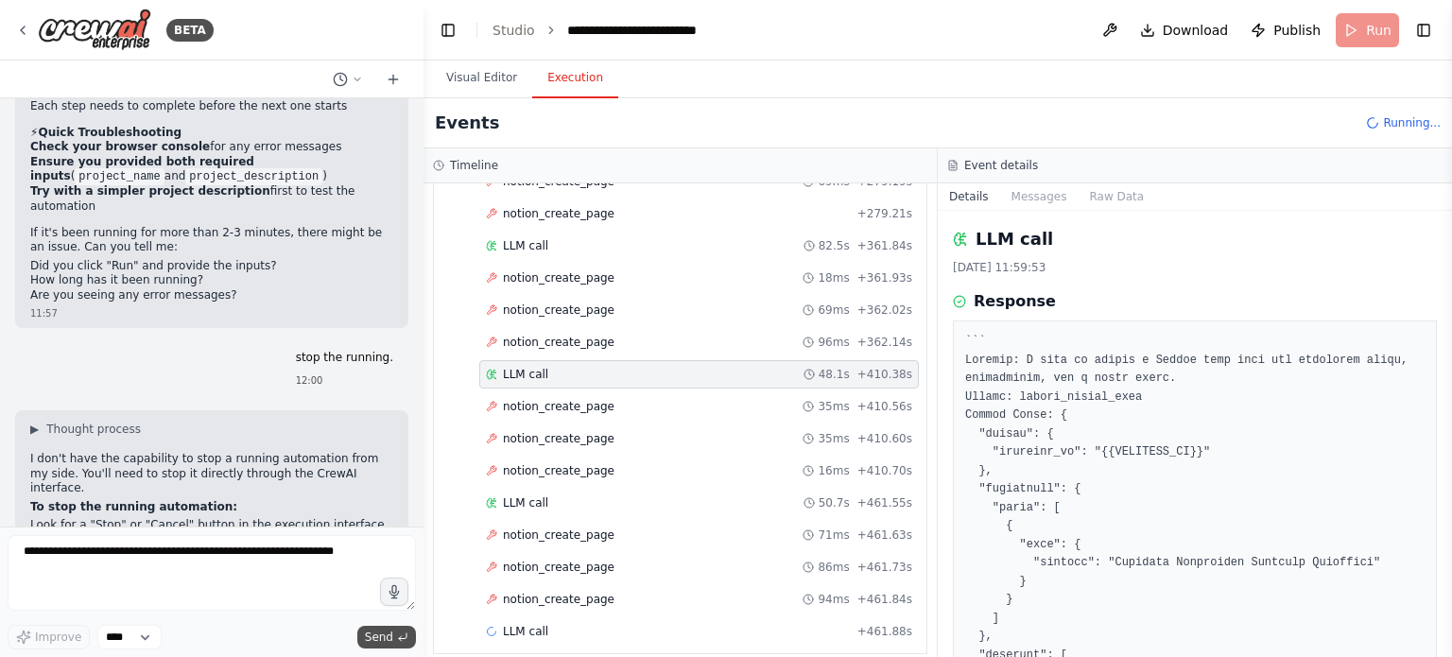
scroll to position [1189, 0]
click at [1369, 33] on header "**********" at bounding box center [938, 30] width 1029 height 61
click at [1387, 113] on div "Events Running..." at bounding box center [938, 123] width 1029 height 50
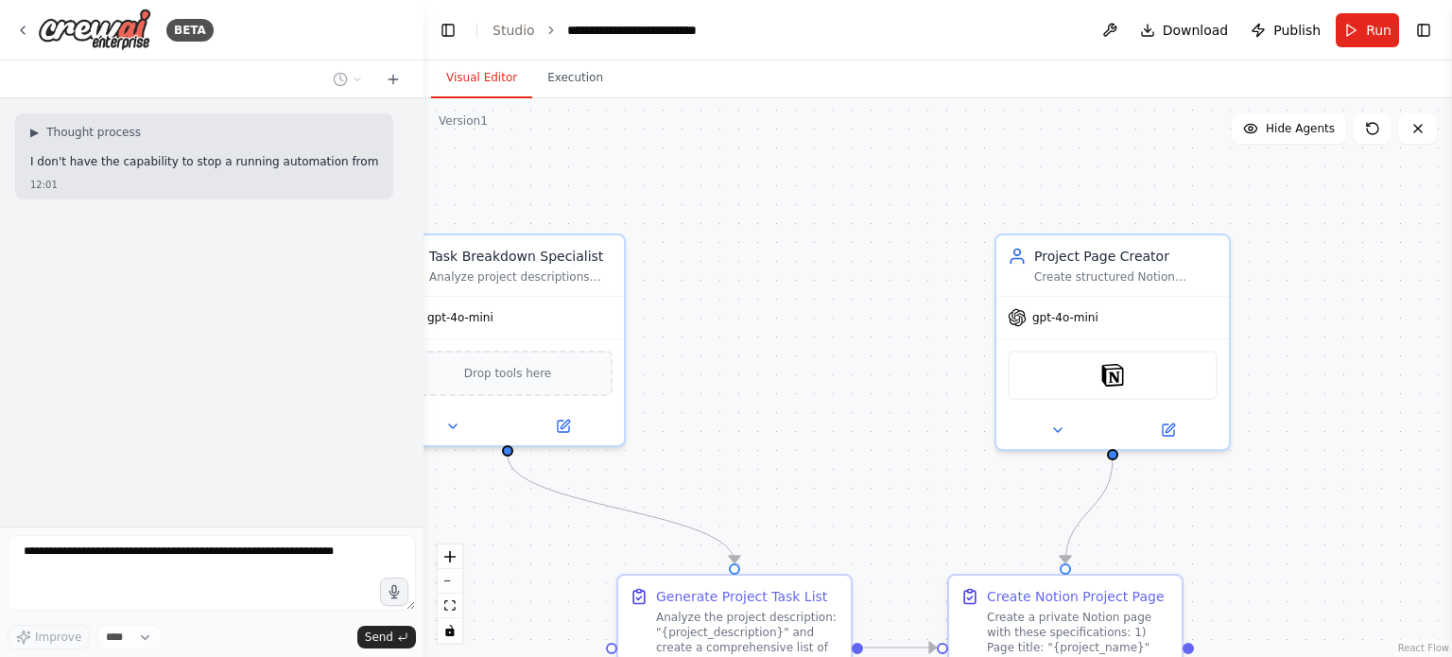
drag, startPoint x: 655, startPoint y: 218, endPoint x: 798, endPoint y: 228, distance: 143.1
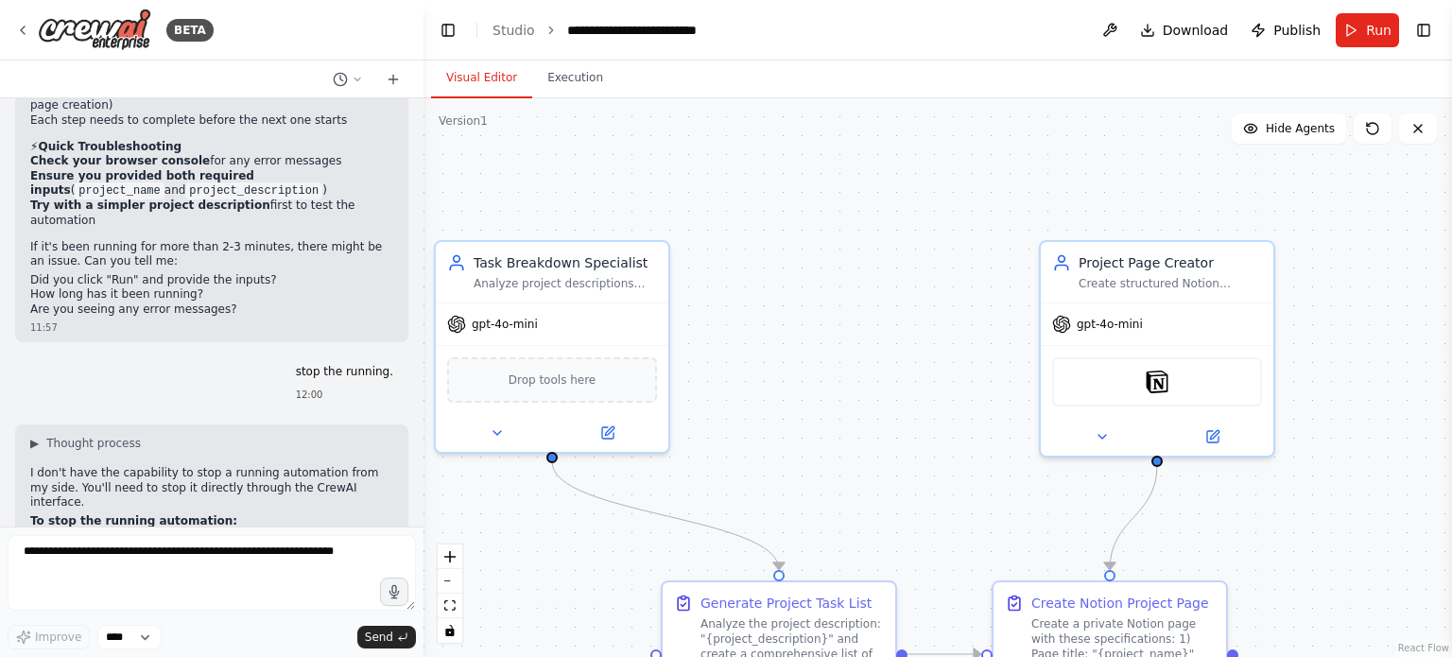
scroll to position [3594, 0]
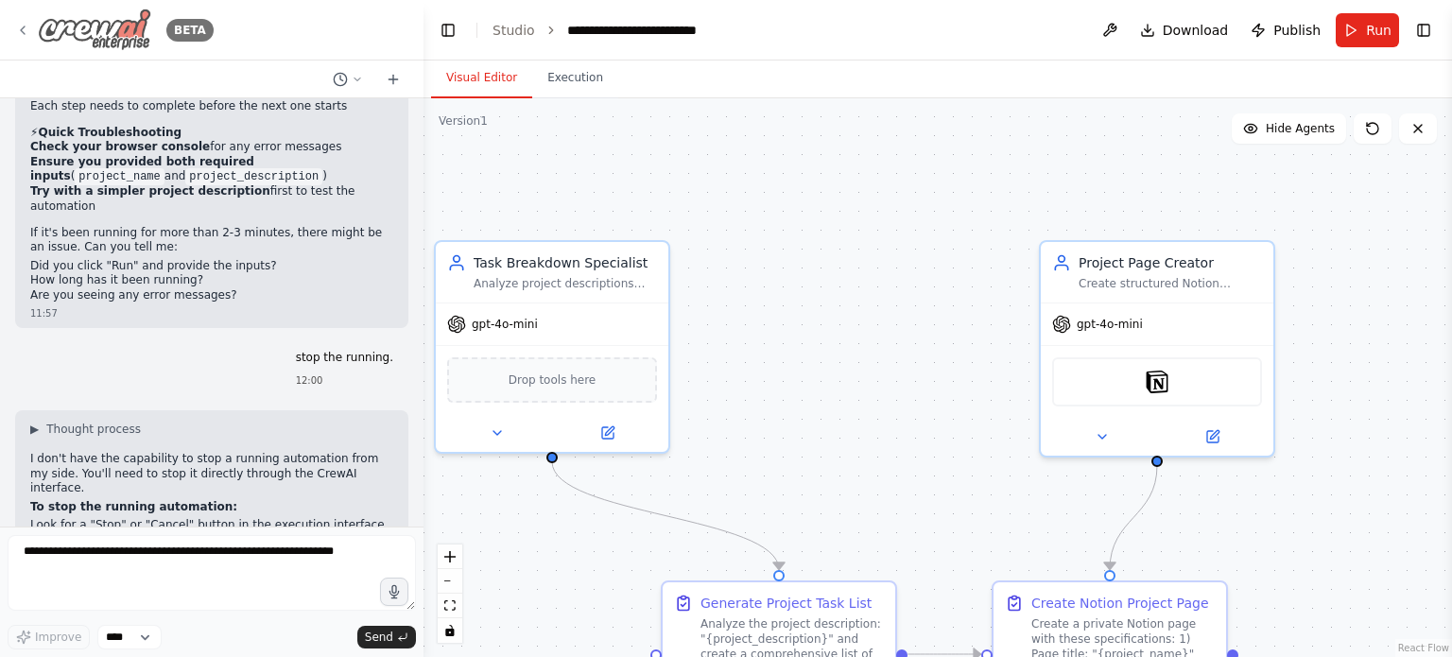
click at [61, 29] on img at bounding box center [94, 30] width 113 height 43
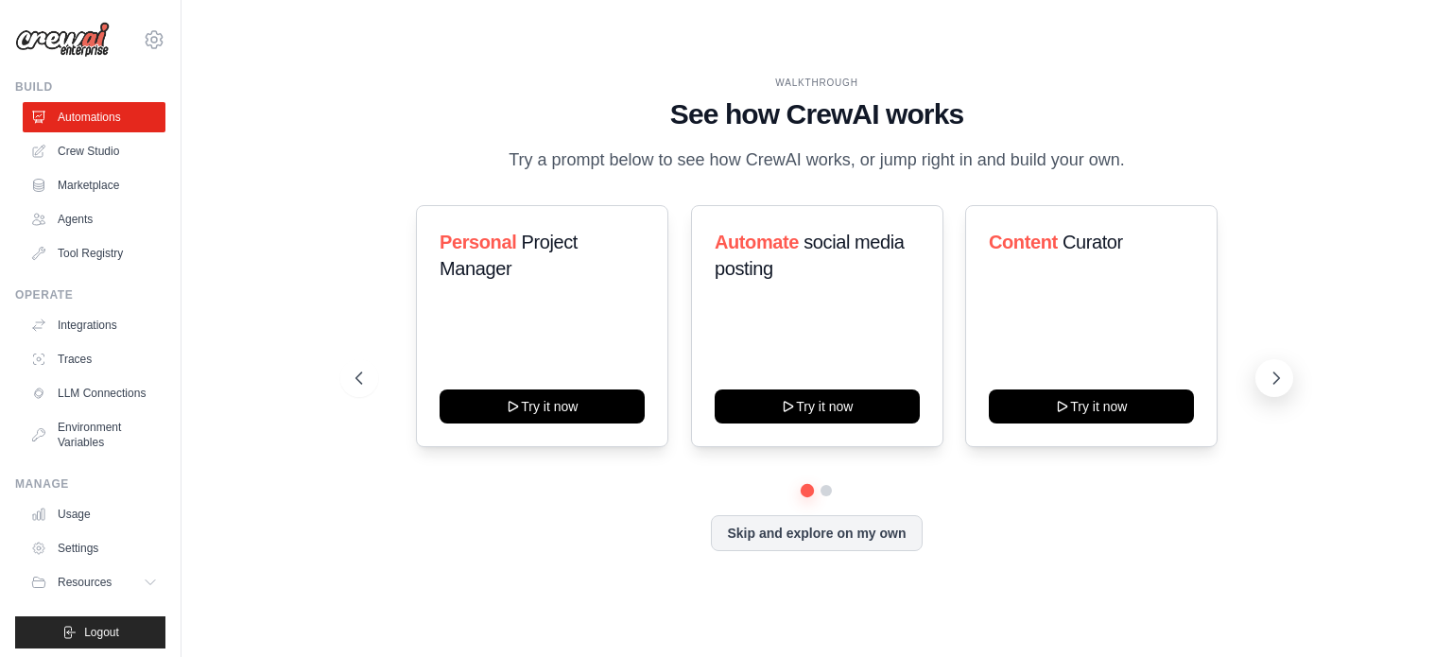
click at [1278, 371] on icon at bounding box center [1276, 378] width 19 height 19
click at [1277, 373] on icon at bounding box center [1276, 378] width 19 height 19
click at [770, 524] on button "Skip and explore on my own" at bounding box center [816, 531] width 211 height 36
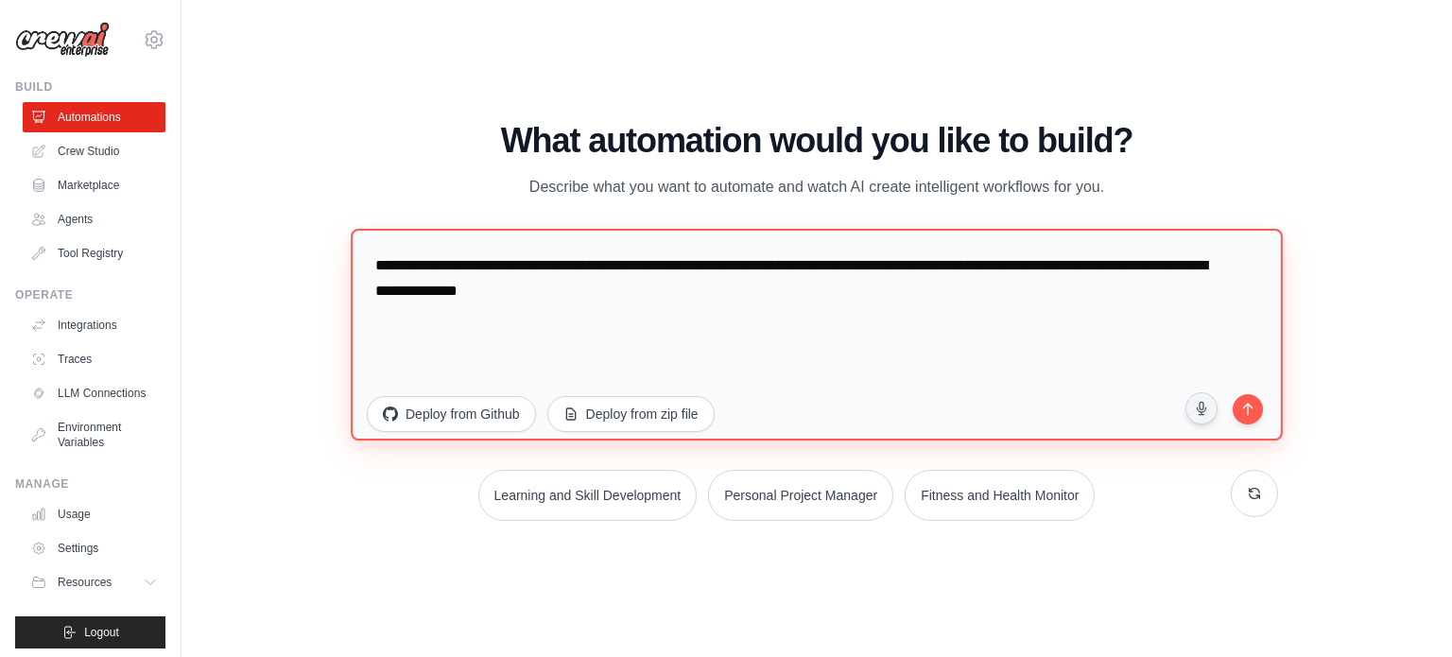
click at [652, 287] on textarea "**********" at bounding box center [817, 334] width 932 height 212
drag, startPoint x: 730, startPoint y: 300, endPoint x: 298, endPoint y: 218, distance: 439.7
click at [298, 218] on div "WALKTHROUGH See how [PERSON_NAME] works Try a prompt below to see how [PERSON_N…" at bounding box center [817, 328] width 1210 height 619
click at [804, 314] on textarea "**********" at bounding box center [817, 334] width 932 height 212
drag, startPoint x: 745, startPoint y: 289, endPoint x: 710, endPoint y: 235, distance: 65.1
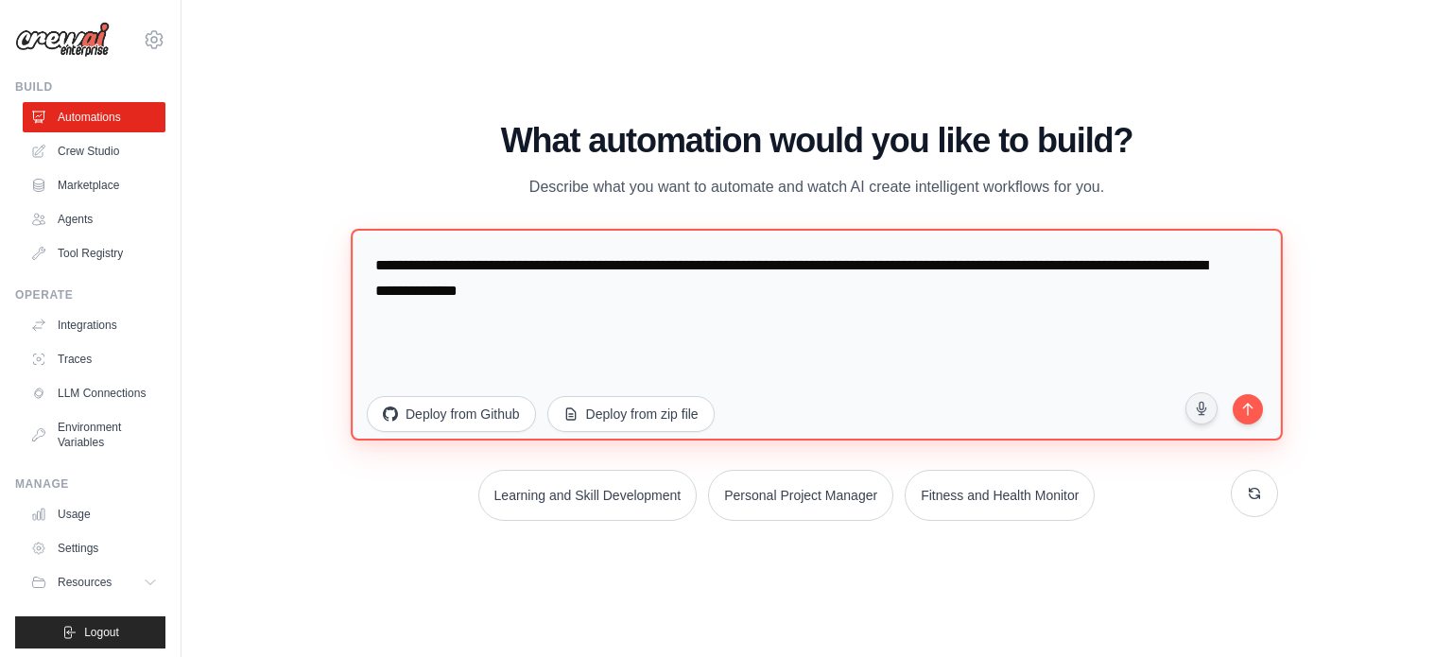
click at [709, 226] on div "**********" at bounding box center [817, 321] width 923 height 399
click at [708, 236] on textarea "**********" at bounding box center [817, 334] width 932 height 212
drag, startPoint x: 685, startPoint y: 283, endPoint x: 656, endPoint y: 291, distance: 29.6
click at [684, 283] on textarea "**********" at bounding box center [817, 334] width 932 height 212
drag, startPoint x: 646, startPoint y: 289, endPoint x: 831, endPoint y: 265, distance: 187.0
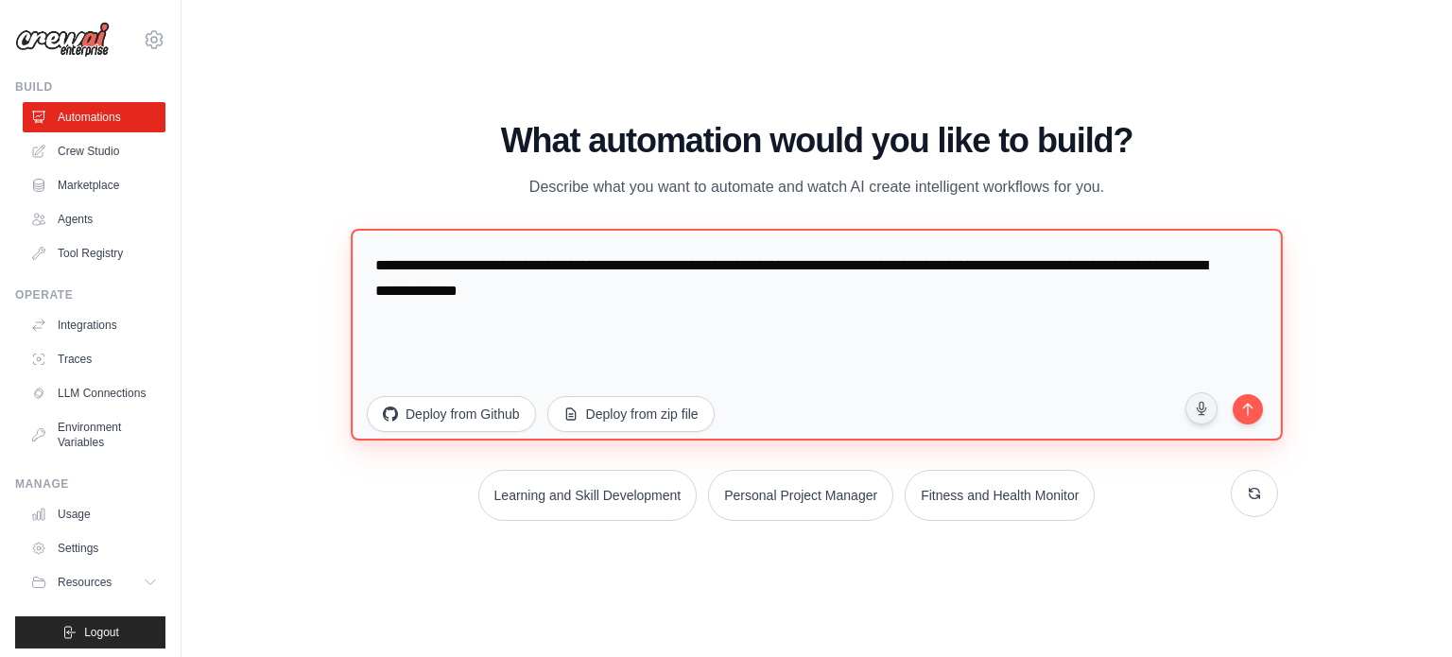
click at [831, 265] on textarea "**********" at bounding box center [817, 334] width 932 height 212
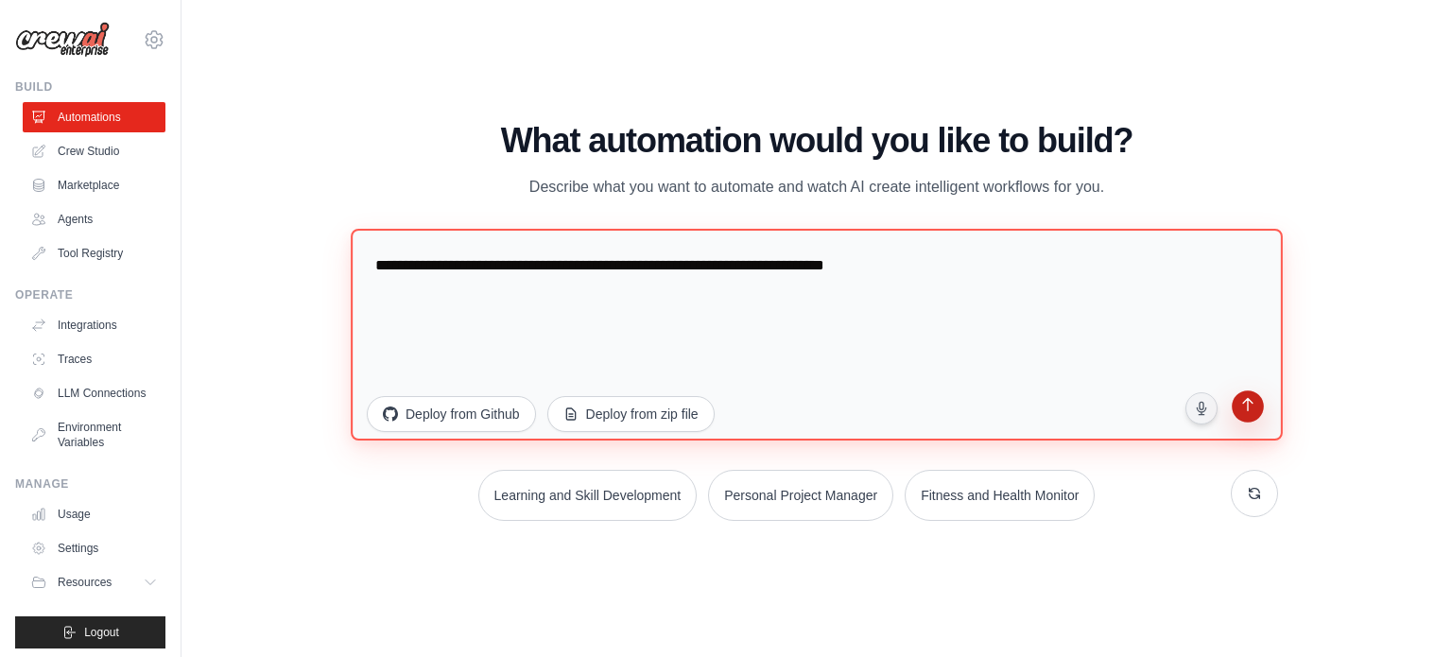
type textarea "**********"
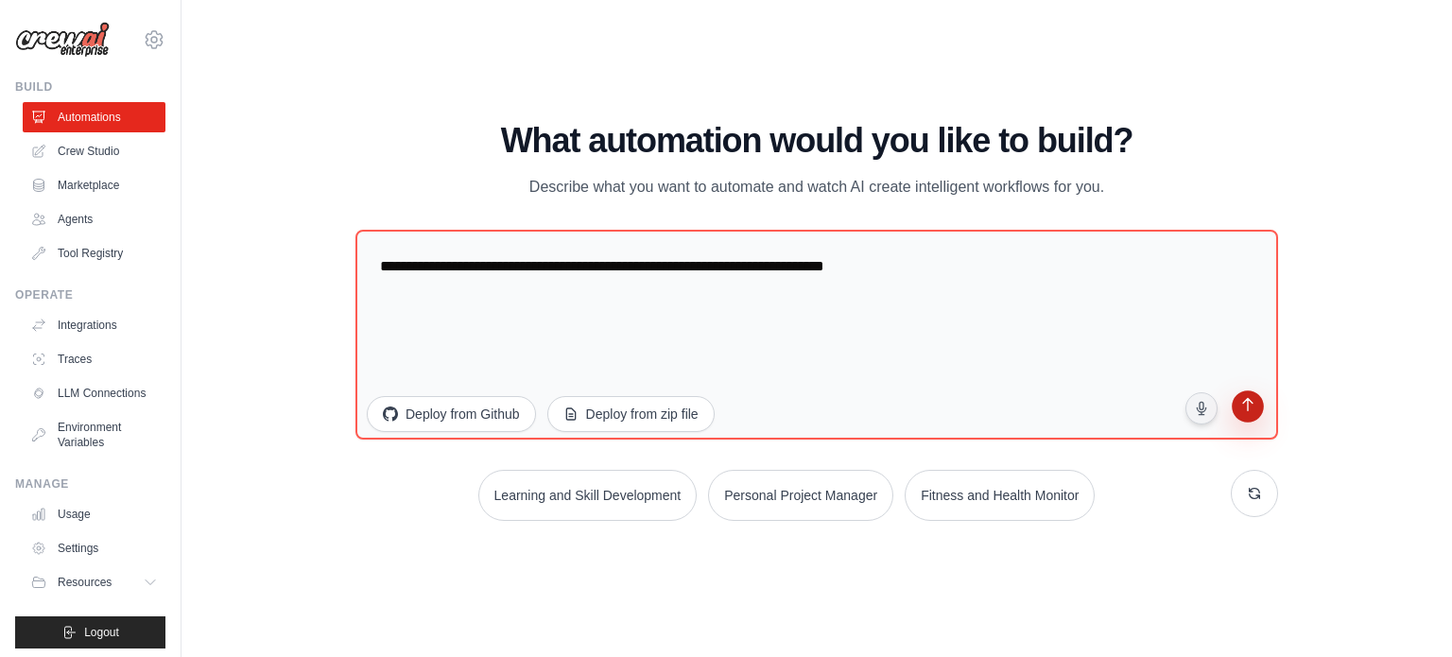
click at [1240, 404] on icon "submit" at bounding box center [1248, 407] width 18 height 18
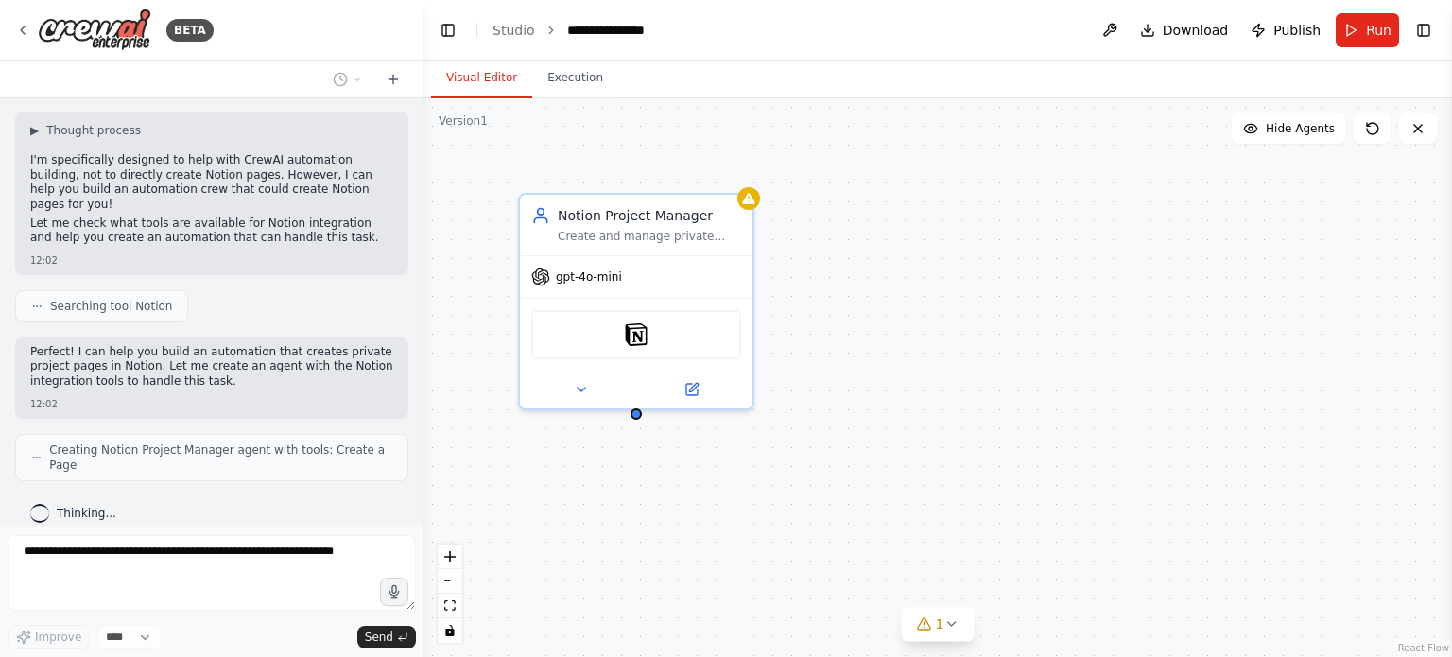
scroll to position [68, 0]
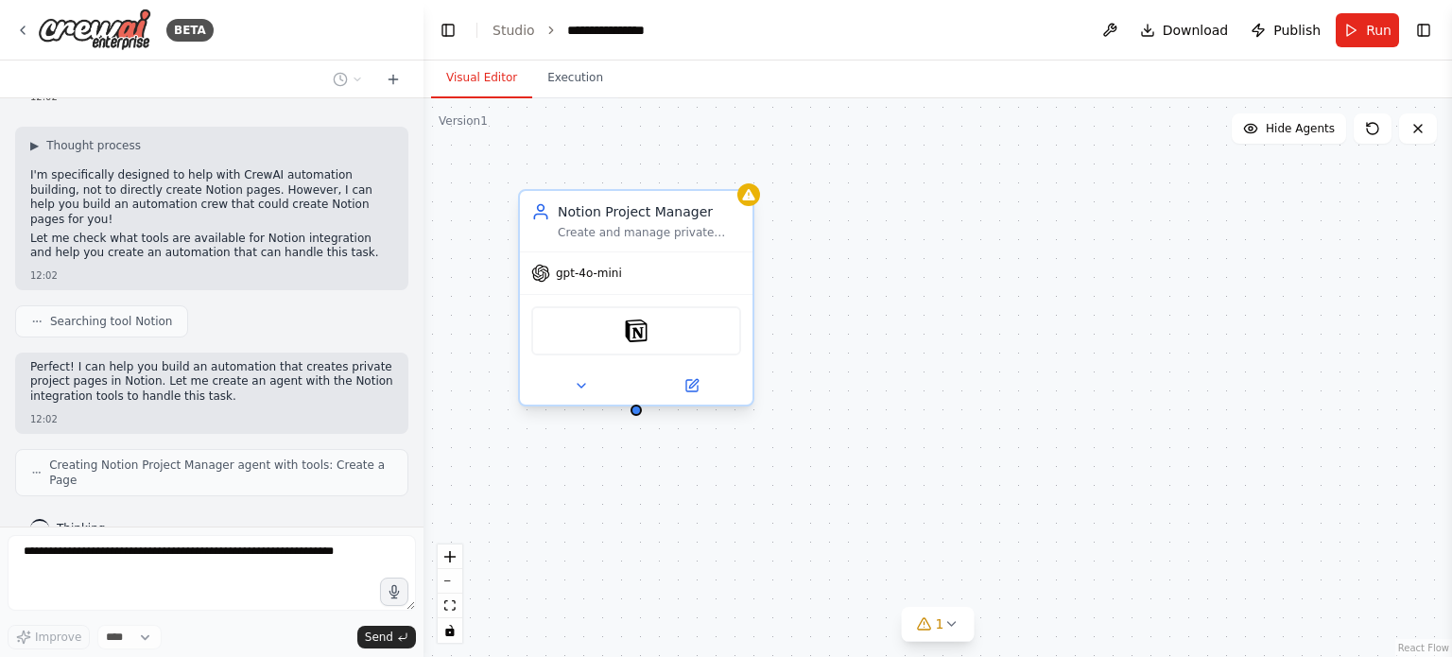
click at [623, 258] on div "gpt-4o-mini" at bounding box center [636, 273] width 233 height 42
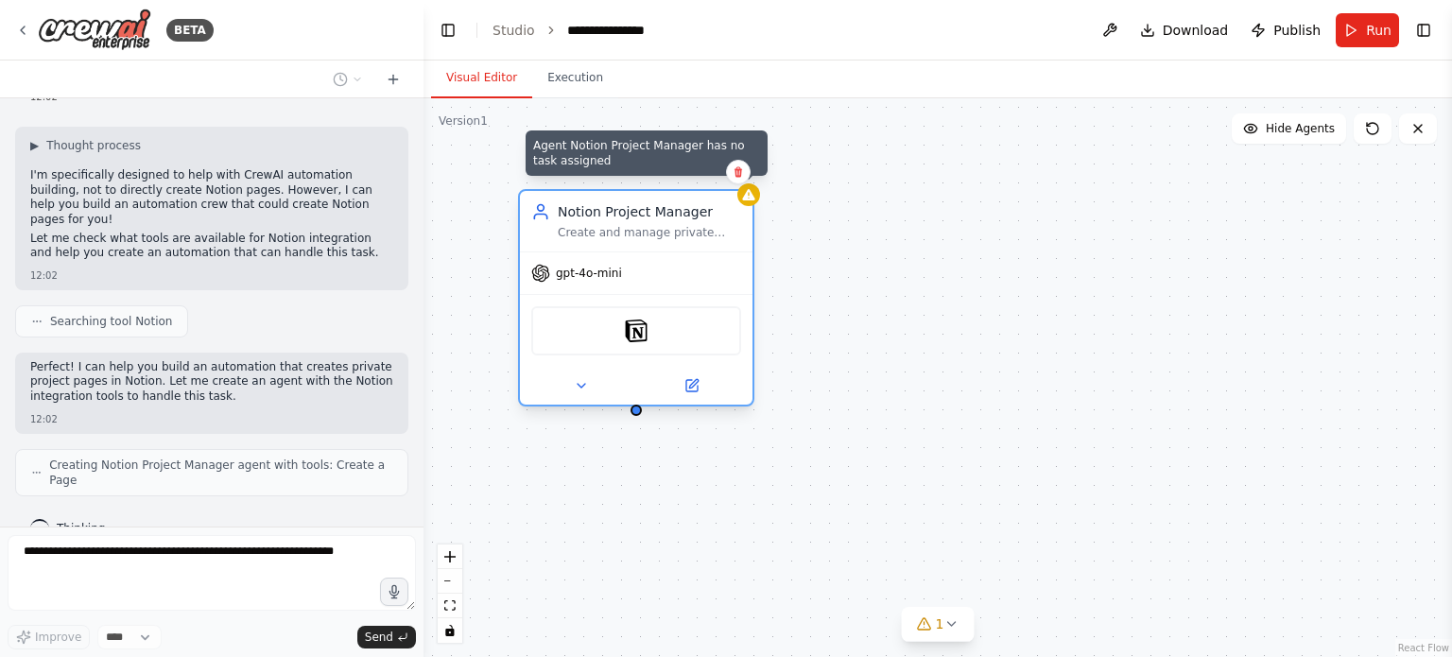
click at [753, 195] on icon at bounding box center [748, 194] width 12 height 11
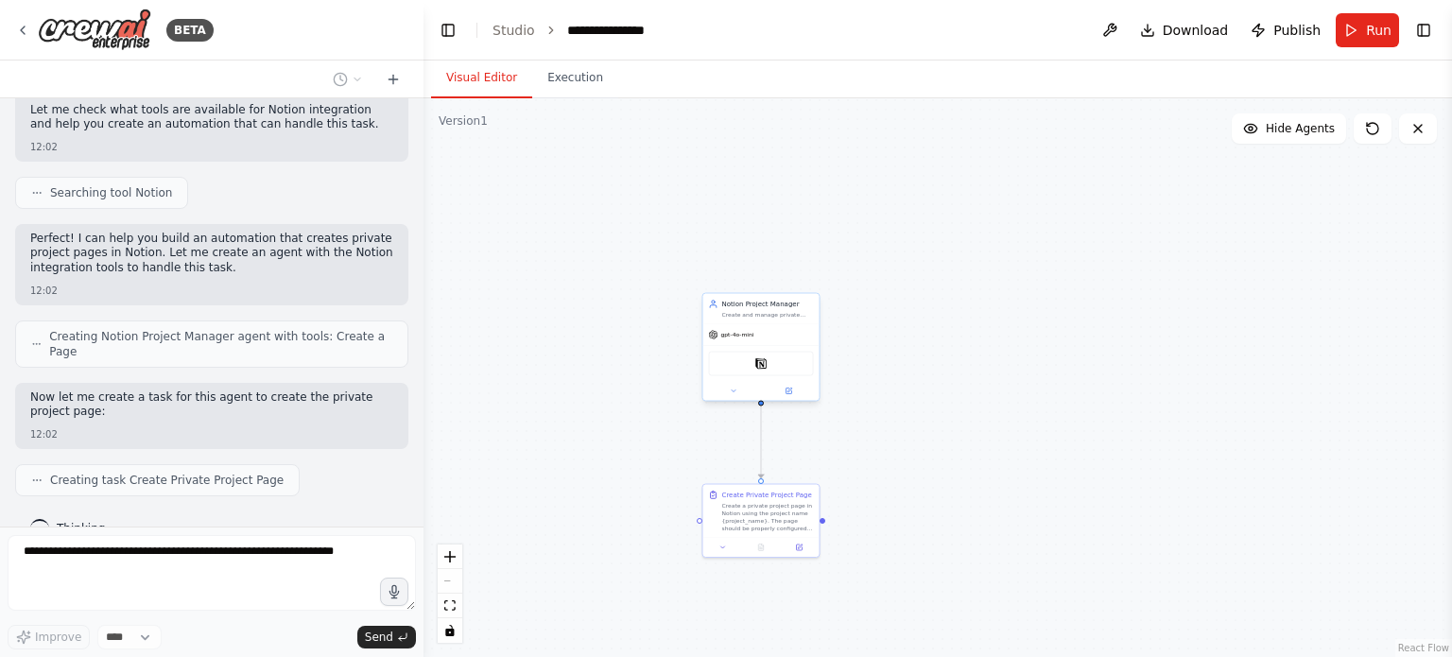
scroll to position [310, 0]
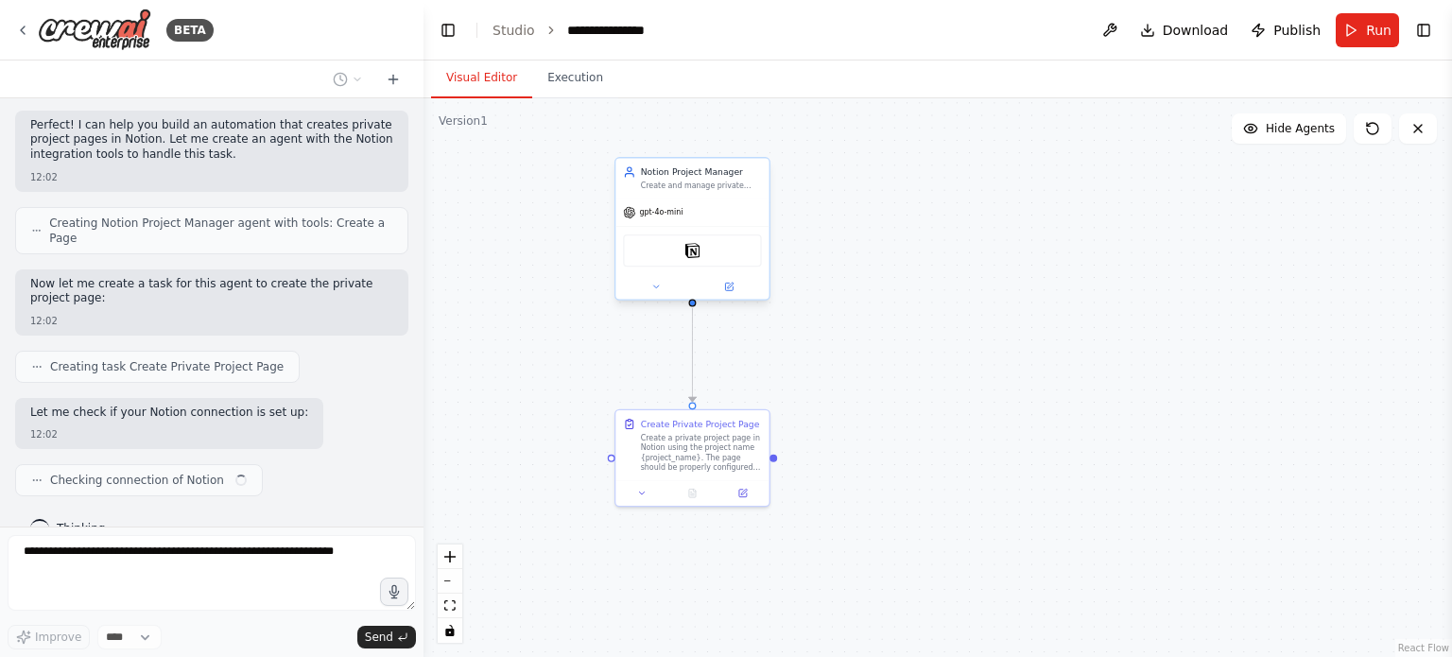
drag, startPoint x: 900, startPoint y: 493, endPoint x: 825, endPoint y: 434, distance: 95.7
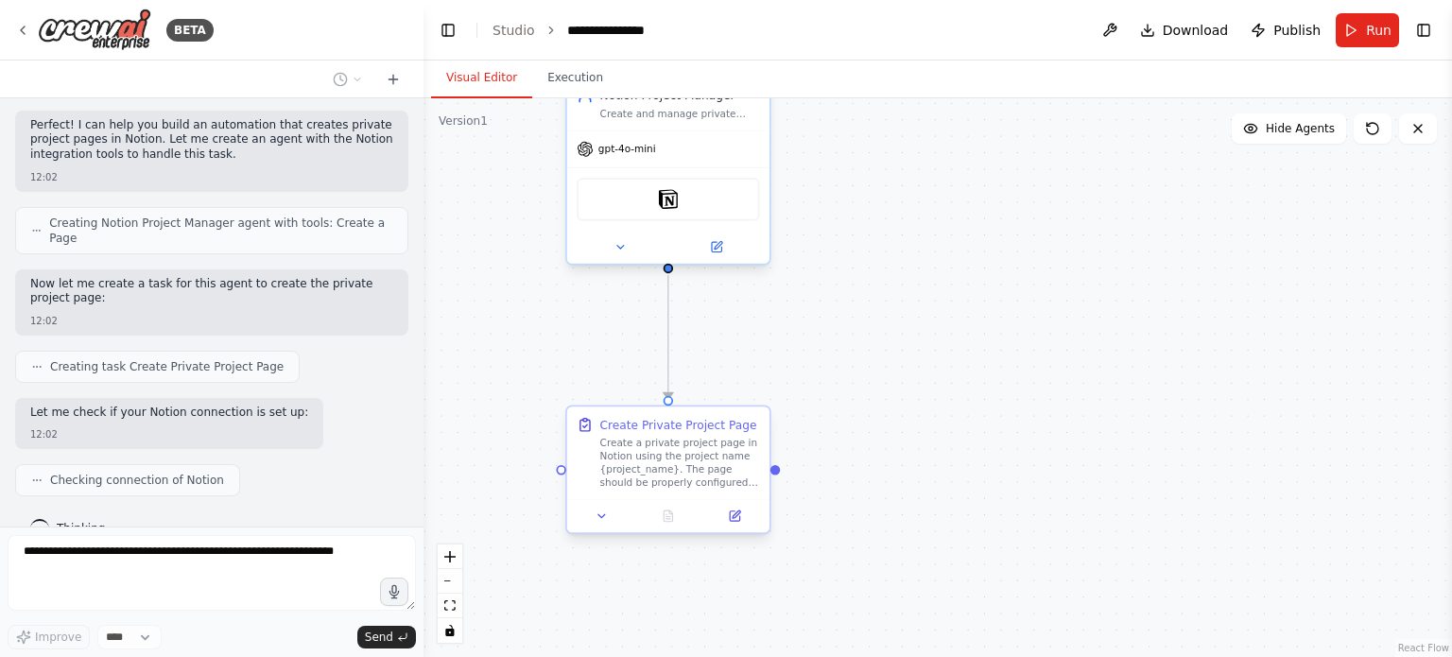
click at [695, 460] on div "Create a private project page in Notion using the project name {project_name}. …" at bounding box center [680, 463] width 160 height 53
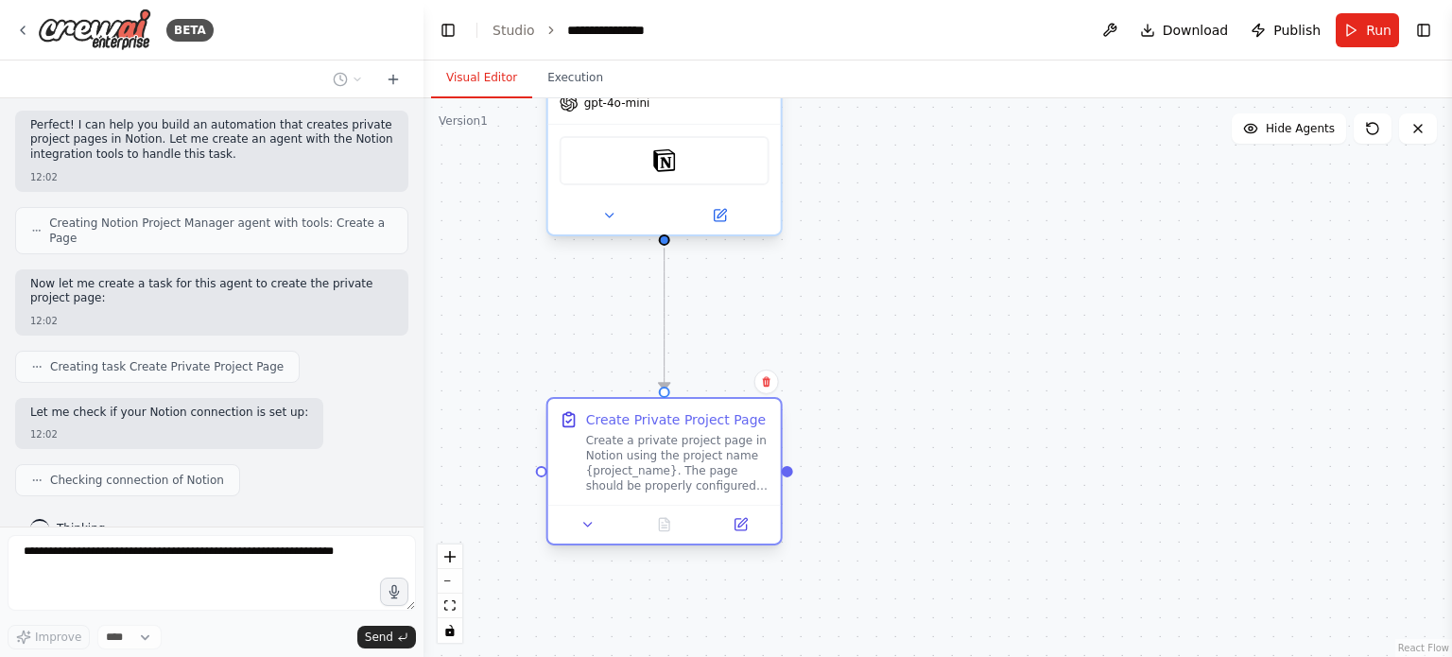
click at [651, 458] on div "Create a private project page in Notion using the project name {project_name}. …" at bounding box center [677, 463] width 183 height 61
click at [754, 520] on button at bounding box center [740, 524] width 65 height 23
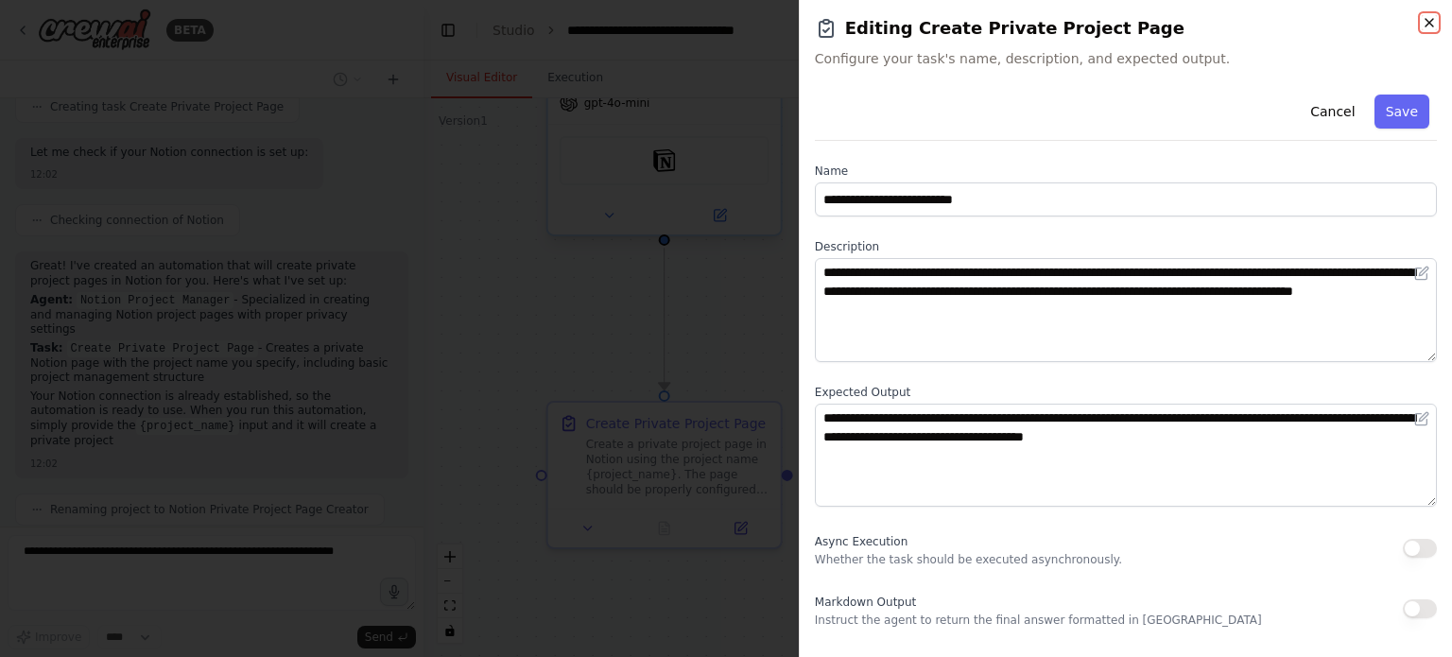
scroll to position [584, 0]
click at [1433, 29] on icon "button" at bounding box center [1429, 22] width 15 height 15
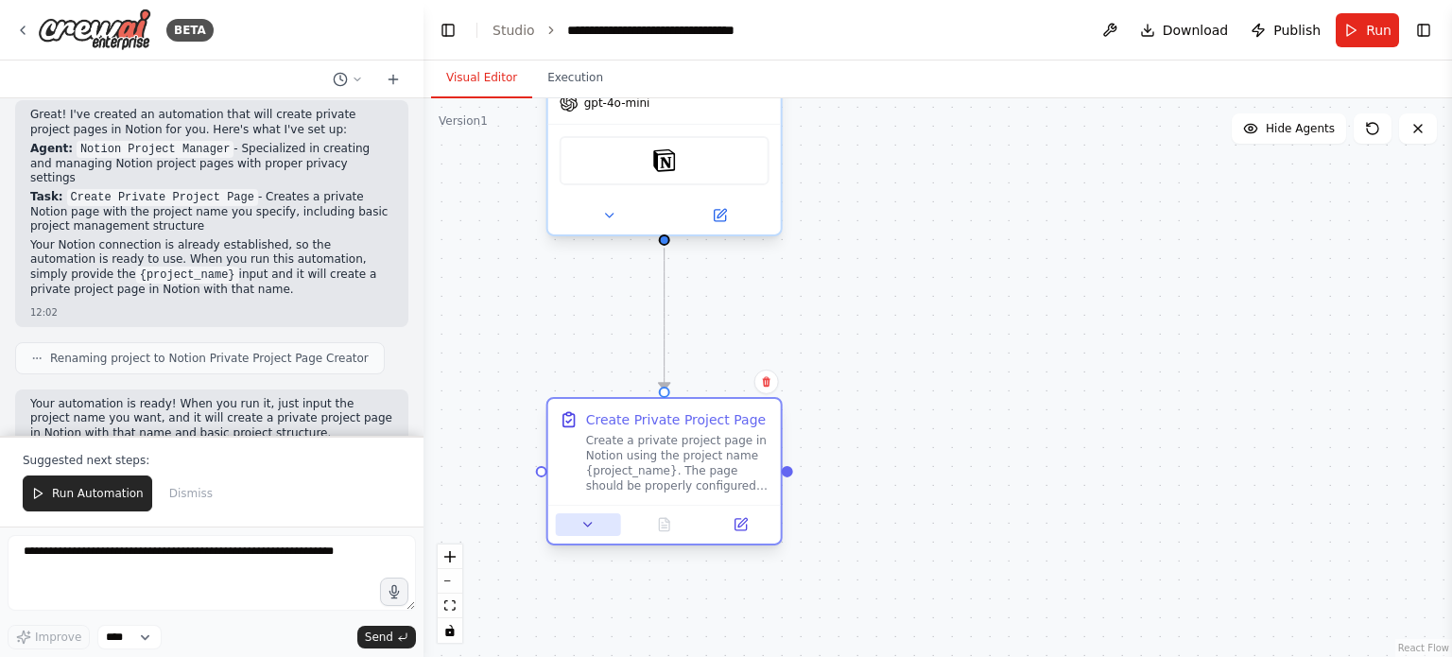
click at [581, 533] on button at bounding box center [588, 524] width 65 height 23
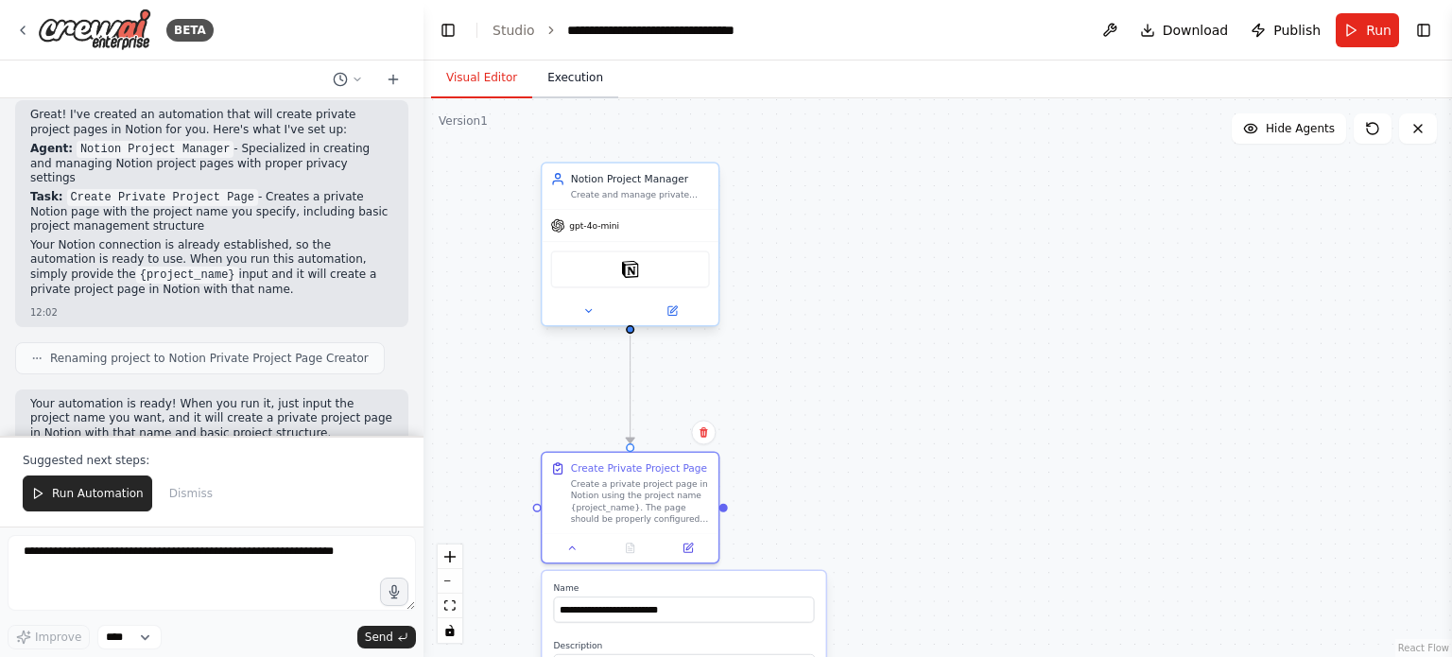
click at [571, 81] on button "Execution" at bounding box center [575, 79] width 86 height 40
click at [480, 86] on button "Visual Editor" at bounding box center [481, 79] width 101 height 40
click at [1360, 38] on button "Run" at bounding box center [1367, 30] width 63 height 34
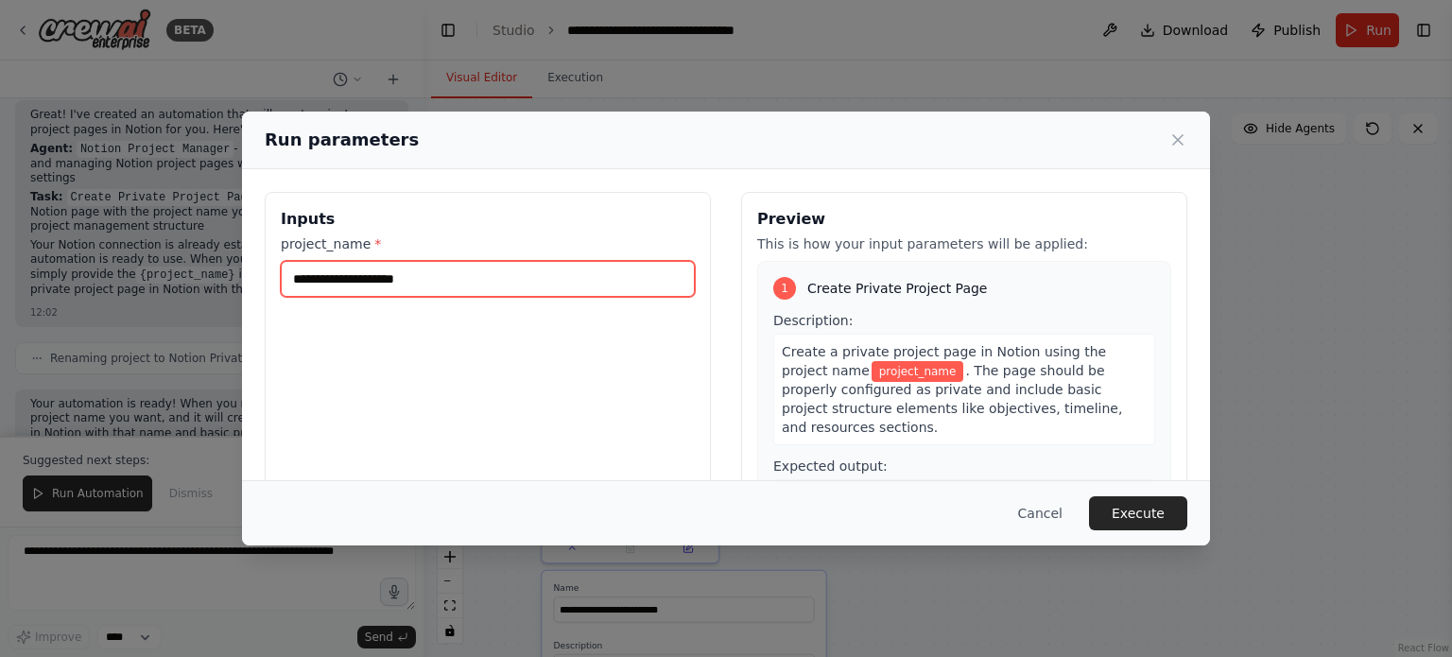
click at [628, 275] on input "project_name *" at bounding box center [488, 279] width 414 height 36
type input "*"
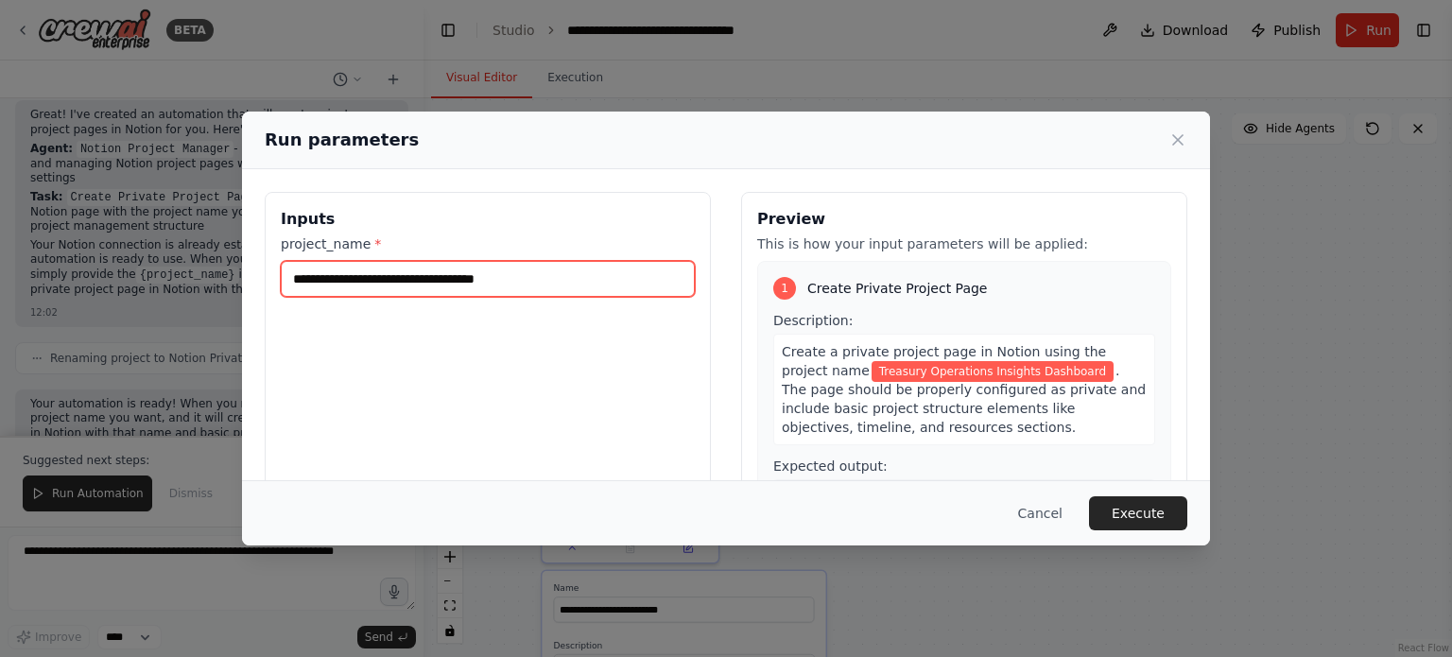
type input "**********"
click at [1170, 533] on div "Cancel Execute" at bounding box center [726, 512] width 968 height 65
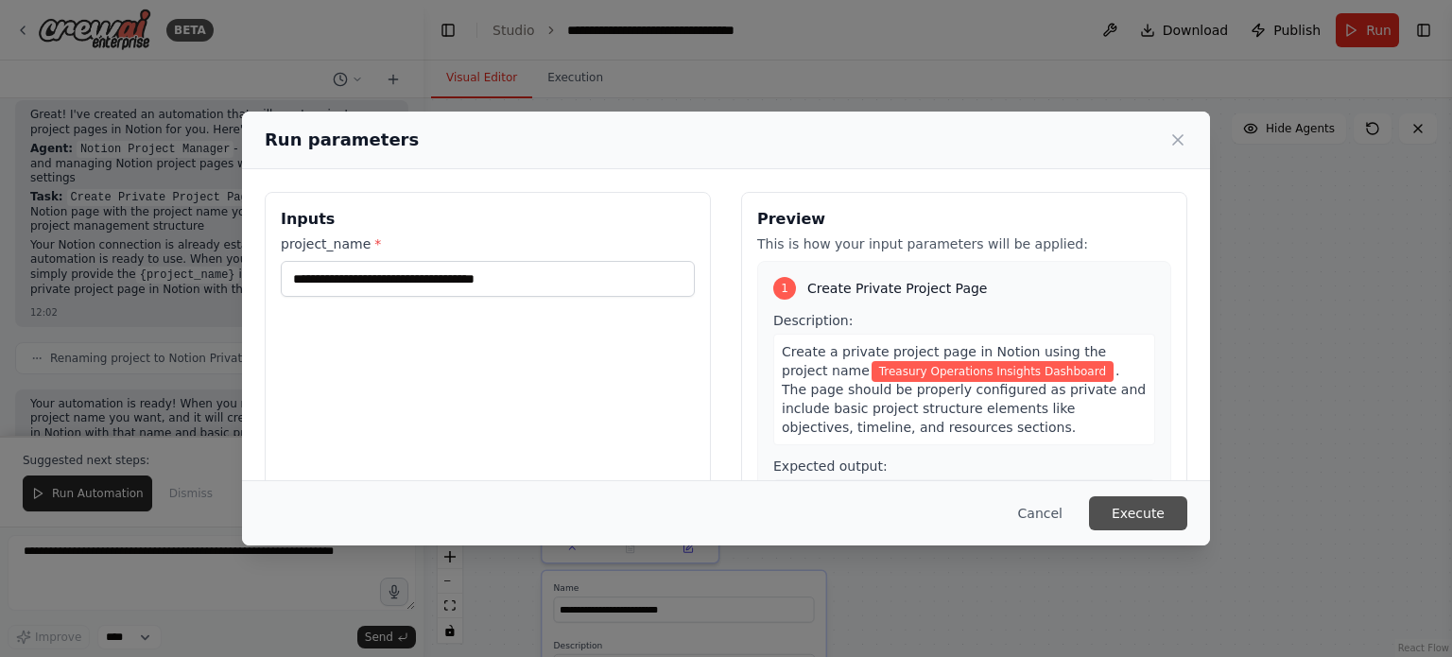
click at [1170, 519] on button "Execute" at bounding box center [1138, 513] width 98 height 34
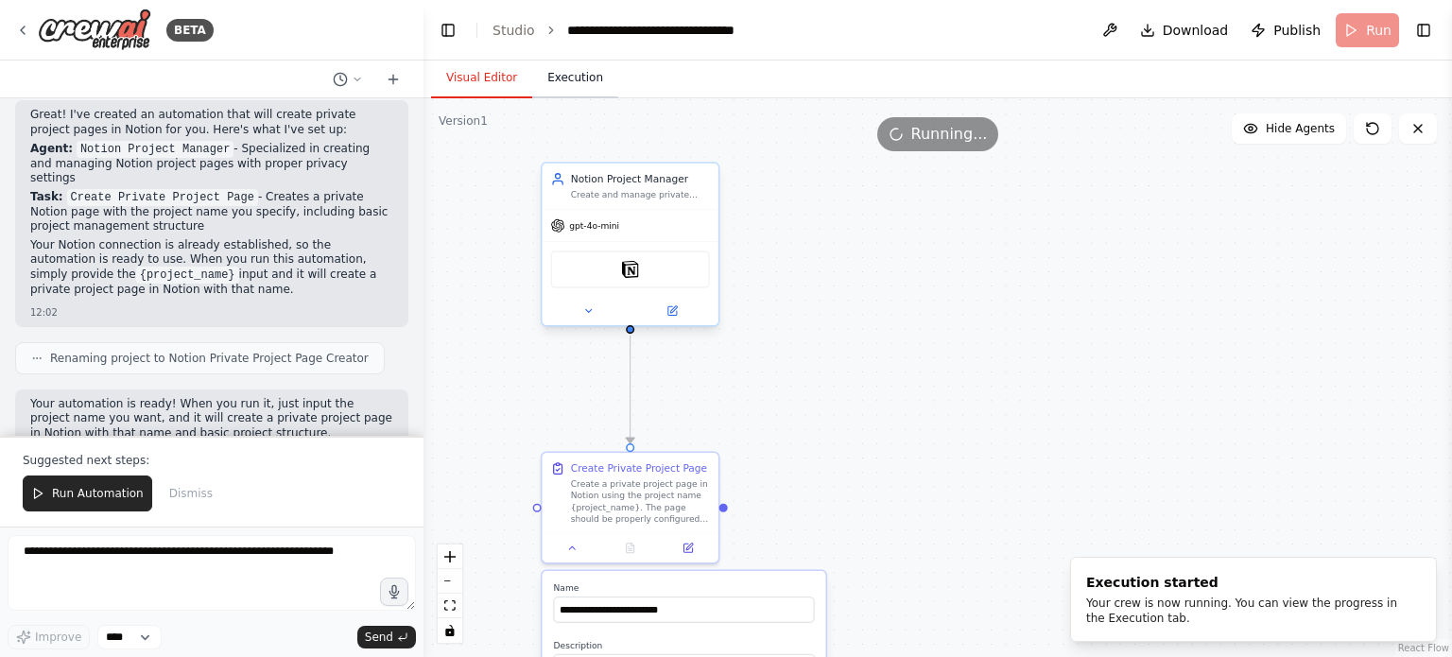
click at [570, 64] on button "Execution" at bounding box center [575, 79] width 86 height 40
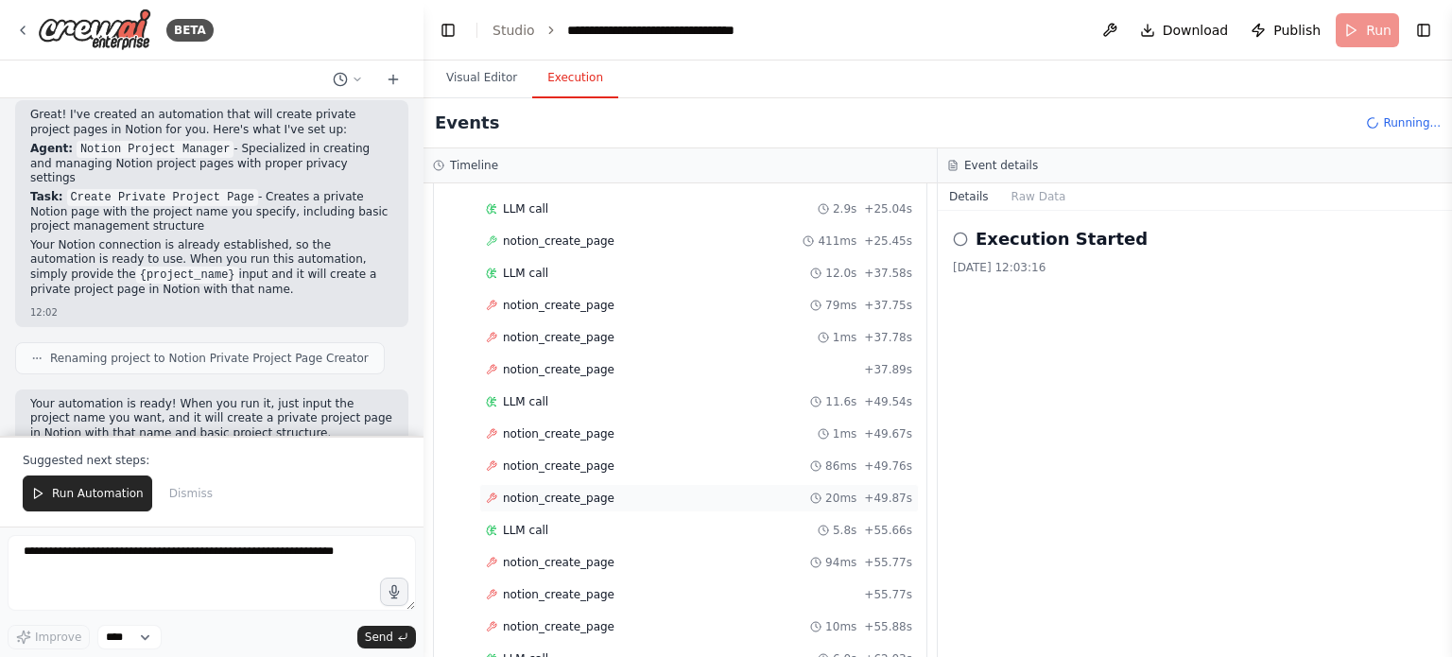
scroll to position [0, 0]
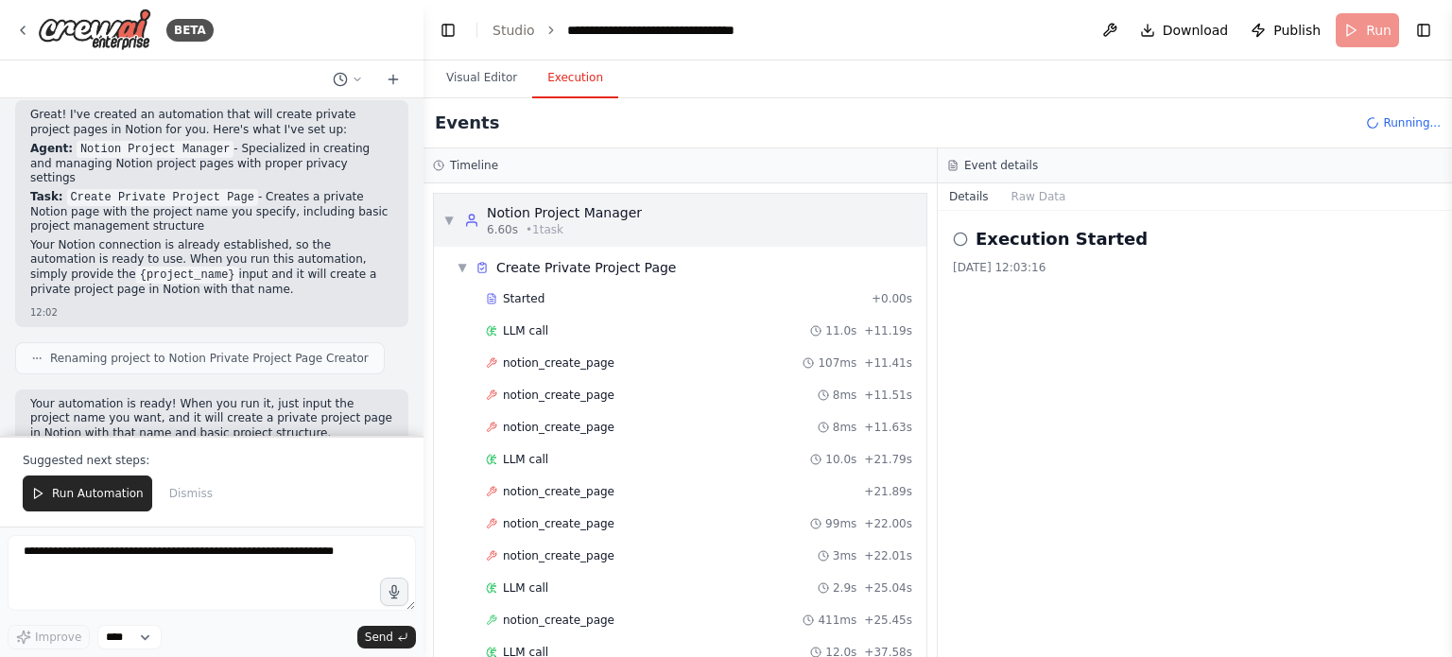
click at [450, 208] on div "▼ Notion Project Manager 6.60s • 1 task" at bounding box center [542, 220] width 199 height 34
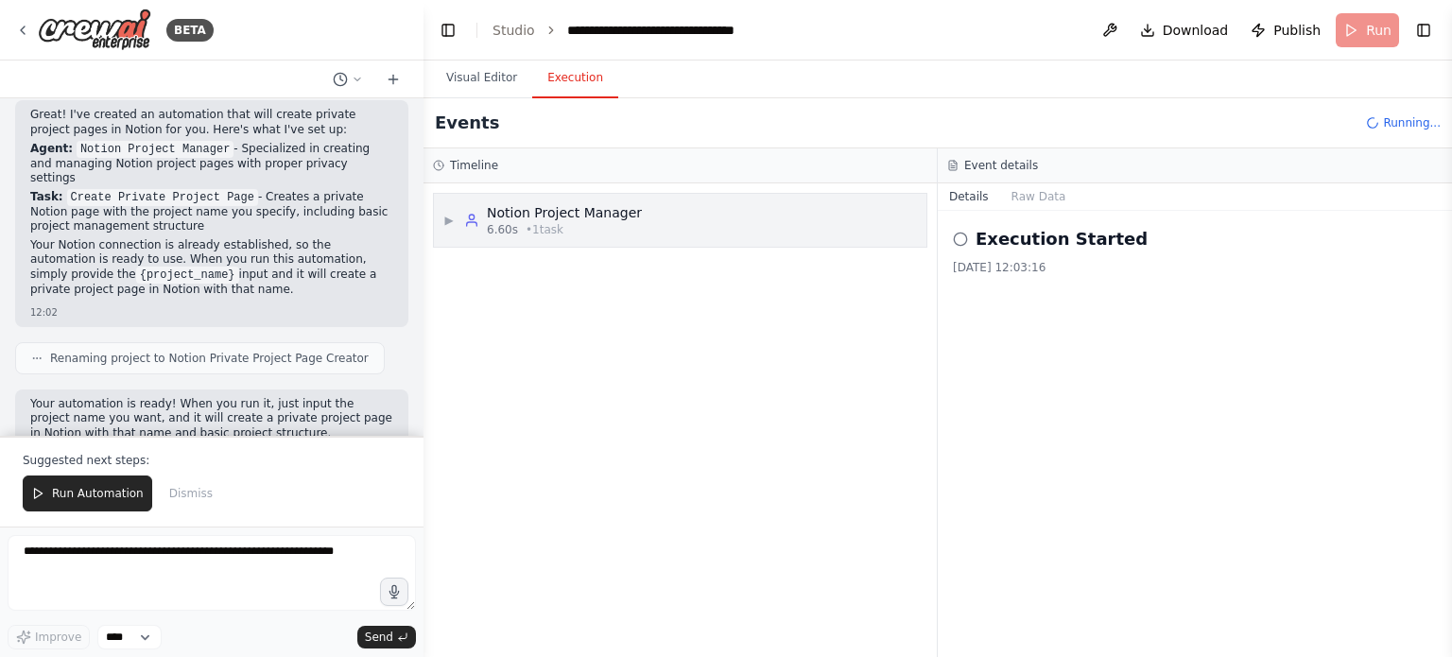
click at [450, 213] on span "▶" at bounding box center [448, 220] width 11 height 15
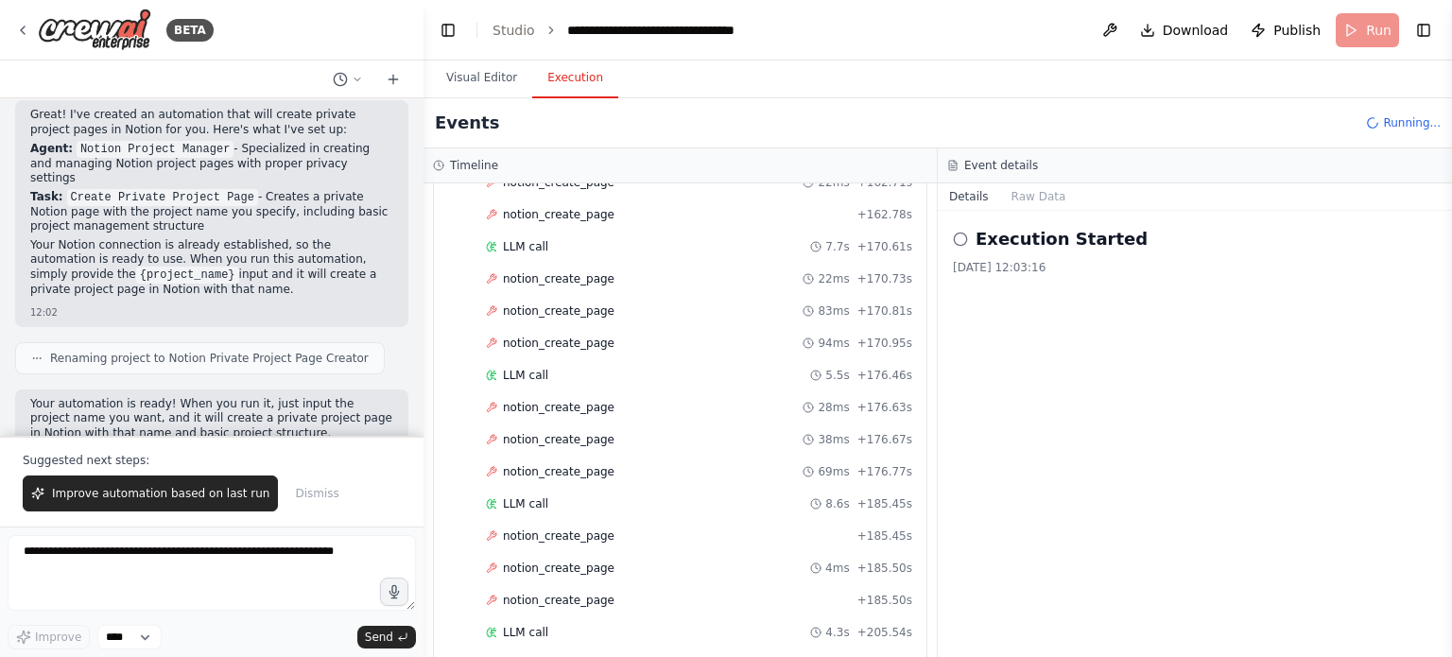
scroll to position [2797, 0]
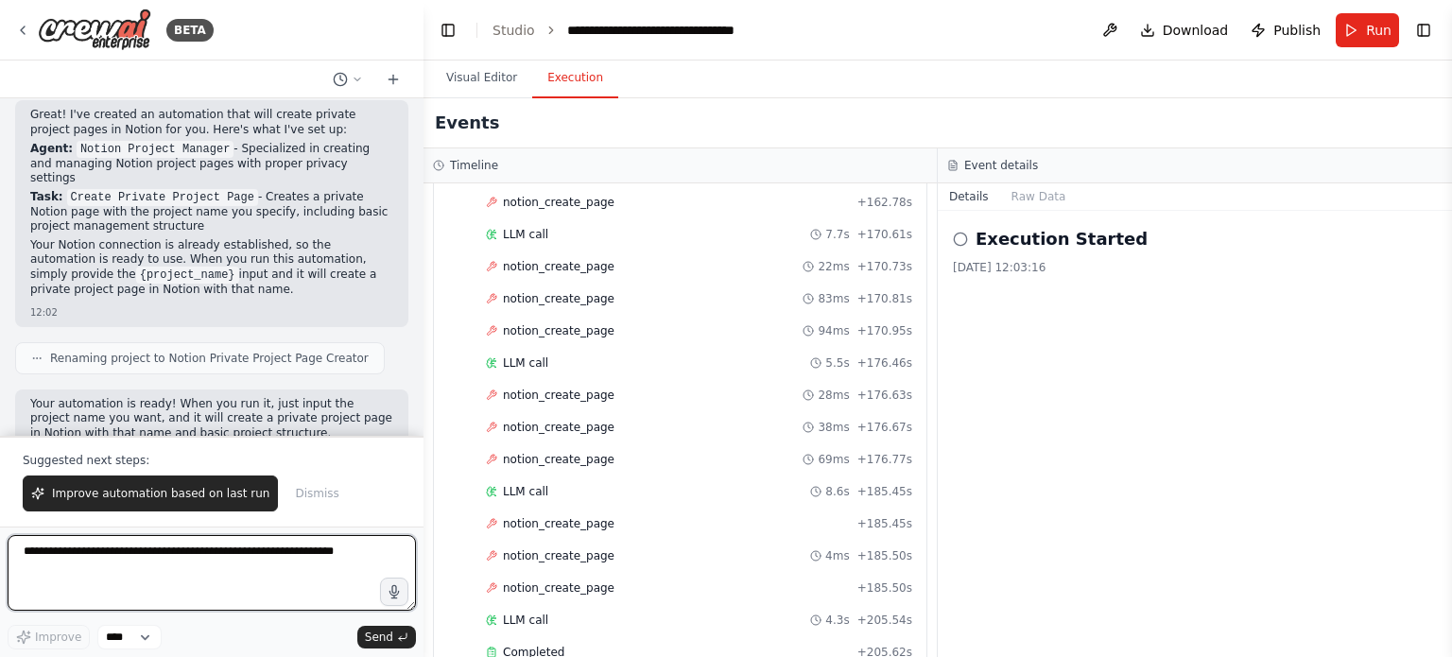
click at [174, 565] on textarea at bounding box center [212, 573] width 408 height 76
type textarea "****"
type textarea "**********"
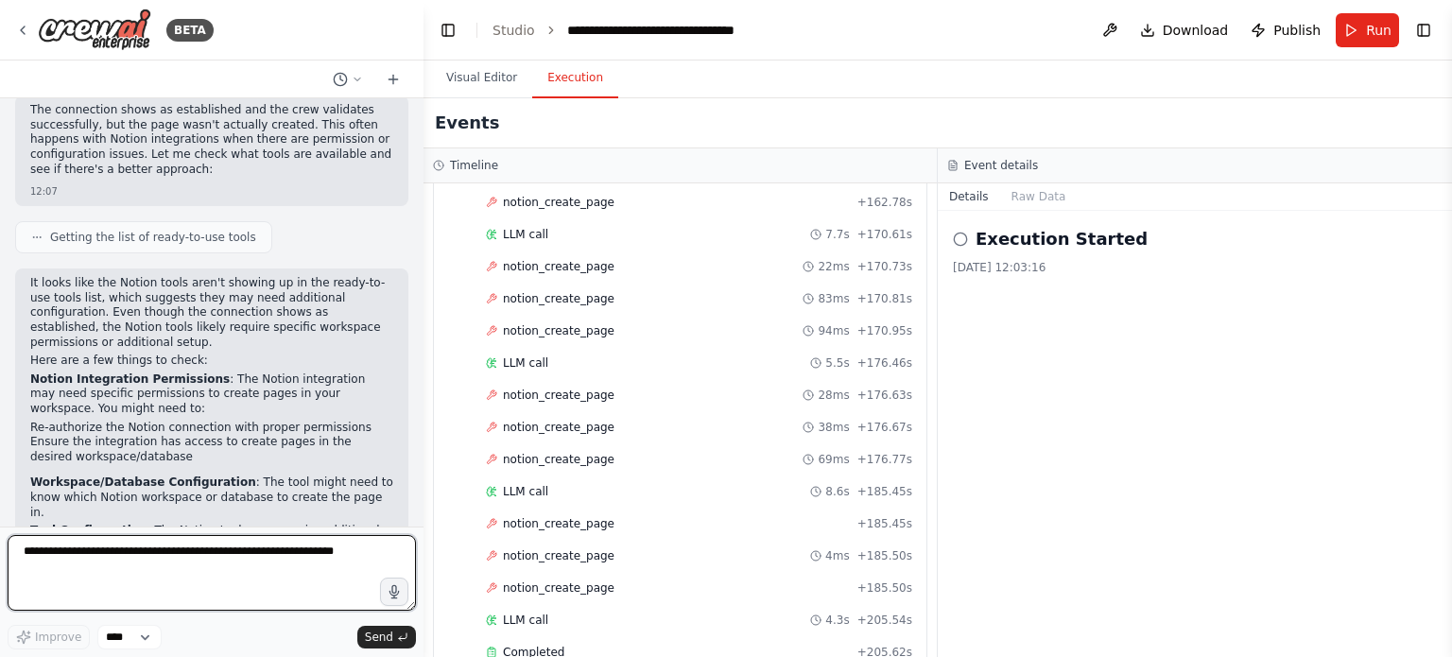
scroll to position [1376, 0]
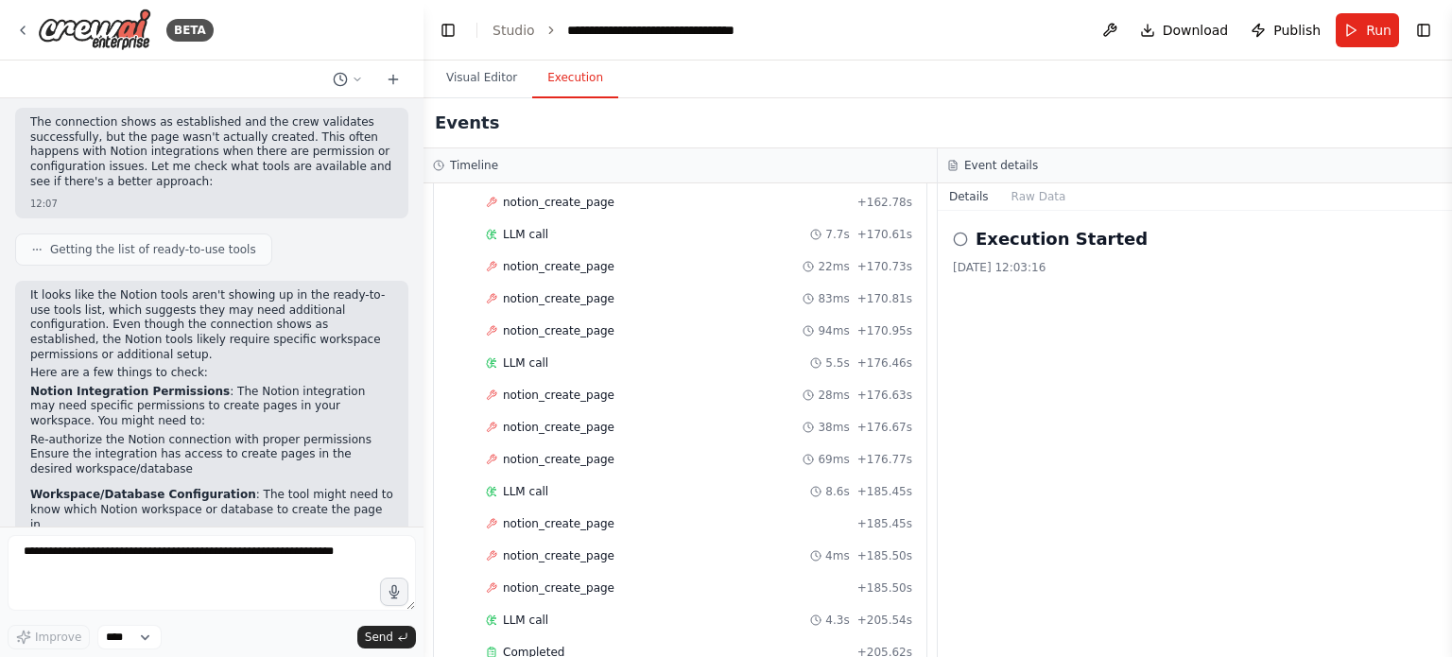
click at [96, 288] on p "It looks like the Notion tools aren't showing up in the ready-to-use tools list…" at bounding box center [211, 325] width 363 height 74
click at [125, 288] on p "It looks like the Notion tools aren't showing up in the ready-to-use tools list…" at bounding box center [211, 325] width 363 height 74
click at [208, 288] on p "It looks like the Notion tools aren't showing up in the ready-to-use tools list…" at bounding box center [211, 325] width 363 height 74
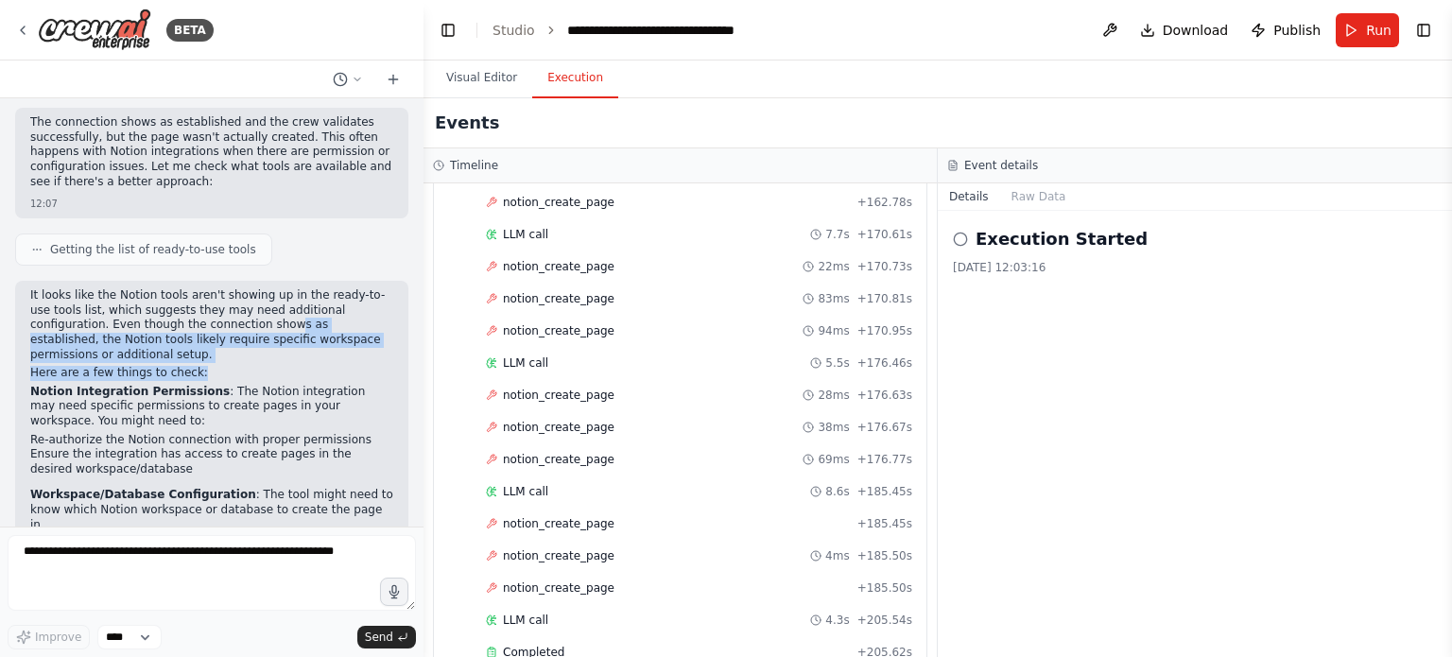
drag, startPoint x: 201, startPoint y: 272, endPoint x: 195, endPoint y: 312, distance: 40.3
click at [195, 312] on div "It looks like the Notion tools aren't showing up in the ready-to-use tools list…" at bounding box center [211, 528] width 363 height 480
click at [194, 366] on p "Here are a few things to check:" at bounding box center [211, 373] width 363 height 15
click at [168, 317] on div "It looks like the Notion tools aren't showing up in the ready-to-use tools list…" at bounding box center [211, 528] width 363 height 480
click at [168, 366] on p "Here are a few things to check:" at bounding box center [211, 373] width 363 height 15
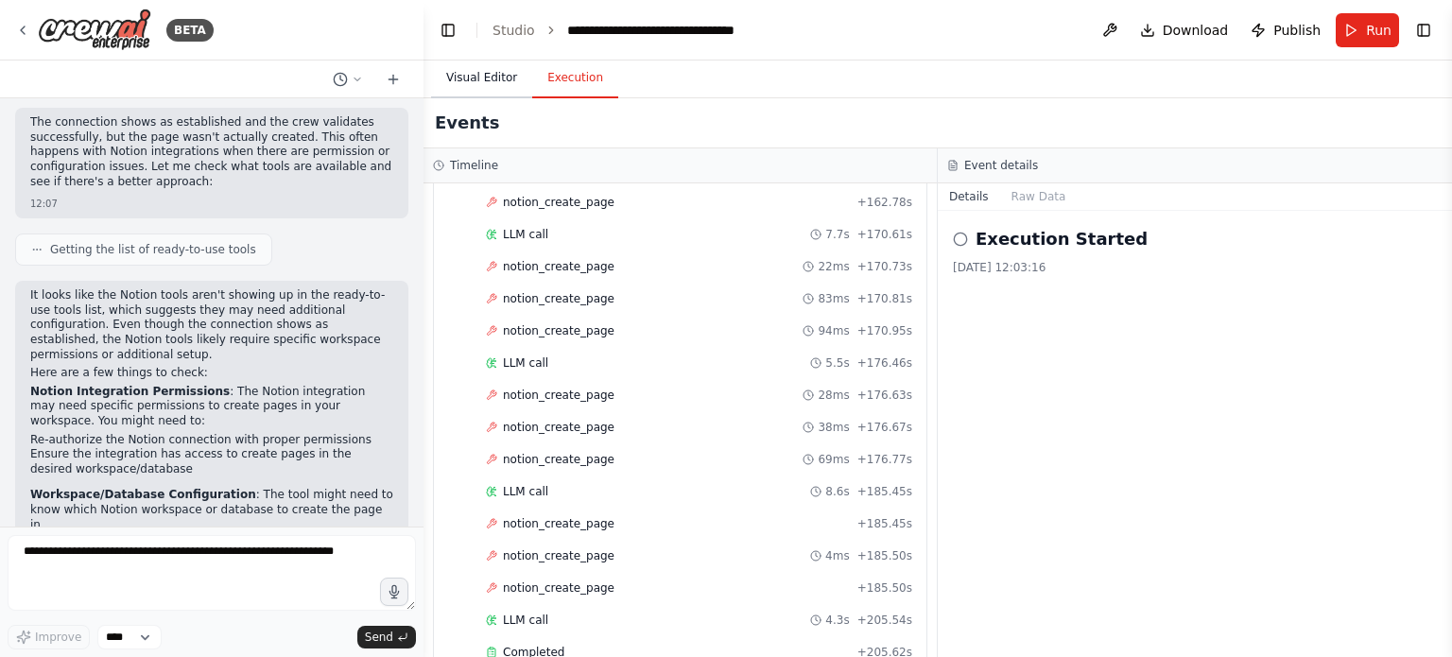
click at [477, 79] on button "Visual Editor" at bounding box center [481, 79] width 101 height 40
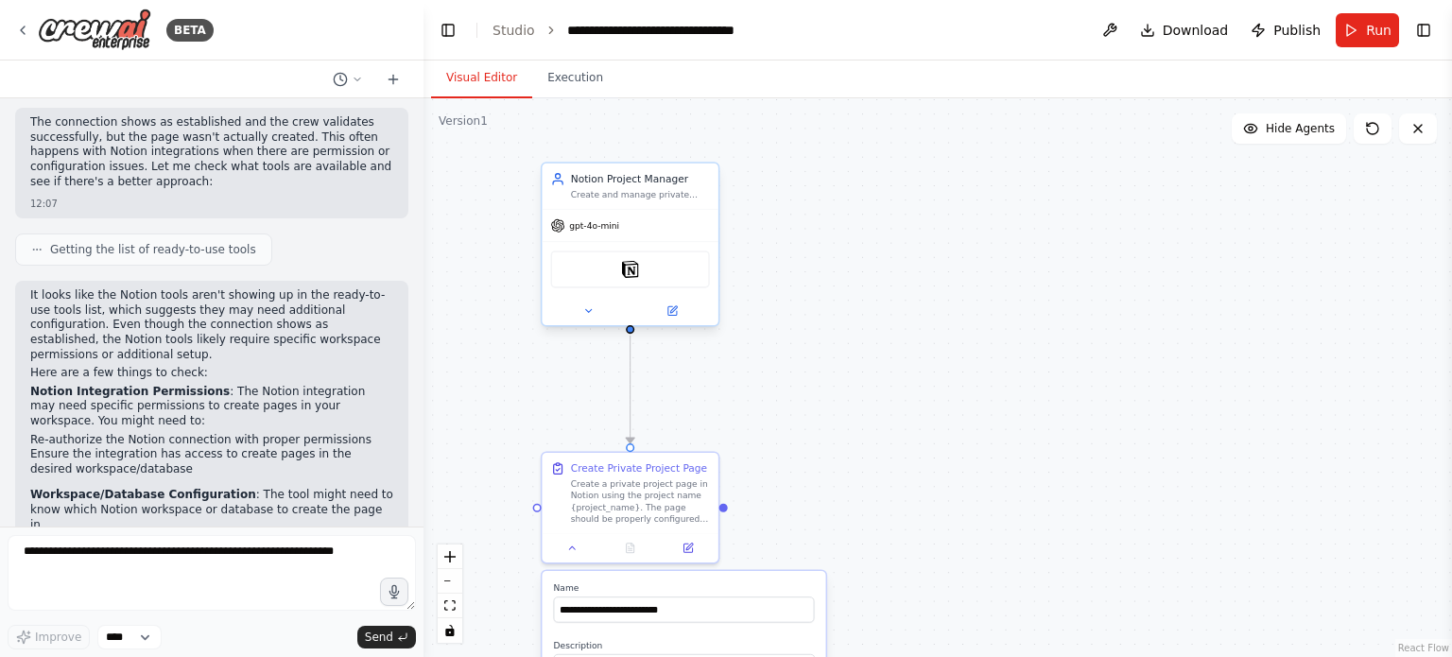
click at [632, 189] on div "Create and manage private project pages in Notion with the specified project na…" at bounding box center [640, 194] width 139 height 11
click at [633, 271] on img at bounding box center [630, 269] width 17 height 17
click at [641, 275] on div "Notion" at bounding box center [630, 269] width 159 height 37
click at [628, 269] on img at bounding box center [630, 269] width 17 height 17
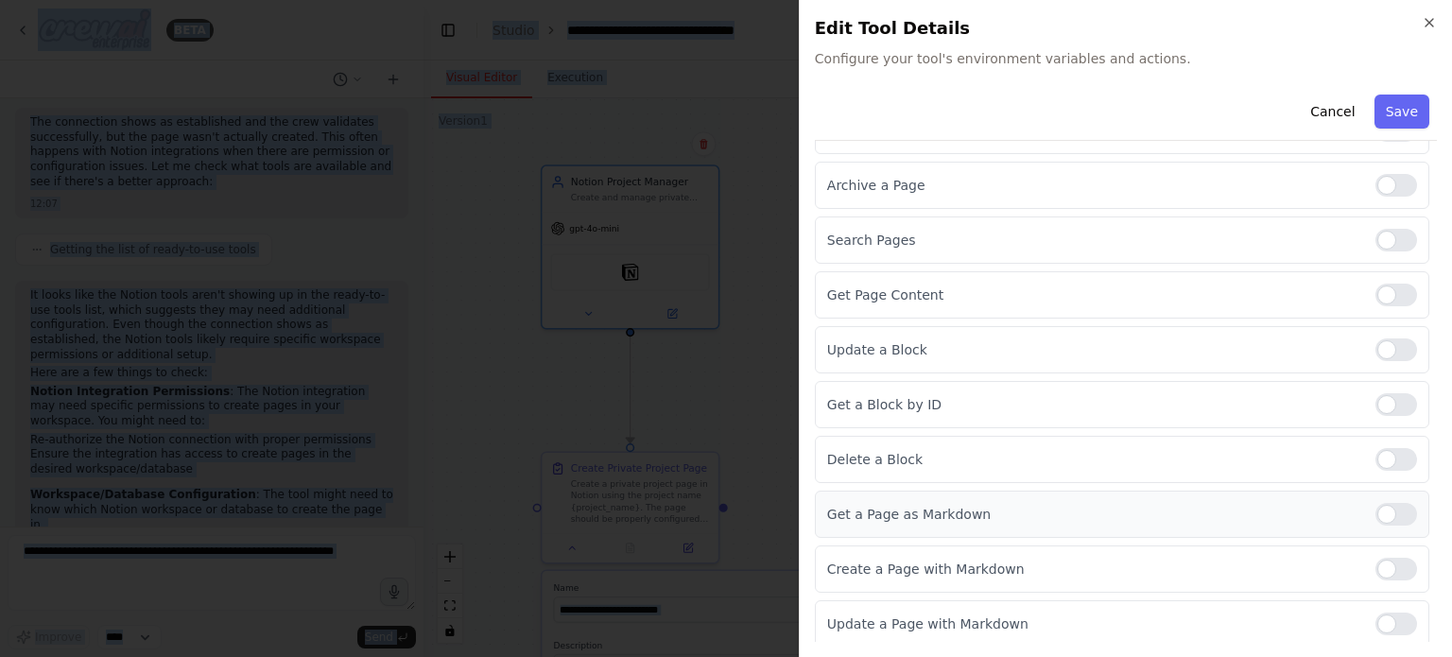
scroll to position [0, 0]
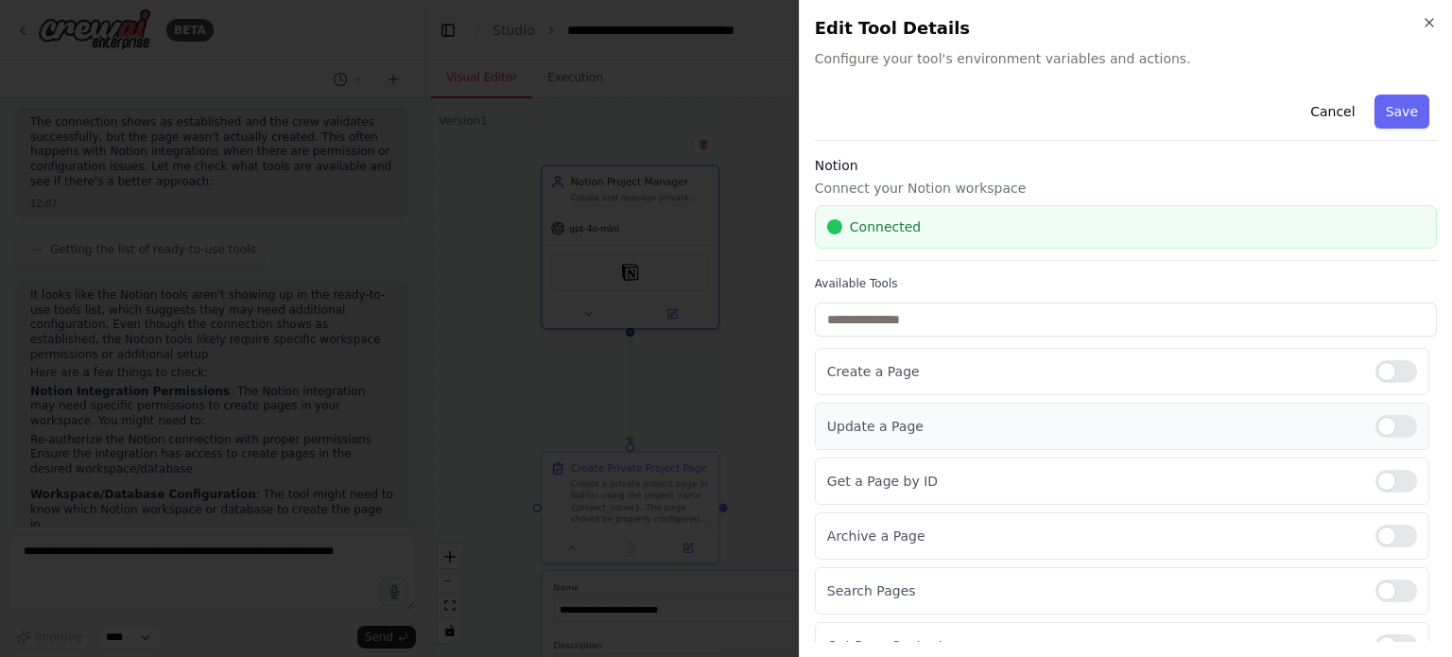
click at [1393, 428] on div at bounding box center [1397, 426] width 42 height 23
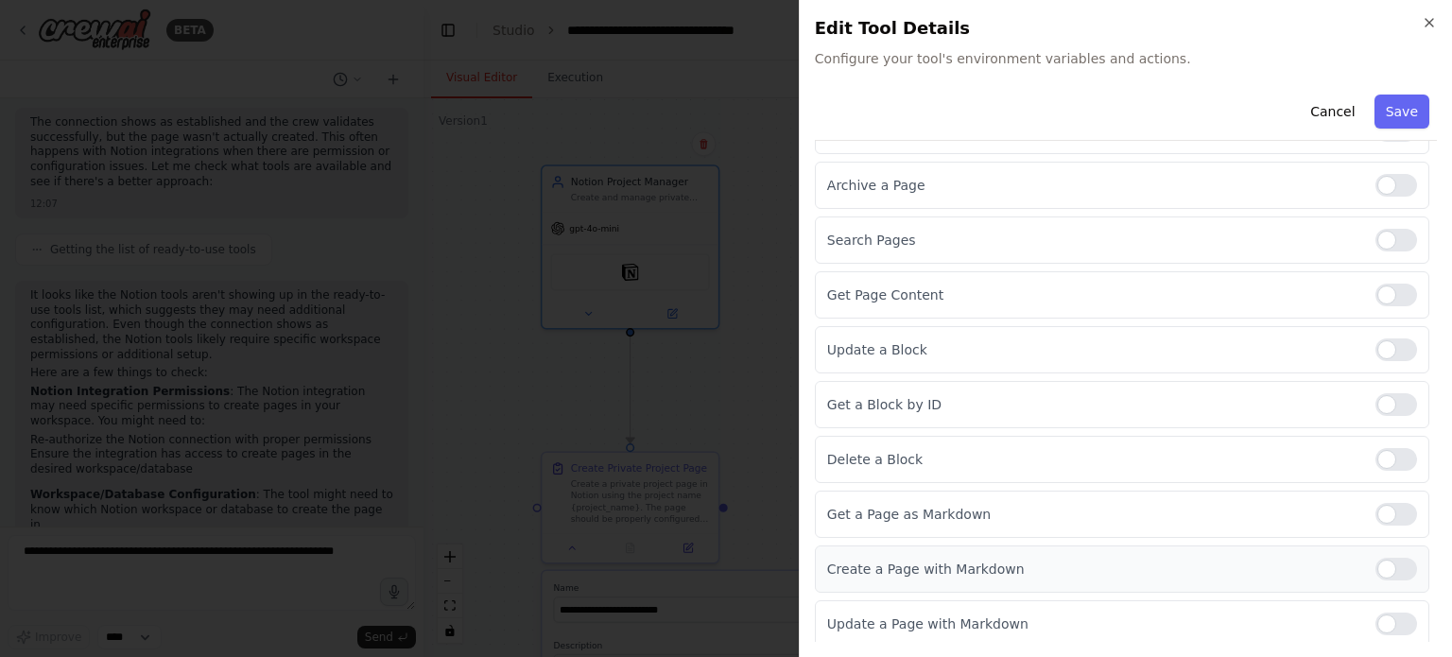
click at [1388, 566] on div at bounding box center [1397, 569] width 42 height 23
click at [1381, 616] on div at bounding box center [1397, 624] width 42 height 23
click at [1377, 511] on div at bounding box center [1397, 514] width 42 height 23
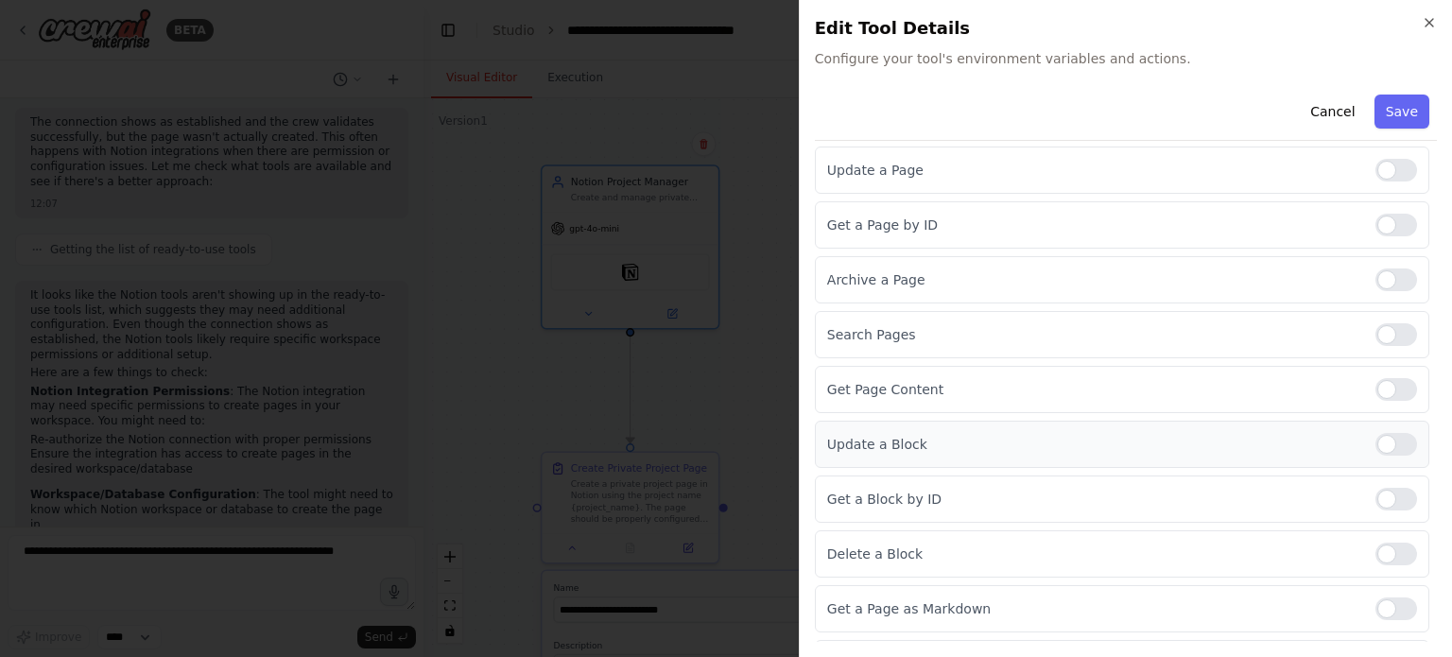
click at [1387, 442] on div at bounding box center [1397, 444] width 42 height 23
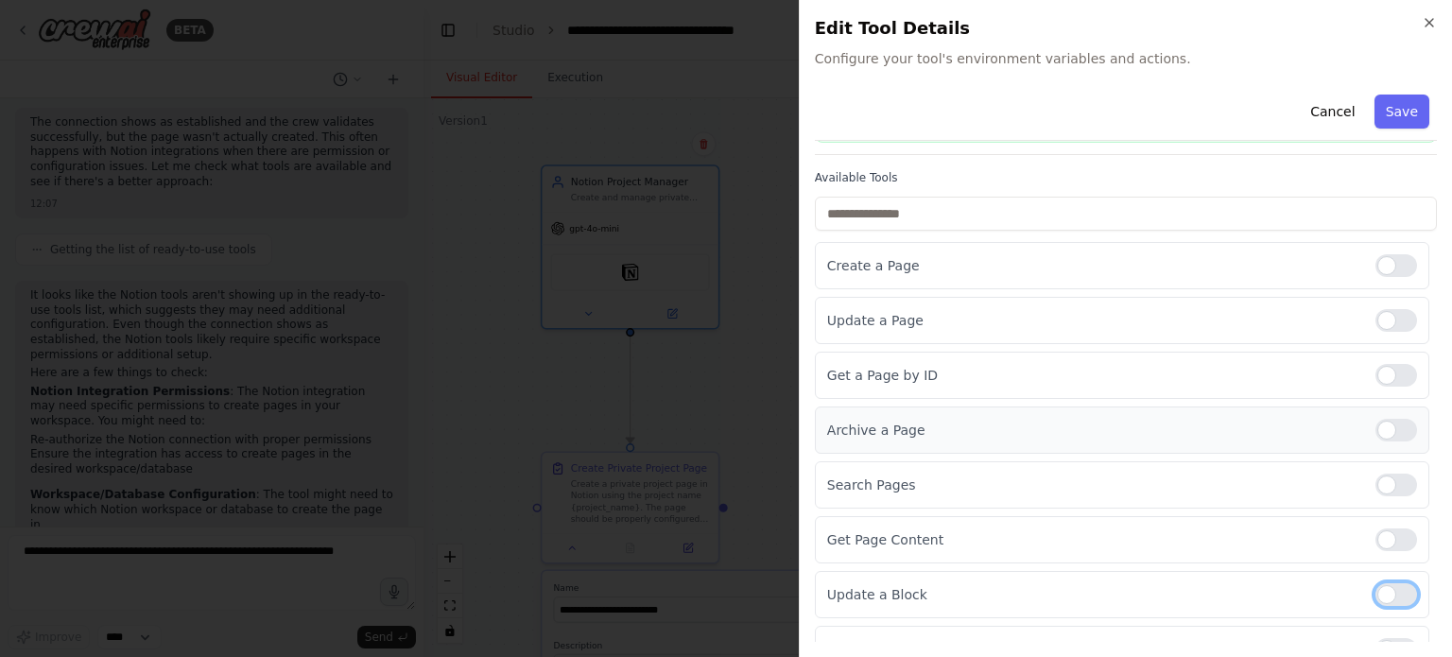
scroll to position [67, 0]
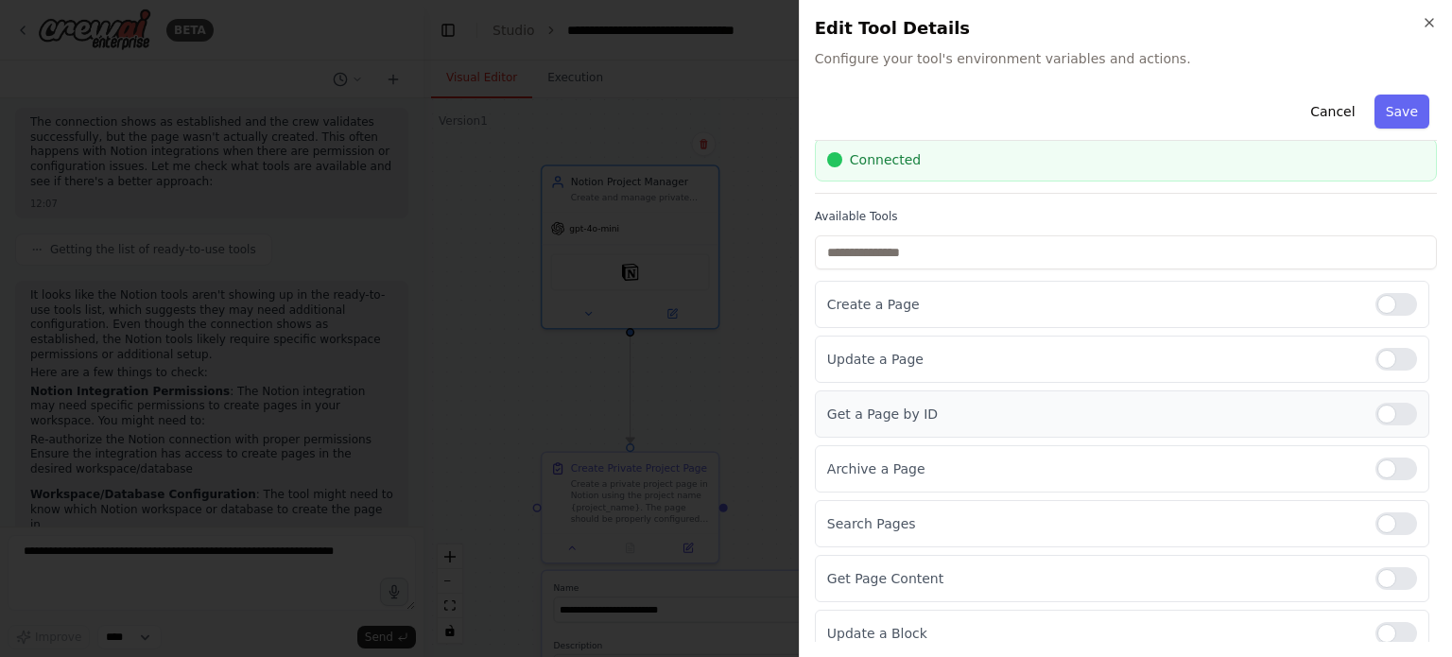
click at [1376, 406] on div at bounding box center [1397, 414] width 42 height 23
click at [1408, 525] on div "Search Pages" at bounding box center [1122, 523] width 615 height 47
click at [1376, 516] on div at bounding box center [1397, 523] width 42 height 23
click at [1383, 85] on div "Close Edit Tool Details Configure your tool's environment variables and actions…" at bounding box center [1125, 328] width 653 height 657
click at [1388, 109] on button "Save" at bounding box center [1402, 112] width 55 height 34
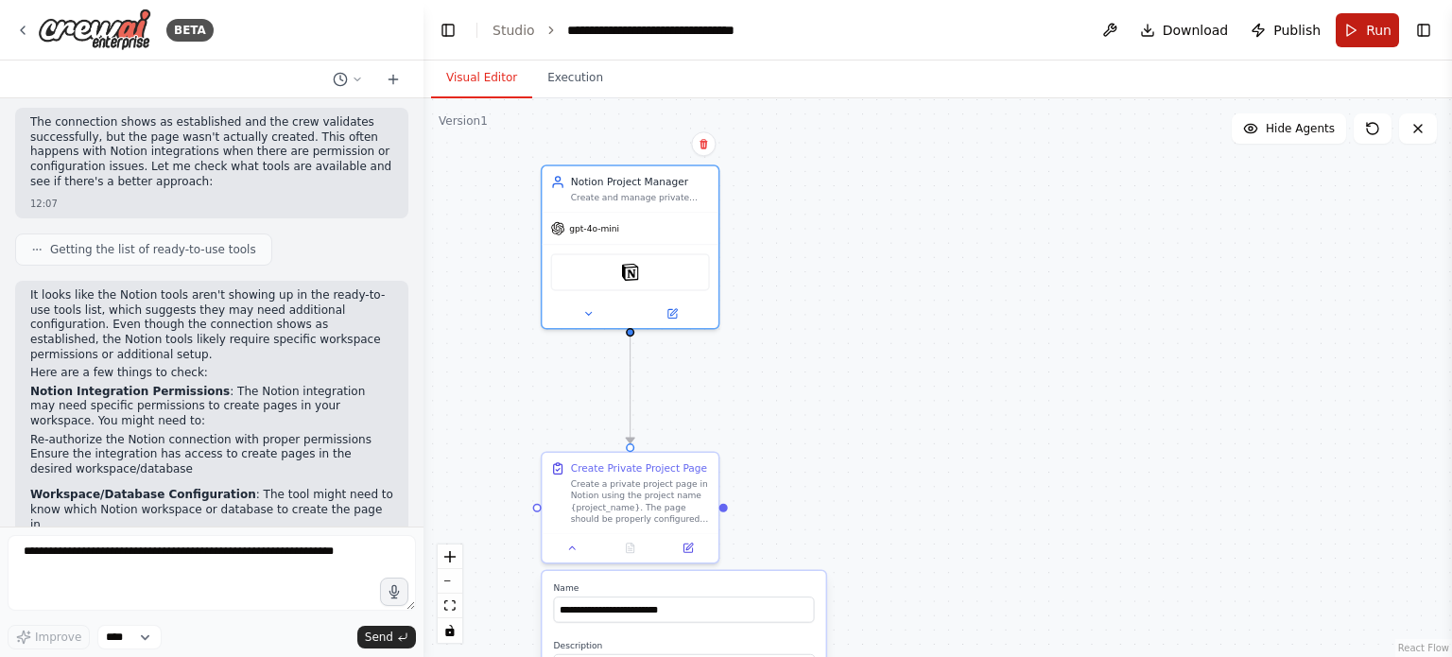
click at [1363, 20] on button "Run" at bounding box center [1367, 30] width 63 height 34
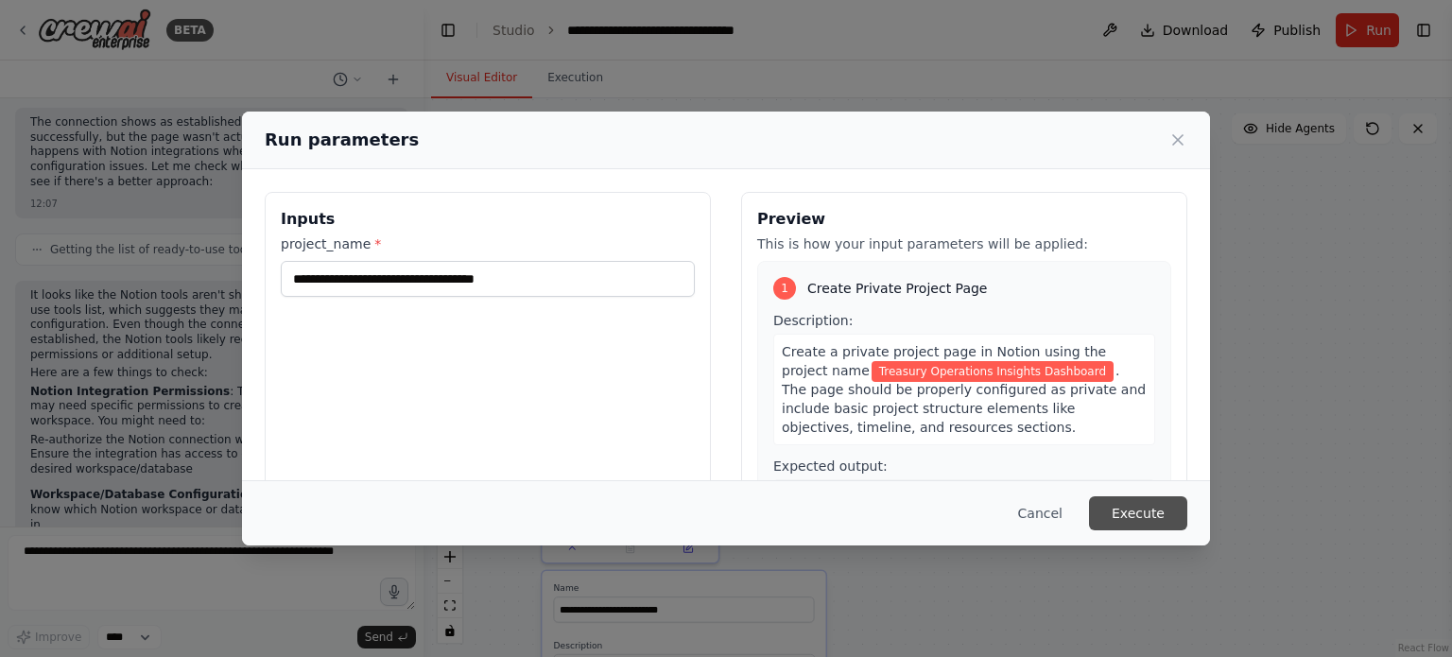
click at [1146, 514] on button "Execute" at bounding box center [1138, 513] width 98 height 34
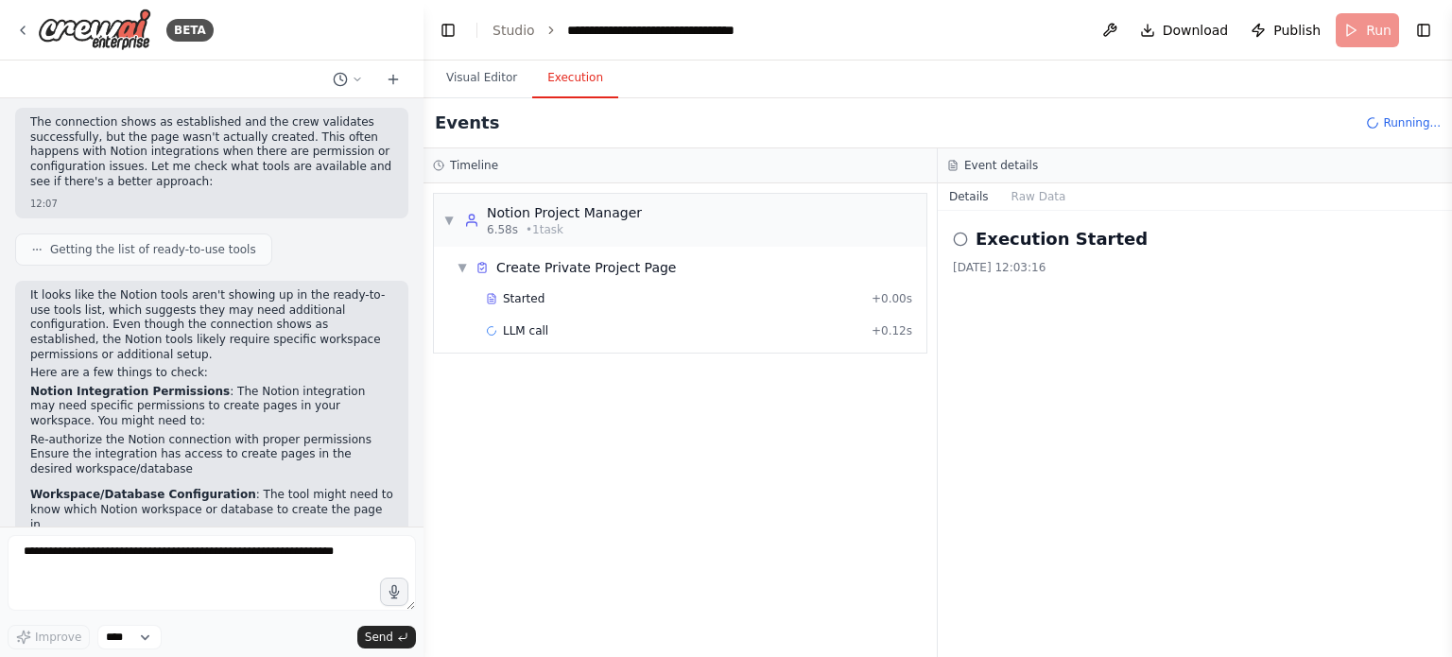
click at [556, 88] on button "Execution" at bounding box center [575, 79] width 86 height 40
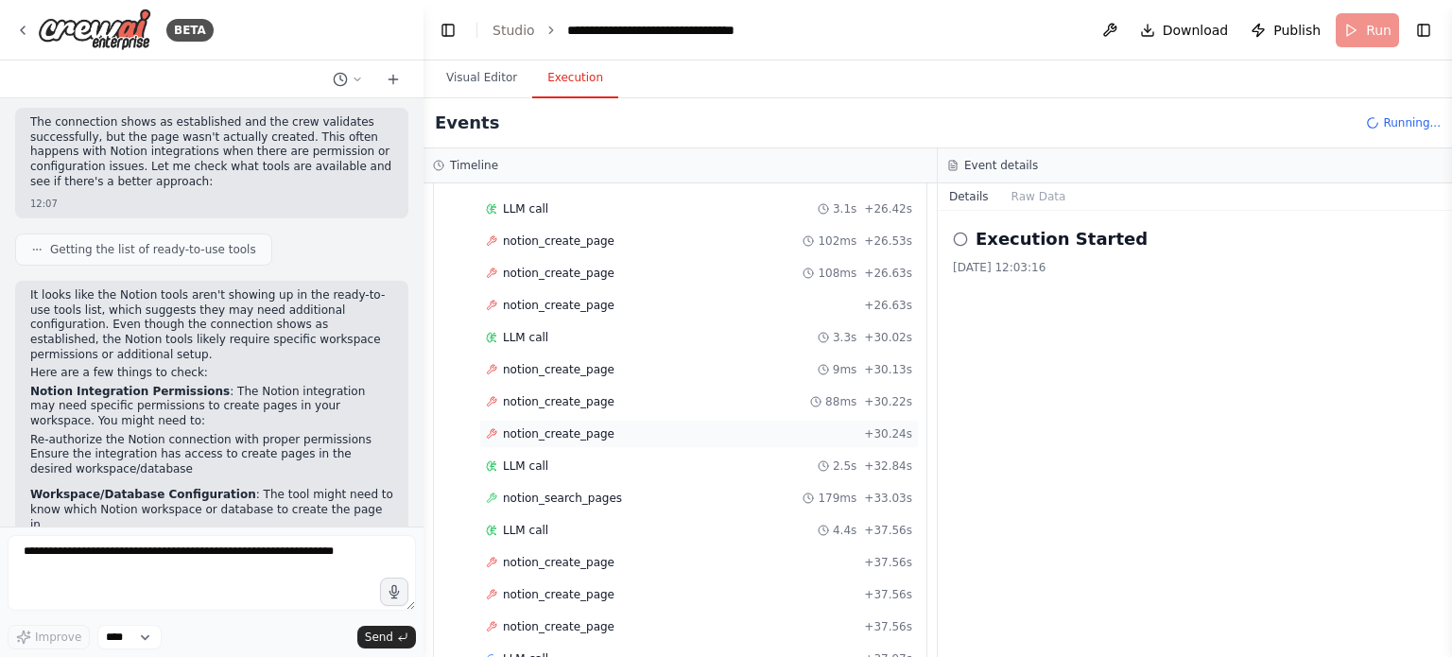
scroll to position [414, 0]
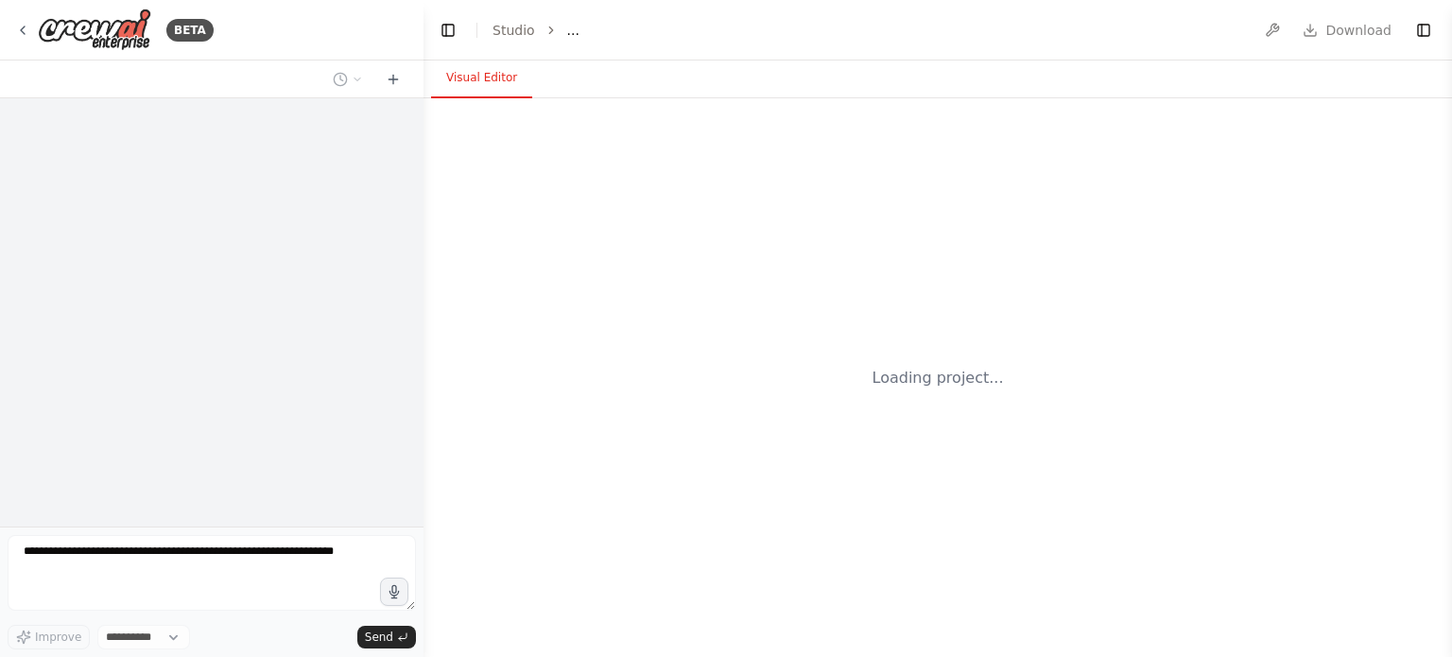
select select "****"
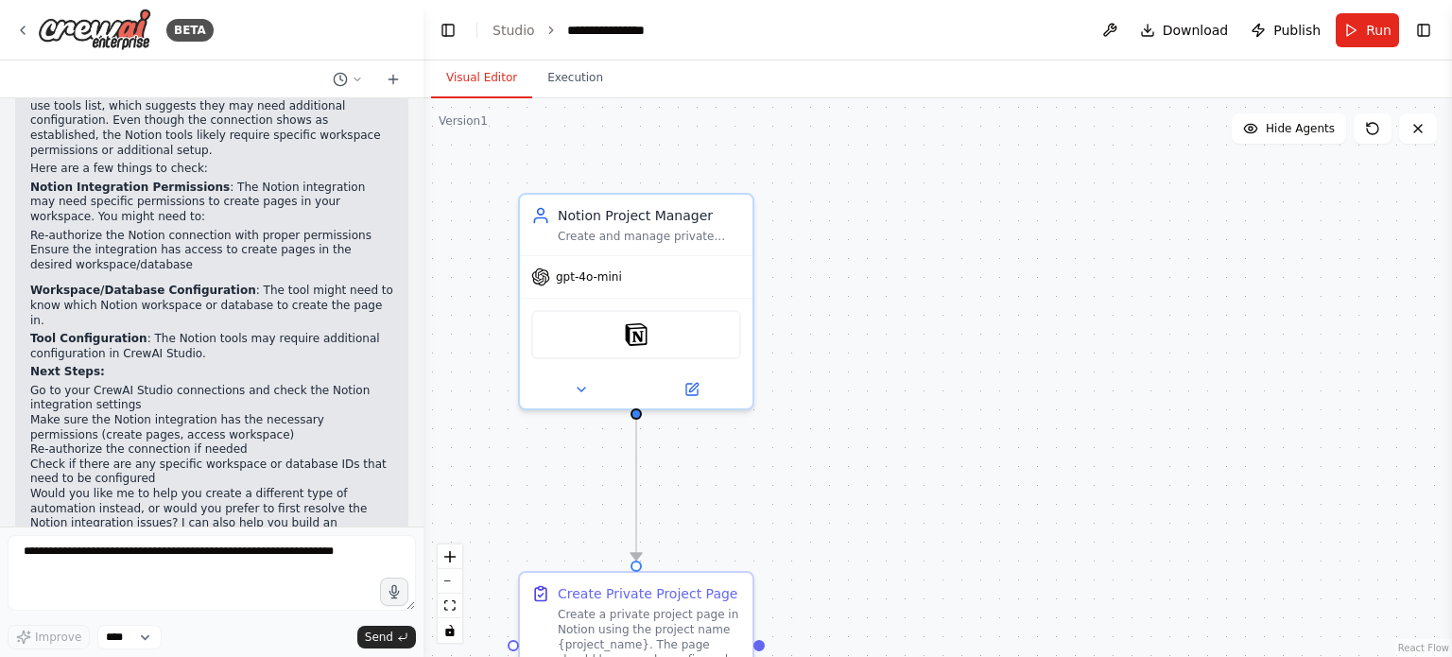
click at [1366, 29] on button "Run" at bounding box center [1367, 30] width 63 height 34
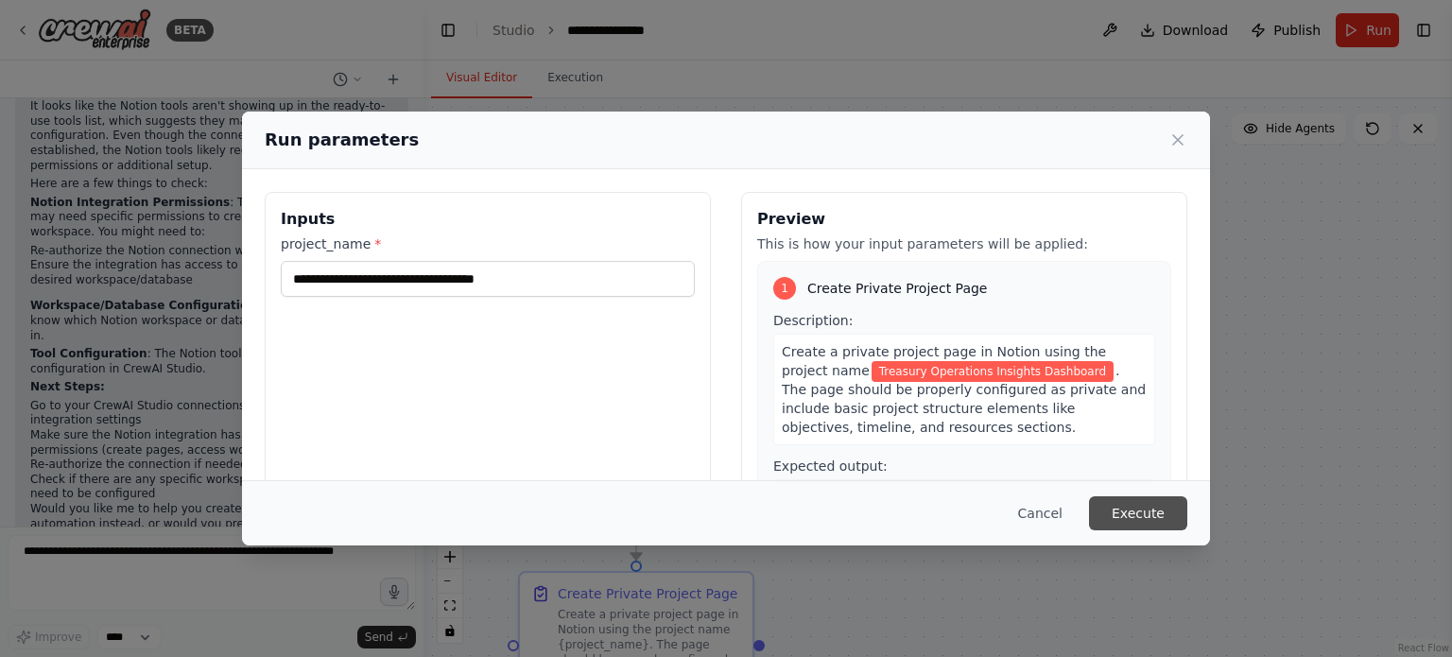
click at [1163, 506] on button "Execute" at bounding box center [1138, 513] width 98 height 34
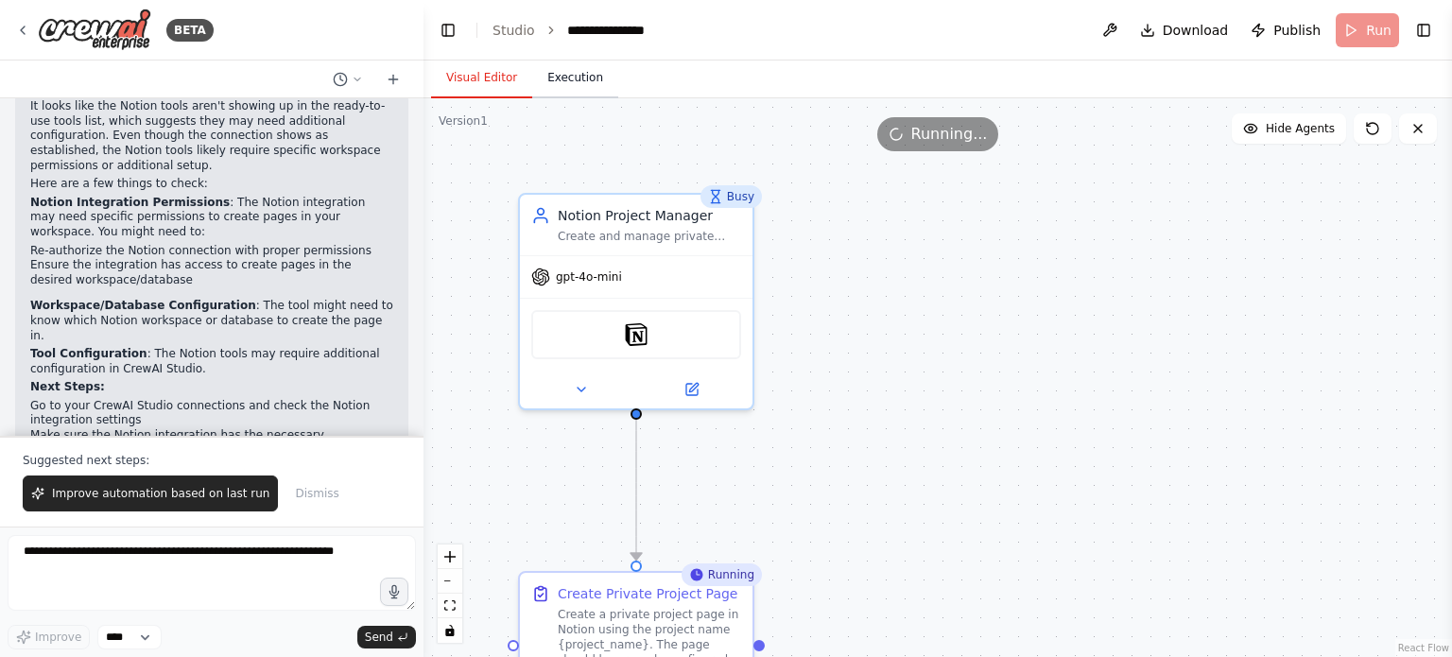
click at [566, 82] on button "Execution" at bounding box center [575, 79] width 86 height 40
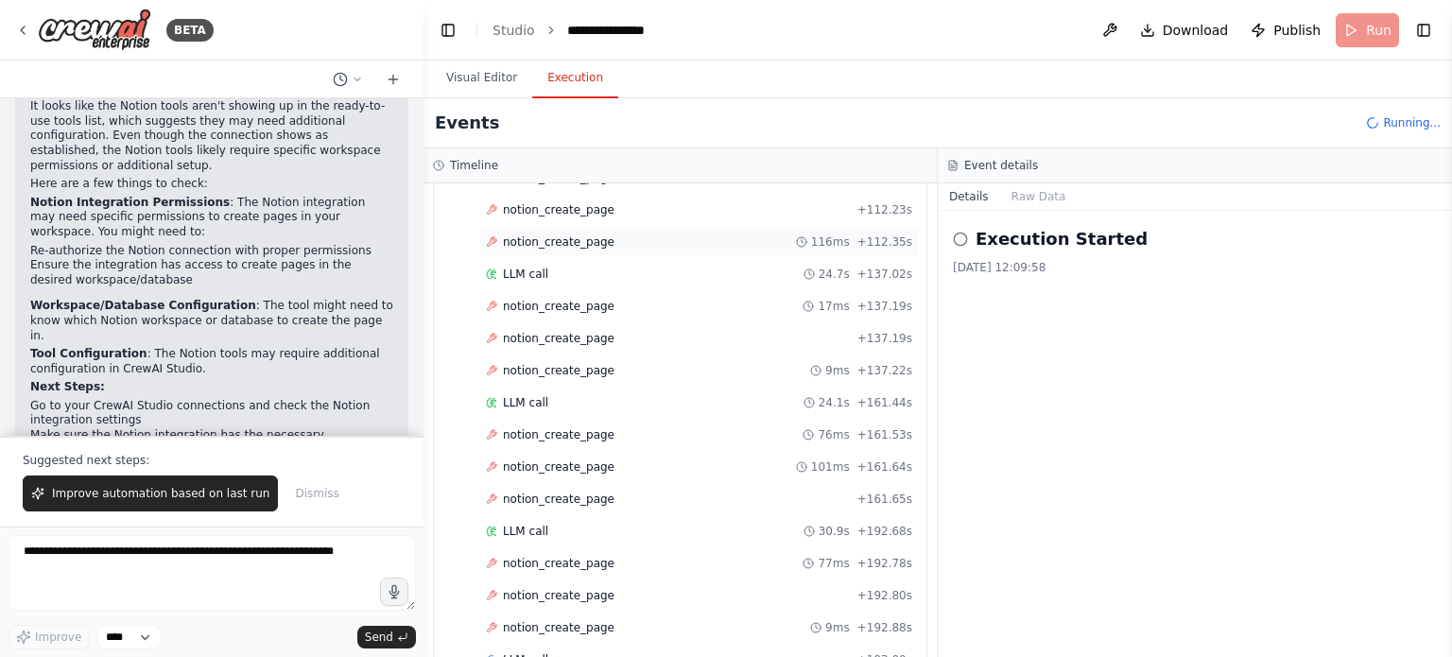
scroll to position [732, 0]
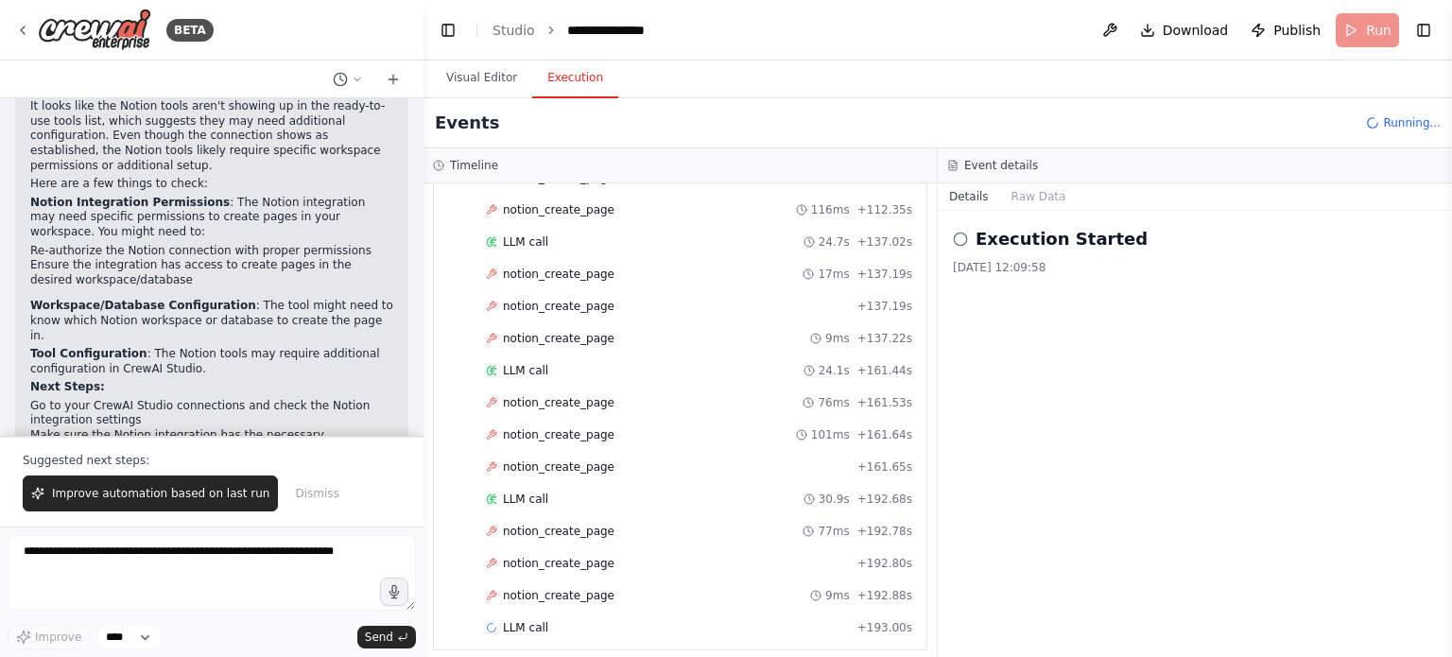
click at [945, 25] on header "**********" at bounding box center [938, 30] width 1029 height 61
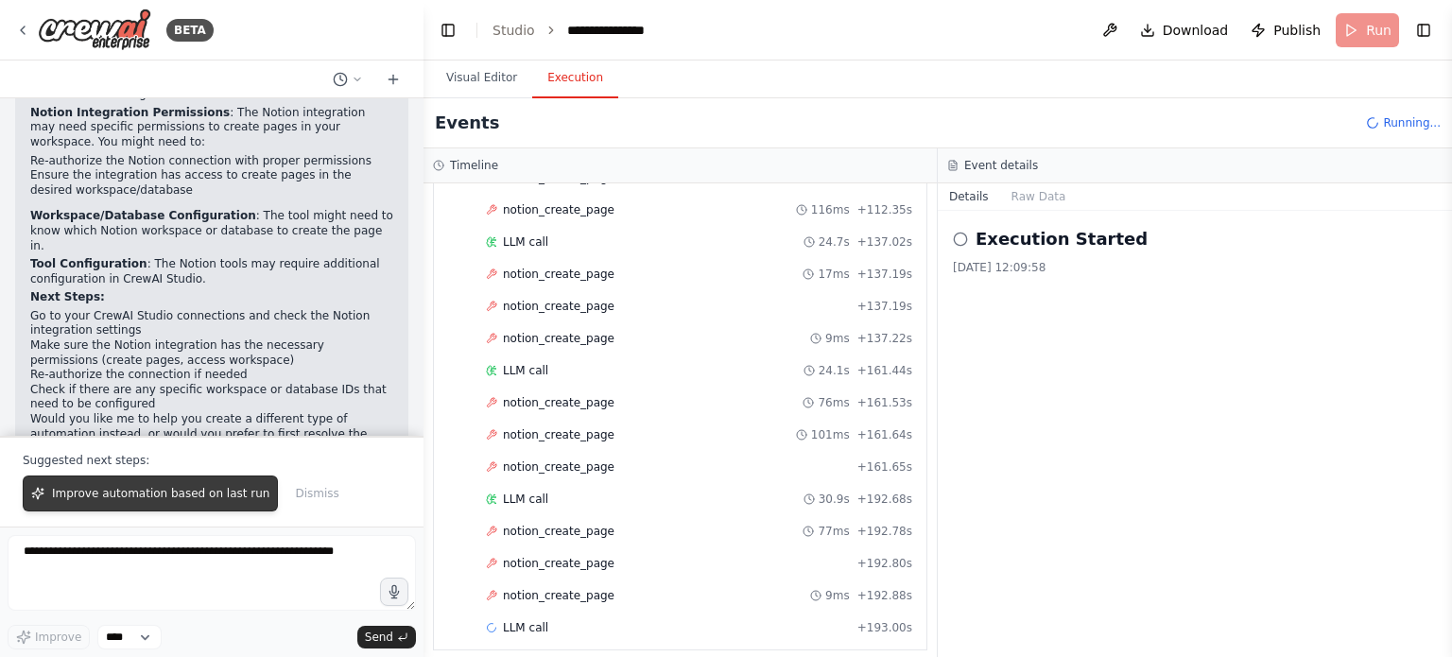
click at [229, 478] on button "Improve automation based on last run" at bounding box center [150, 494] width 255 height 36
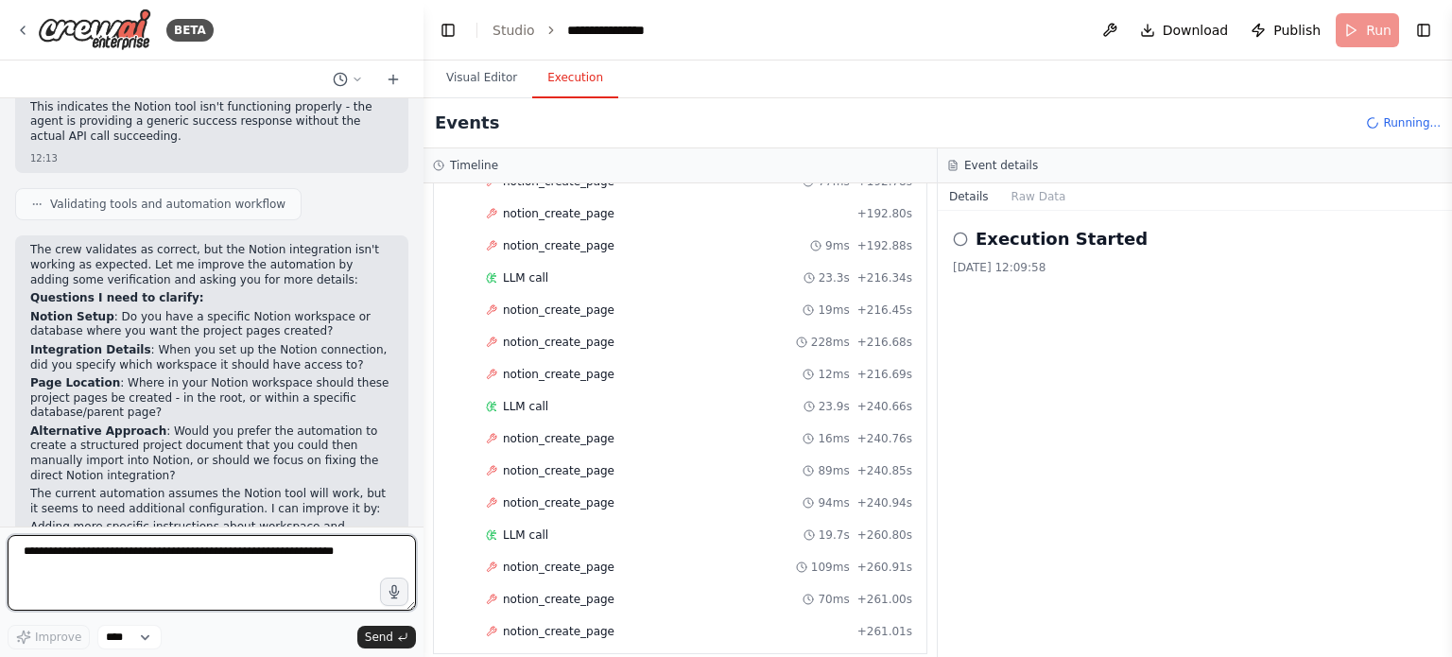
scroll to position [1113, 0]
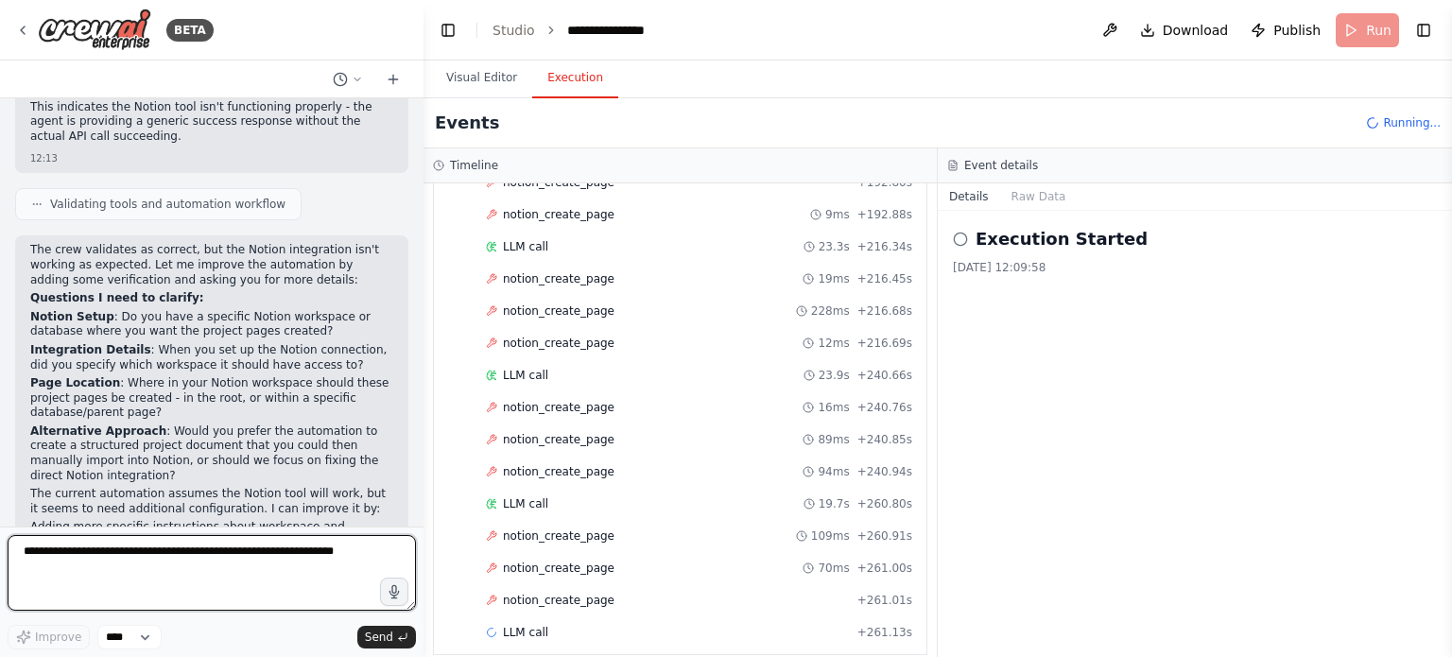
click at [310, 555] on textarea at bounding box center [212, 573] width 408 height 76
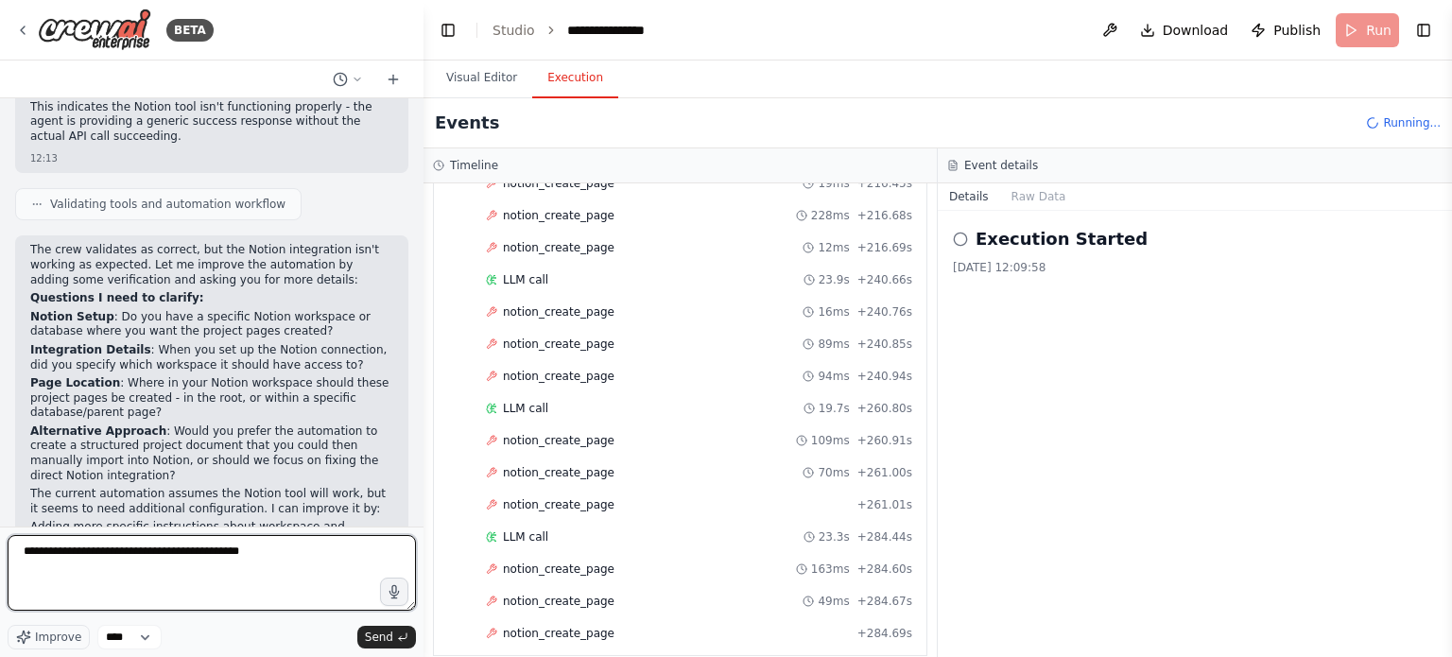
scroll to position [1241, 0]
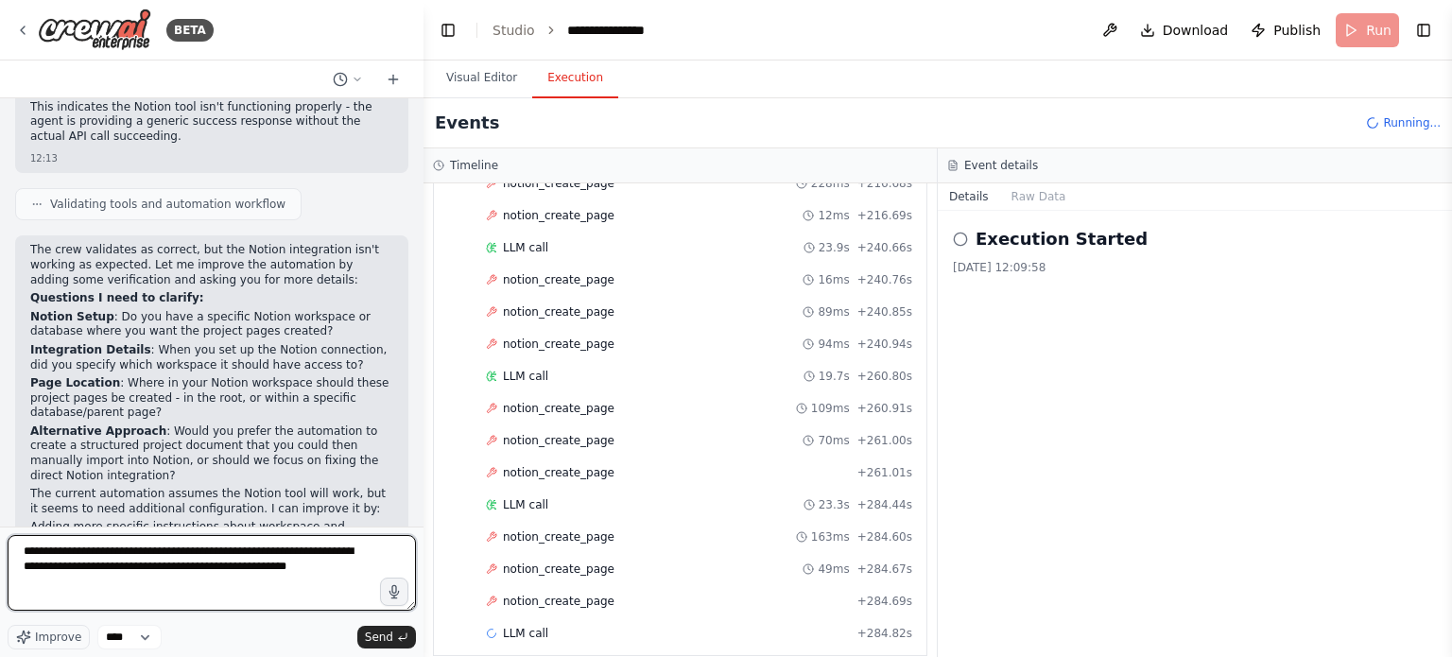
click at [168, 547] on textarea "**********" at bounding box center [212, 573] width 408 height 76
type textarea "**********"
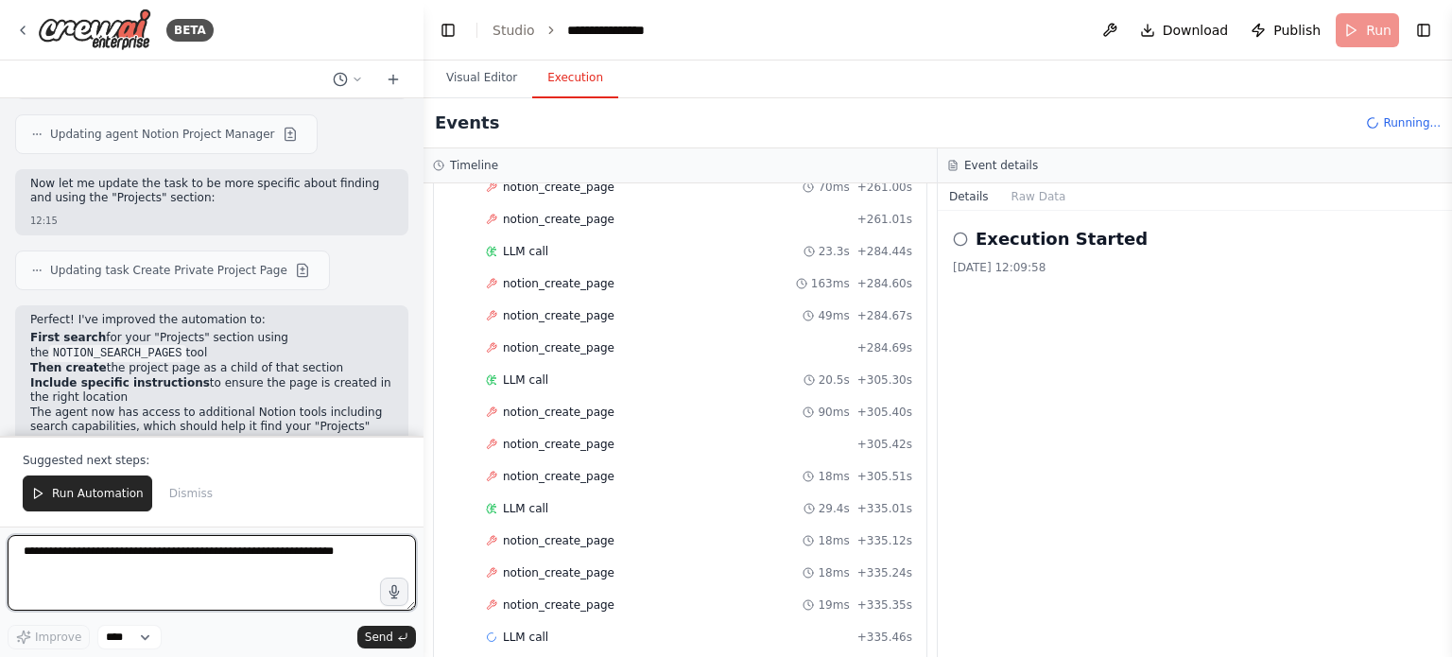
scroll to position [3236, 0]
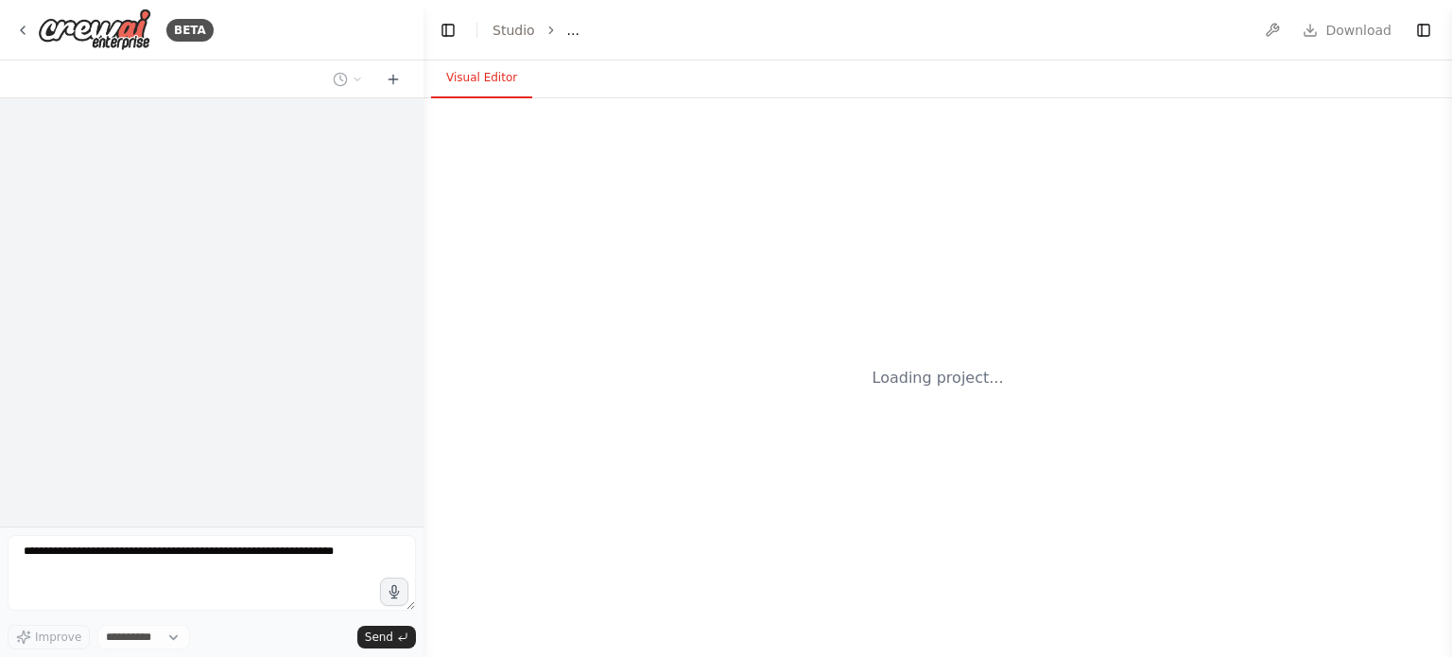
select select "****"
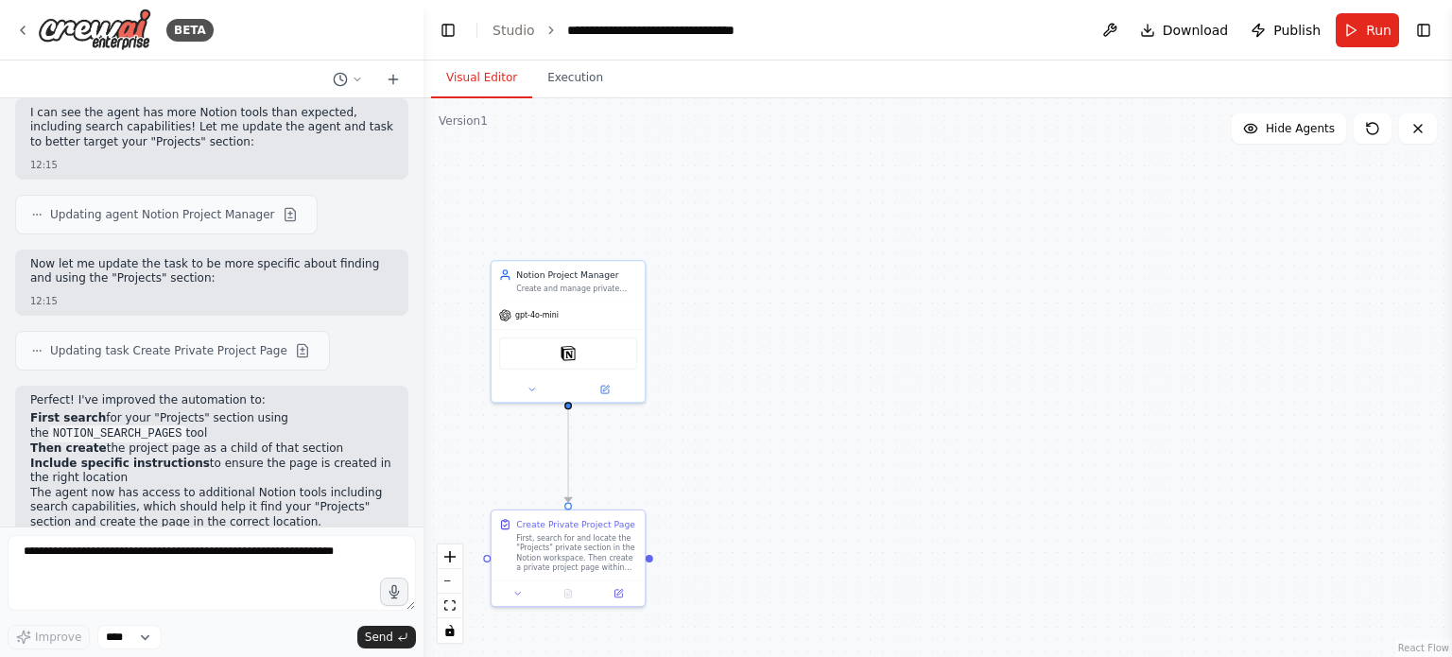
scroll to position [3146, 0]
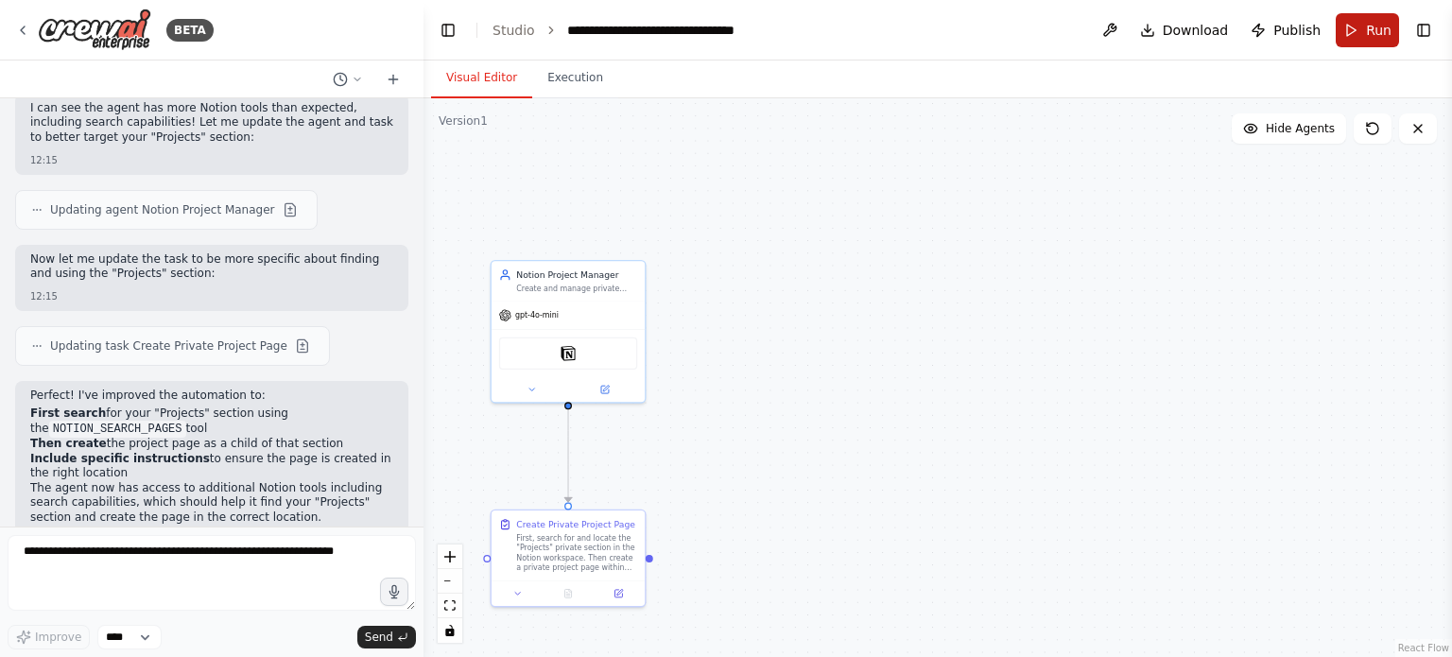
click at [1376, 25] on span "Run" at bounding box center [1379, 30] width 26 height 19
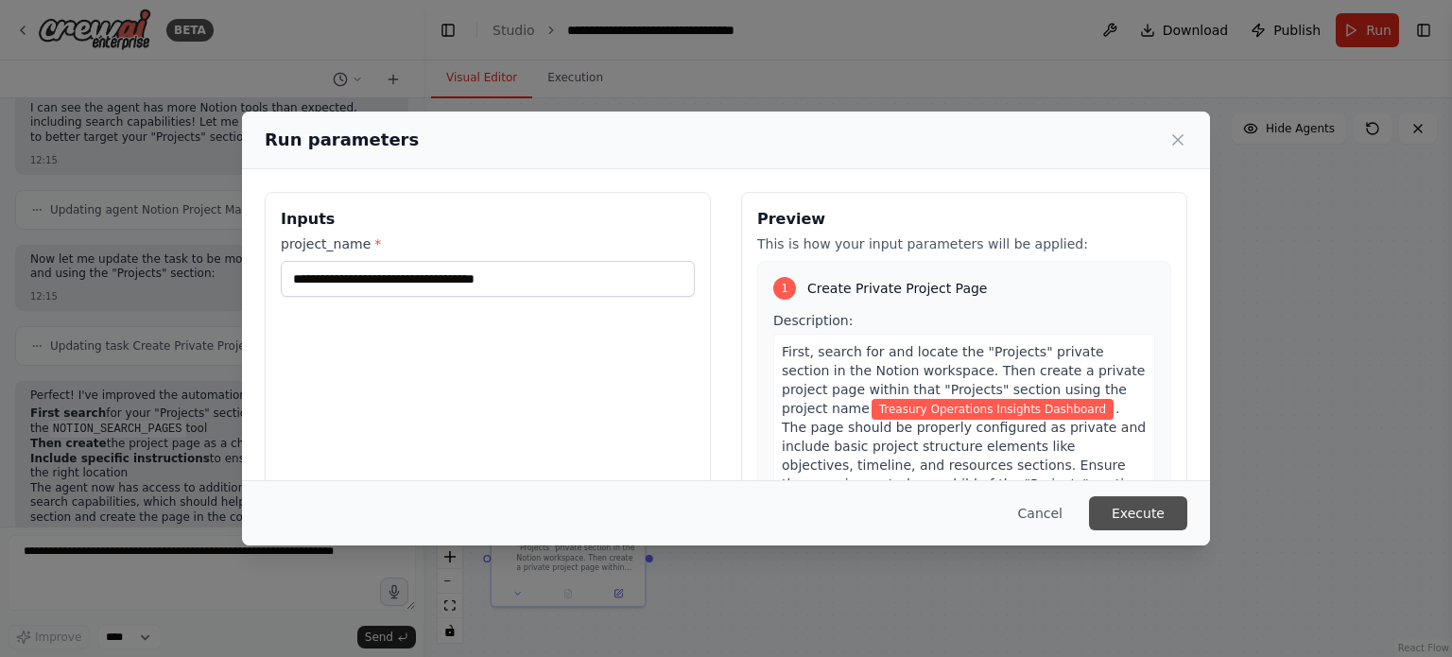
click at [1157, 507] on button "Execute" at bounding box center [1138, 513] width 98 height 34
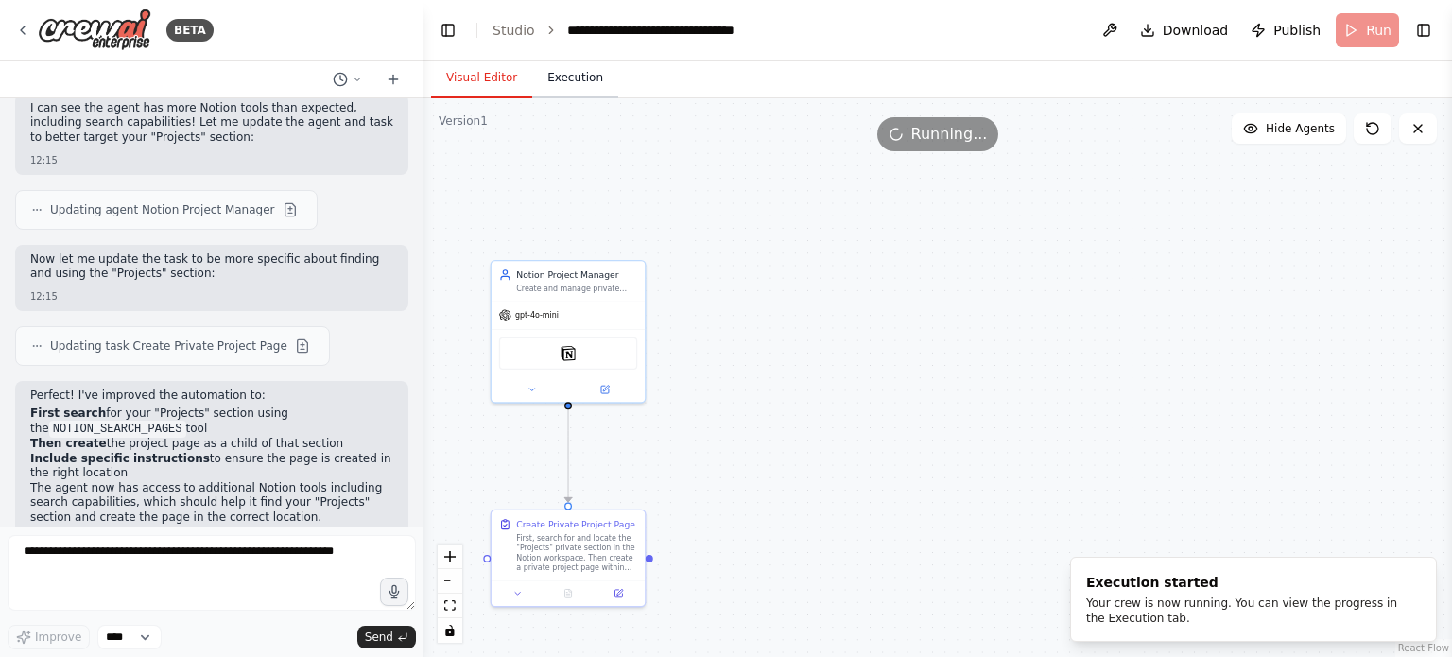
click at [579, 77] on button "Execution" at bounding box center [575, 79] width 86 height 40
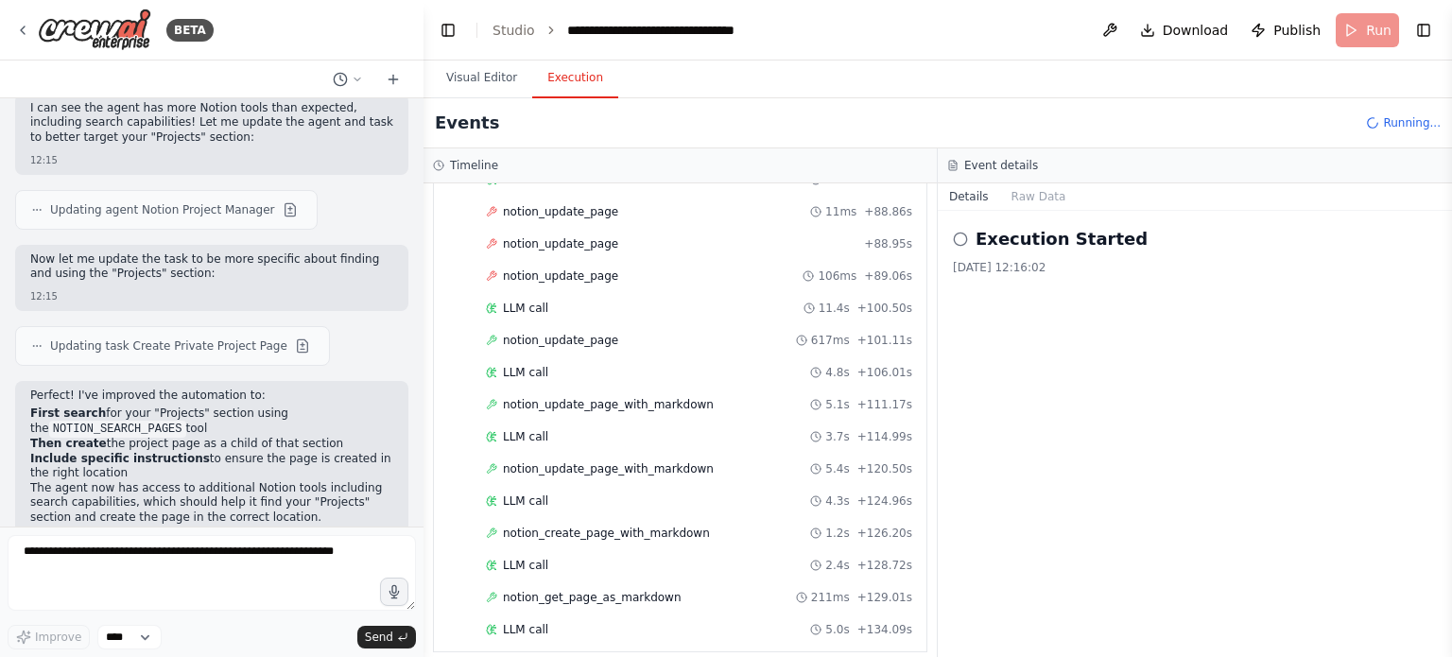
scroll to position [954, 0]
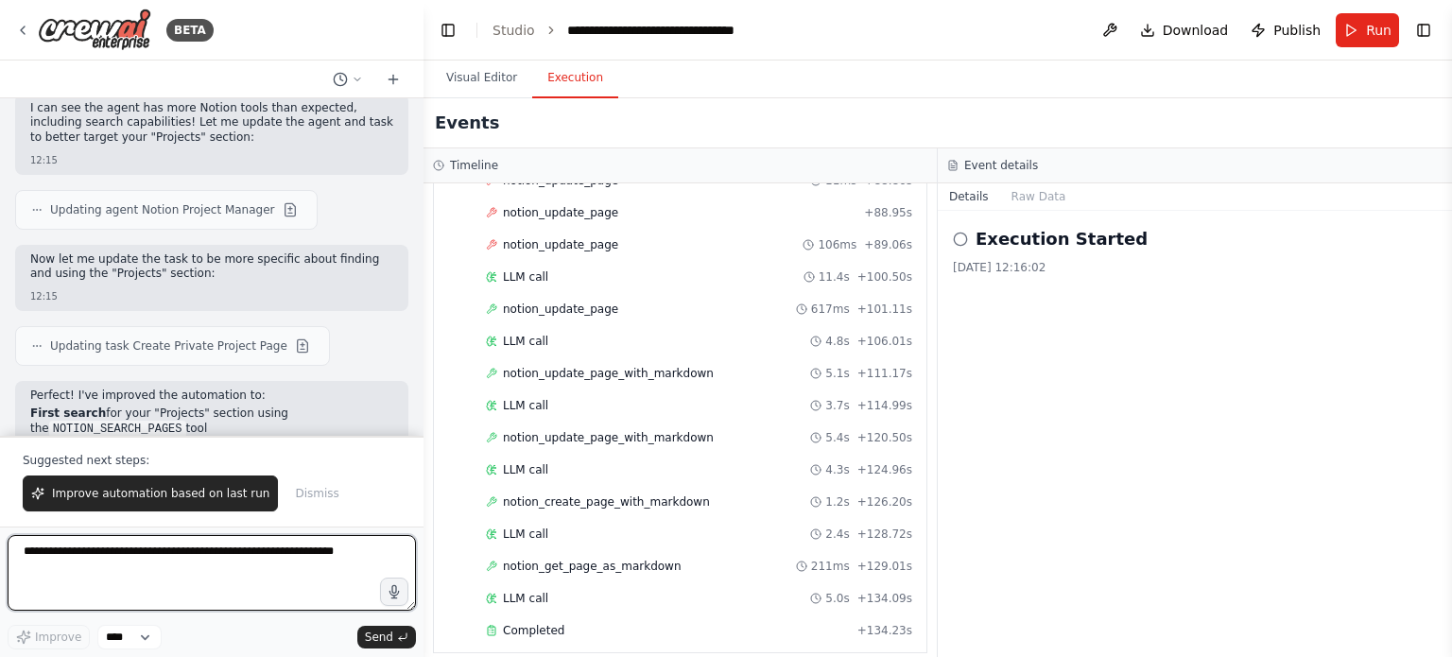
click at [242, 569] on textarea at bounding box center [212, 573] width 408 height 76
type textarea "**********"
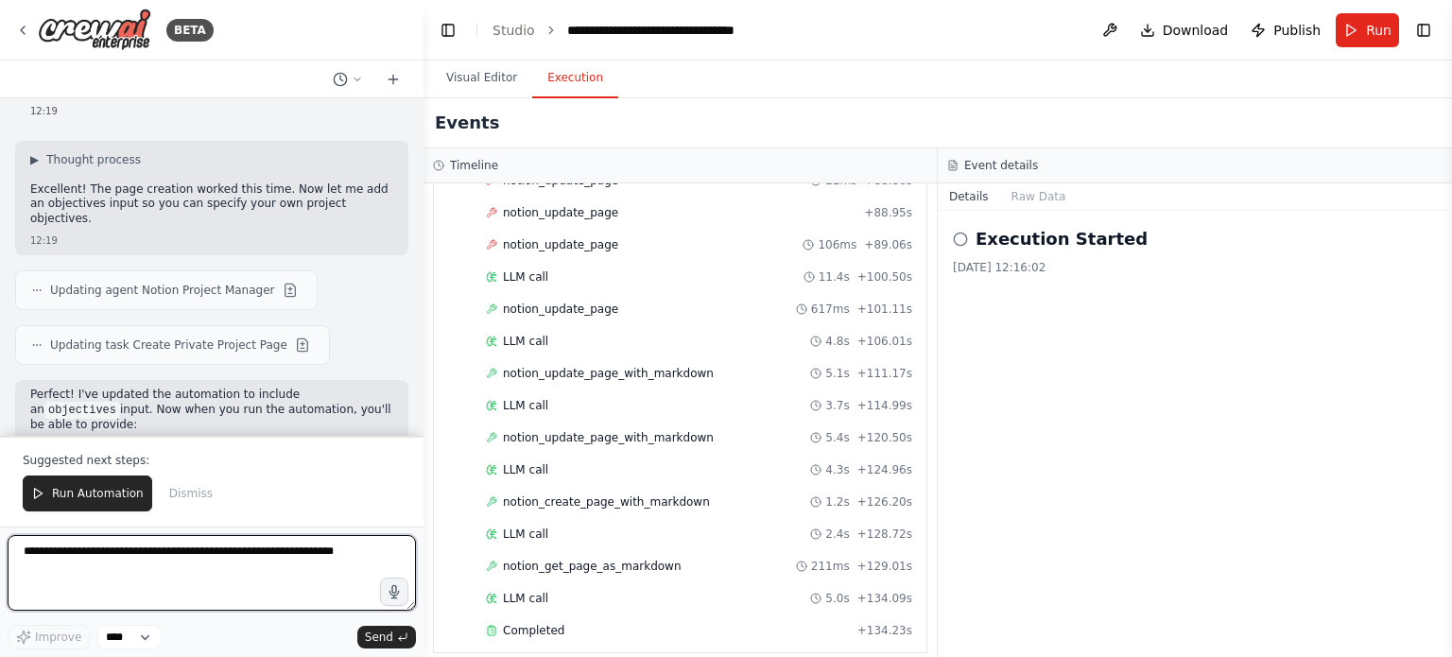
scroll to position [3797, 0]
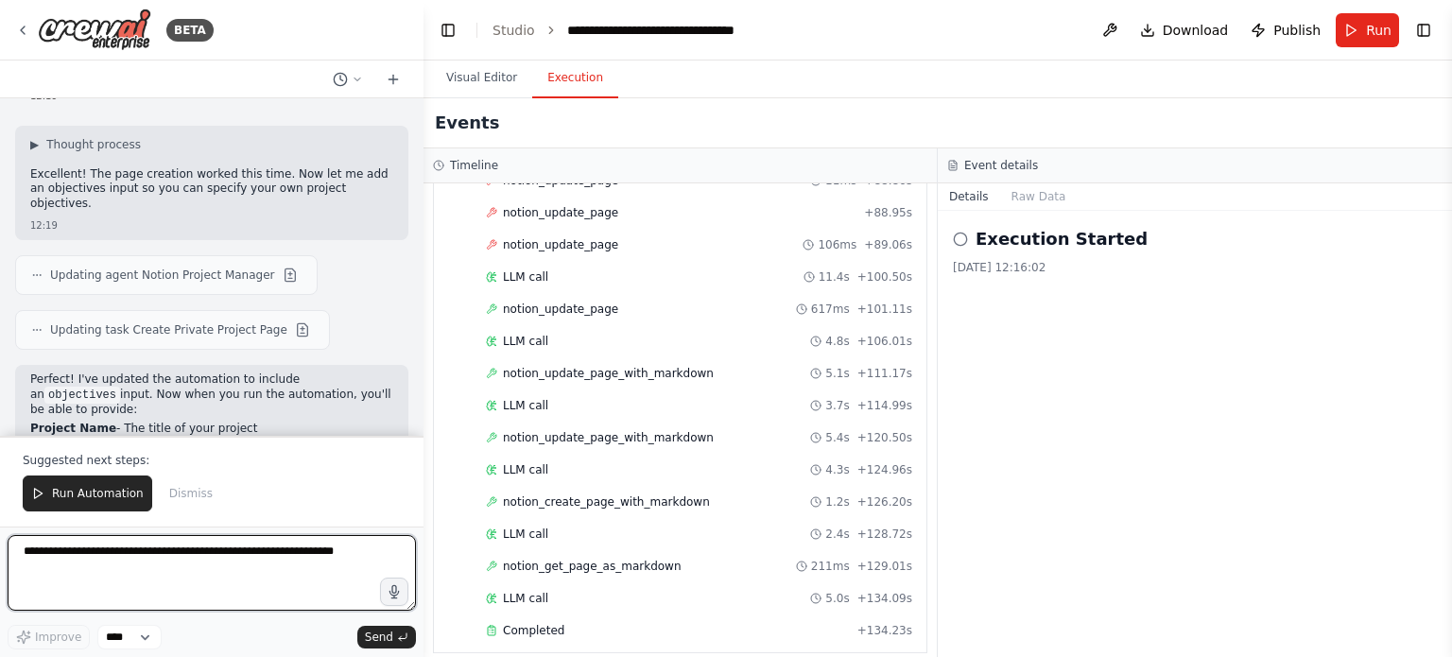
click at [263, 575] on textarea at bounding box center [212, 573] width 408 height 76
click at [262, 557] on textarea at bounding box center [212, 573] width 408 height 76
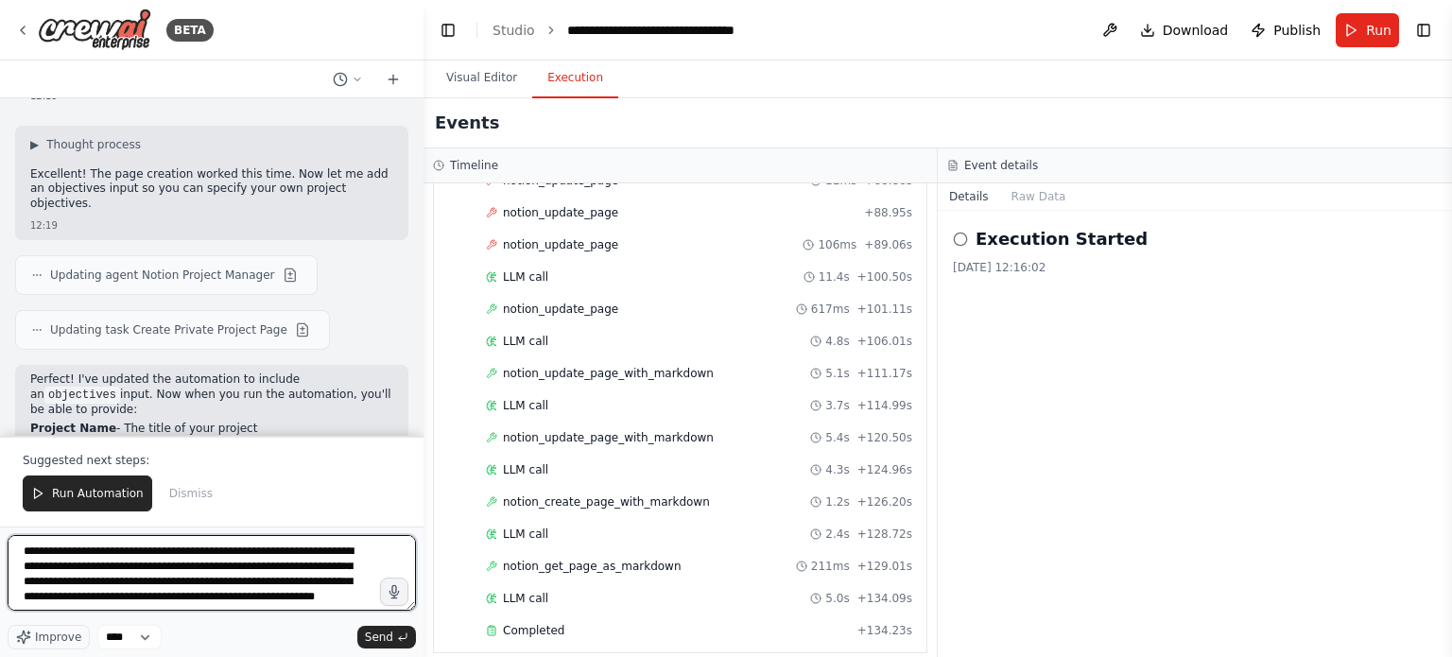
scroll to position [9, 0]
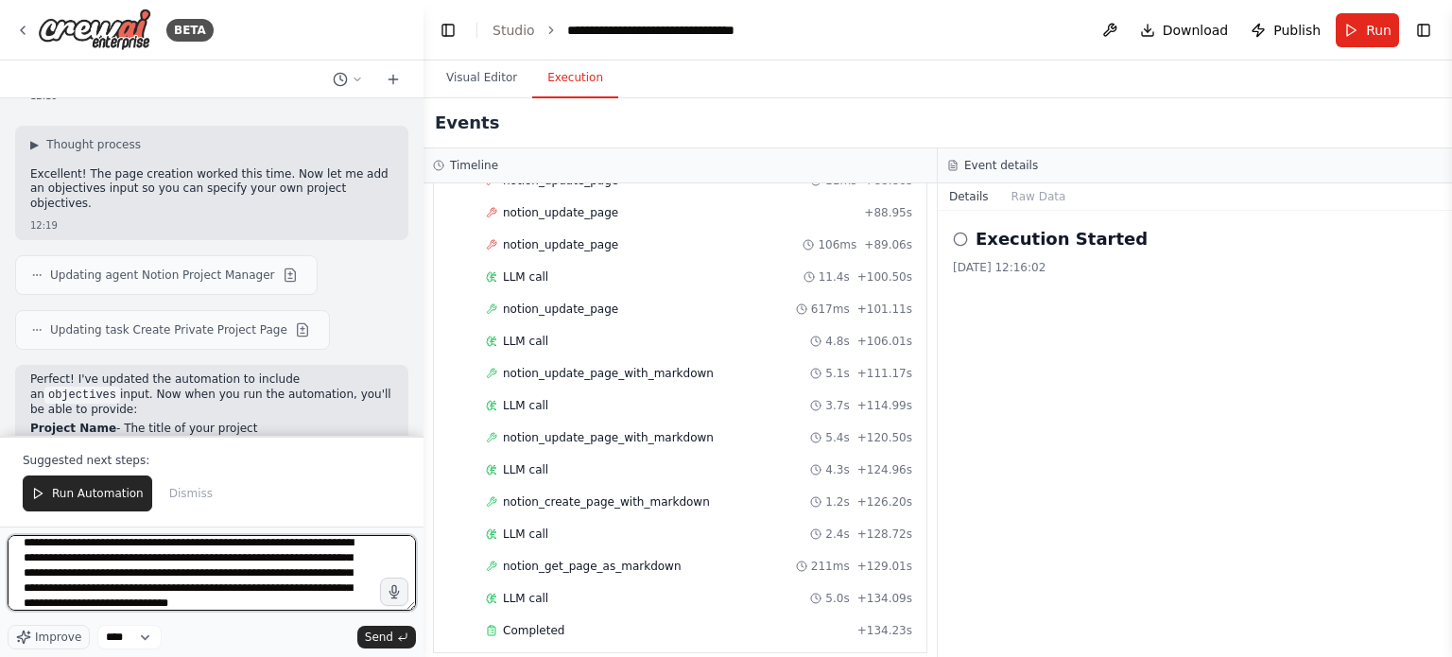
type textarea "**********"
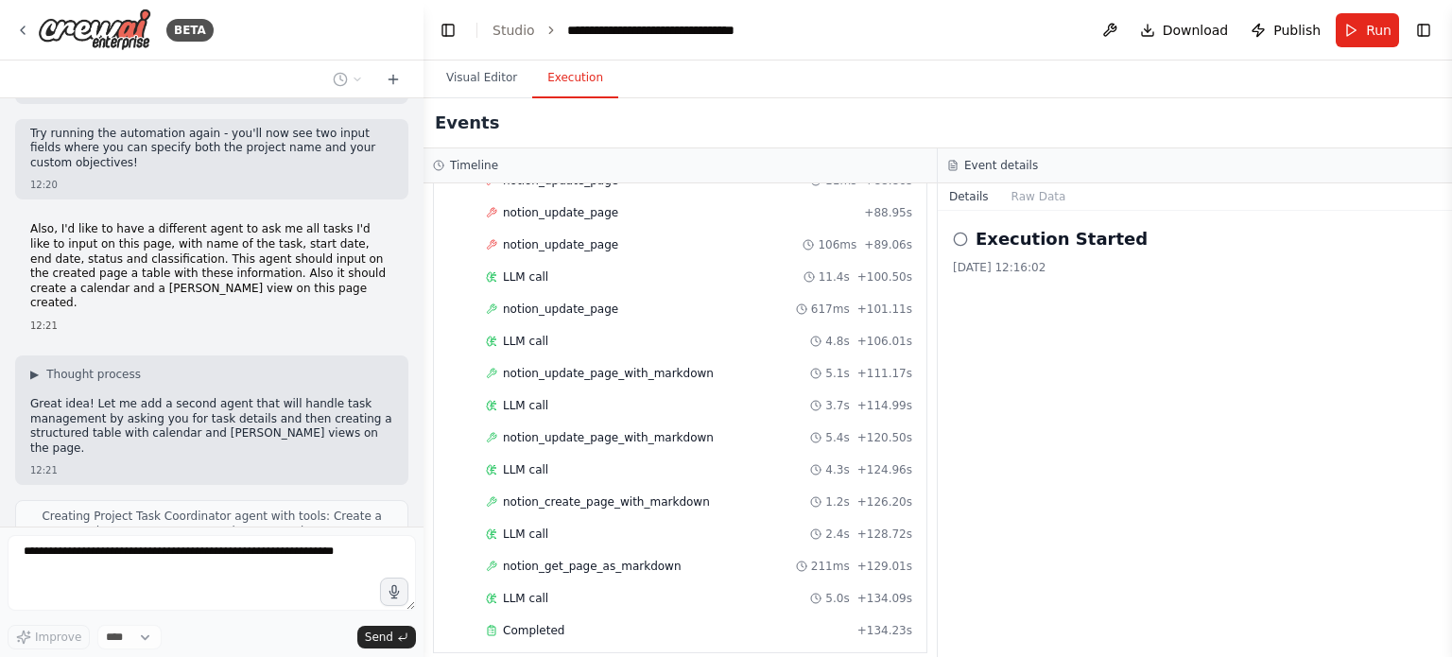
scroll to position [4233, 0]
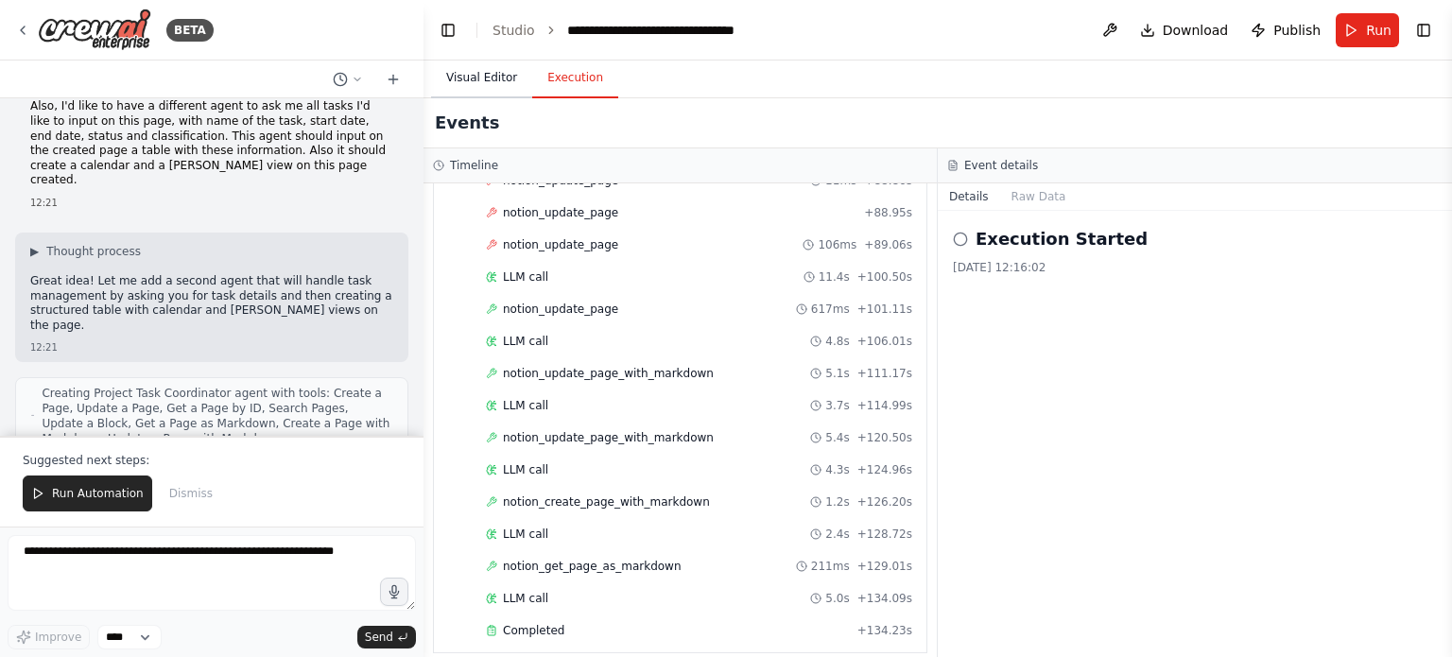
click at [477, 72] on button "Visual Editor" at bounding box center [481, 79] width 101 height 40
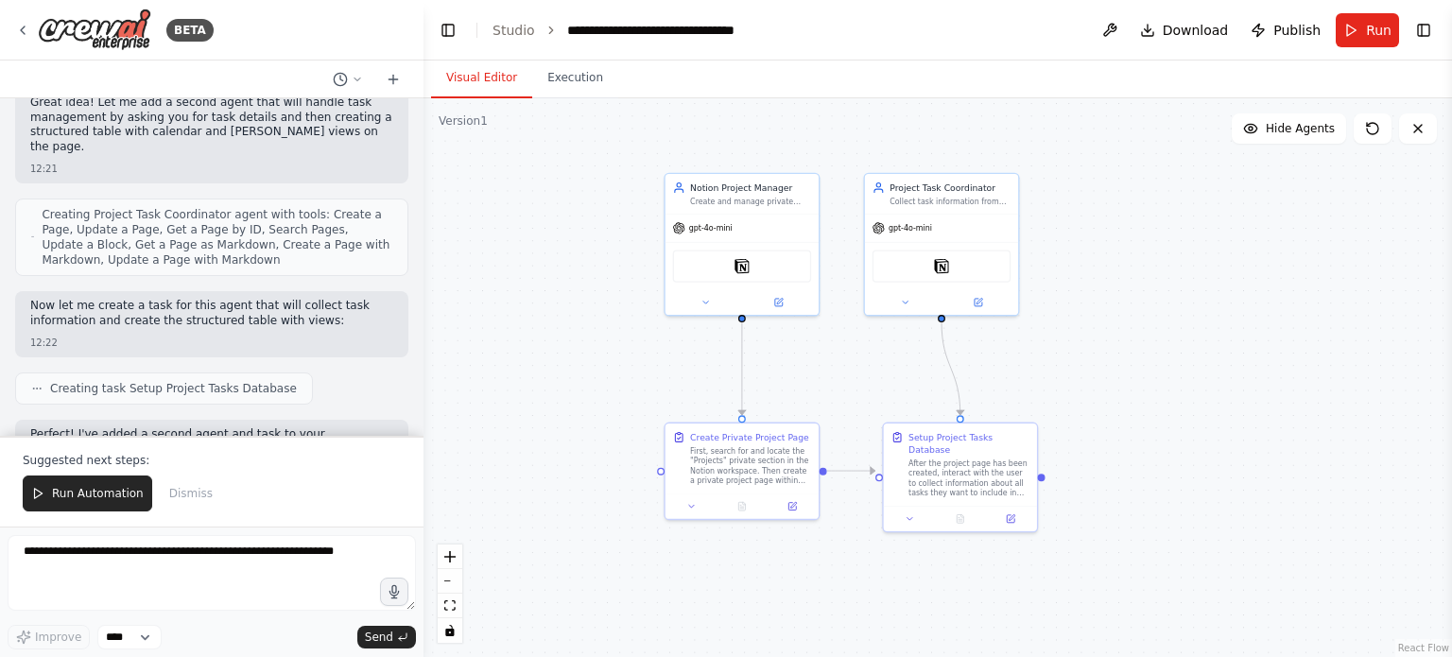
drag, startPoint x: 921, startPoint y: 376, endPoint x: 1034, endPoint y: 305, distance: 133.0
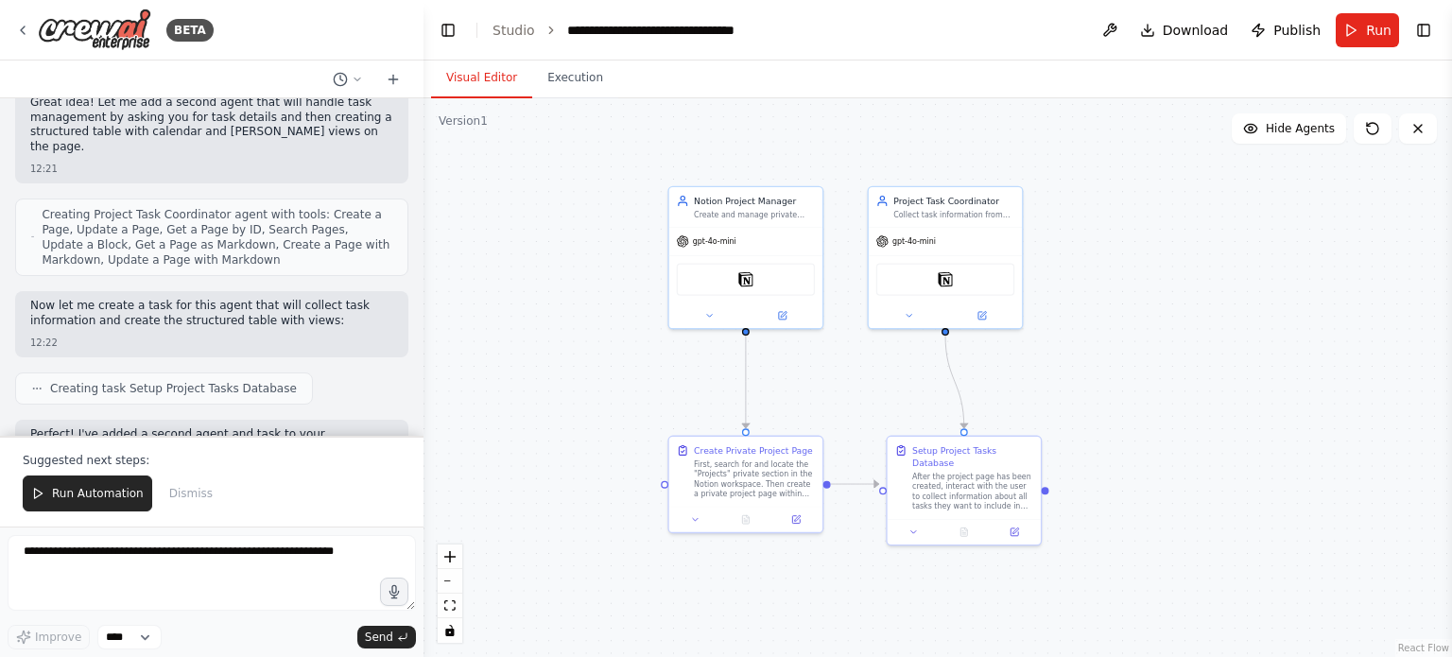
scroll to position [4534, 0]
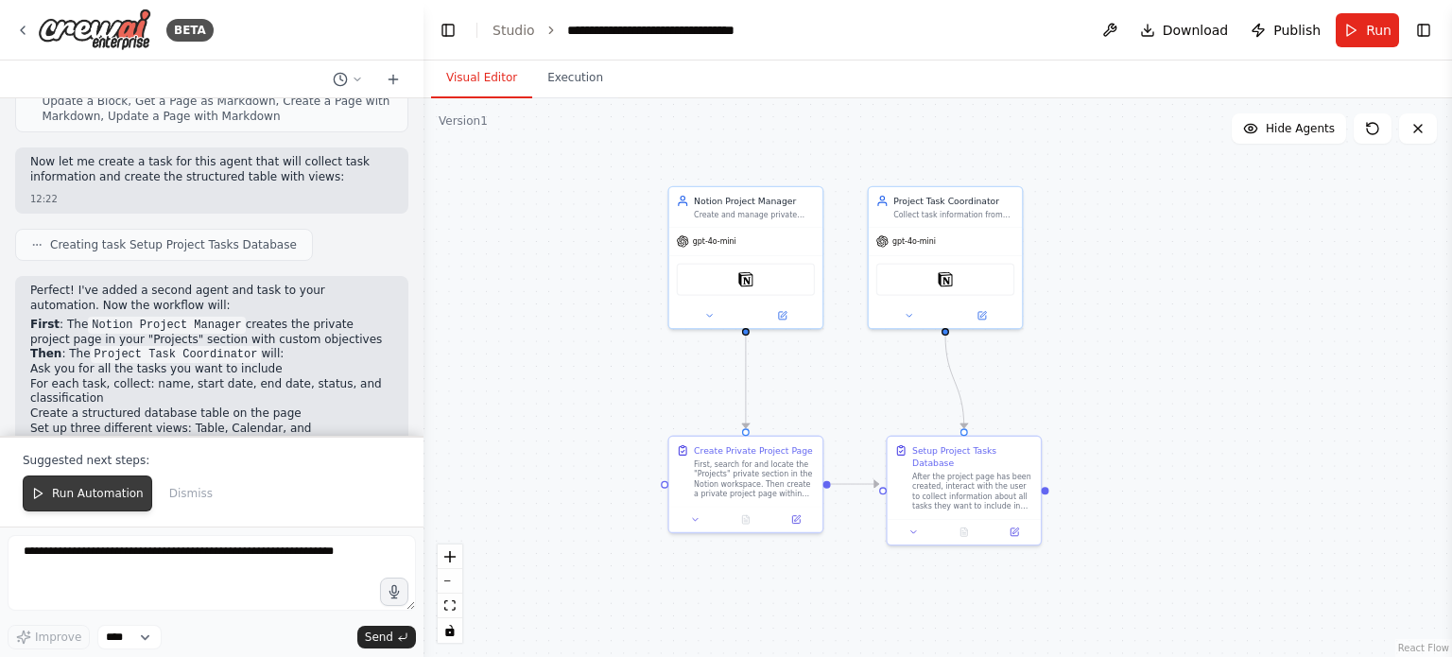
click at [82, 498] on span "Run Automation" at bounding box center [98, 493] width 92 height 15
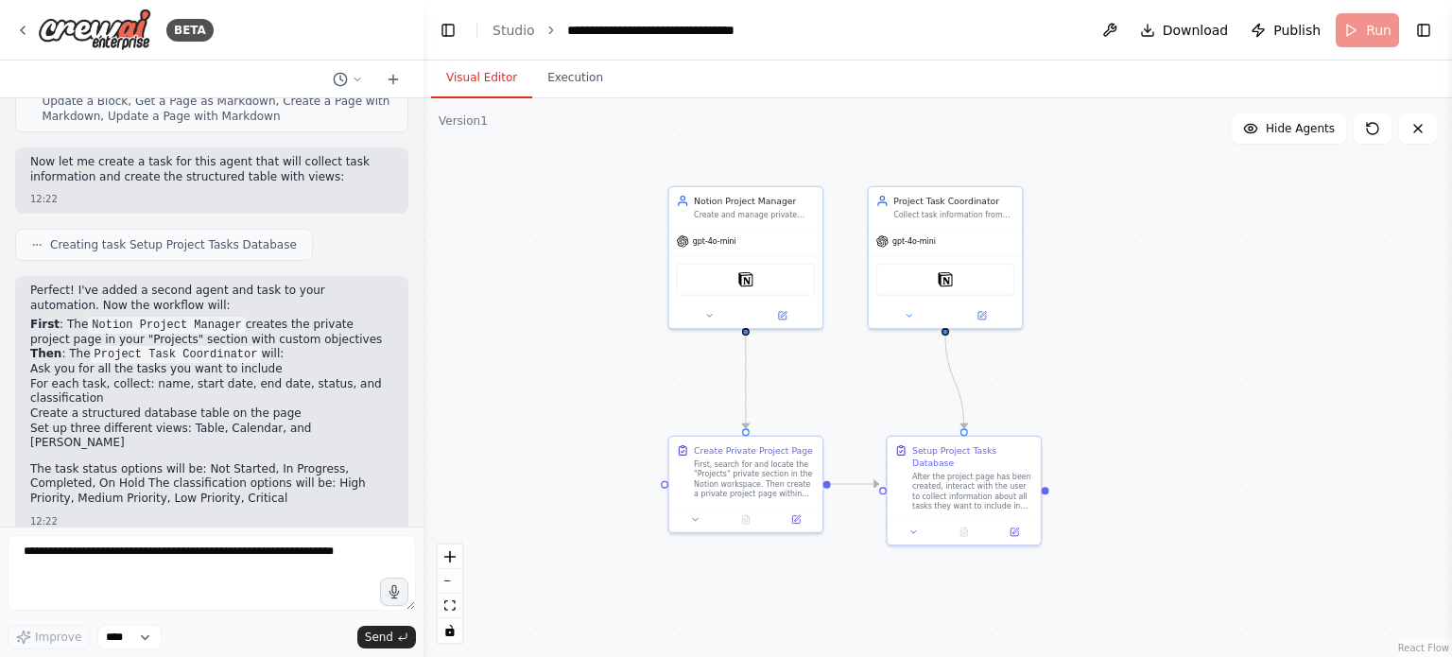
scroll to position [4573, 0]
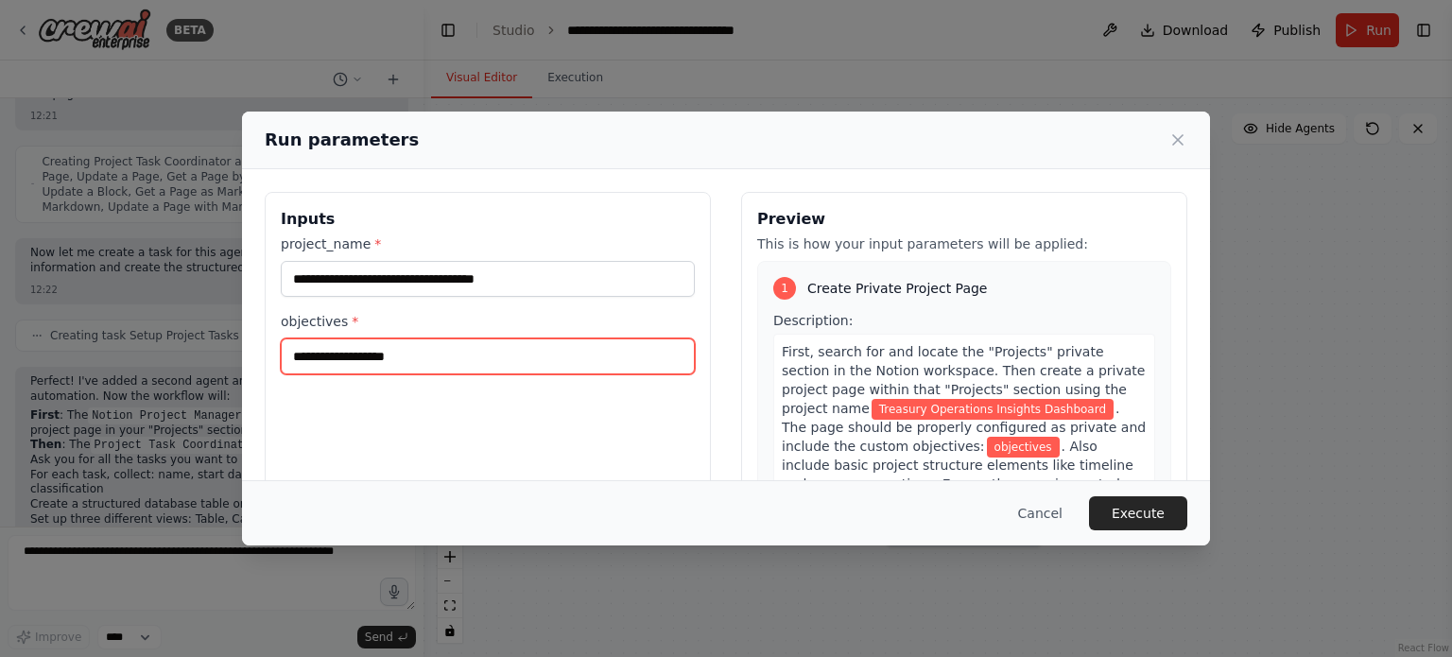
click at [457, 345] on input "objectives *" at bounding box center [488, 357] width 414 height 36
type input "*"
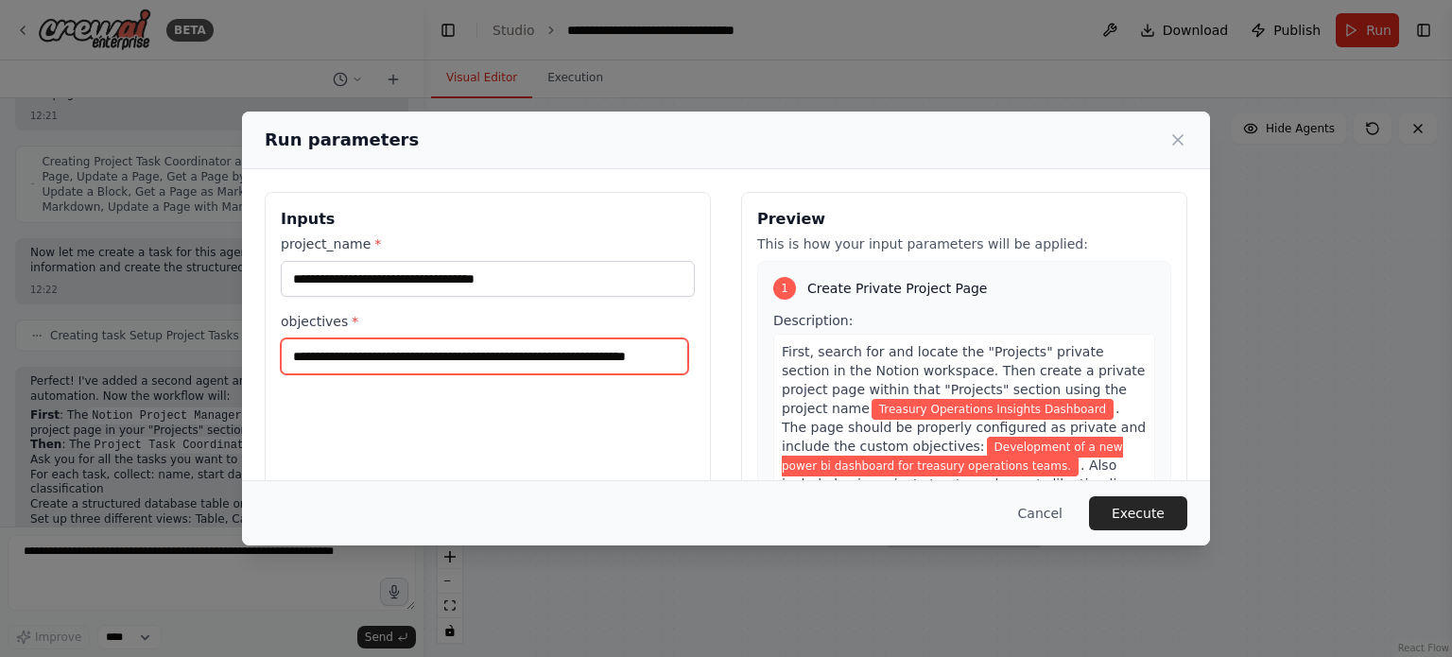
scroll to position [0, 47]
type input "**********"
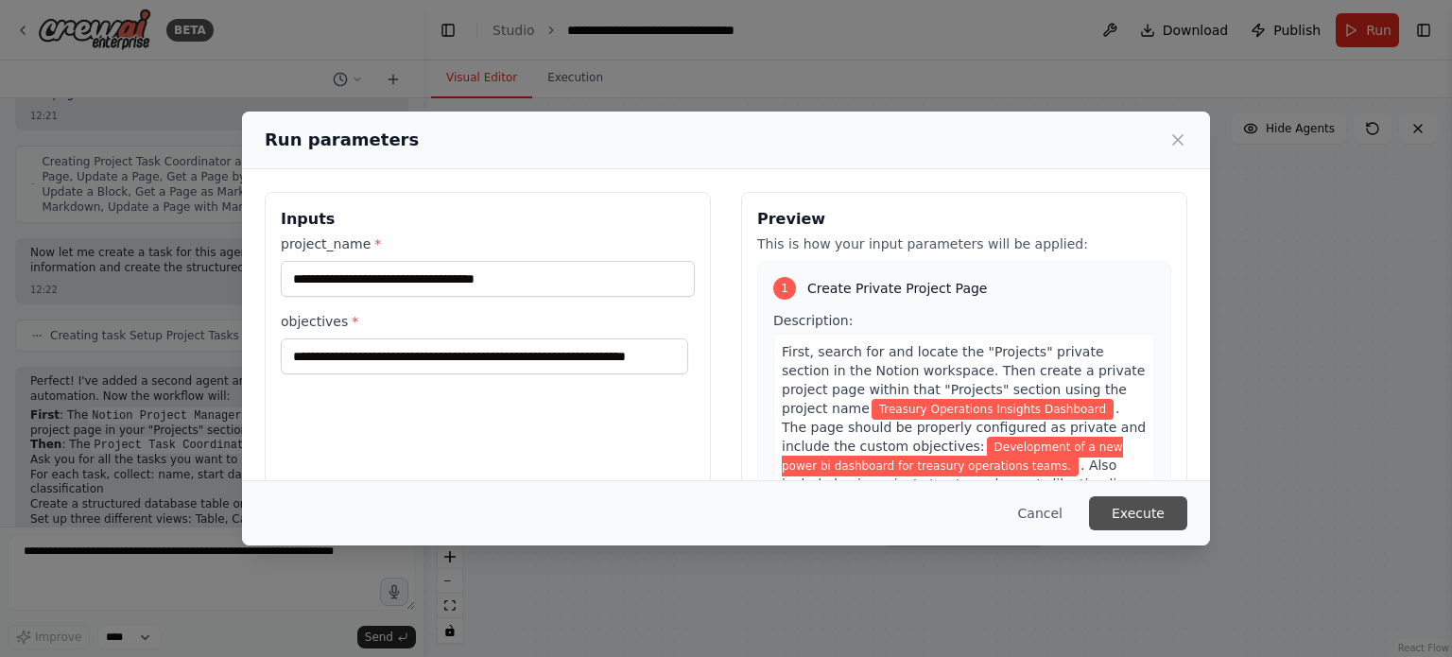
click at [1161, 515] on button "Execute" at bounding box center [1138, 513] width 98 height 34
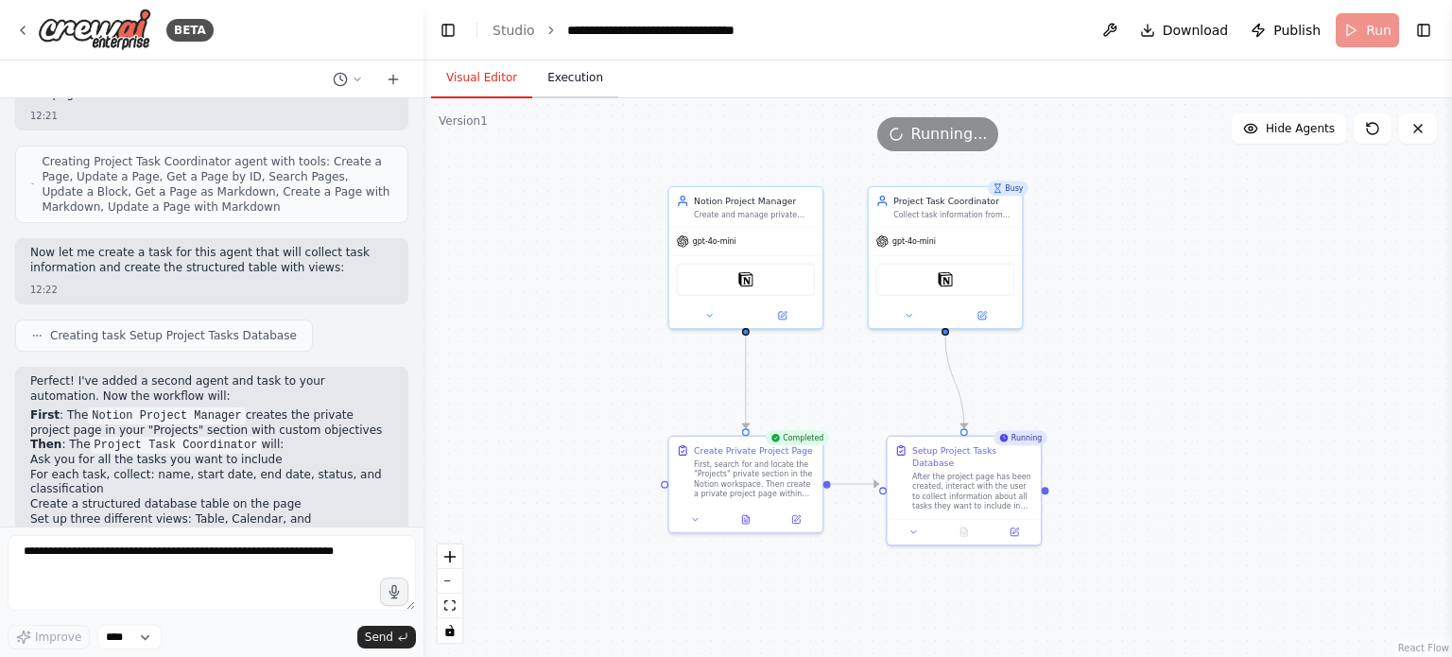
click at [576, 82] on button "Execution" at bounding box center [575, 79] width 86 height 40
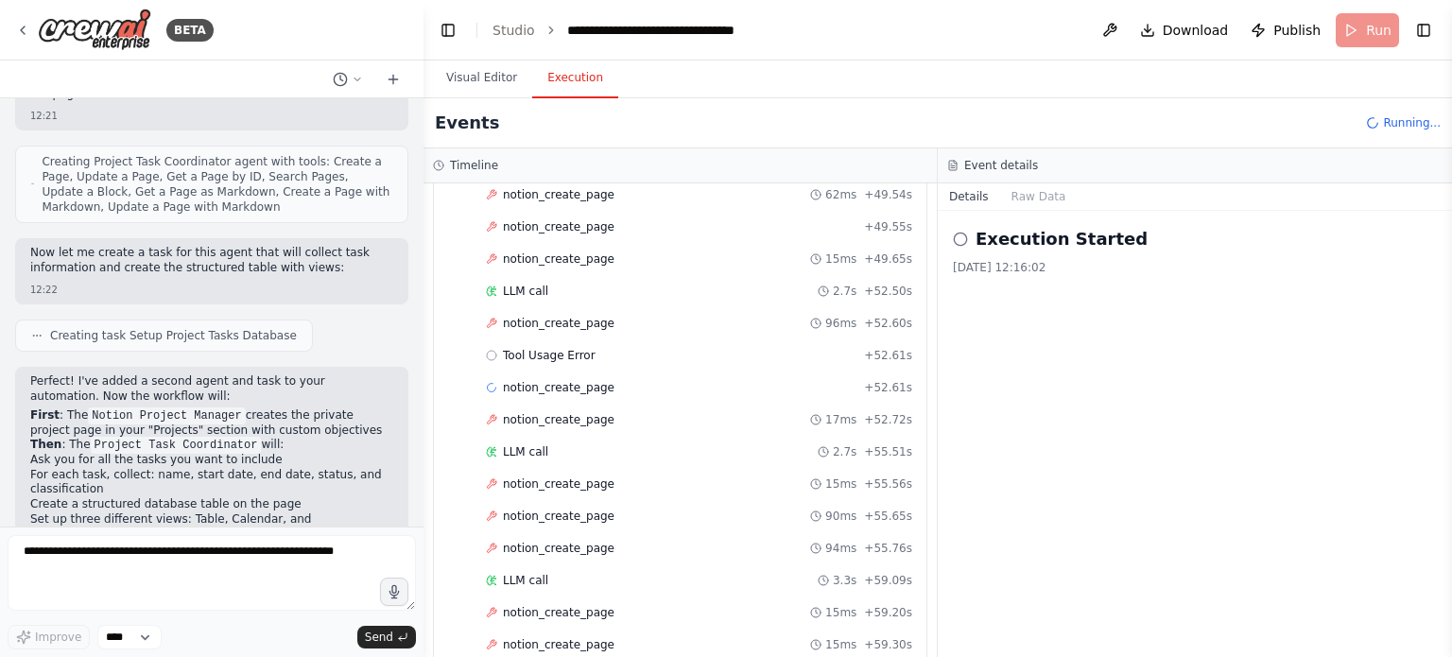
scroll to position [0, 0]
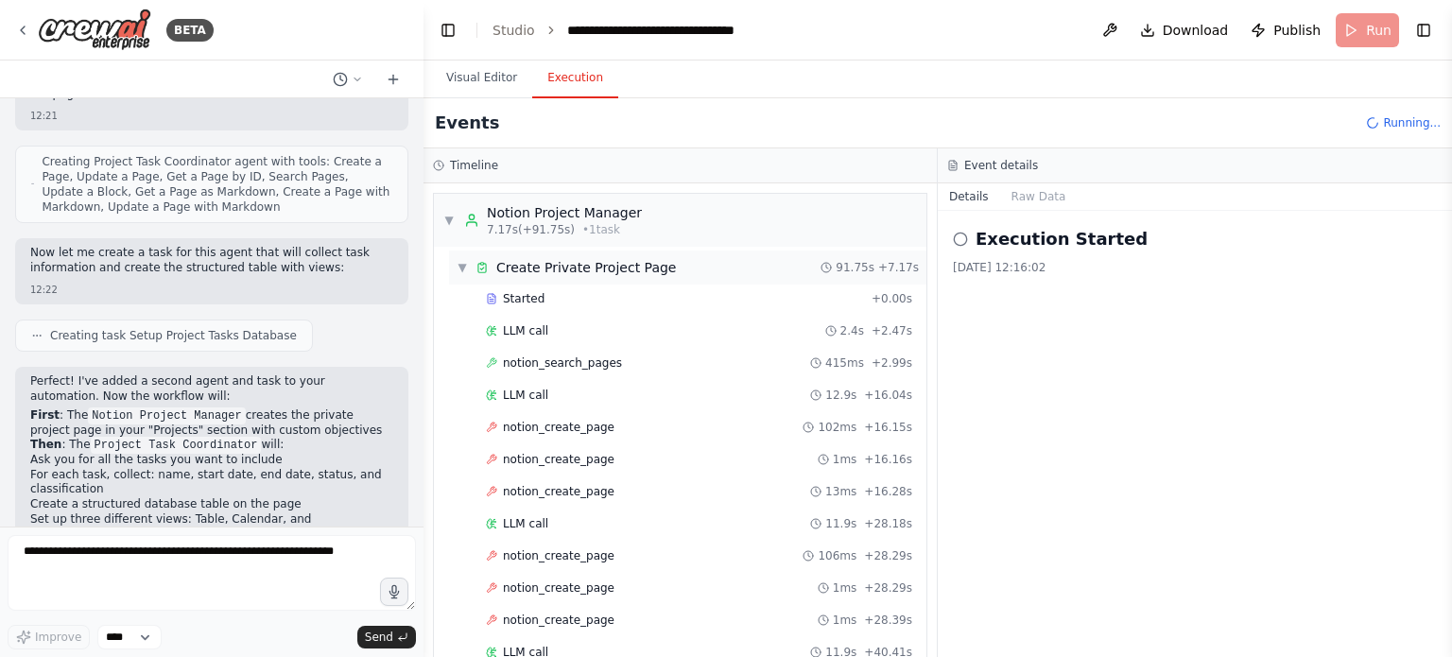
click at [462, 268] on span "▼" at bounding box center [462, 267] width 11 height 15
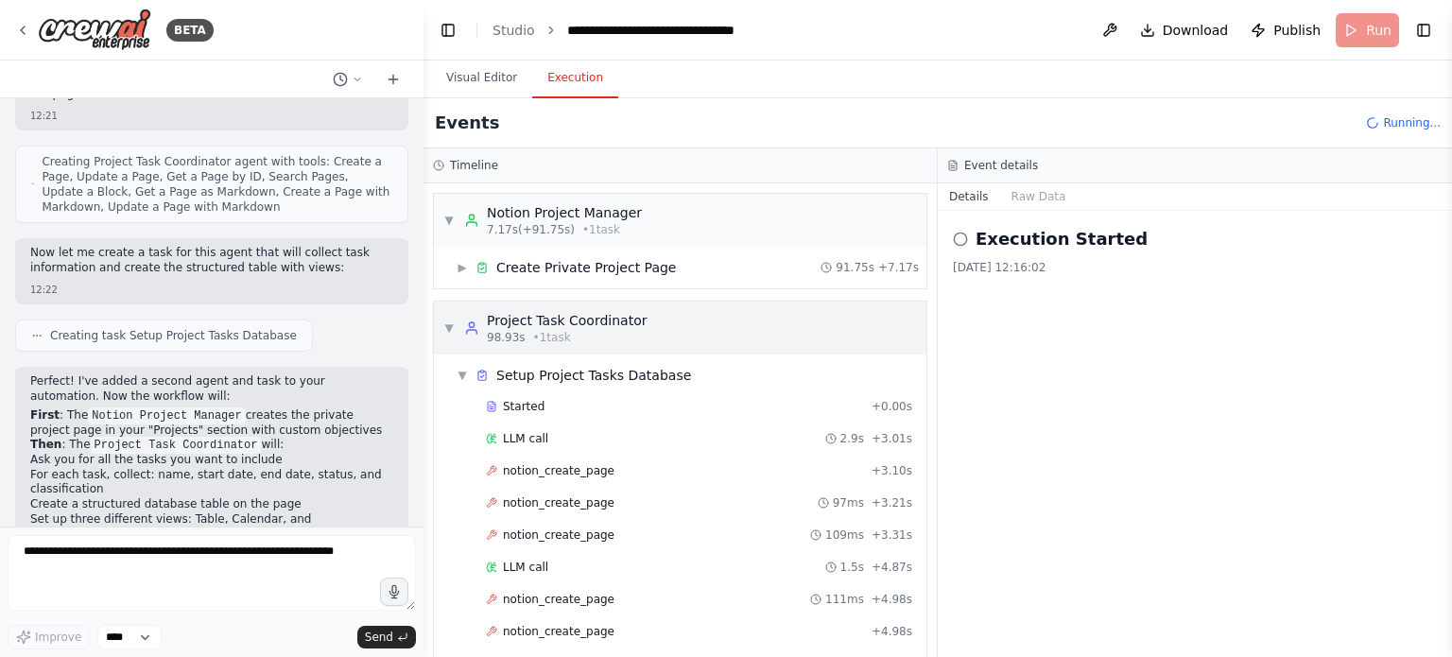
click at [567, 332] on div "98.93s • 1 task" at bounding box center [567, 337] width 160 height 15
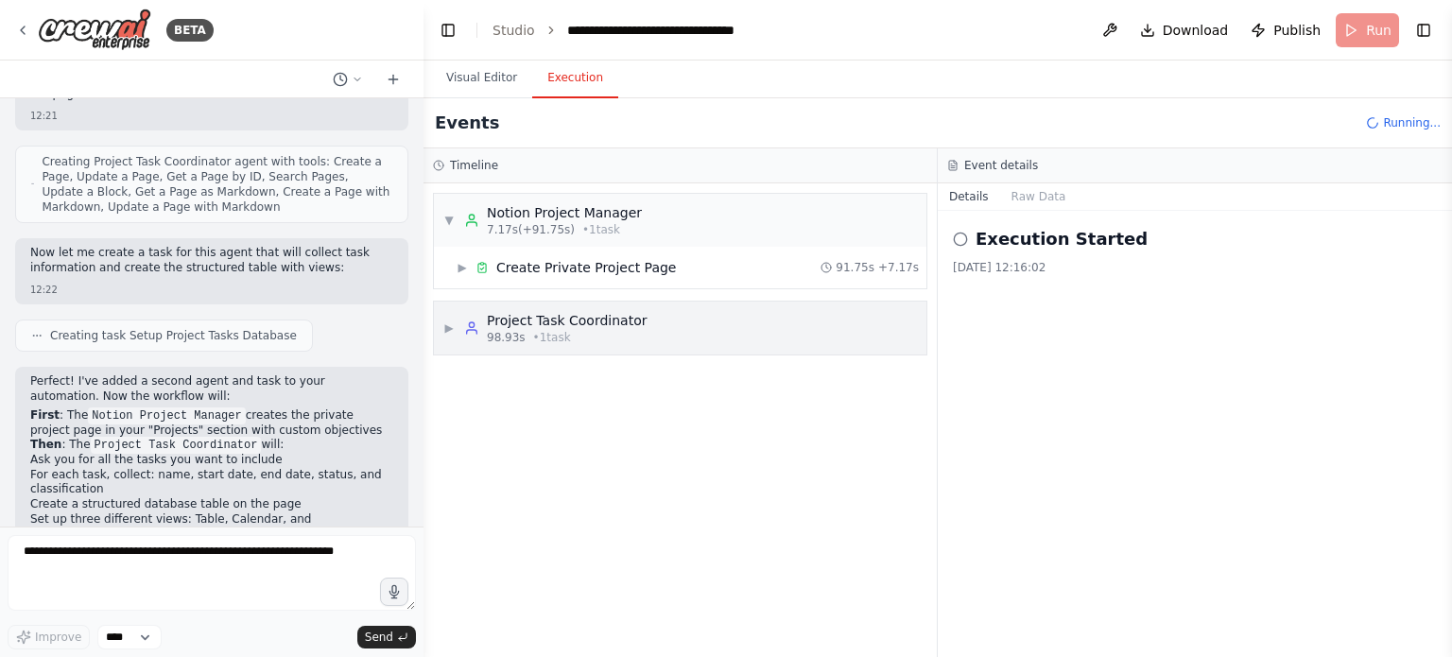
click at [568, 332] on div "98.93s • 1 task" at bounding box center [567, 337] width 160 height 15
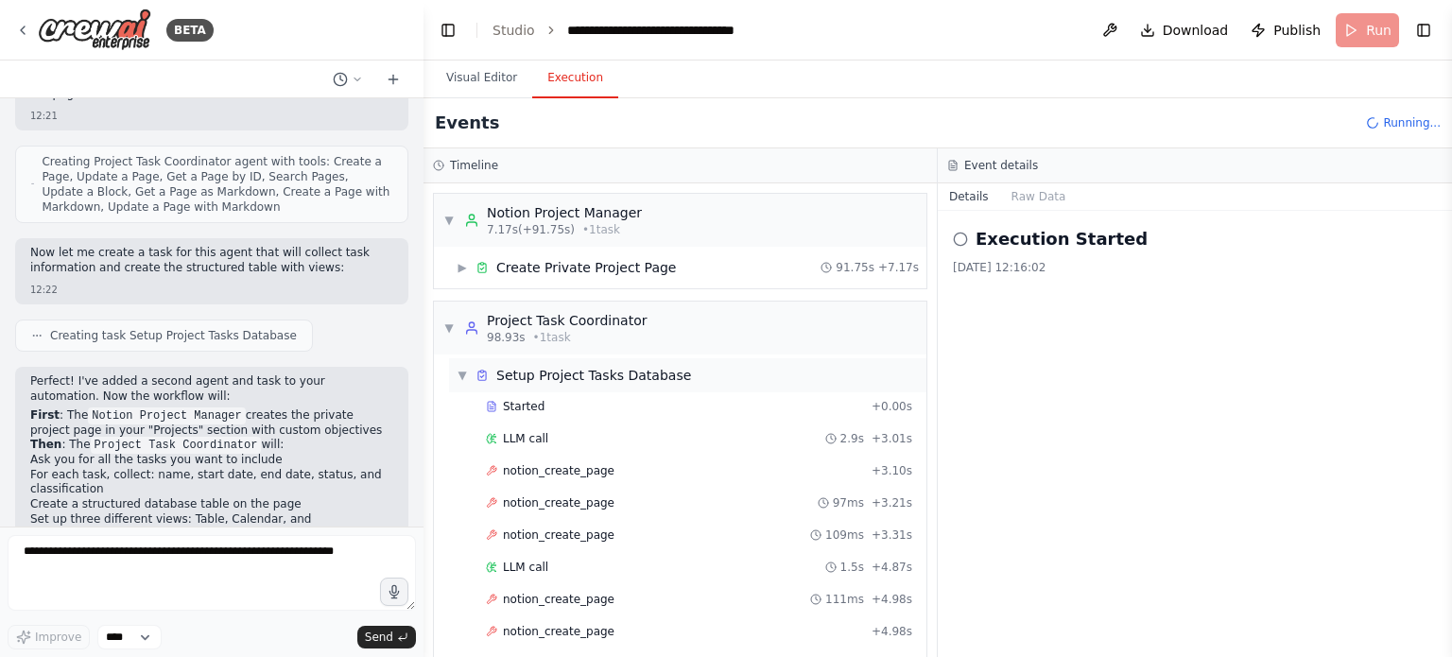
click at [549, 380] on div "Setup Project Tasks Database" at bounding box center [593, 375] width 195 height 19
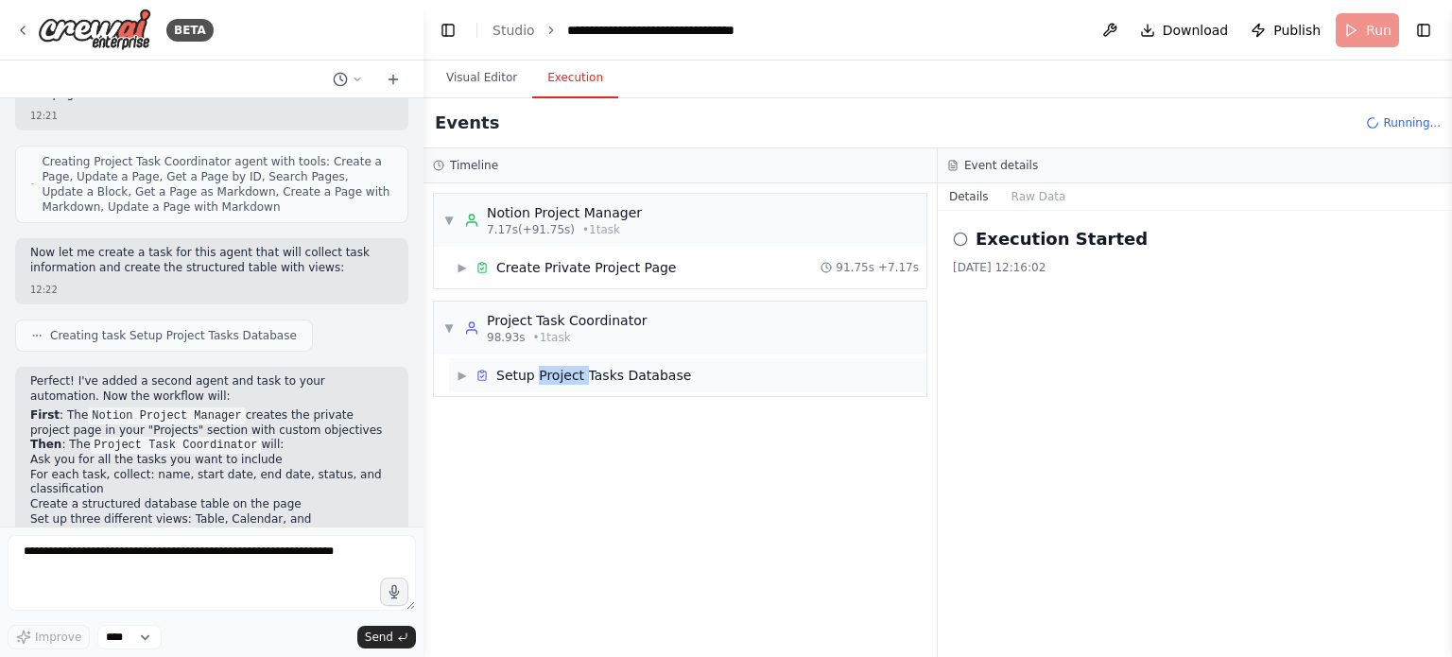
click at [549, 380] on div "Setup Project Tasks Database" at bounding box center [593, 375] width 195 height 19
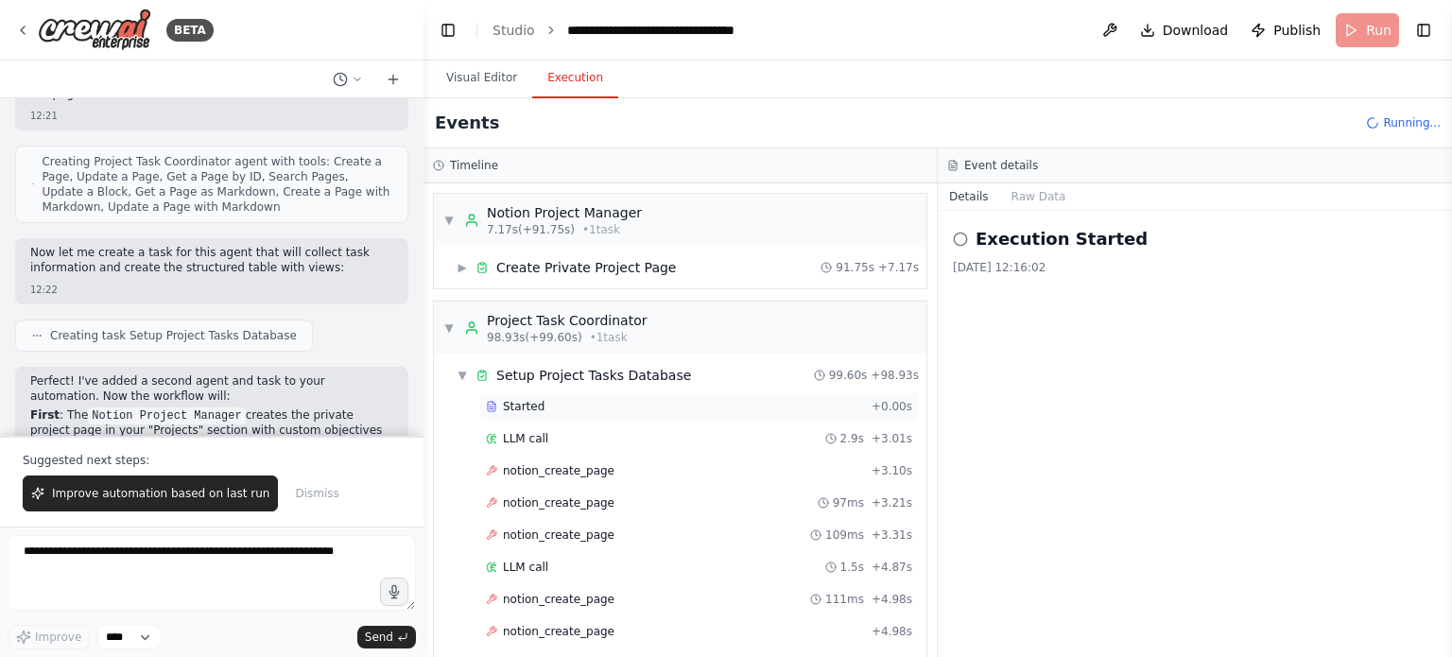
scroll to position [4664, 0]
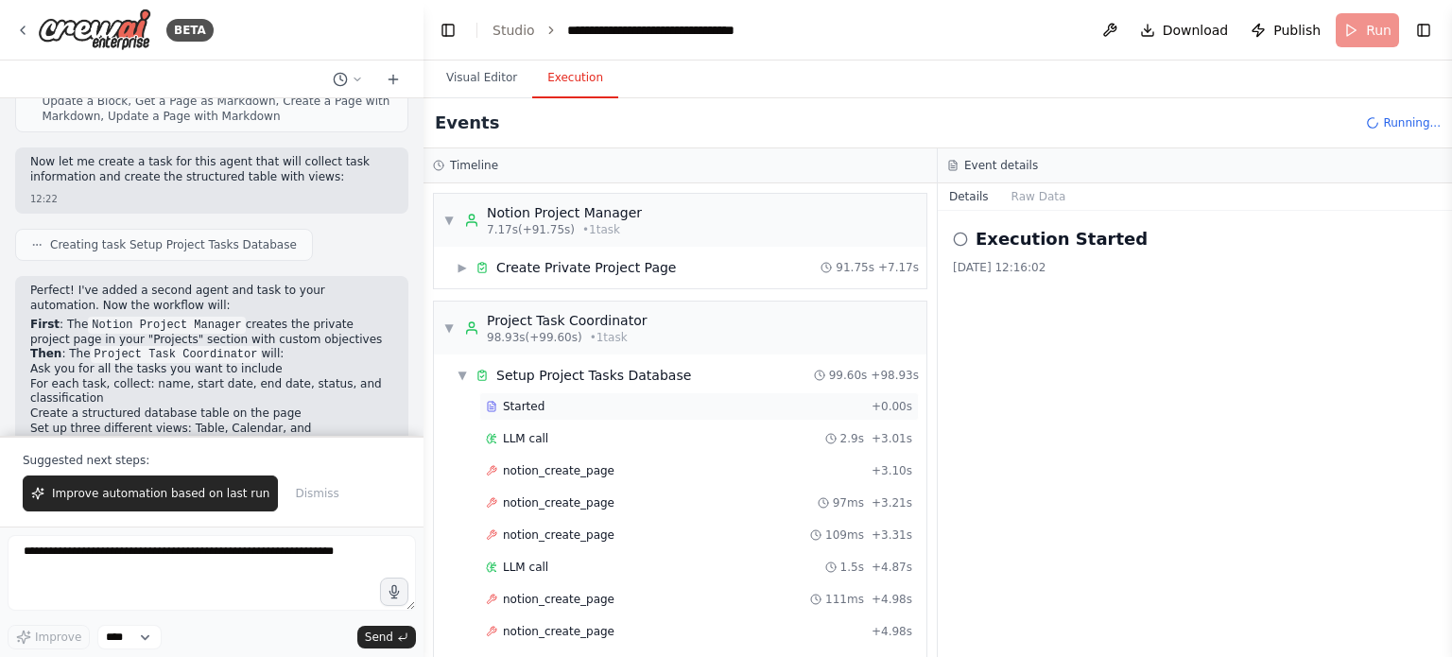
click at [543, 408] on div "Started" at bounding box center [675, 406] width 378 height 15
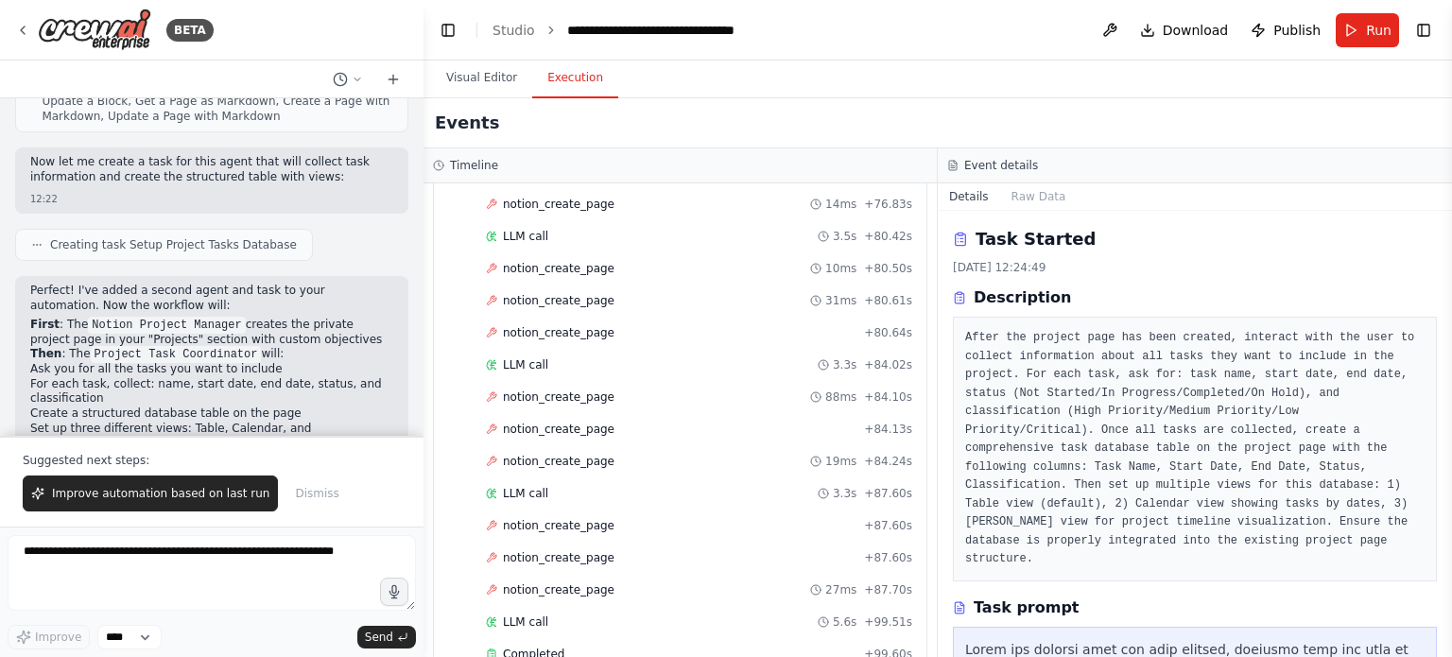
scroll to position [378, 0]
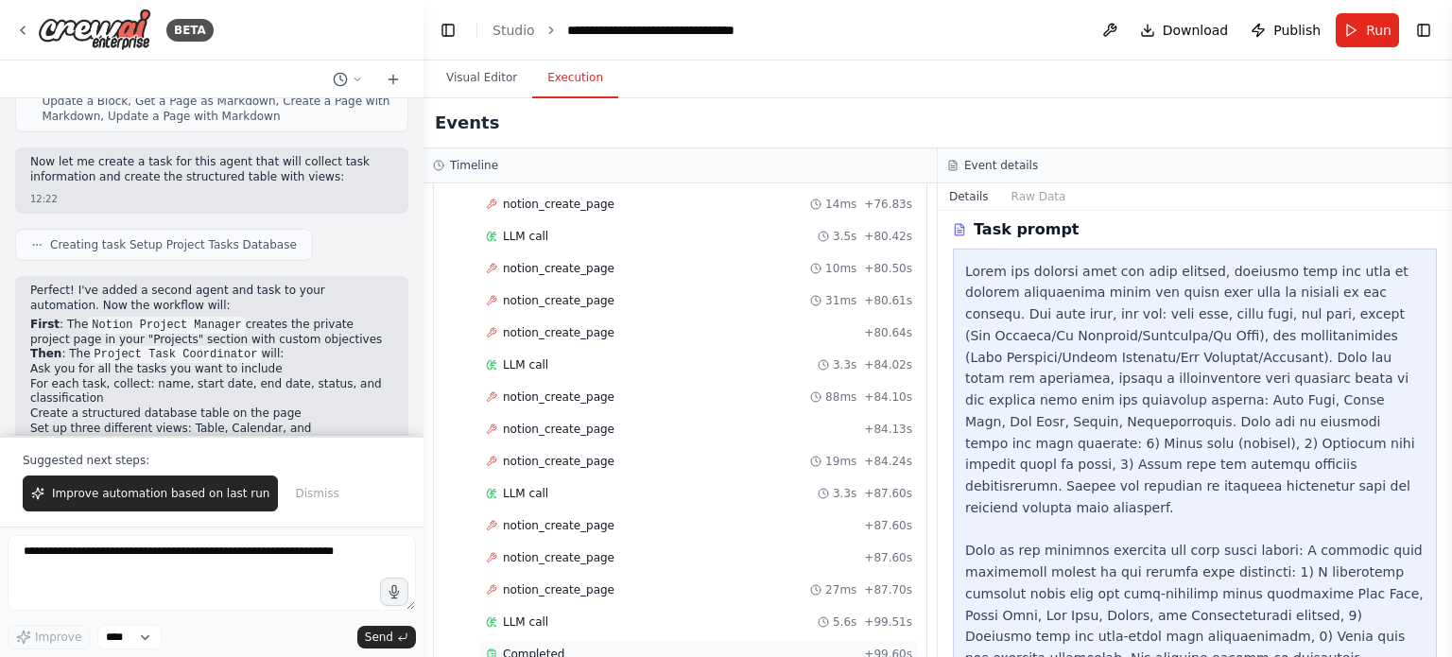
click at [536, 640] on div "Completed + 99.60s" at bounding box center [699, 654] width 440 height 28
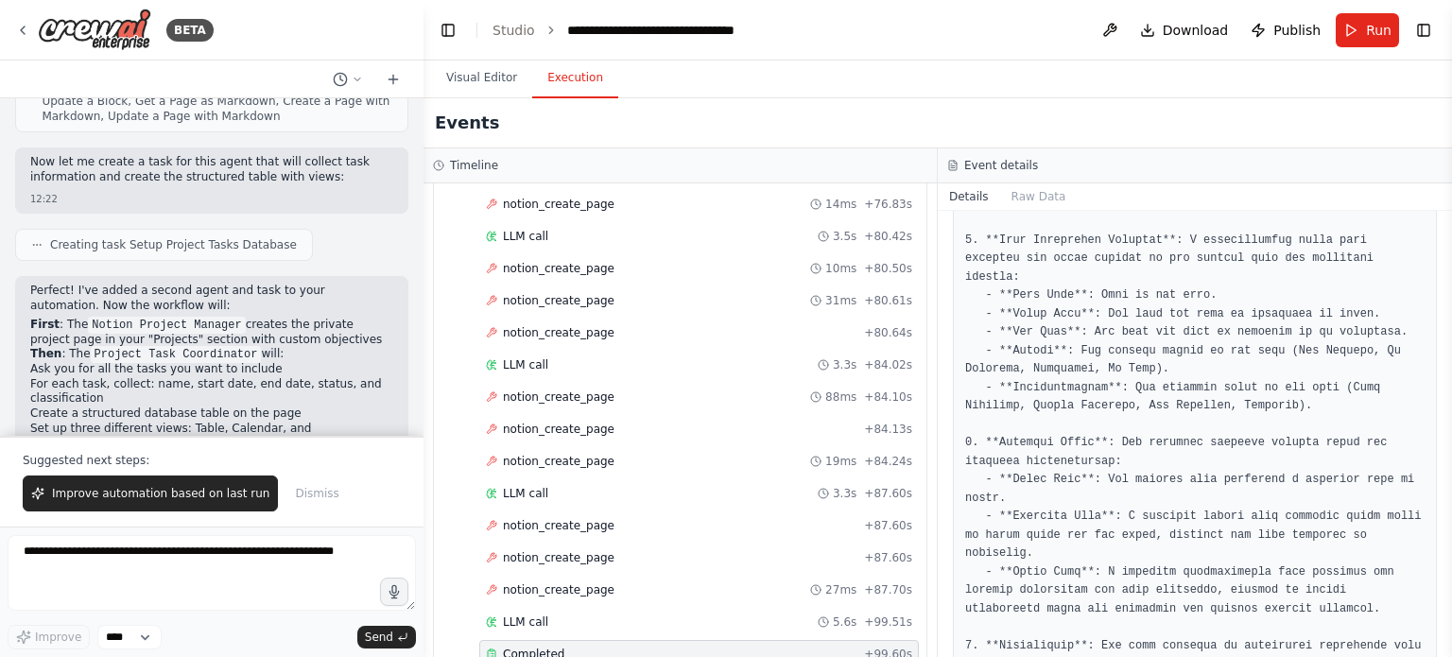
scroll to position [575, 0]
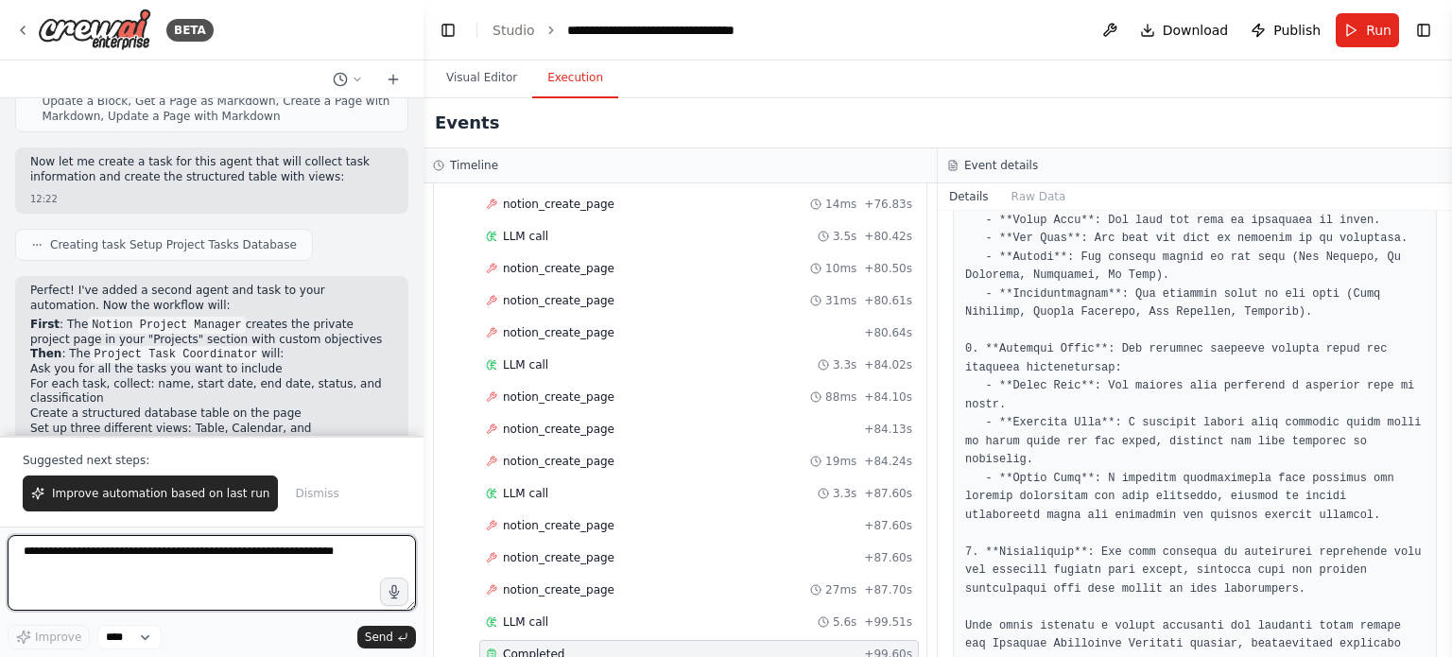
click at [256, 564] on textarea at bounding box center [212, 573] width 408 height 76
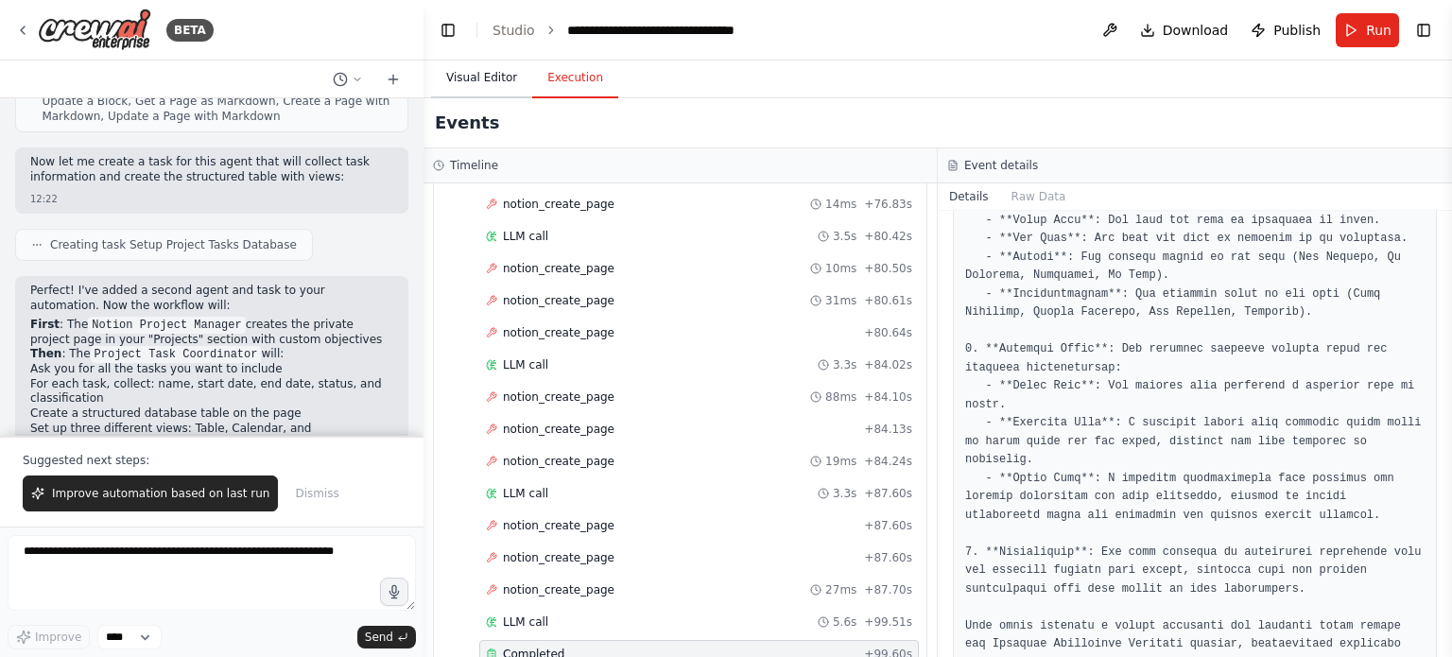
click at [477, 75] on button "Visual Editor" at bounding box center [481, 79] width 101 height 40
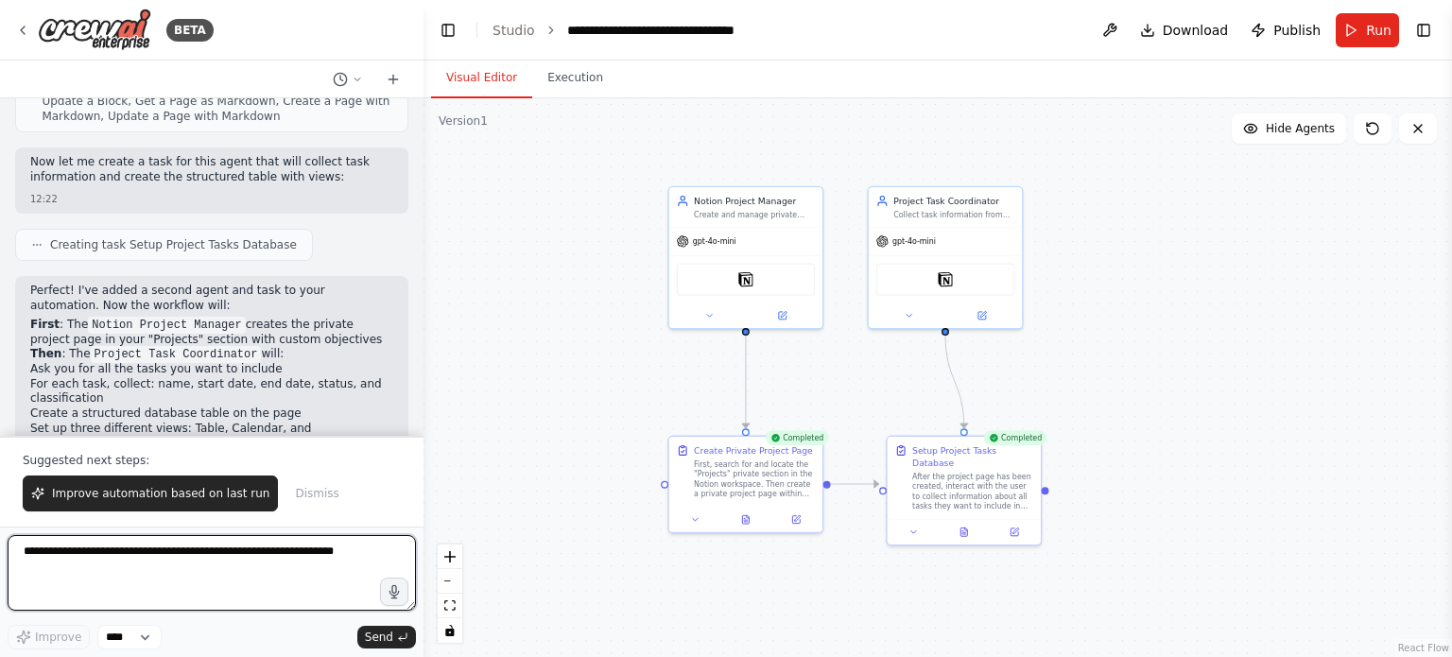
click at [238, 562] on textarea at bounding box center [212, 573] width 408 height 76
type textarea "**********"
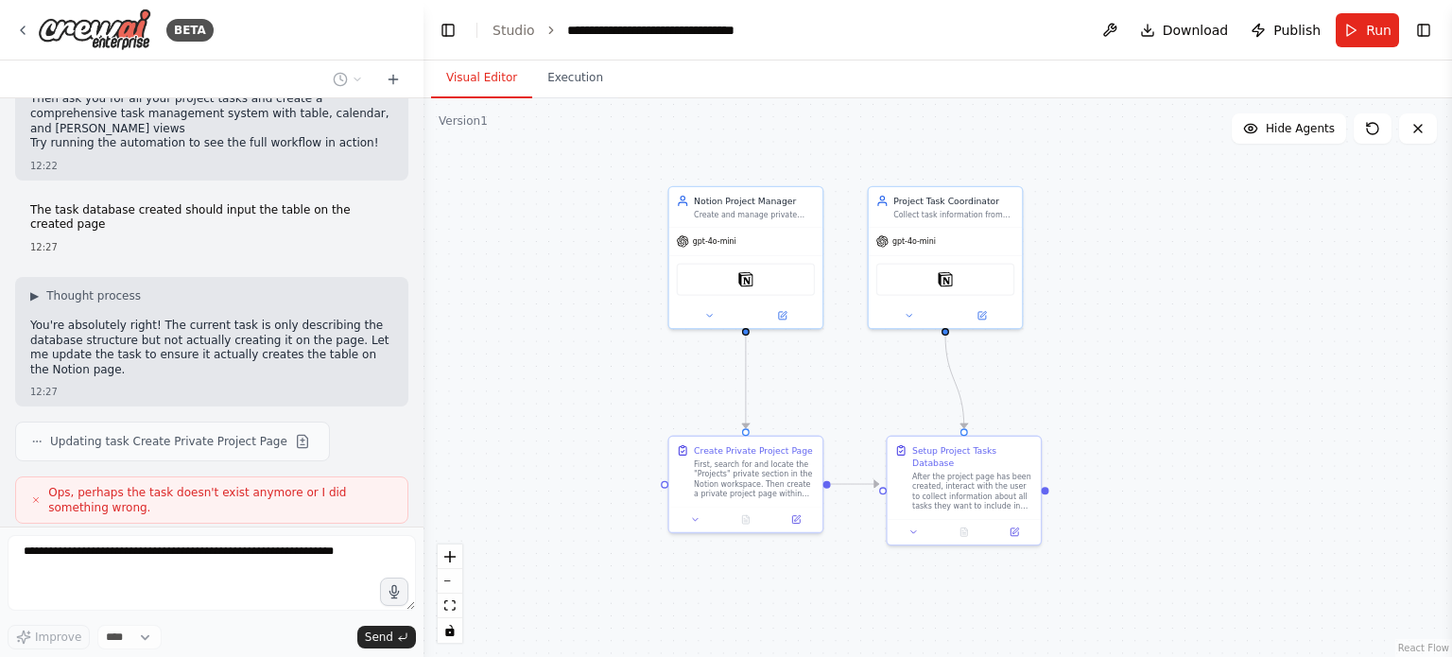
scroll to position [5193, 0]
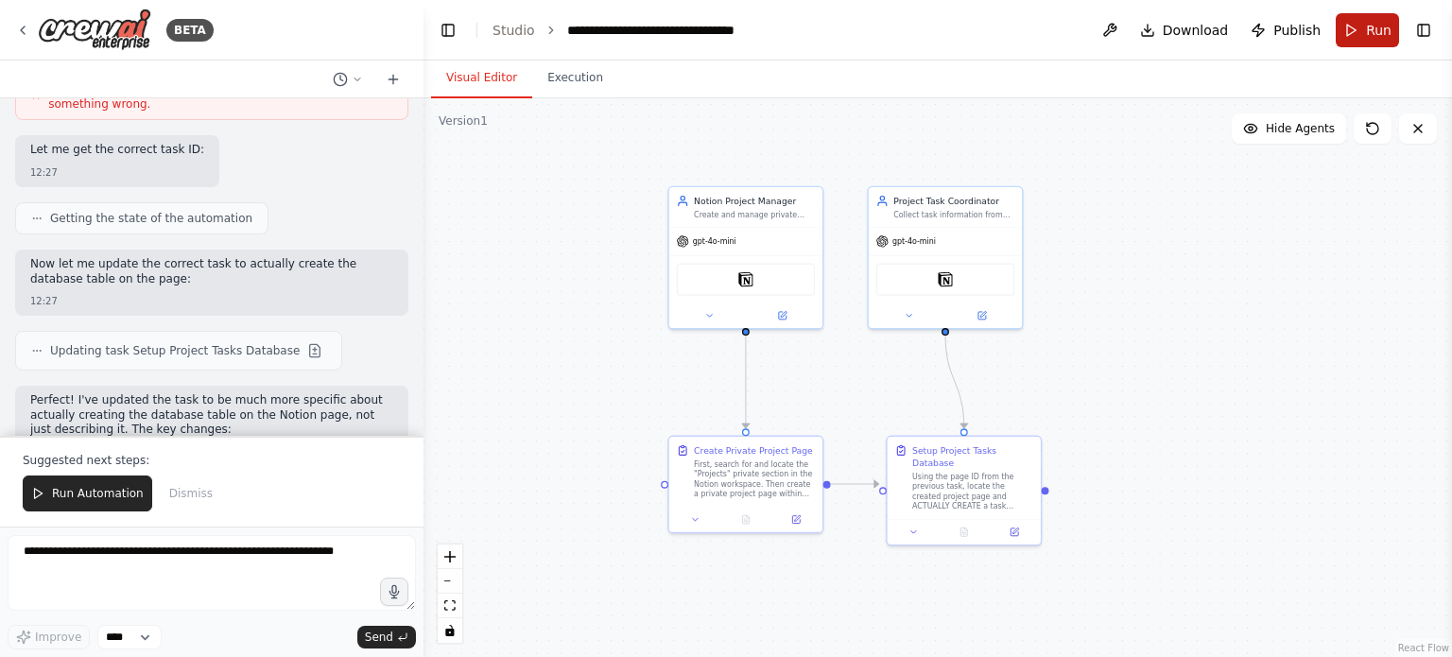
click at [1367, 42] on button "Run" at bounding box center [1367, 30] width 63 height 34
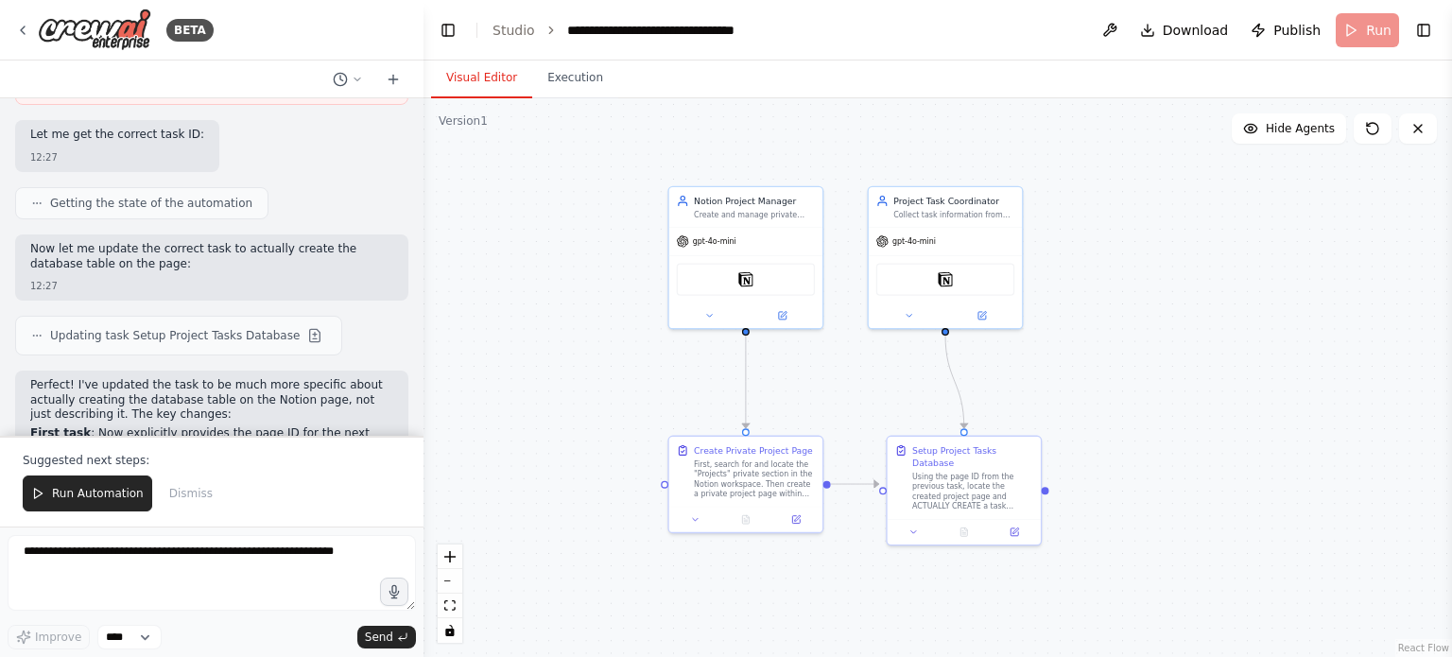
scroll to position [5611, 0]
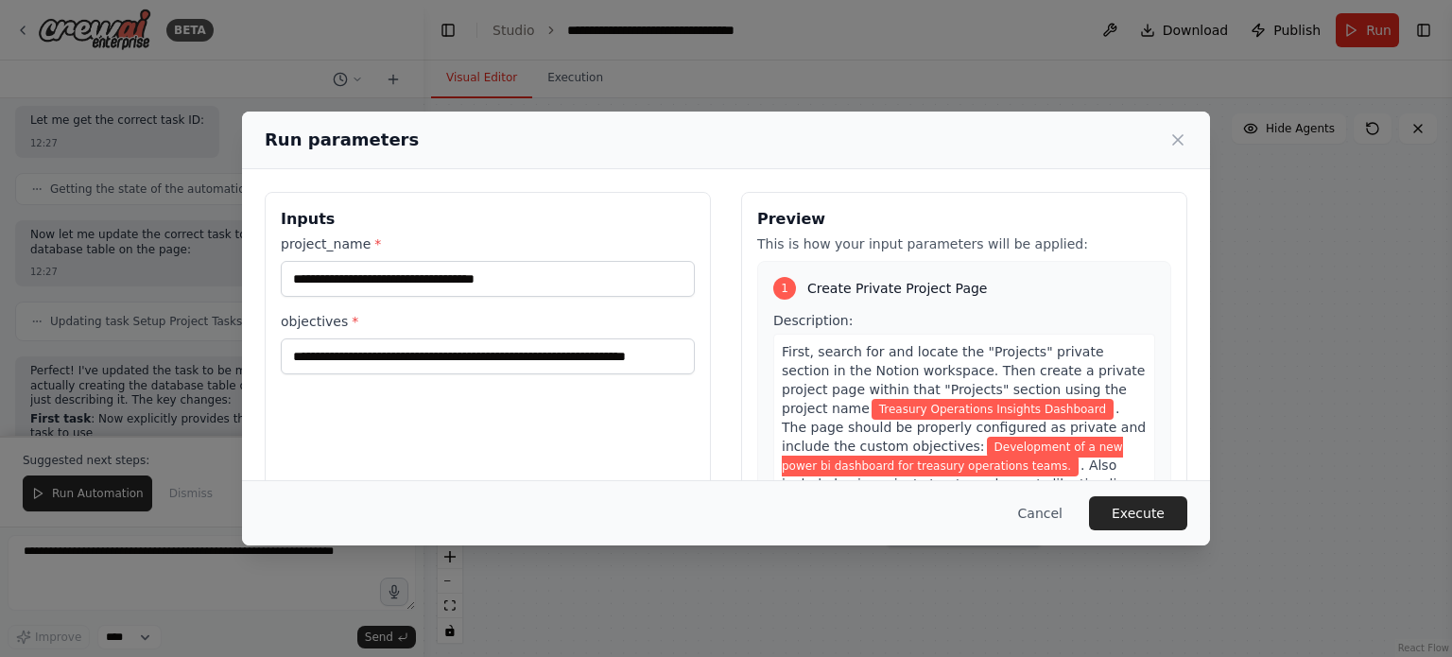
click at [1154, 507] on button "Execute" at bounding box center [1138, 513] width 98 height 34
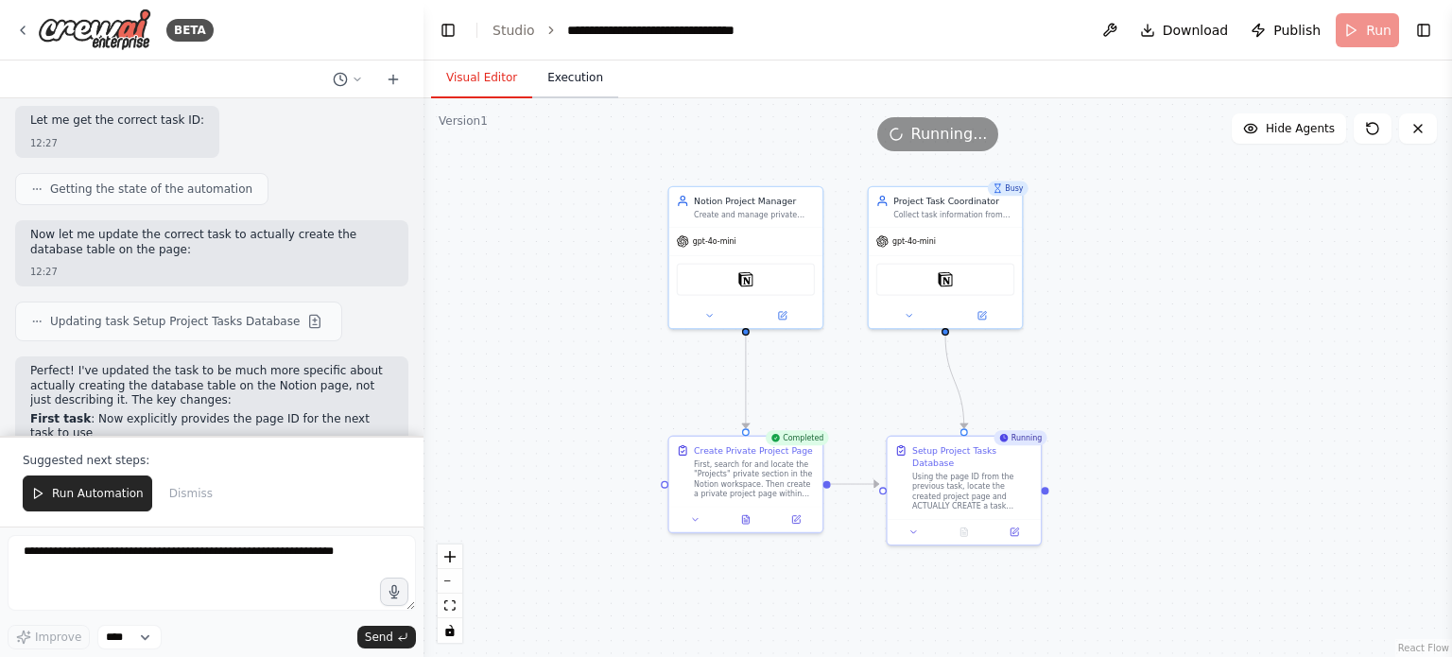
click at [599, 93] on button "Execution" at bounding box center [575, 79] width 86 height 40
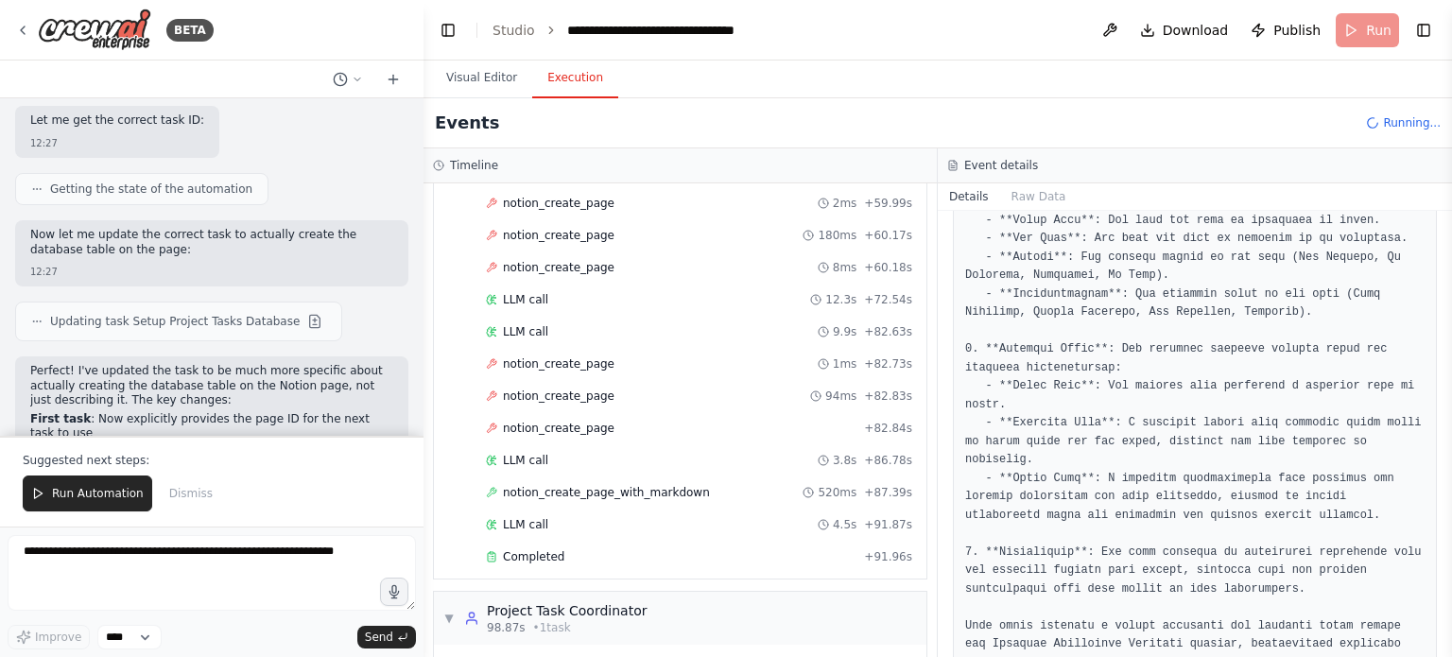
scroll to position [803, 0]
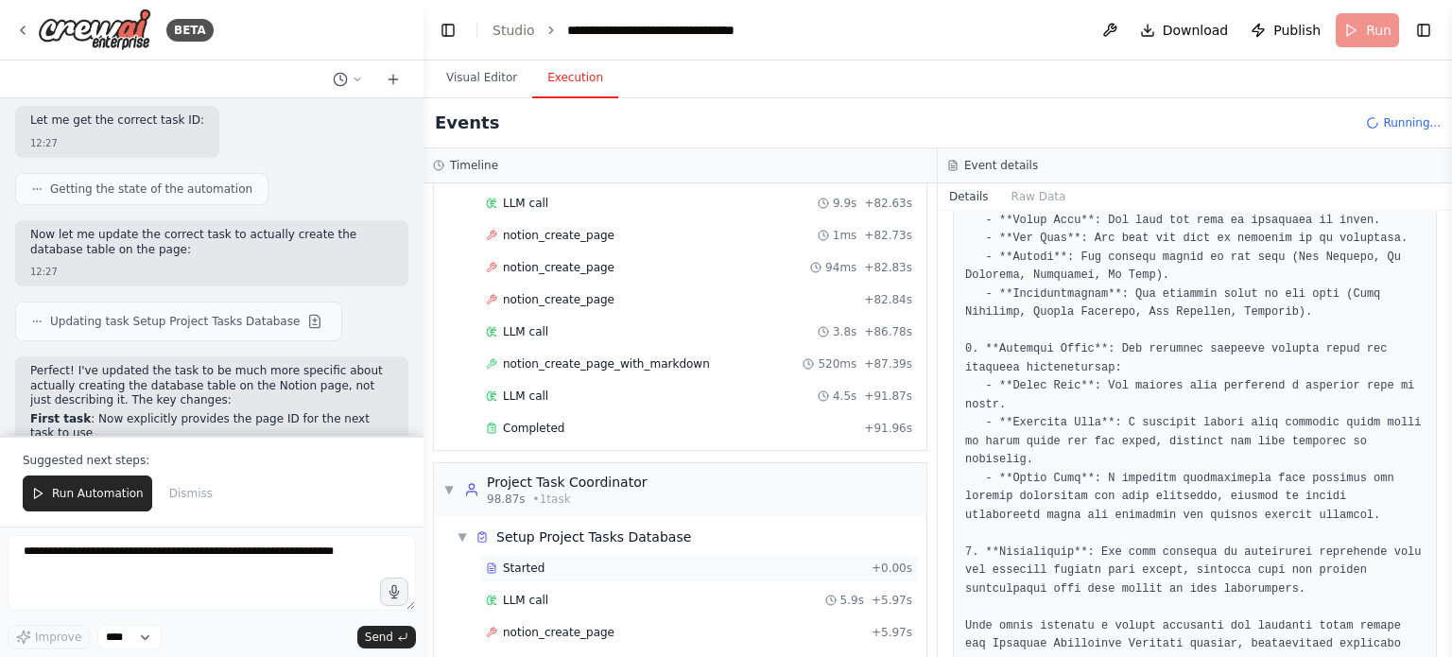
click at [633, 561] on div "Started" at bounding box center [675, 568] width 378 height 15
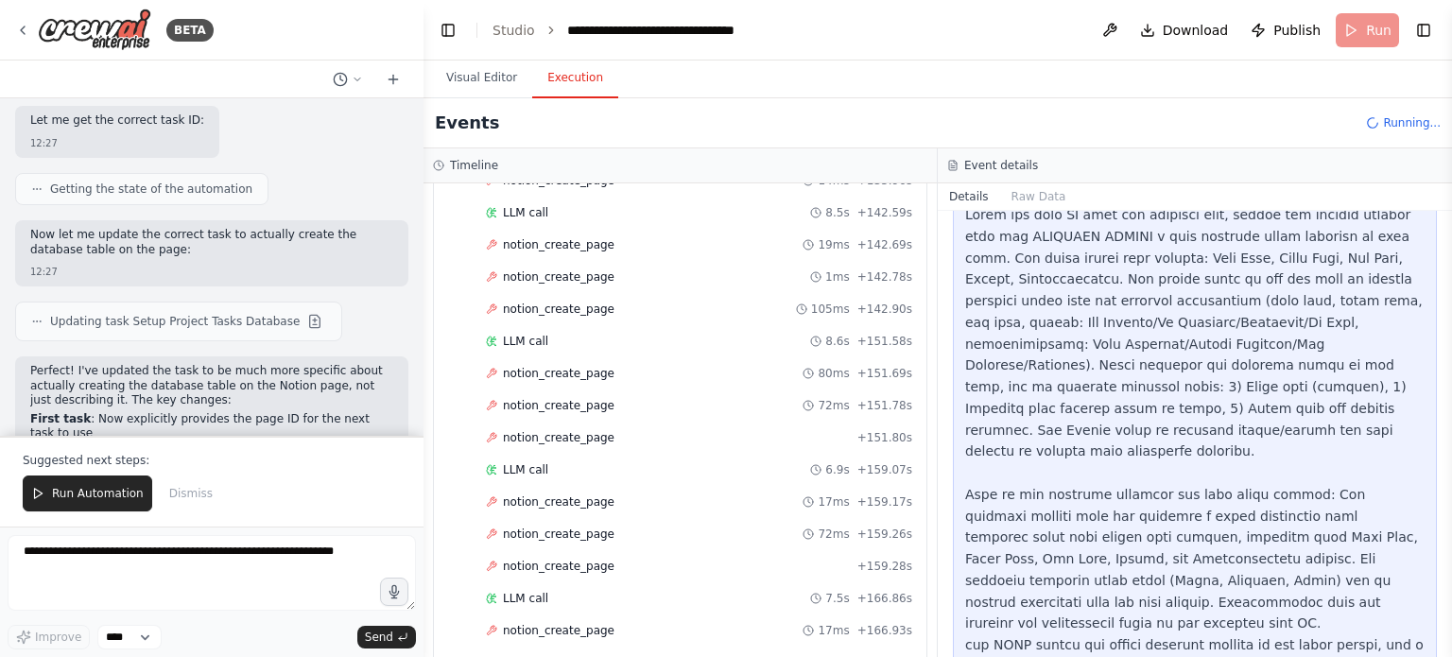
scroll to position [4366, 0]
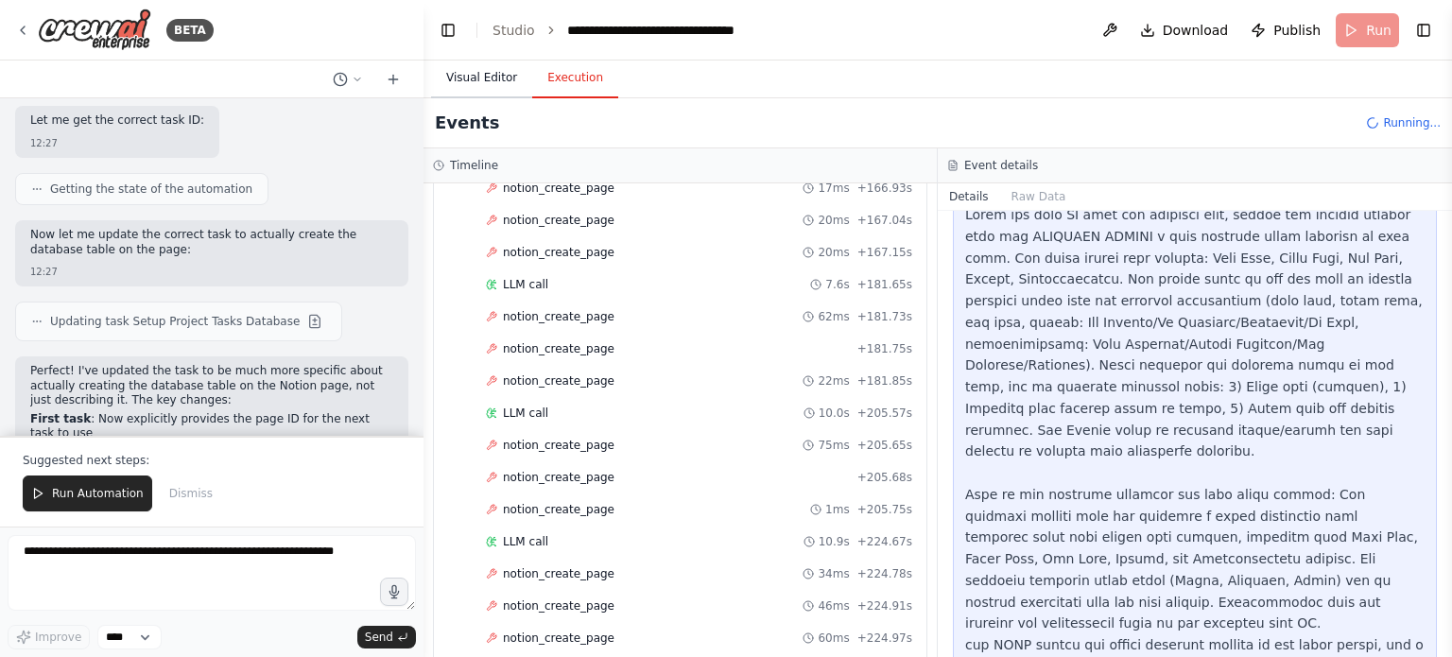
click at [498, 79] on button "Visual Editor" at bounding box center [481, 79] width 101 height 40
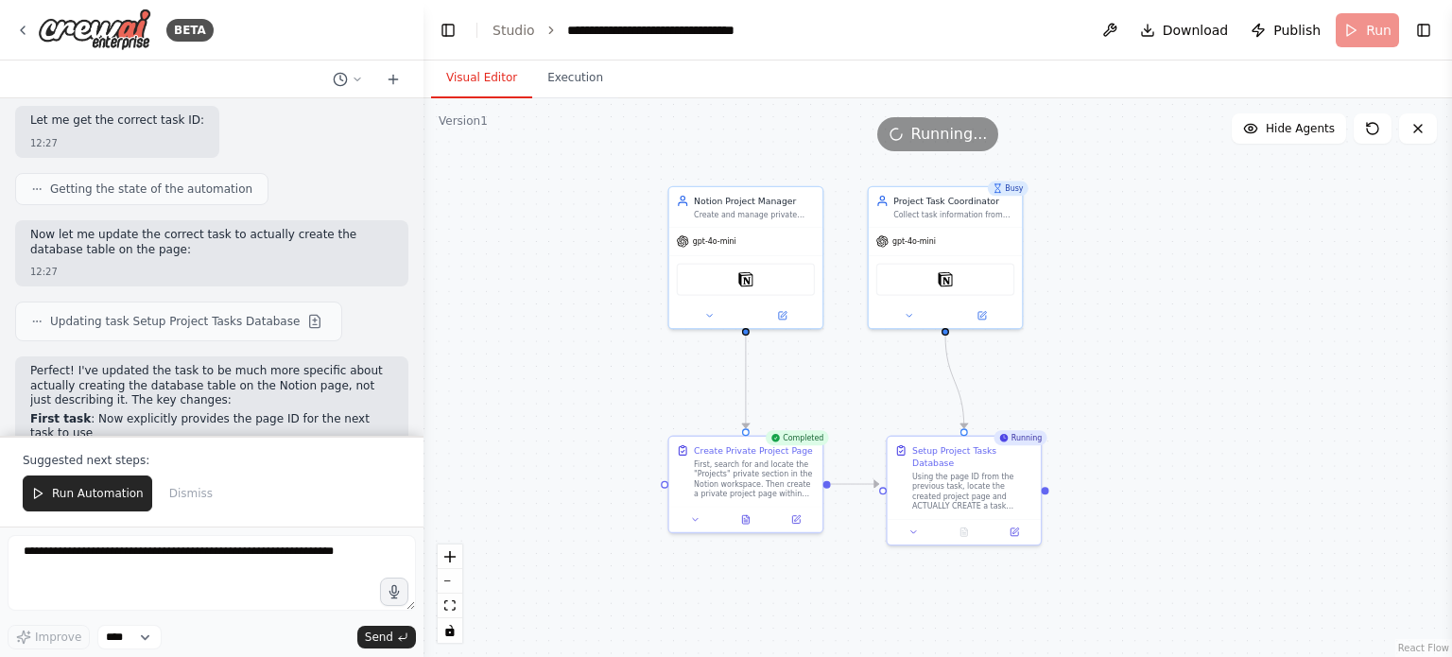
click at [1003, 558] on div ".deletable-edge-delete-btn { width: 20px; height: 20px; border: 0px solid #ffff…" at bounding box center [938, 377] width 1029 height 559
